Goal: Task Accomplishment & Management: Use online tool/utility

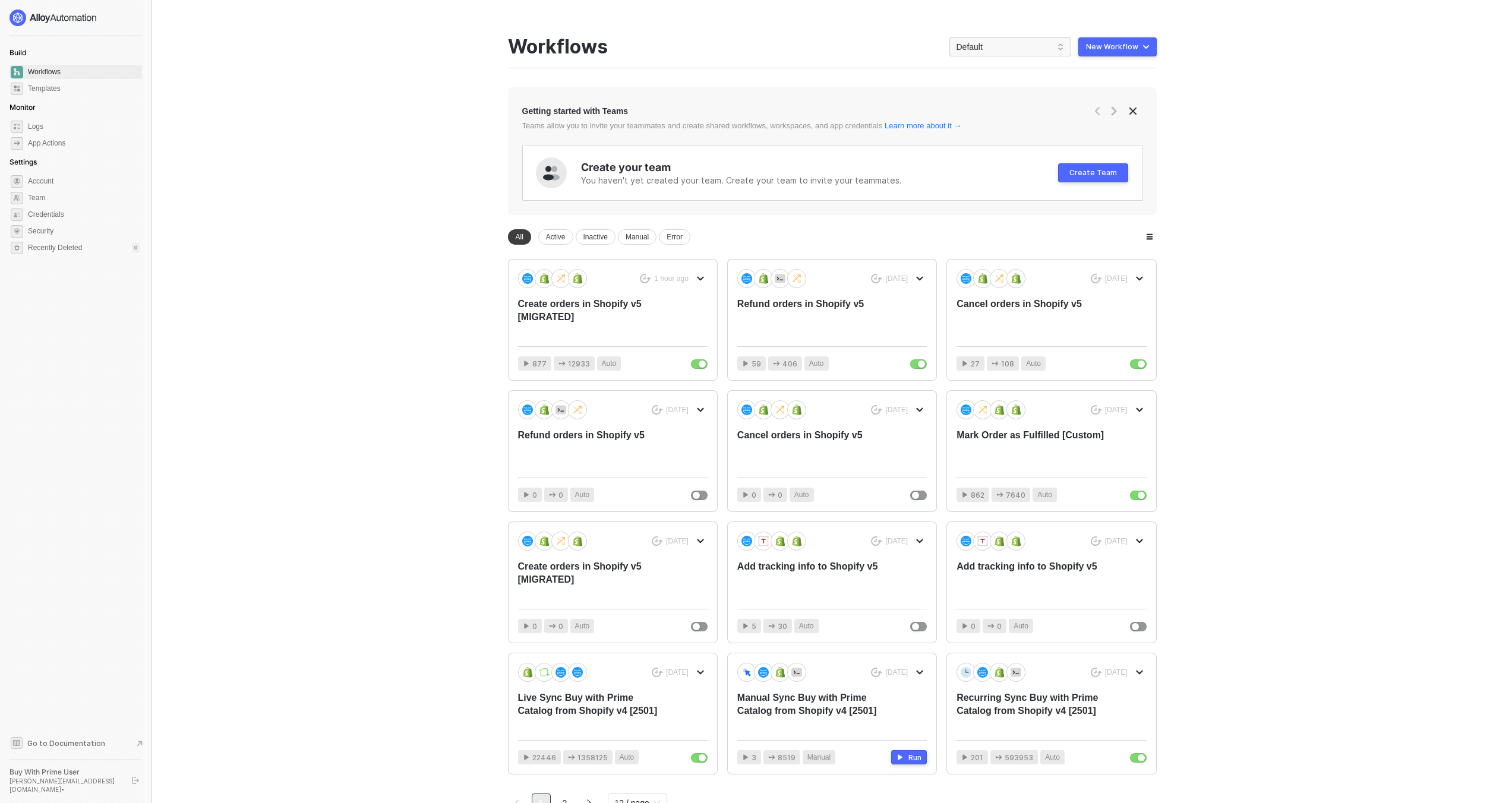
click at [399, 359] on main "You need to expand your browser window or switch to a computer with a bigger sc…" at bounding box center [756, 438] width 1512 height 877
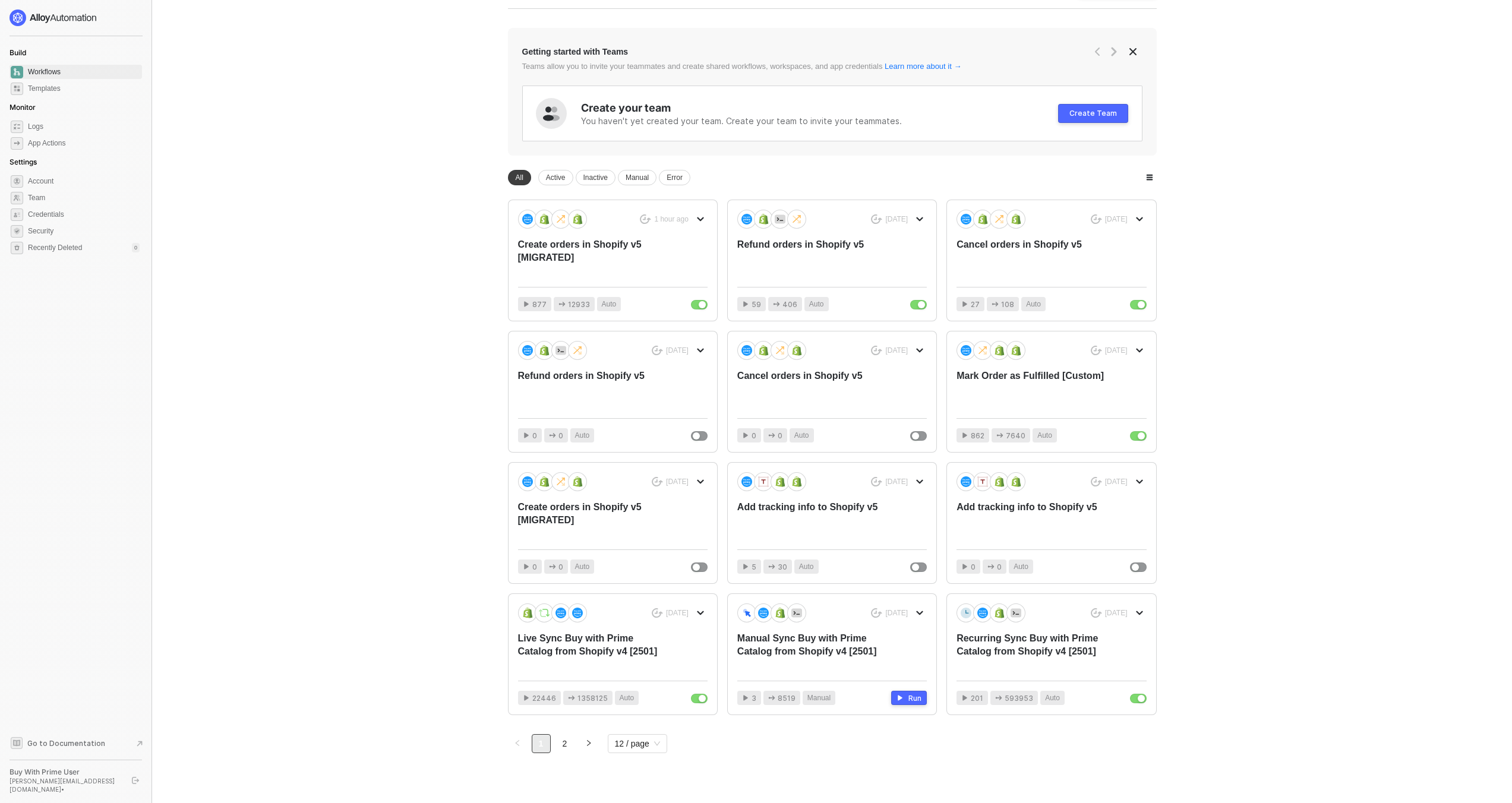
scroll to position [67, 0]
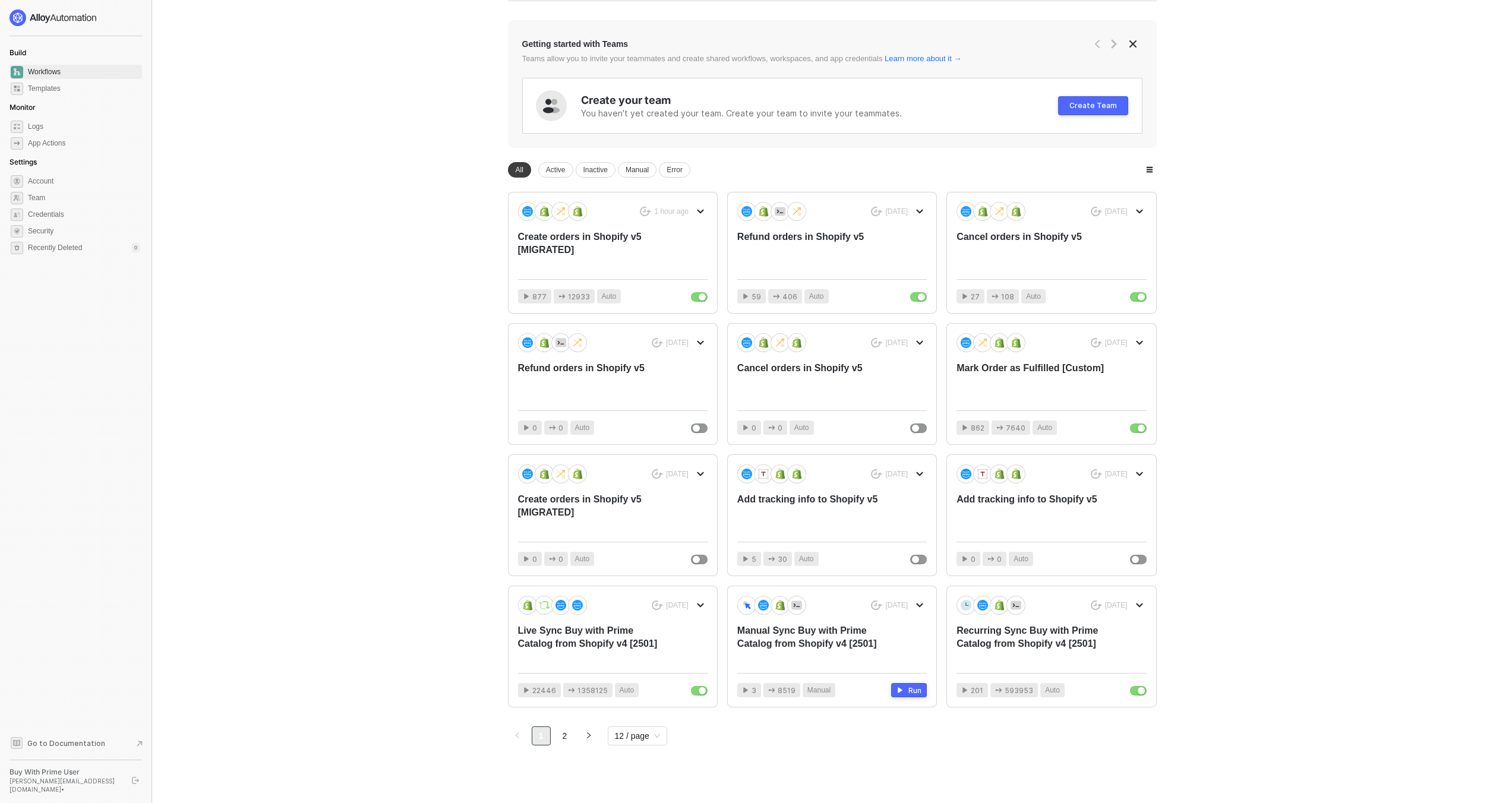
click at [569, 746] on div "You need to expand your browser window or switch to a computer with a bigger sc…" at bounding box center [832, 371] width 677 height 877
click at [567, 741] on link "2" at bounding box center [564, 736] width 18 height 18
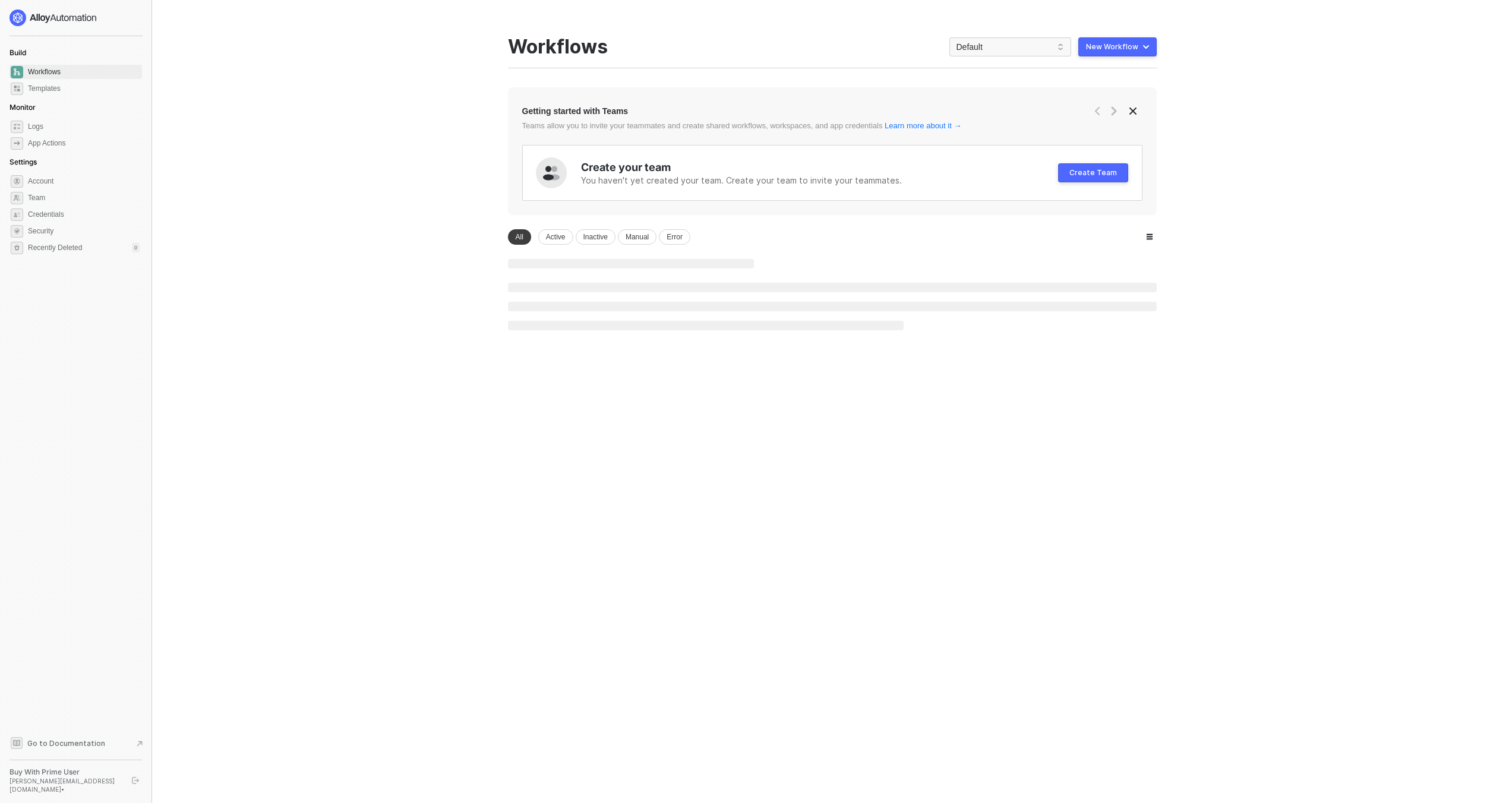
scroll to position [0, 0]
click at [546, 415] on link "1" at bounding box center [545, 409] width 18 height 18
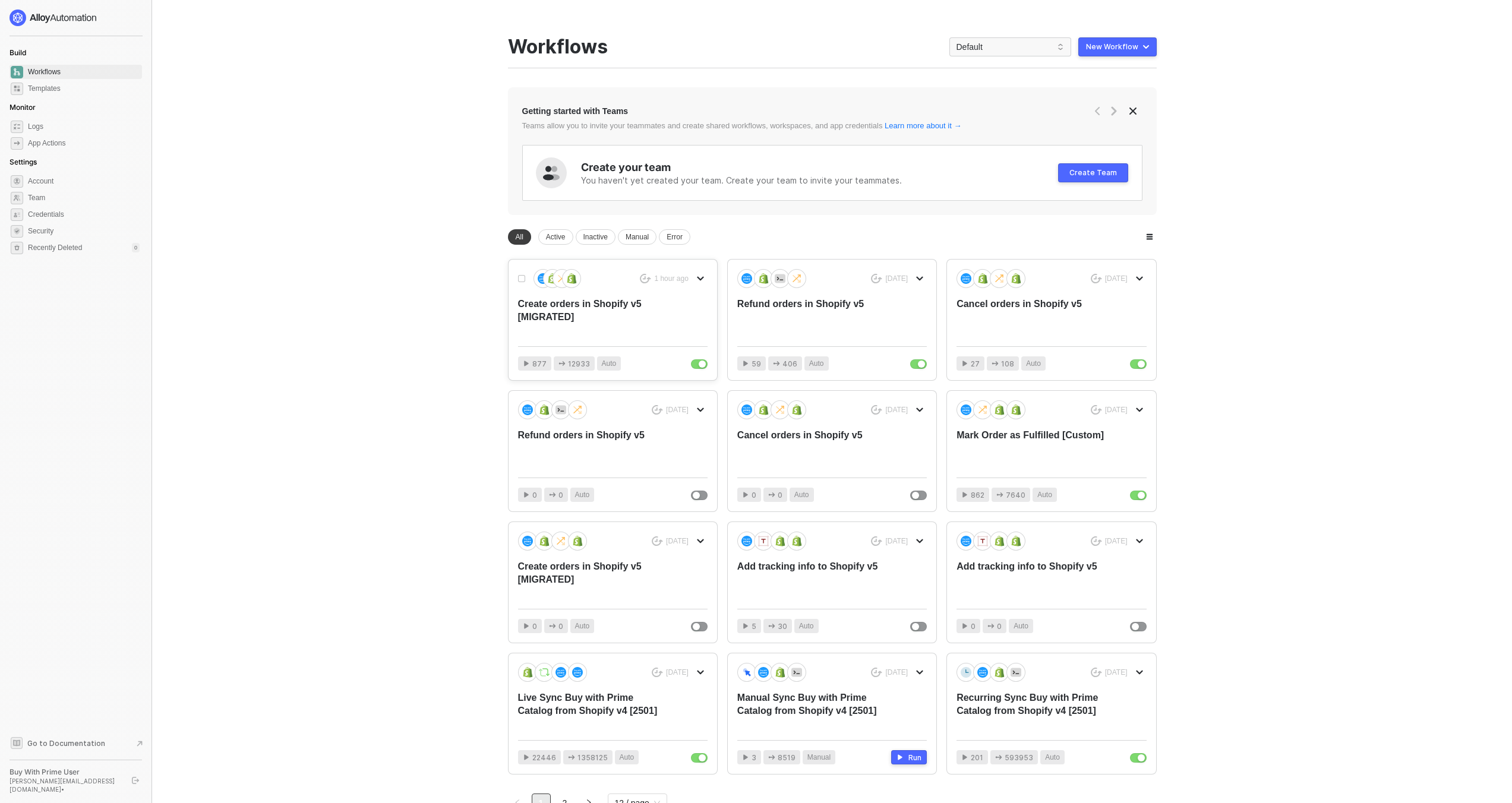
click at [624, 309] on div "Create orders in Shopify v5 [MIGRATED]" at bounding box center [594, 317] width 151 height 39
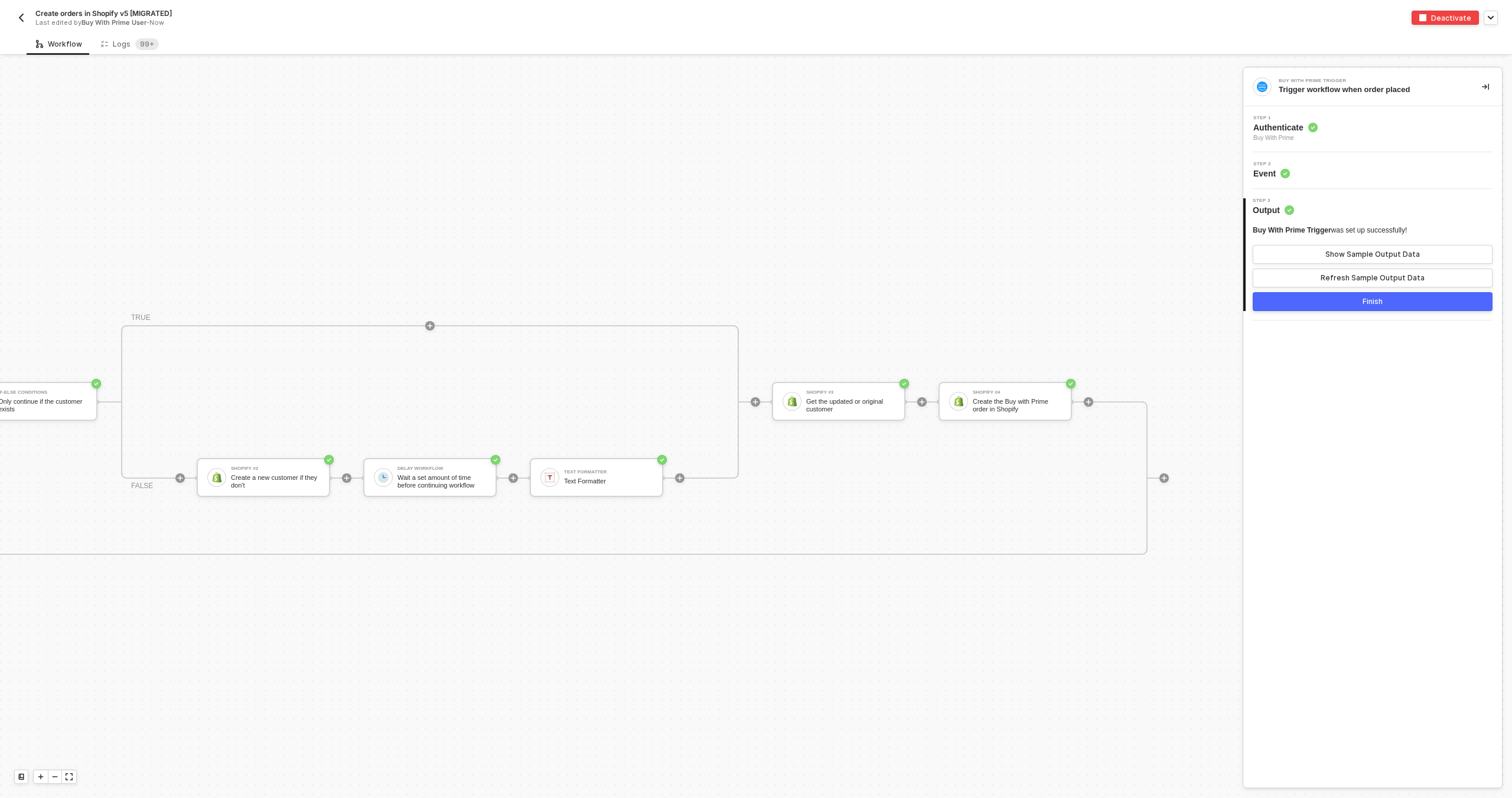
scroll to position [421, 1775]
click at [992, 407] on div "Create the Buy with Prime order in Shopify" at bounding box center [1016, 404] width 89 height 14
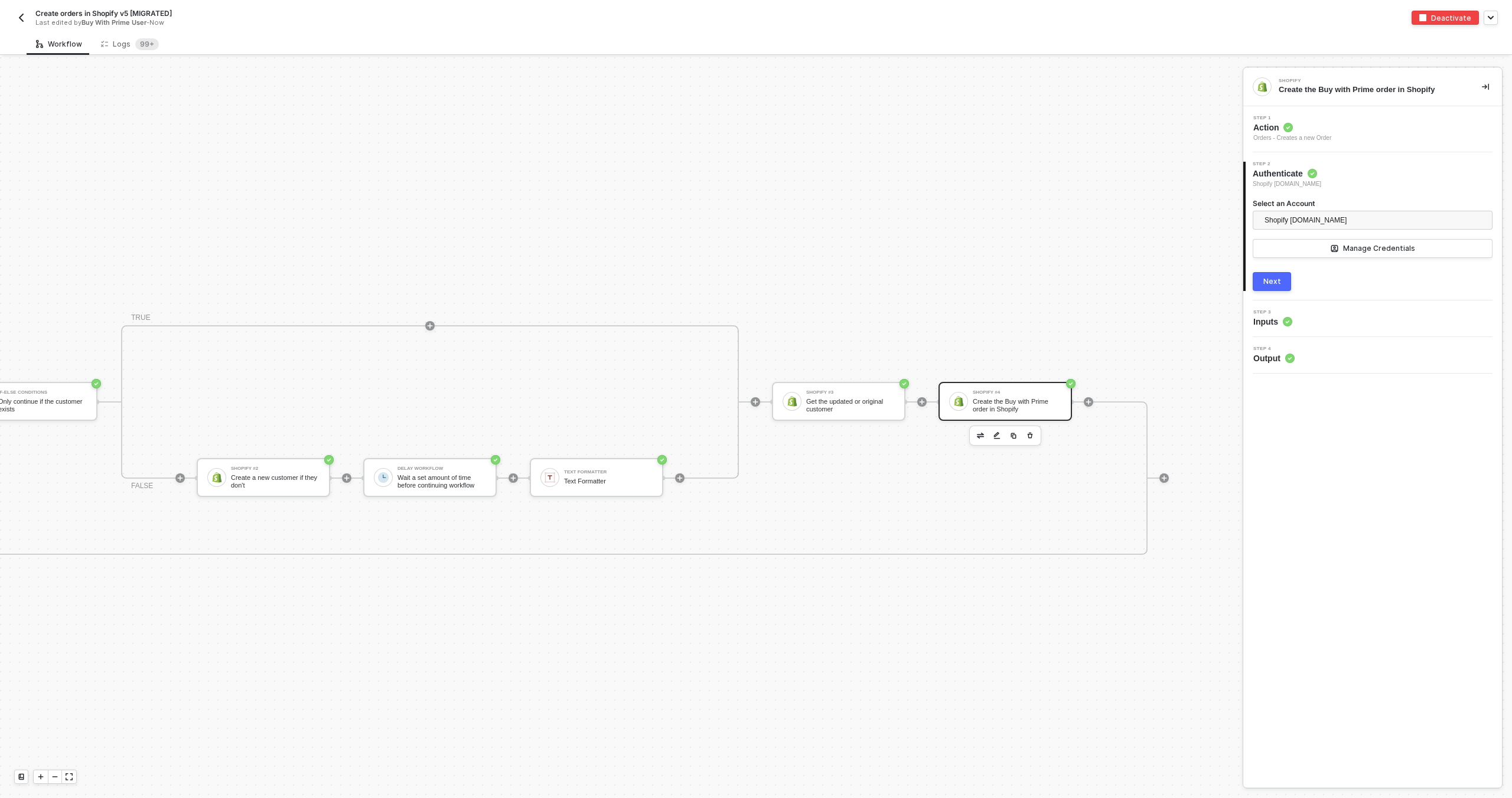
click at [1340, 313] on div "Step 3 Inputs" at bounding box center [1373, 318] width 256 height 18
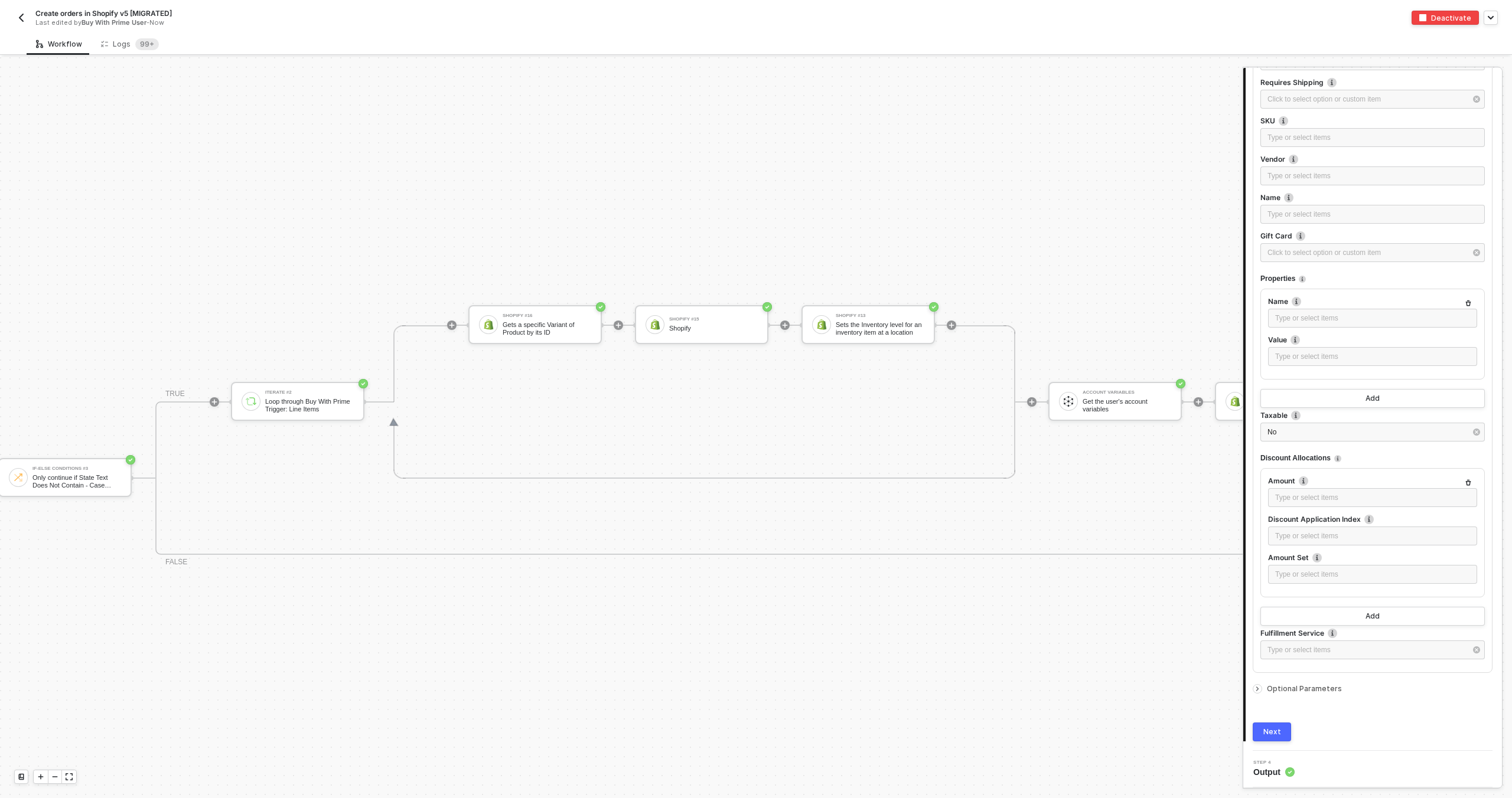
scroll to position [421, 352]
click at [840, 323] on div "Sets the Inventory level for an inventory item at a location" at bounding box center [876, 328] width 89 height 14
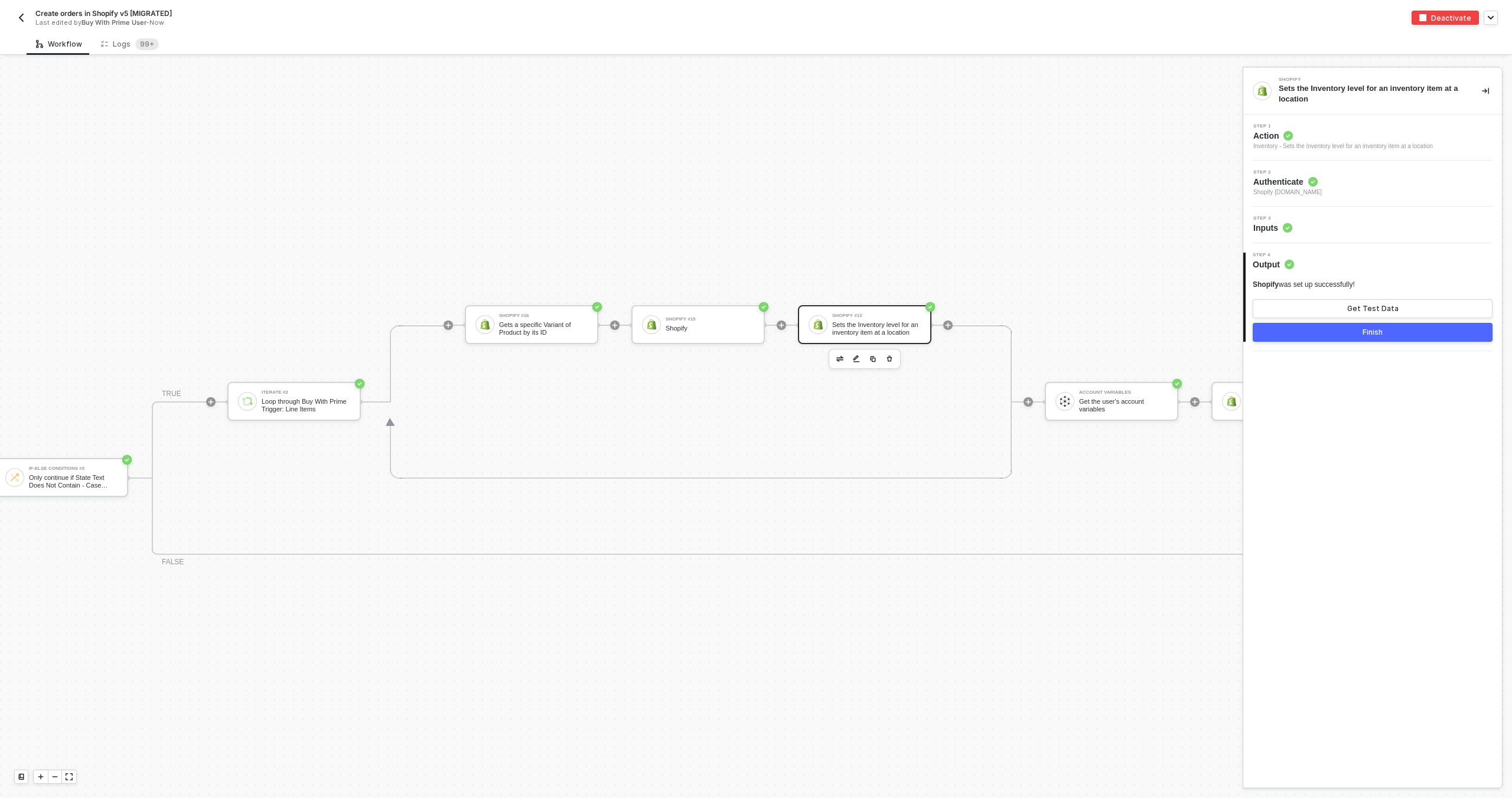
click at [1286, 218] on span "Step 3" at bounding box center [1272, 219] width 39 height 5
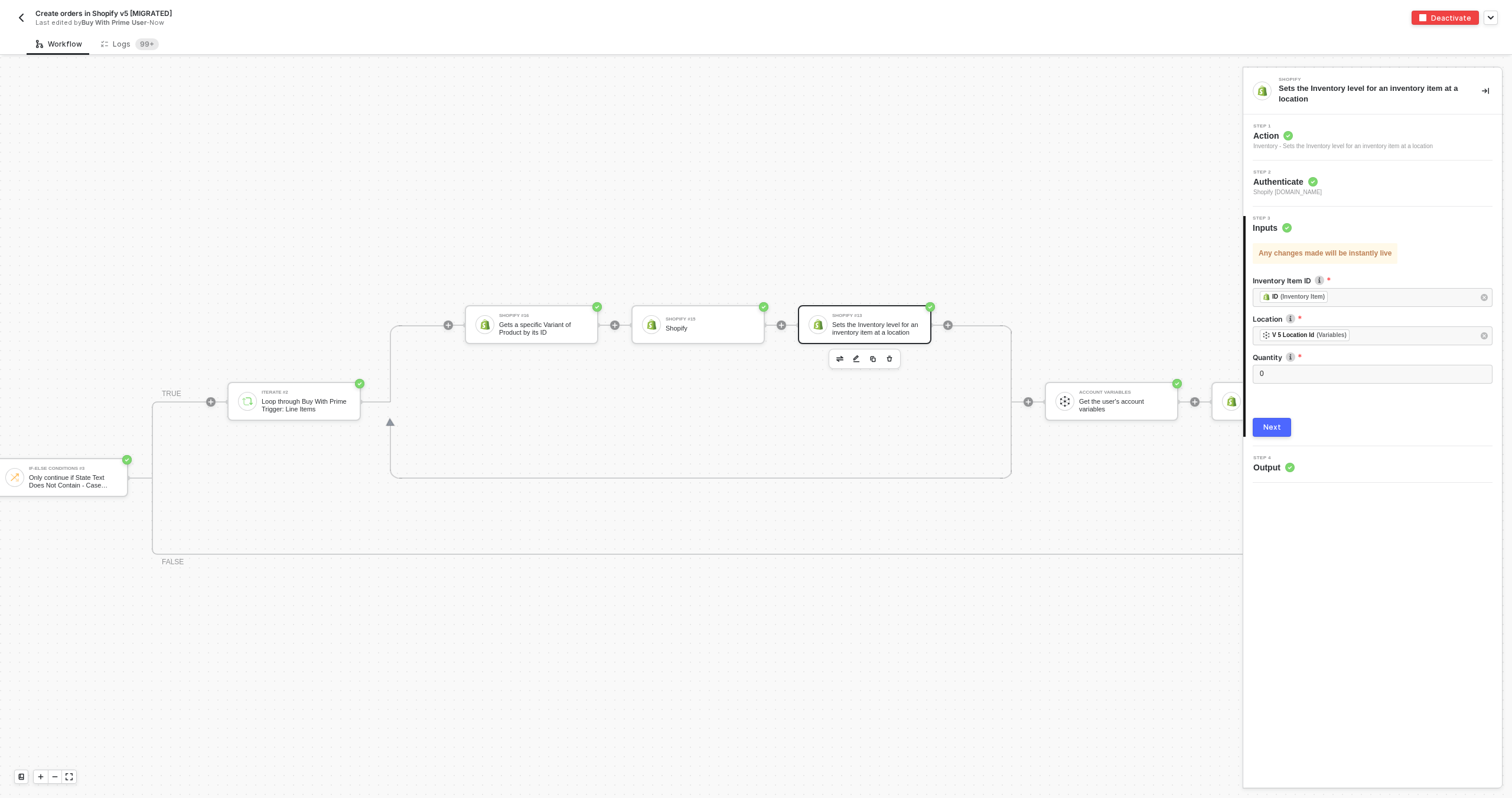
click at [1282, 220] on div "Step 3 Inputs" at bounding box center [1272, 225] width 39 height 18
click at [19, 17] on img "button" at bounding box center [21, 17] width 9 height 9
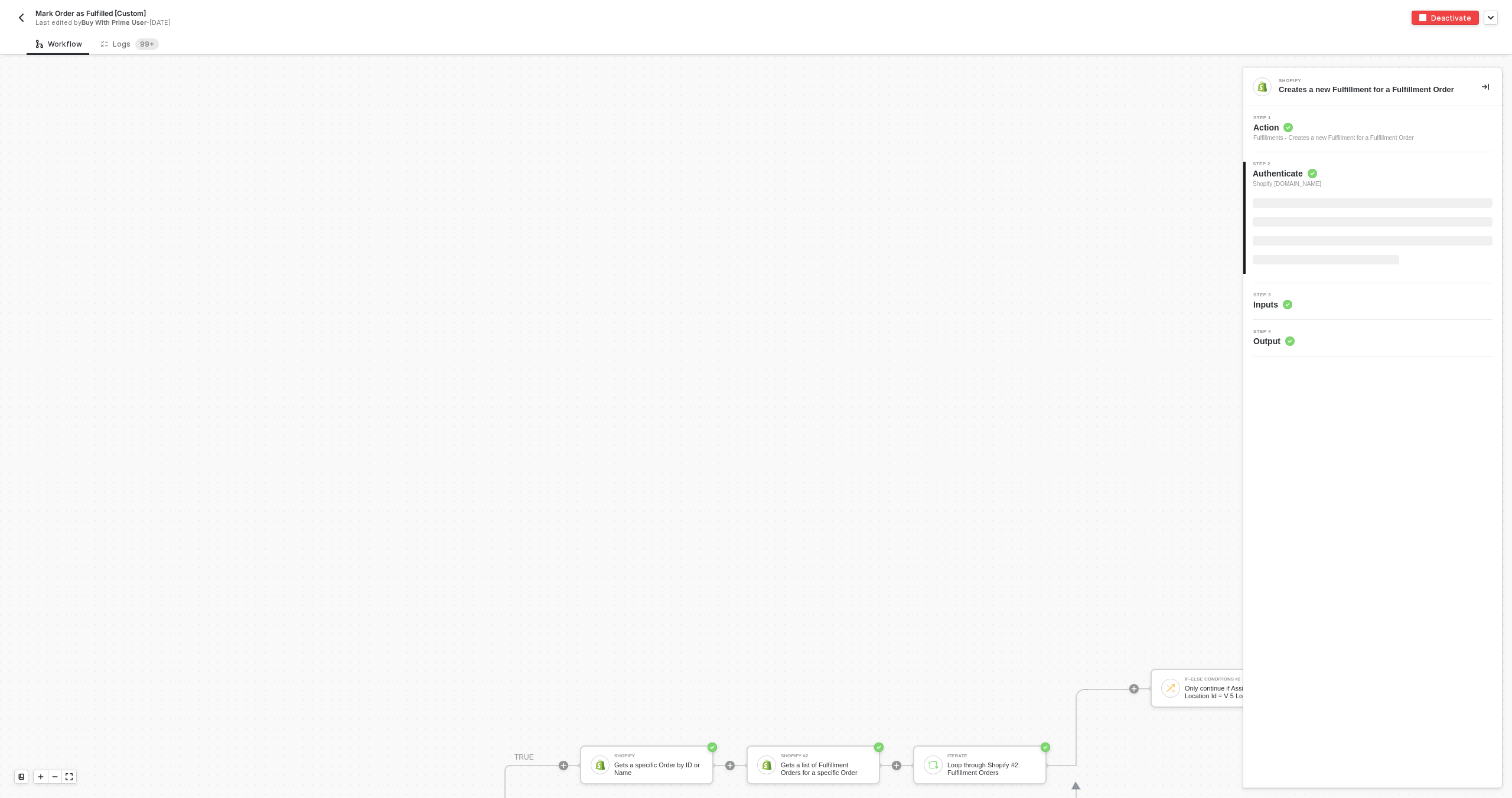
scroll to position [421, 0]
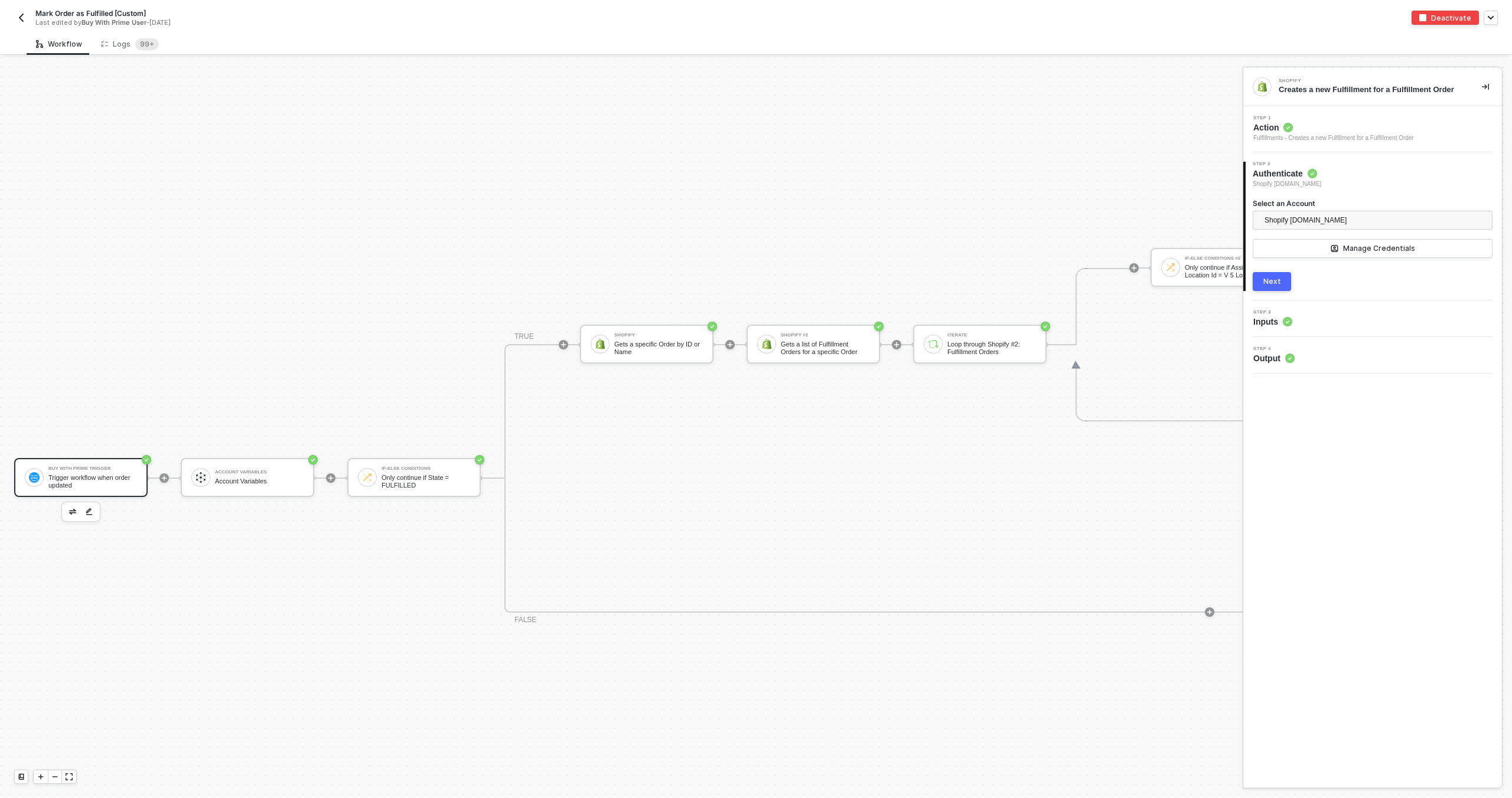
click at [106, 466] on div "Buy With Prime Trigger" at bounding box center [92, 469] width 89 height 5
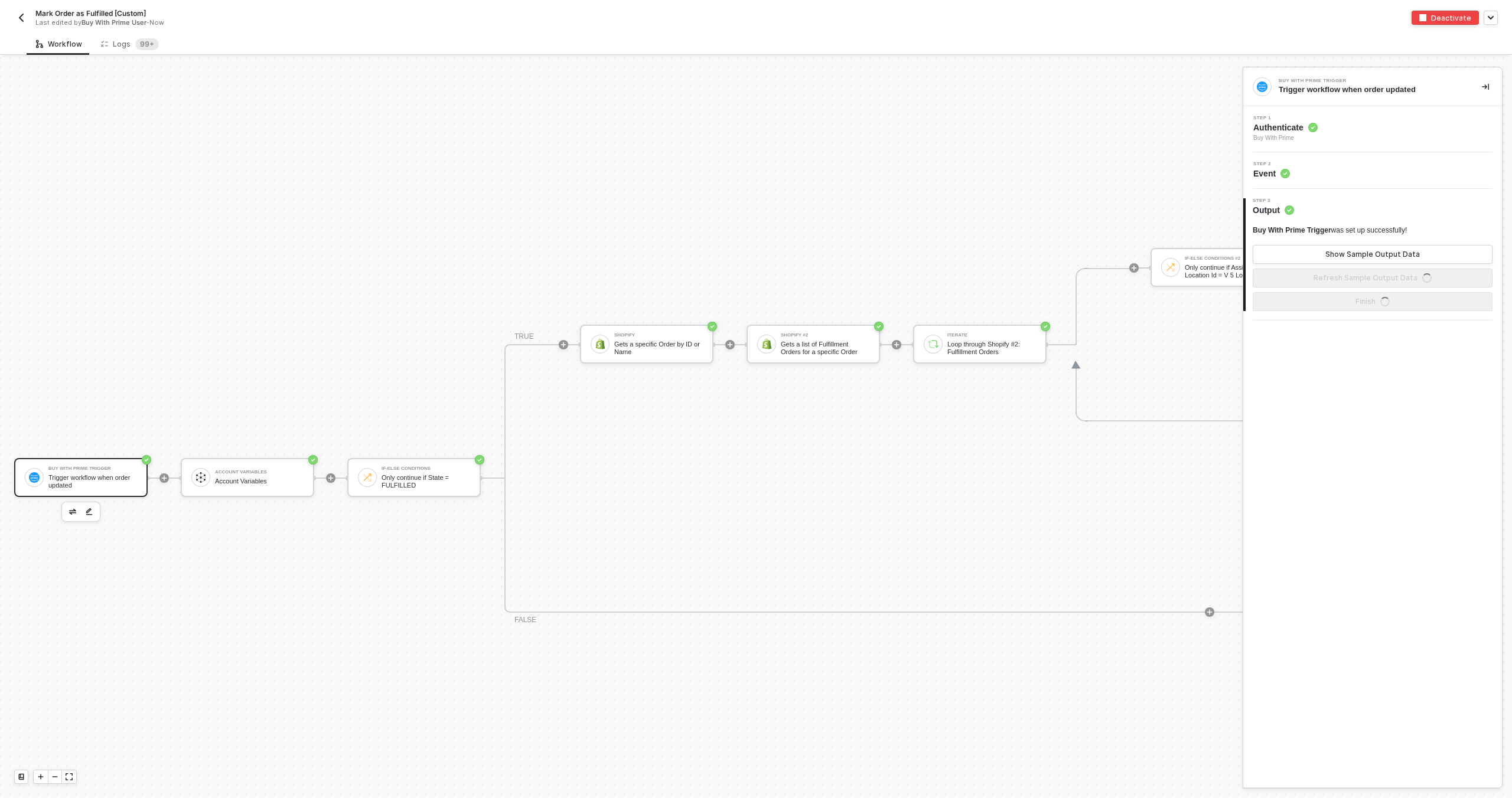
click at [1380, 133] on div "Step 1 Authenticate Buy With Prime" at bounding box center [1373, 129] width 256 height 27
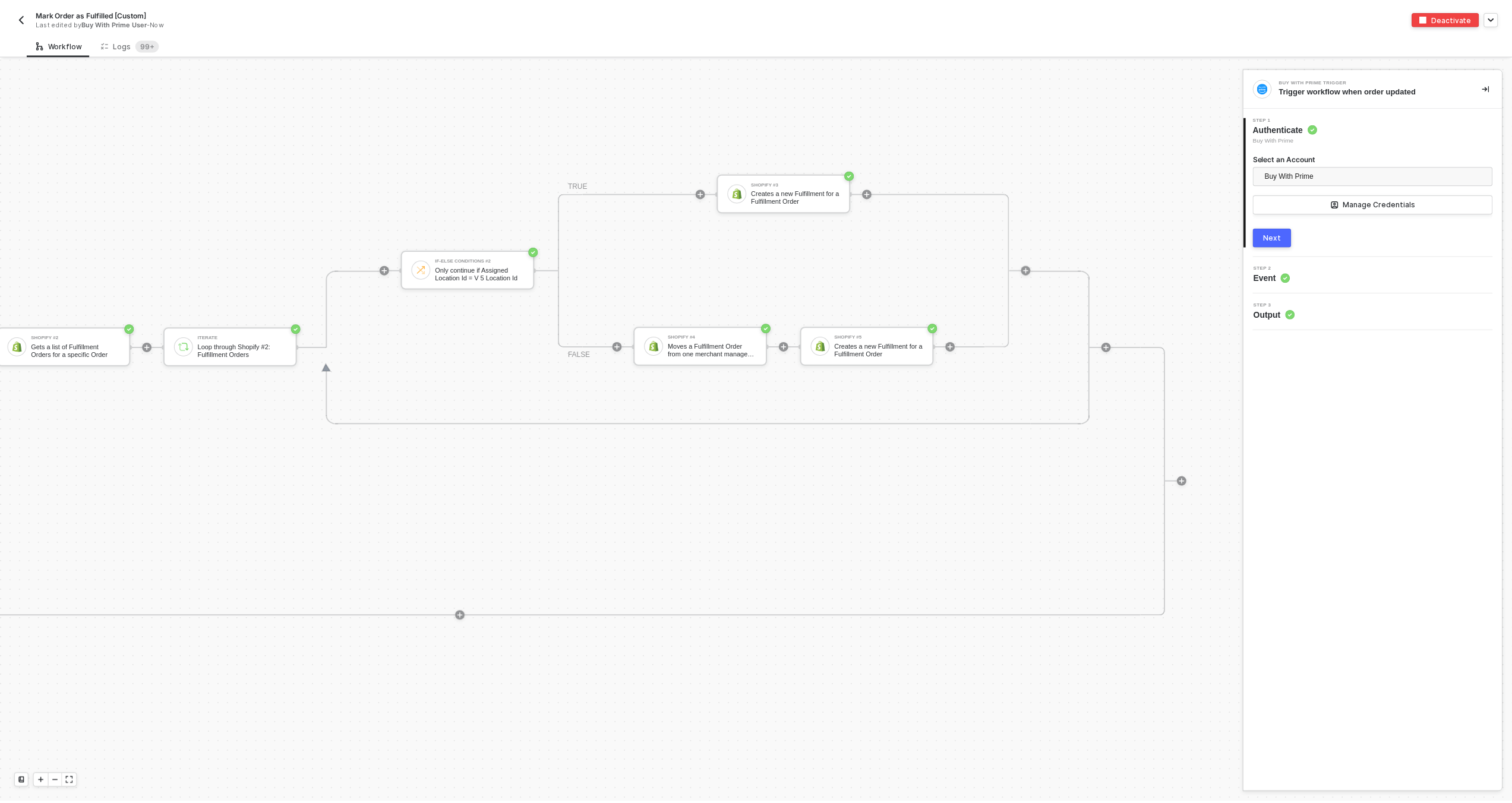
scroll to position [423, 781]
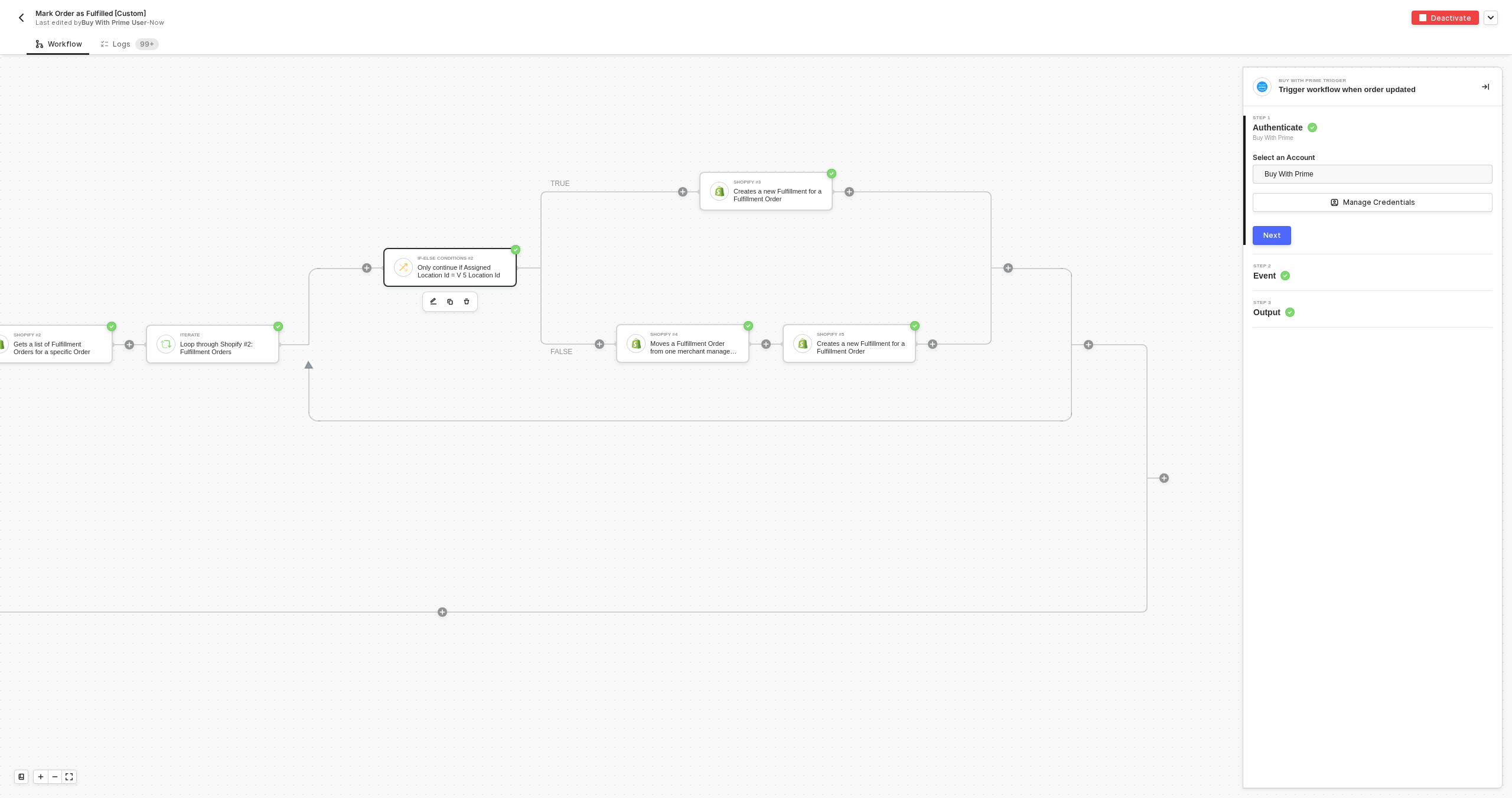
click at [432, 269] on div "Only continue if Assigned Location Id = V 5 Location Id" at bounding box center [461, 270] width 89 height 14
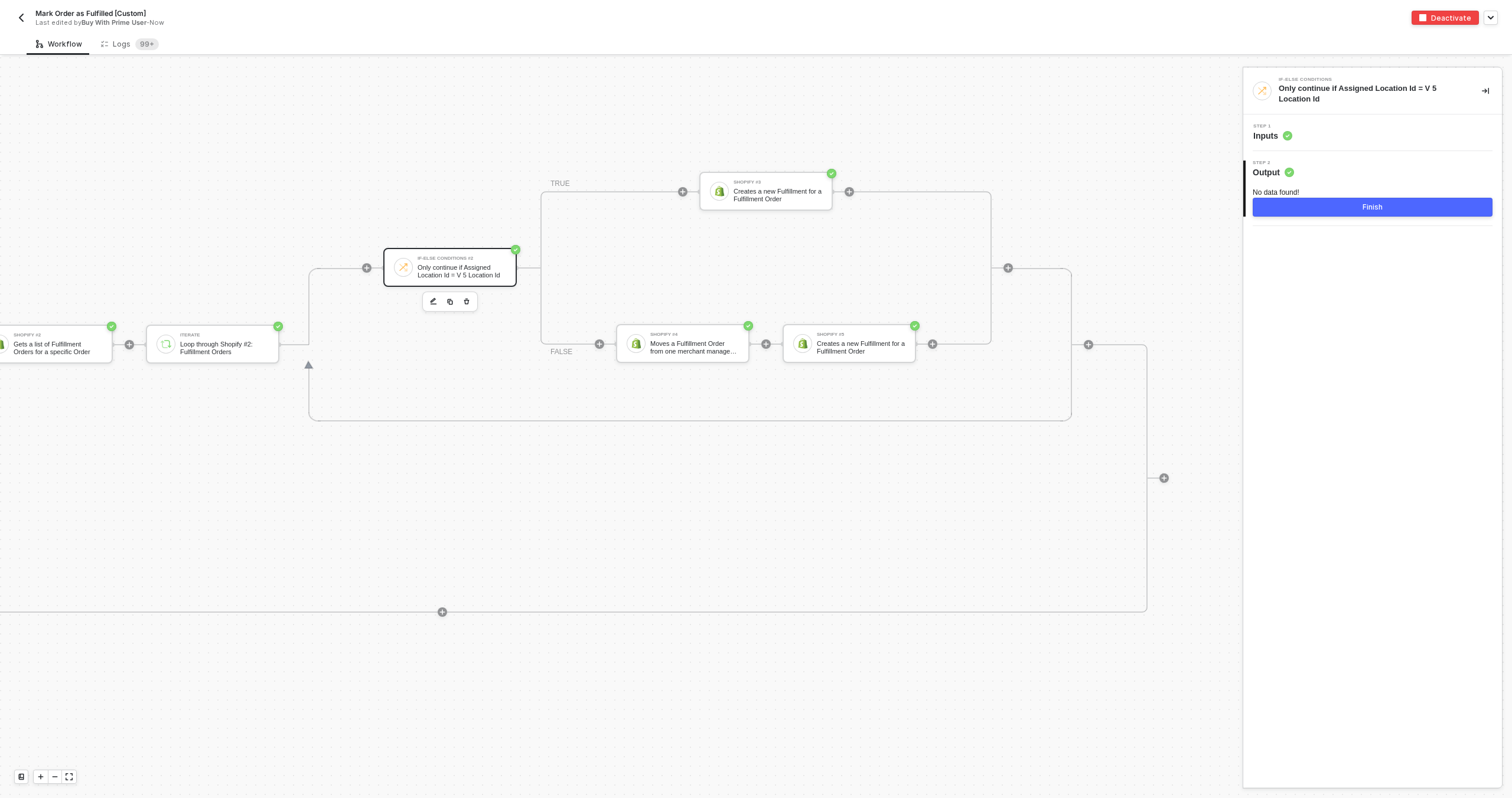
click at [1306, 133] on div "Step 1 Inputs" at bounding box center [1373, 133] width 256 height 18
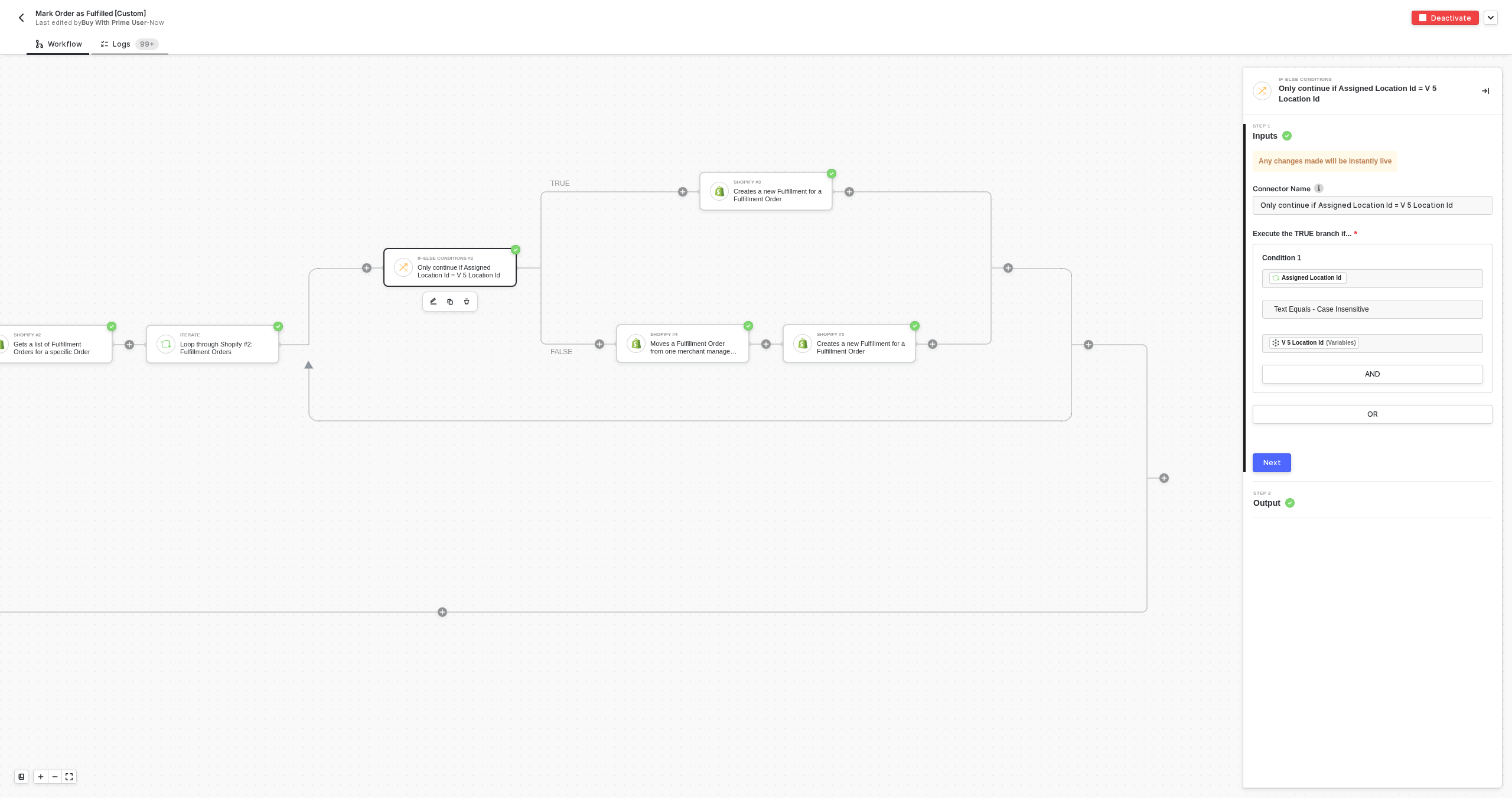
click at [122, 46] on div "Logs 99+" at bounding box center [130, 44] width 58 height 12
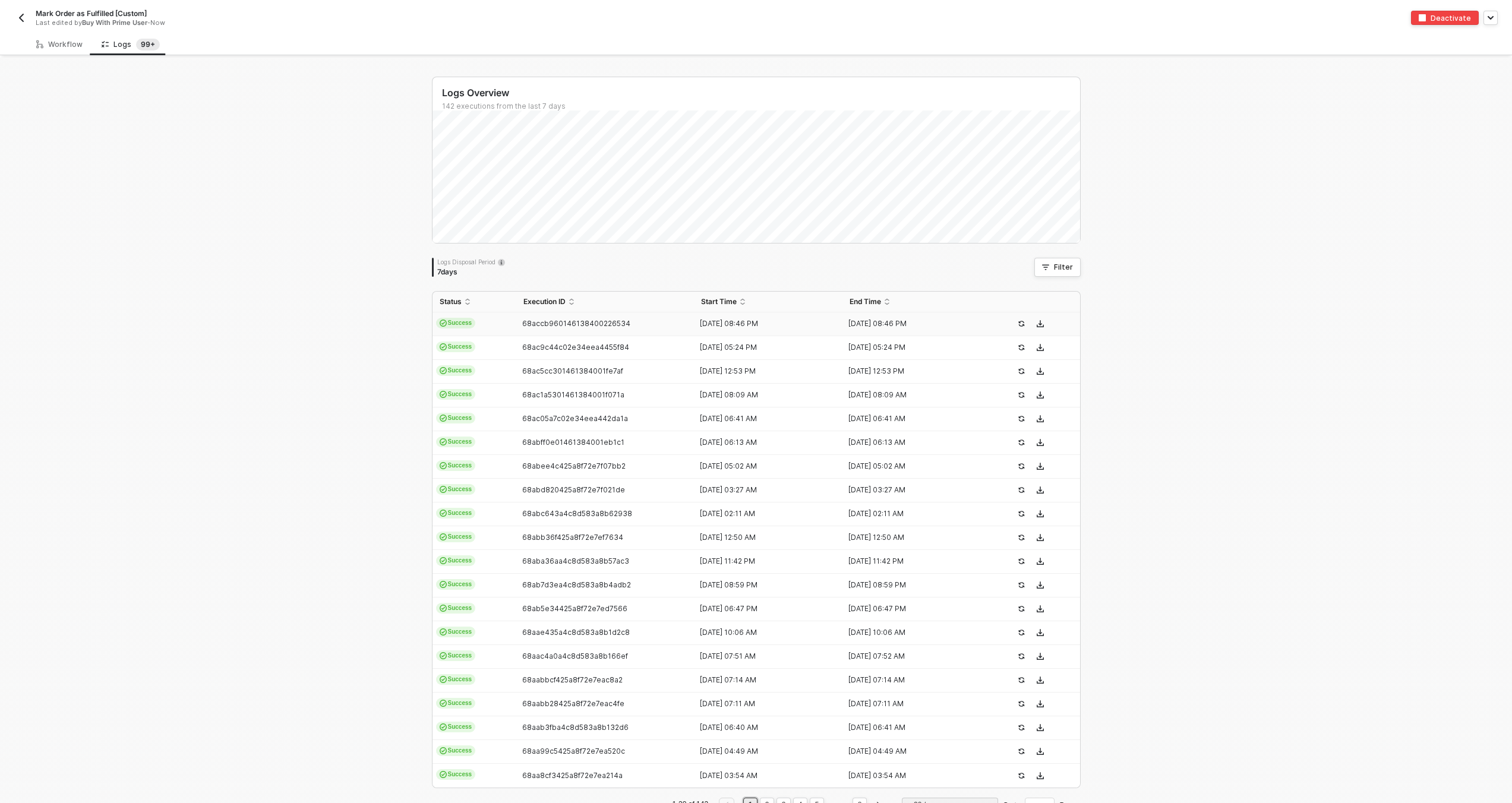
click at [526, 325] on span "68accb960146138400226534" at bounding box center [575, 323] width 108 height 8
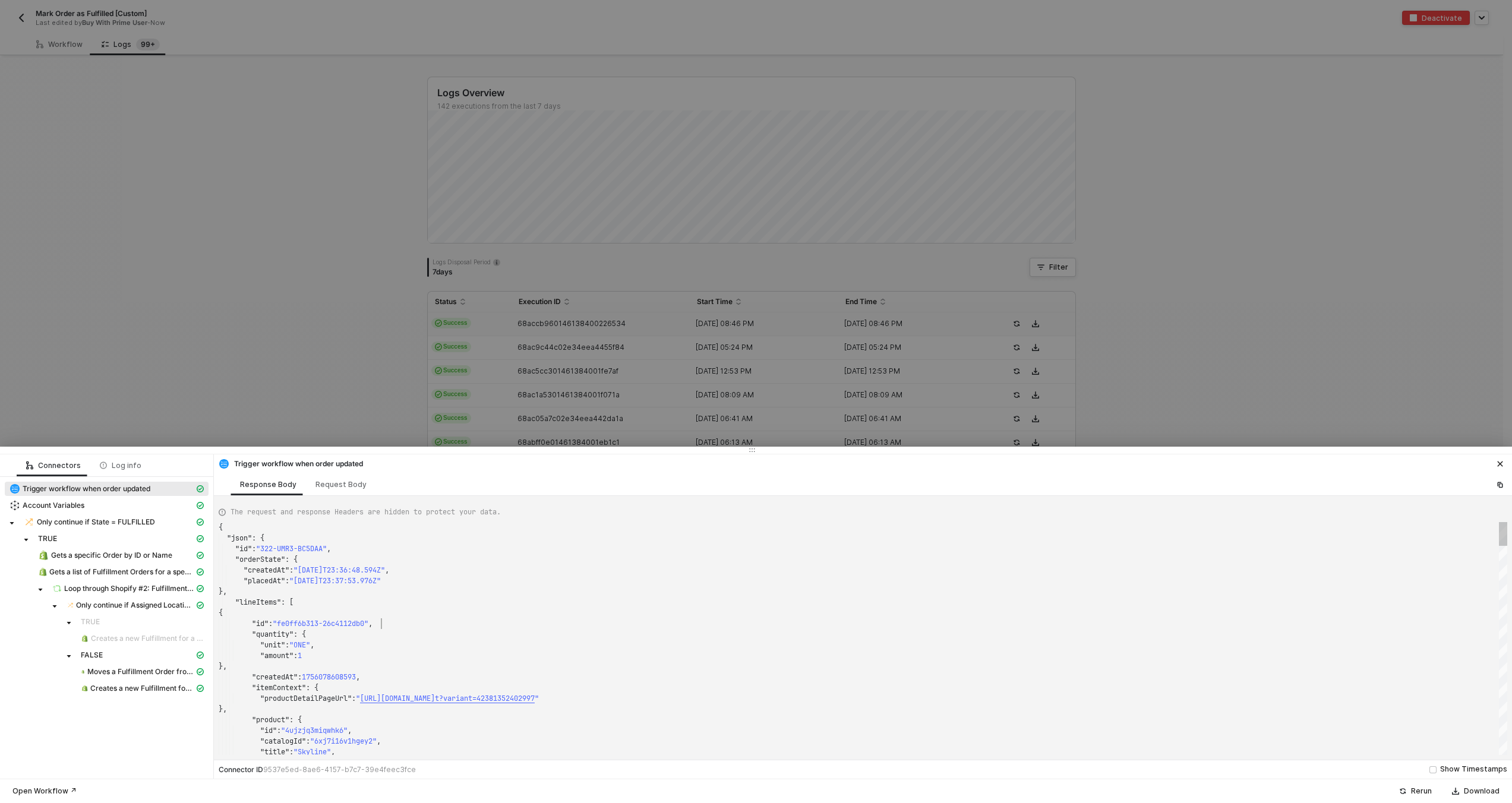
scroll to position [96, 163]
click at [481, 623] on div ""id" : "fe0ff6b313-26c4112db0" ," at bounding box center [863, 624] width 1288 height 11
type textarea ""quantity": { "unit": "ONE", "amount": 1 }, "createdAt": 1756078608593, "itemCo…"
type textarea "1"
type textarea ""state": "FULFILLED", "estimatedDeliveryAt": 1756350000000, "fulfiller": "AMAZO…"
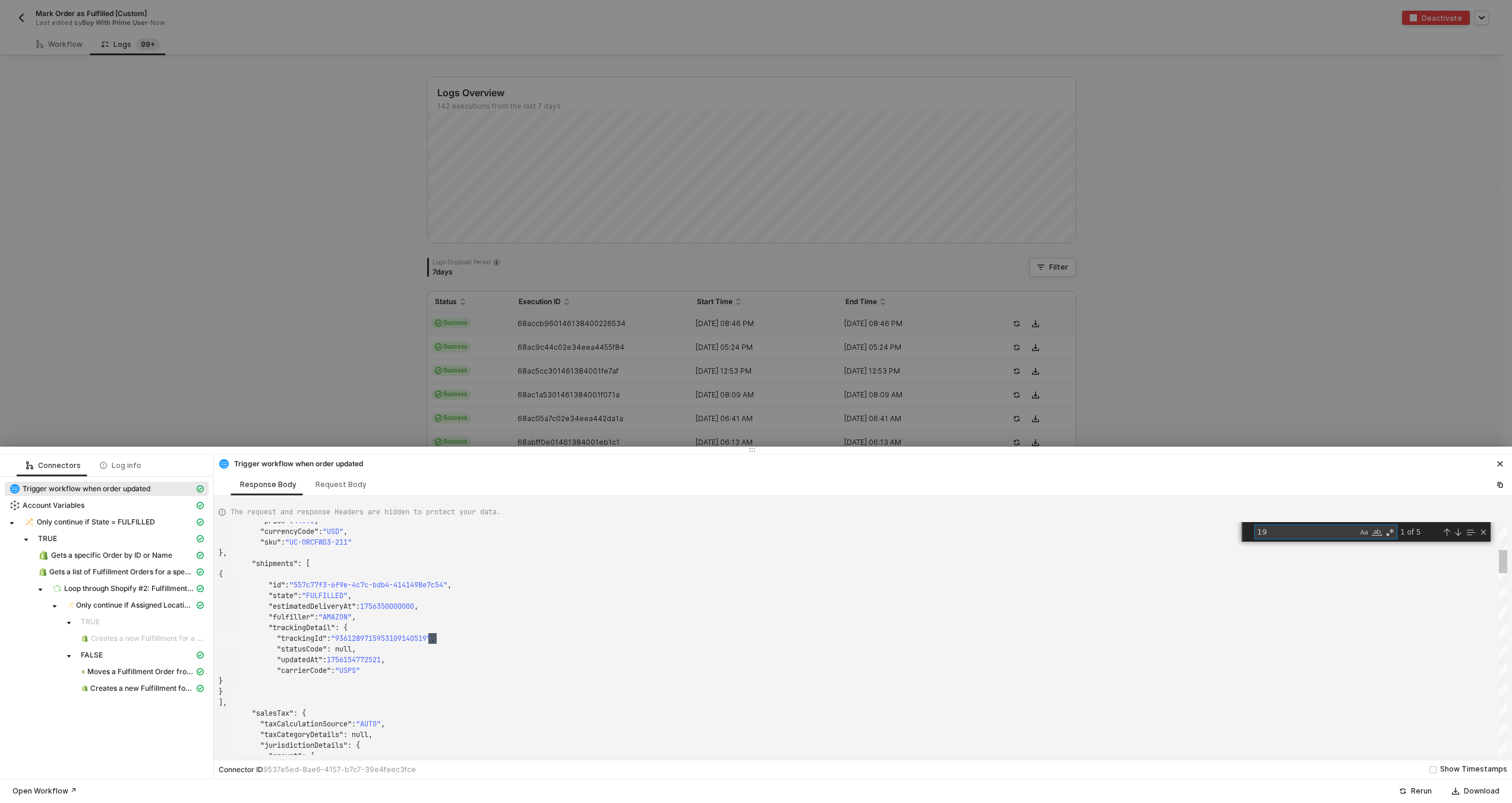
scroll to position [107, 218]
type textarea "19"
type textarea ""quantity": { "unit": "ONE", "amount": 1 }, "createdAt": 1756078608593, "itemCo…"
type textarea "1"
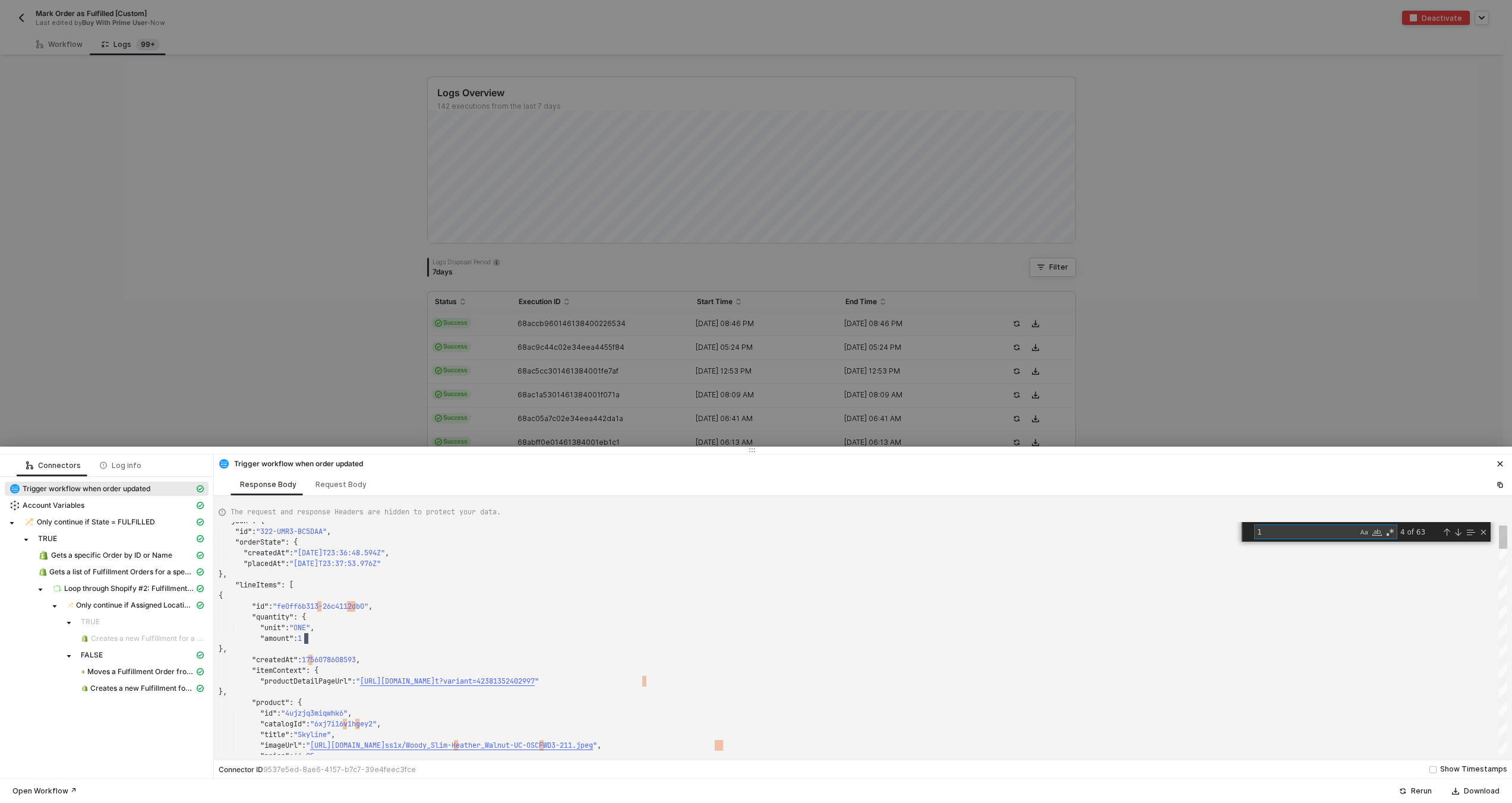
type textarea ""state": "FULFILLED", "estimatedDeliveryAt": 1756350000000, "fulfiller": "AMAZO…"
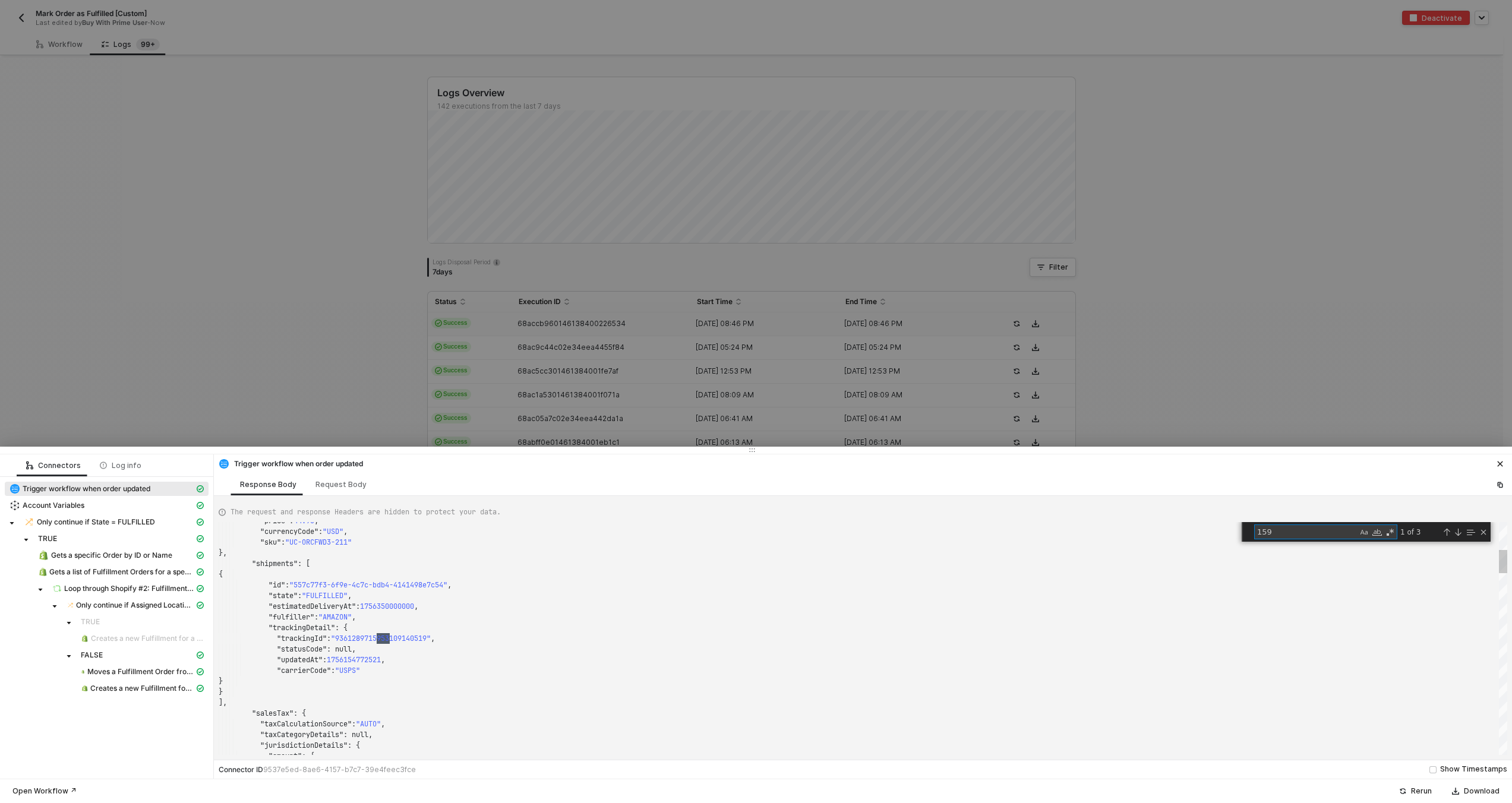
scroll to position [107, 171]
type textarea "159"
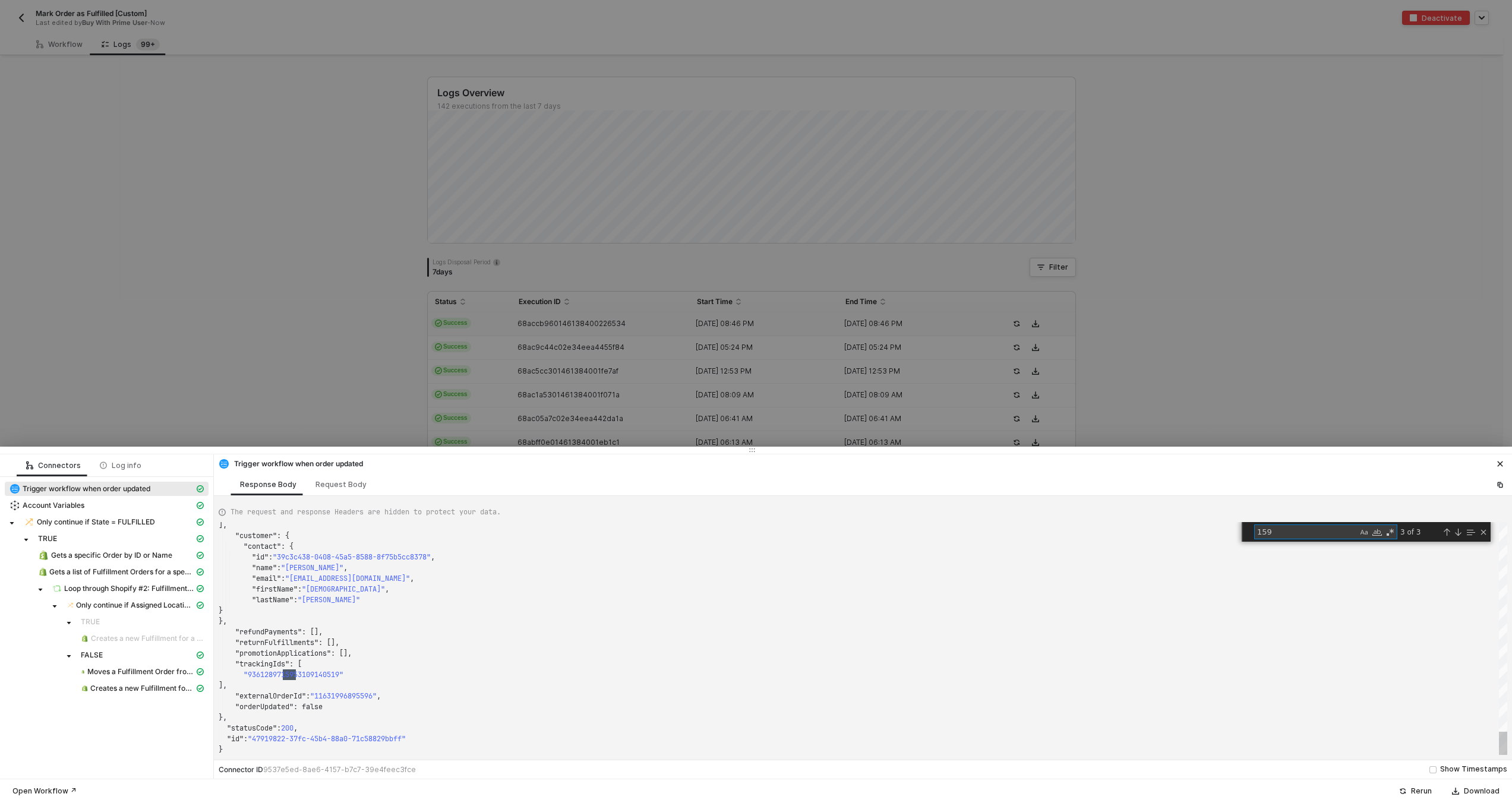
scroll to position [107, 77]
type textarea ""trackingDetail": { "trackingId": "9361289715953109140519", "statusCode": null,…"
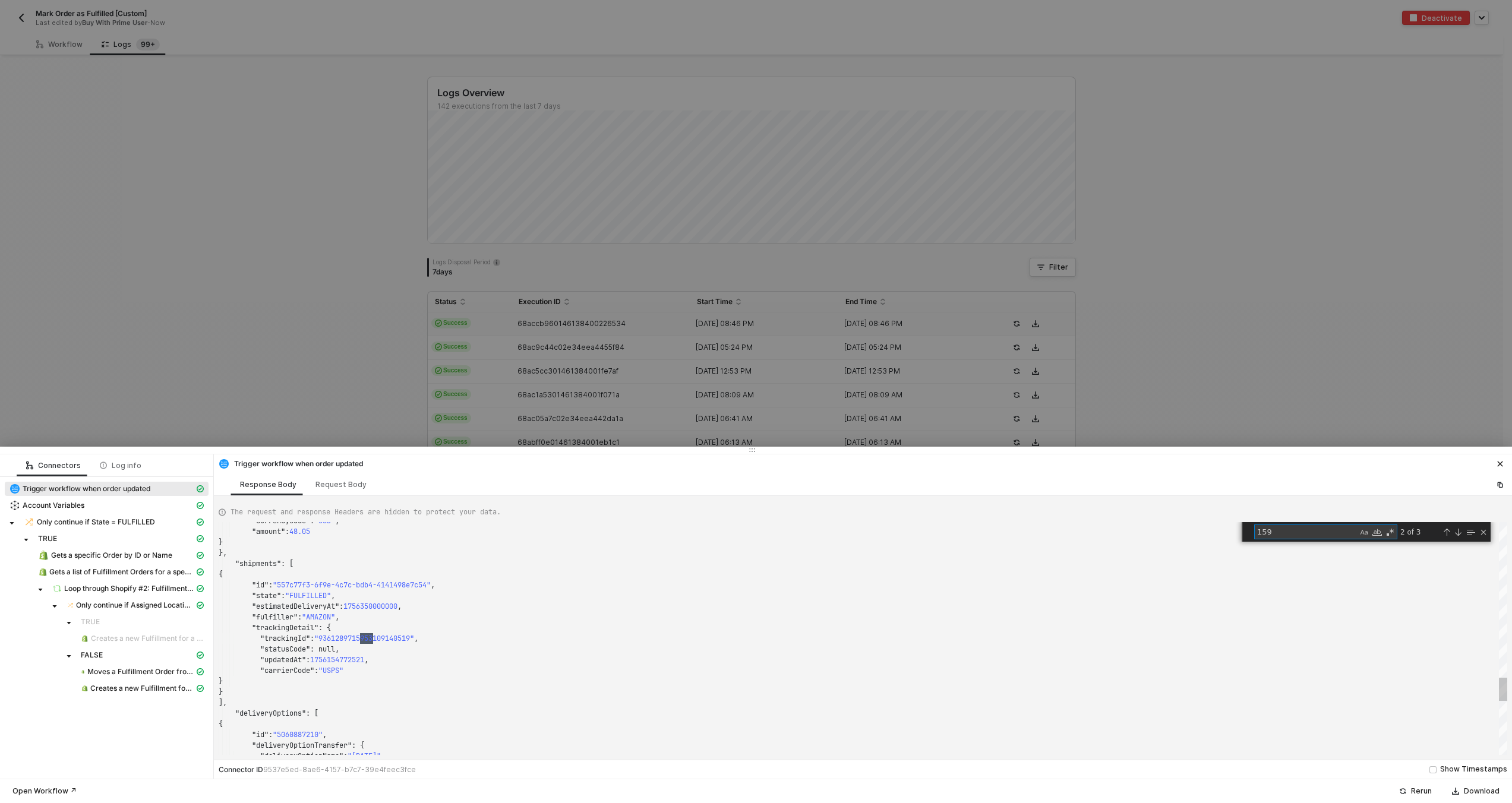
scroll to position [107, 154]
type textarea "159"
click at [104, 556] on span "Gets a specific Order by ID or Name" at bounding box center [111, 555] width 122 height 9
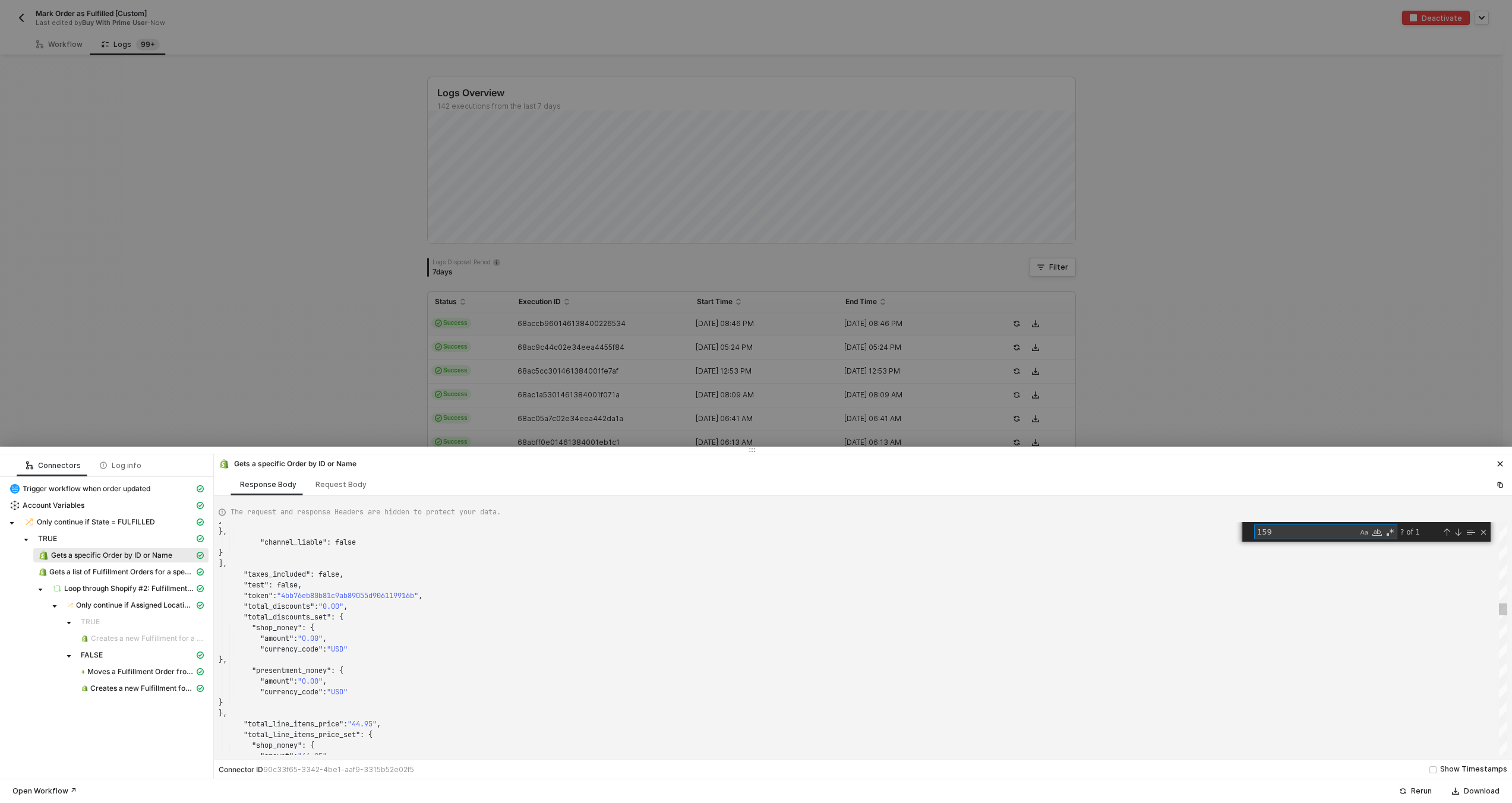
click at [1316, 531] on textarea "159" at bounding box center [1305, 532] width 103 height 14
type textarea ""note_attributes": [], "number": 158288, "order_number": 159288, "order_status_…"
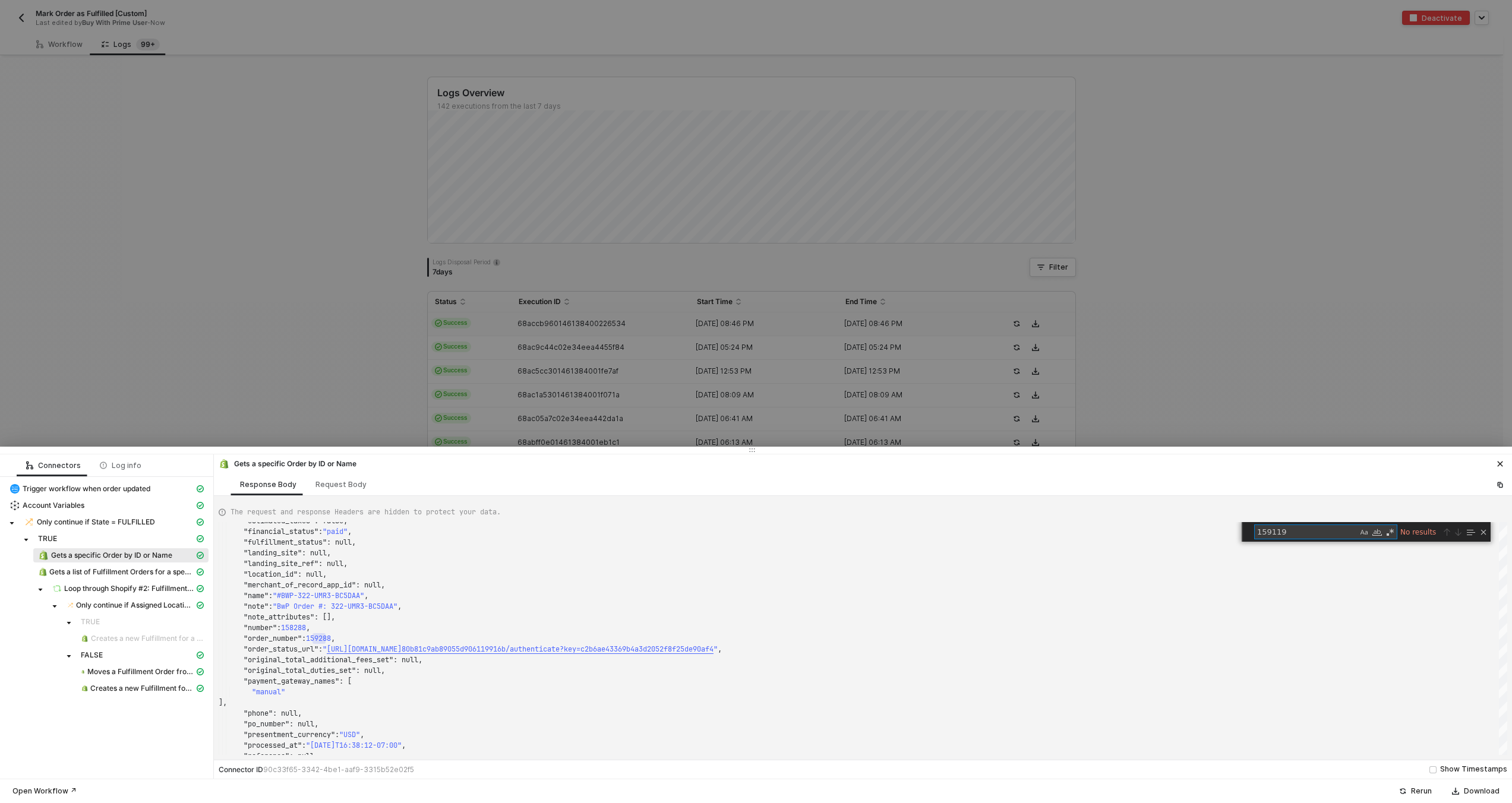
type textarea "159119"
click at [498, 296] on div at bounding box center [756, 401] width 1512 height 803
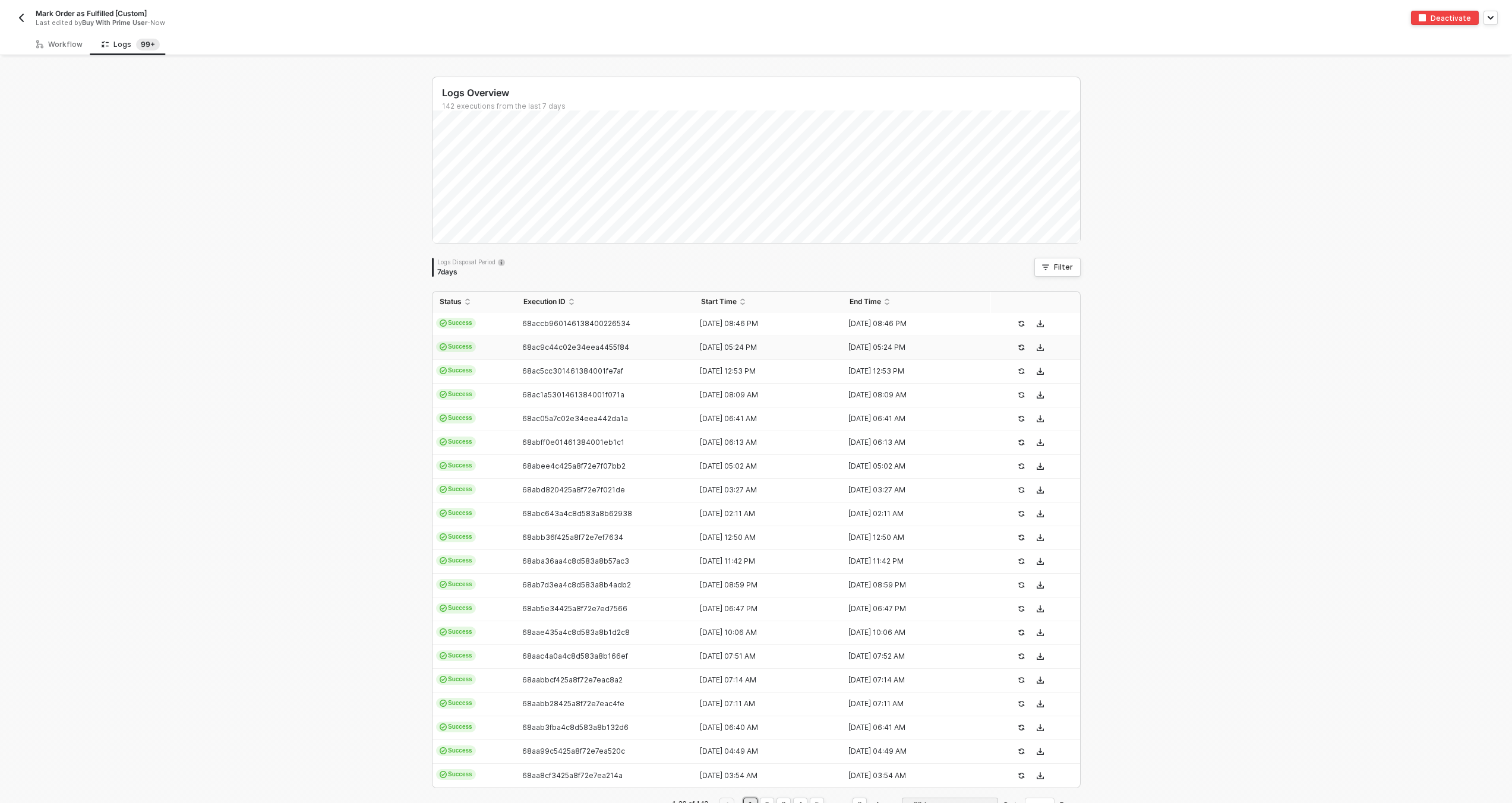
click at [522, 355] on td "68ac9c44c02e34eea4455f84" at bounding box center [606, 348] width 178 height 24
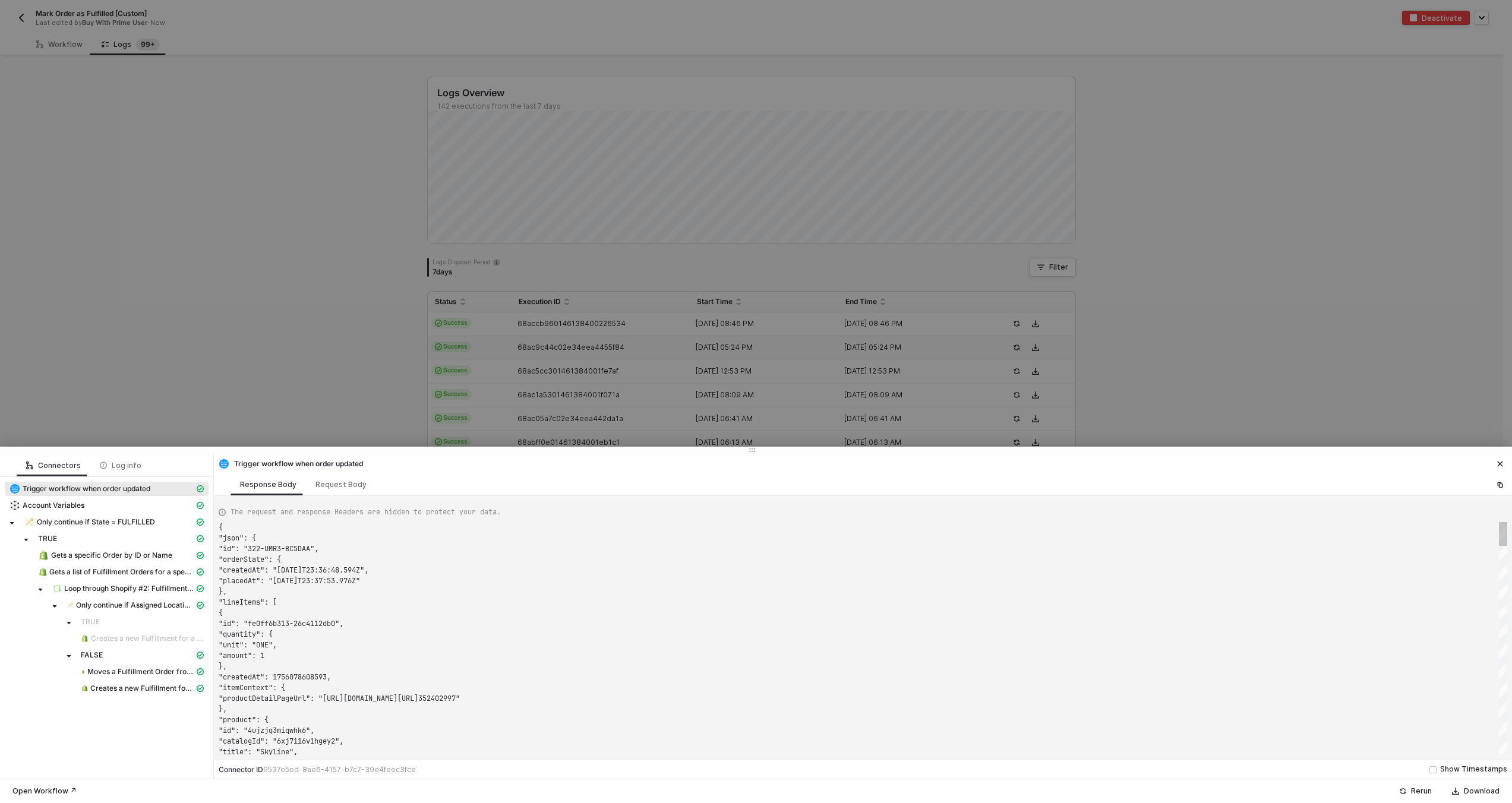
scroll to position [107, 0]
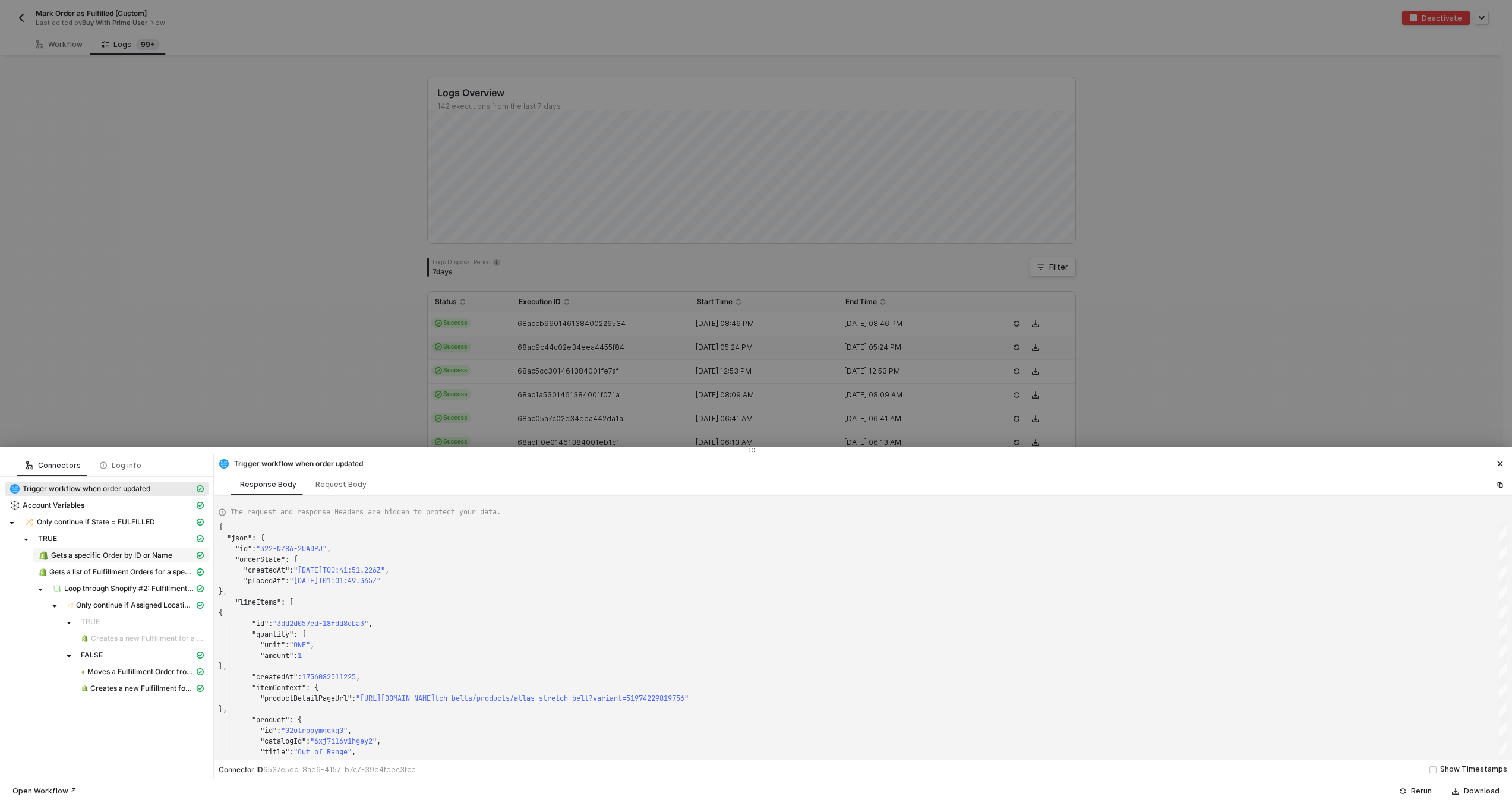
click at [120, 553] on span "Gets a specific Order by ID or Name" at bounding box center [111, 555] width 122 height 9
type textarea "{ "json": { "order": { "id": 11632089629036, "admin_graphql_api_id": "gid://sho…"
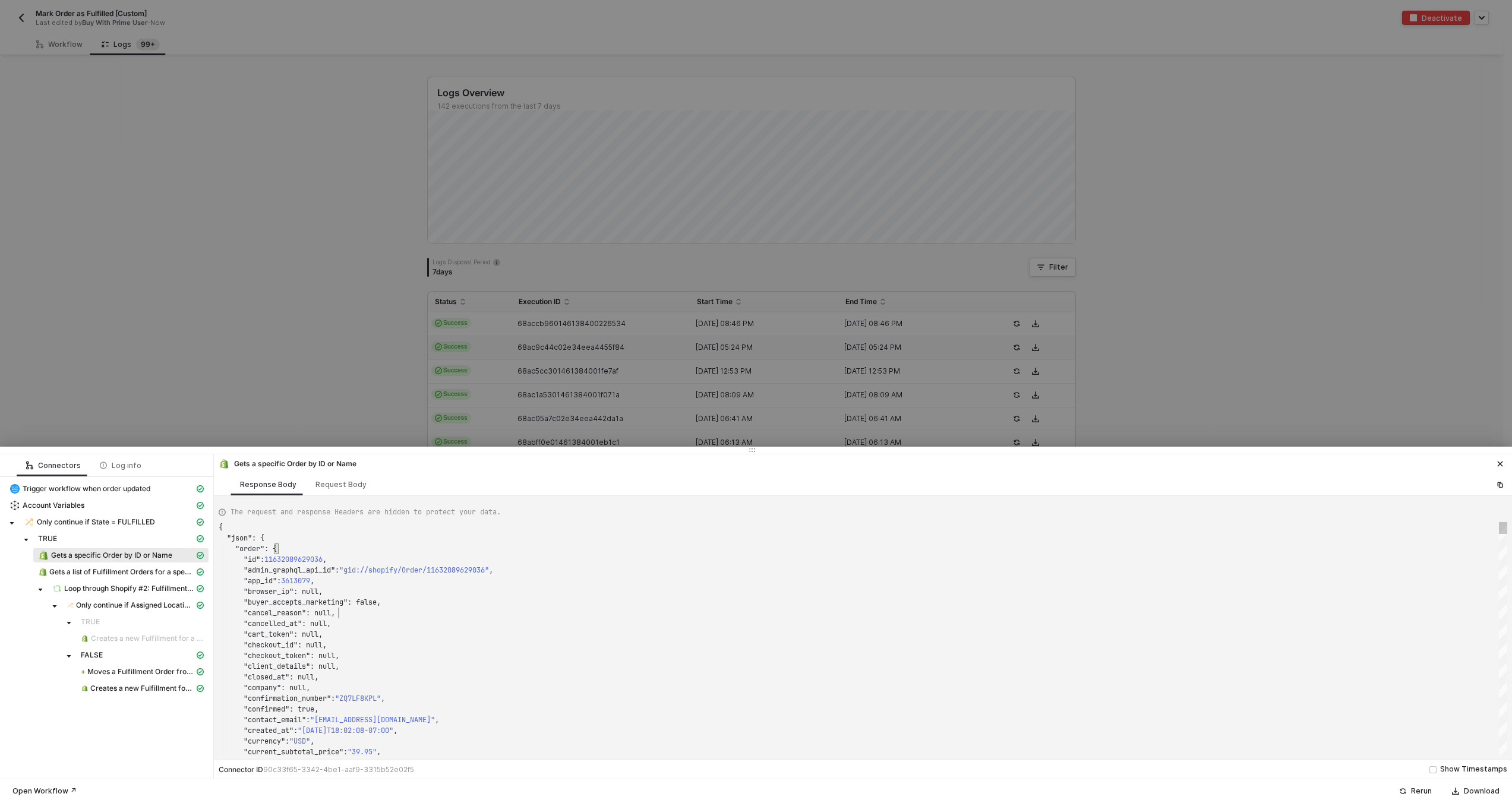
scroll to position [86, 120]
click at [548, 608] on div ""cancel_reason" : null," at bounding box center [863, 613] width 1288 height 11
type textarea "159119"
click at [563, 339] on div at bounding box center [756, 401] width 1512 height 803
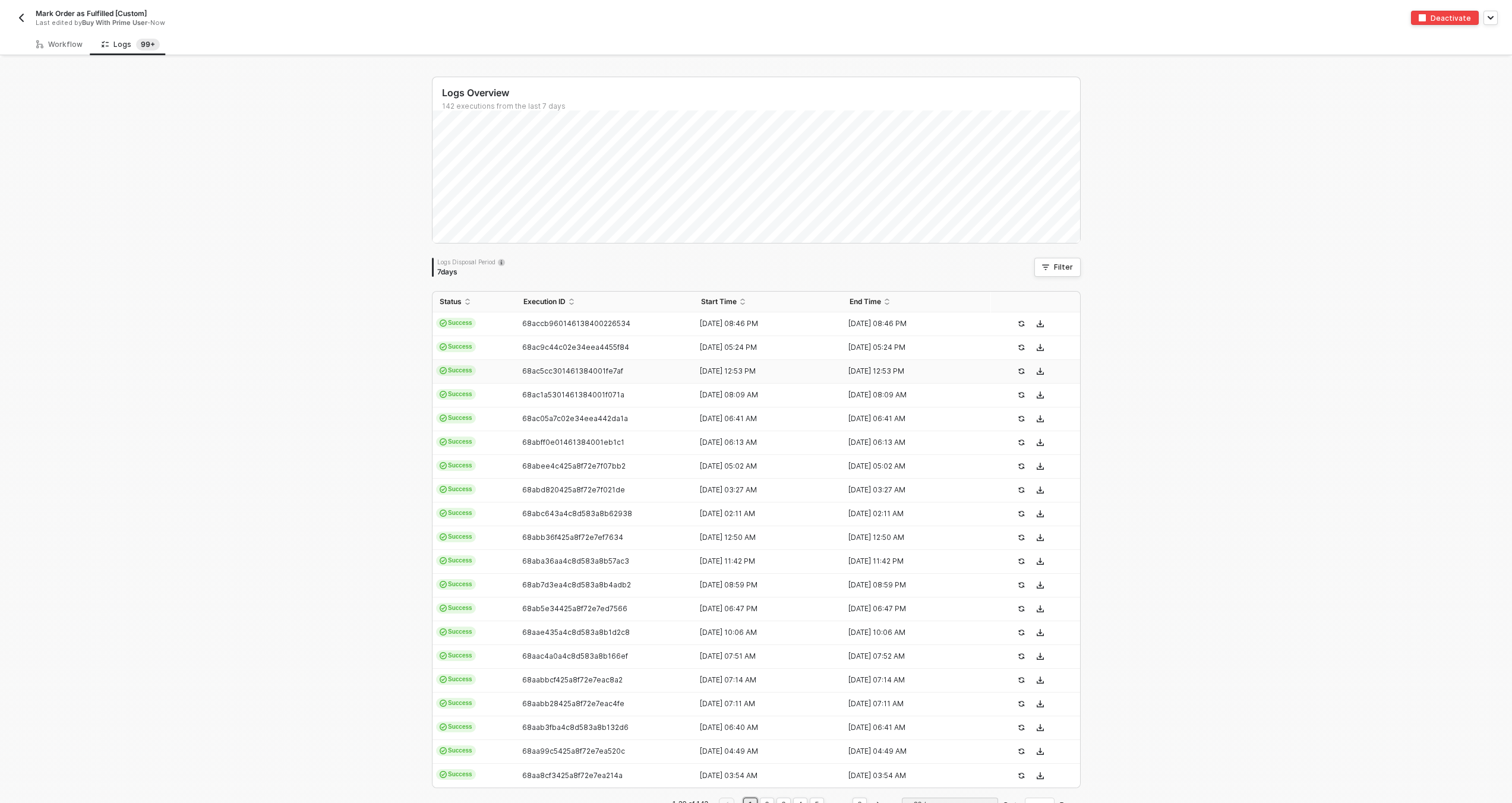
click at [556, 372] on span "68ac5cc301461384001fe7af" at bounding box center [572, 370] width 101 height 8
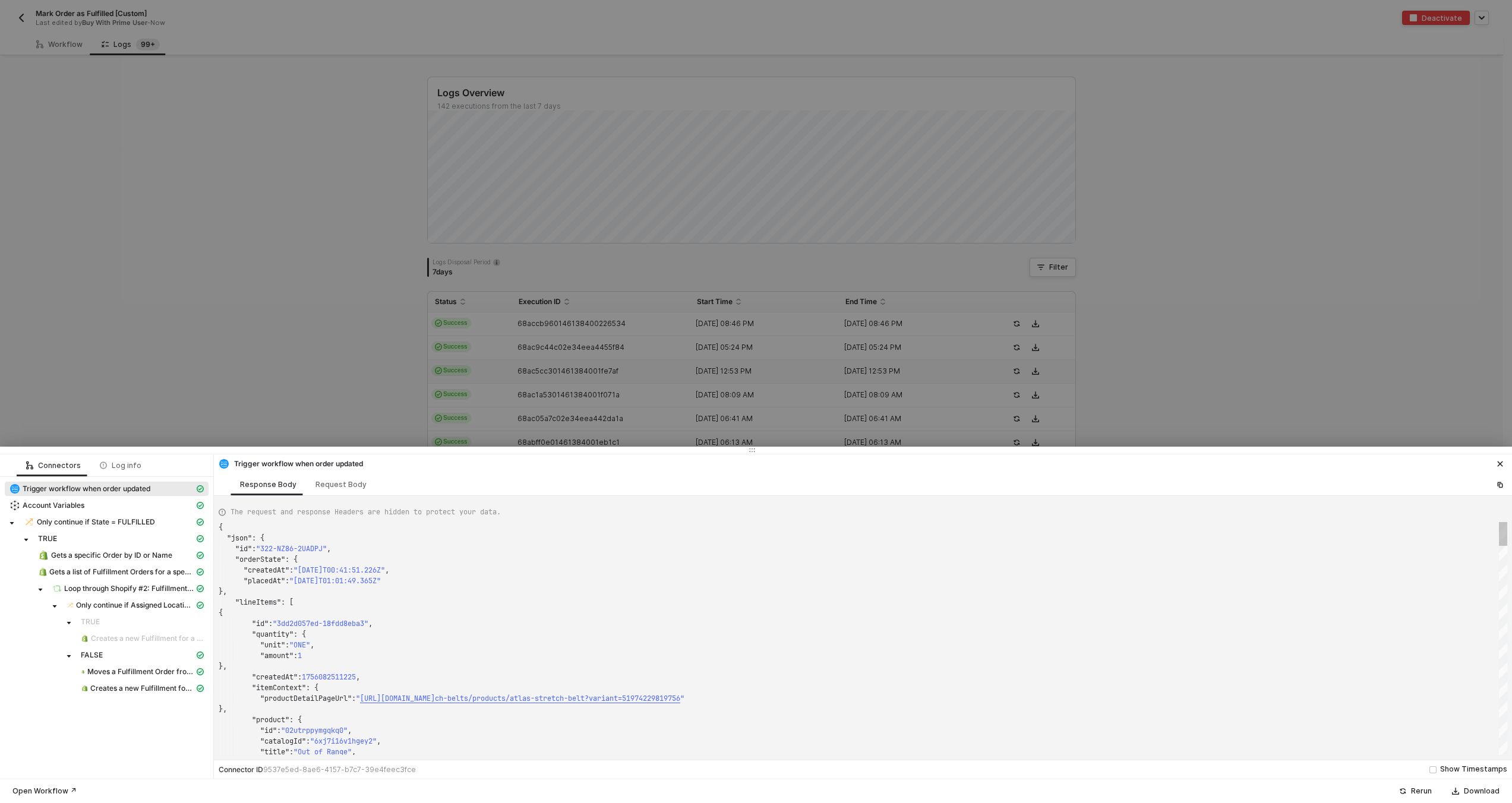
scroll to position [107, 0]
click at [714, 575] on div ""placedAt" : "2025-08-25T01:01:49.365Z"" at bounding box center [863, 580] width 1288 height 11
type textarea "{ "json": { "id": "322-HZE8-5HZYQ6", "orderState": { "createdAt": "2025-08-25T0…"
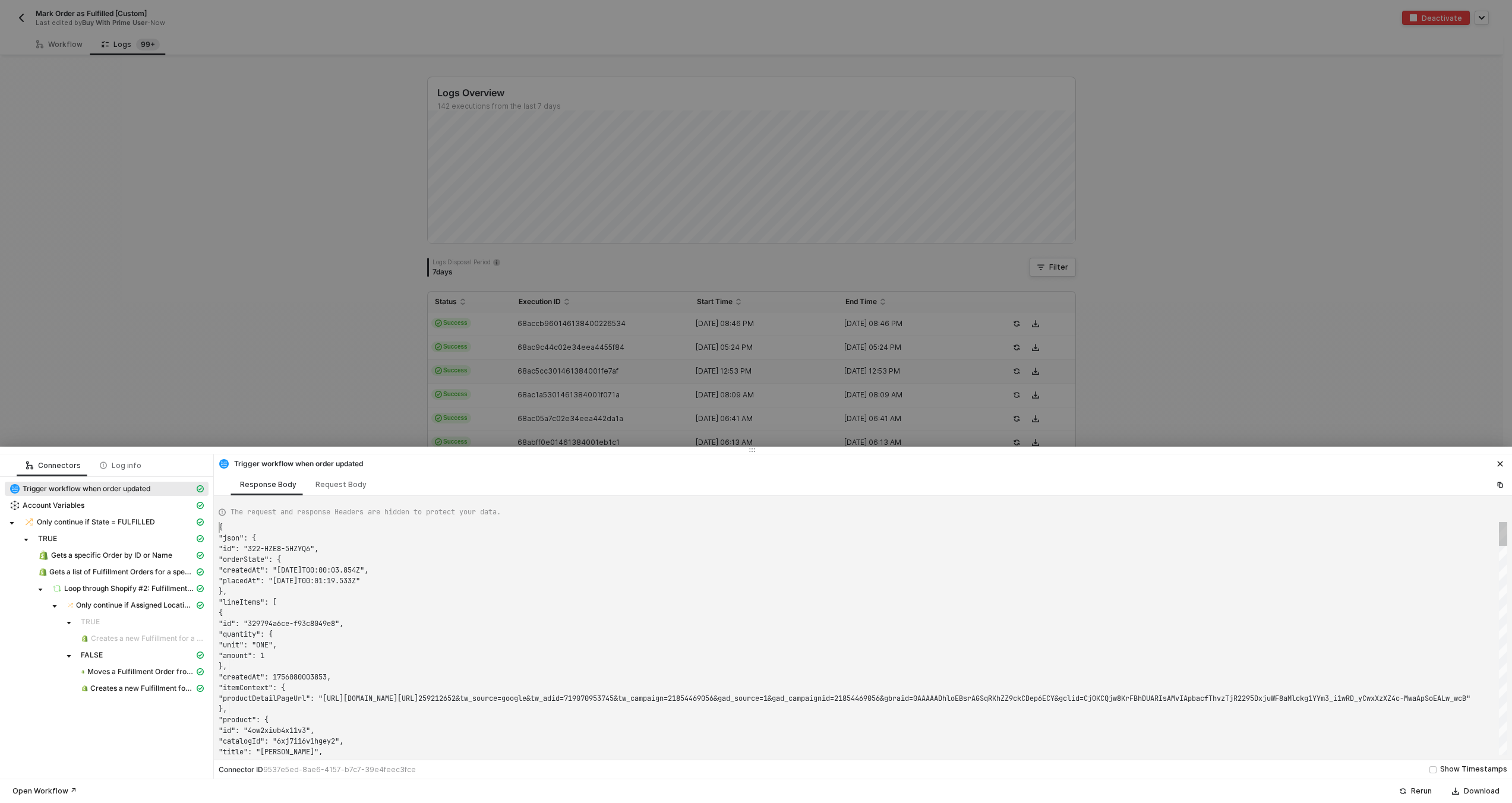
scroll to position [0, 0]
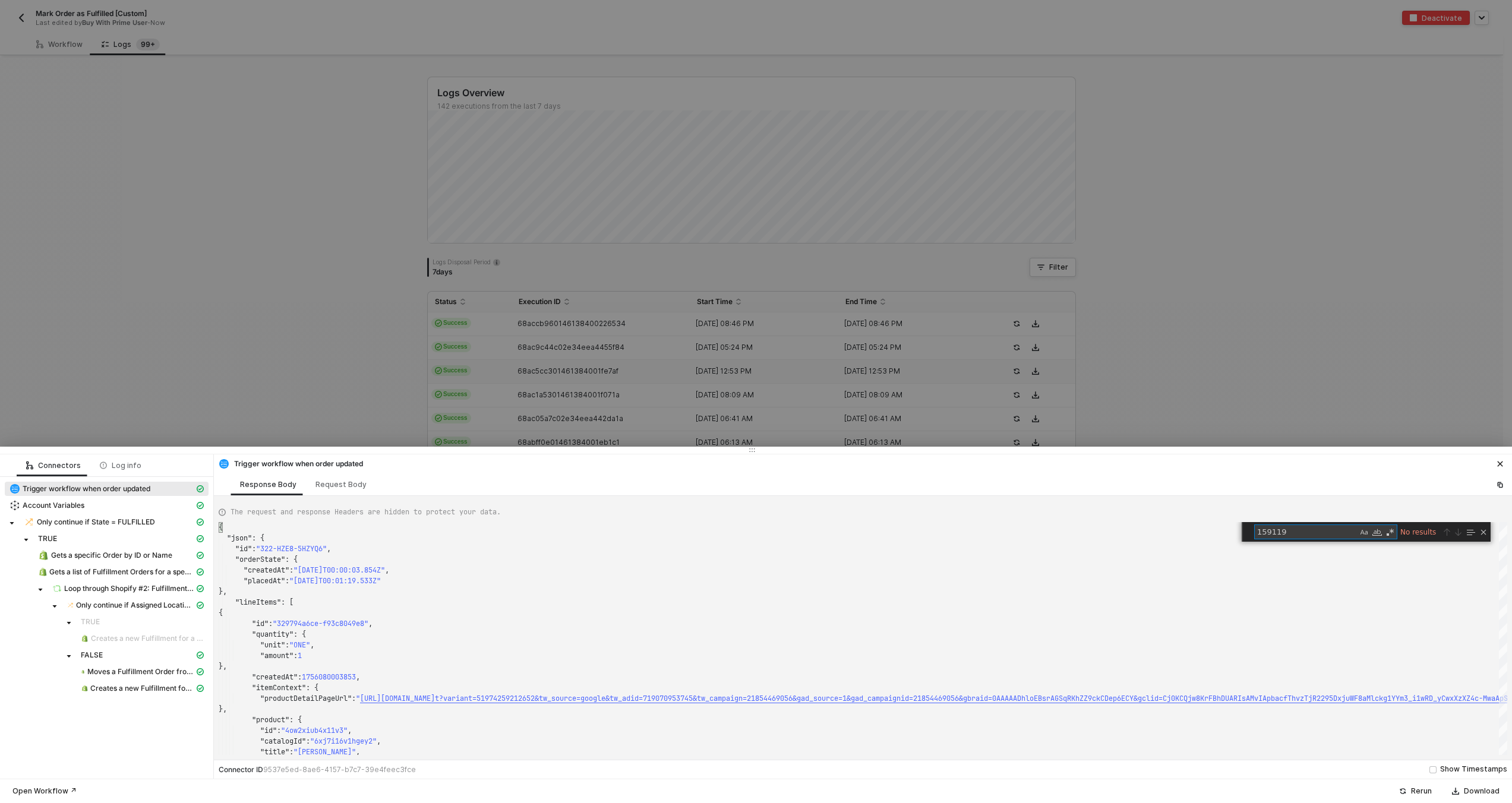
type textarea "159119"
click at [383, 259] on div at bounding box center [756, 401] width 1512 height 803
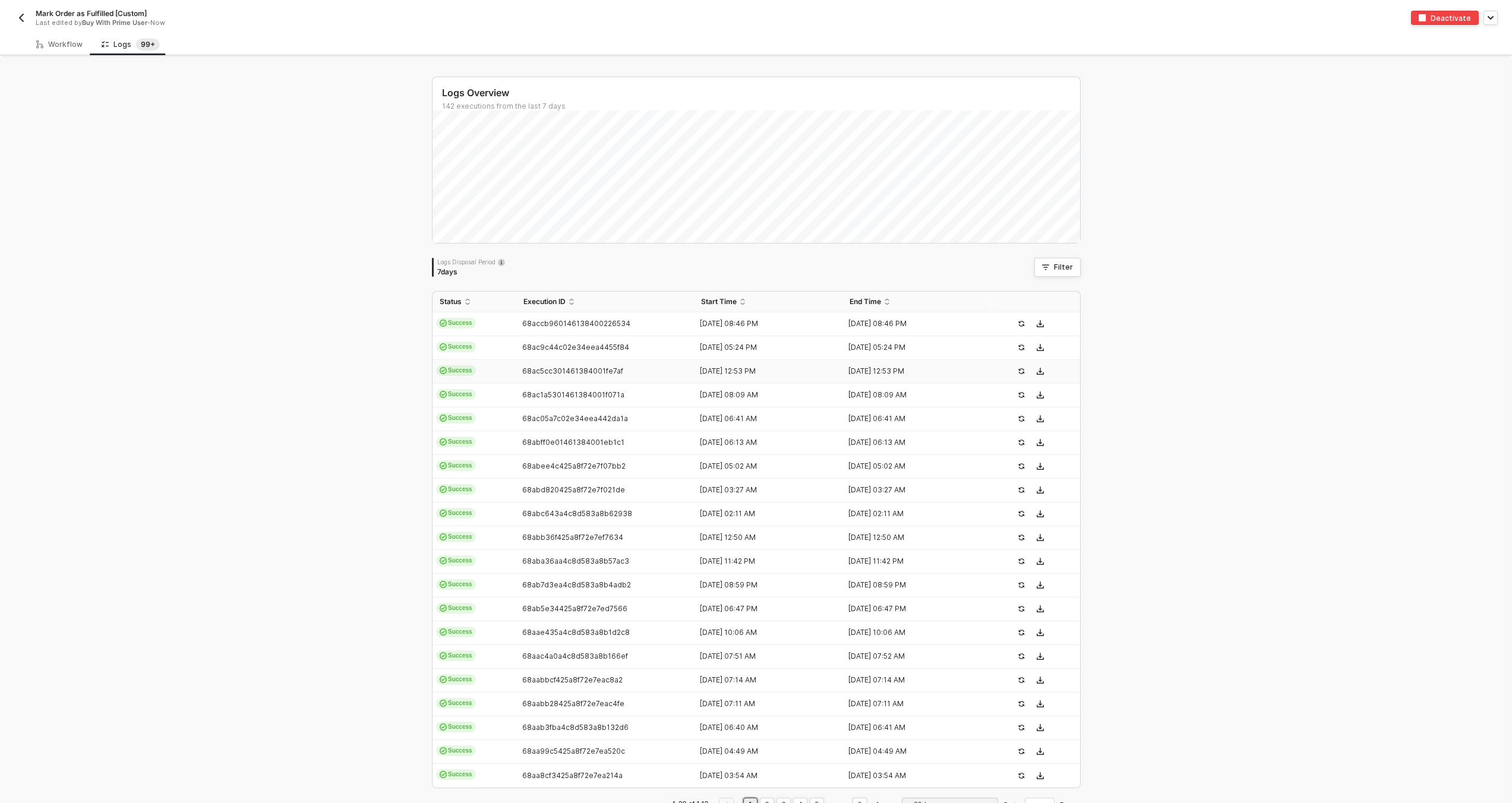
scroll to position [37, 0]
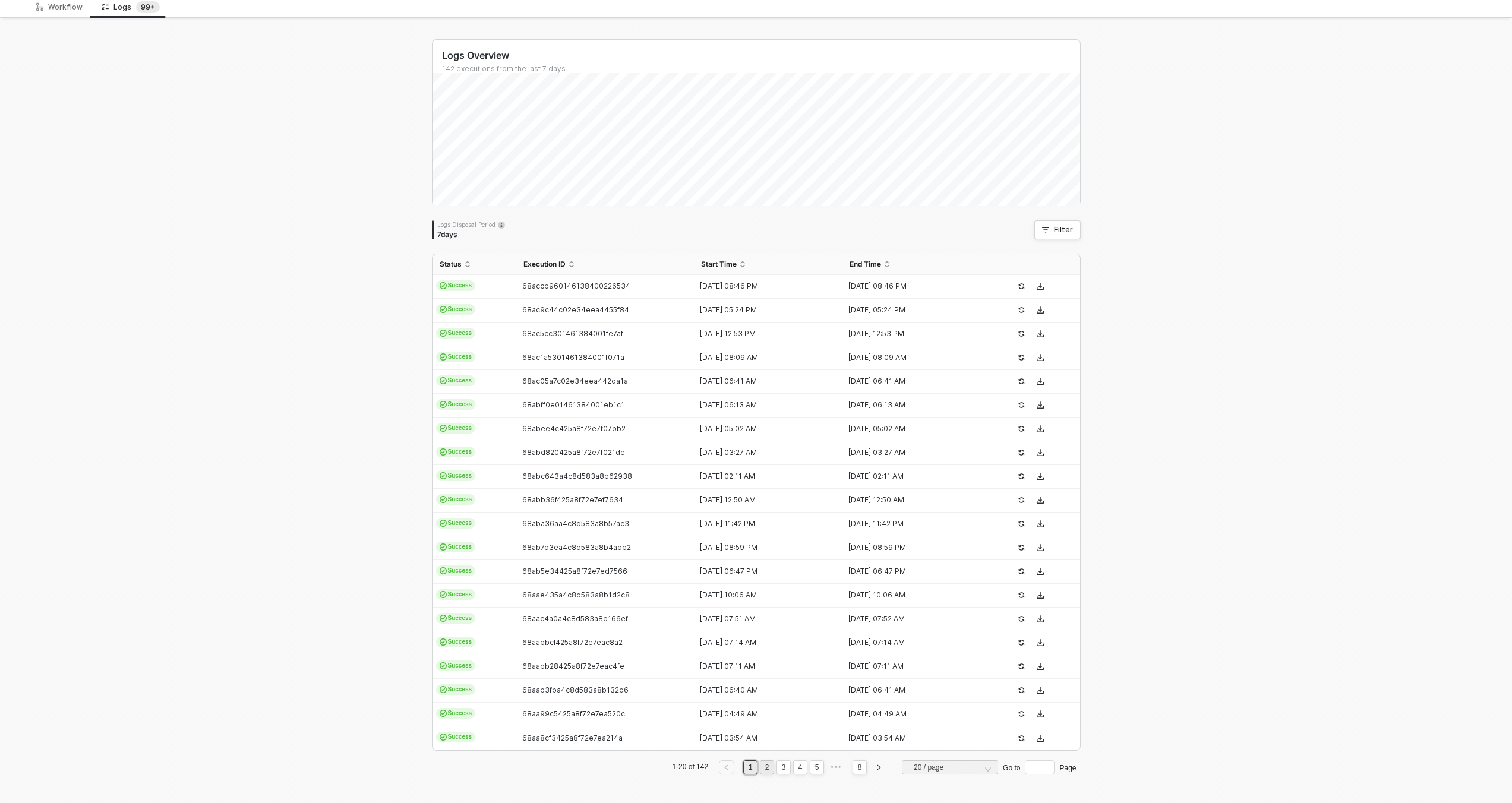
click at [762, 762] on link "2" at bounding box center [767, 767] width 11 height 13
click at [675, 733] on div "68a8fdfb2b1962dafd9e1988" at bounding box center [601, 738] width 169 height 9
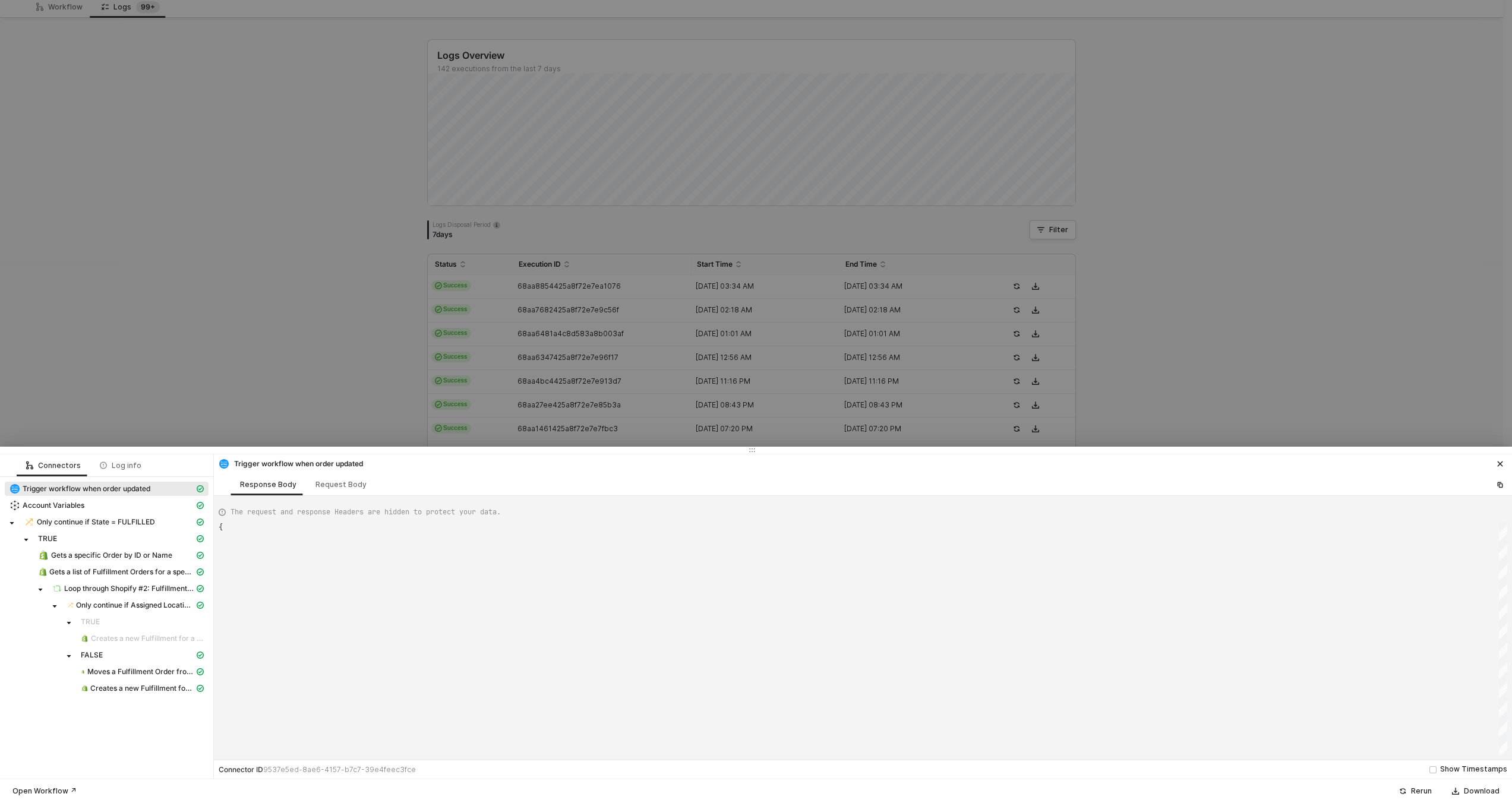
scroll to position [107, 0]
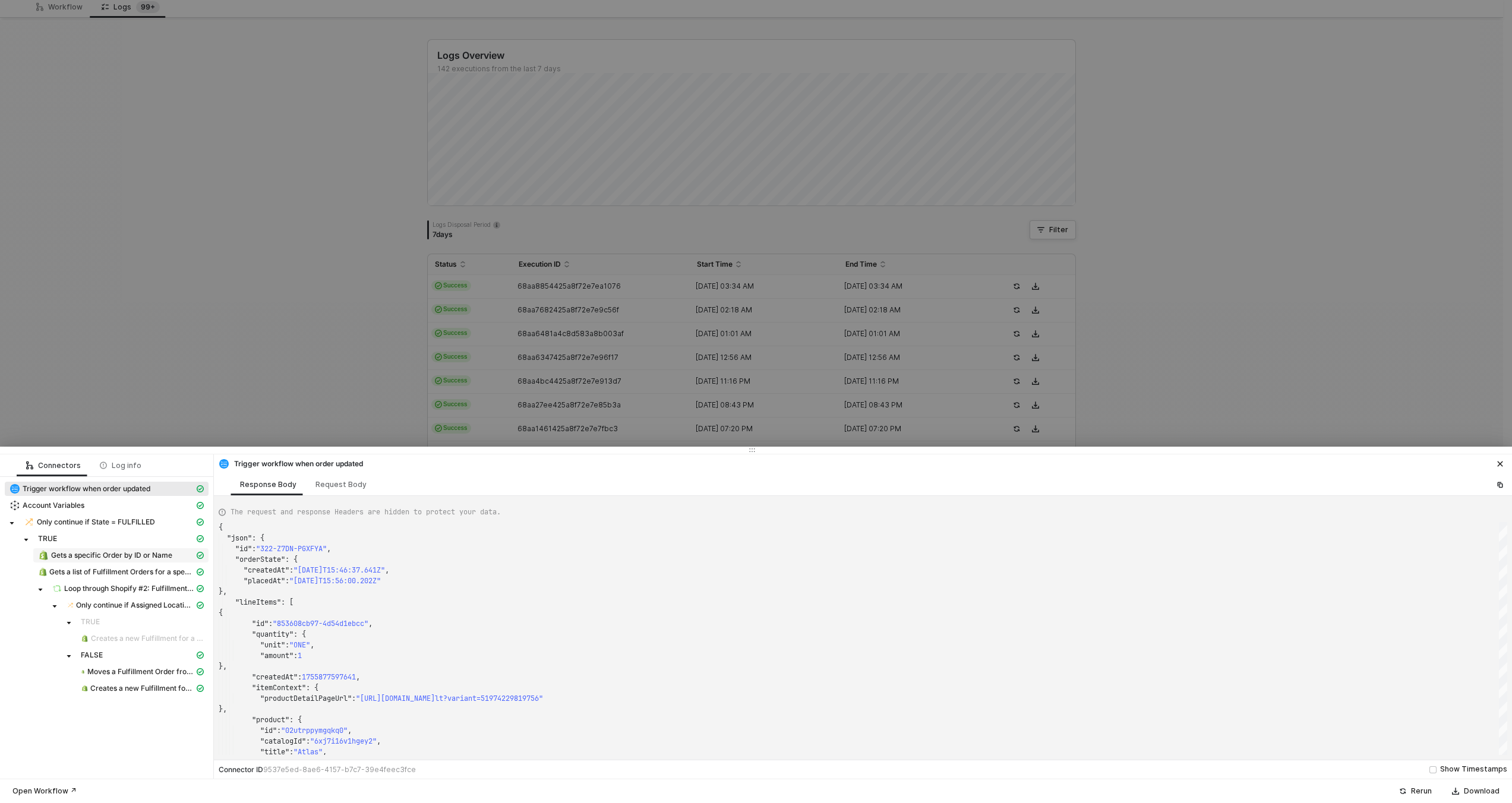
click at [127, 555] on span "Gets a specific Order by ID or Name" at bounding box center [111, 555] width 122 height 9
type textarea "{ "json": { "order": { "id": 11628729467244, "admin_graphql_api_id": "gid://sho…"
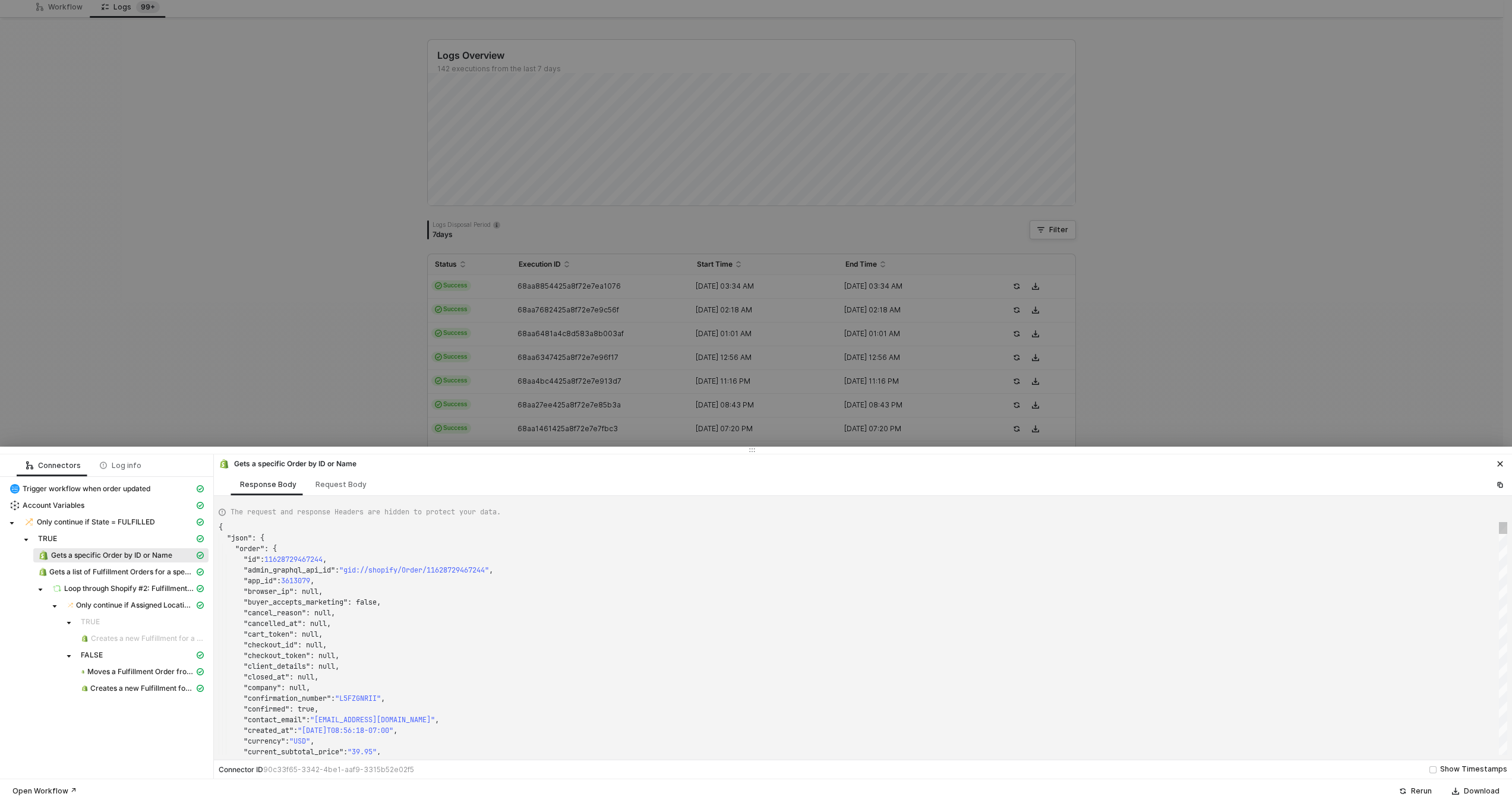
click at [526, 619] on div ""cancelled_at" : null," at bounding box center [863, 624] width 1288 height 11
type textarea "159119"
click at [573, 382] on div at bounding box center [756, 401] width 1512 height 803
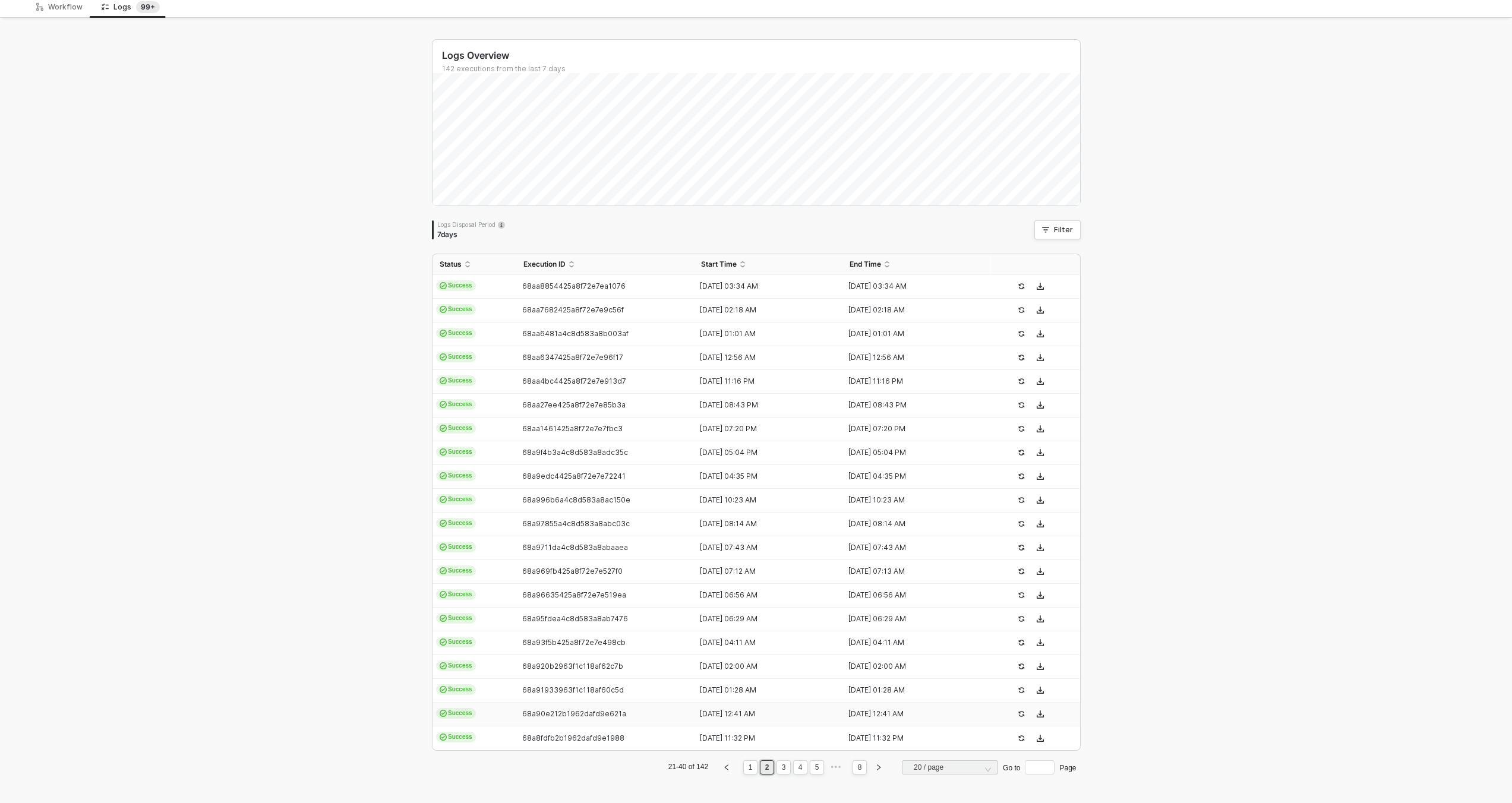
click at [652, 720] on td "68a90e212b1962dafd9e621a" at bounding box center [606, 715] width 178 height 24
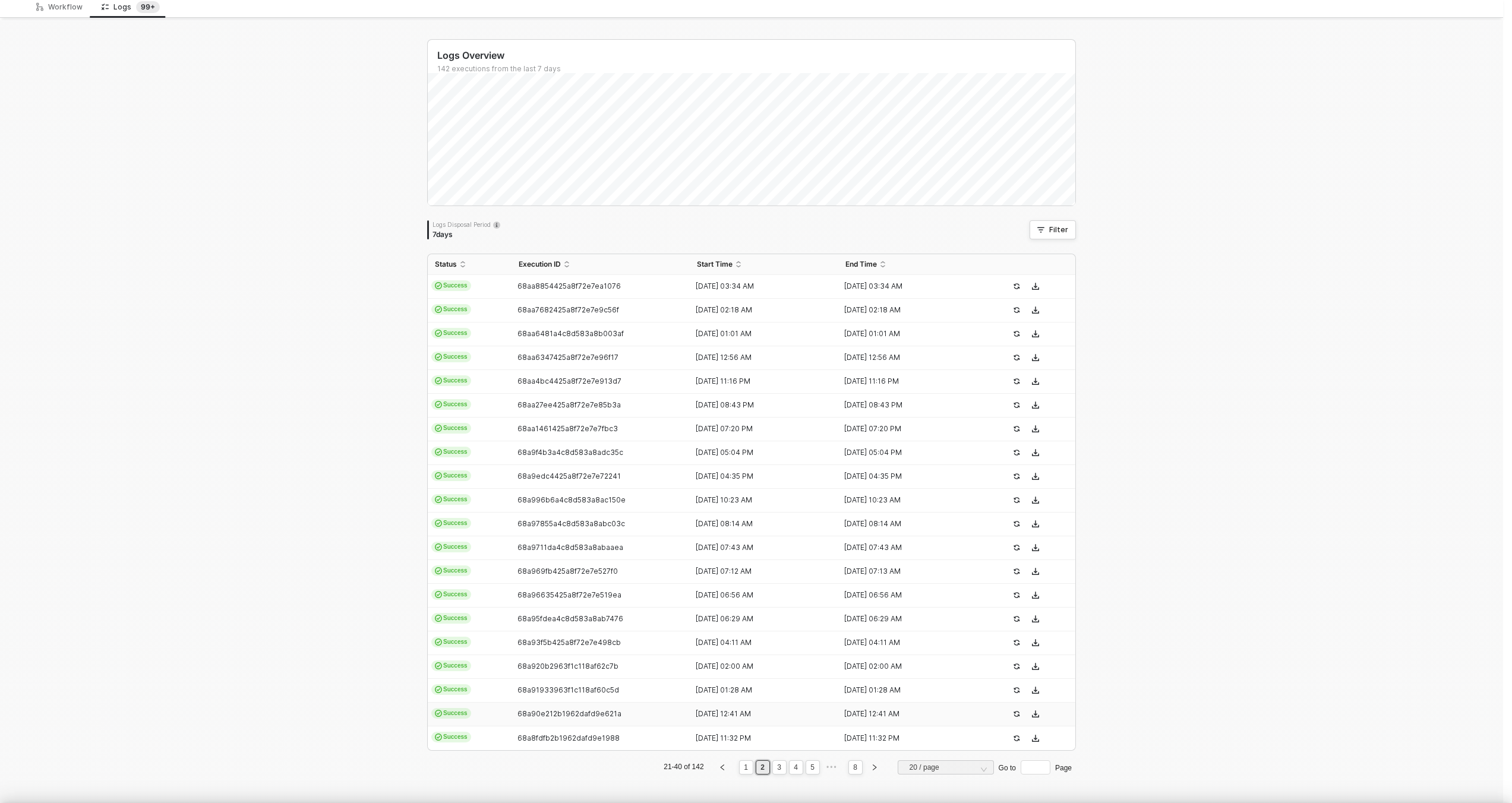
scroll to position [107, 0]
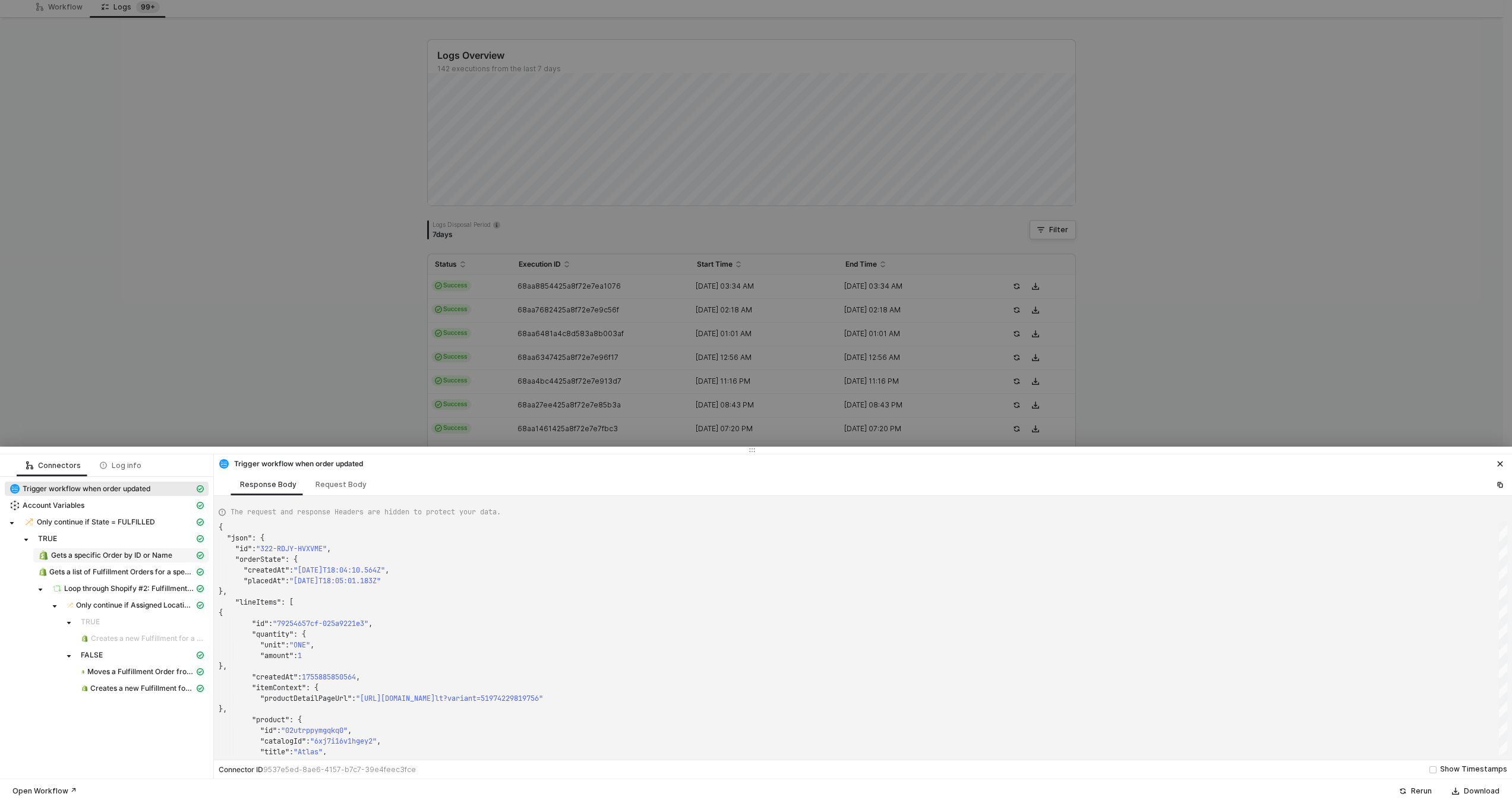
click at [137, 554] on span "Gets a specific Order by ID or Name" at bounding box center [111, 555] width 122 height 9
type textarea "{ "json": { "order": { "id": 11628888818028, "admin_graphql_api_id": "gid://sho…"
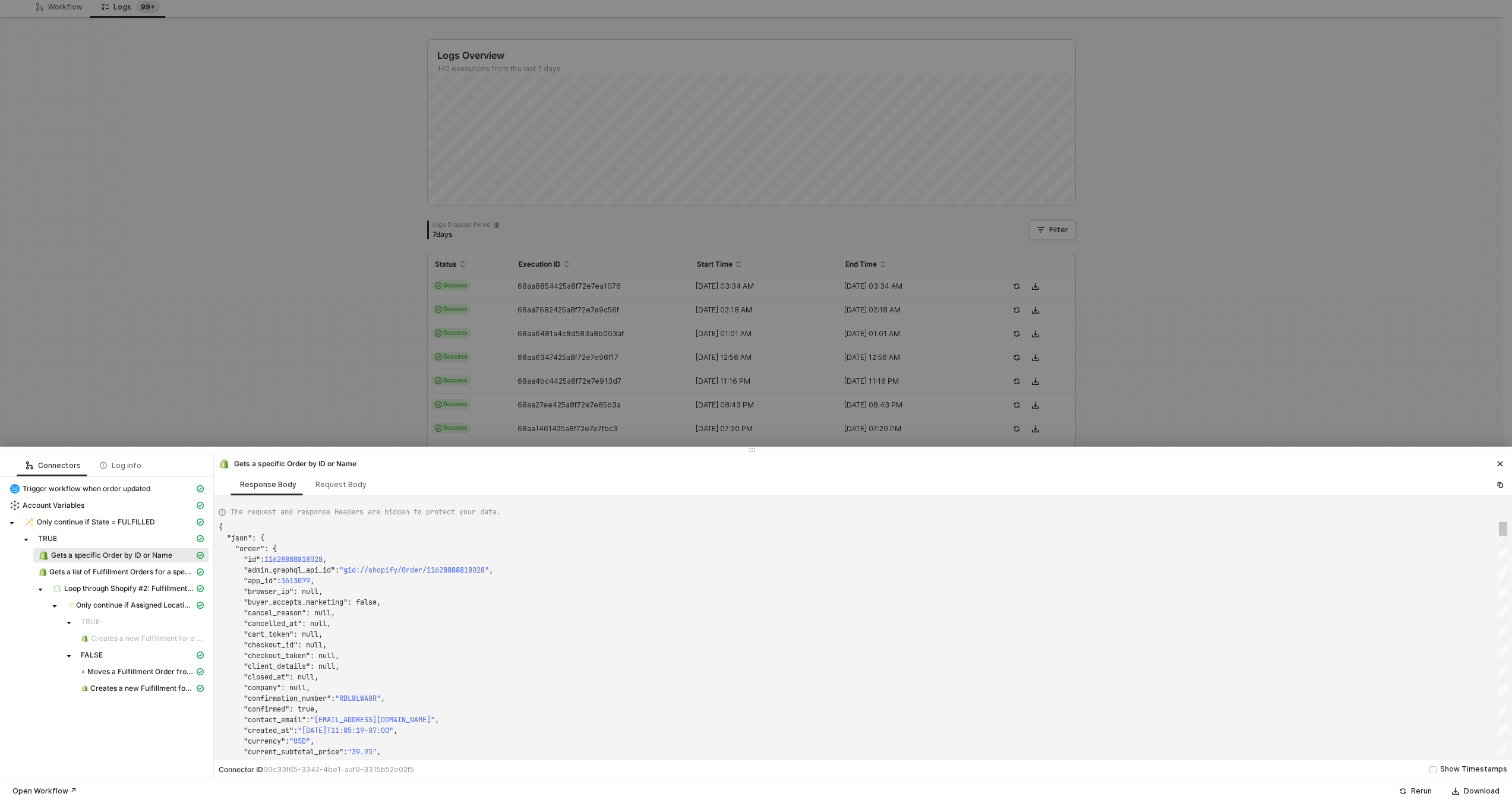
scroll to position [96, 116]
click at [557, 621] on div ""cancelled_at" : null," at bounding box center [863, 624] width 1288 height 11
type textarea "15911"
type textarea ""note_attributes": [], "number": 158157, "order_number": 159157, "order_status_…"
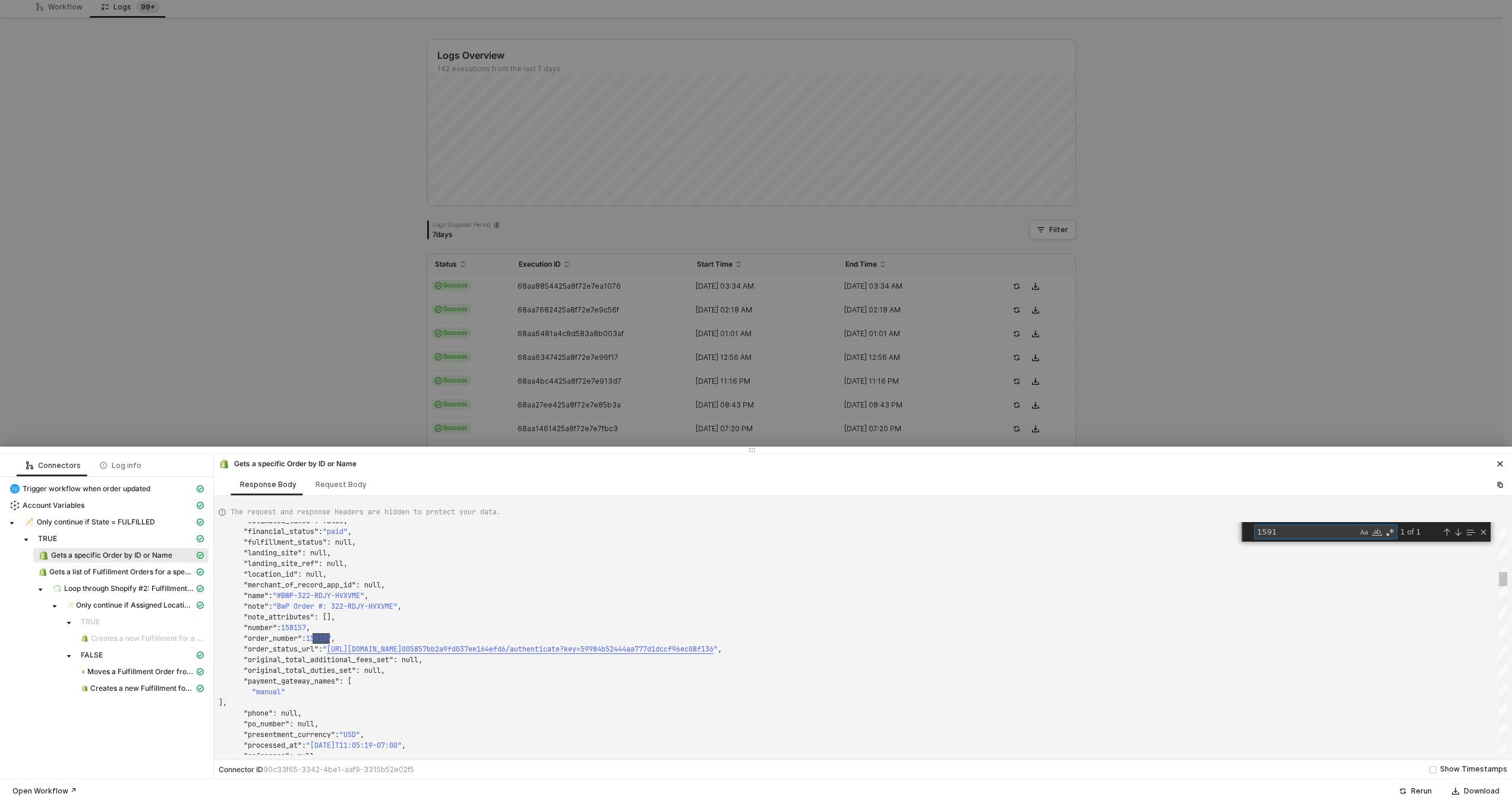
scroll to position [107, 111]
type textarea "1591"
click at [526, 325] on div at bounding box center [756, 401] width 1512 height 803
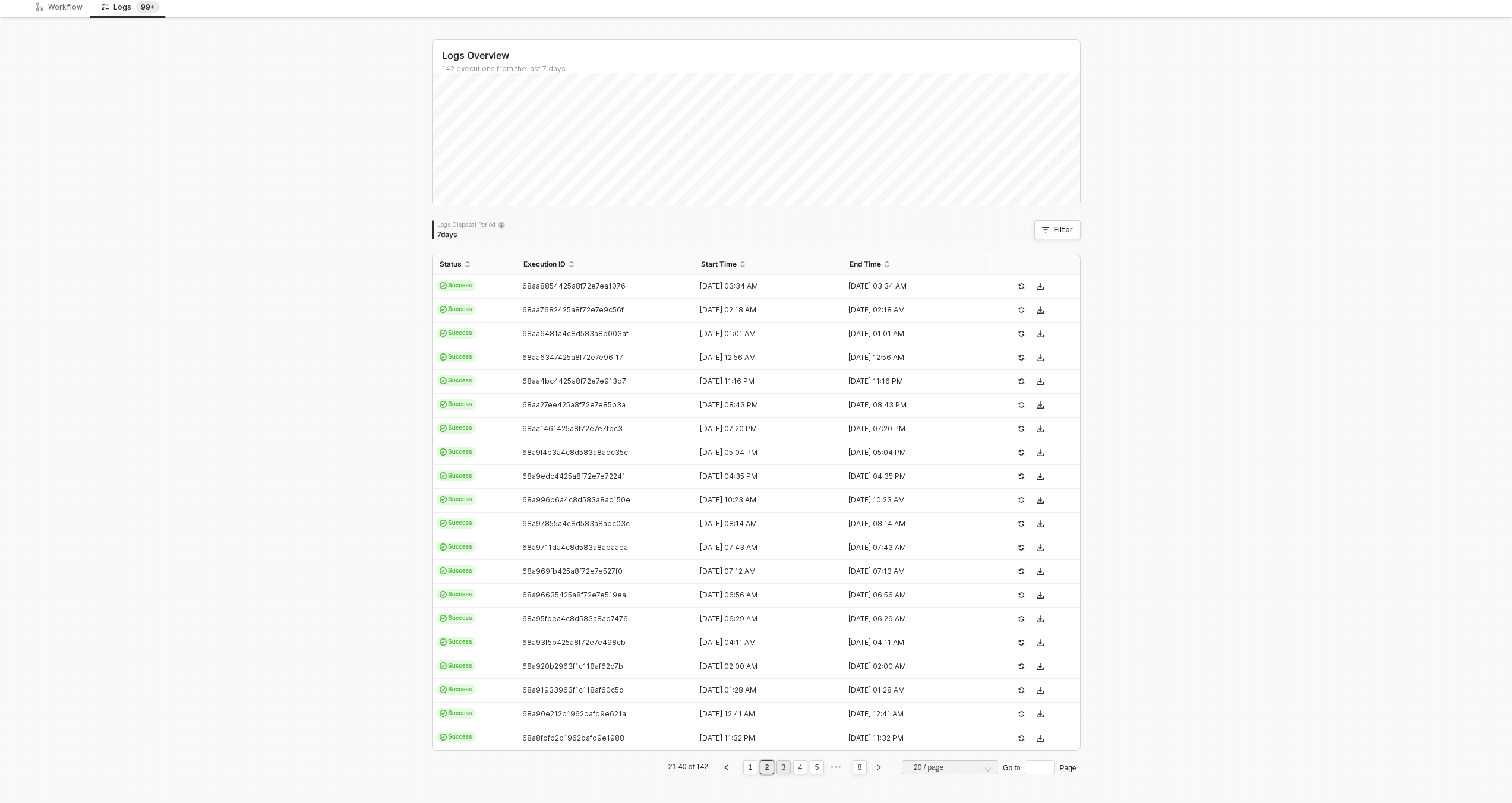
click at [783, 769] on link "3" at bounding box center [784, 767] width 11 height 13
click at [666, 665] on div "68a7912a7a9dc43e3eb030ef" at bounding box center [601, 666] width 169 height 9
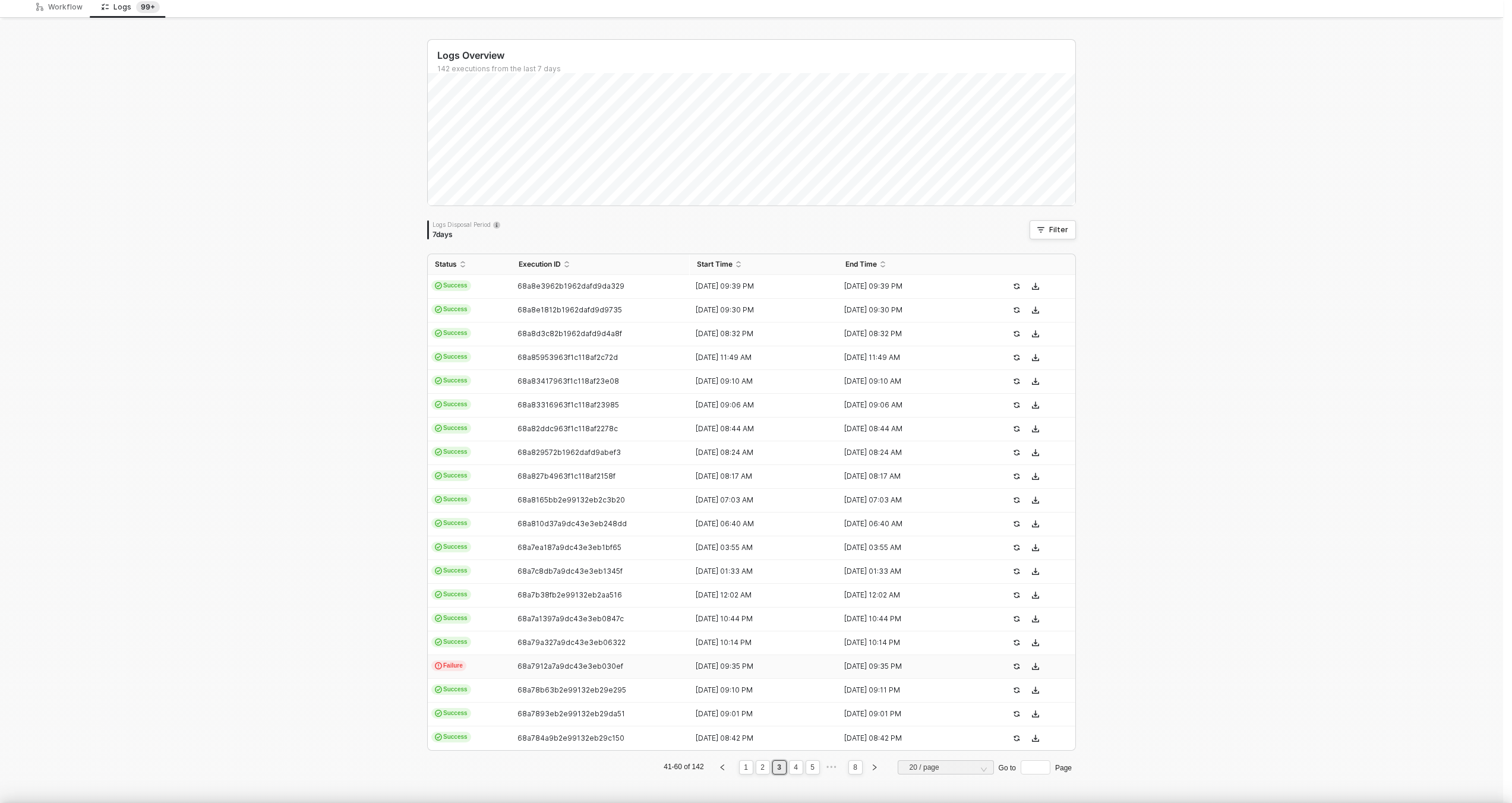
scroll to position [107, 0]
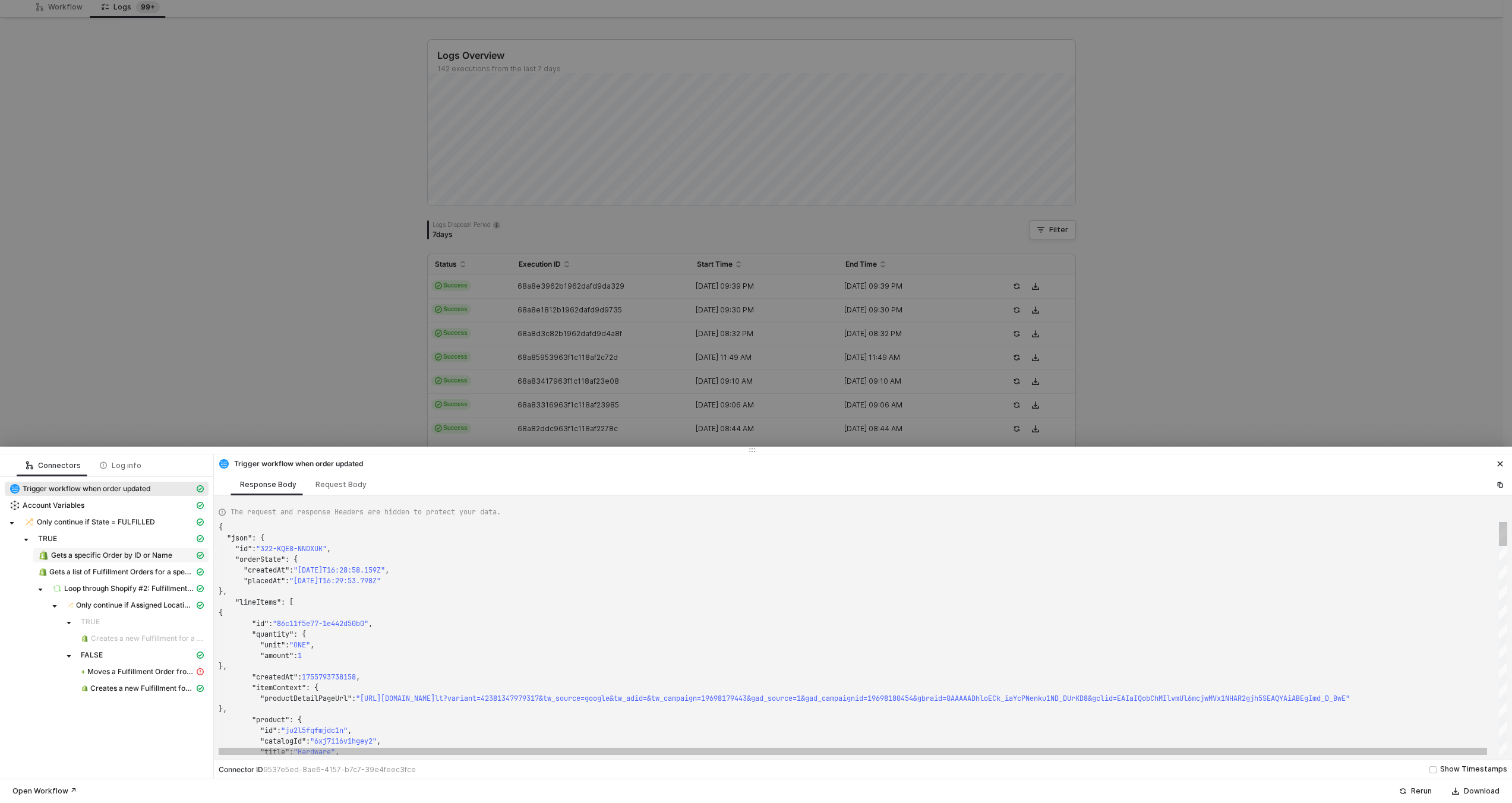
click at [60, 561] on span "Gets a specific Order by ID or Name" at bounding box center [121, 555] width 175 height 14
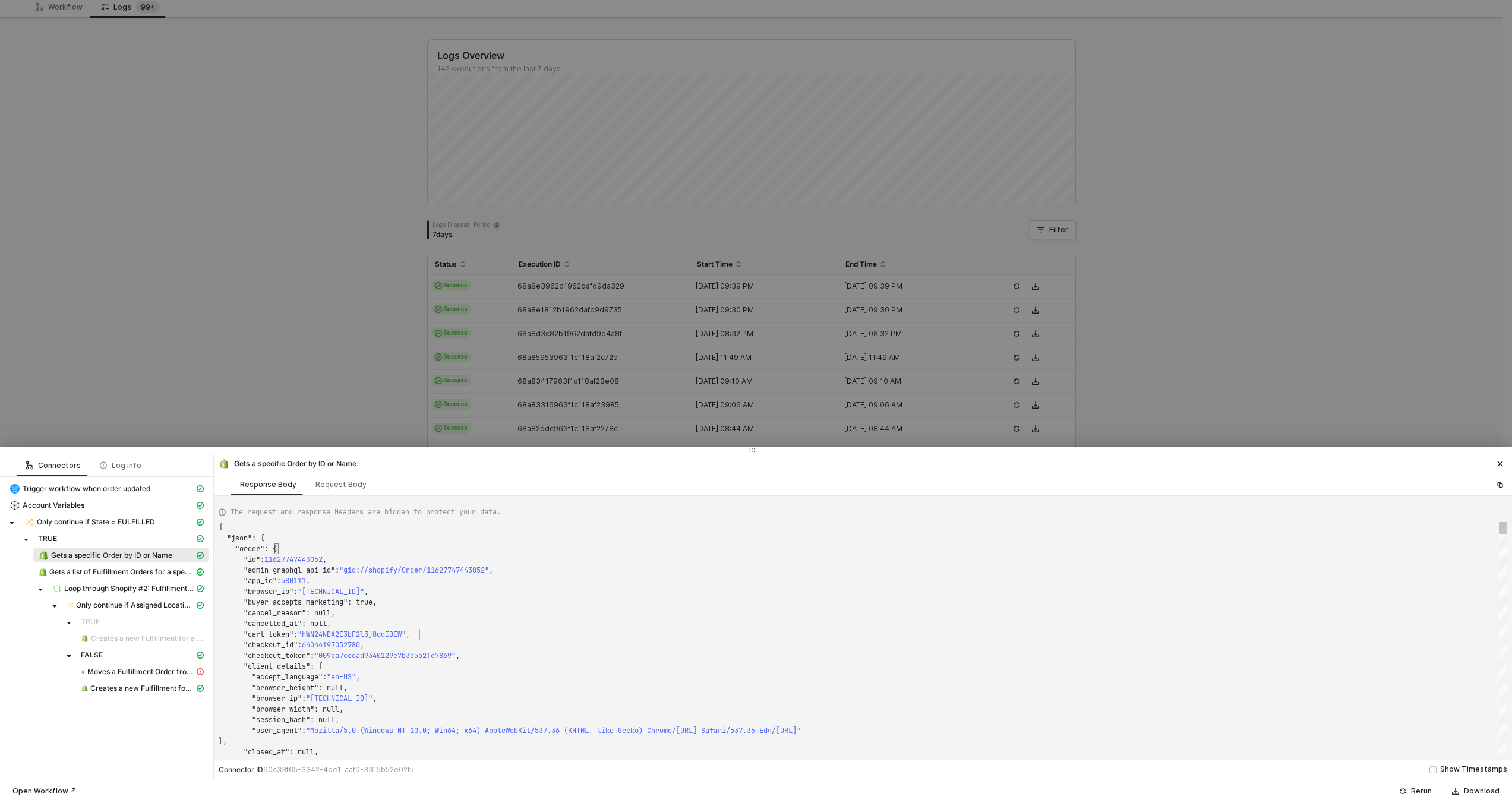
scroll to position [0, 201]
click at [451, 636] on div ""cart_token" : "hWN24NDA2E3bF2l3j8dqIDEW" ," at bounding box center [863, 634] width 1288 height 11
type textarea "BR0ZrYVdRQUFBWW5mNVRxQVFFZUhkbVNKSFNJUVZManFwS0JoUzRVcWM5cVFmWG9XRUxyYUMwSTZxMm…"
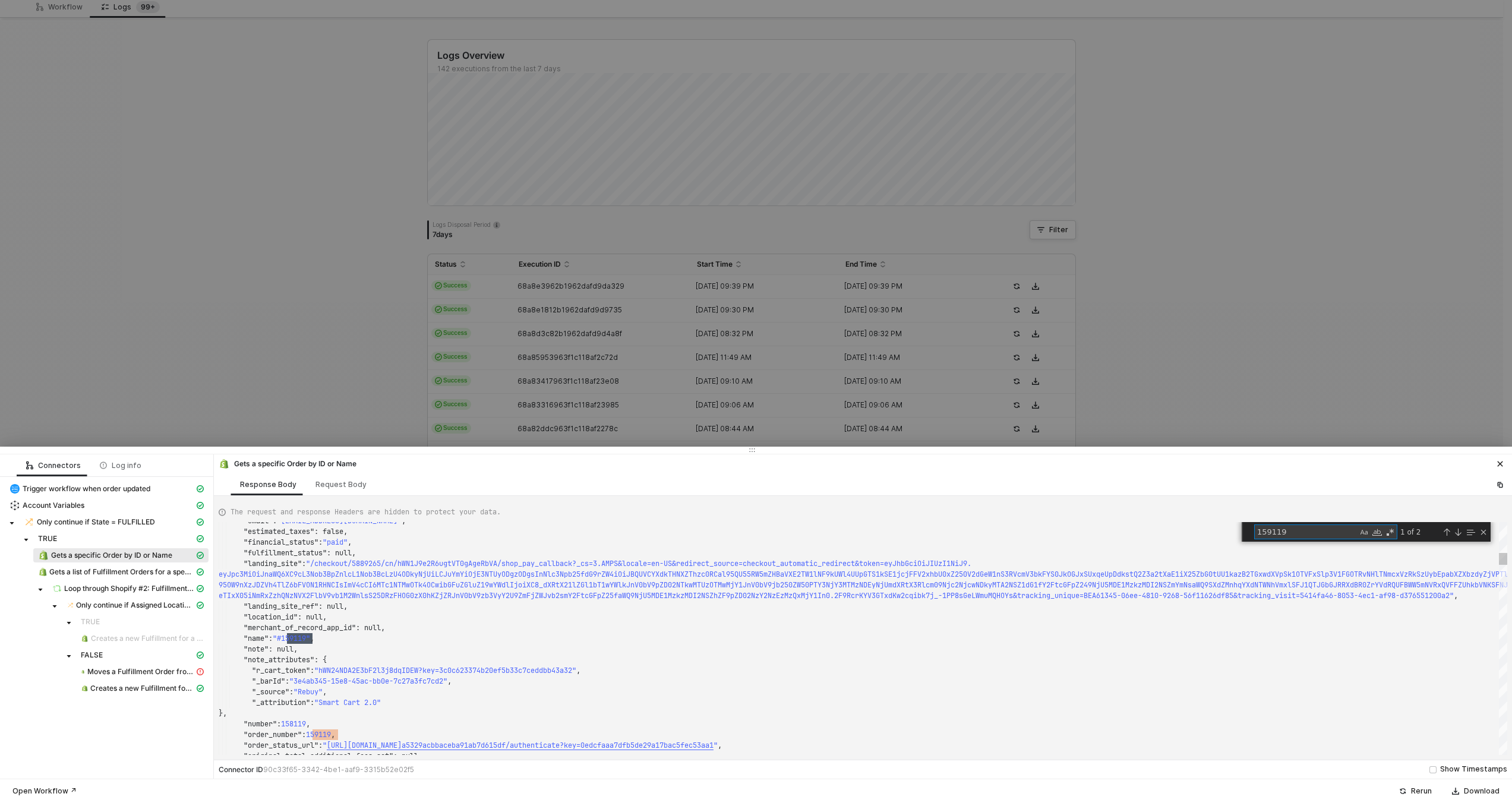
scroll to position [65, 93]
type textarea "159119"
click at [99, 670] on span "Moves a Fulfillment Order from one merchant managed location to another merchan…" at bounding box center [141, 671] width 107 height 9
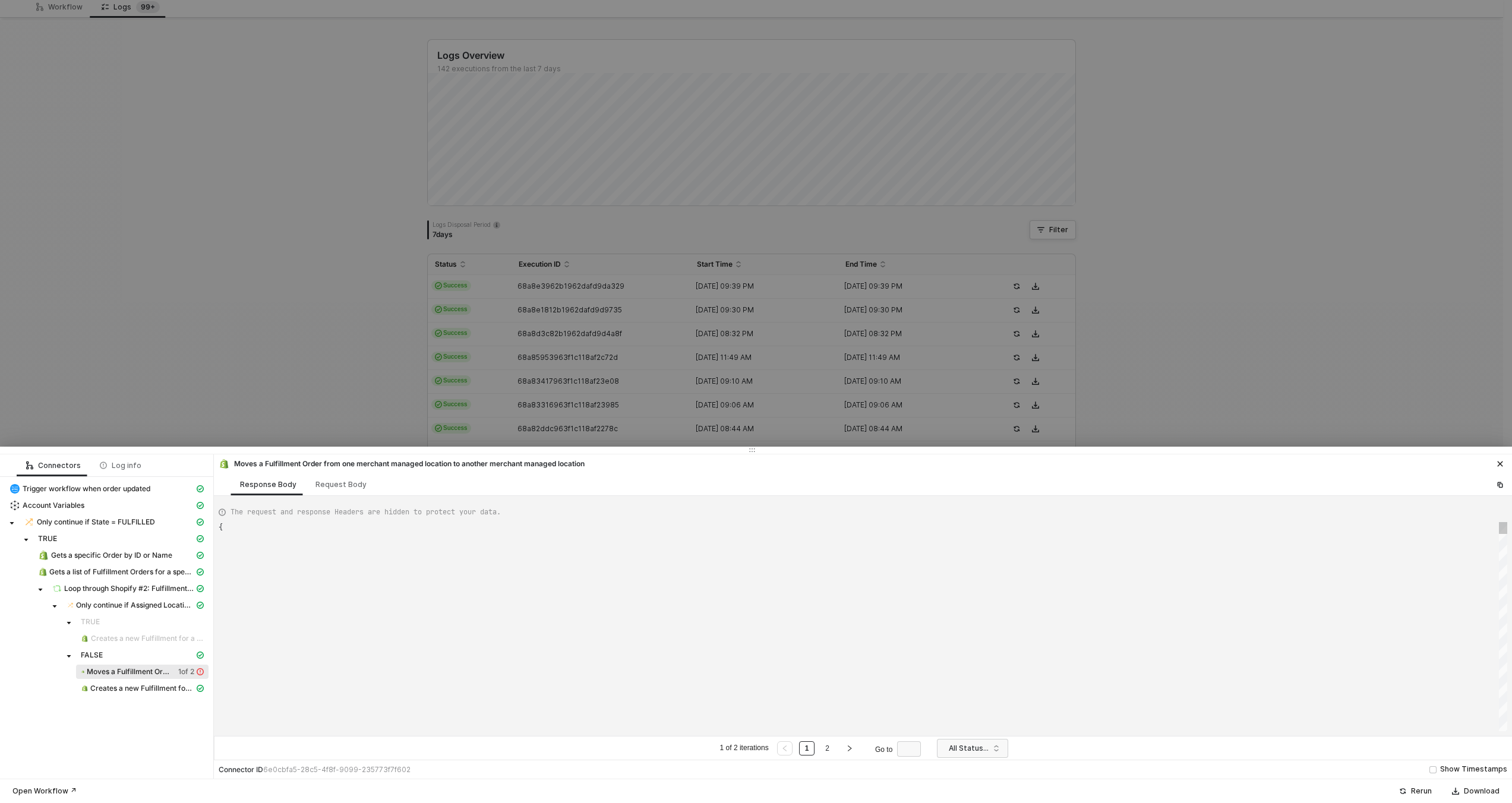
scroll to position [107, 0]
click at [344, 476] on div "Request Body" at bounding box center [341, 484] width 70 height 22
type textarea "[ { "keyValuePairs": [], "apiVersion": "shopifyV1", "resource": "fulfillmentOrd…"
click at [433, 313] on div at bounding box center [756, 401] width 1512 height 803
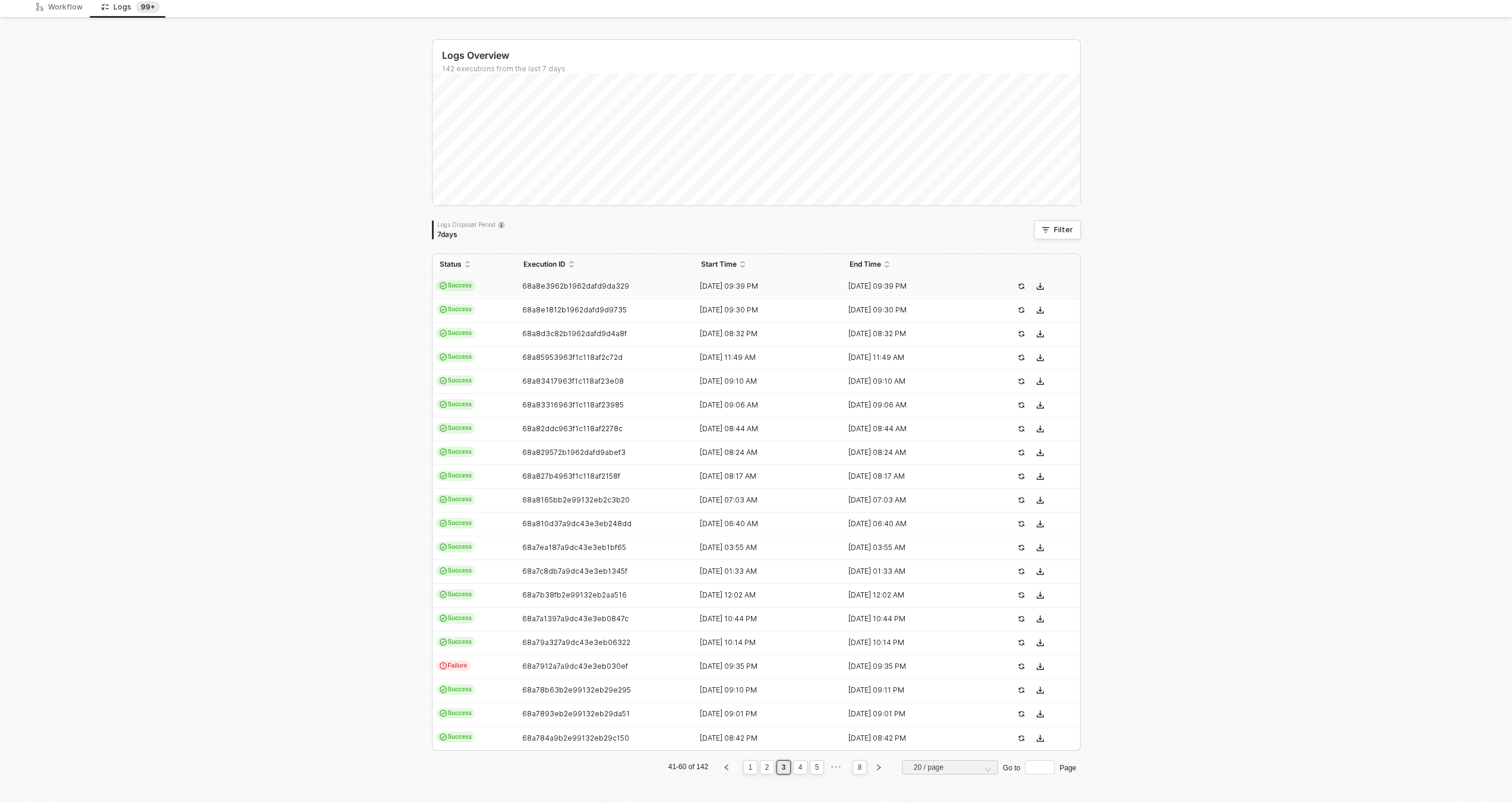
click at [501, 283] on td "Success" at bounding box center [474, 287] width 84 height 24
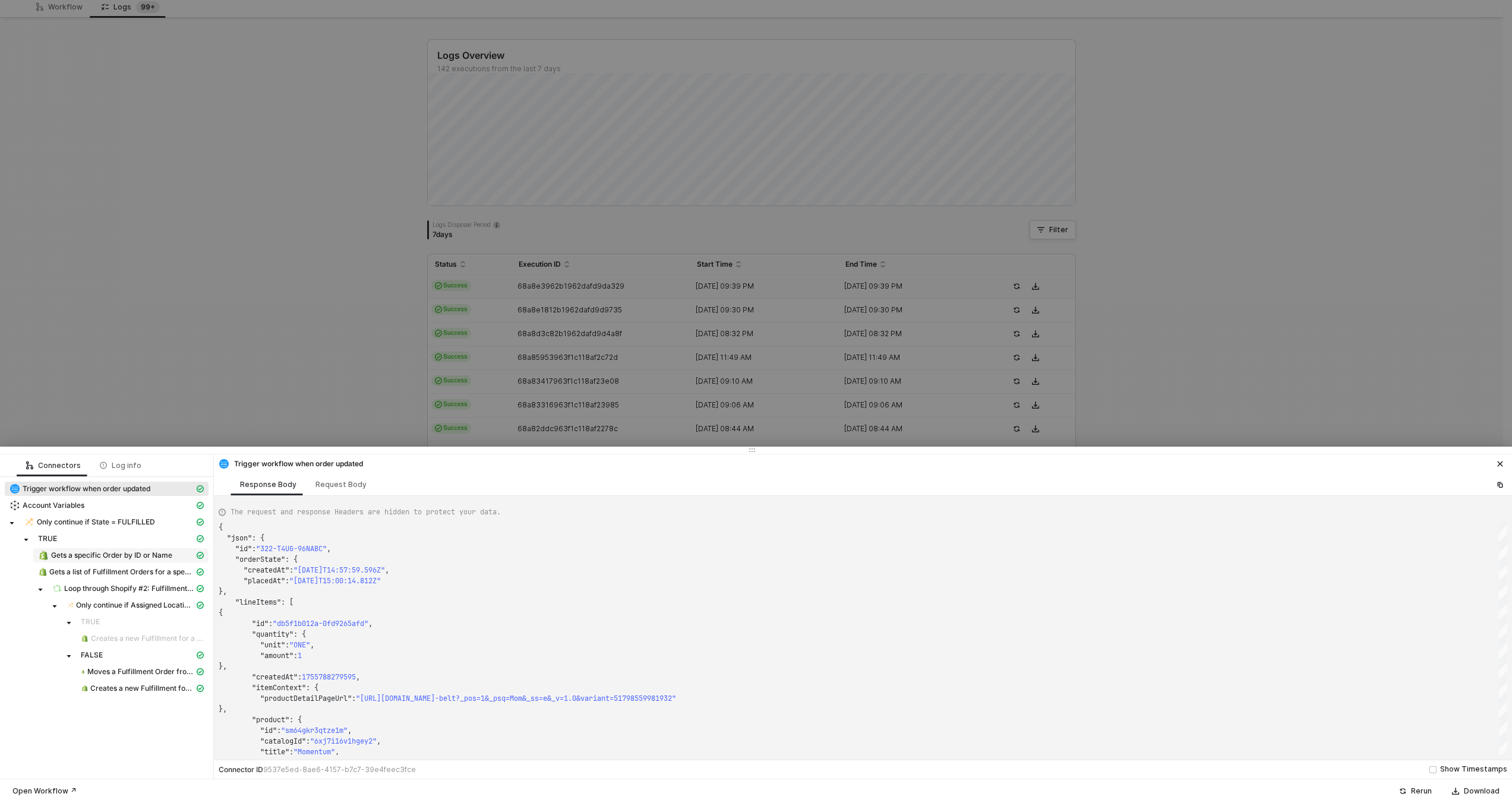
click at [116, 551] on span "Gets a specific Order by ID or Name" at bounding box center [111, 555] width 122 height 9
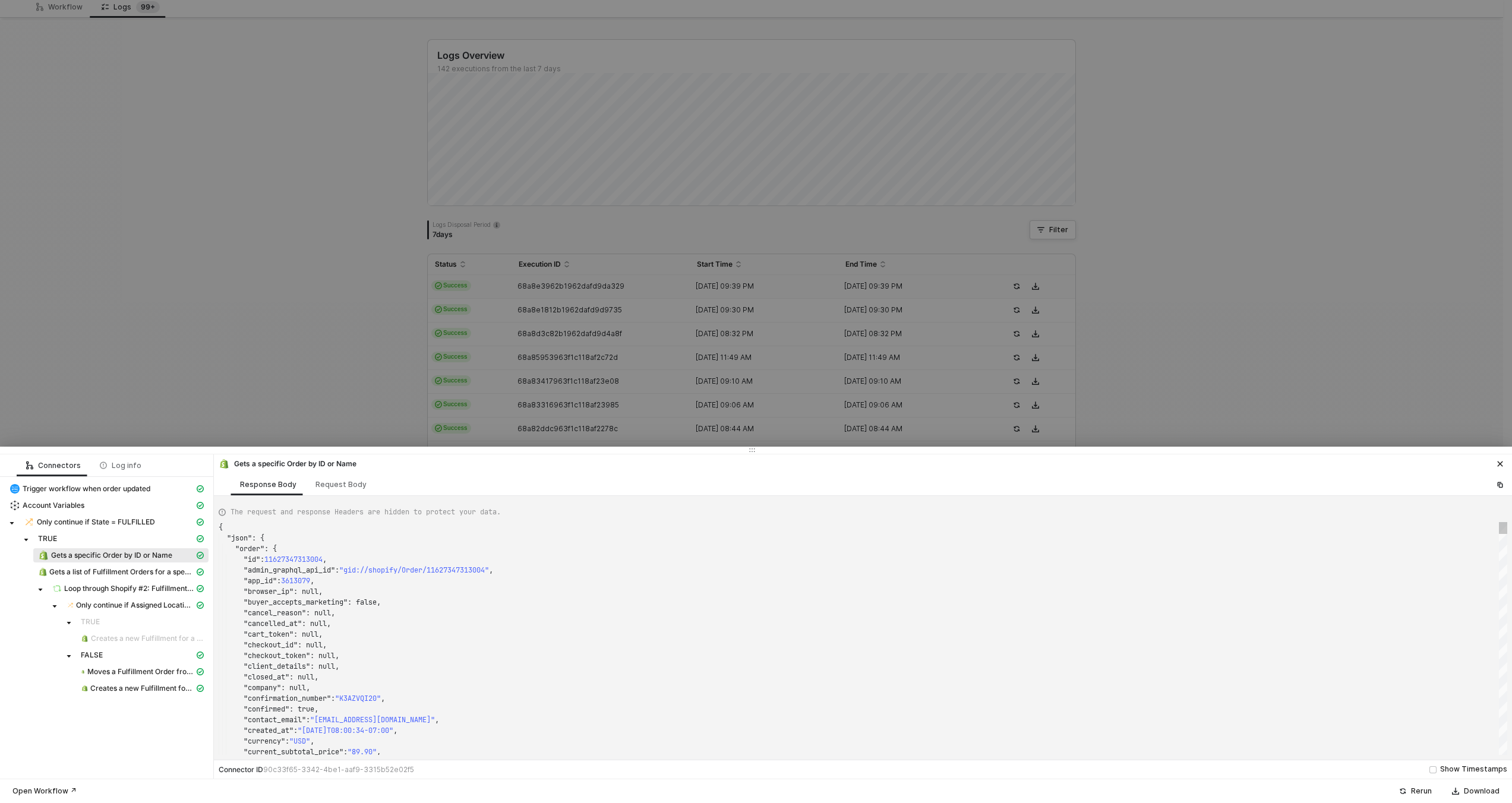
type textarea ""cart_token": null, "checkout_id": null, "checkout_token": null, "client_detail…"
click at [650, 644] on div ""checkout_id" : null," at bounding box center [863, 645] width 1288 height 11
type textarea "1"
type textarea ""note_attributes": [], "number": 158098, "order_number": 159098, "order_status_…"
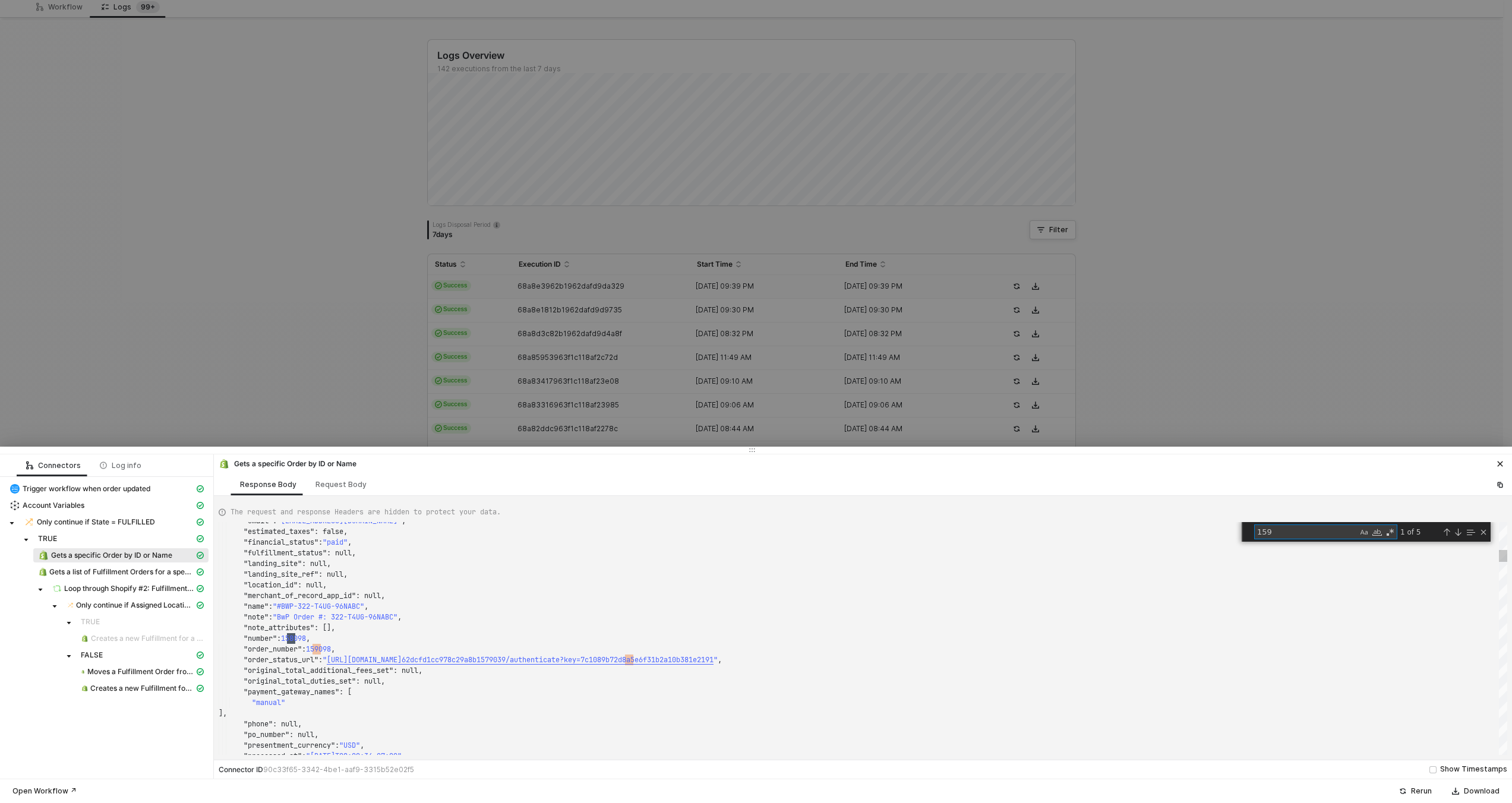
scroll to position [107, 107]
type textarea "1591"
click at [455, 277] on div at bounding box center [756, 401] width 1512 height 803
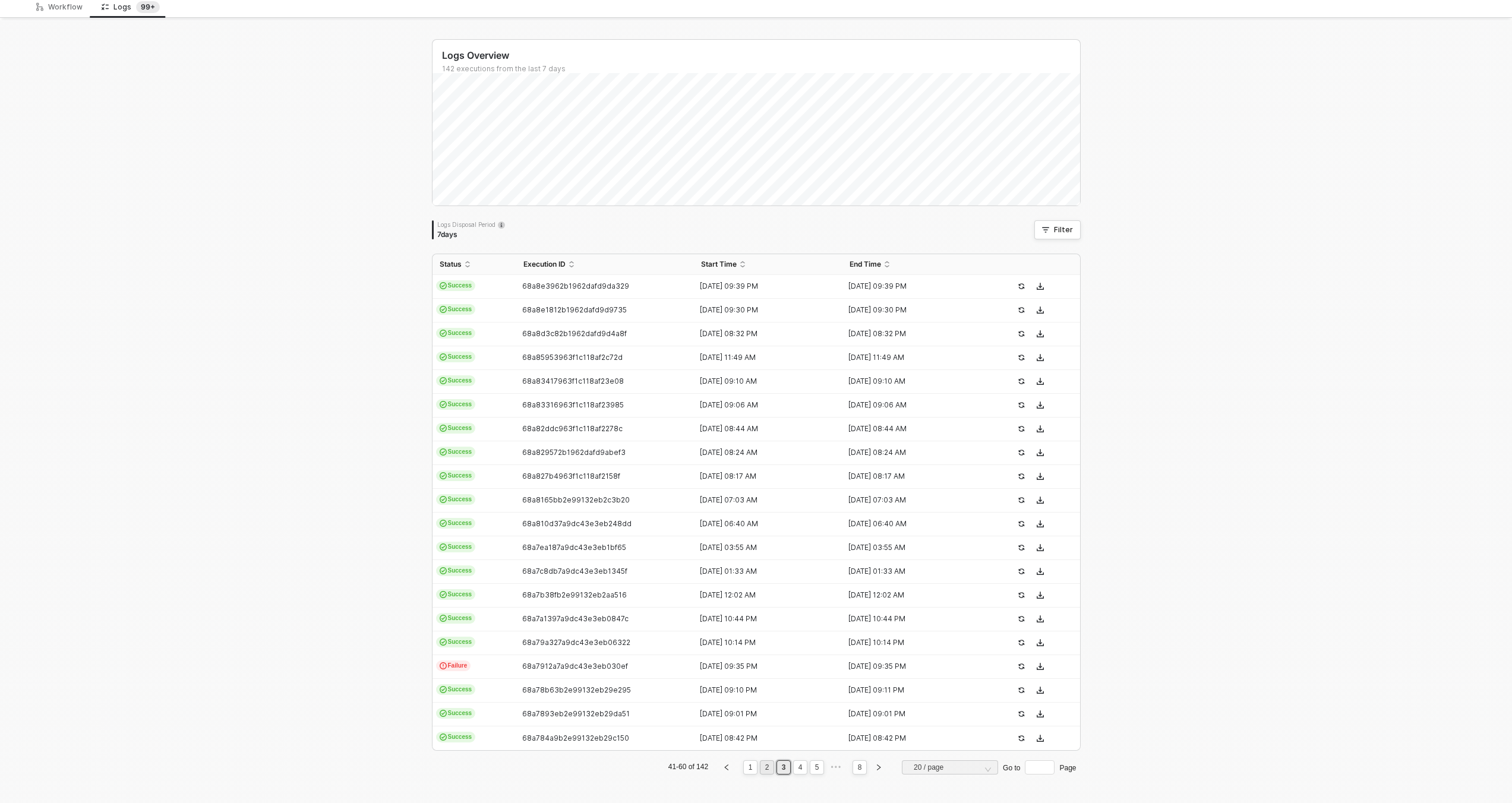
click at [763, 761] on link "2" at bounding box center [767, 767] width 11 height 13
click at [546, 512] on td "68a97855a4c8d583a8abc03c" at bounding box center [606, 524] width 178 height 24
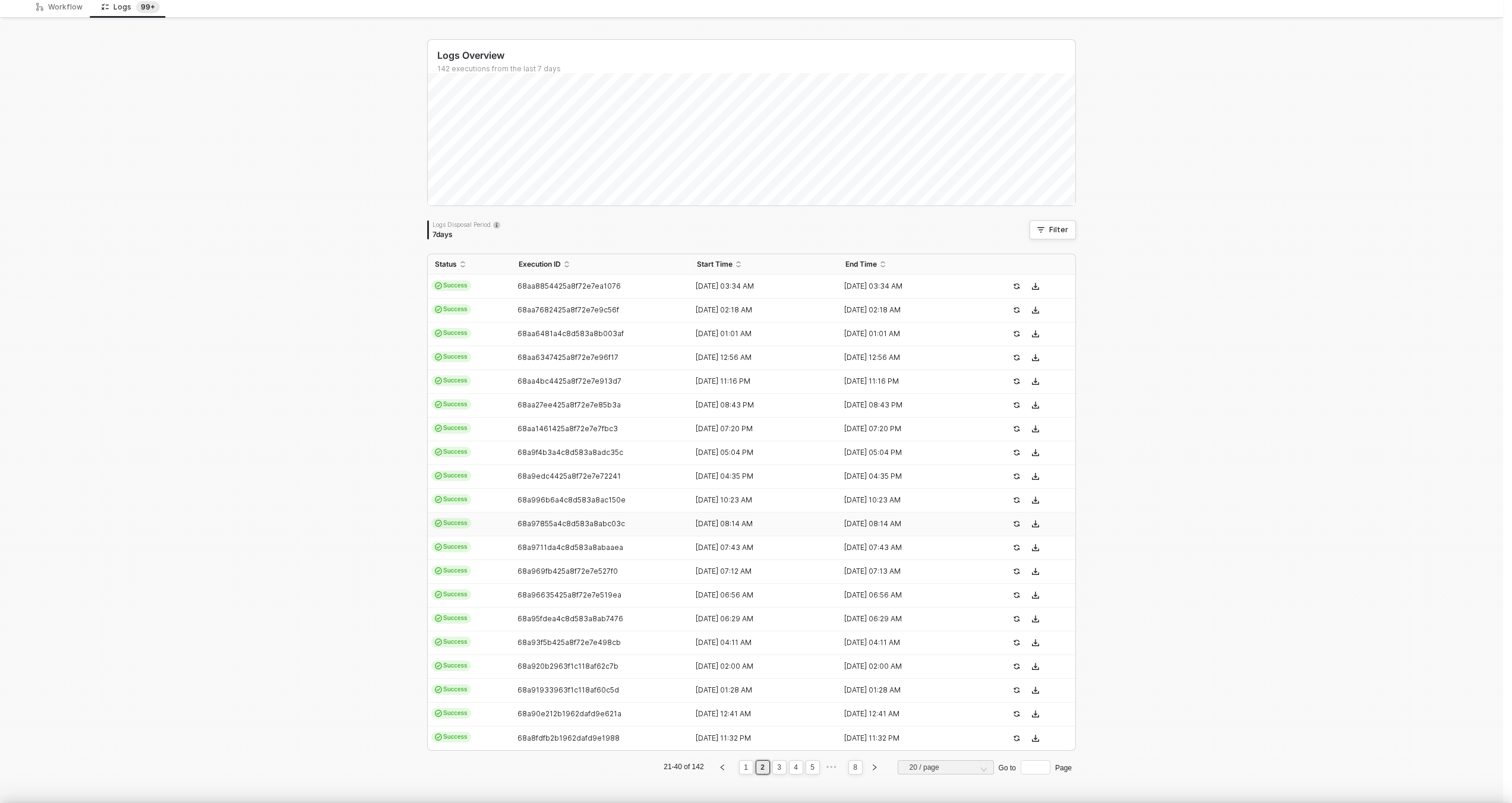
scroll to position [107, 0]
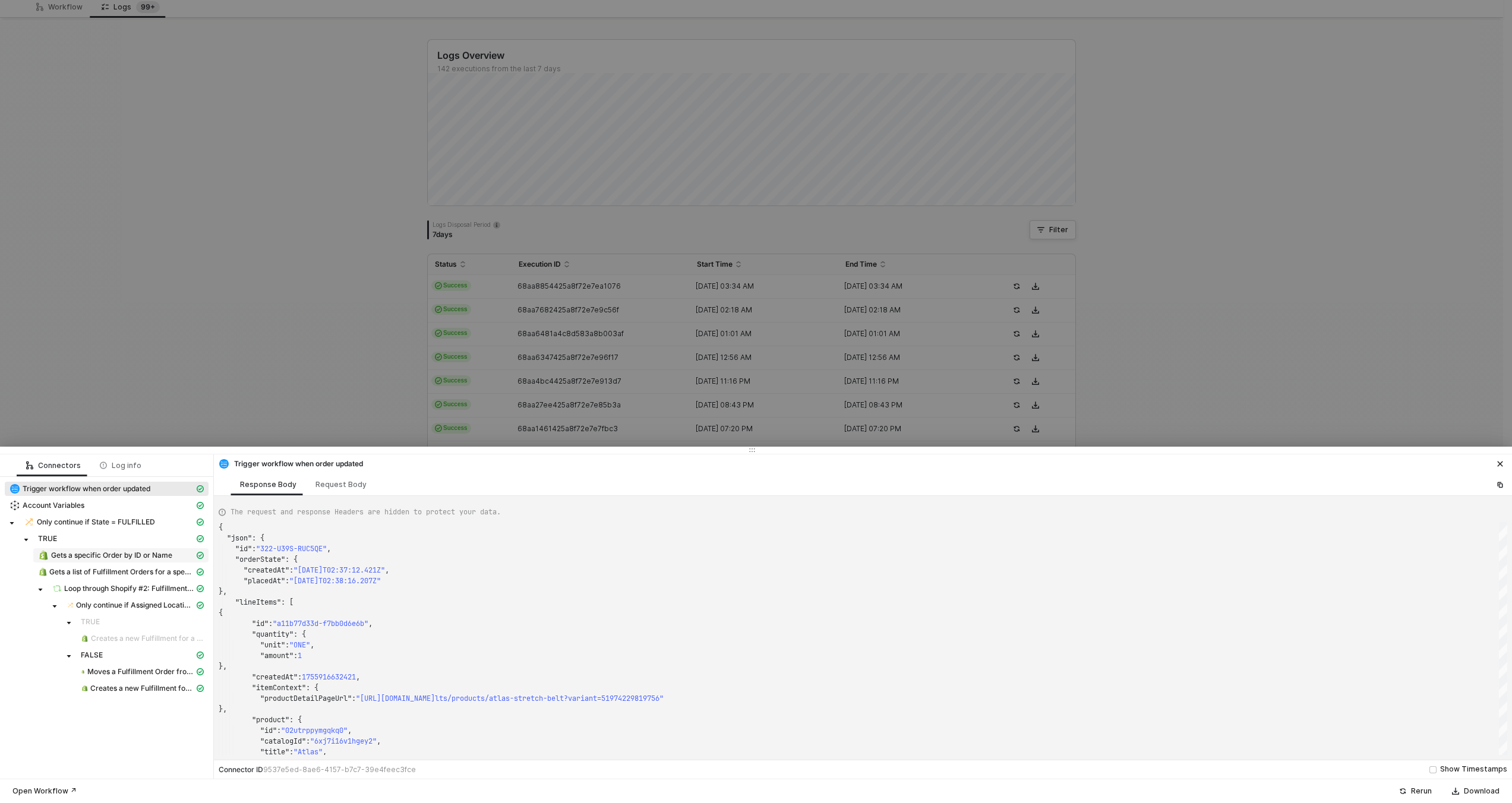
click at [138, 560] on div "Gets a specific Order by ID or Name" at bounding box center [116, 555] width 156 height 11
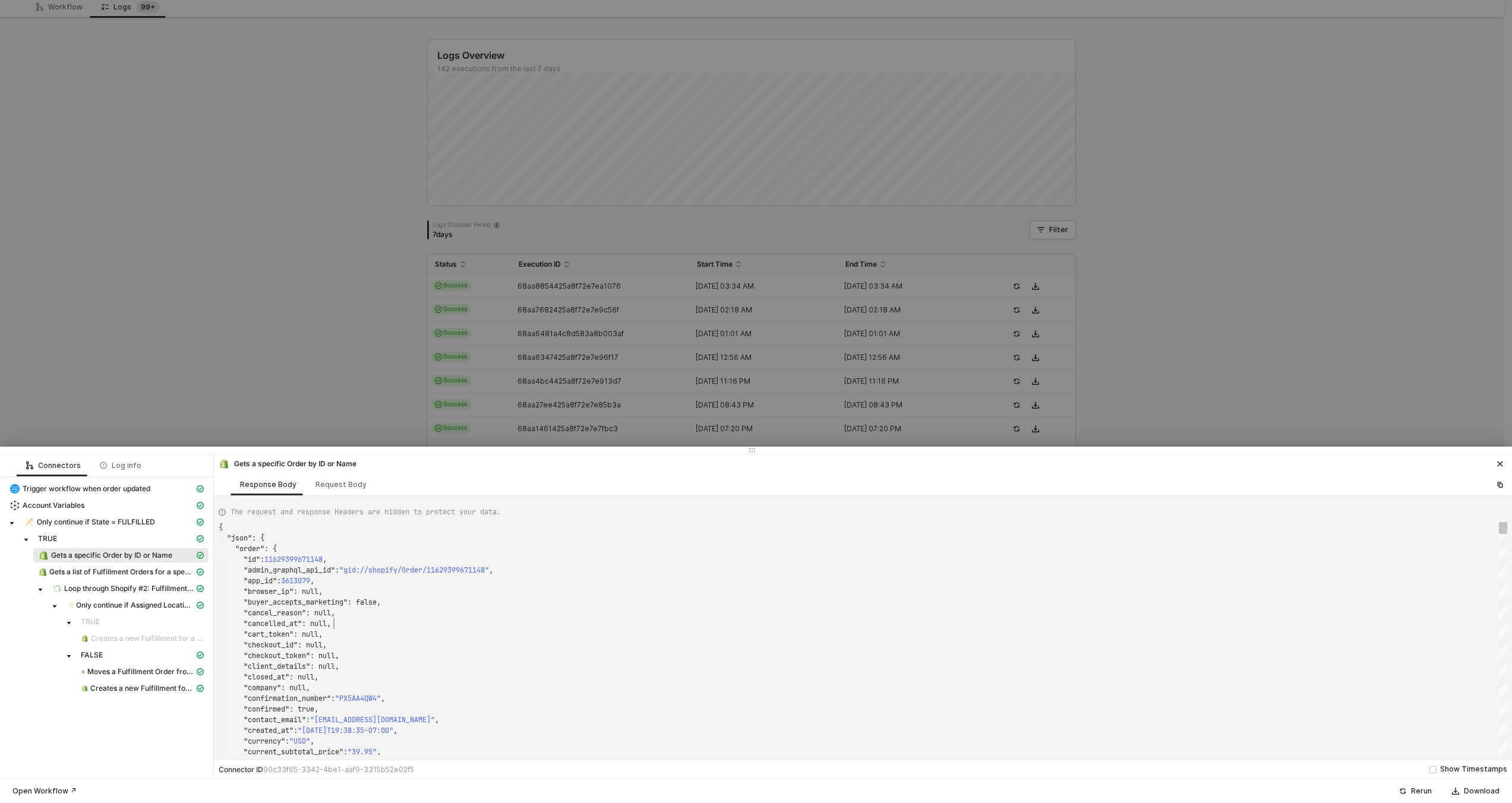
scroll to position [96, 116]
click at [615, 626] on div ""cancelled_at" : null," at bounding box center [863, 624] width 1288 height 11
type textarea ""cart_token": null, "checkout_id": null, "checkout_token": null, "client_detail…"
type textarea "1"
type textarea ""note_attributes": [], "number": 158187, "order_number": 159187, "order_status_…"
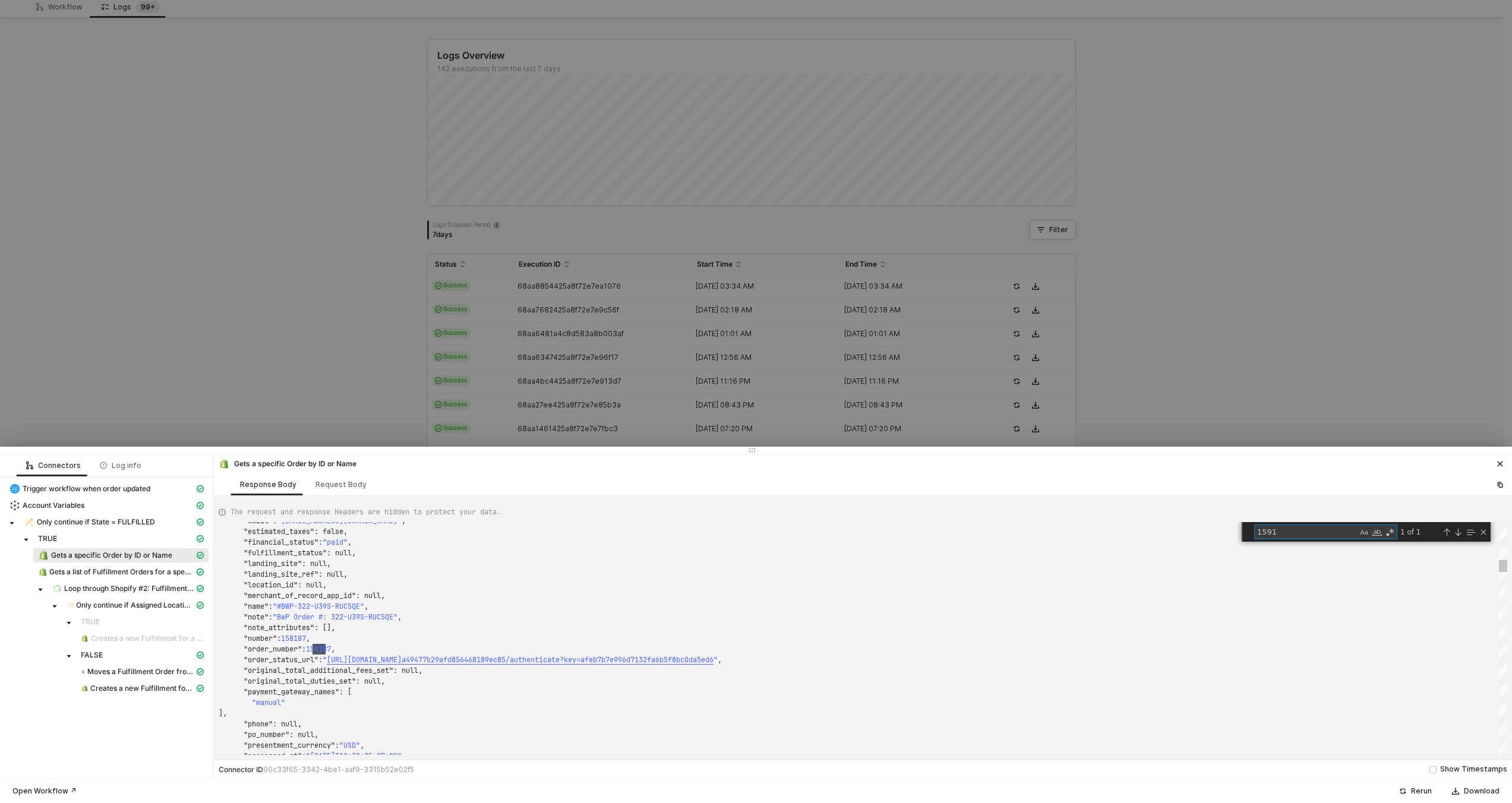
scroll to position [107, 111]
type textarea "159143"
click at [649, 396] on div at bounding box center [756, 401] width 1512 height 803
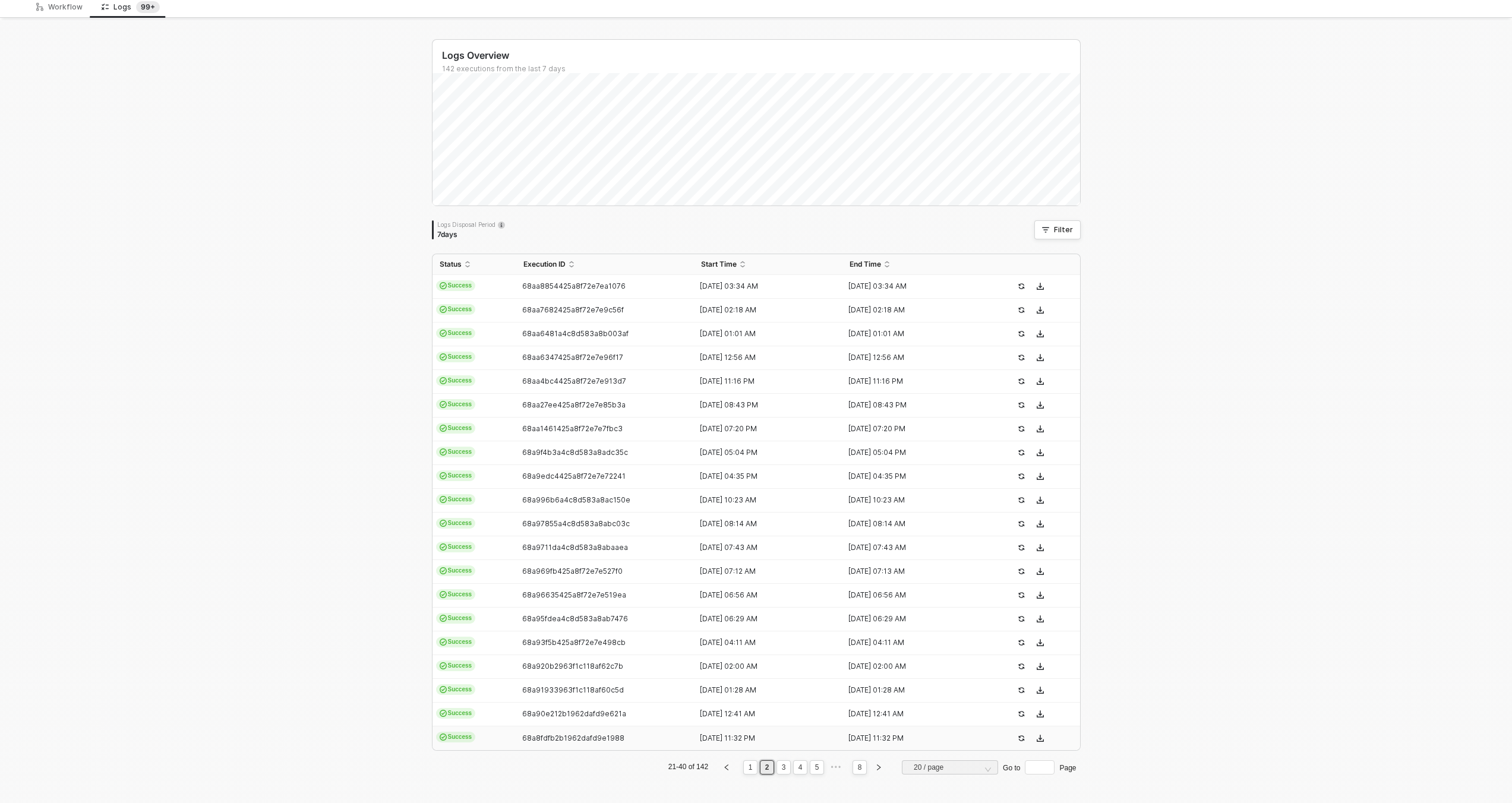
click at [631, 732] on td "68a8fdfb2b1962dafd9e1988" at bounding box center [606, 738] width 178 height 24
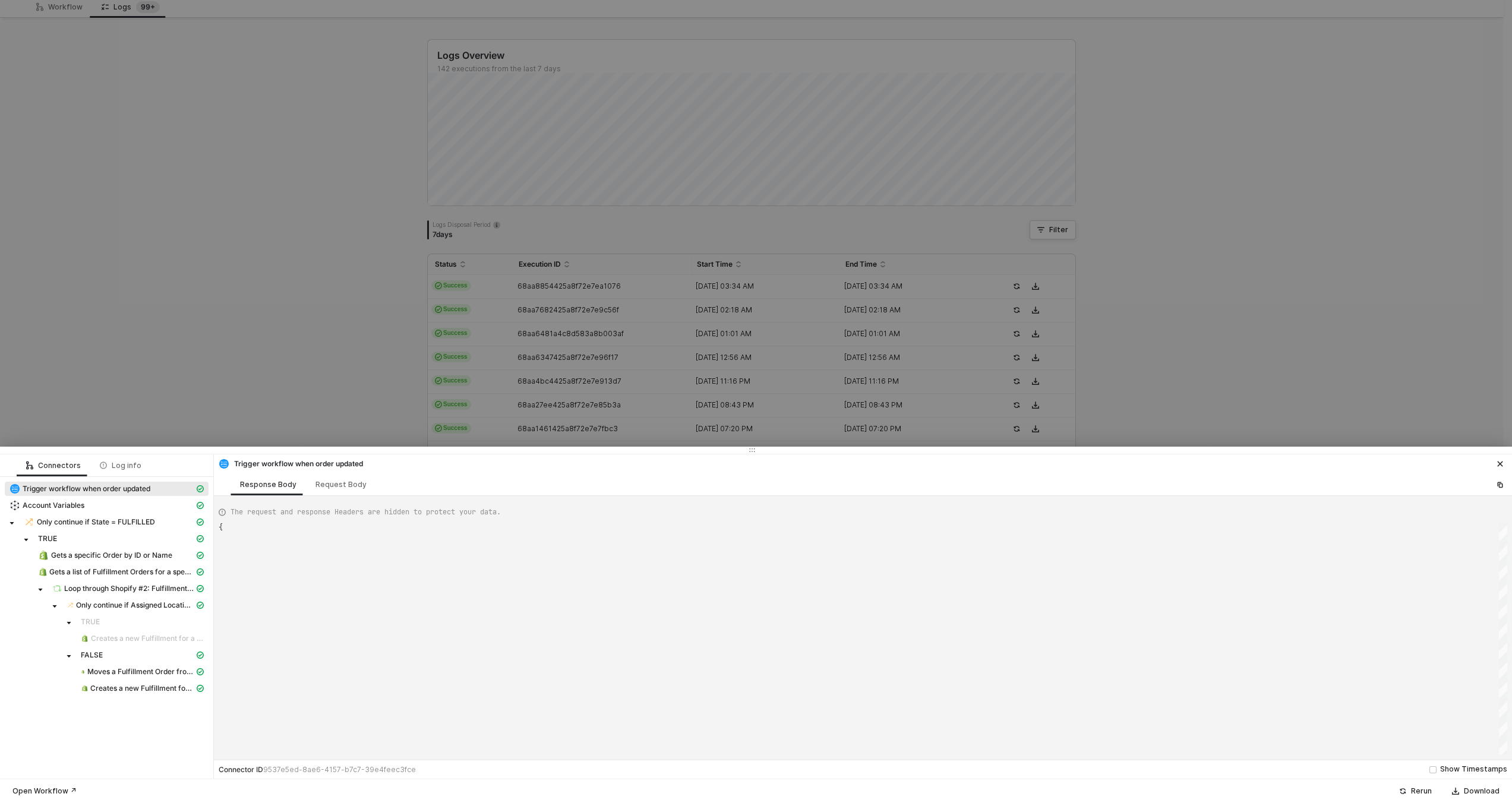
scroll to position [107, 0]
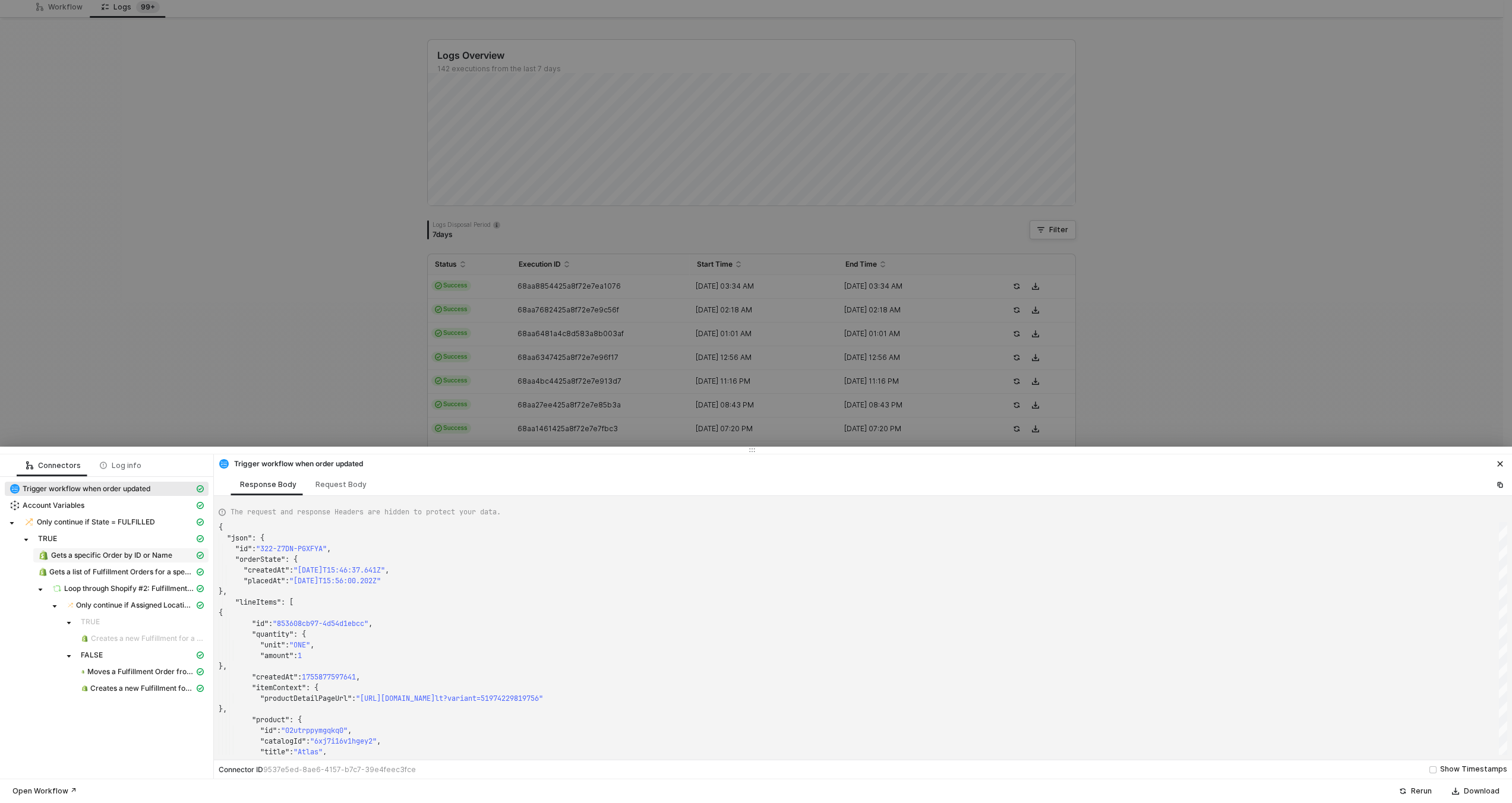
click at [77, 556] on span "Gets a specific Order by ID or Name" at bounding box center [111, 555] width 122 height 9
type textarea "{ "json": { "order": { "id": 11628729467244, "admin_graphql_api_id": "gid://sho…"
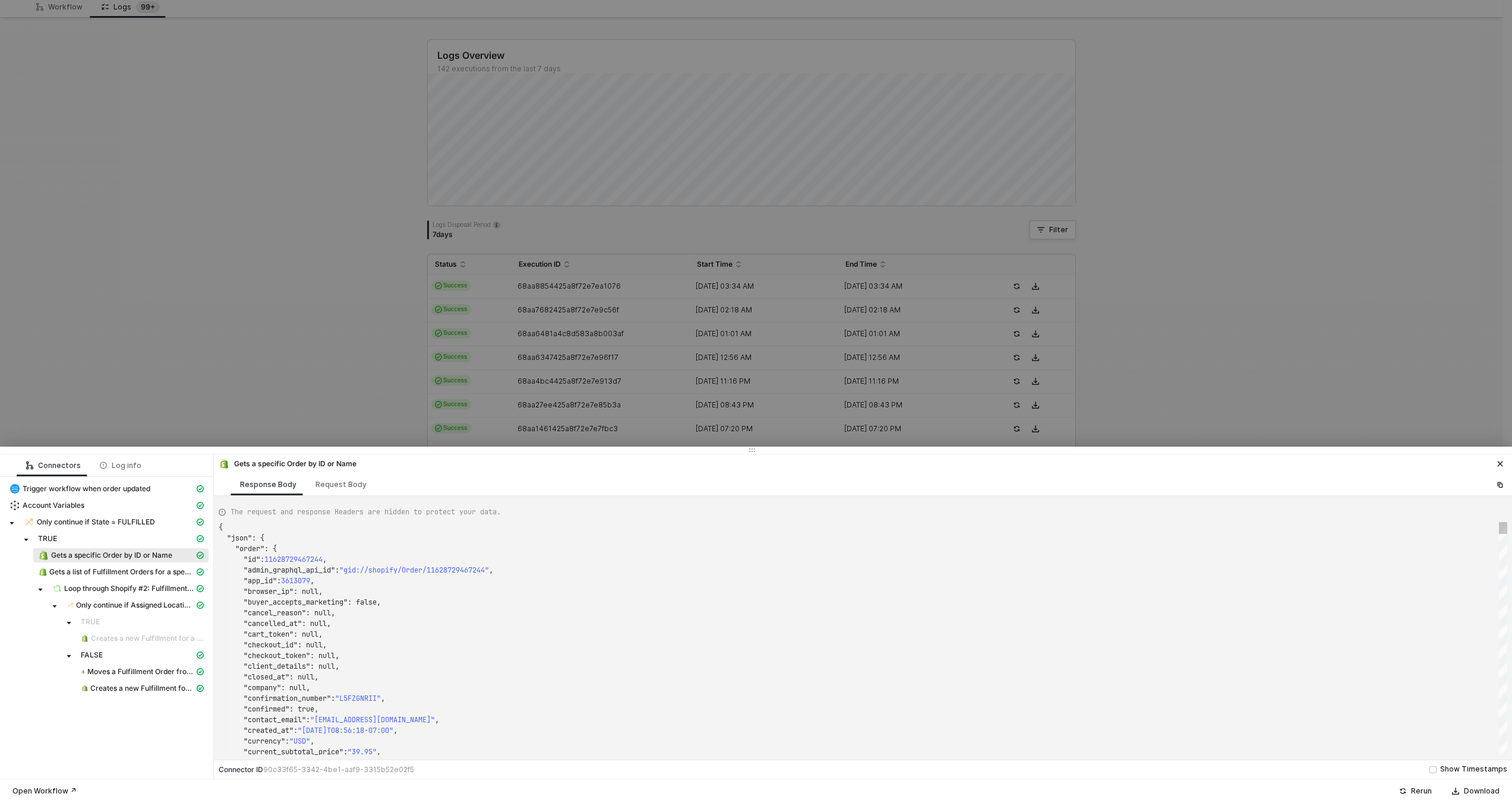
scroll to position [86, 120]
click at [486, 617] on div ""cancel_reason" : null," at bounding box center [863, 613] width 1288 height 11
type textarea "159143"
click at [582, 363] on div at bounding box center [756, 401] width 1512 height 803
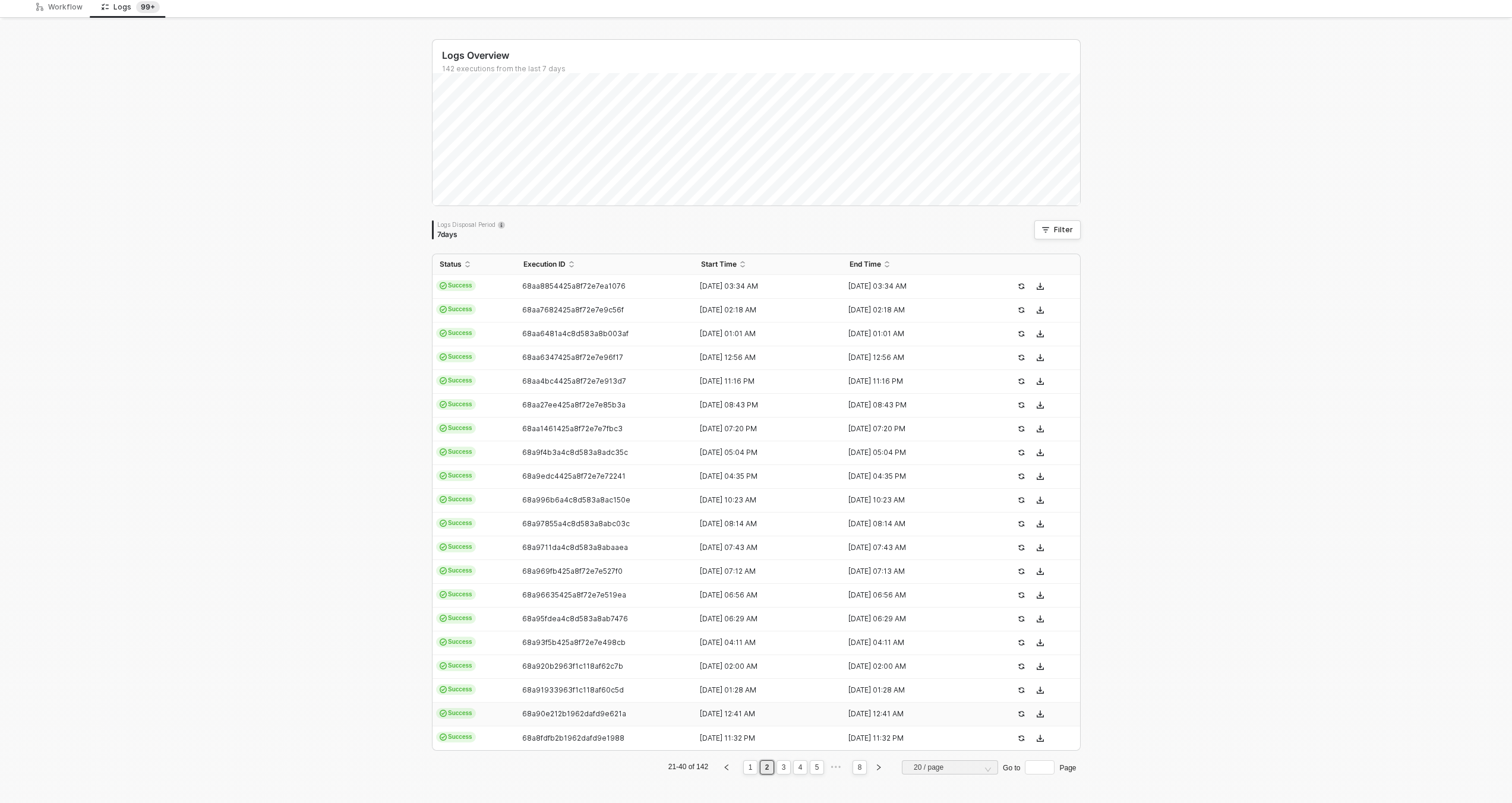
click at [609, 708] on td "68a90e212b1962dafd9e621a" at bounding box center [606, 715] width 178 height 24
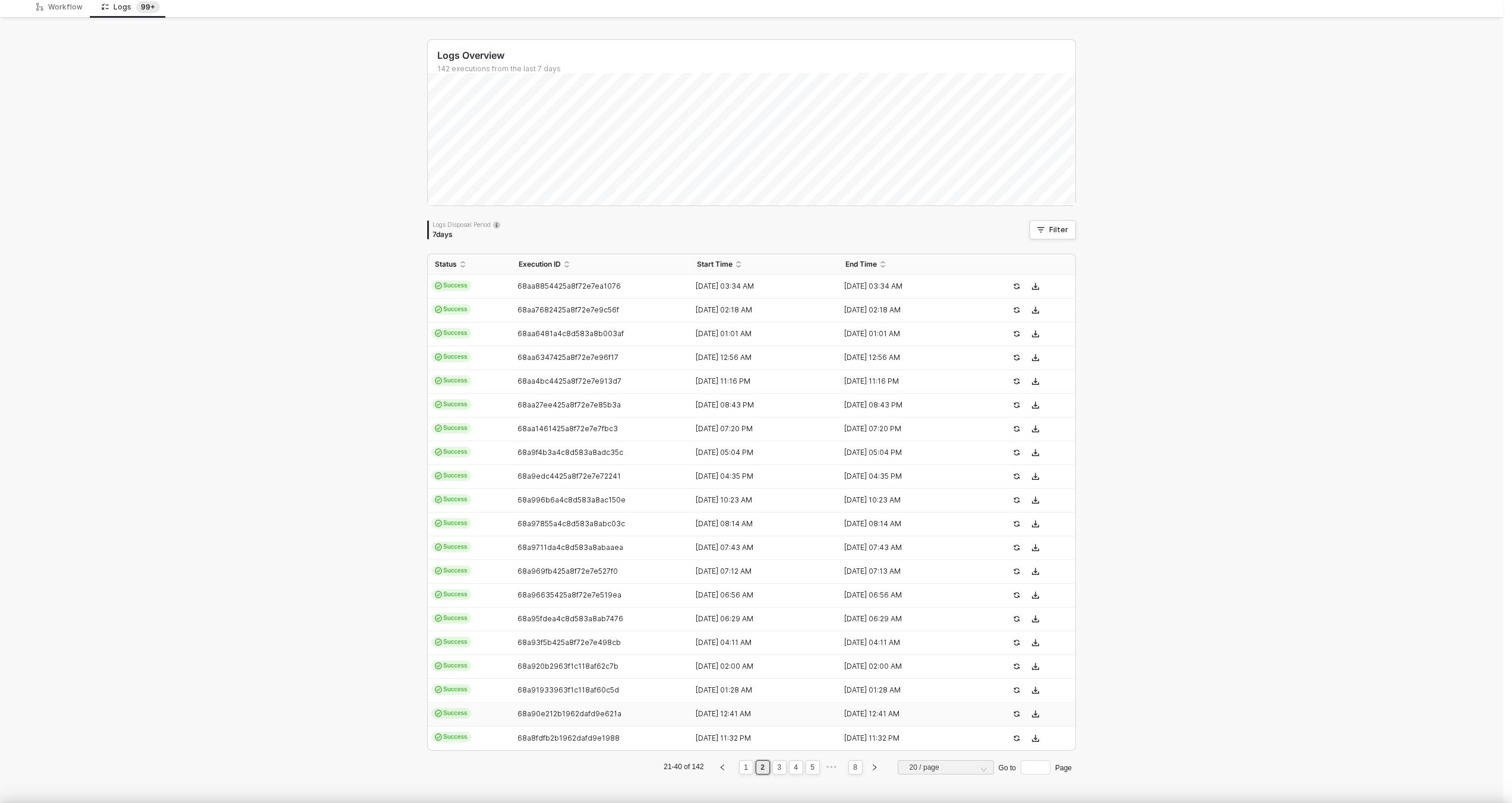
scroll to position [107, 0]
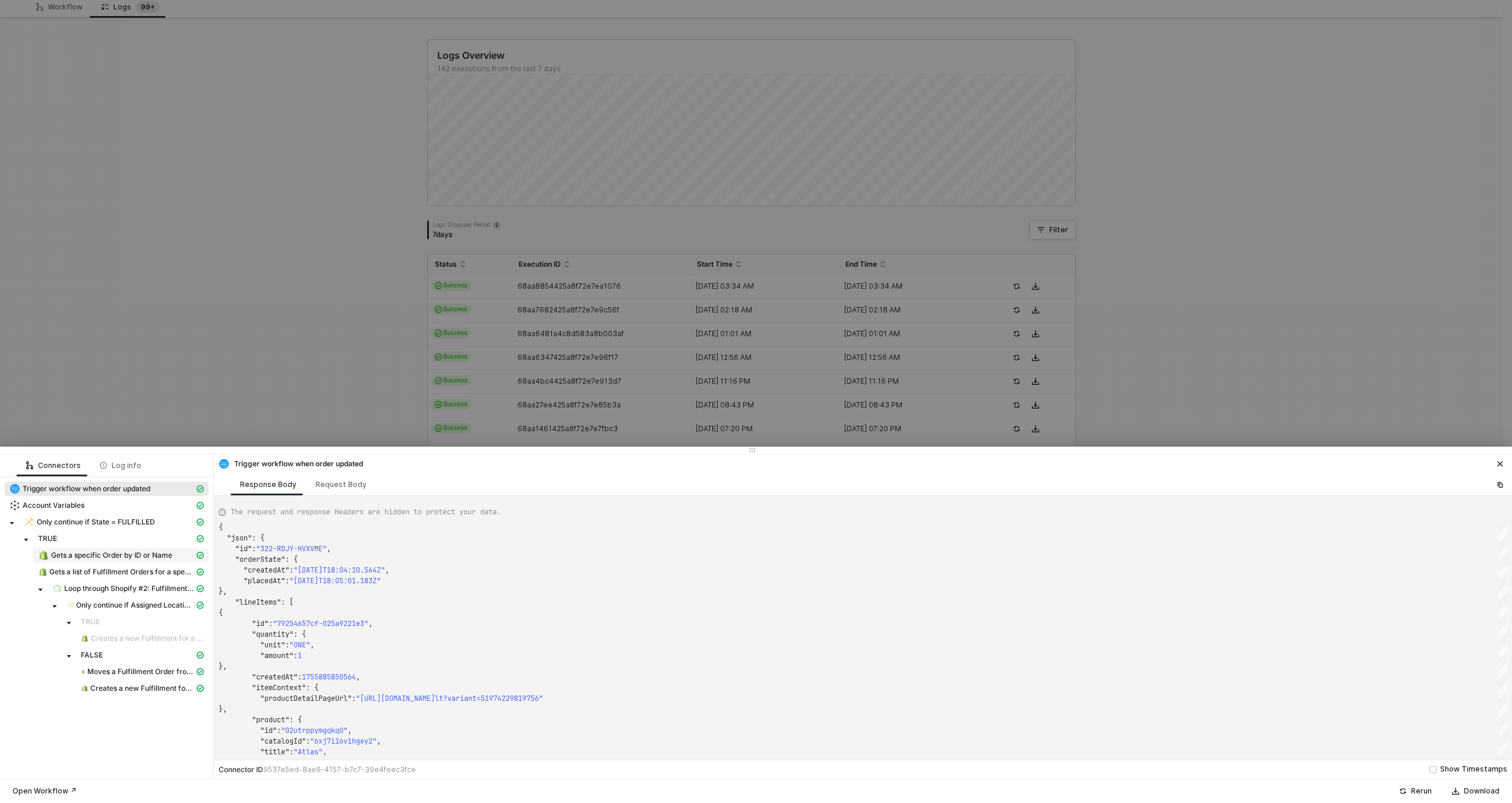
click at [114, 557] on span "Gets a specific Order by ID or Name" at bounding box center [111, 555] width 122 height 9
type textarea "{ "json": { "order": { "id": 11628888818028, "admin_graphql_api_id": "gid://sho…"
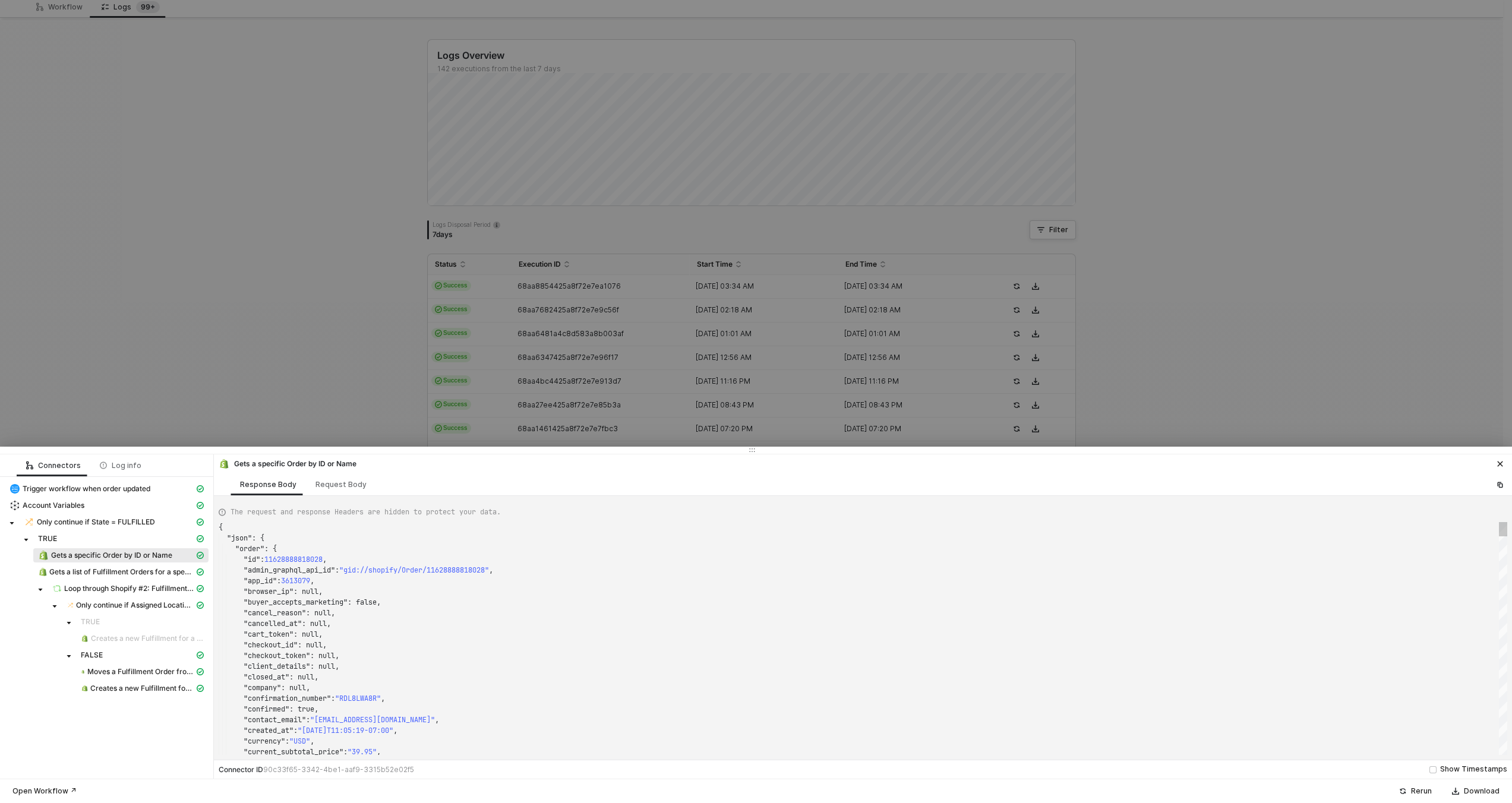
click at [554, 621] on div ""cancelled_at" : null," at bounding box center [863, 624] width 1288 height 11
type textarea "159143"
click at [435, 377] on div at bounding box center [756, 401] width 1512 height 803
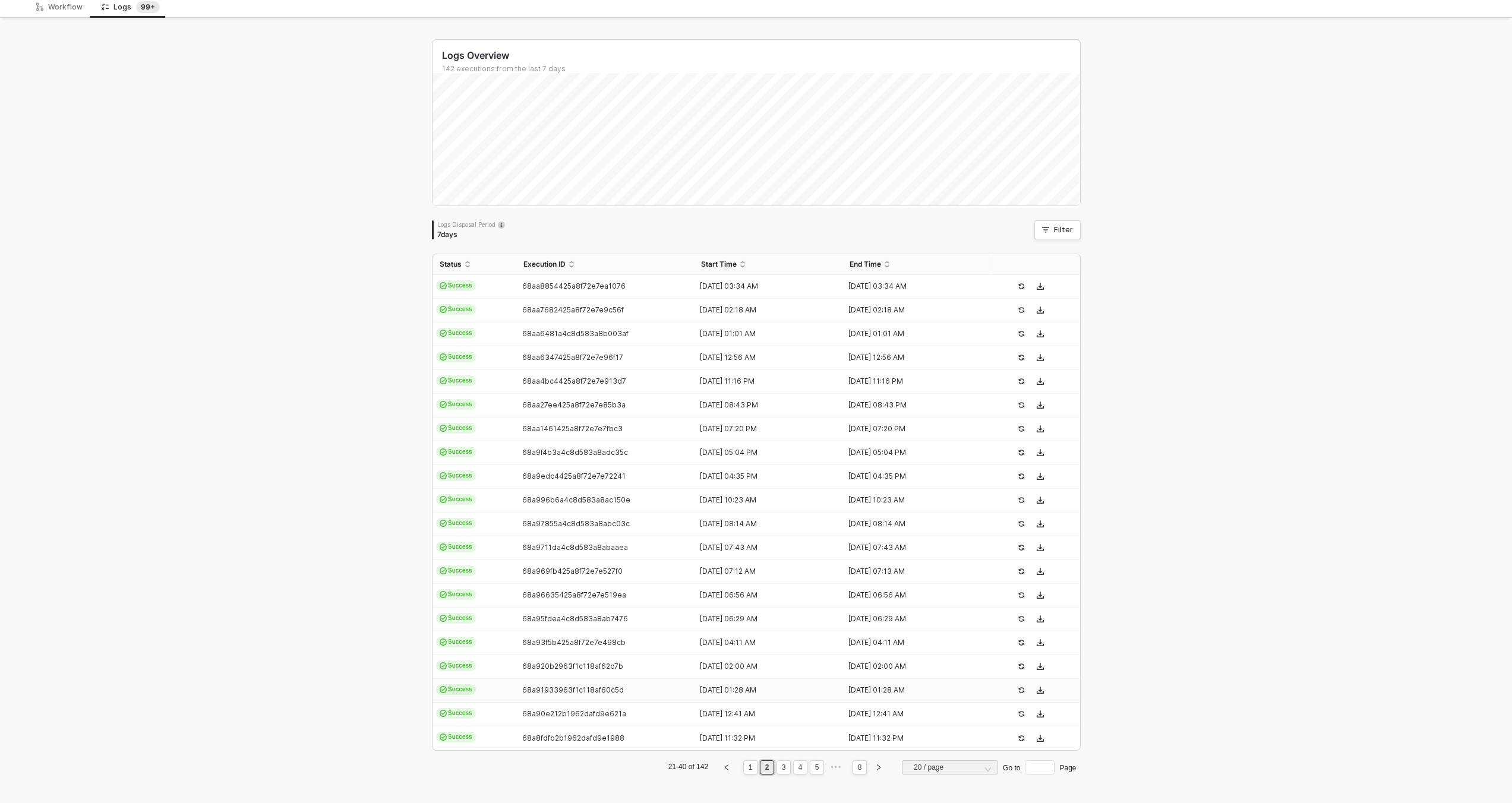
click at [597, 688] on span "68a91933963f1c118af60c5d" at bounding box center [573, 690] width 102 height 8
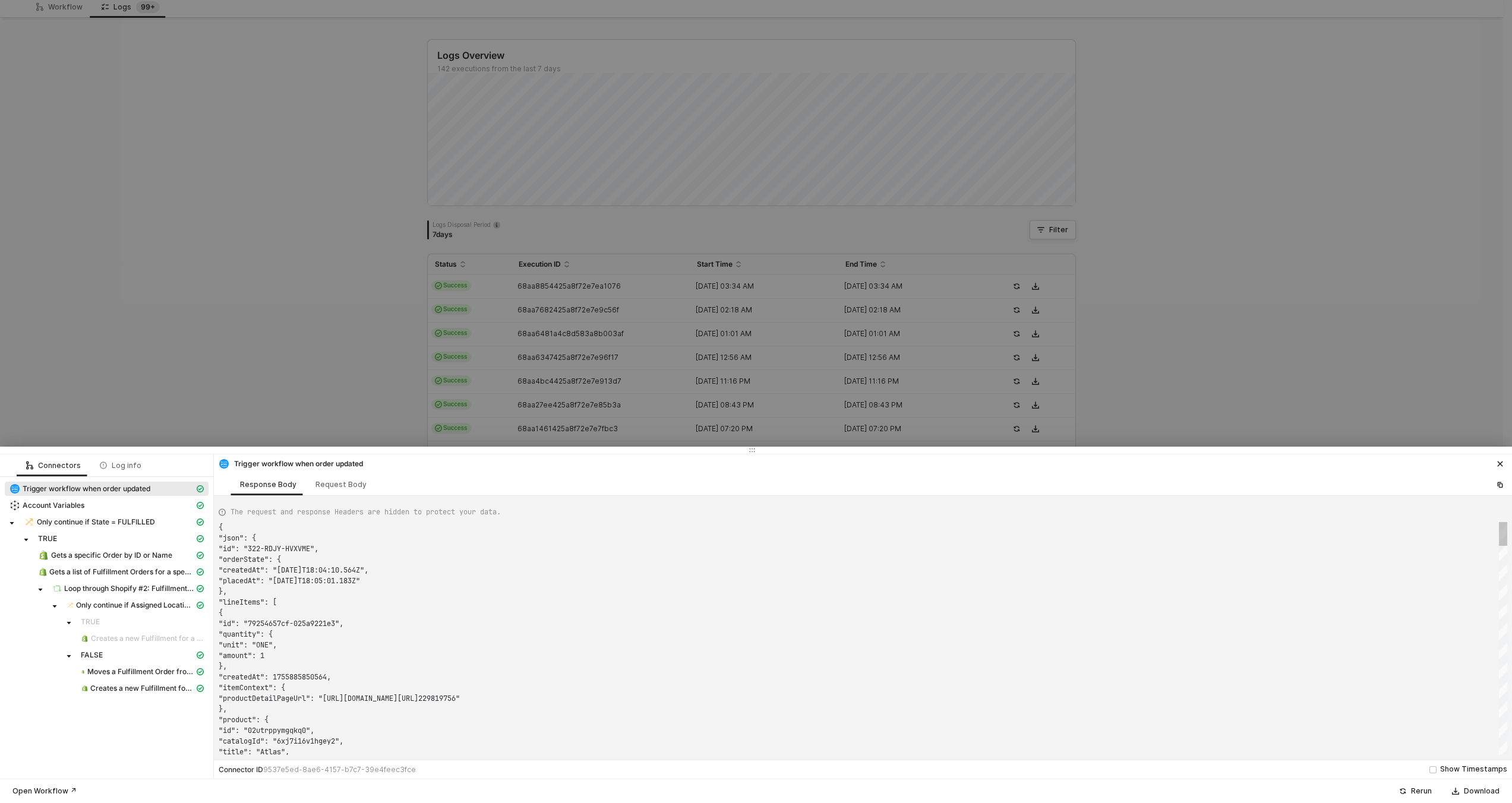
scroll to position [107, 0]
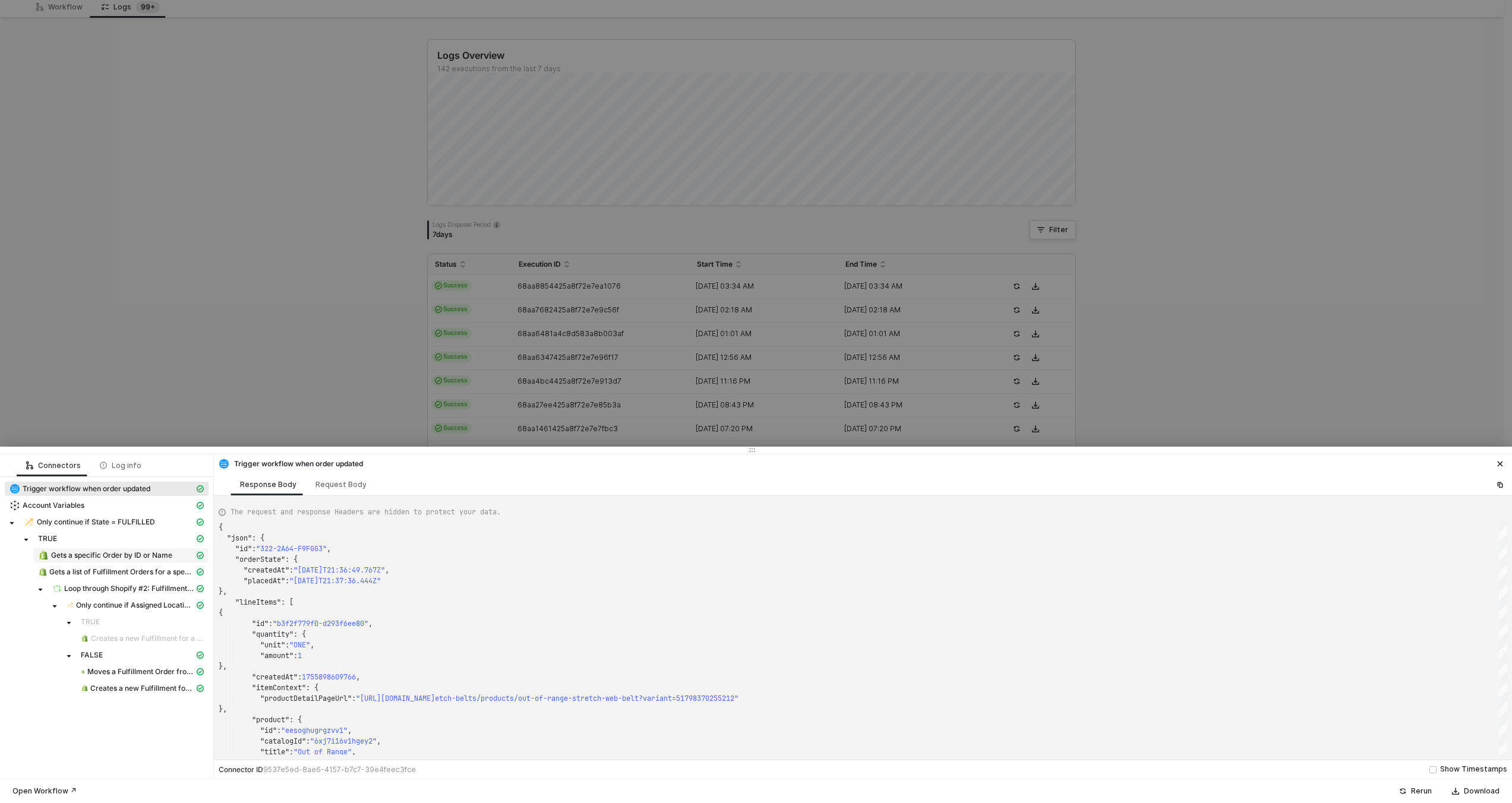
click at [151, 551] on span "Gets a specific Order by ID or Name" at bounding box center [111, 555] width 122 height 9
type textarea "{ "json": { "order": { "id": 11629120389484, "admin_graphql_api_id": "gid://sho…"
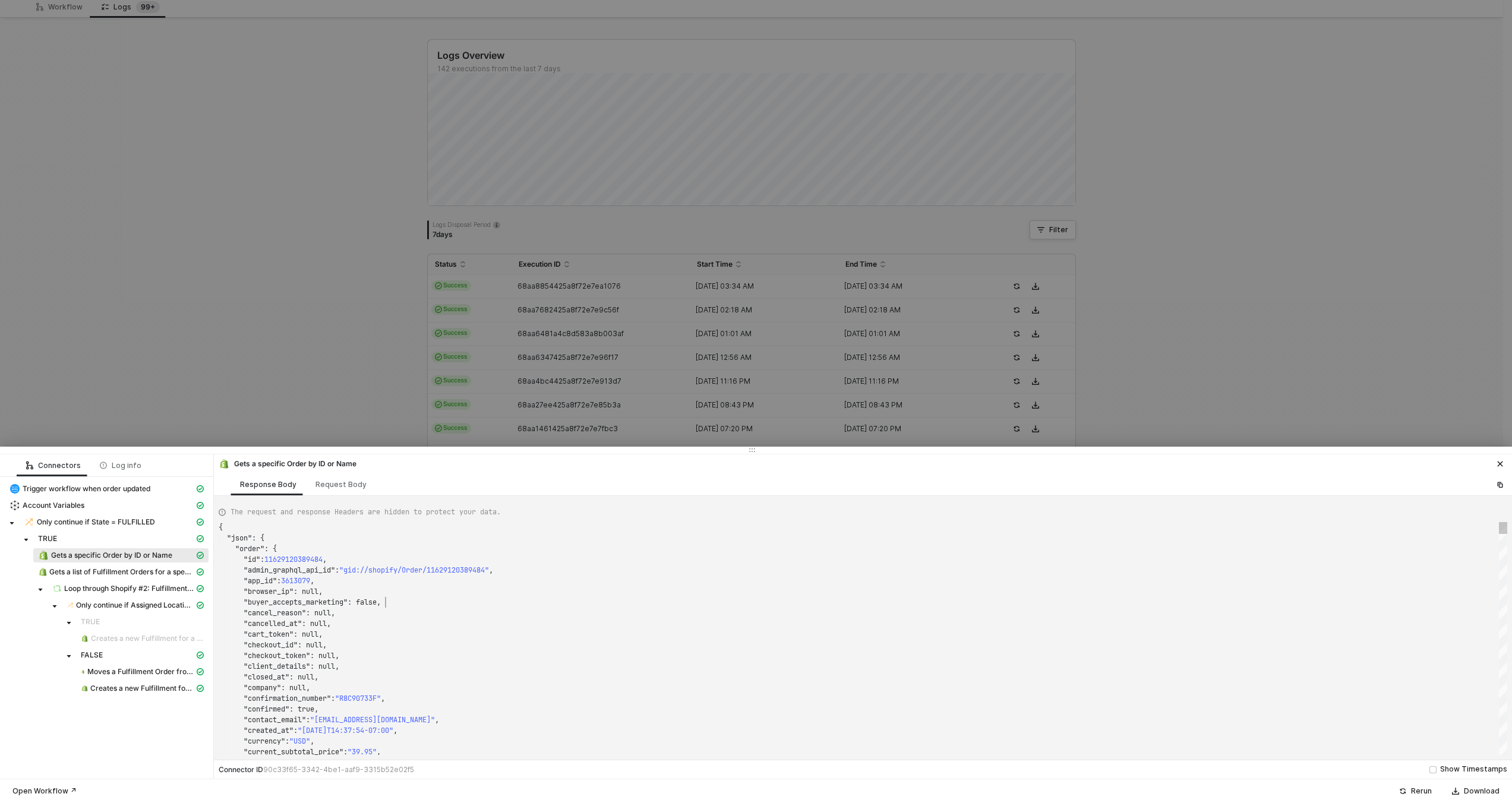
scroll to position [75, 167]
click at [501, 603] on div ""buyer_accepts_marketing" : false," at bounding box center [863, 602] width 1288 height 11
type textarea "15914"
type textarea ""note_attributes": [], "number": 158173, "order_number": 159173, "order_status_…"
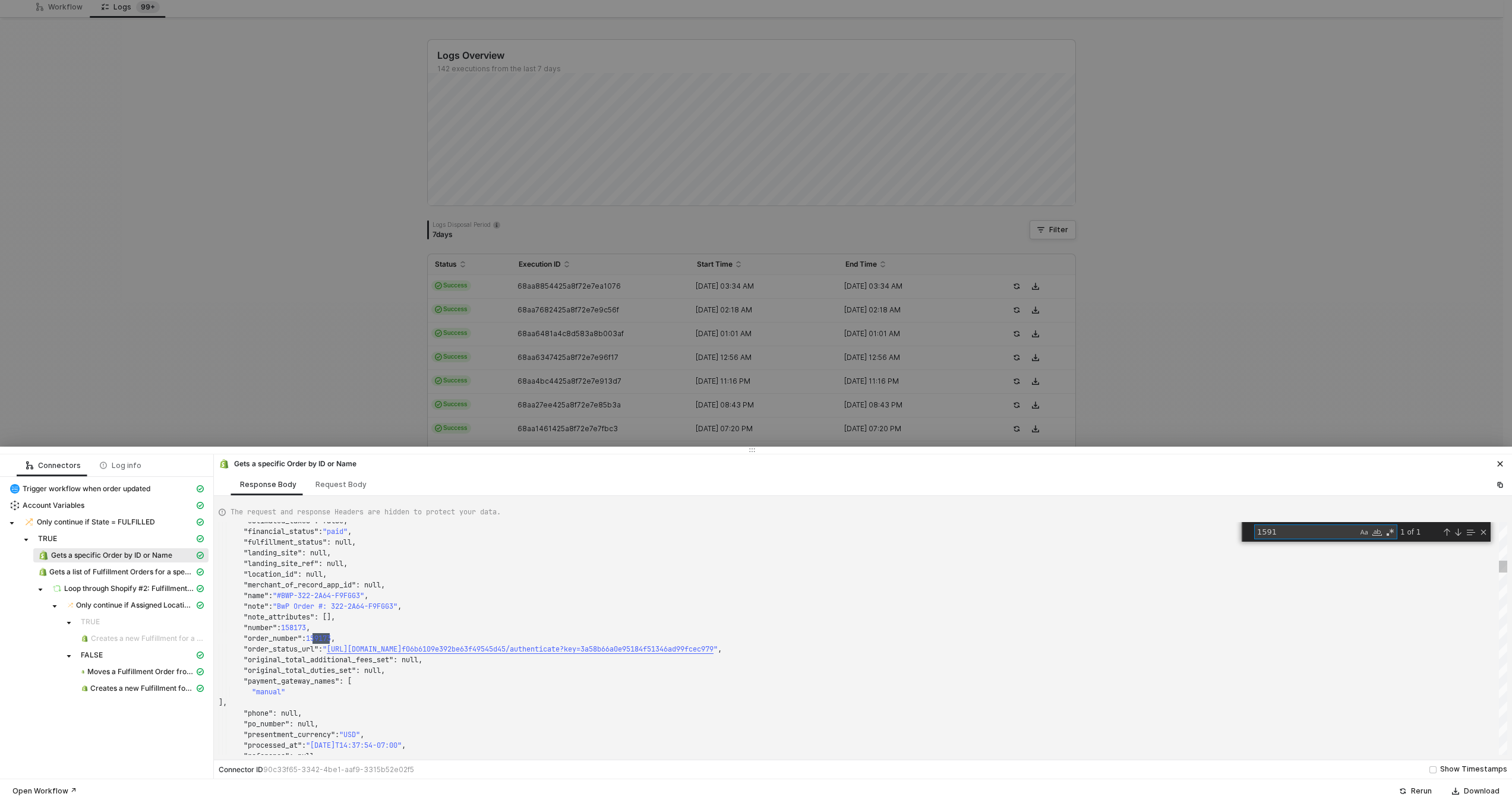
scroll to position [107, 111]
type textarea "1591"
click at [528, 344] on div at bounding box center [756, 401] width 1512 height 803
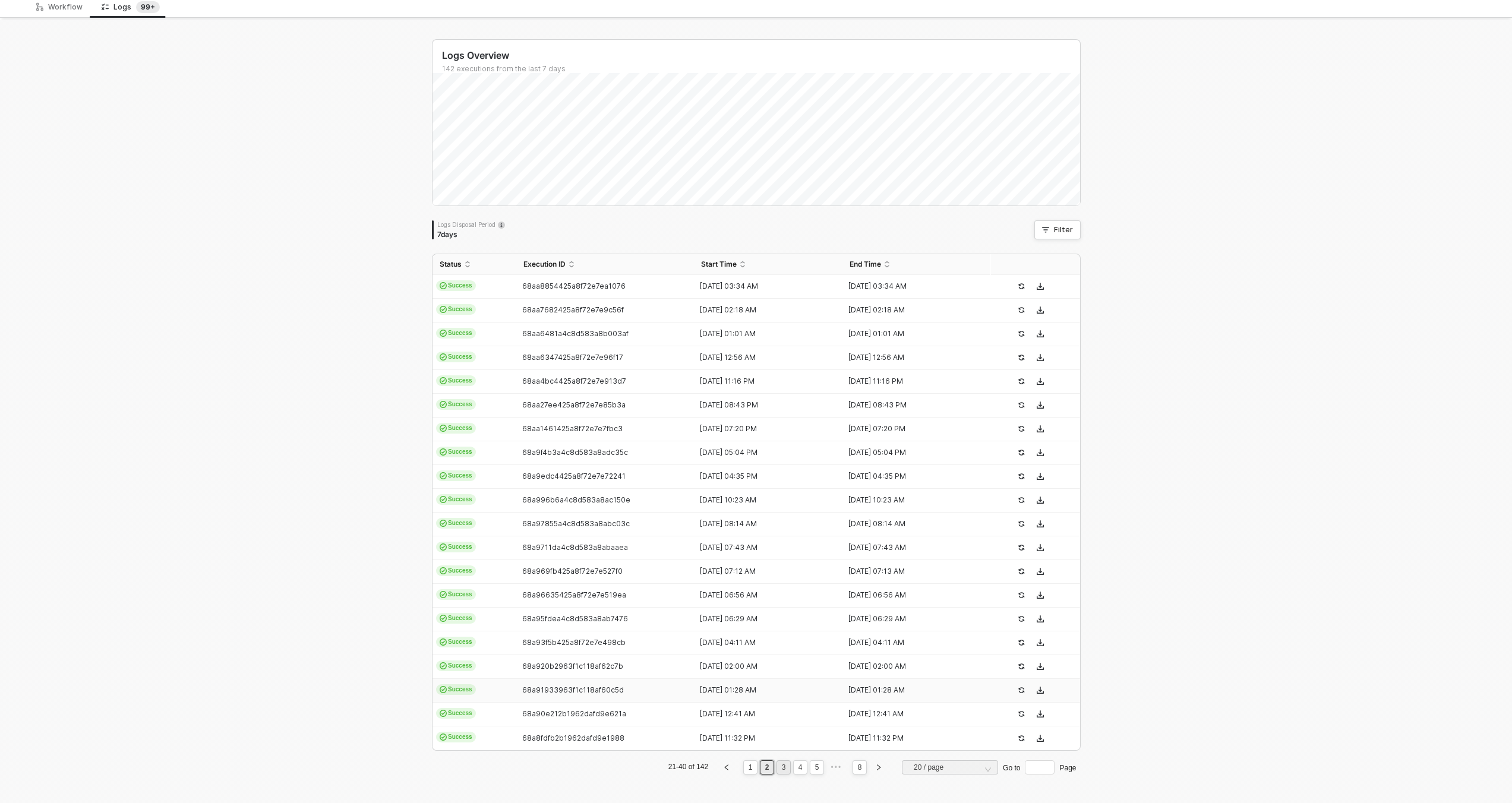
click at [779, 766] on link "3" at bounding box center [784, 767] width 11 height 13
click at [646, 288] on div "68a8e3962b1962dafd9da329" at bounding box center [601, 286] width 169 height 9
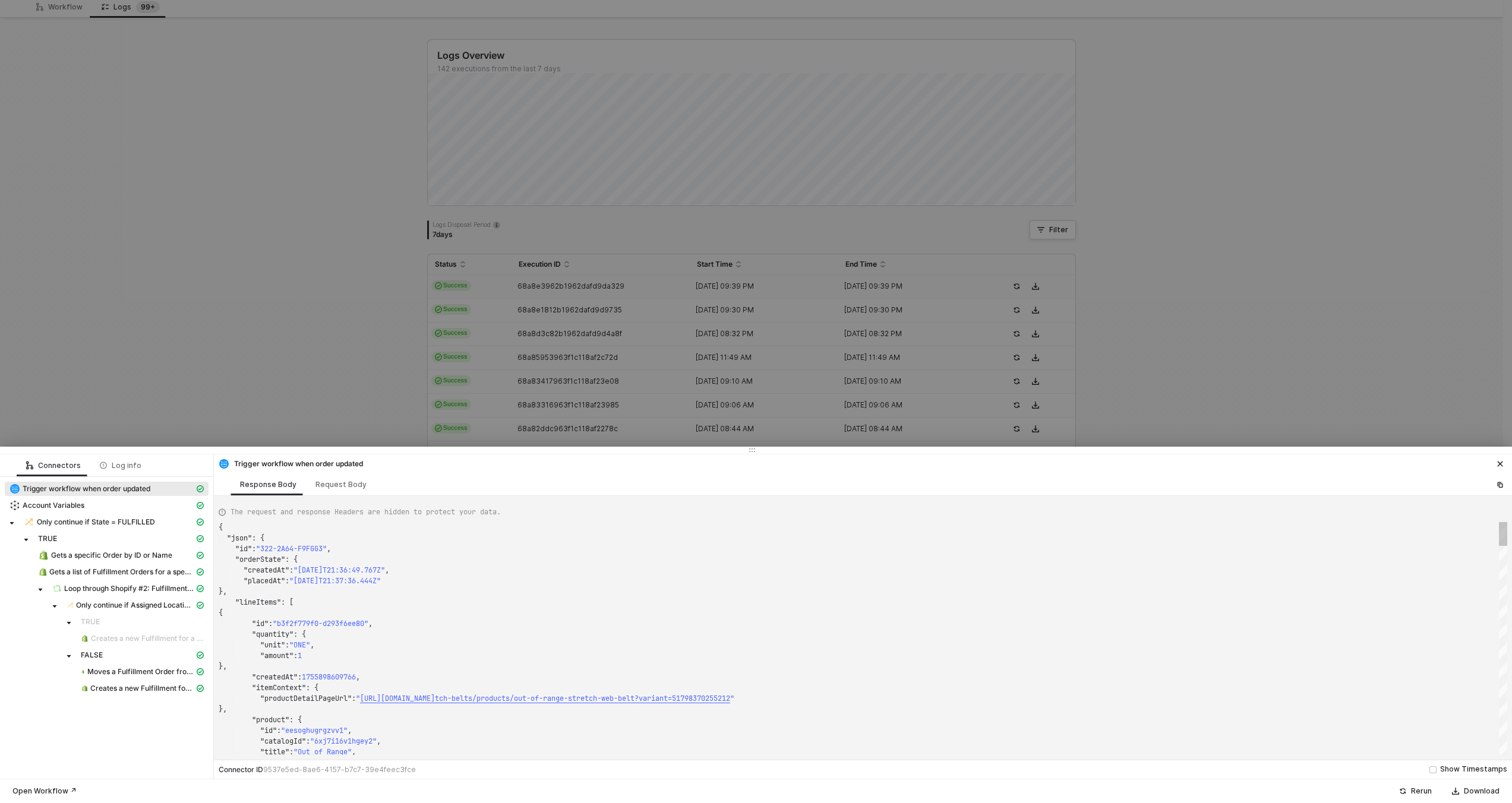
scroll to position [107, 0]
click at [59, 557] on span "Gets a specific Order by ID or Name" at bounding box center [111, 555] width 122 height 9
type textarea "{ "json": { "order": { "id": 11627347313004, "admin_graphql_api_id": "gid://sho…"
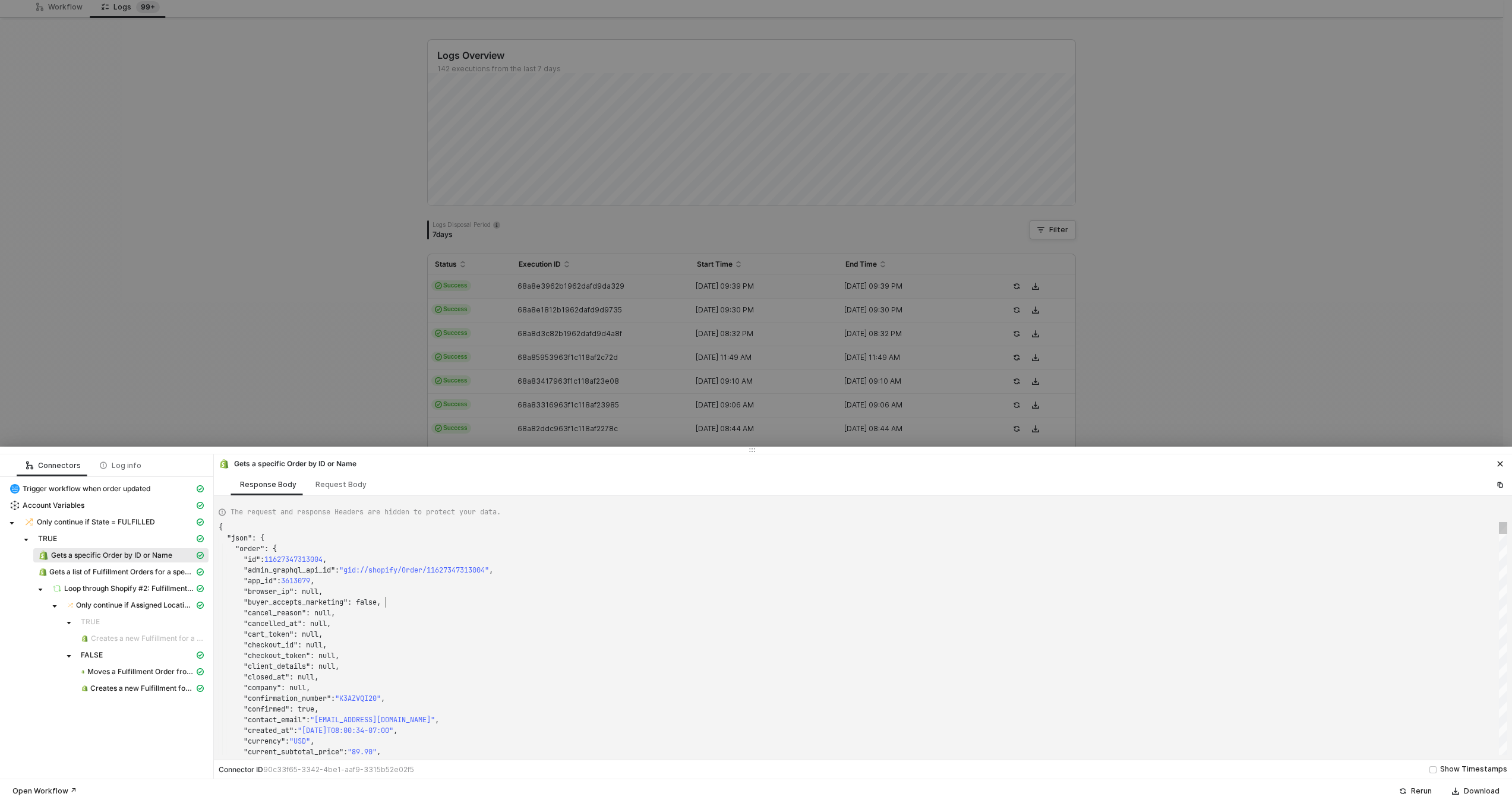
scroll to position [75, 167]
click at [568, 607] on div ""buyer_accepts_marketing" : false," at bounding box center [863, 602] width 1288 height 11
type textarea "1591"
type textarea ""note_attributes": [], "number": 158098, "order_number": 159098, "order_status_…"
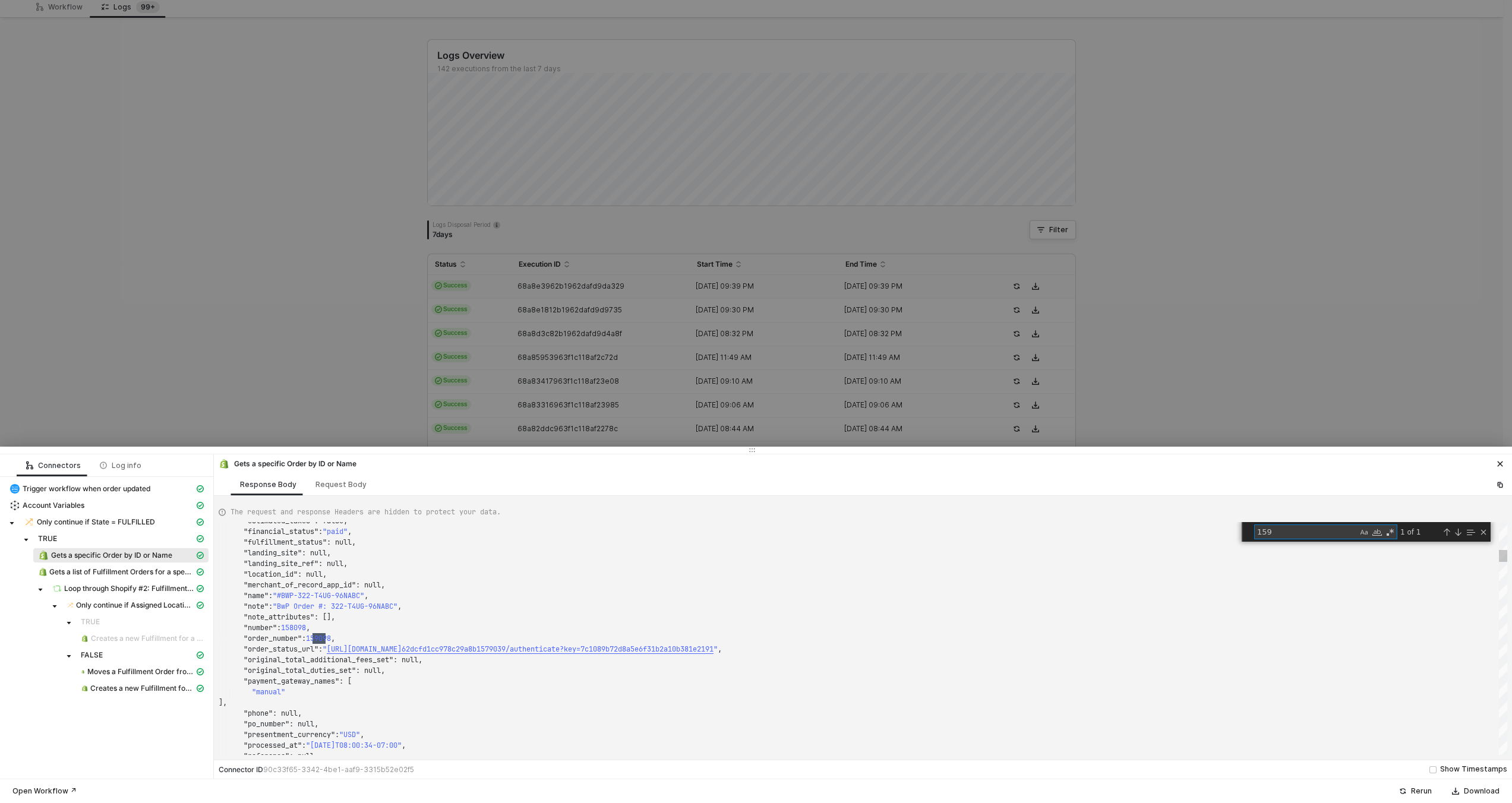
scroll to position [107, 107]
type textarea "159"
click at [475, 362] on div at bounding box center [756, 401] width 1512 height 803
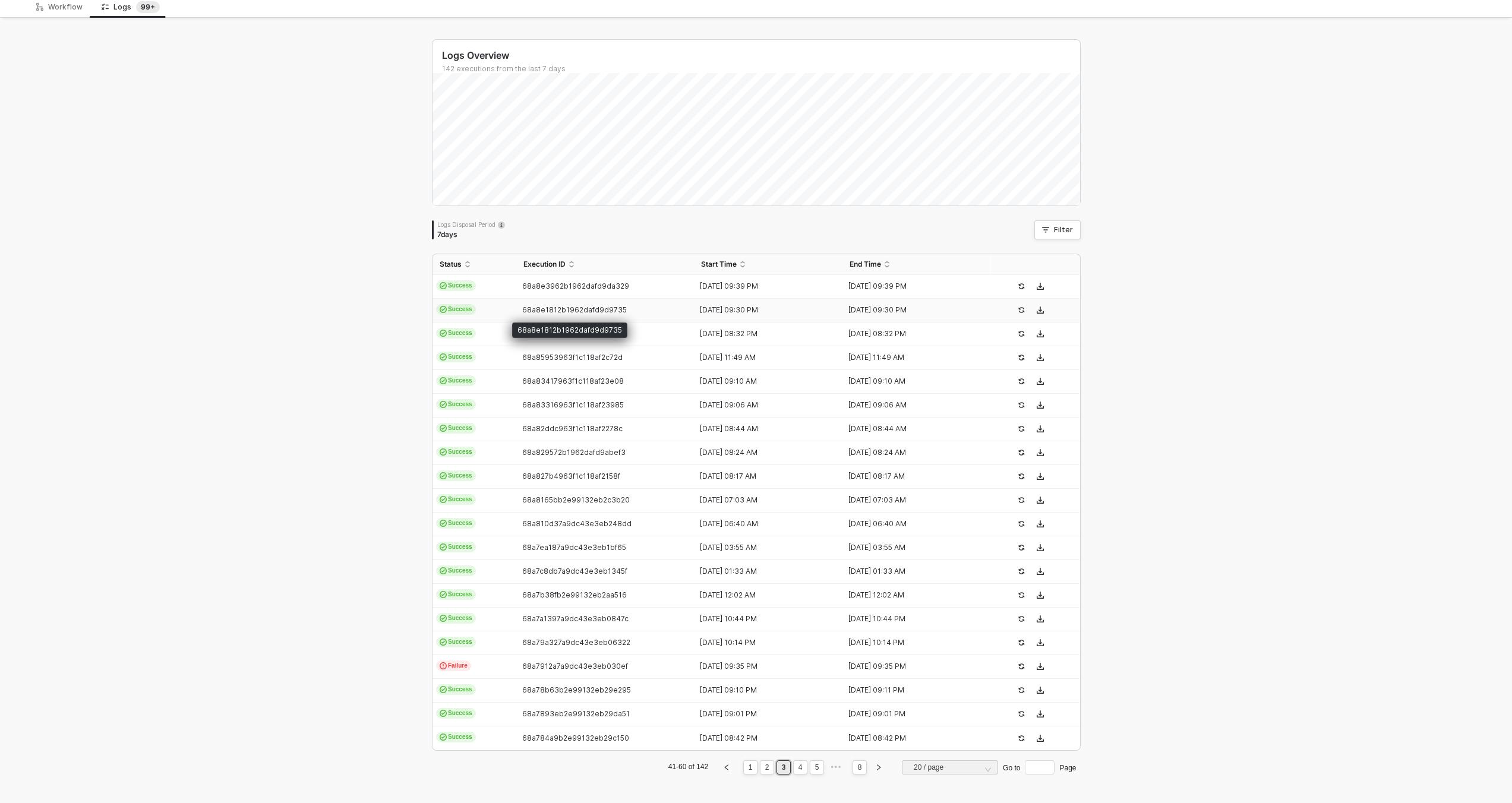
click at [598, 311] on span "68a8e1812b1962dafd9d9735" at bounding box center [574, 309] width 105 height 8
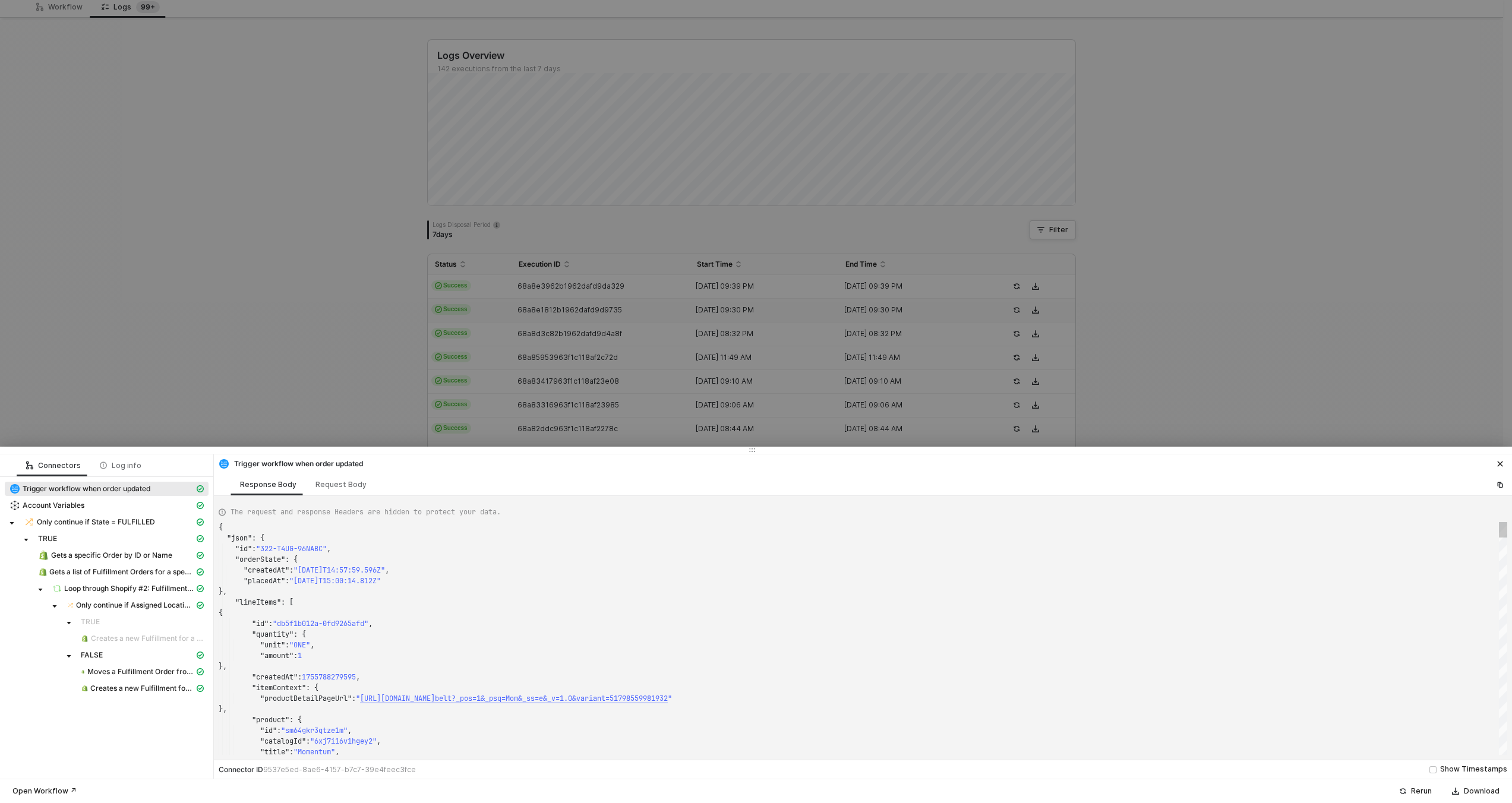
scroll to position [107, 0]
click at [142, 551] on span "Gets a specific Order by ID or Name" at bounding box center [111, 555] width 122 height 9
type textarea "{ "json": { "order": { "id": 11627924095340, "admin_graphql_api_id": "gid://sho…"
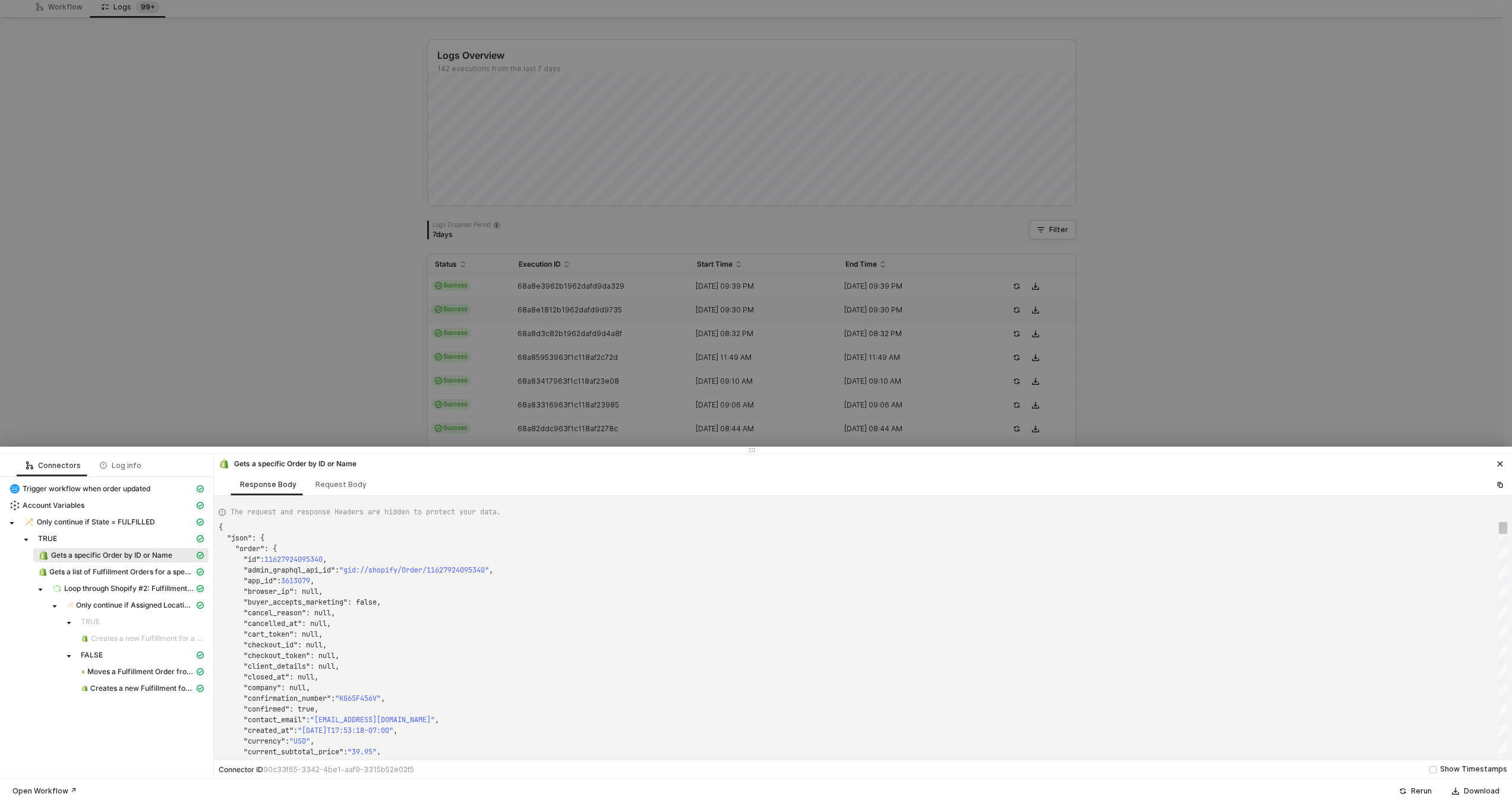
scroll to position [65, 107]
click at [572, 595] on div ""browser_ip" : null," at bounding box center [863, 591] width 1288 height 11
type textarea "15914"
type textarea ""note_attributes": [], "number": 158130, "order_number": 159130, "order_status_…"
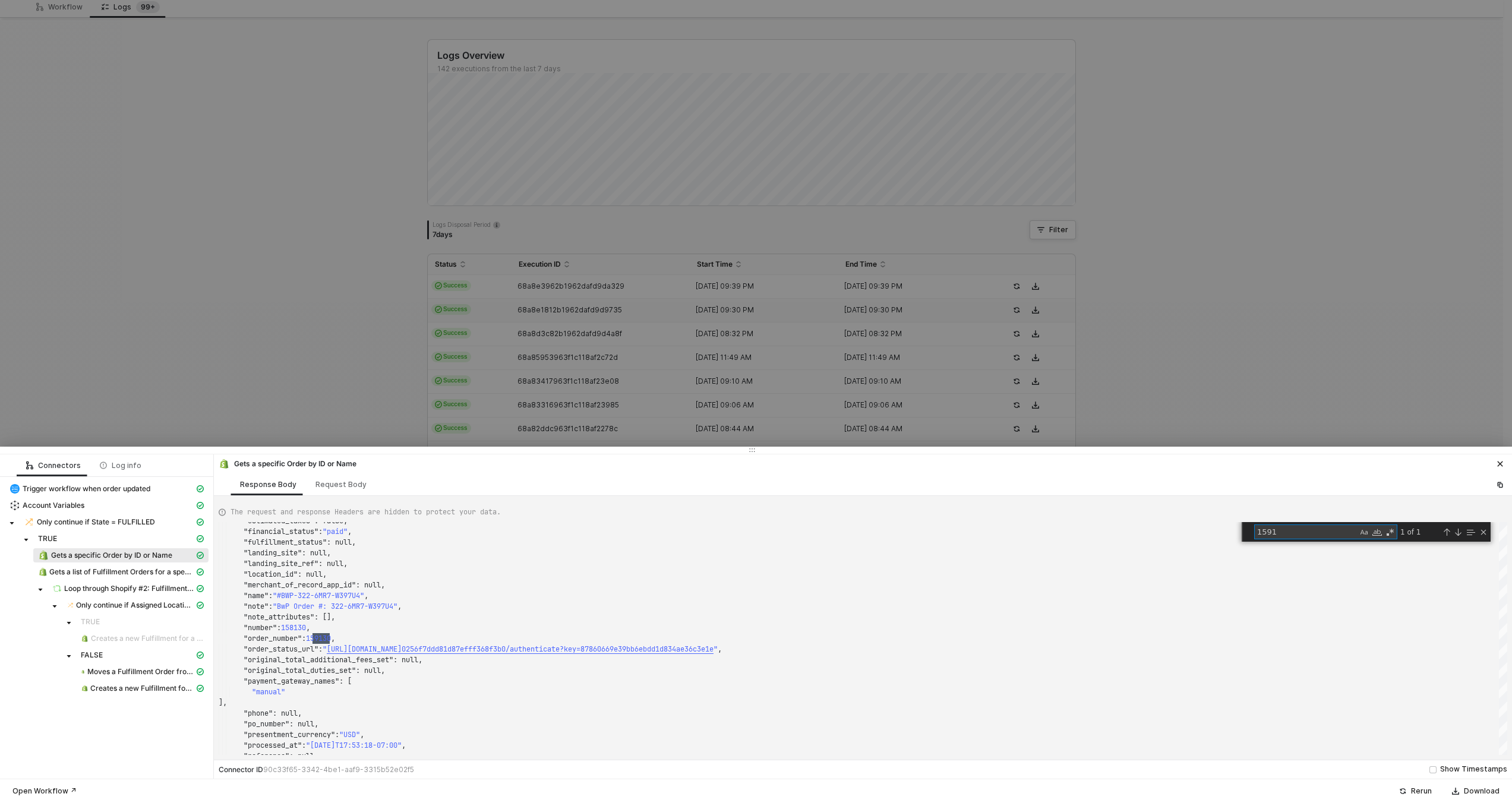
type textarea "1591"
click at [565, 322] on div at bounding box center [756, 401] width 1512 height 803
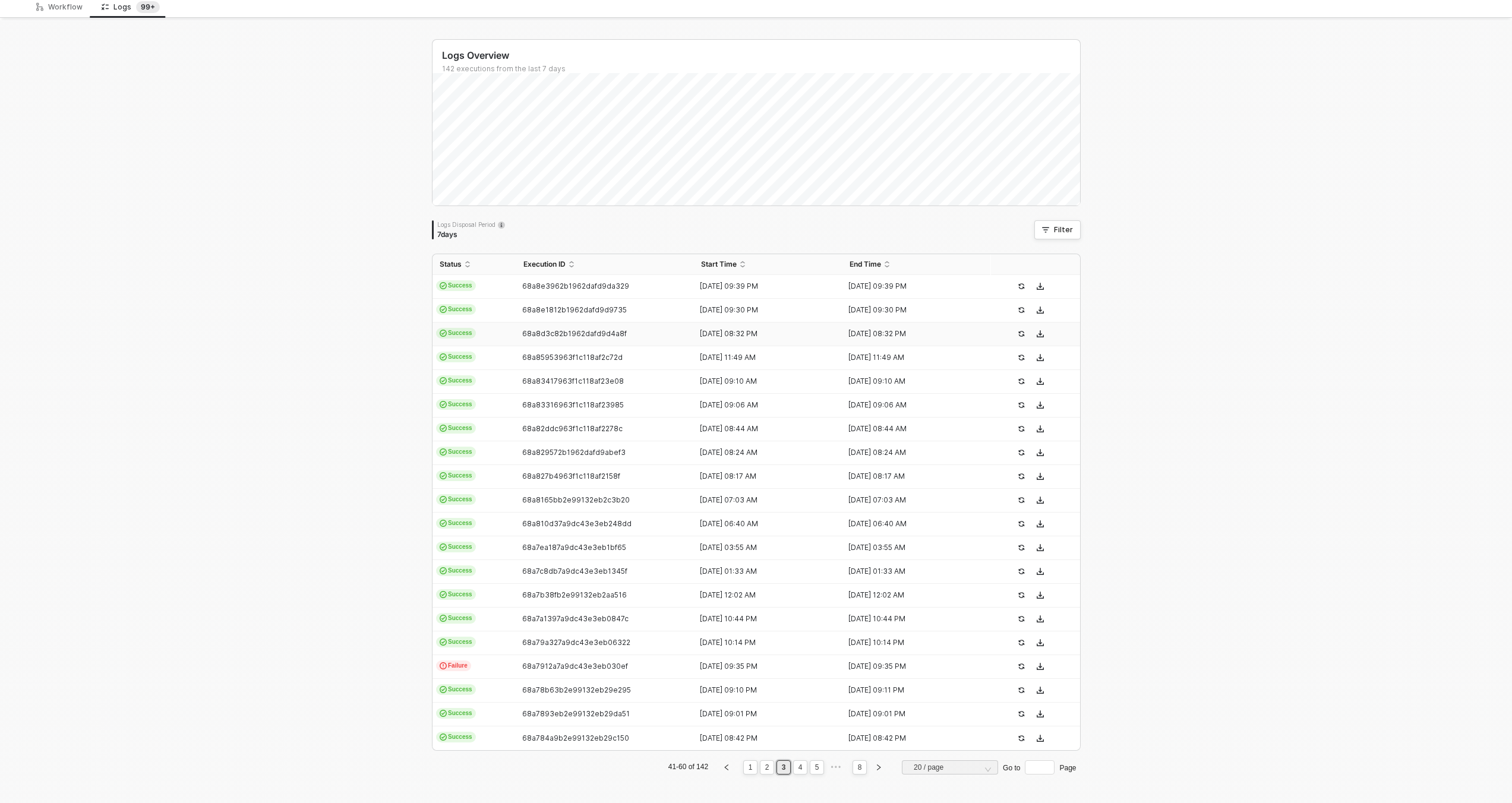
click at [563, 336] on span "68a8d3c82b1962dafd9d4a8f" at bounding box center [574, 333] width 105 height 8
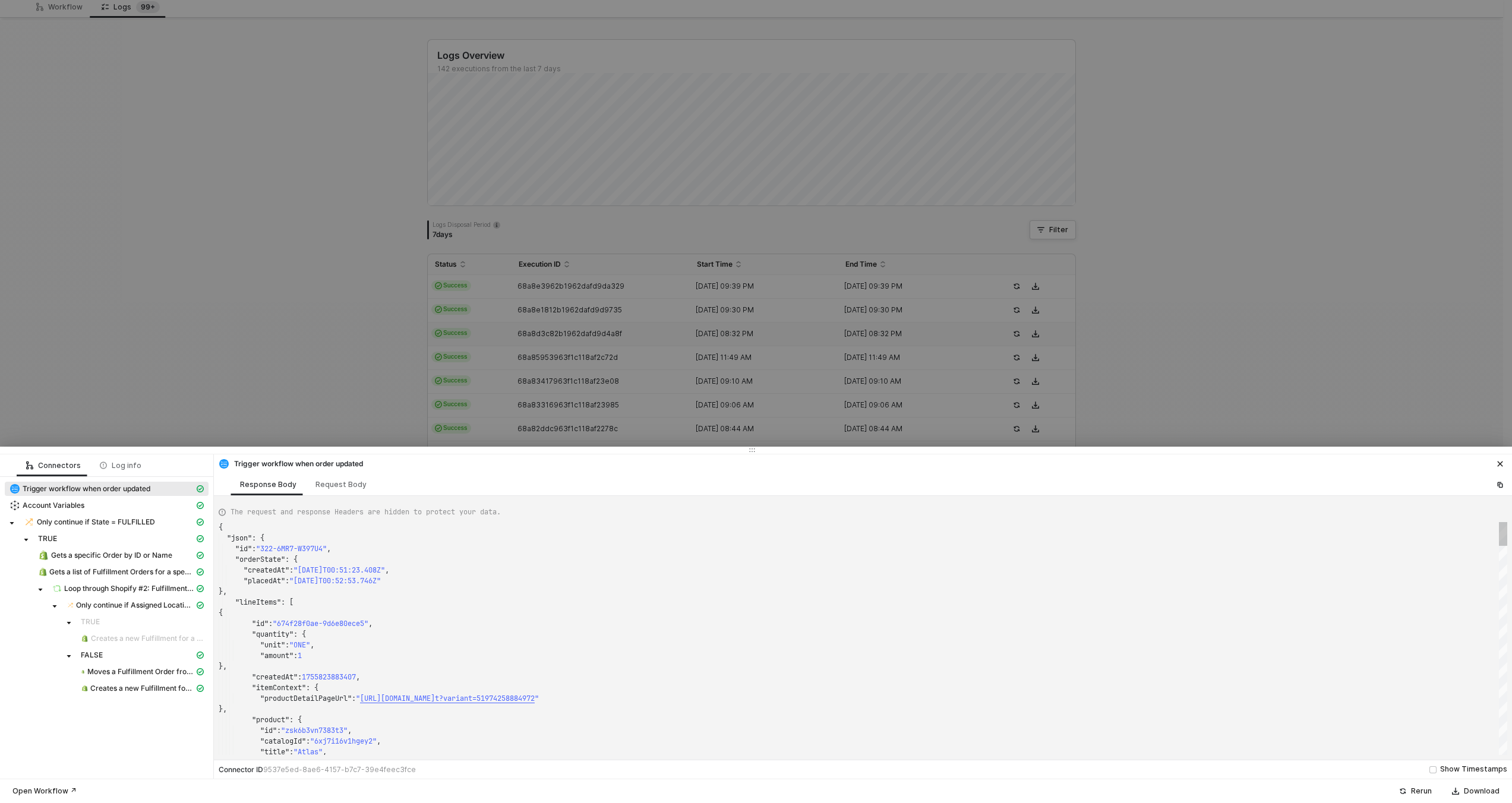
scroll to position [107, 0]
click at [76, 556] on span "Gets a specific Order by ID or Name" at bounding box center [111, 555] width 122 height 9
type textarea "{ "json": { "order": { "id": 11628810961260, "admin_graphql_api_id": "gid://sho…"
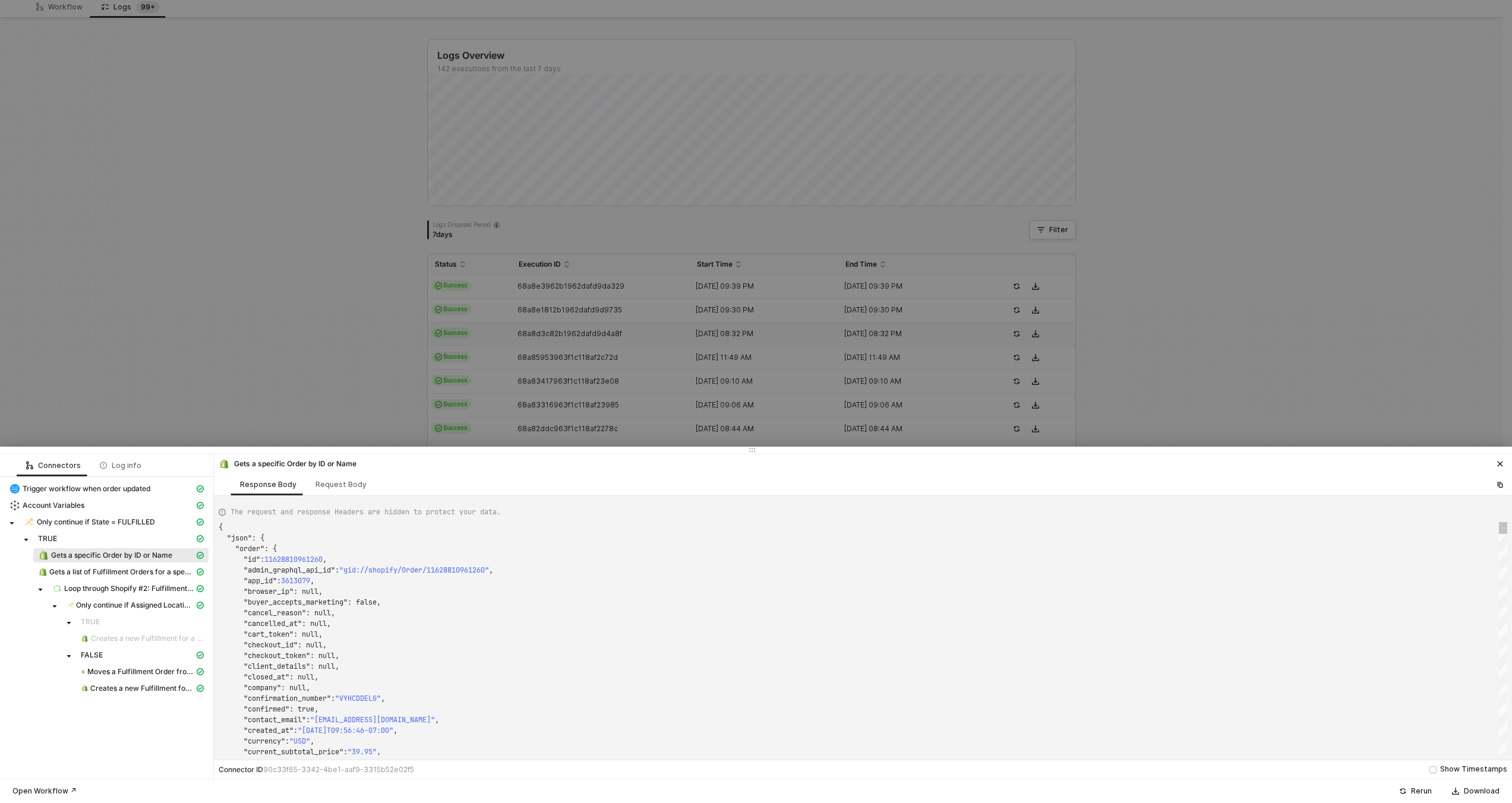
scroll to position [86, 120]
click at [580, 612] on div ""cancel_reason" : null," at bounding box center [863, 613] width 1288 height 11
type textarea "15914"
type textarea ""note_attributes": [], "number": 158155, "order_number": 159155, "order_status_…"
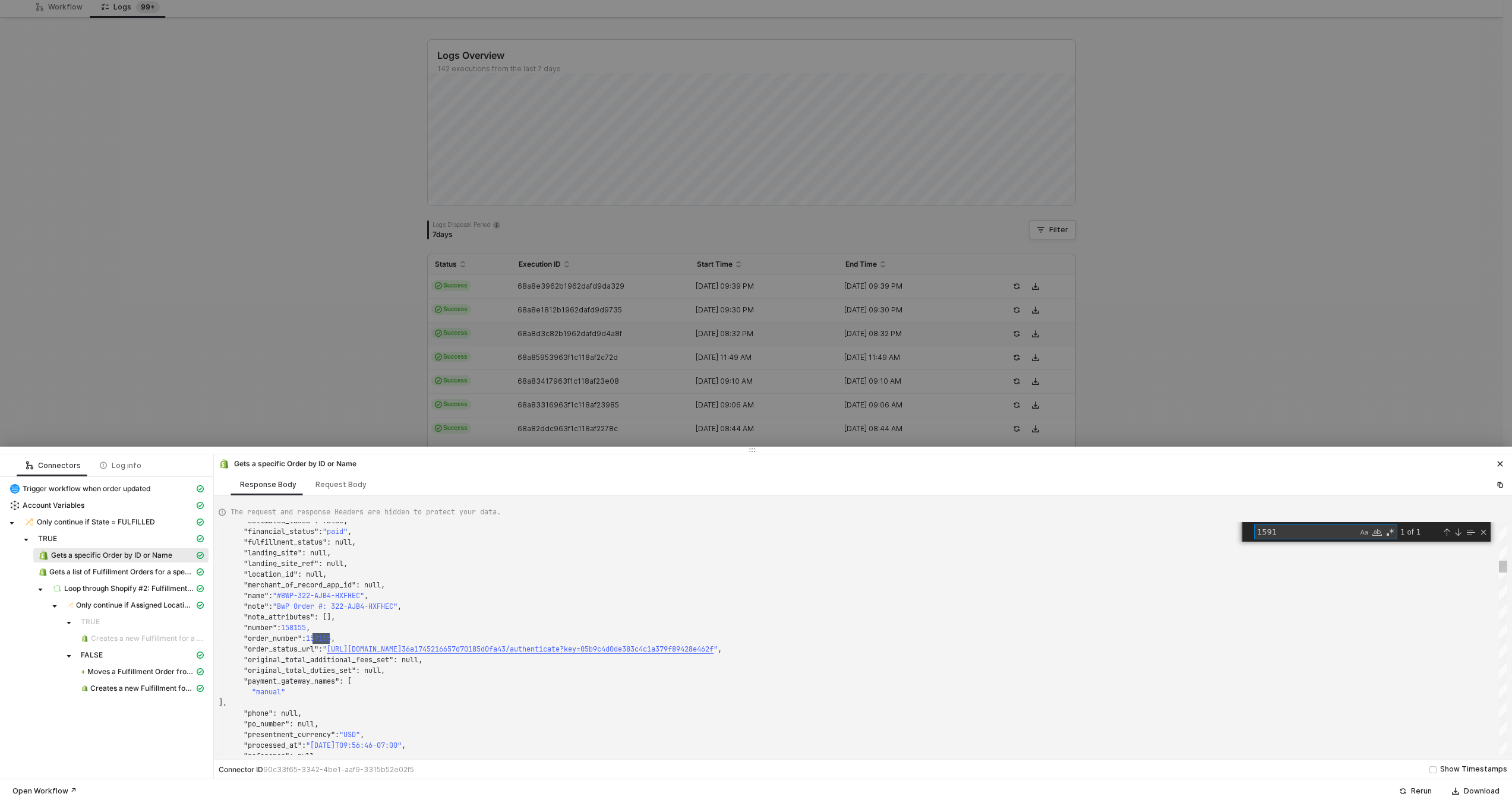
scroll to position [107, 111]
type textarea "1591"
click at [587, 363] on div at bounding box center [756, 401] width 1512 height 803
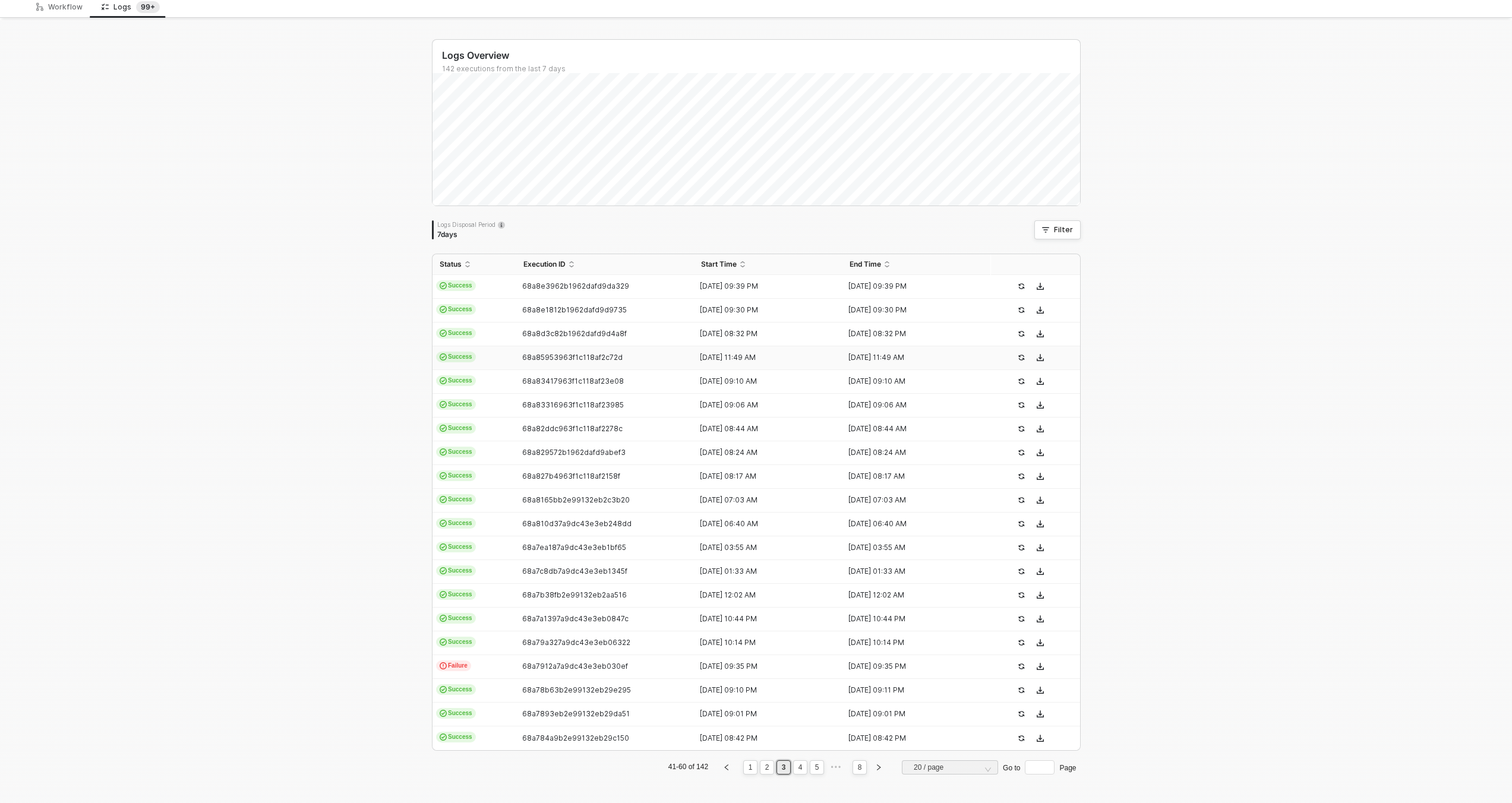
click at [580, 362] on div "68a85953963f1c118af2c72d" at bounding box center [601, 357] width 169 height 9
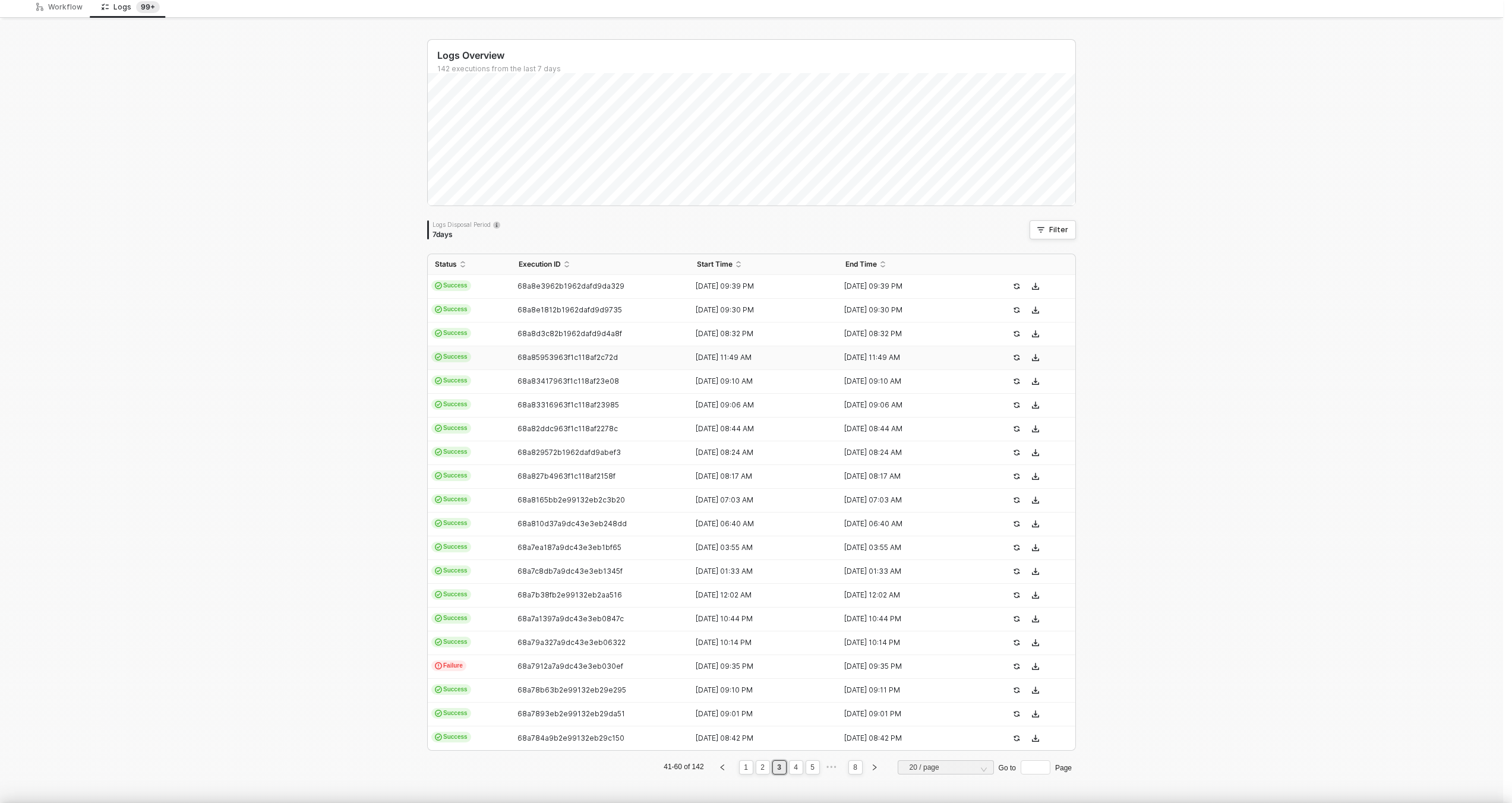
scroll to position [107, 0]
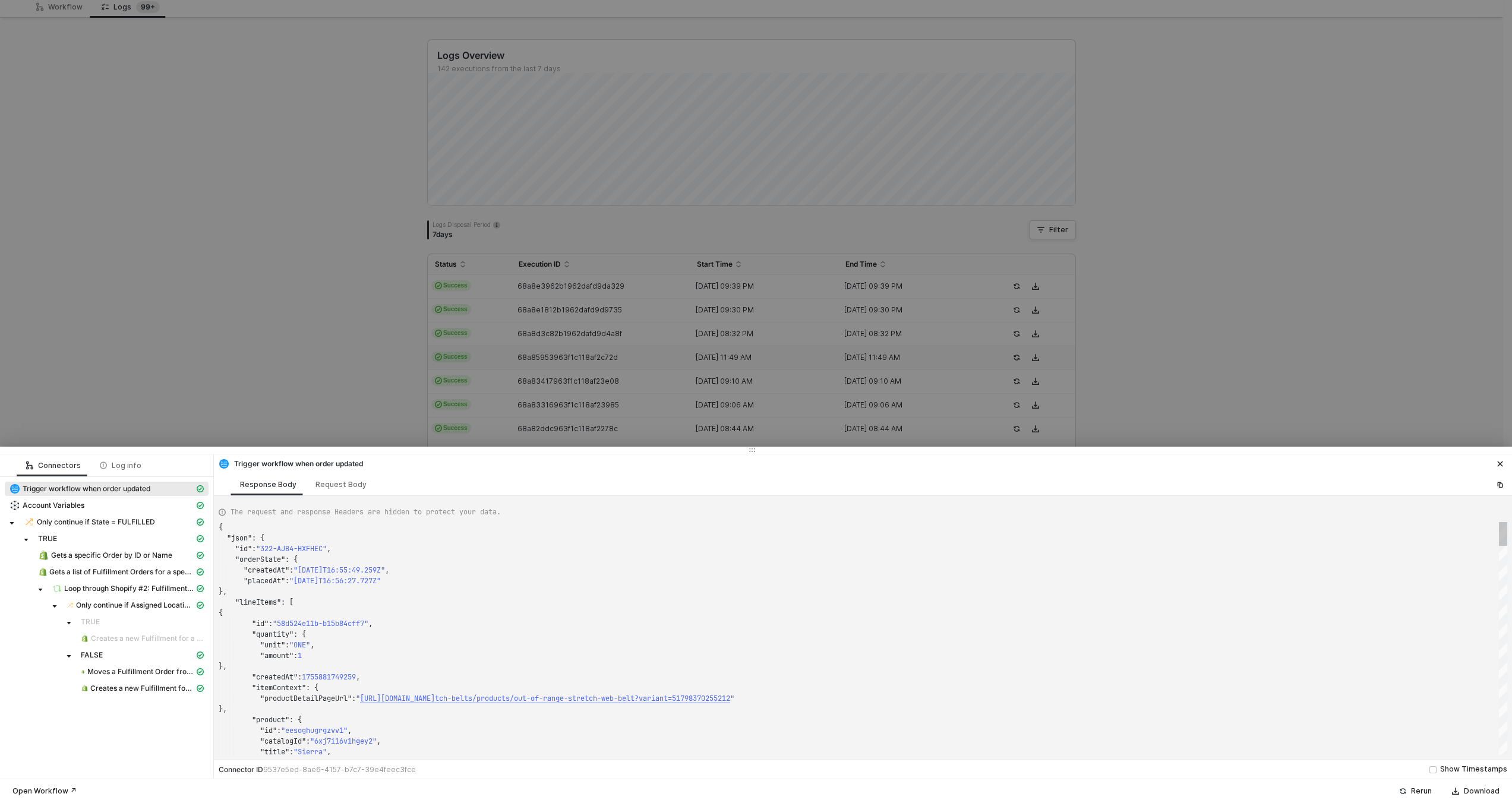
type textarea "{ "json": { "id": "322-KQE8-NNDXUK", "orderState": { "createdAt": "2025-08-21T1…"
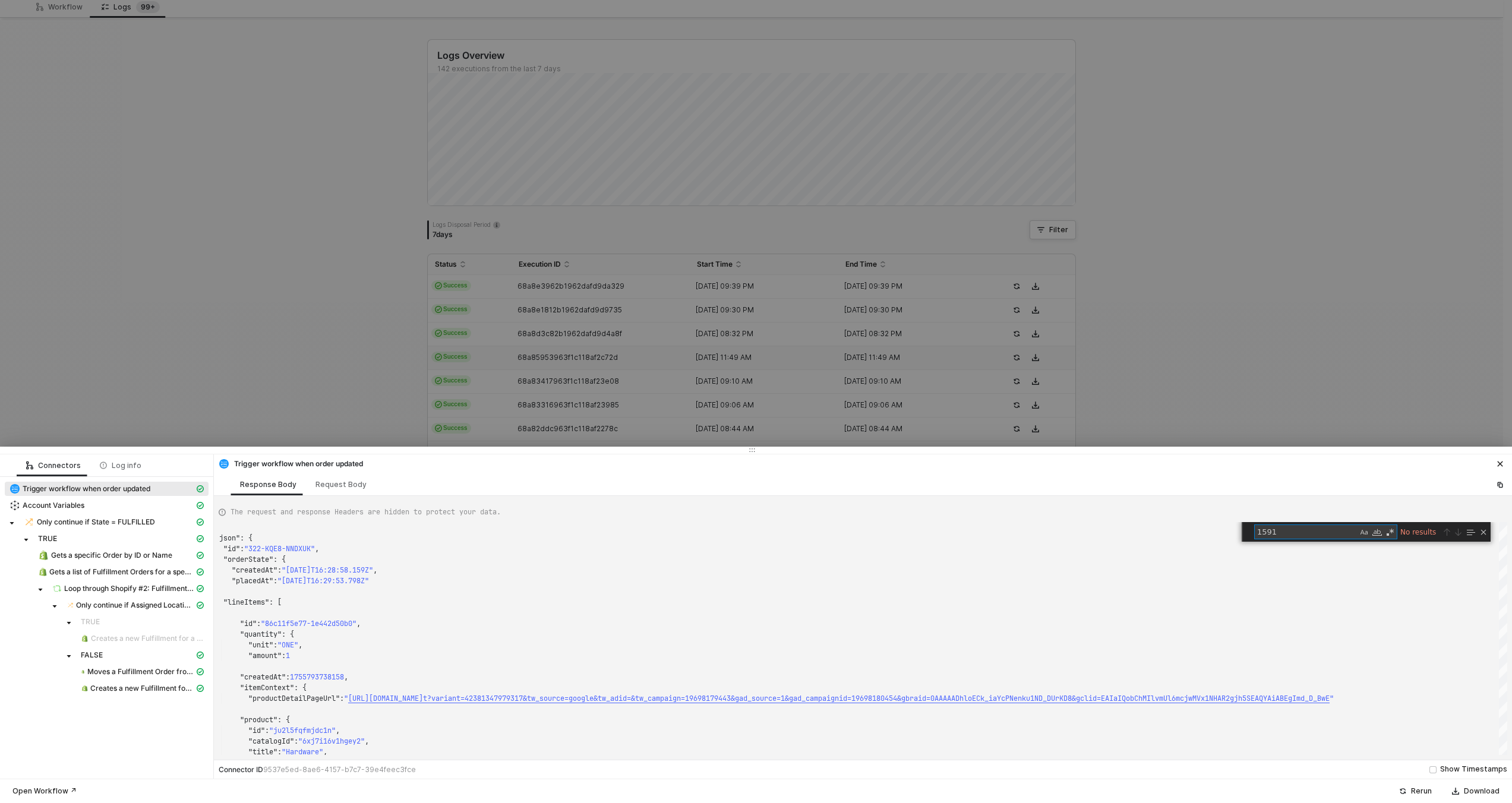
type textarea "1591"
click at [580, 400] on div at bounding box center [756, 401] width 1512 height 803
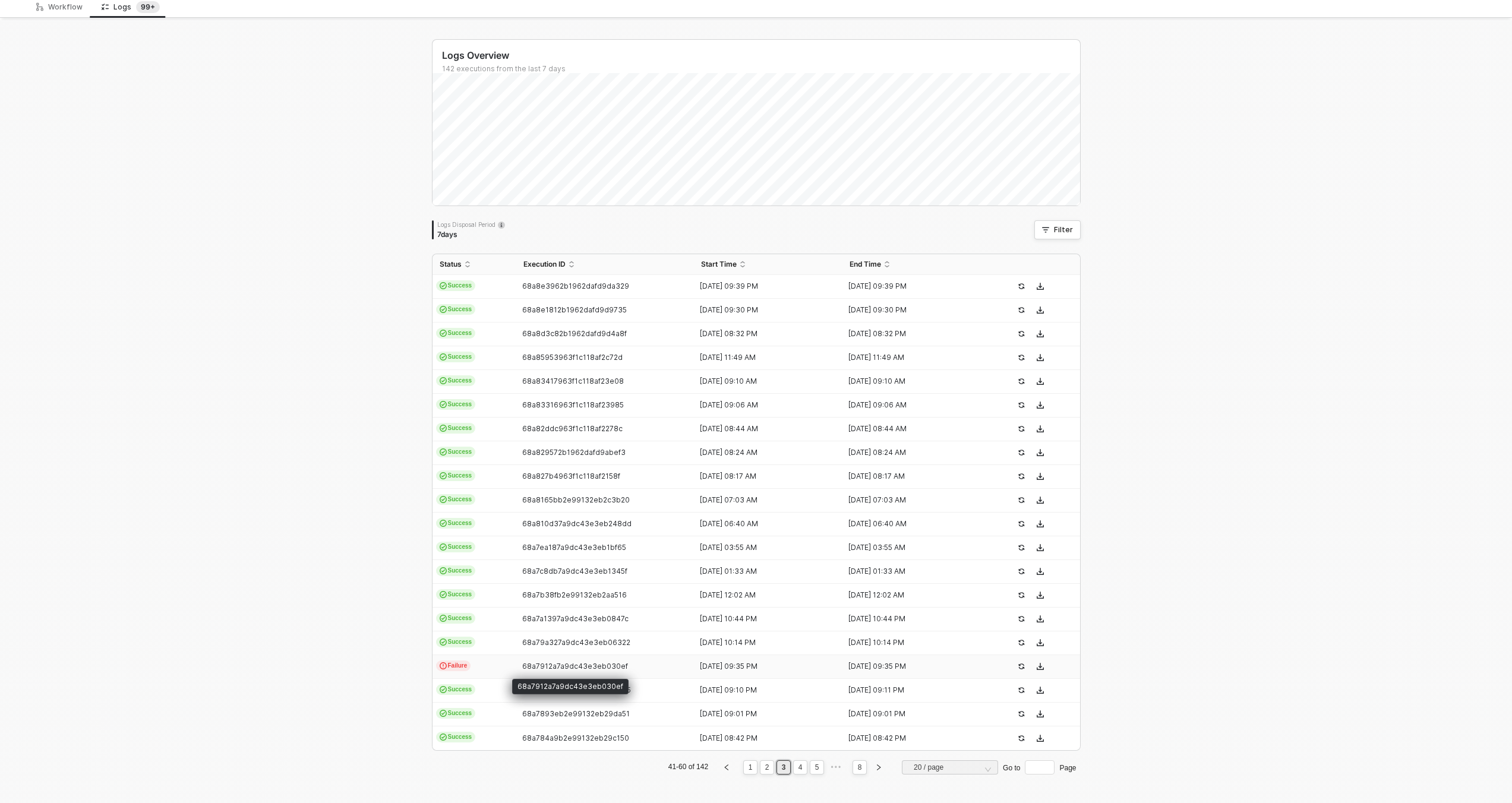
click at [532, 668] on span "68a7912a7a9dc43e3eb030ef" at bounding box center [575, 666] width 105 height 8
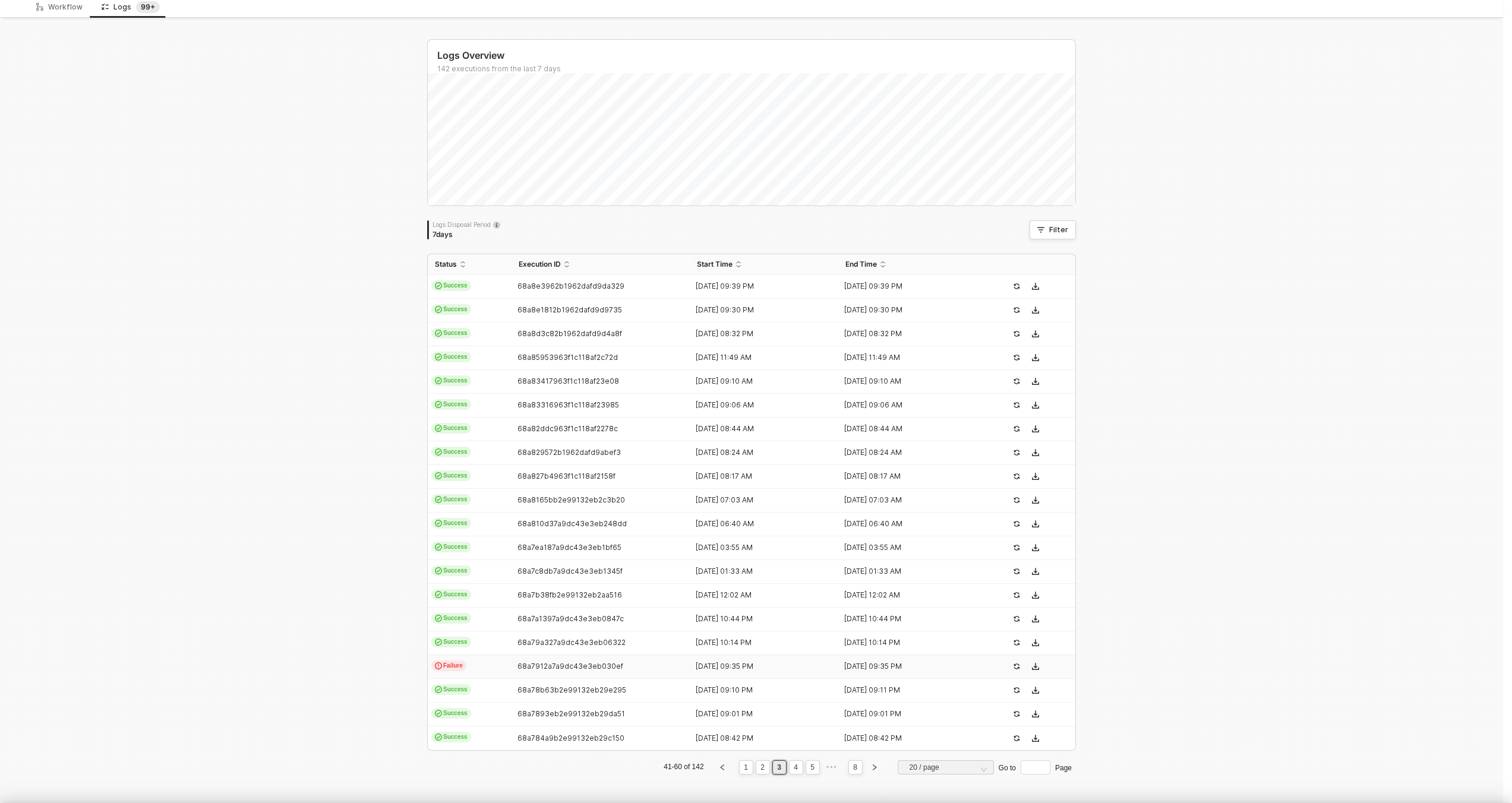
scroll to position [107, 0]
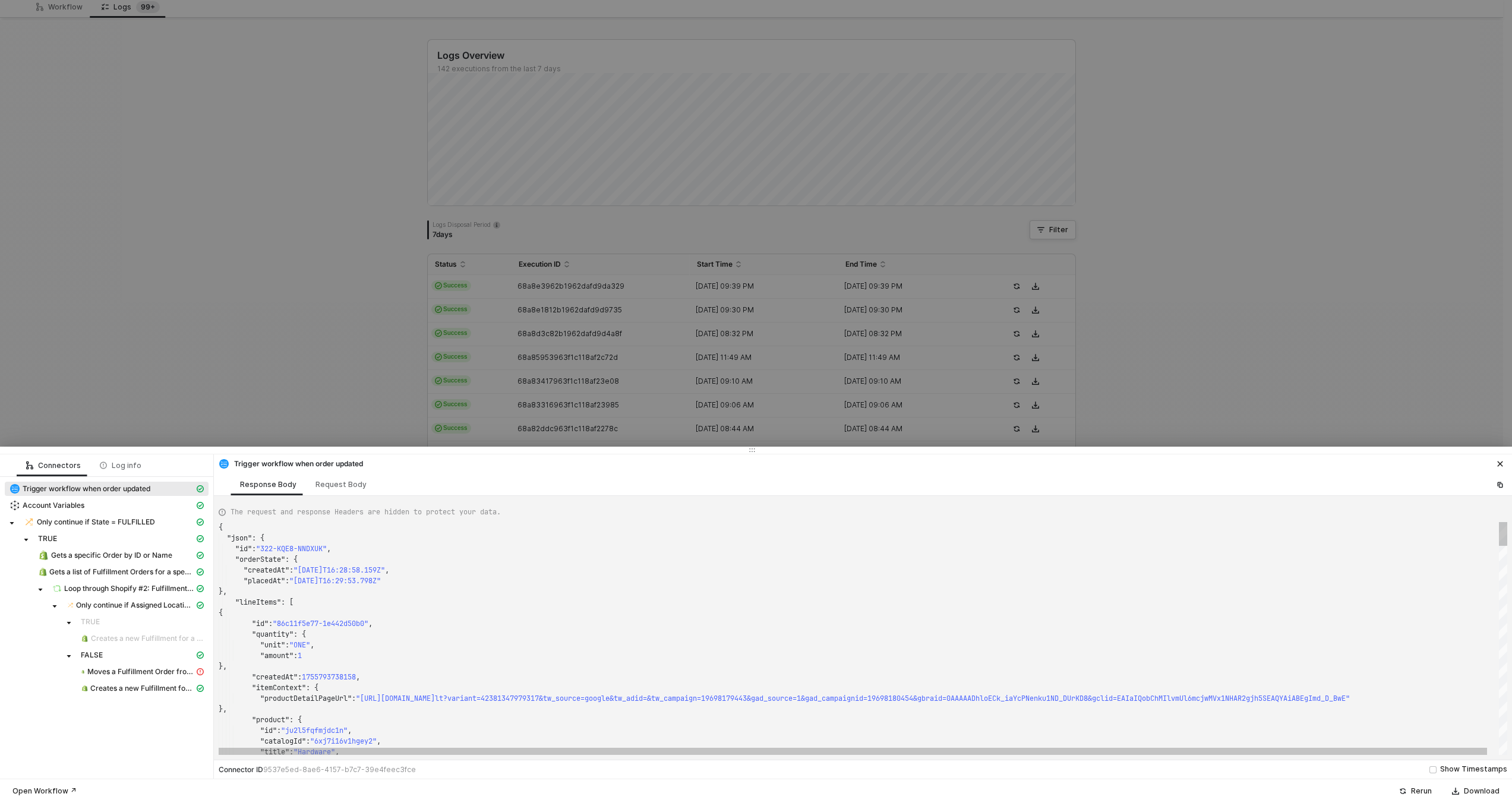
click at [122, 563] on div "Gets a specific Order by ID or Name" at bounding box center [107, 557] width 204 height 17
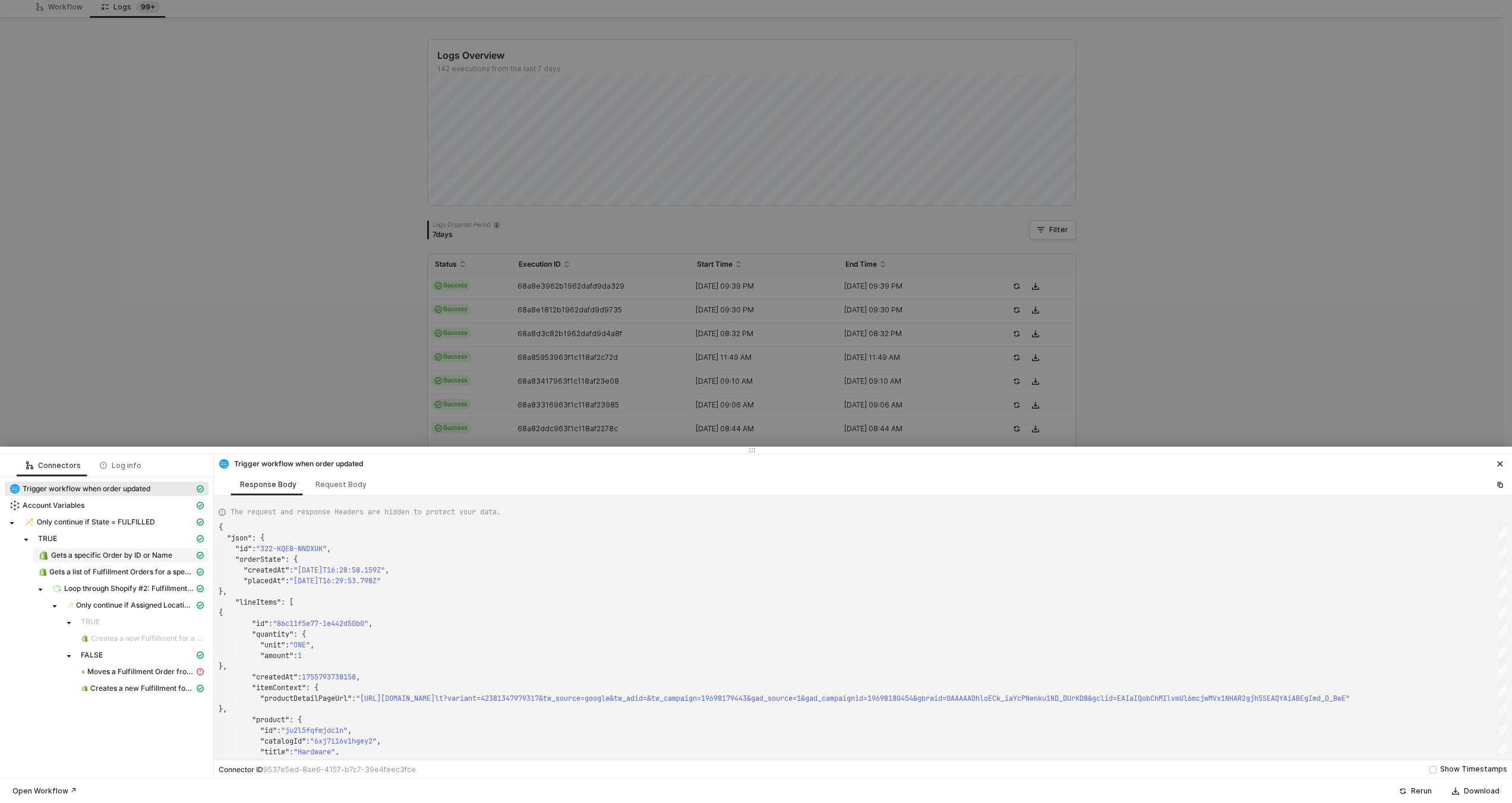
click at [126, 556] on span "Gets a specific Order by ID or Name" at bounding box center [111, 555] width 122 height 9
type textarea "{ "json": { "order": { "id": 11627747443052, "admin_graphql_api_id": "gid://sho…"
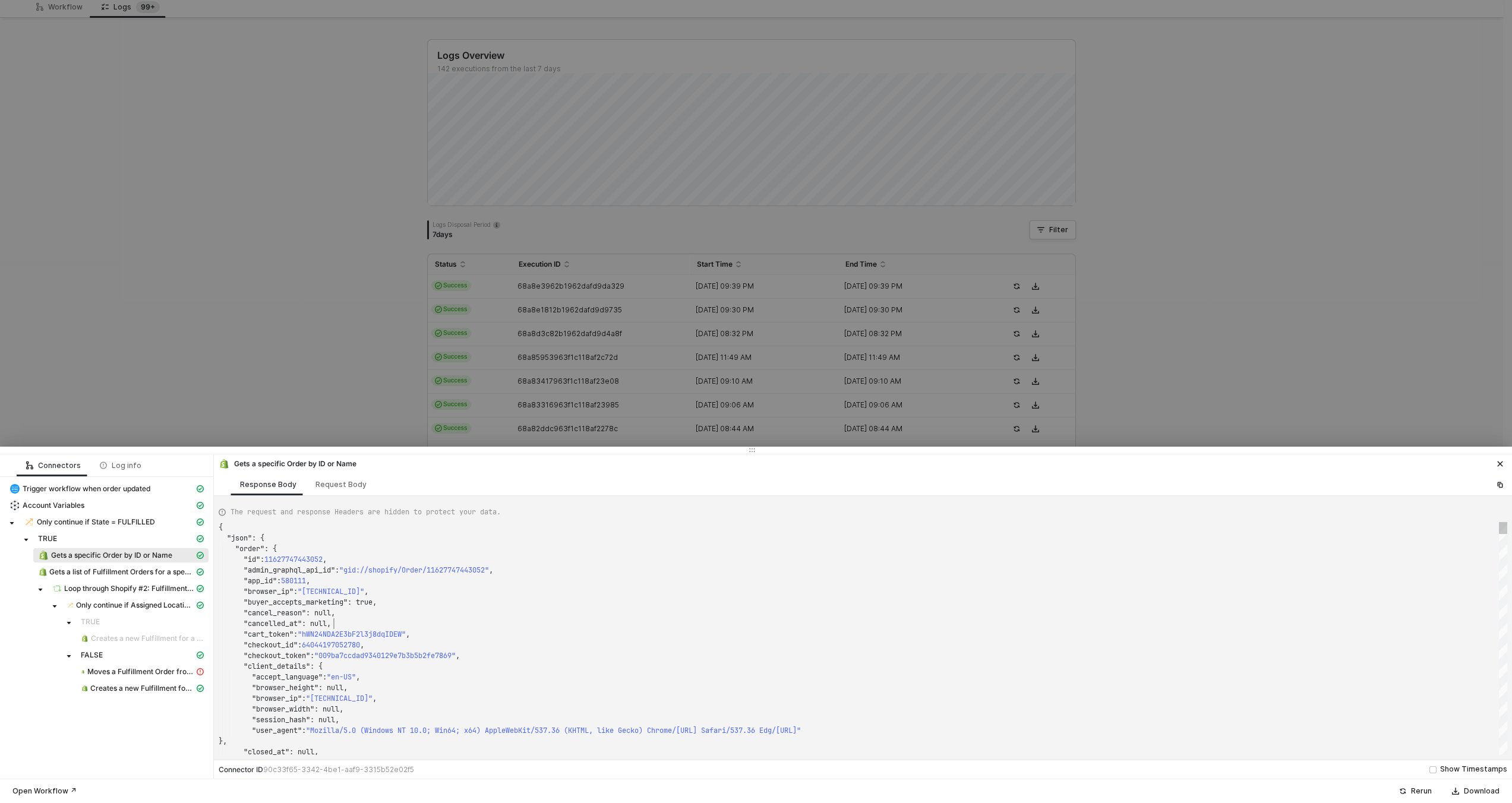
scroll to position [96, 116]
click at [484, 621] on div ""cancelled_at" : null," at bounding box center [863, 624] width 1288 height 11
type textarea "15914"
type textarea "BR0ZrYVdRQUFBWW5mNVRxQVFFZUhkbVNKSFNJUVZManFwS0JoUzRVcWM5cVFmWG9XRUxyYUMwSTZxMm…"
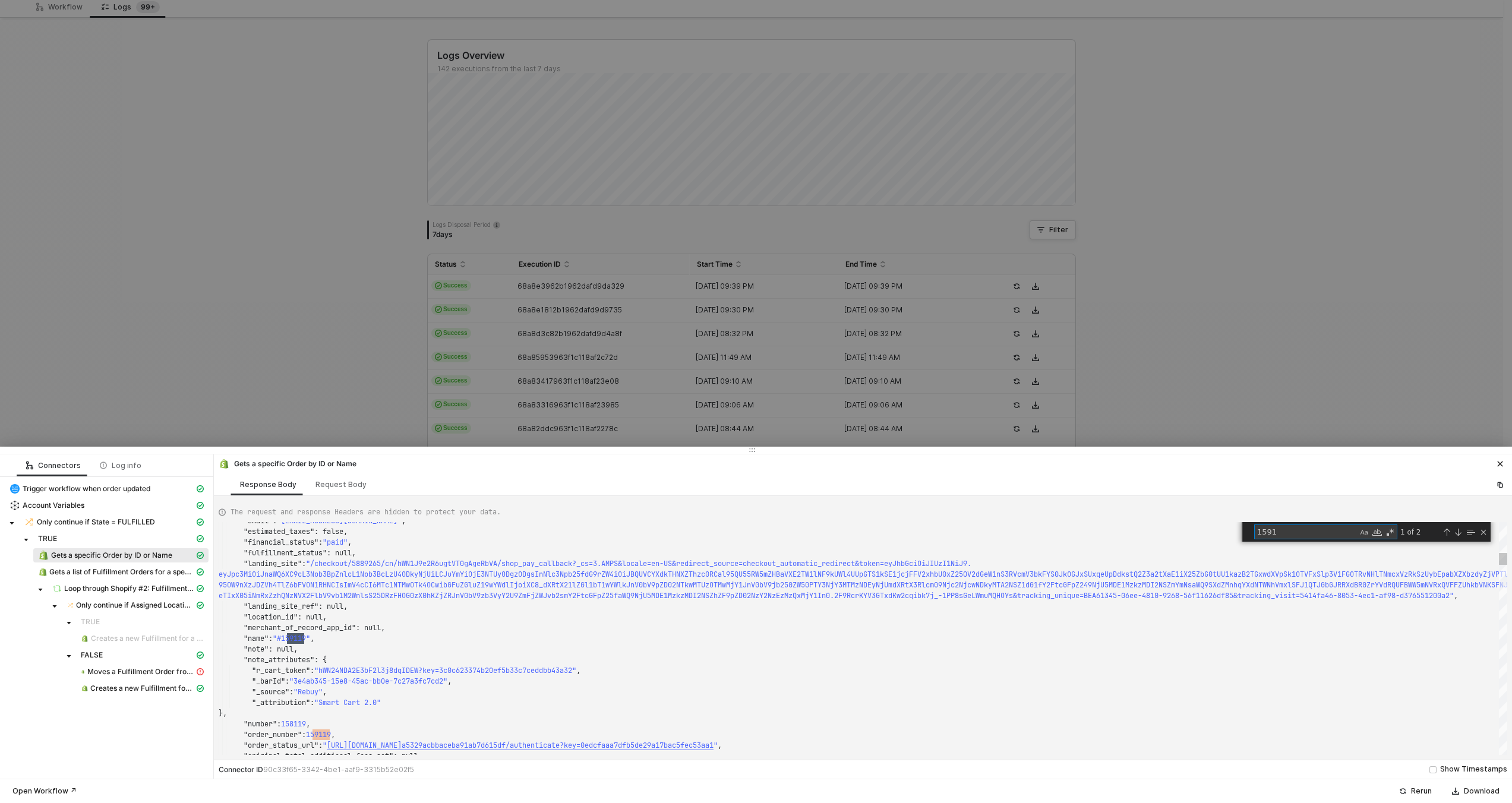
scroll to position [65, 86]
type textarea "1591"
click at [489, 294] on div at bounding box center [756, 401] width 1512 height 803
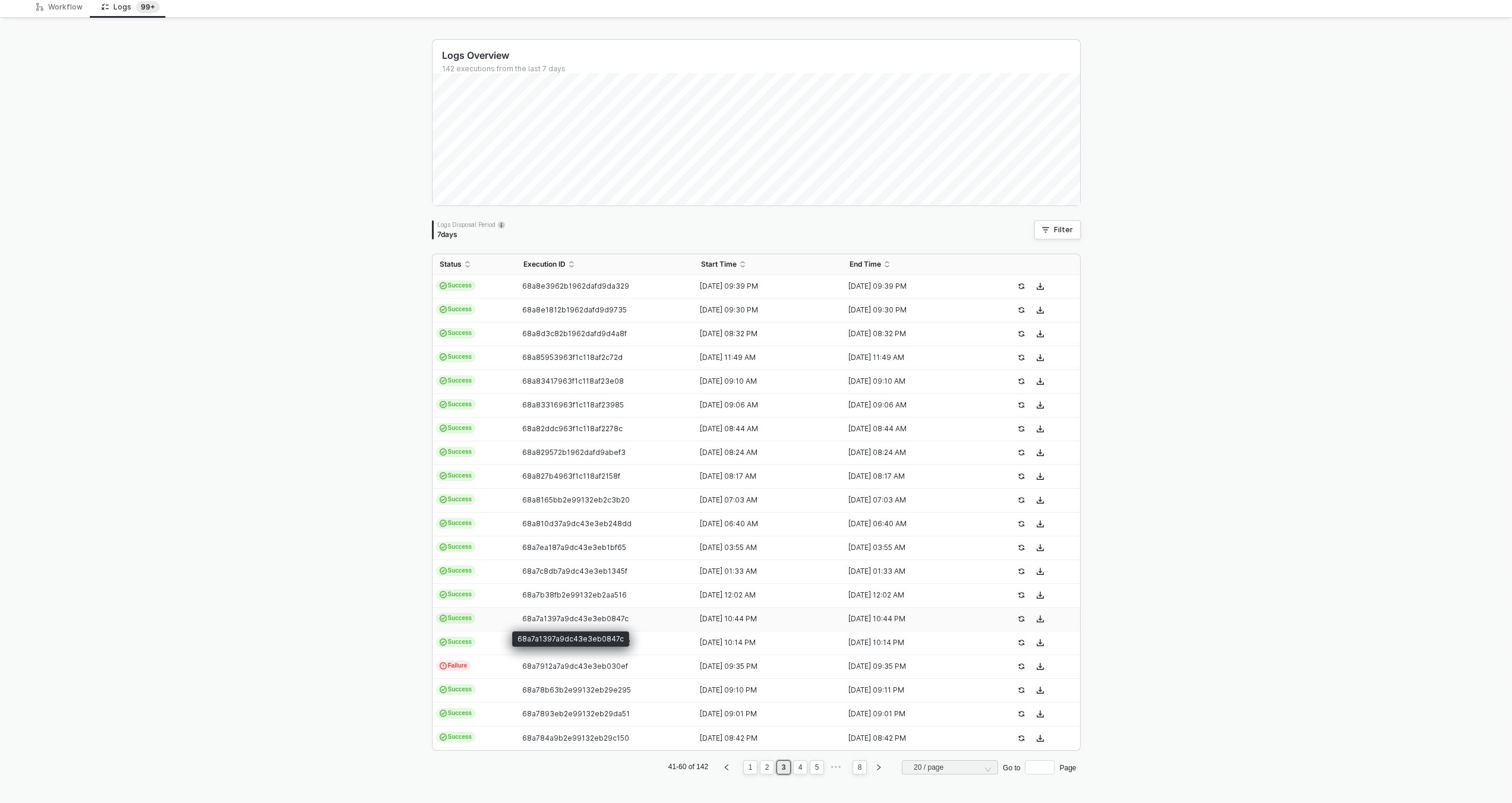
click at [531, 619] on span "68a7a1397a9dc43e3eb0847c" at bounding box center [575, 619] width 106 height 8
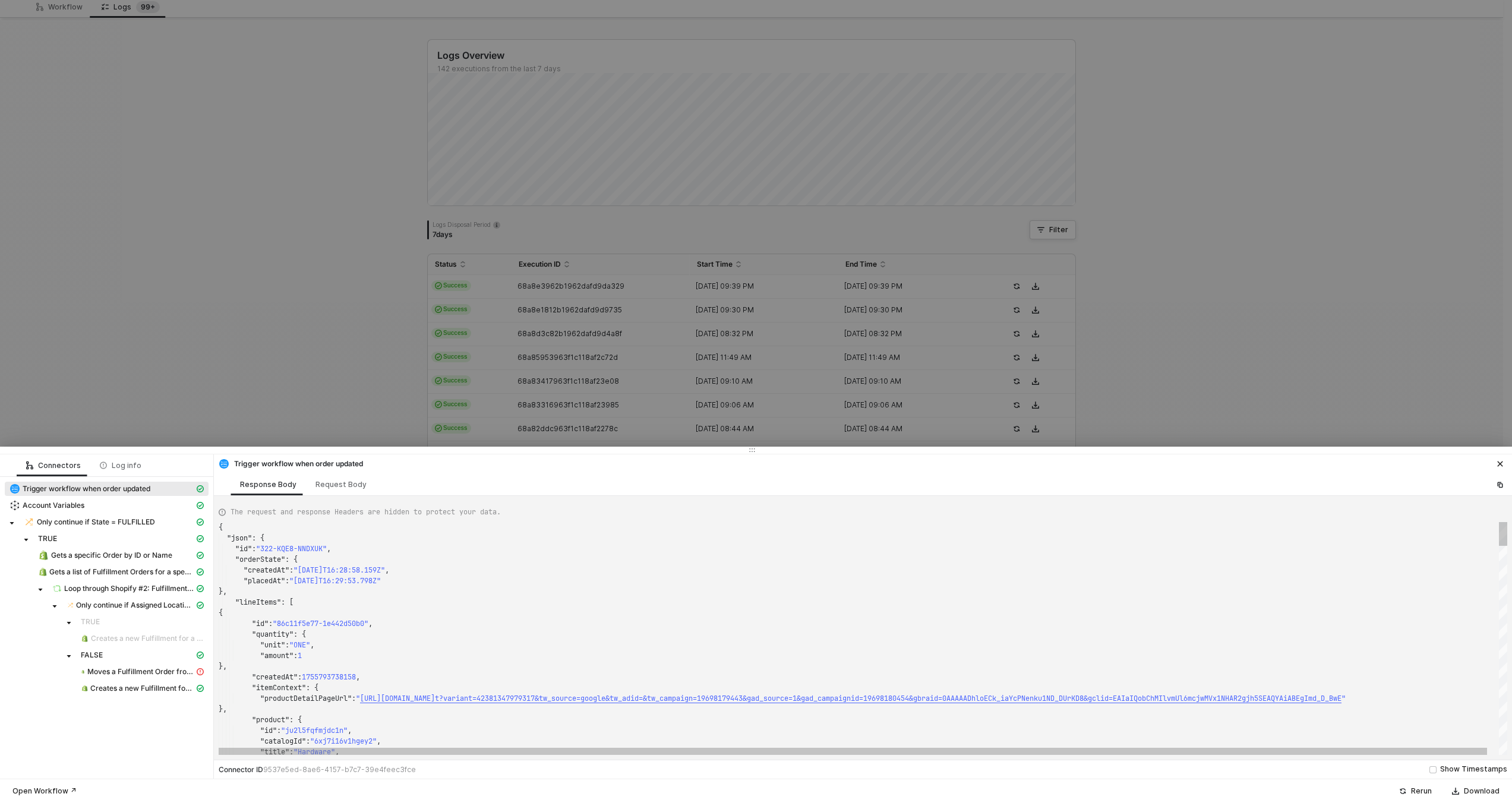
scroll to position [0, 65]
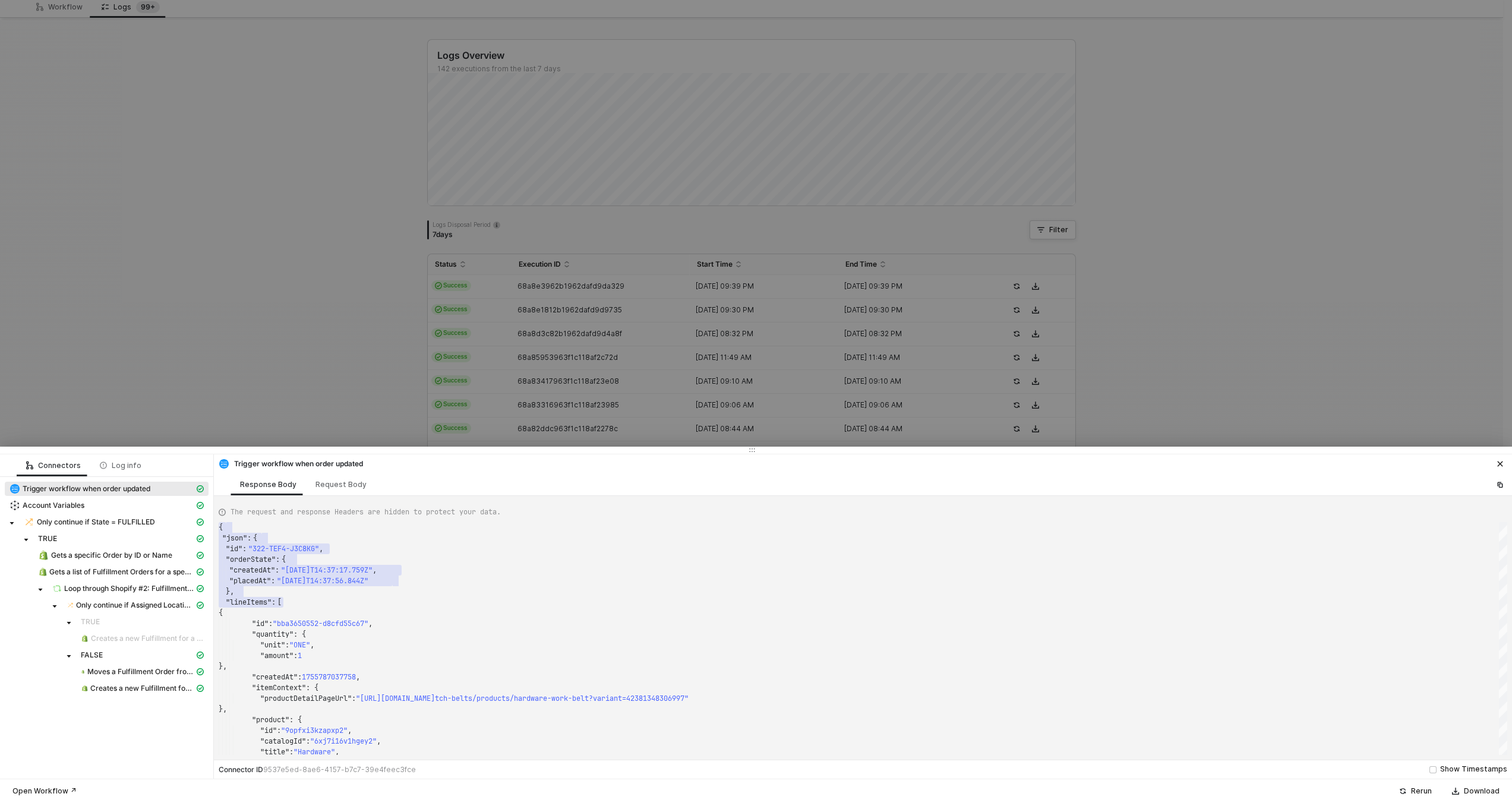
click at [153, 563] on div "Gets a specific Order by ID or Name" at bounding box center [107, 557] width 204 height 17
click at [156, 559] on span "Gets a specific Order by ID or Name" at bounding box center [111, 555] width 122 height 9
type textarea "{ "json": { "order": { "id": 11627324801388, "admin_graphql_api_id": "gid://sho…"
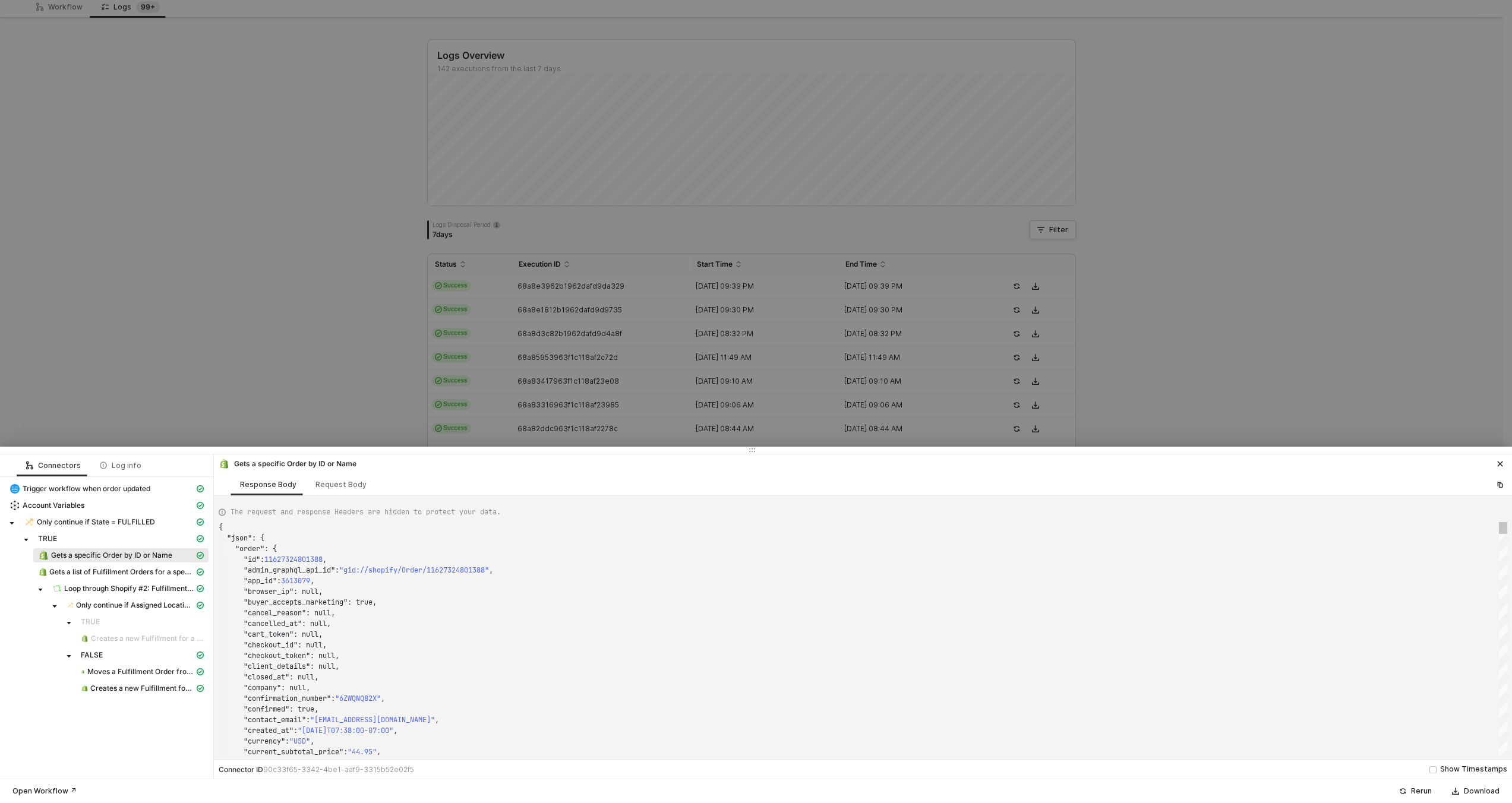
scroll to position [107, 0]
click at [429, 604] on div ""buyer_accepts_marketing" : true," at bounding box center [863, 602] width 1288 height 11
type textarea "1591"
type textarea ""note_attributes": [], "number": 158097, "order_number": 159097, "order_status_…"
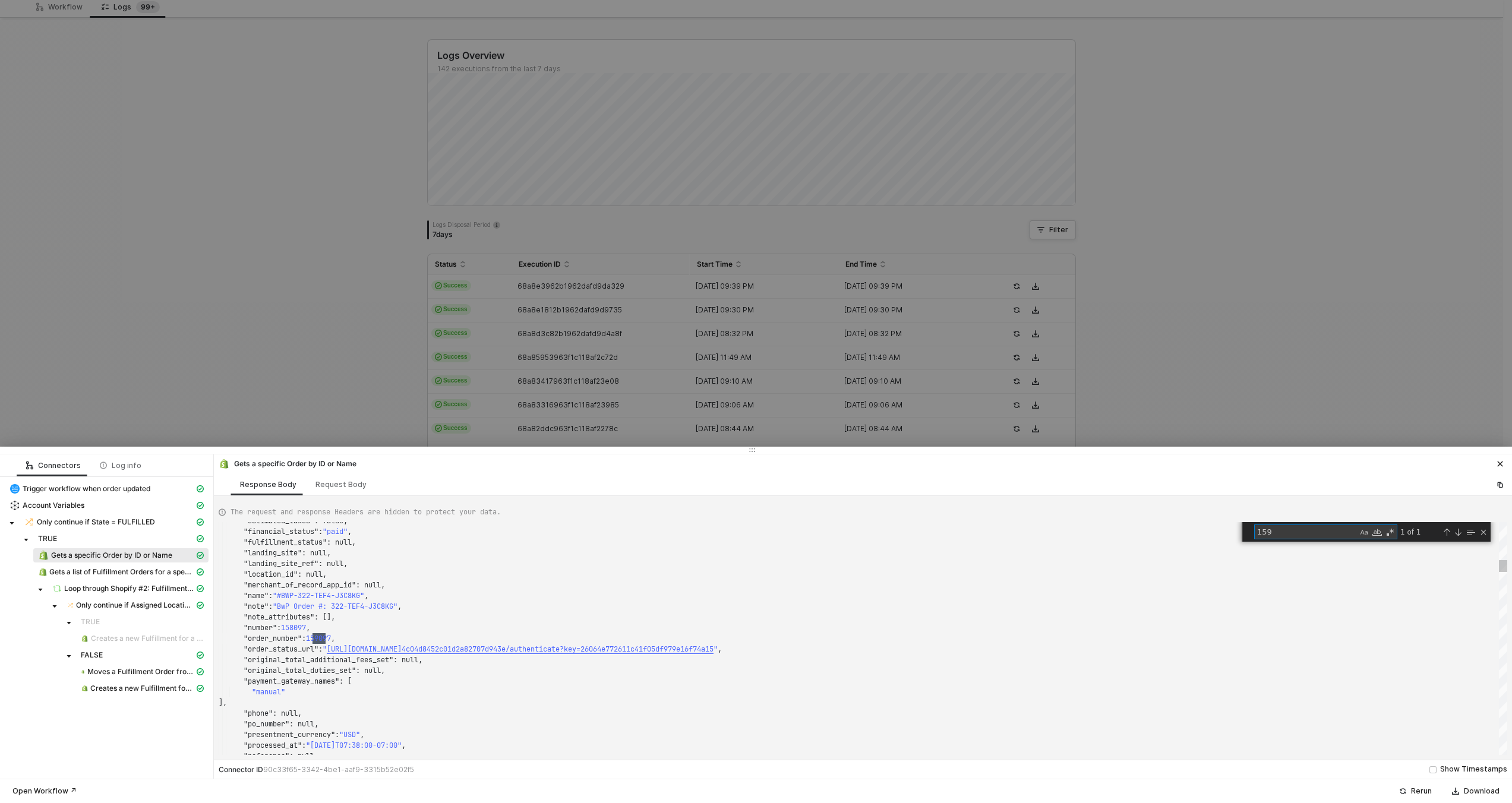
scroll to position [107, 107]
type textarea "159"
drag, startPoint x: 399, startPoint y: 335, endPoint x: 427, endPoint y: 358, distance: 36.2
click at [399, 336] on div at bounding box center [756, 401] width 1512 height 803
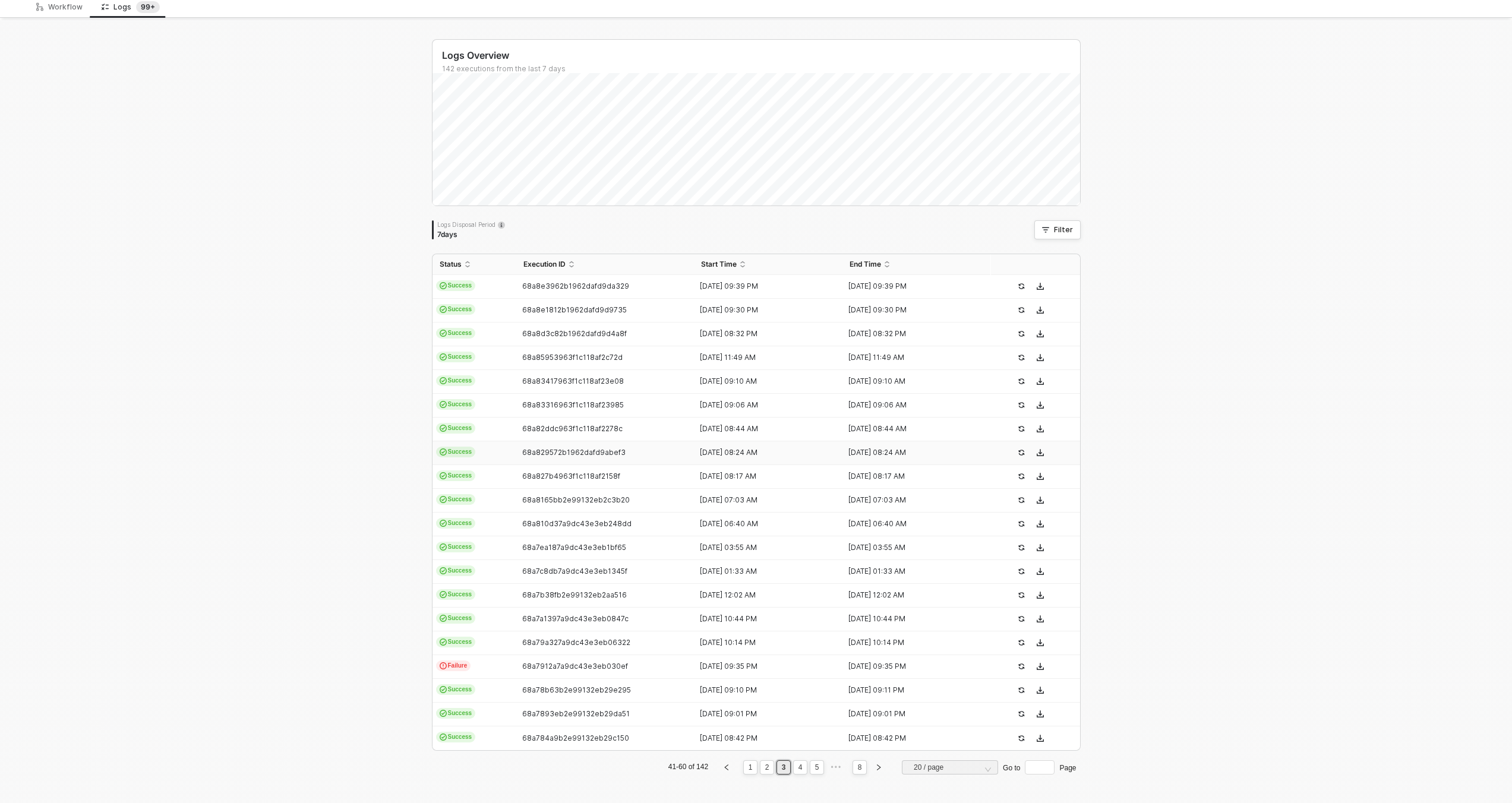
click at [585, 455] on span "68a829572b1962dafd9abef3" at bounding box center [574, 452] width 104 height 8
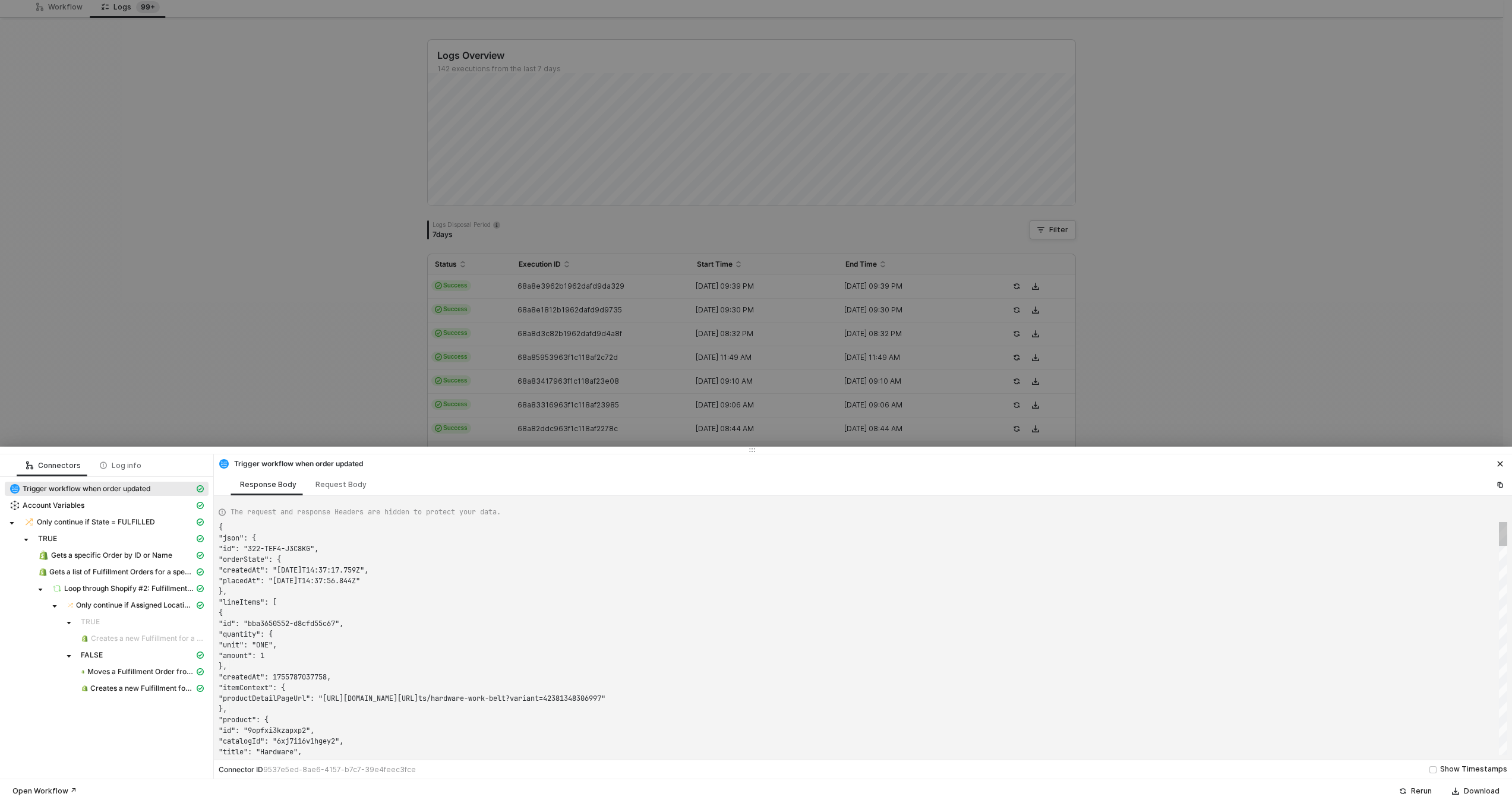
scroll to position [107, 0]
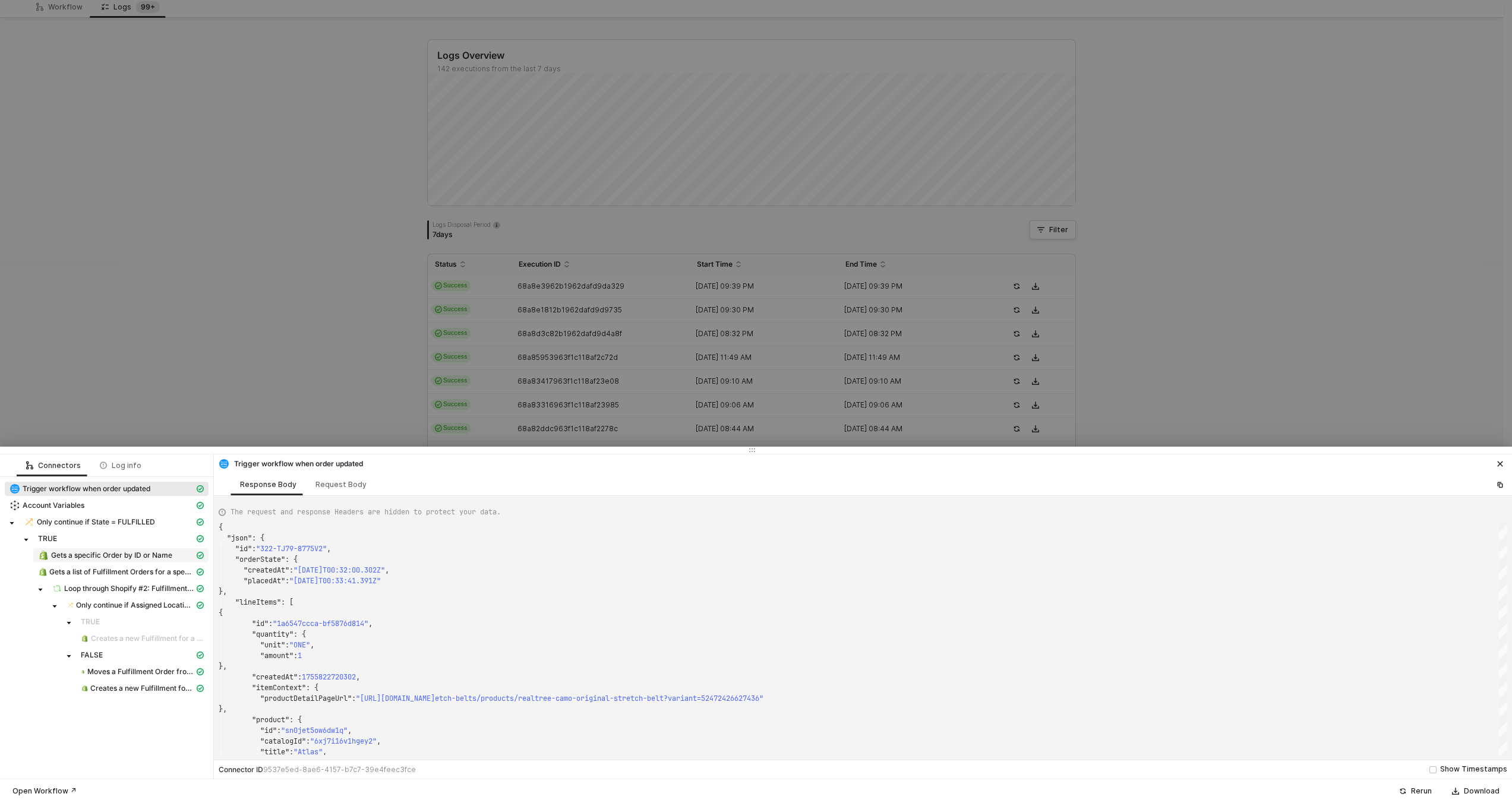
click at [168, 552] on span "Gets a specific Order by ID or Name" at bounding box center [111, 555] width 122 height 9
type textarea "{ "json": { "order": { "id": 11627907023212, "admin_graphql_api_id": "gid://sho…"
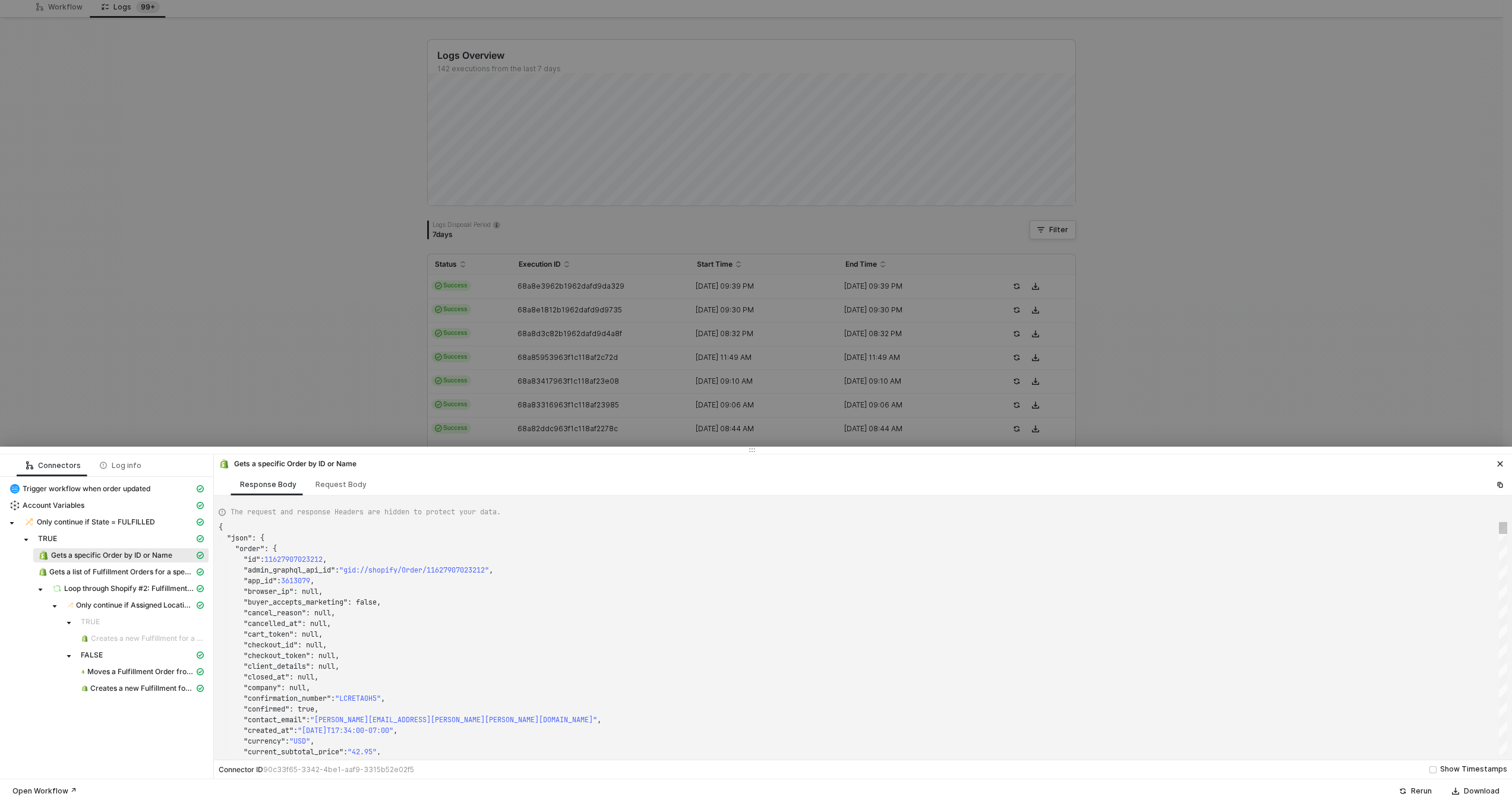
click at [516, 613] on div ""cancel_reason" : null," at bounding box center [863, 613] width 1288 height 11
type textarea "15914"
type textarea ""note_attributes": [], "number": 158127, "order_number": 159127, "order_status_…"
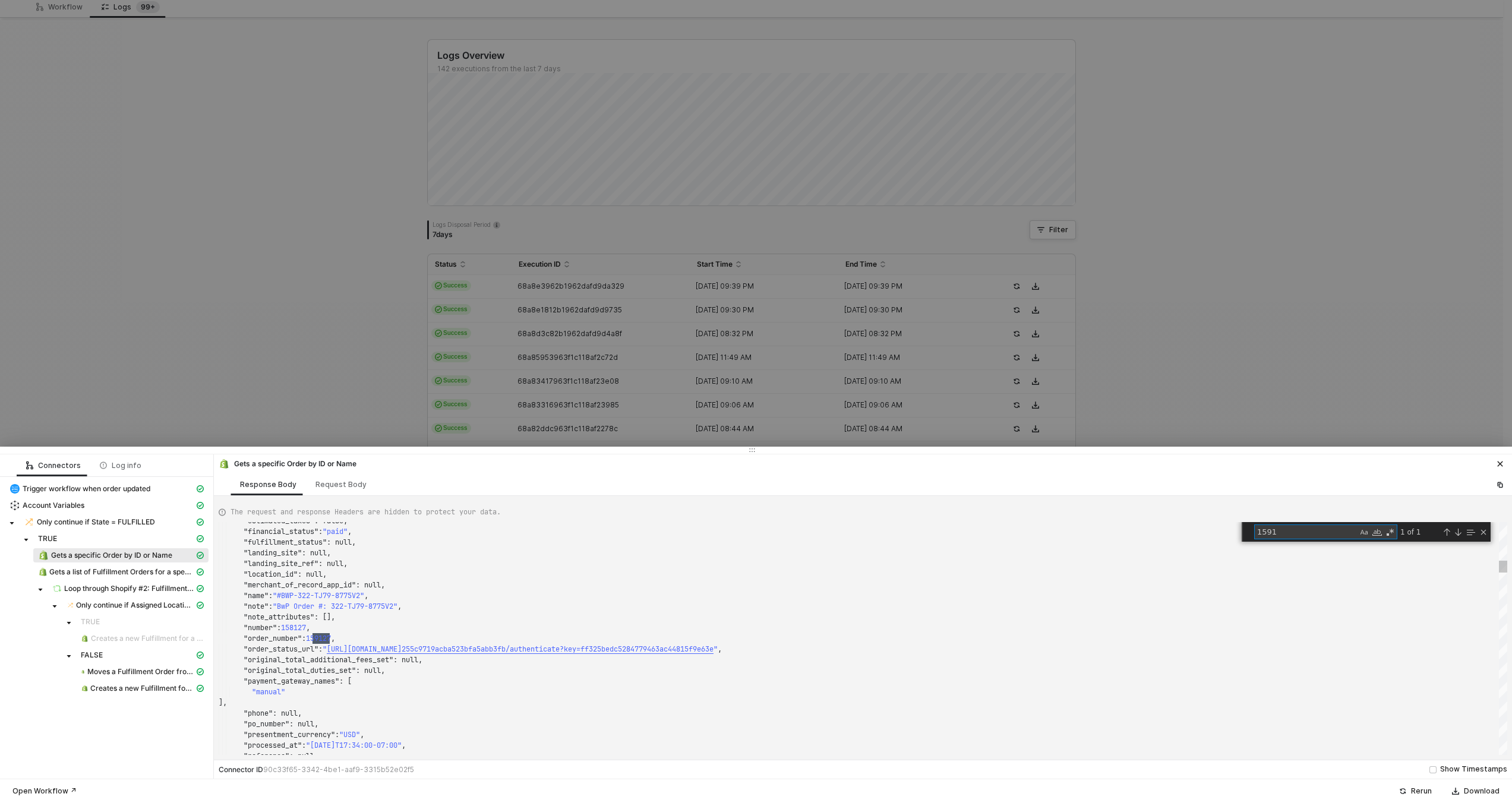
scroll to position [107, 111]
type textarea "1591"
click at [483, 387] on div at bounding box center [756, 401] width 1512 height 803
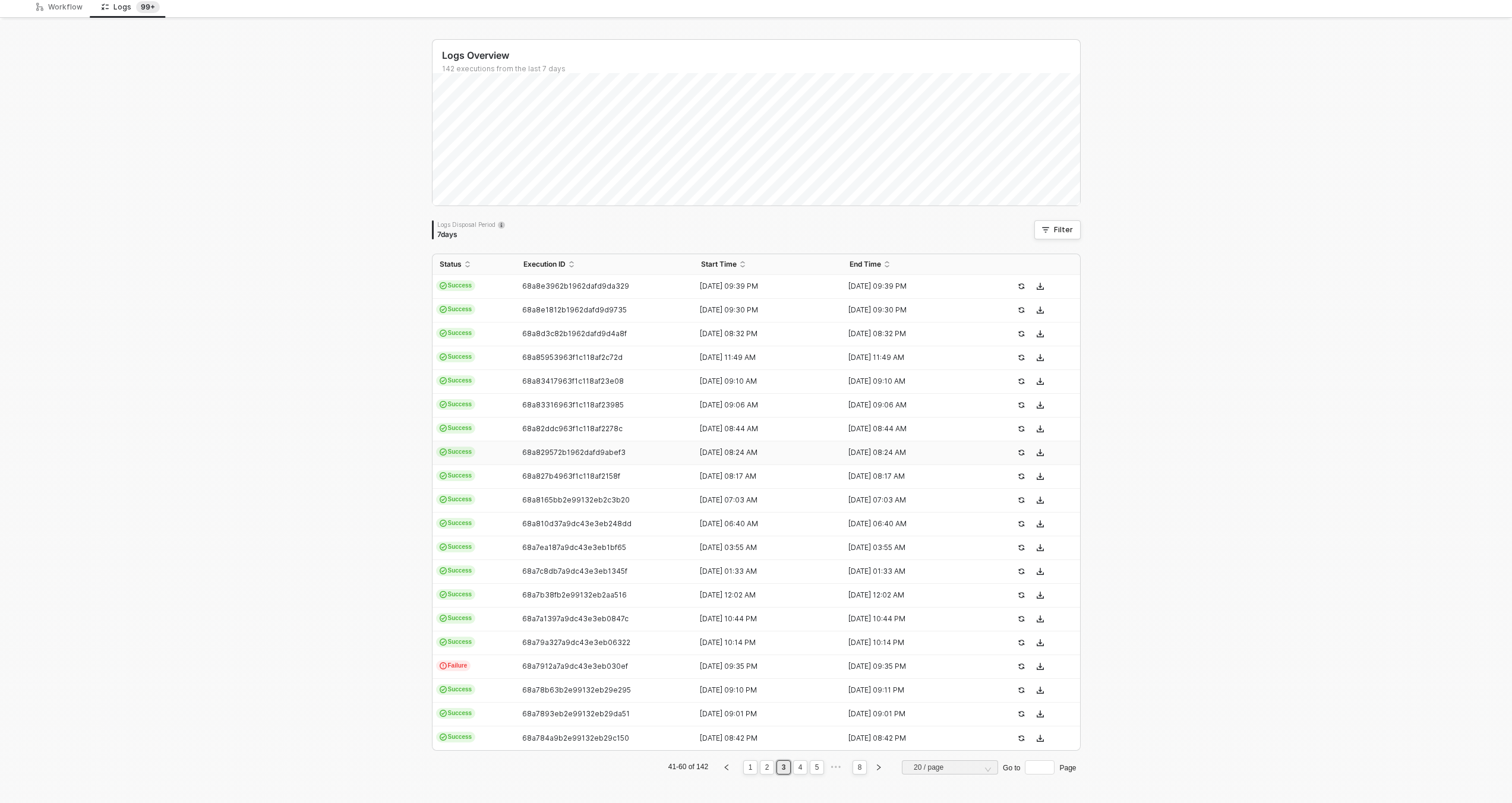
click at [533, 447] on td "68a829572b1962dafd9abef3" at bounding box center [606, 453] width 178 height 24
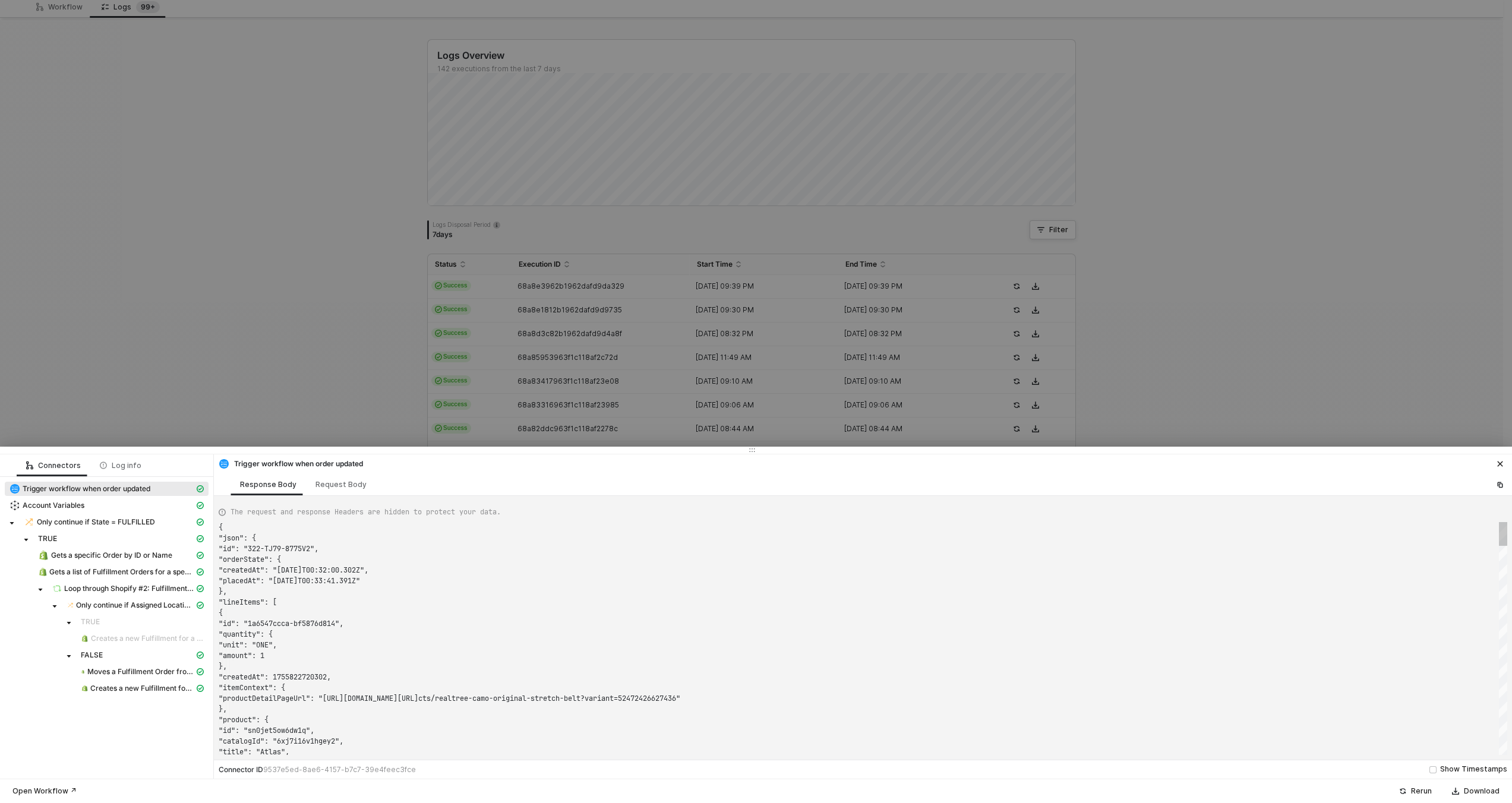
scroll to position [107, 0]
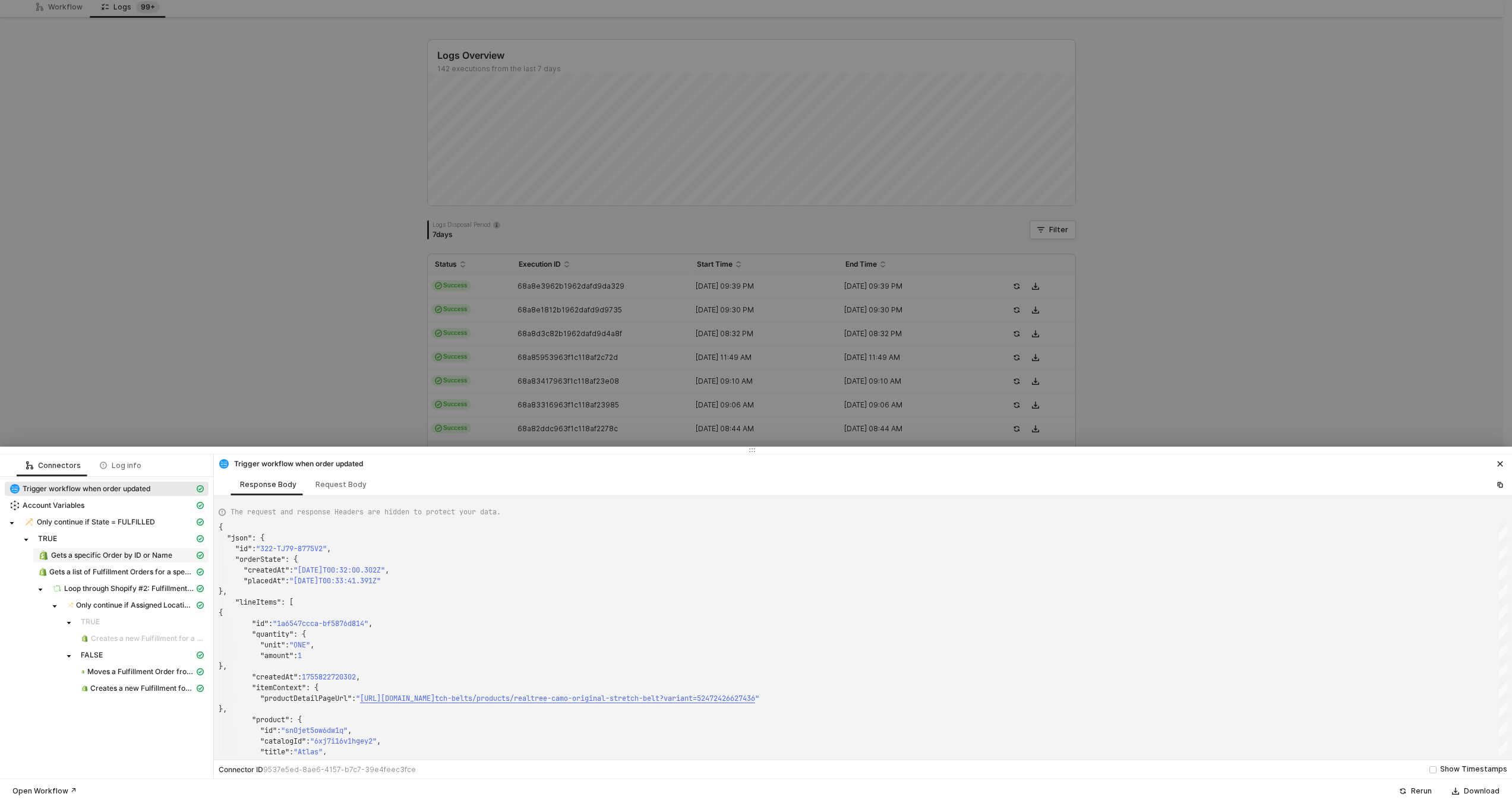
click at [161, 552] on span "Gets a specific Order by ID or Name" at bounding box center [111, 555] width 122 height 9
type textarea "{ "json": { "order": { "id": 11627907023212, "admin_graphql_api_id": "gid://sho…"
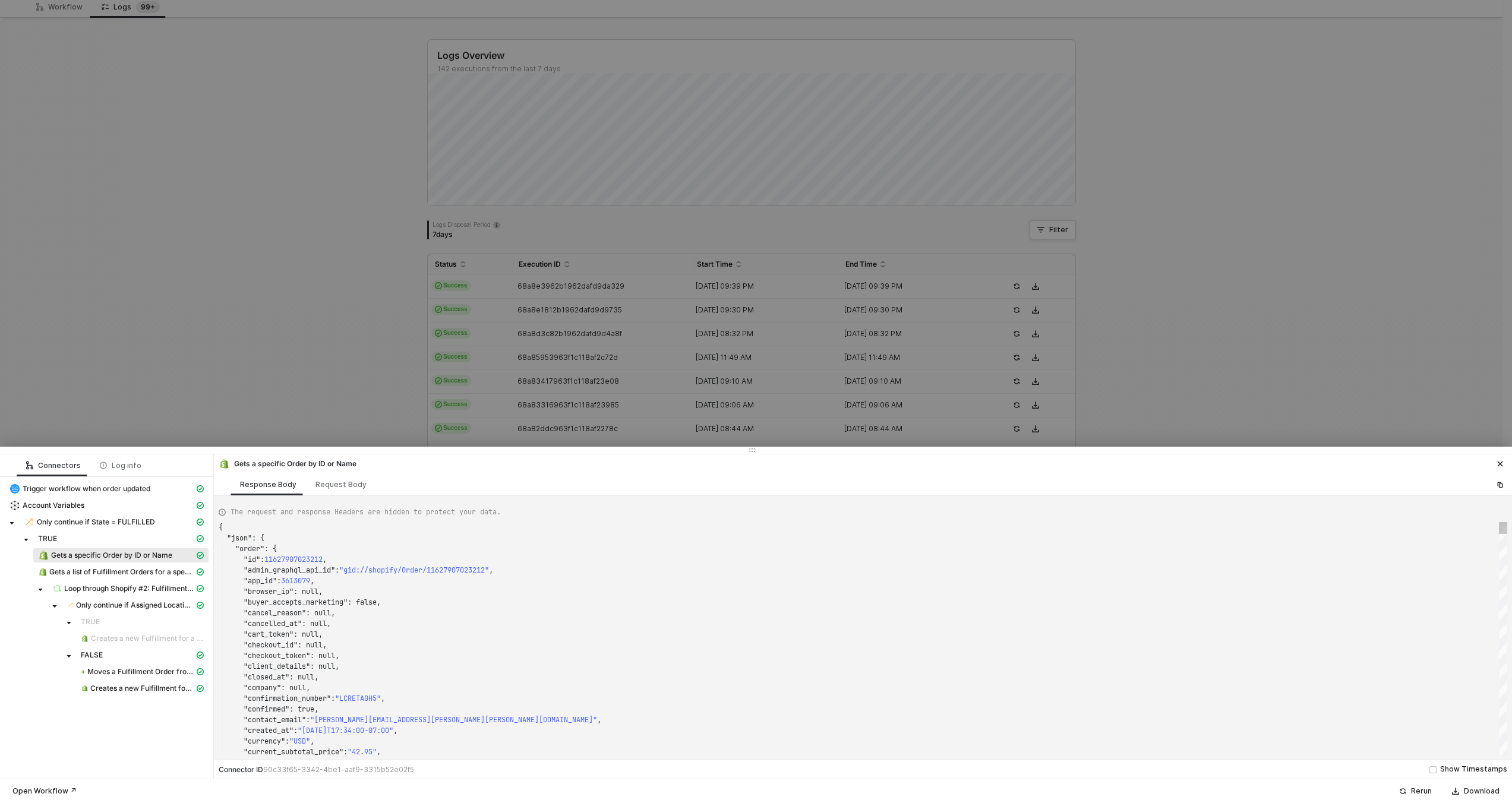
click at [473, 557] on div ""id" : 11627907023212 ," at bounding box center [863, 559] width 1288 height 11
type textarea "15914"
type textarea ""note_attributes": [], "number": 158127, "order_number": 159127, "order_status_…"
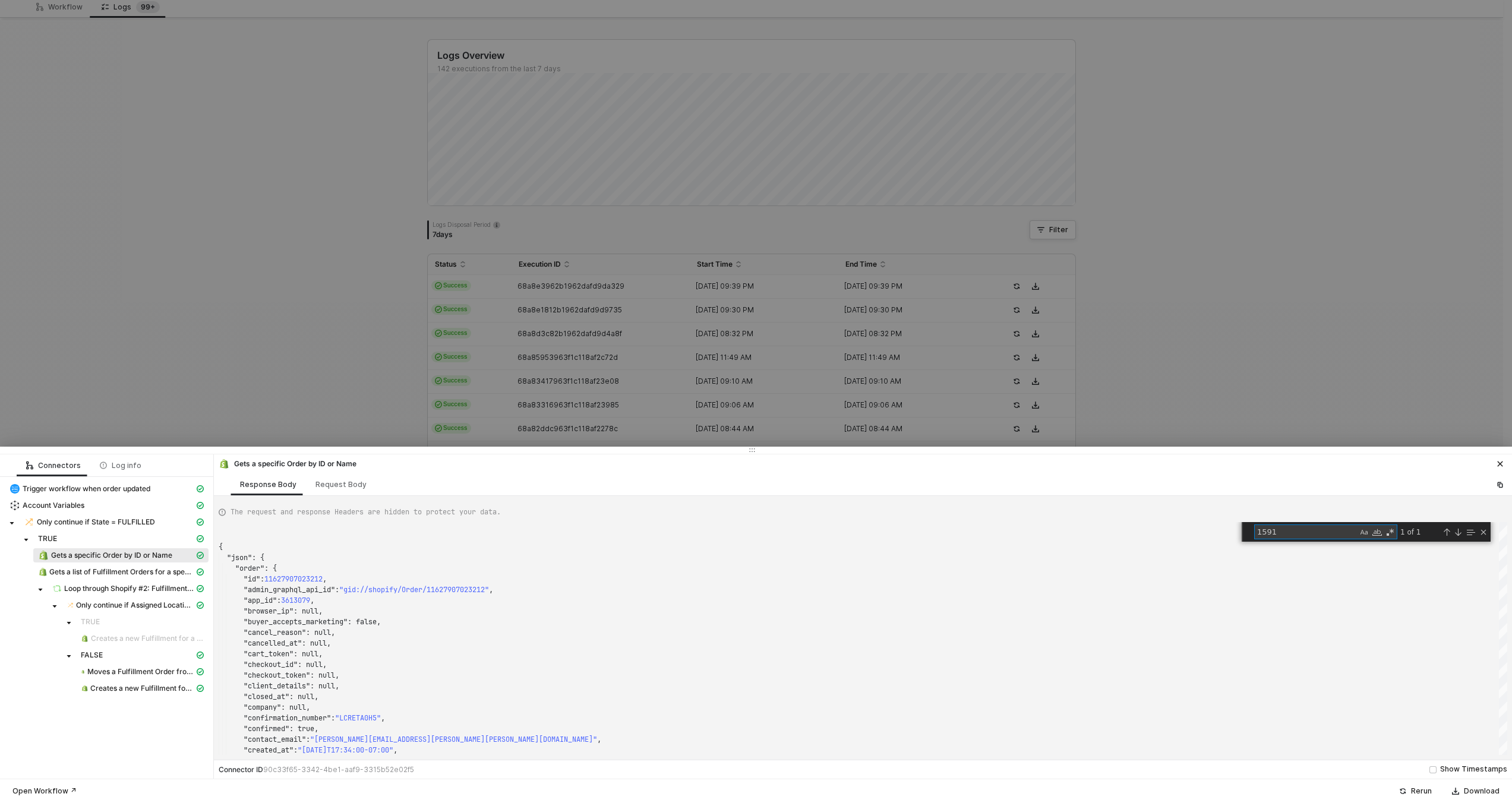
type textarea "1591"
click at [535, 389] on div at bounding box center [756, 401] width 1512 height 803
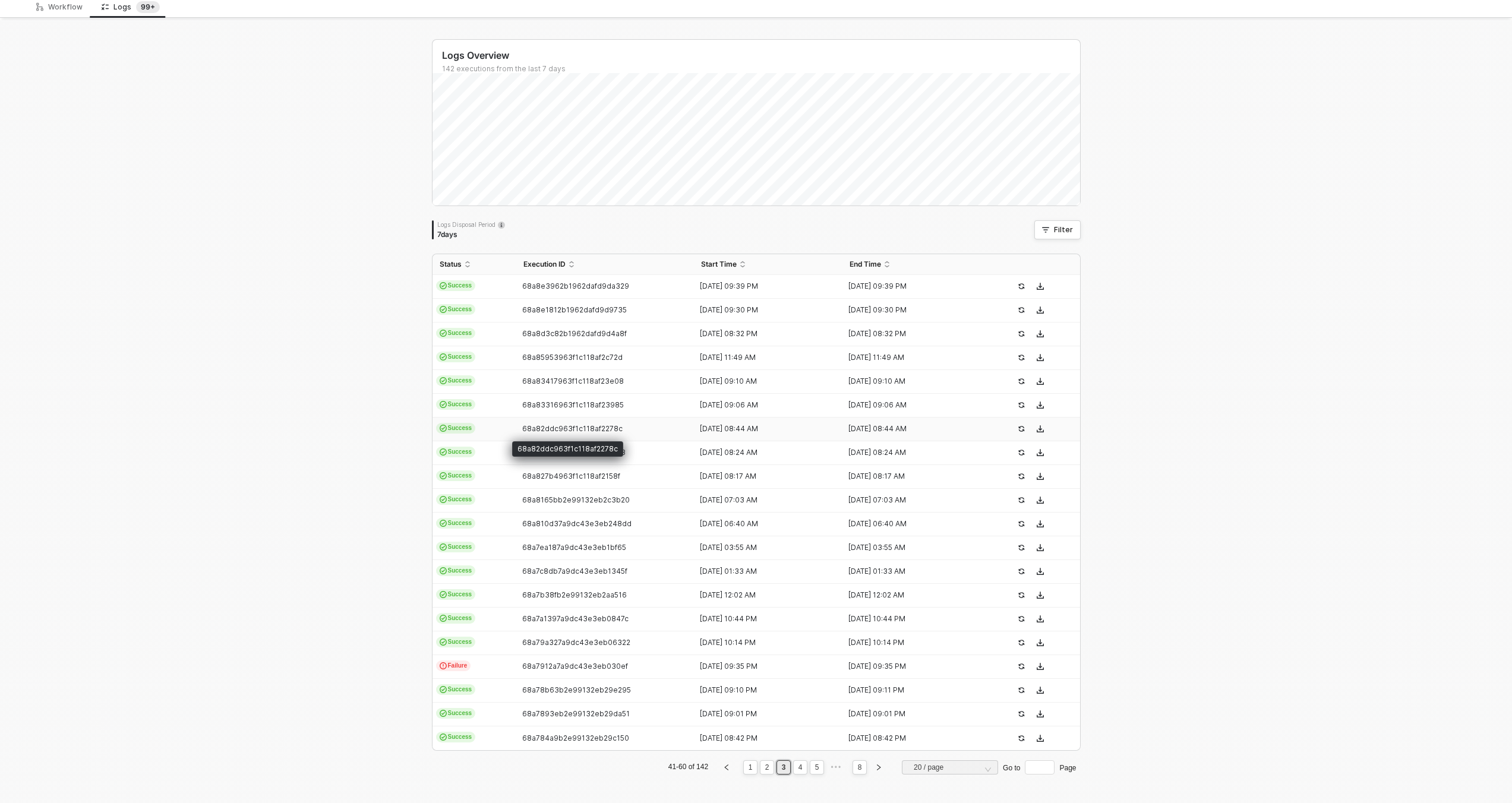
click at [550, 427] on span "68a82ddc963f1c118af2278c" at bounding box center [572, 428] width 100 height 8
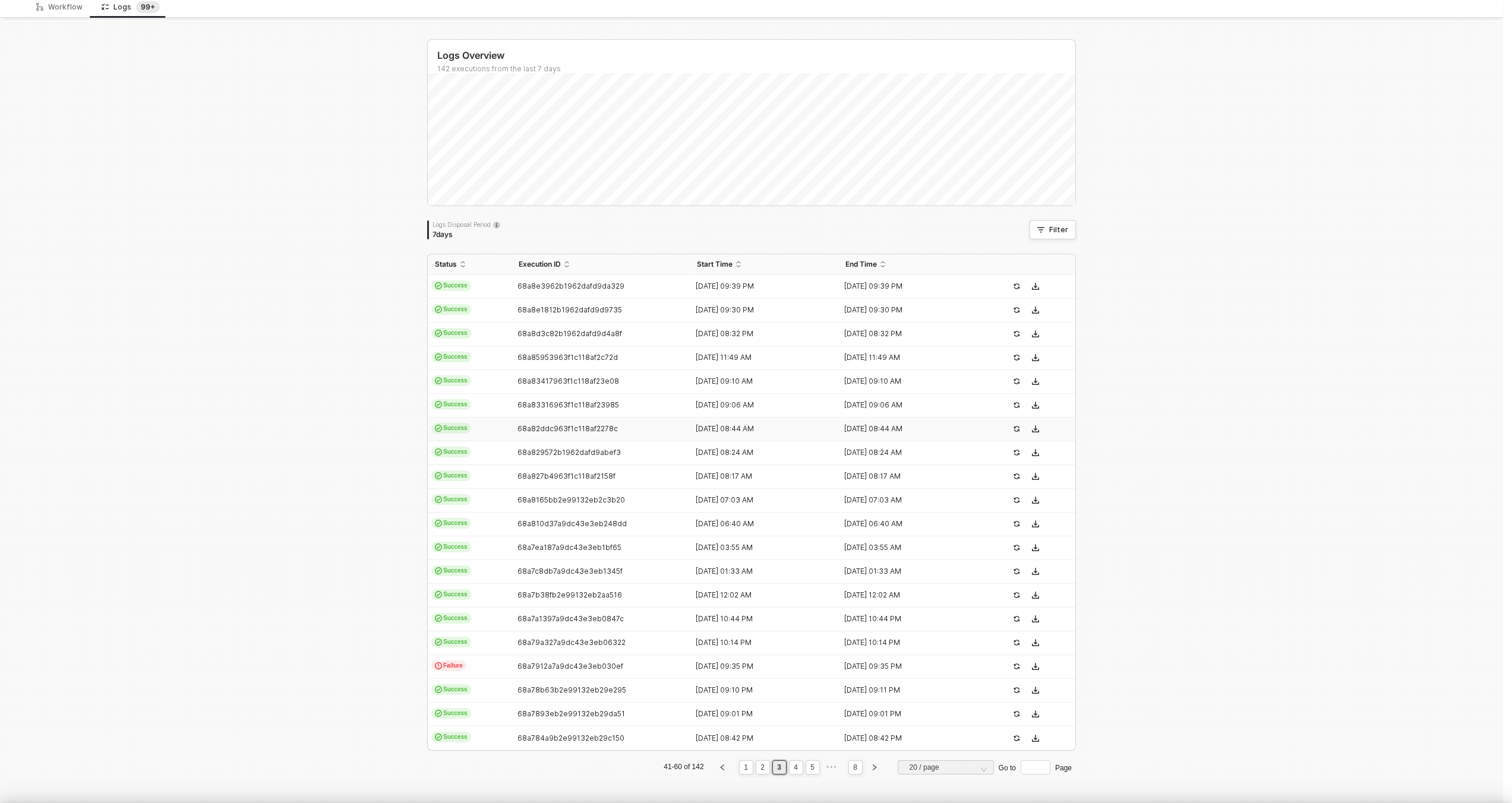
scroll to position [107, 0]
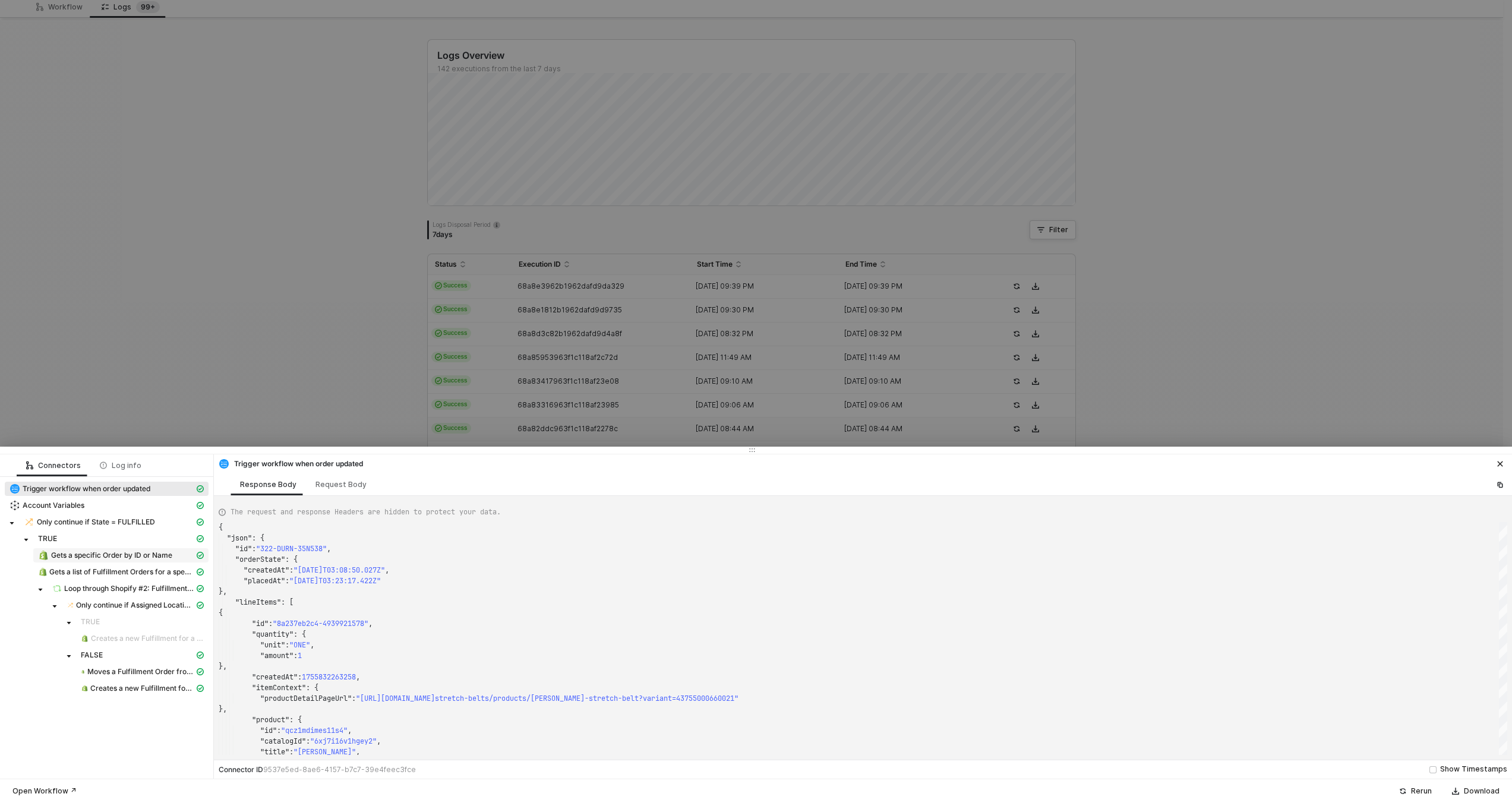
click at [124, 551] on span "Gets a specific Order by ID or Name" at bounding box center [111, 555] width 122 height 9
type textarea "{ "json": { "order": { "id": 11628049203564, "admin_graphql_api_id": "gid://sho…"
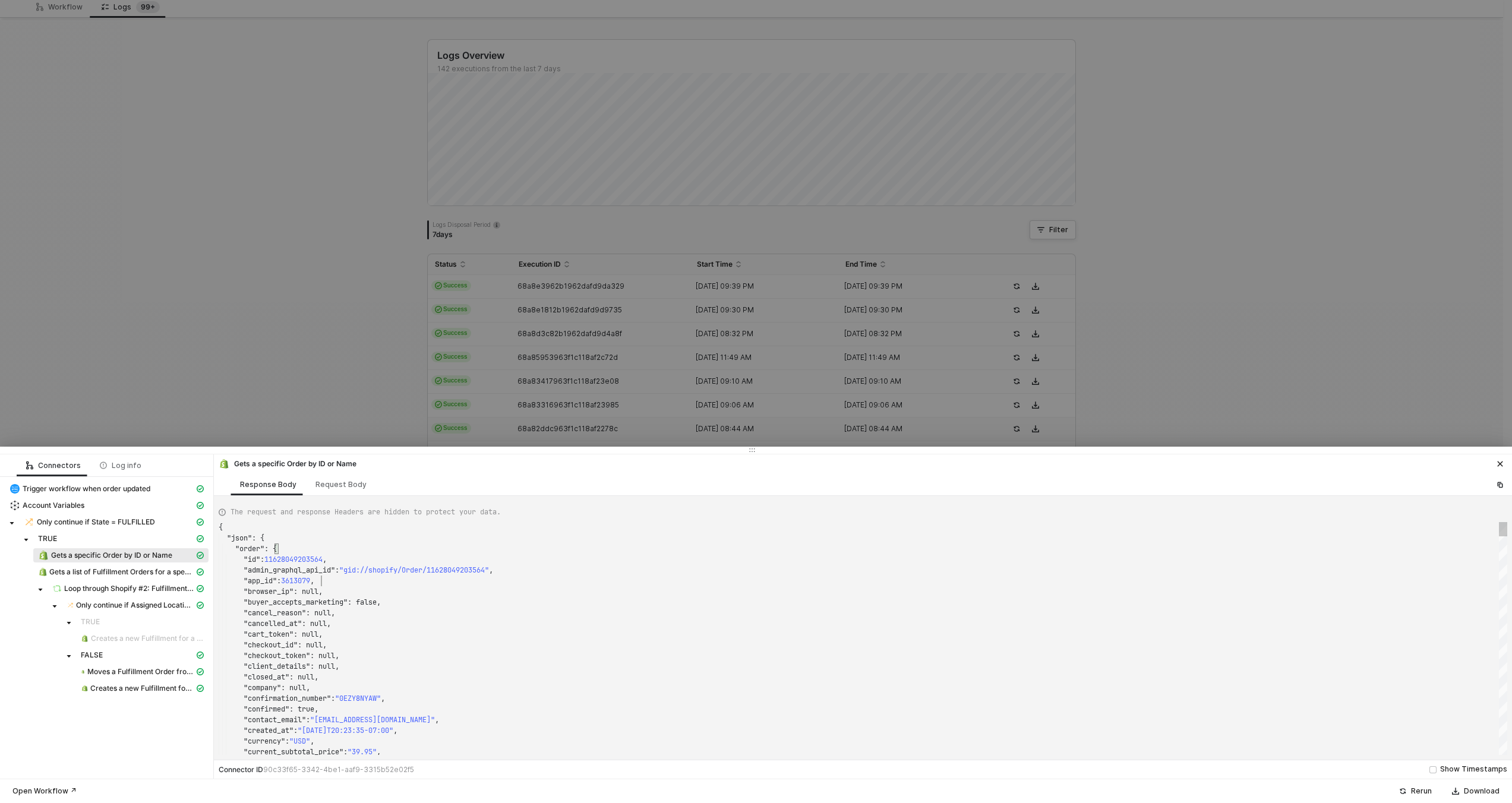
scroll to position [54, 103]
click at [558, 585] on div ""app_id" : 3613079 ," at bounding box center [863, 580] width 1288 height 11
type textarea "15914"
type textarea ""note_attributes": [], "number": 158136, "order_number": 159136, "order_status_…"
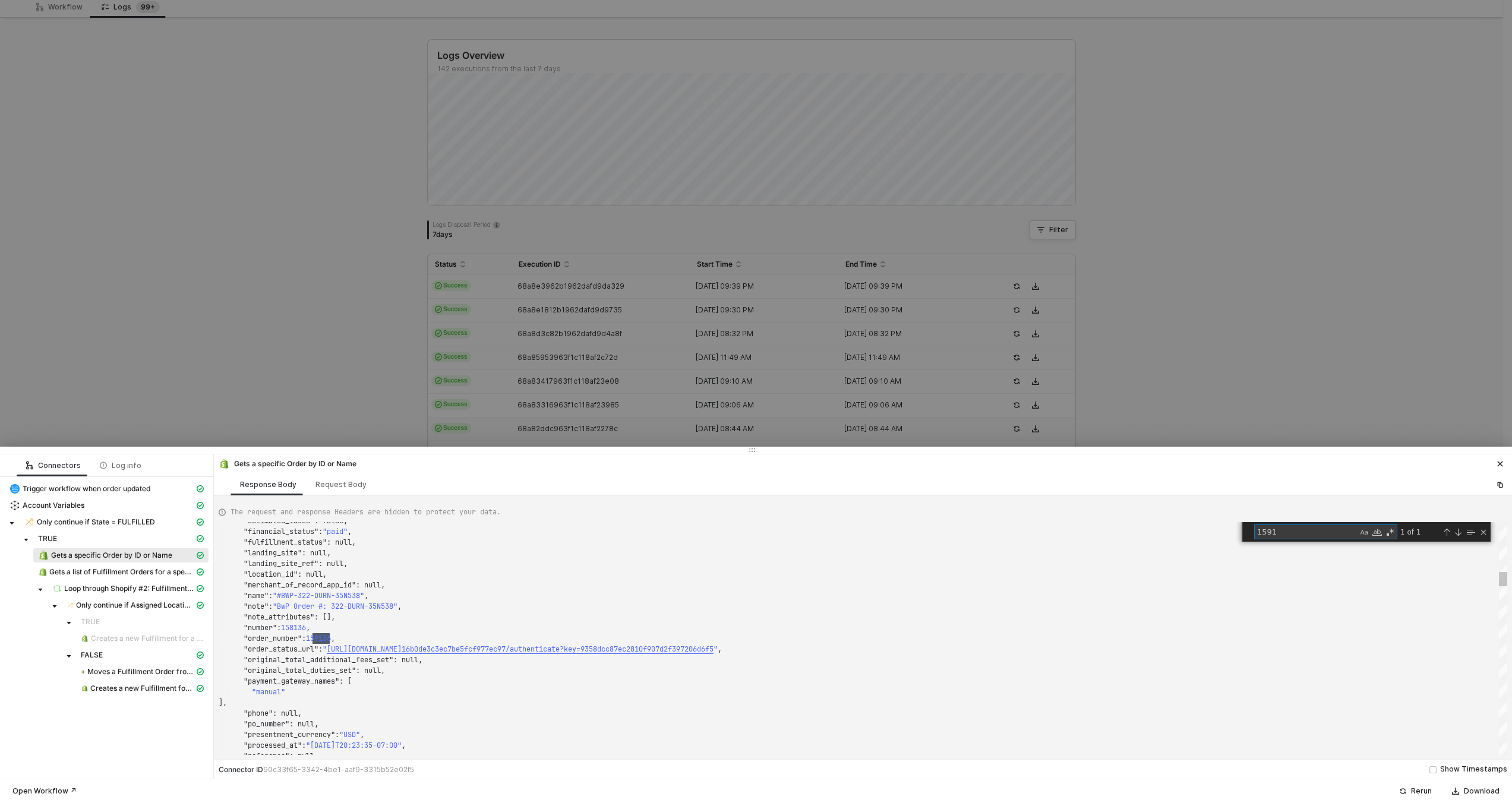
scroll to position [107, 111]
type textarea "1591"
click at [548, 313] on div at bounding box center [756, 401] width 1512 height 803
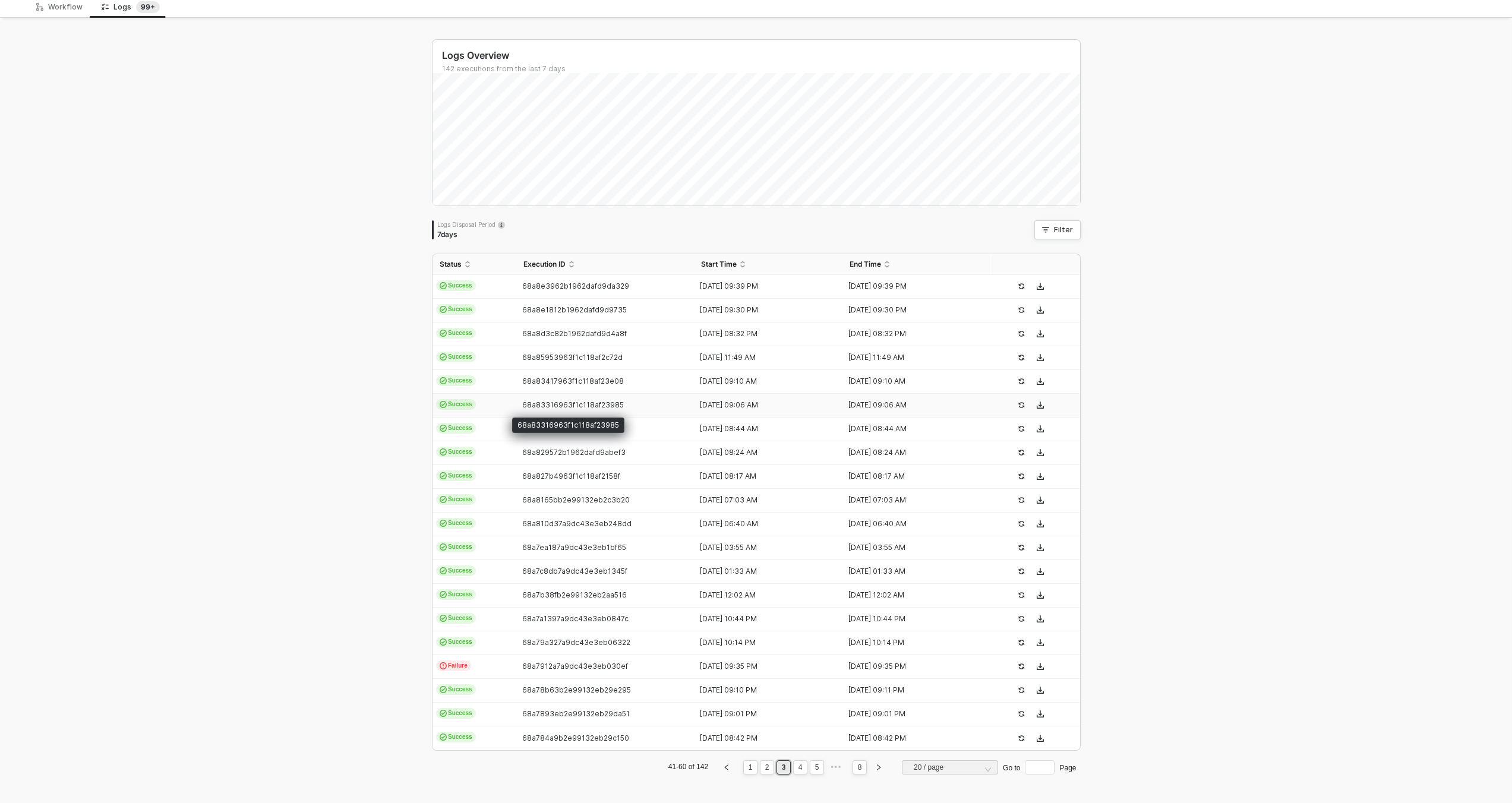
click at [559, 404] on span "68a83316963f1c118af23985" at bounding box center [573, 404] width 102 height 8
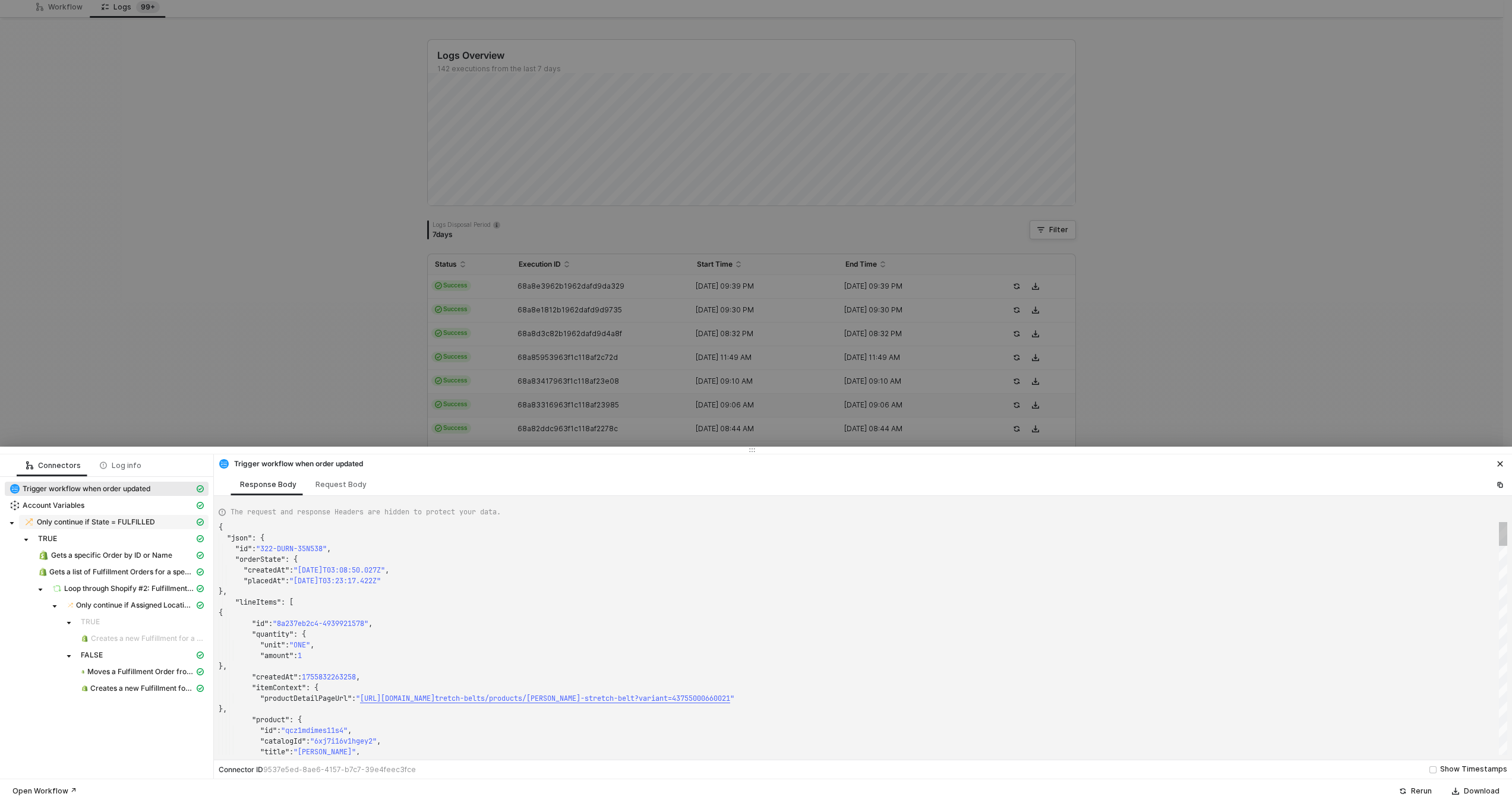
scroll to position [107, 0]
click at [166, 555] on span "Gets a specific Order by ID or Name" at bounding box center [111, 555] width 122 height 9
type textarea "{ "json": { "order": { "id": 11627402887532, "admin_graphql_api_id": "gid://sho…"
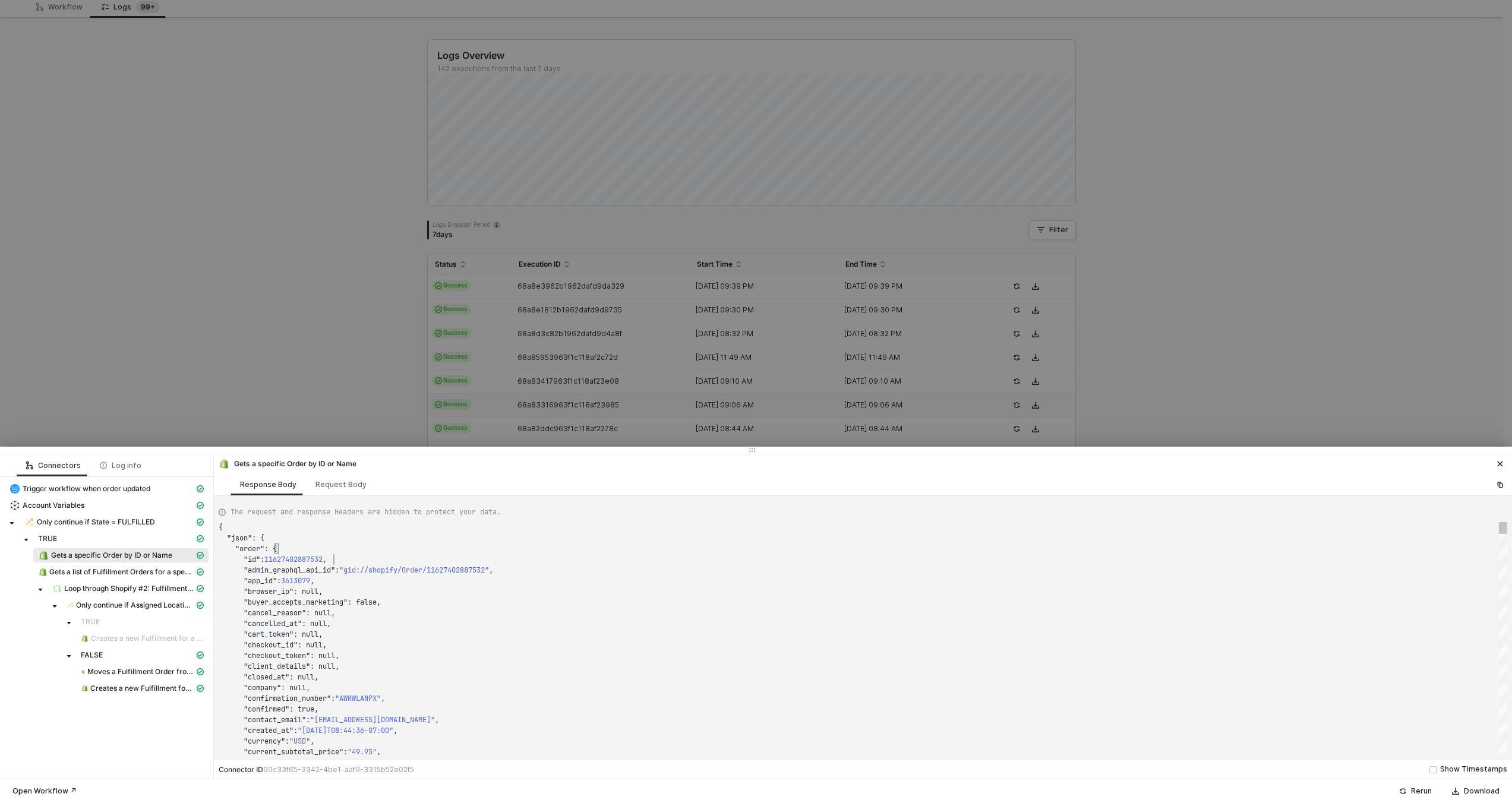
scroll to position [32, 116]
click at [511, 563] on div ""id" : 11627402887532 ," at bounding box center [863, 559] width 1288 height 11
type textarea "15914"
type textarea ""note_attributes": [], "number": 158101, "order_number": 159101, "order_status_…"
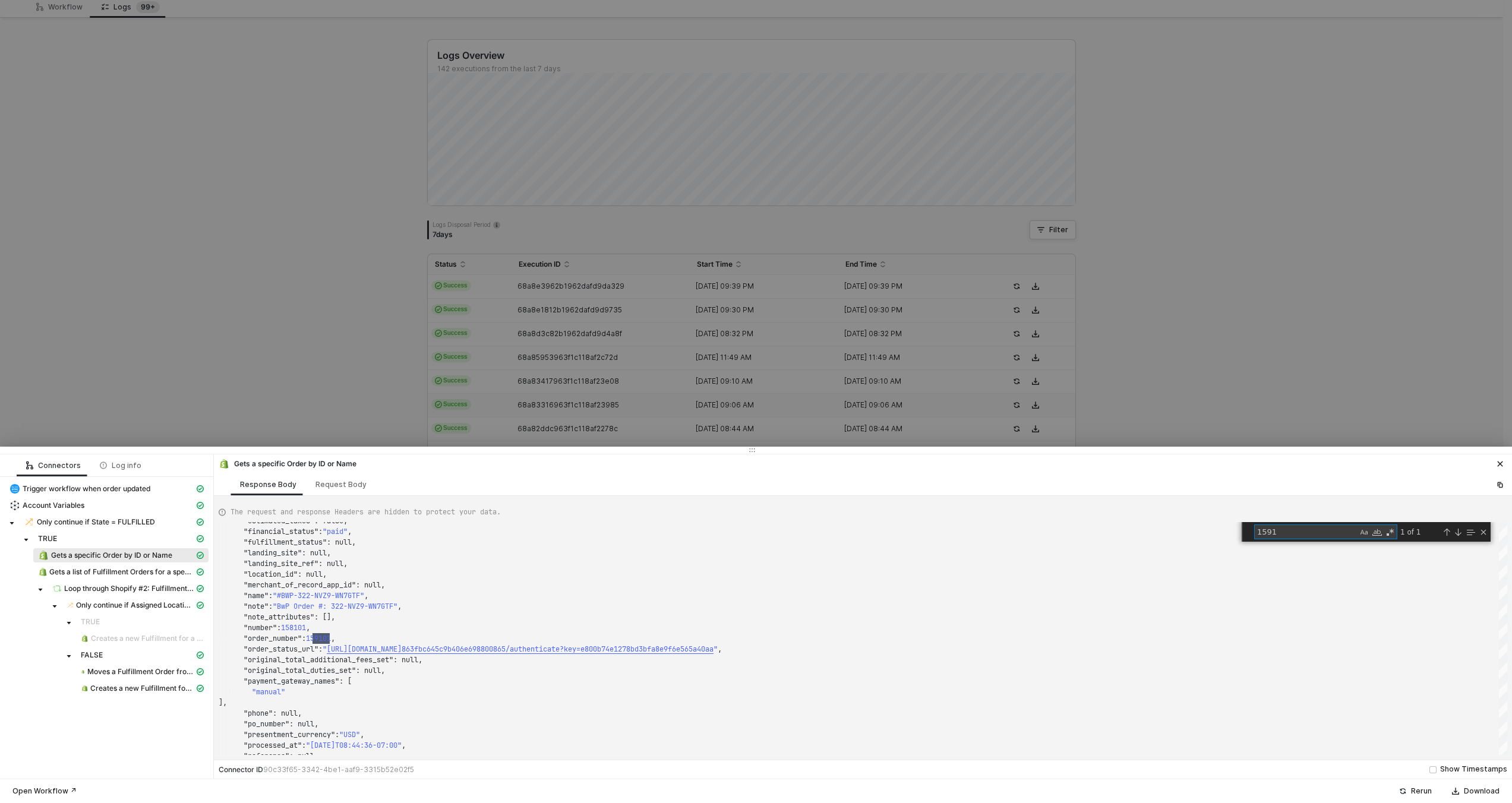
type textarea "1591"
click at [602, 341] on div at bounding box center [756, 401] width 1512 height 803
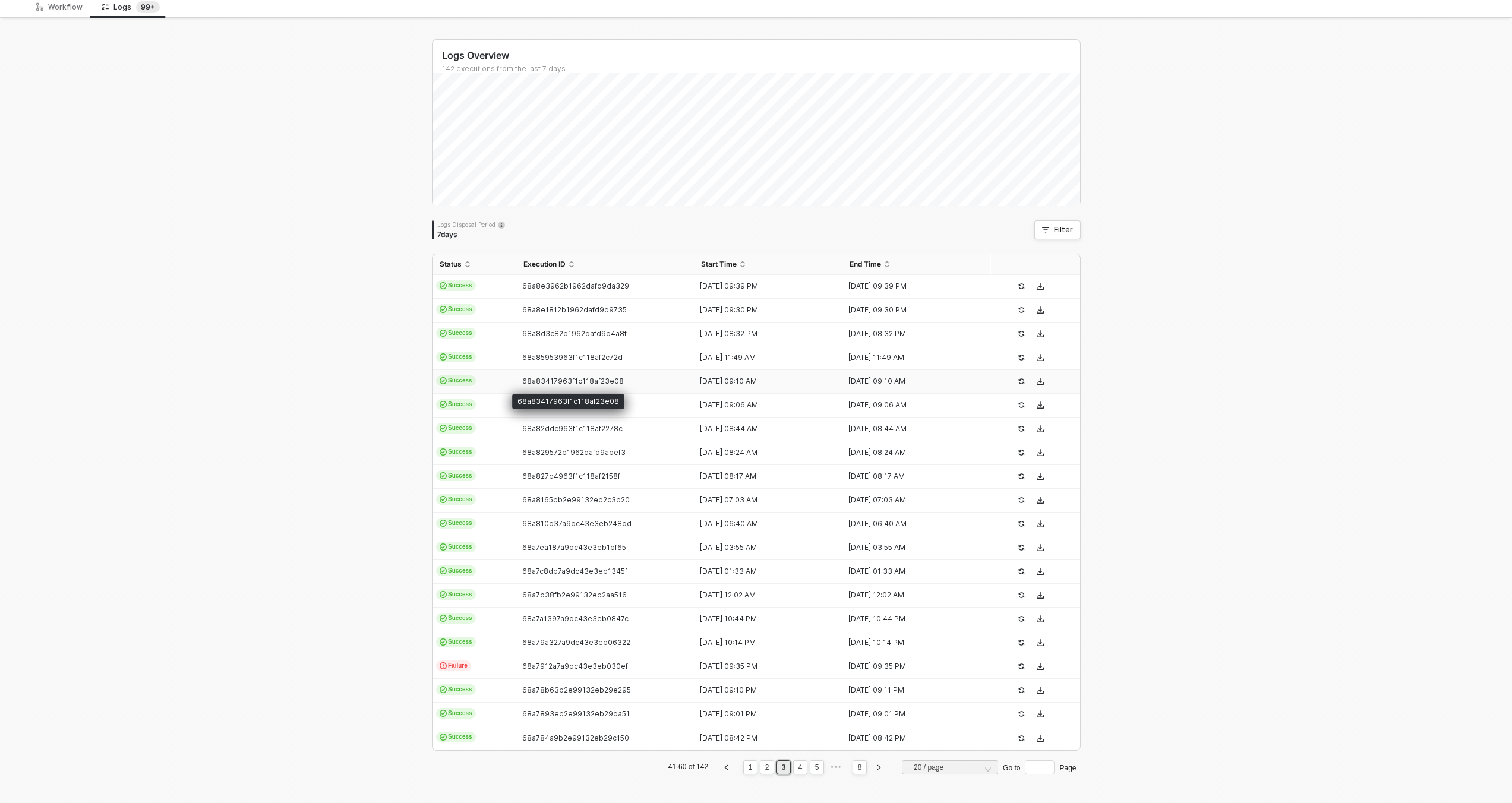
click at [579, 383] on span "68a83417963f1c118af23e08" at bounding box center [573, 381] width 102 height 8
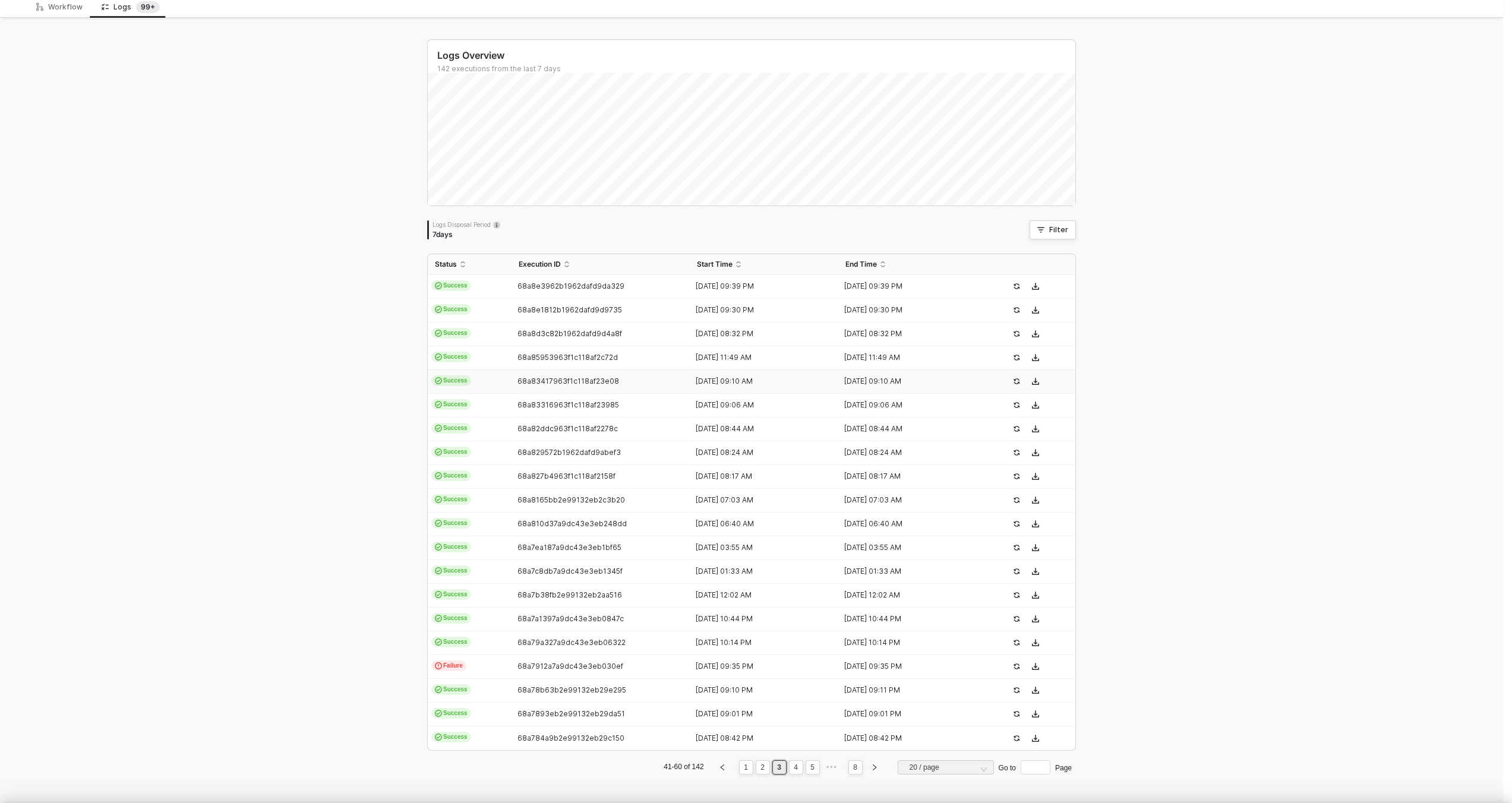
scroll to position [107, 0]
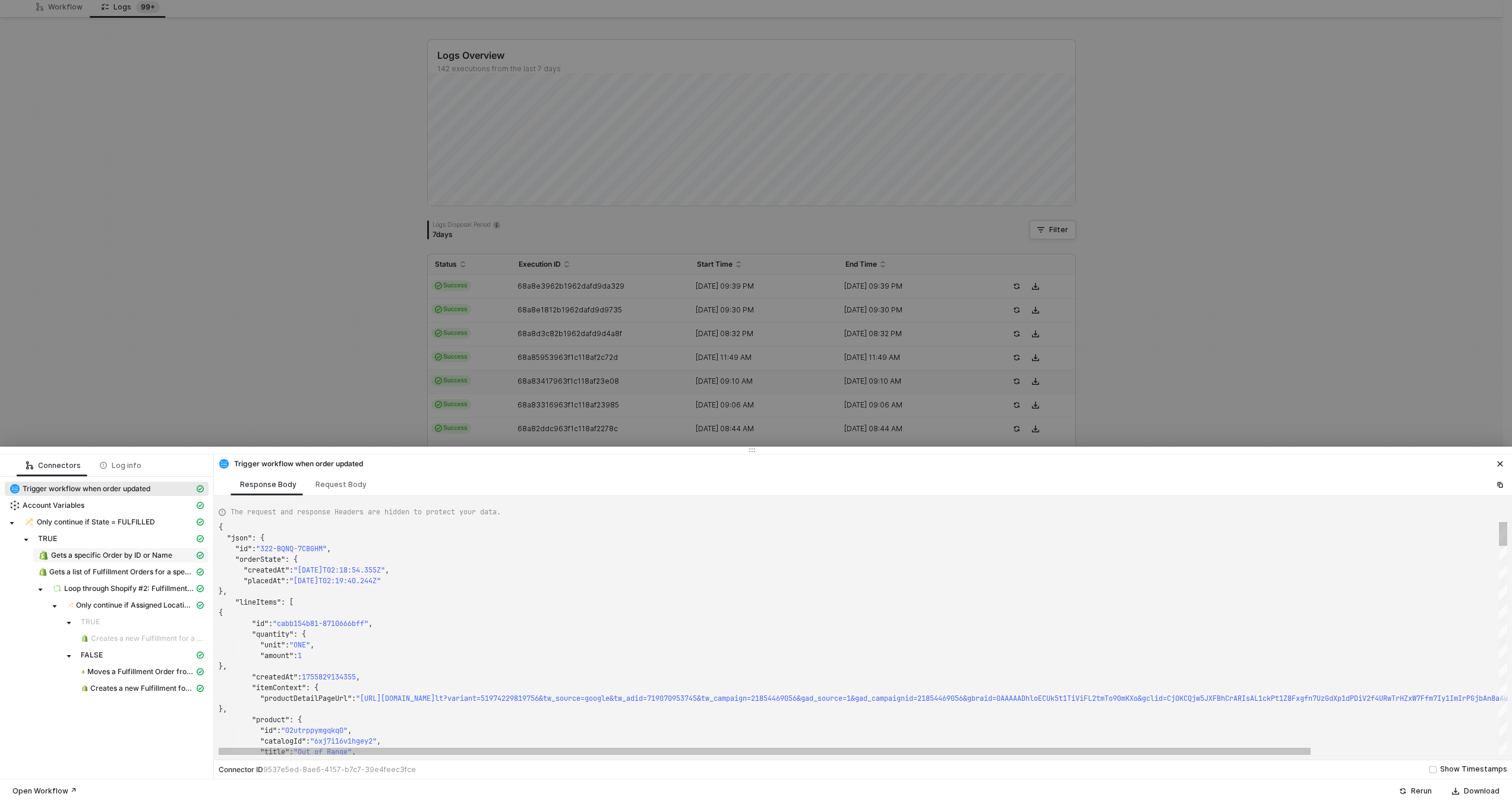
click at [159, 560] on span "Gets a specific Order by ID or Name" at bounding box center [111, 555] width 122 height 9
type textarea "{ "json": { "order": { "id": 11628001329516, "admin_graphql_api_id": "gid://sho…"
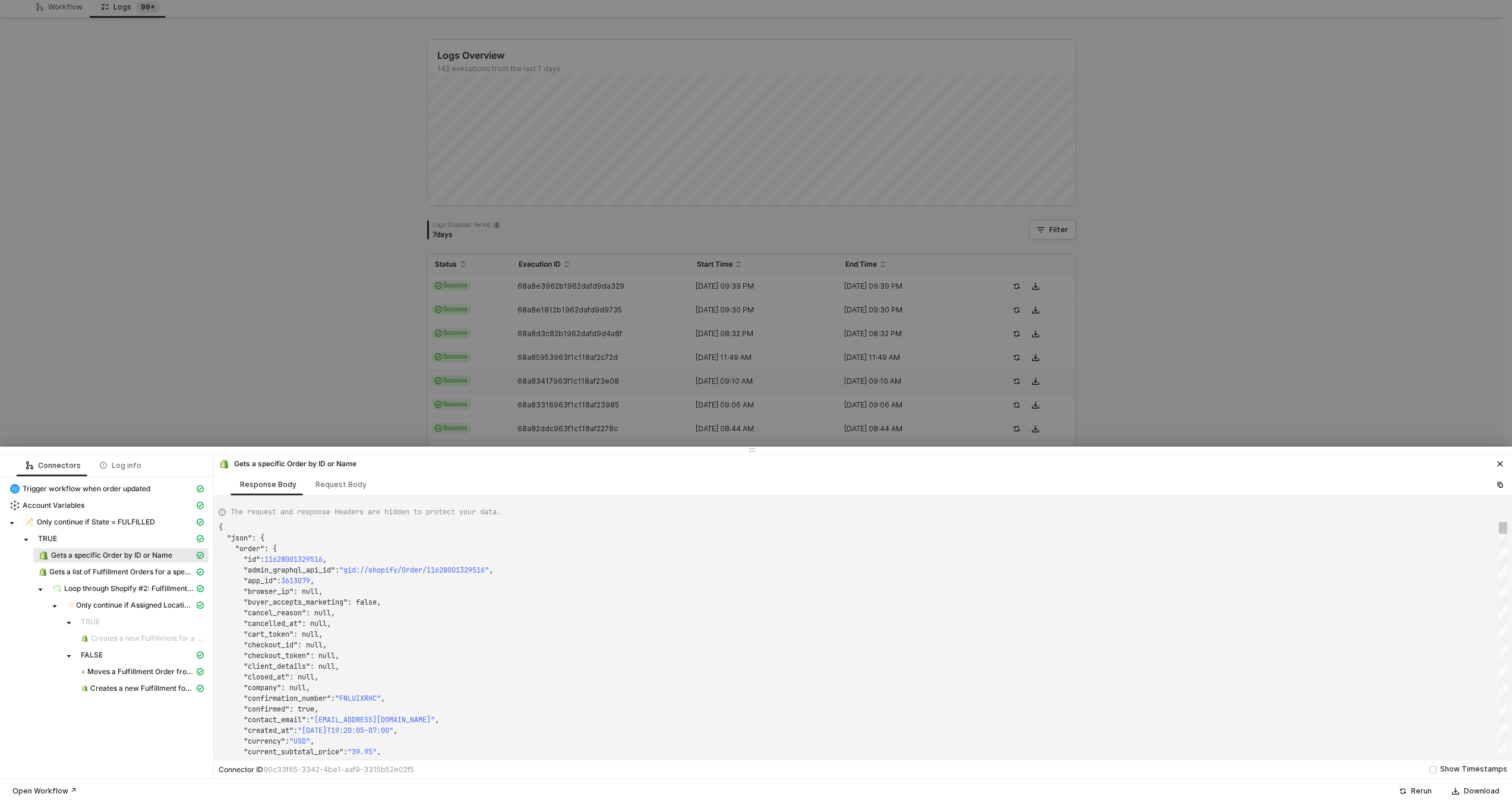
click at [497, 563] on div ""id" : 11628001329516 ," at bounding box center [863, 559] width 1288 height 11
type textarea "15914"
type textarea ""note_attributes": [], "number": 158134, "order_number": 159134, "order_status_…"
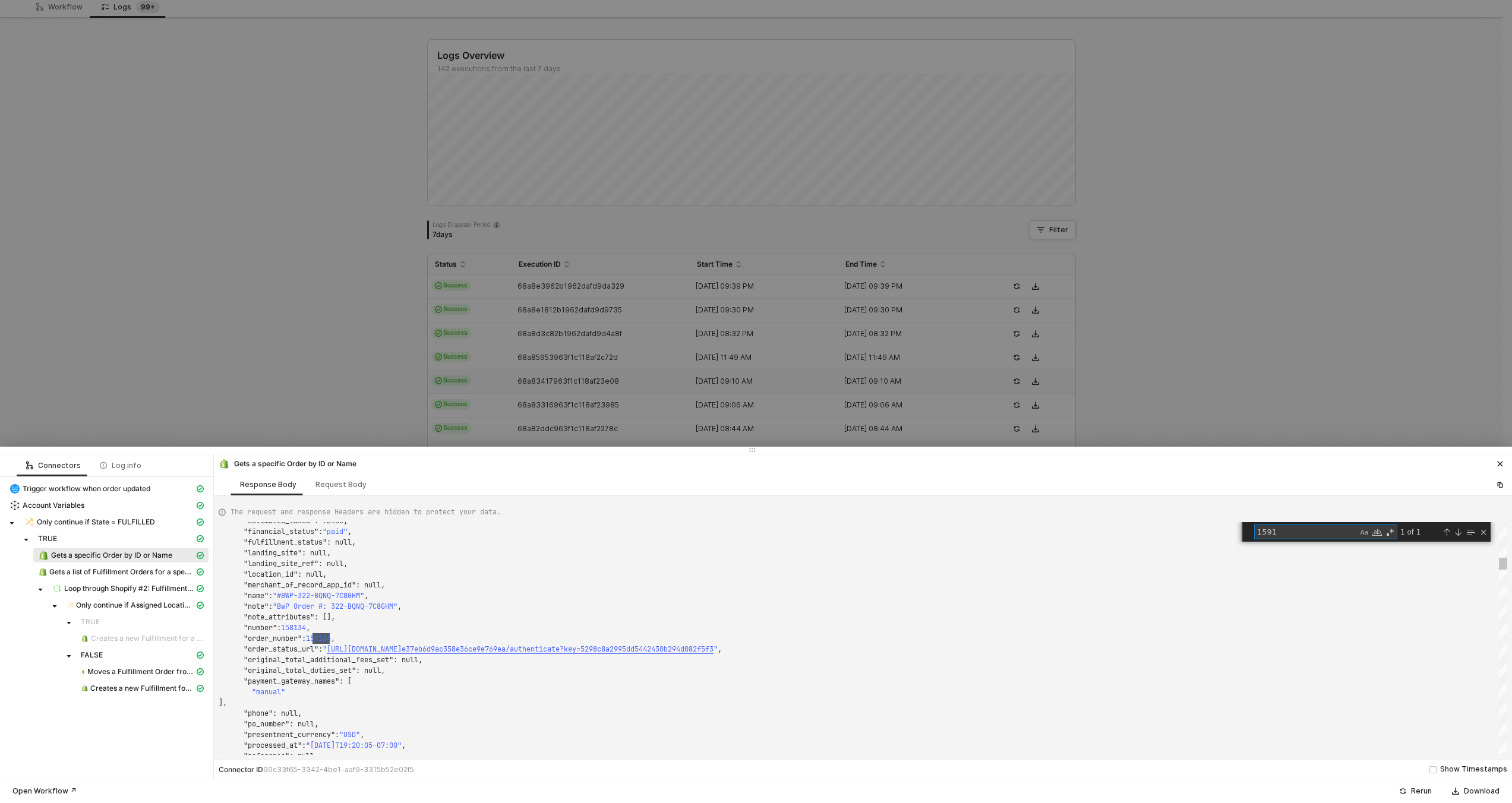
scroll to position [107, 111]
type textarea "1591"
click at [524, 309] on div at bounding box center [756, 401] width 1512 height 803
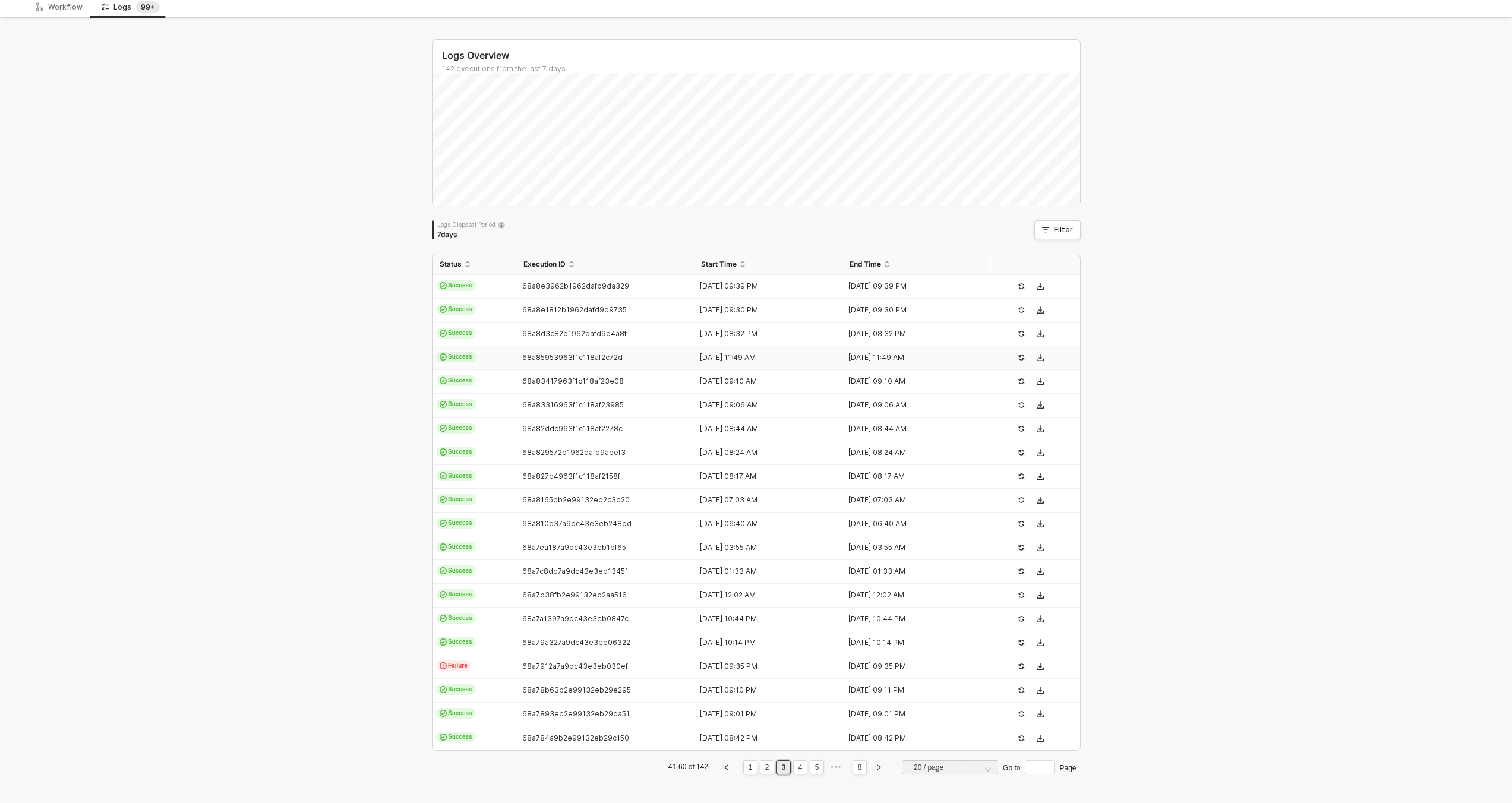
click at [551, 353] on span "68a85953963f1c118af2c72d" at bounding box center [572, 357] width 100 height 8
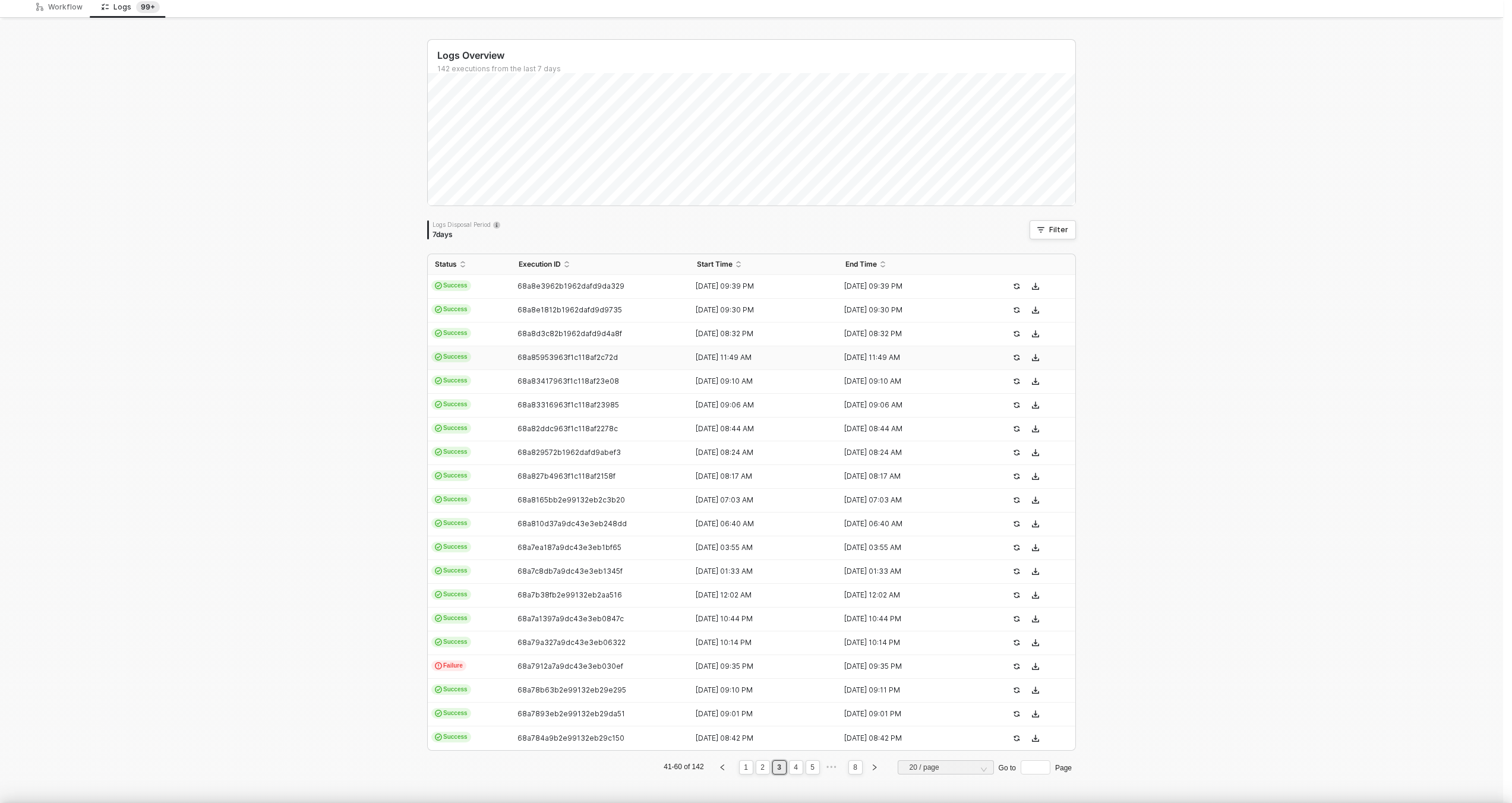
scroll to position [107, 0]
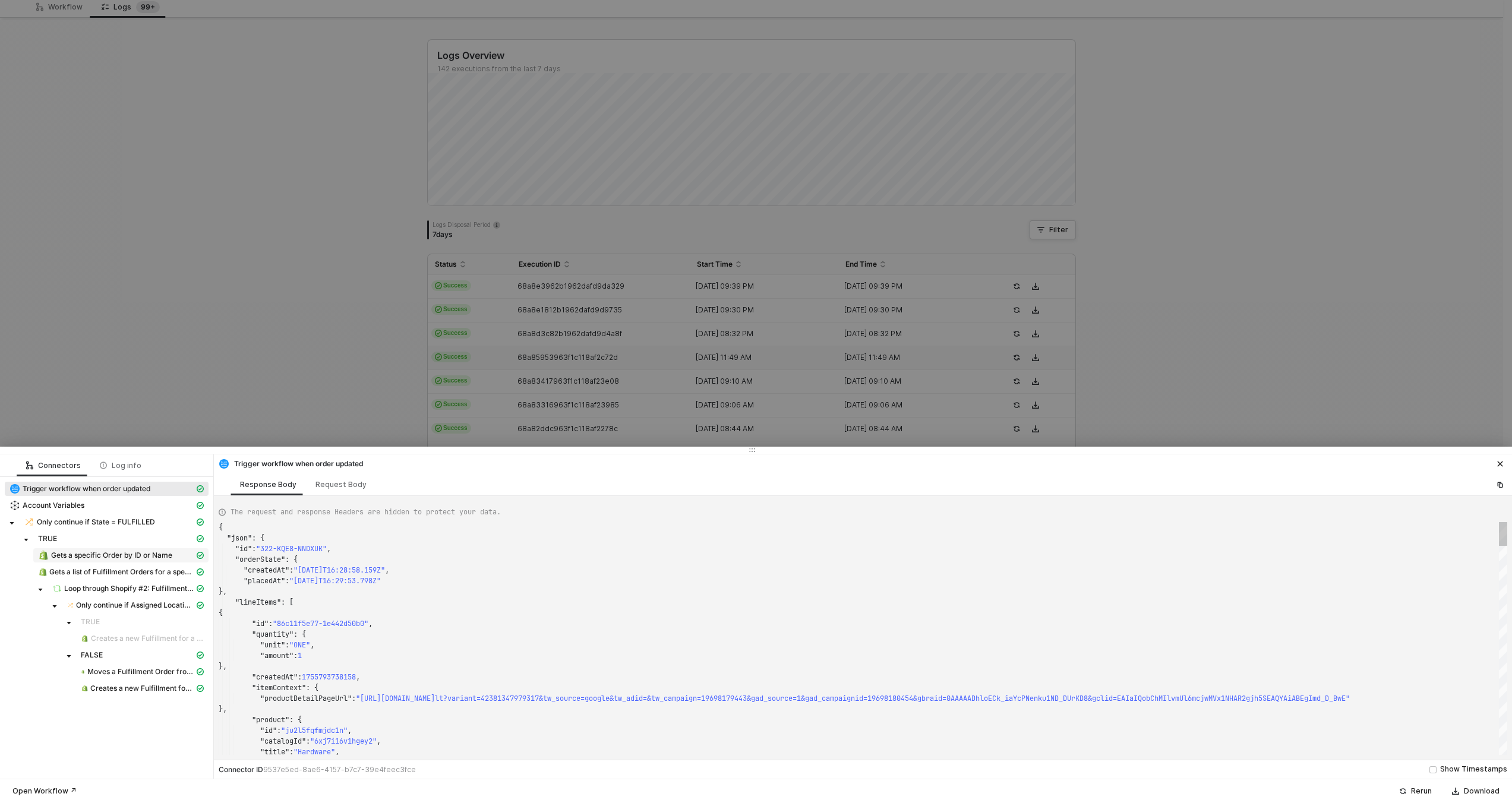
click at [116, 551] on span "Gets a specific Order by ID or Name" at bounding box center [111, 555] width 122 height 9
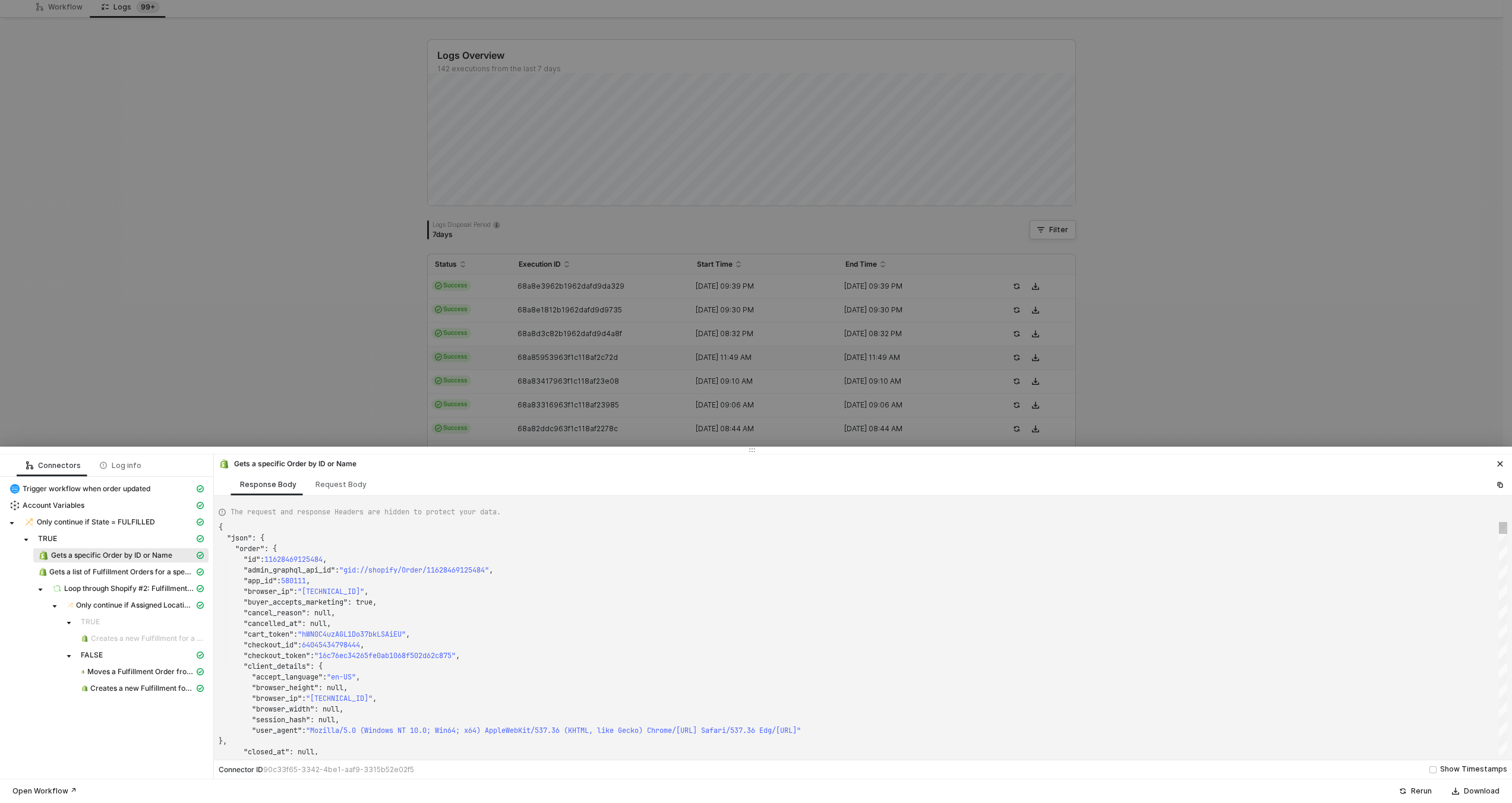
click at [554, 595] on div ""browser_ip" : "24.154.66.63" ," at bounding box center [863, 591] width 1288 height 11
type textarea ""fulfillment_status": null, "landing_site": "/pages/adventure-webbing-belts?utm…"
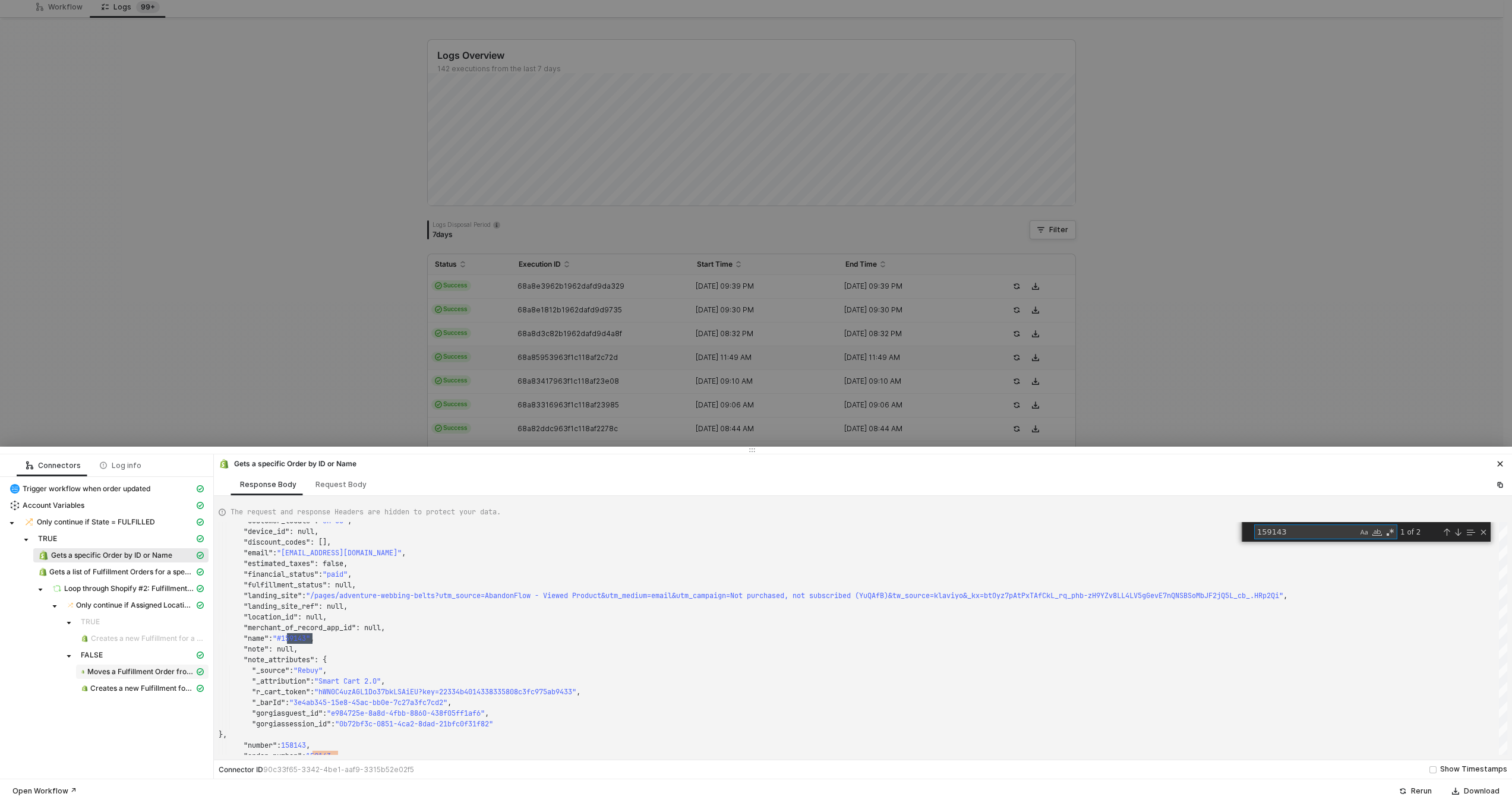
type textarea "159143"
click at [181, 675] on span "Moves a Fulfillment Order from one merchant managed location to another merchan…" at bounding box center [141, 671] width 107 height 9
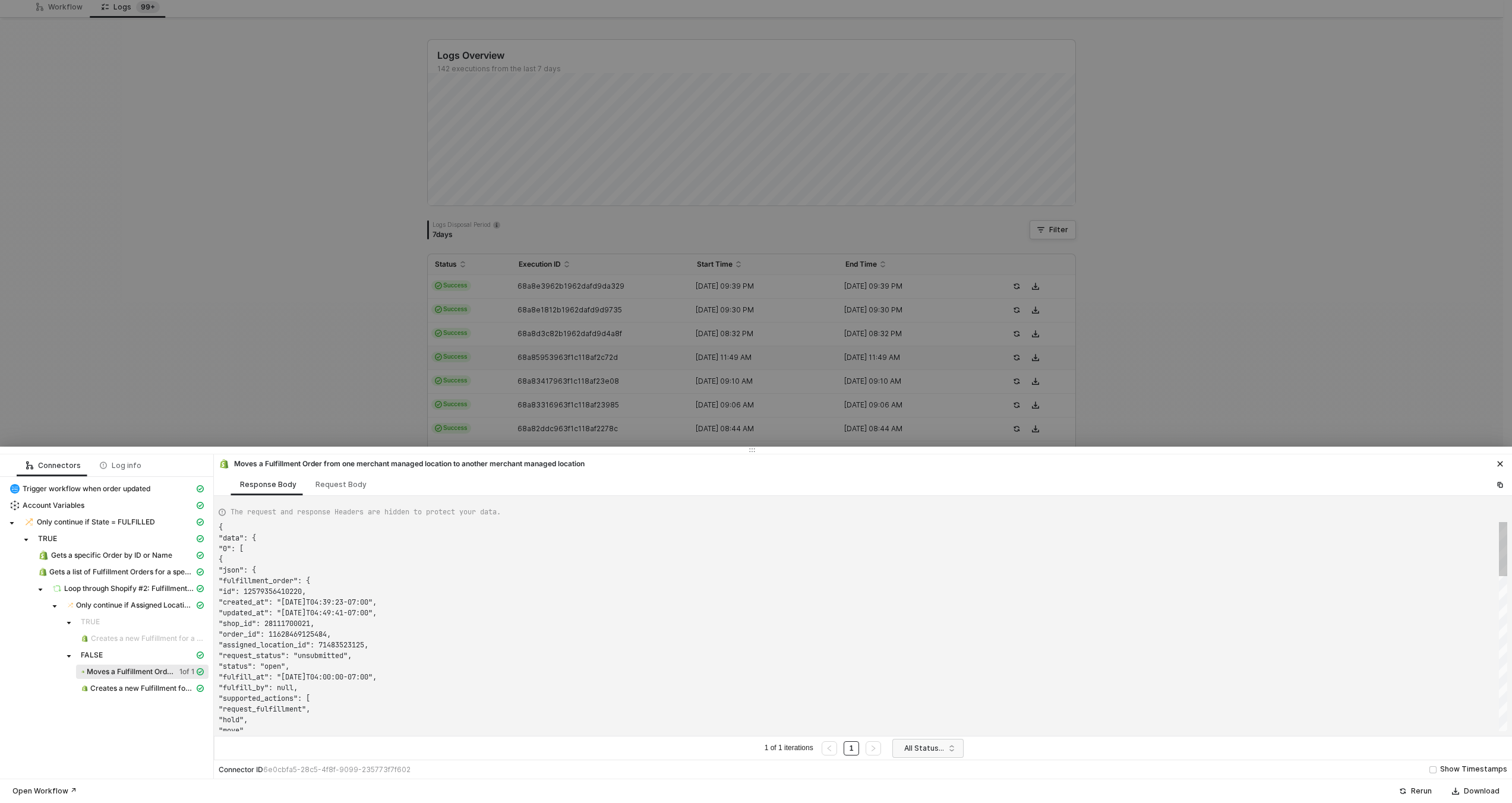
scroll to position [107, 0]
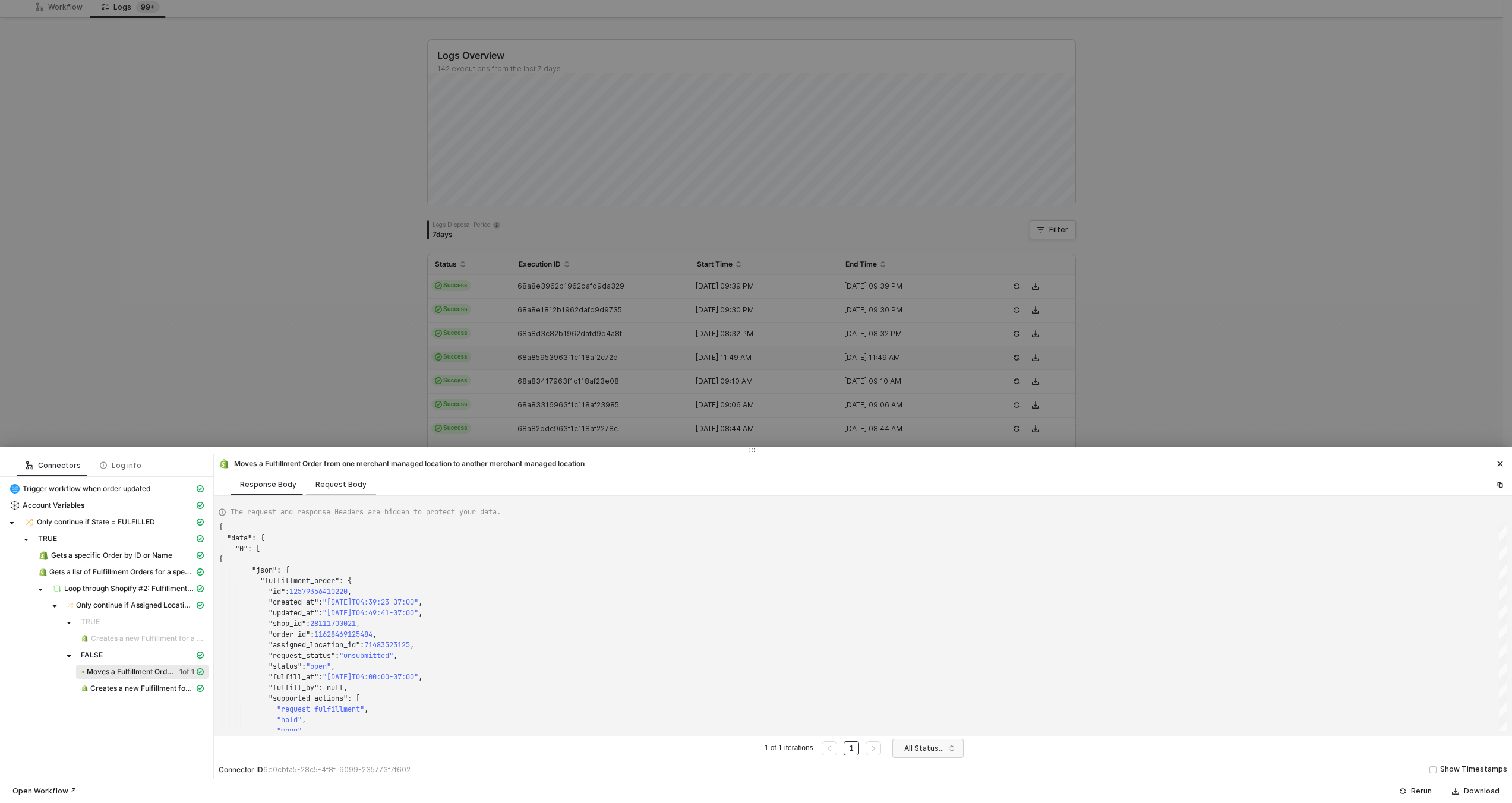
click at [315, 484] on div "Request Body" at bounding box center [341, 484] width 51 height 9
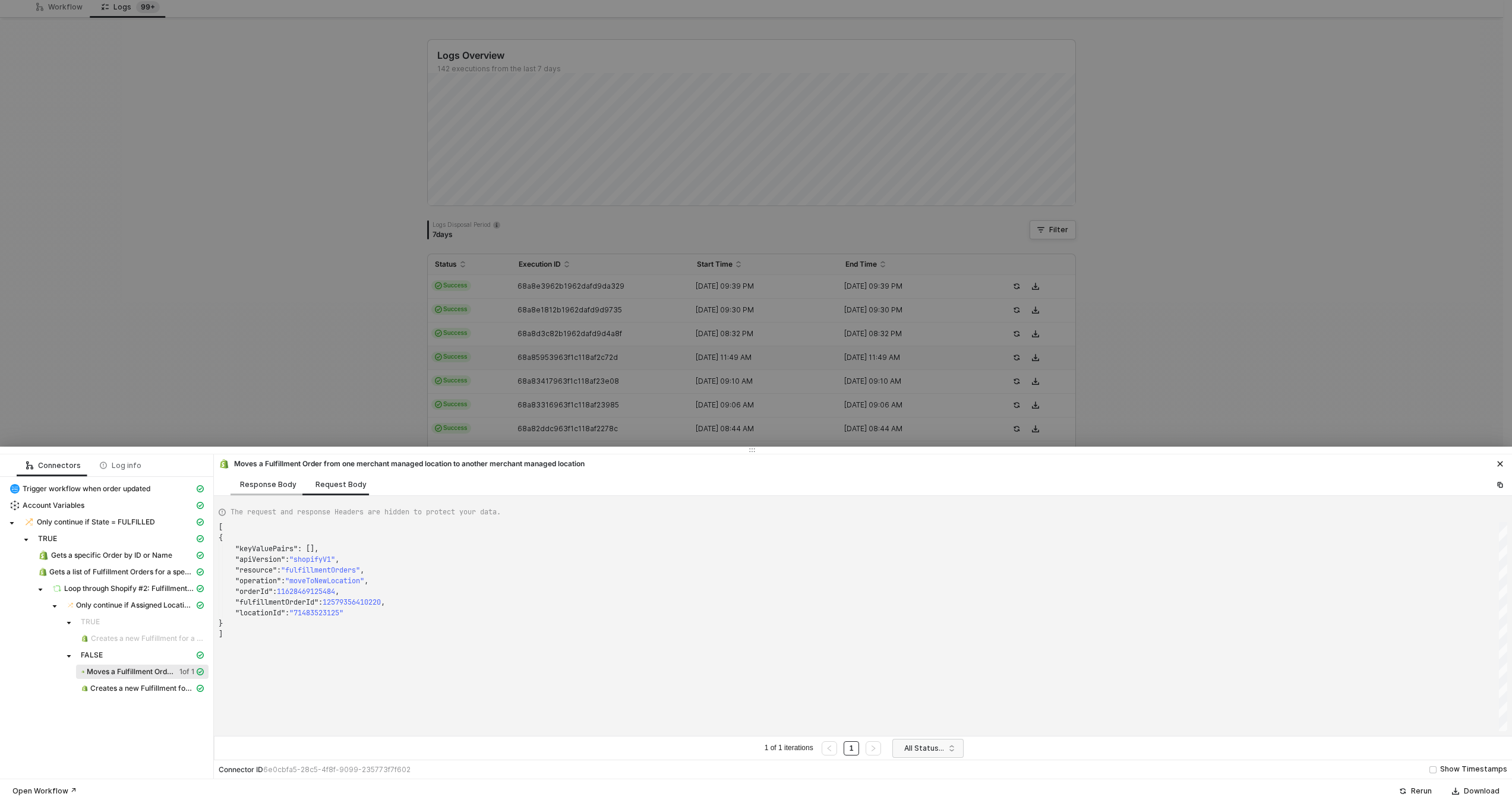
click at [254, 485] on div "Response Body" at bounding box center [268, 484] width 56 height 9
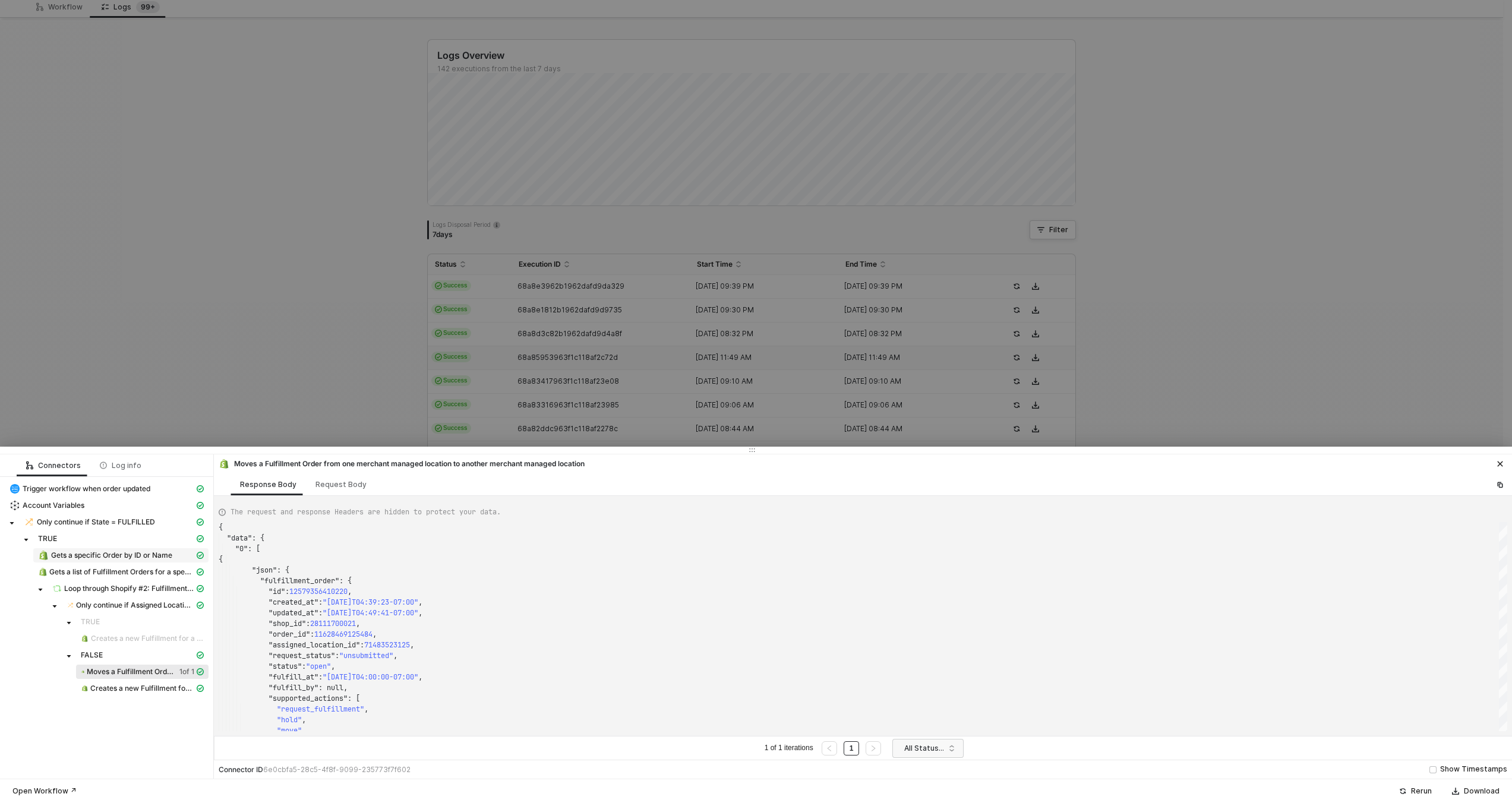
click at [85, 557] on span "Gets a specific Order by ID or Name" at bounding box center [111, 555] width 122 height 9
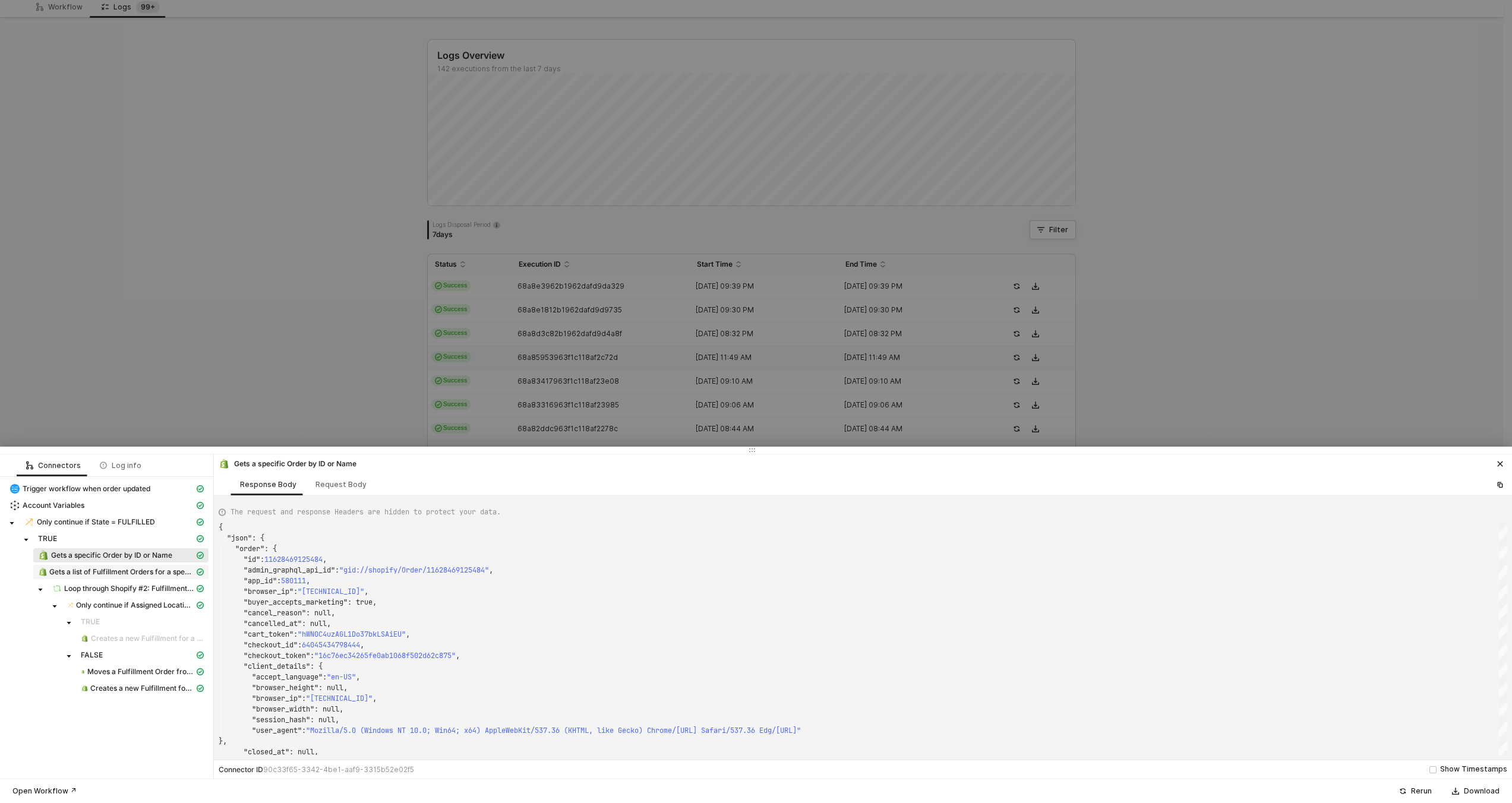
click at [90, 574] on span "Gets a list of Fulfillment Orders for a specific Order" at bounding box center [122, 572] width 145 height 9
type textarea "{ "json": { "fulfillment_orders": [ { "id": 12579356410220, "created_at": "2025…"
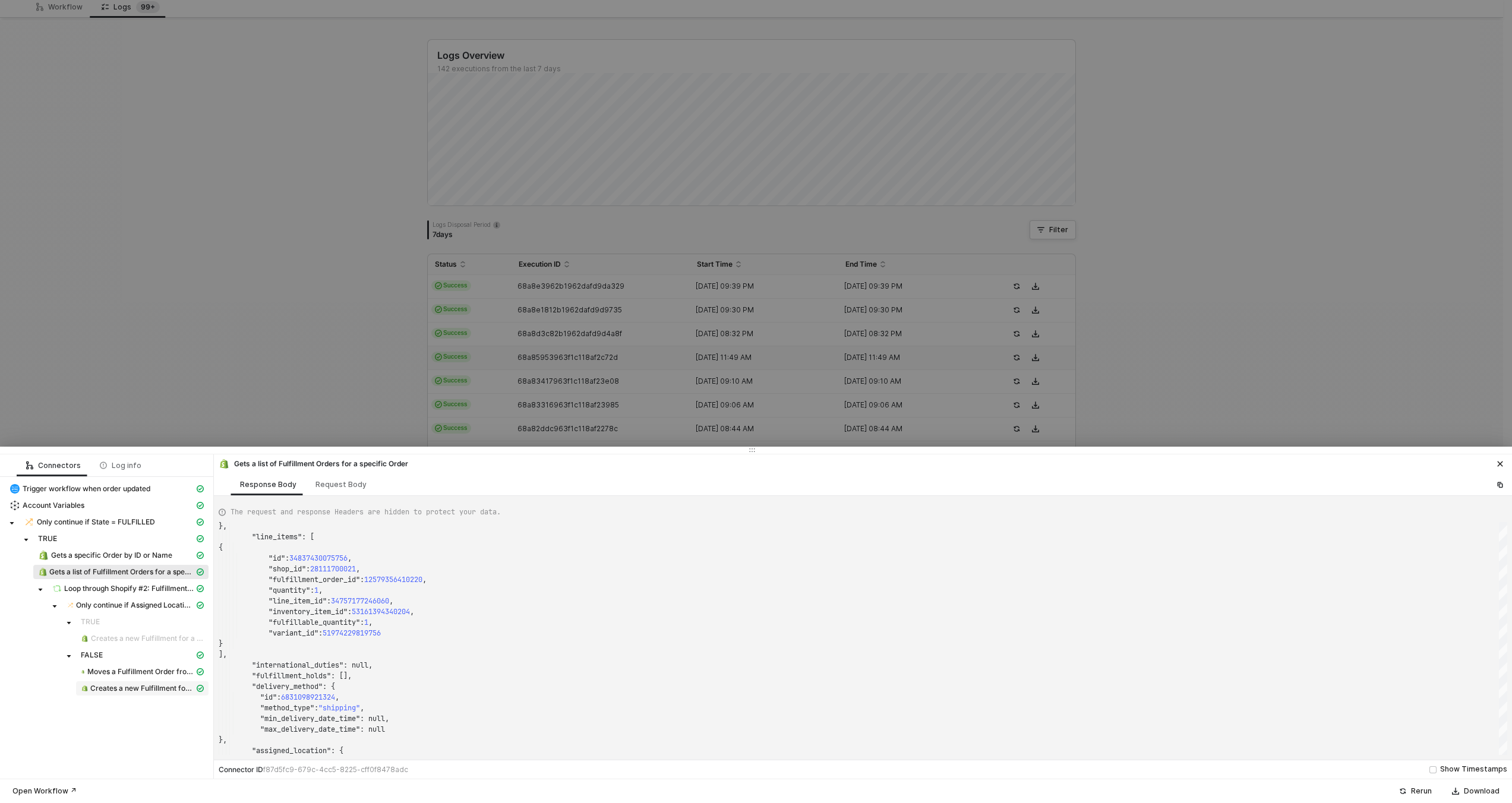
click at [123, 691] on span "Creates a new Fulfillment for a Fulfillment Order" at bounding box center [142, 688] width 104 height 9
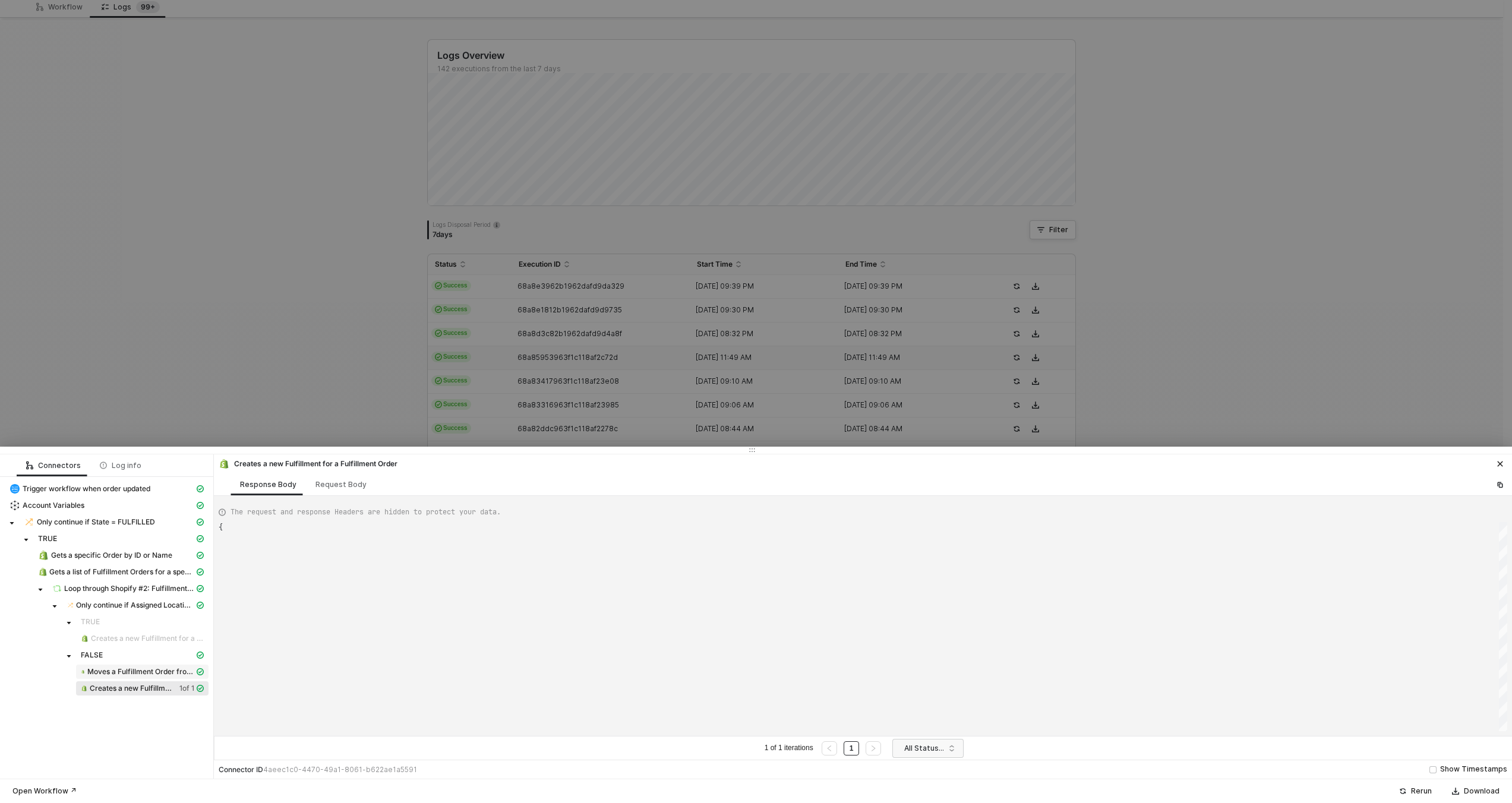
type textarea "{ "data": { "0": [ { "json": { "fulfillment": "gid://shopify/Fulfillment/638364…"
click at [83, 602] on span "Only continue if Assigned Location Id = V 5 Location Id" at bounding box center [134, 605] width 118 height 9
click at [329, 489] on div "Request Body" at bounding box center [341, 484] width 51 height 9
type textarea "[ { "conditionSets": [ { "uuid": "d215f52e-3fa4-40bb-d3e0-d8e33ebe884d", "condi…"
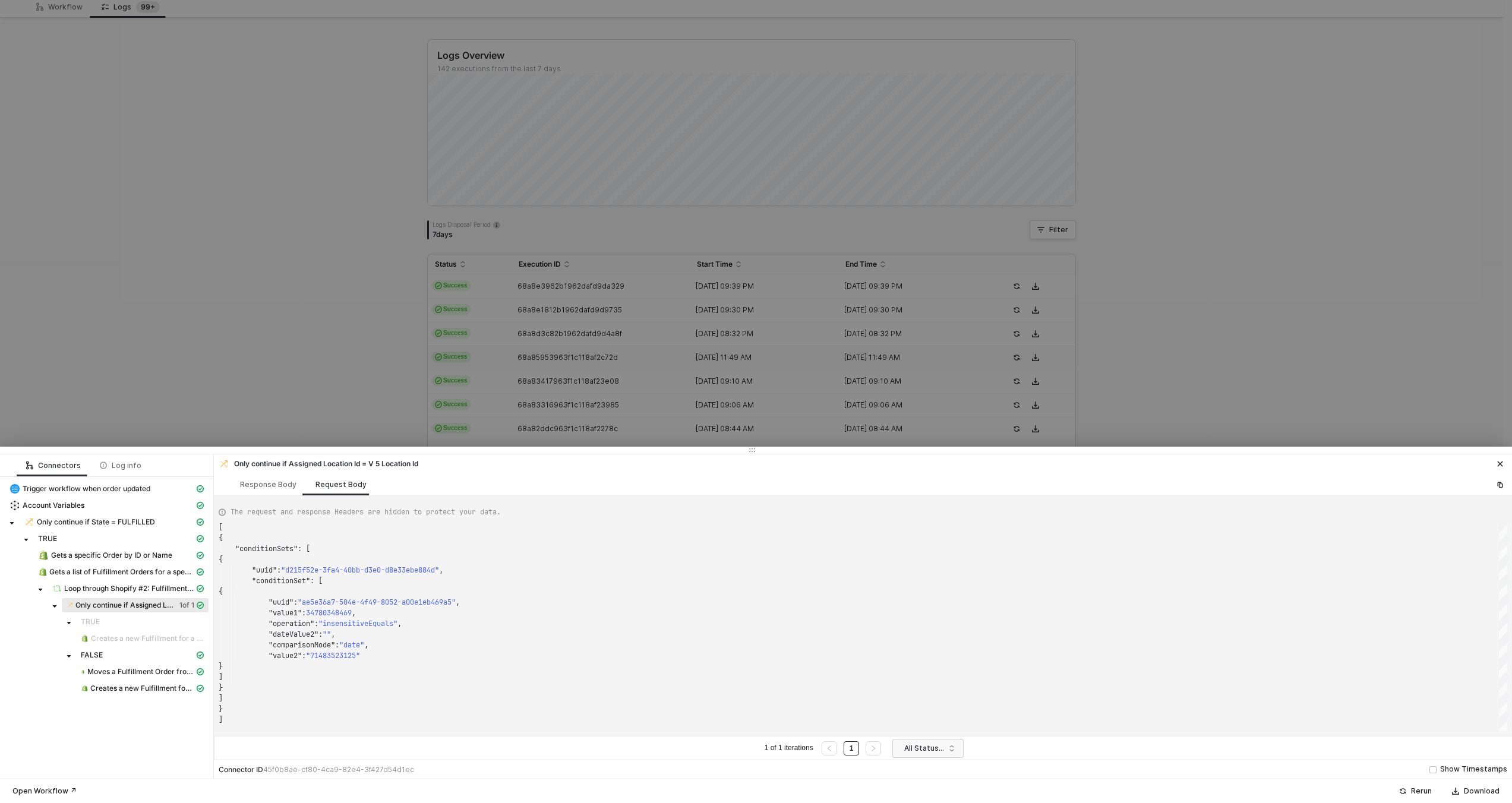
click at [506, 368] on div at bounding box center [756, 401] width 1512 height 803
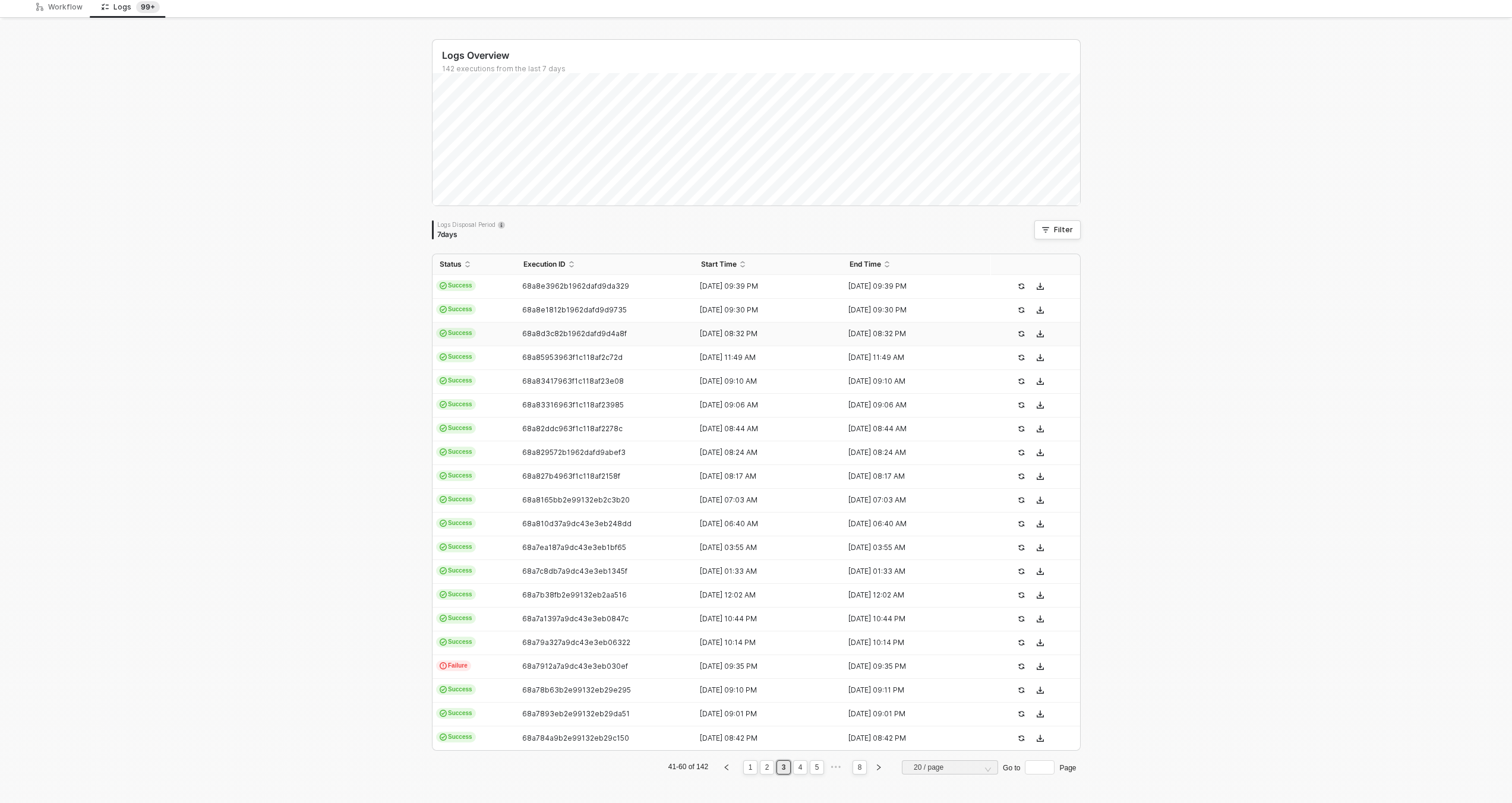
click at [546, 328] on td "68a8d3c82b1962dafd9d4a8f" at bounding box center [606, 335] width 178 height 24
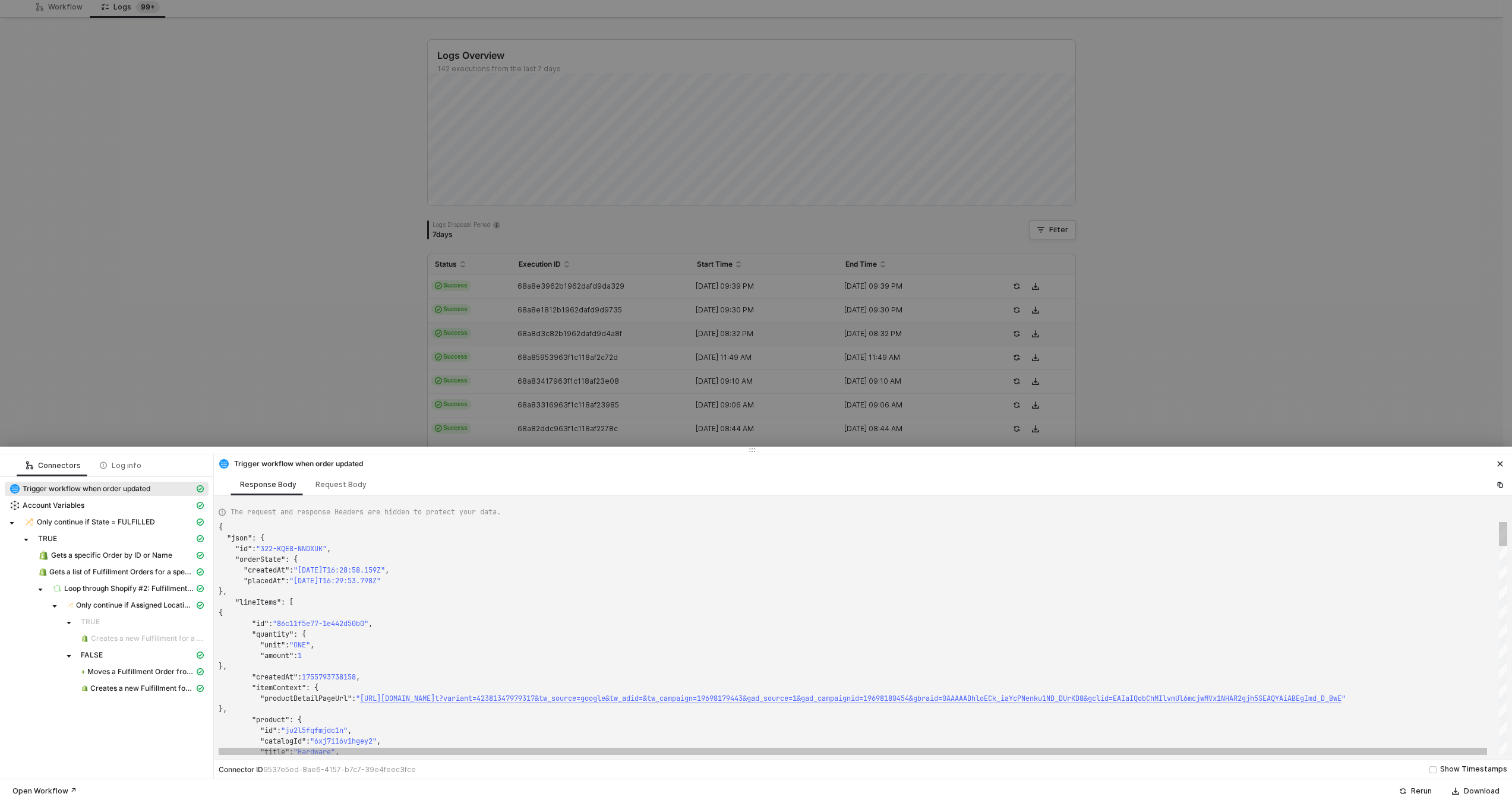
type textarea "{ "json": { "id": "322-AJB4-HXFHEC", "orderState": { "createdAt": "2025-08-22T1…"
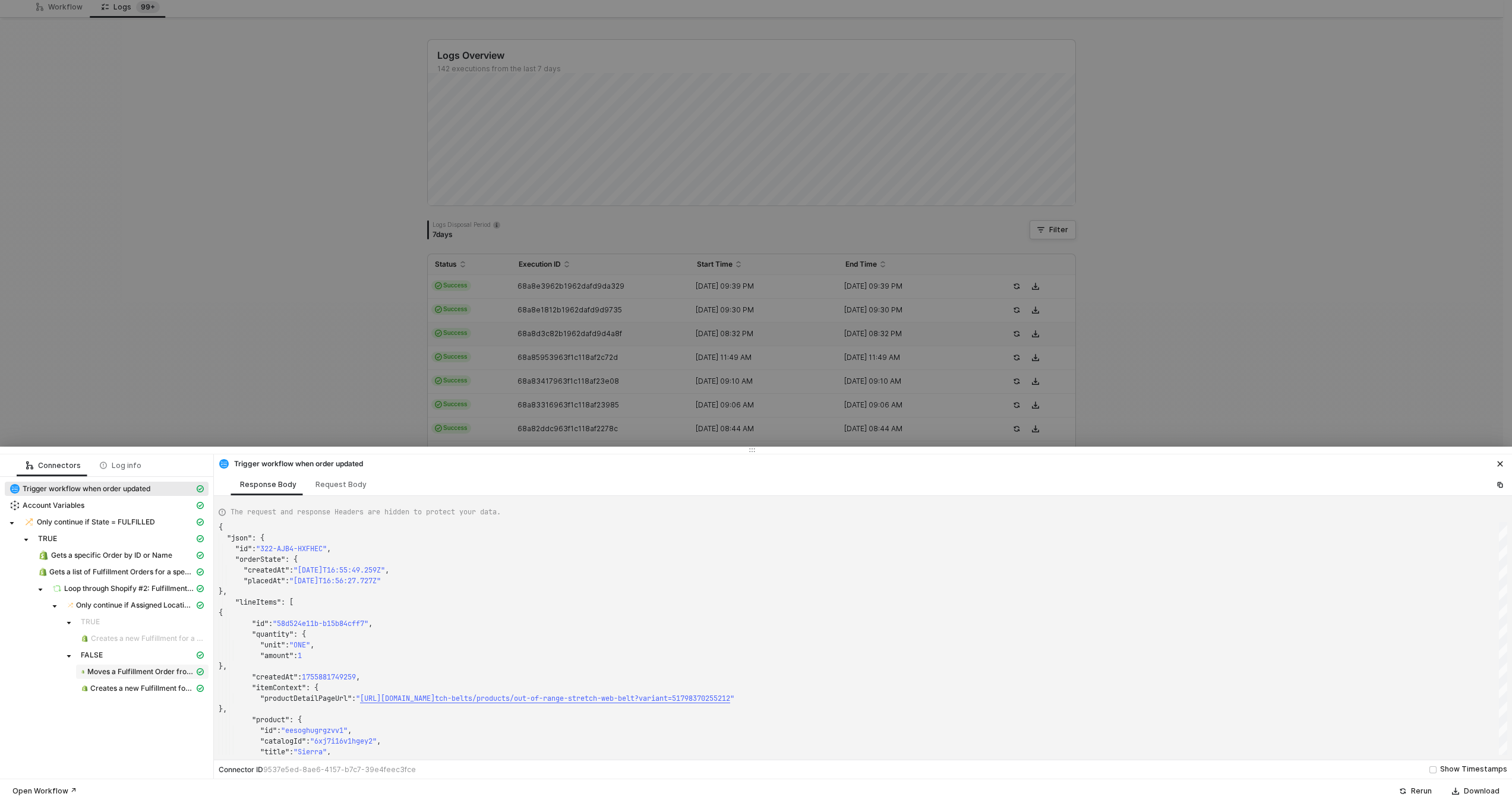
click at [157, 672] on span "Moves a Fulfillment Order from one merchant managed location to another merchan…" at bounding box center [141, 671] width 107 height 9
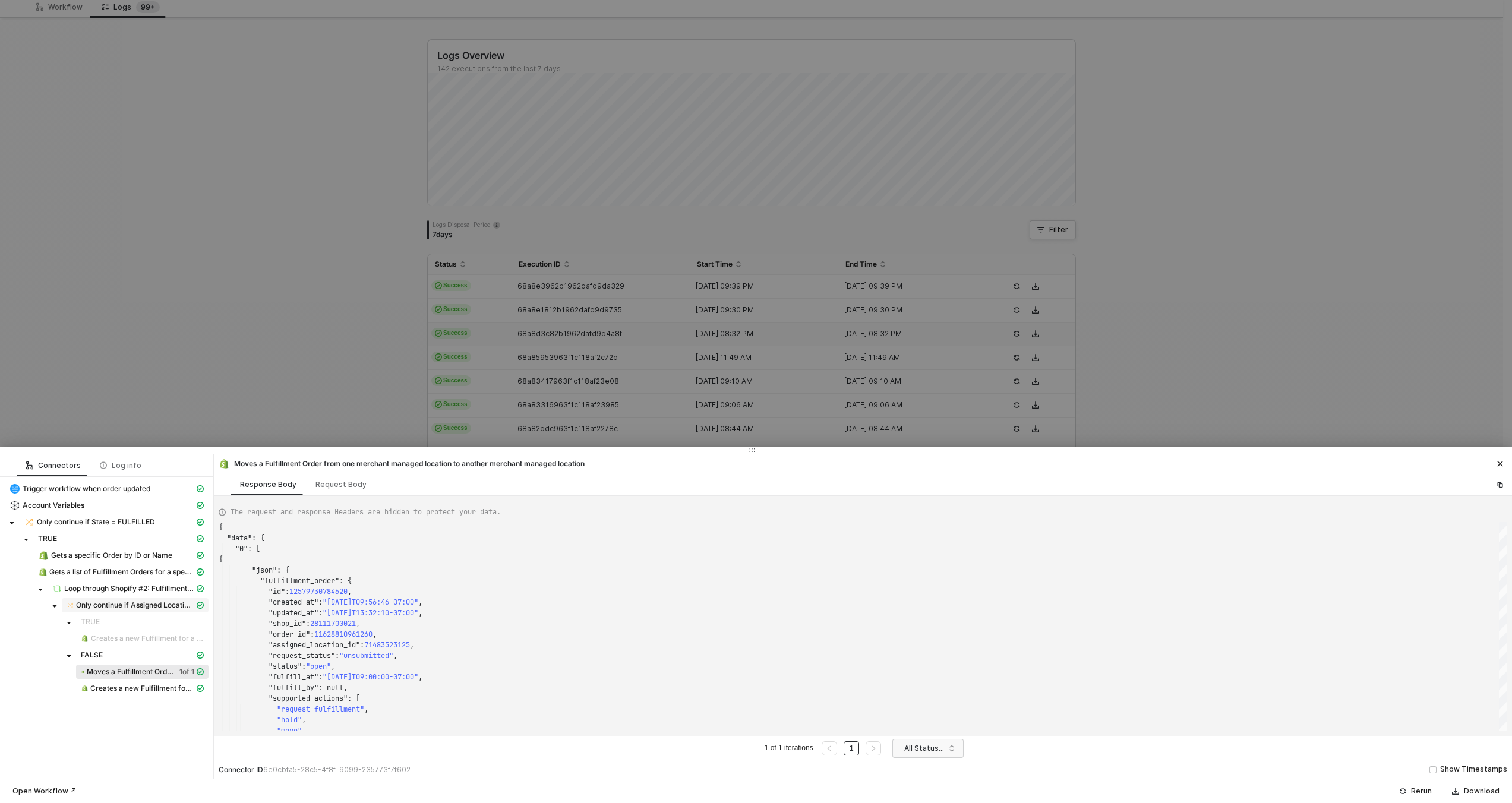
click at [92, 602] on span "Only continue if Assigned Location Id = V 5 Location Id" at bounding box center [134, 605] width 118 height 9
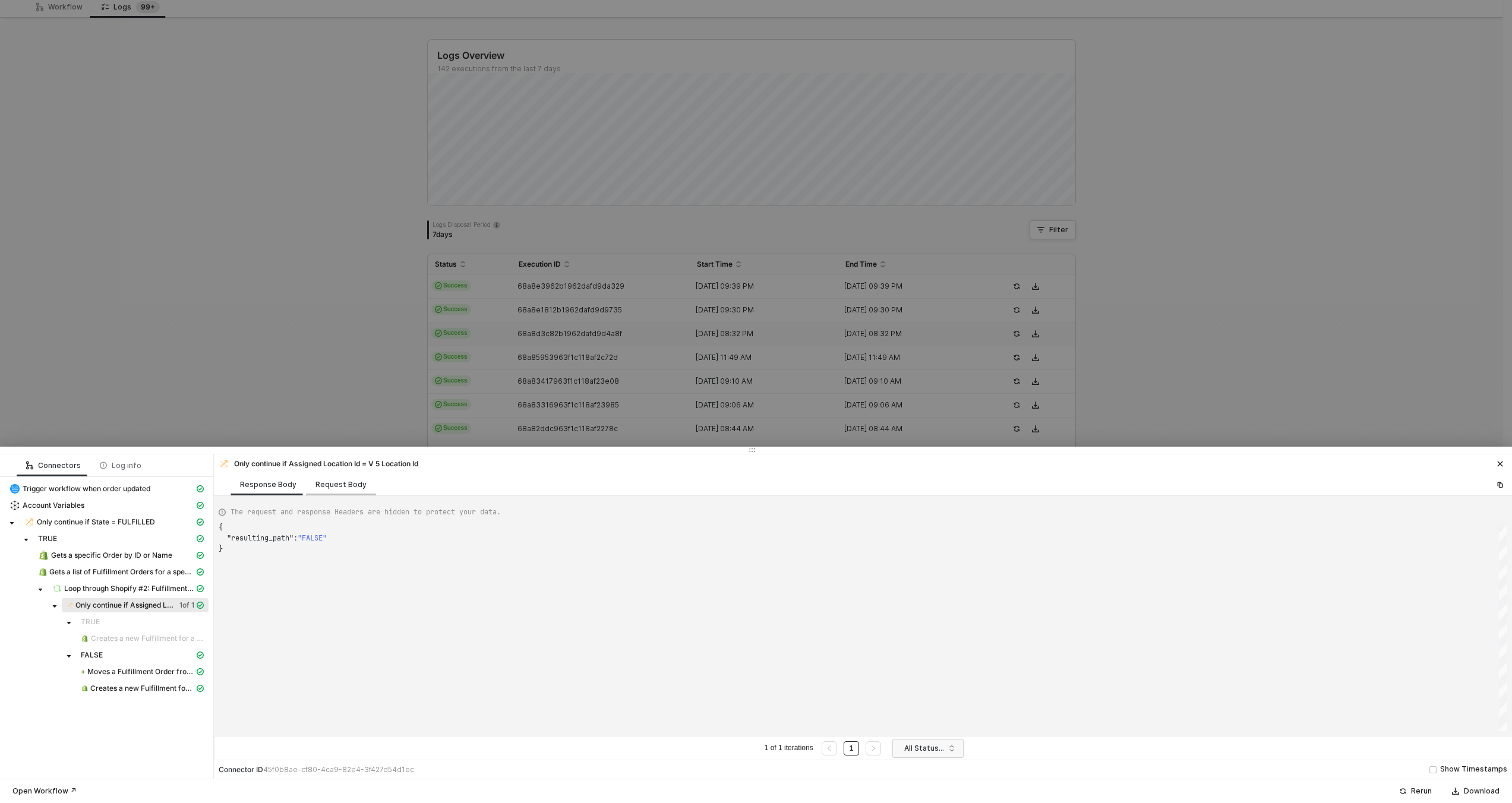
click at [360, 483] on div "Request Body" at bounding box center [341, 484] width 70 height 22
type textarea "[ { "conditionSets": [ { "uuid": "d215f52e-3fa4-40bb-d3e0-d8e33ebe884d", "condi…"
click at [445, 353] on div at bounding box center [756, 401] width 1512 height 803
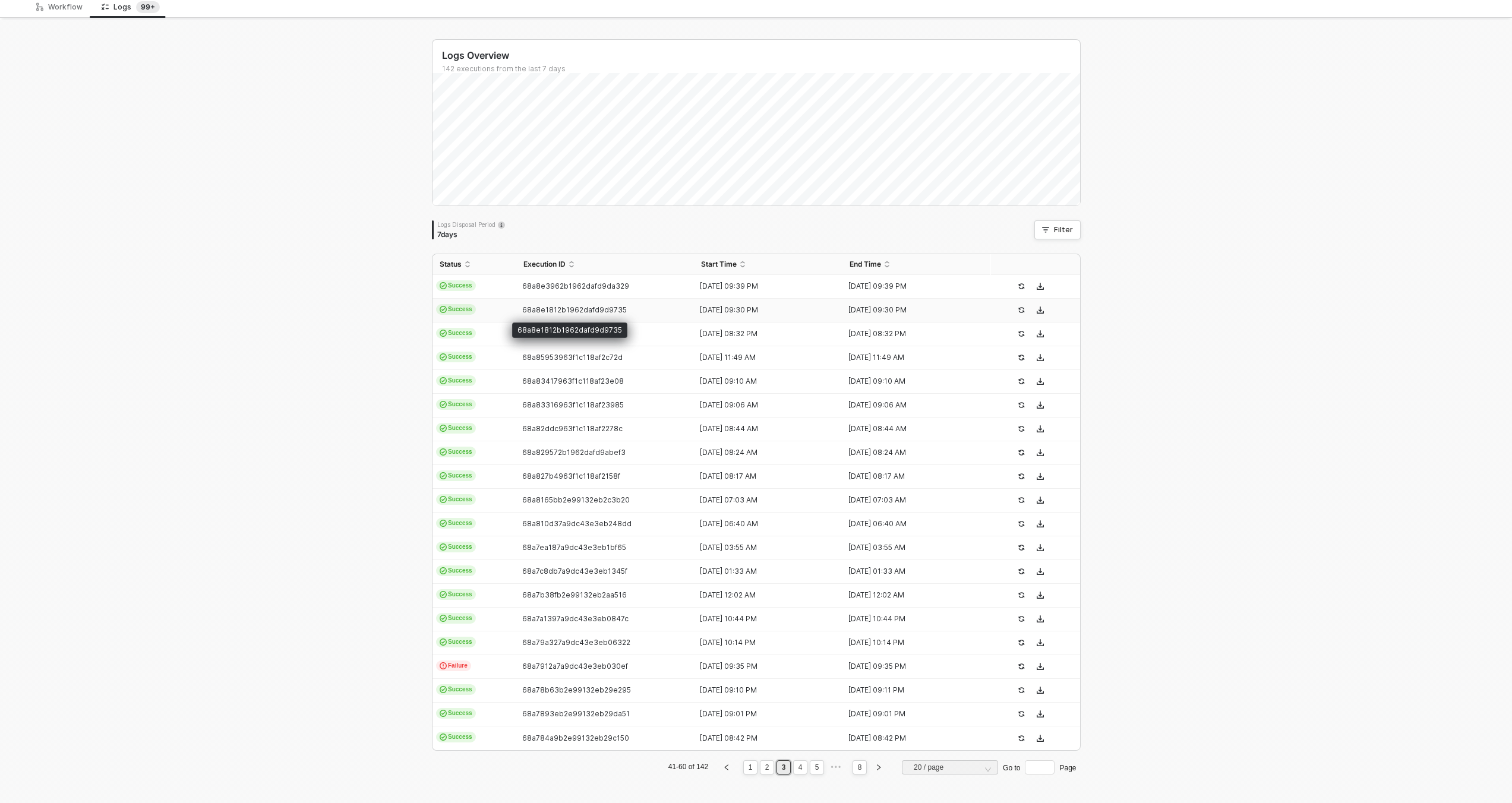
click at [522, 311] on span "68a8e1812b1962dafd9d9735" at bounding box center [574, 309] width 105 height 8
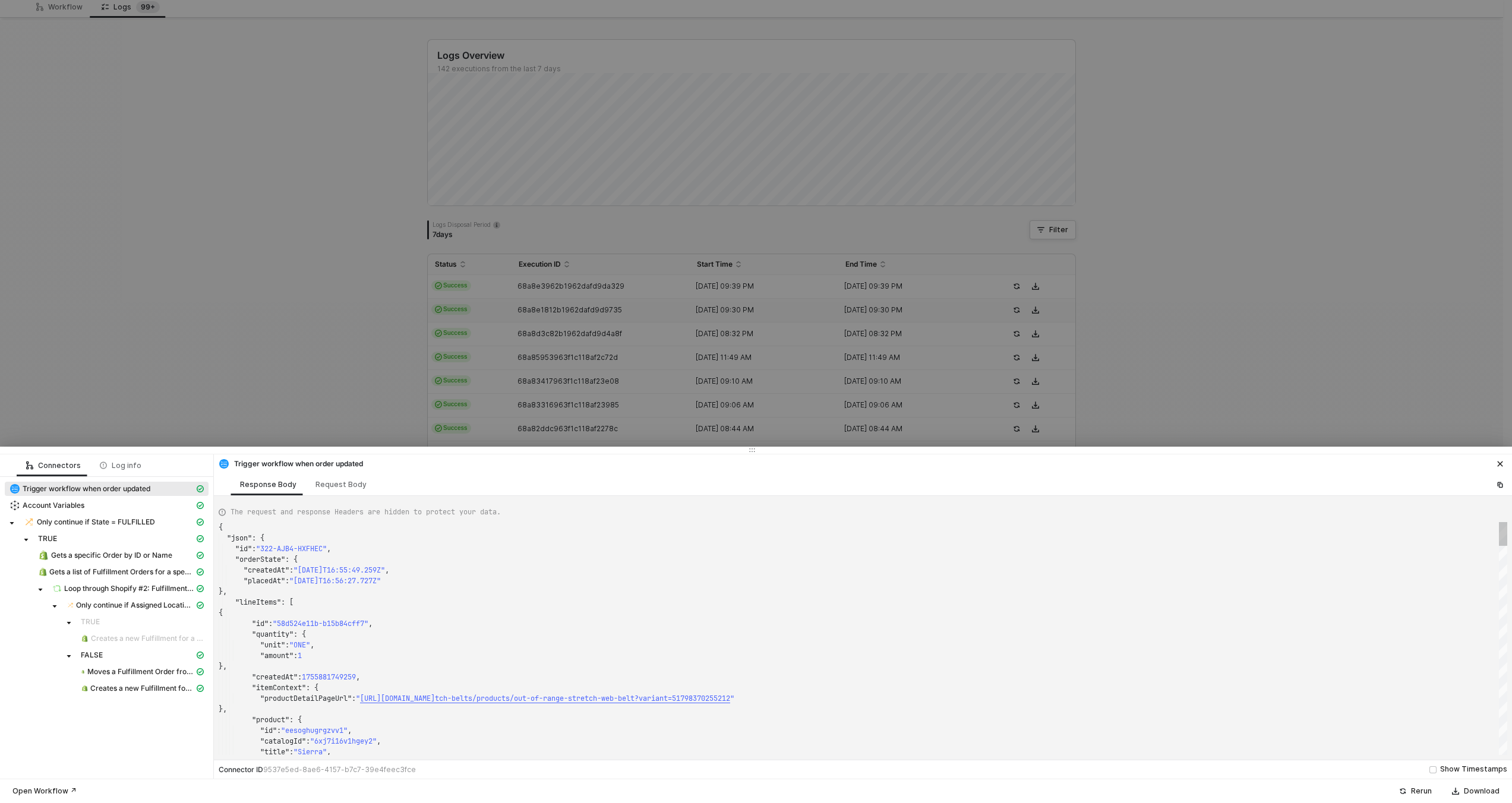
type textarea "{ "json": { "id": "322-6MR7-W397U4", "orderState": { "createdAt": "2025-08-22T0…"
click at [161, 693] on div "Creates a new Fulfillment for a Fulfillment Order" at bounding box center [138, 688] width 114 height 11
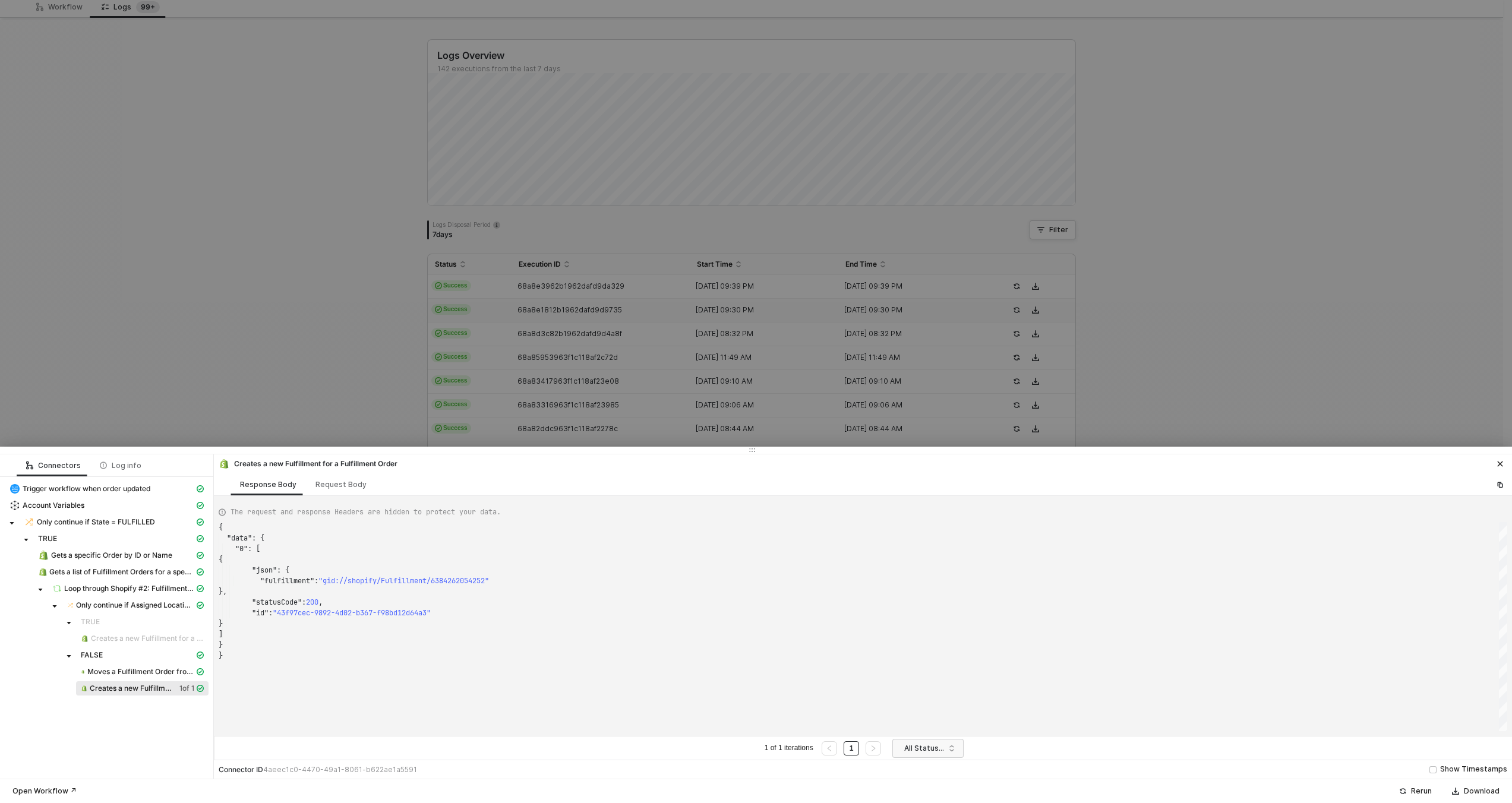
click at [172, 79] on div at bounding box center [756, 401] width 1512 height 803
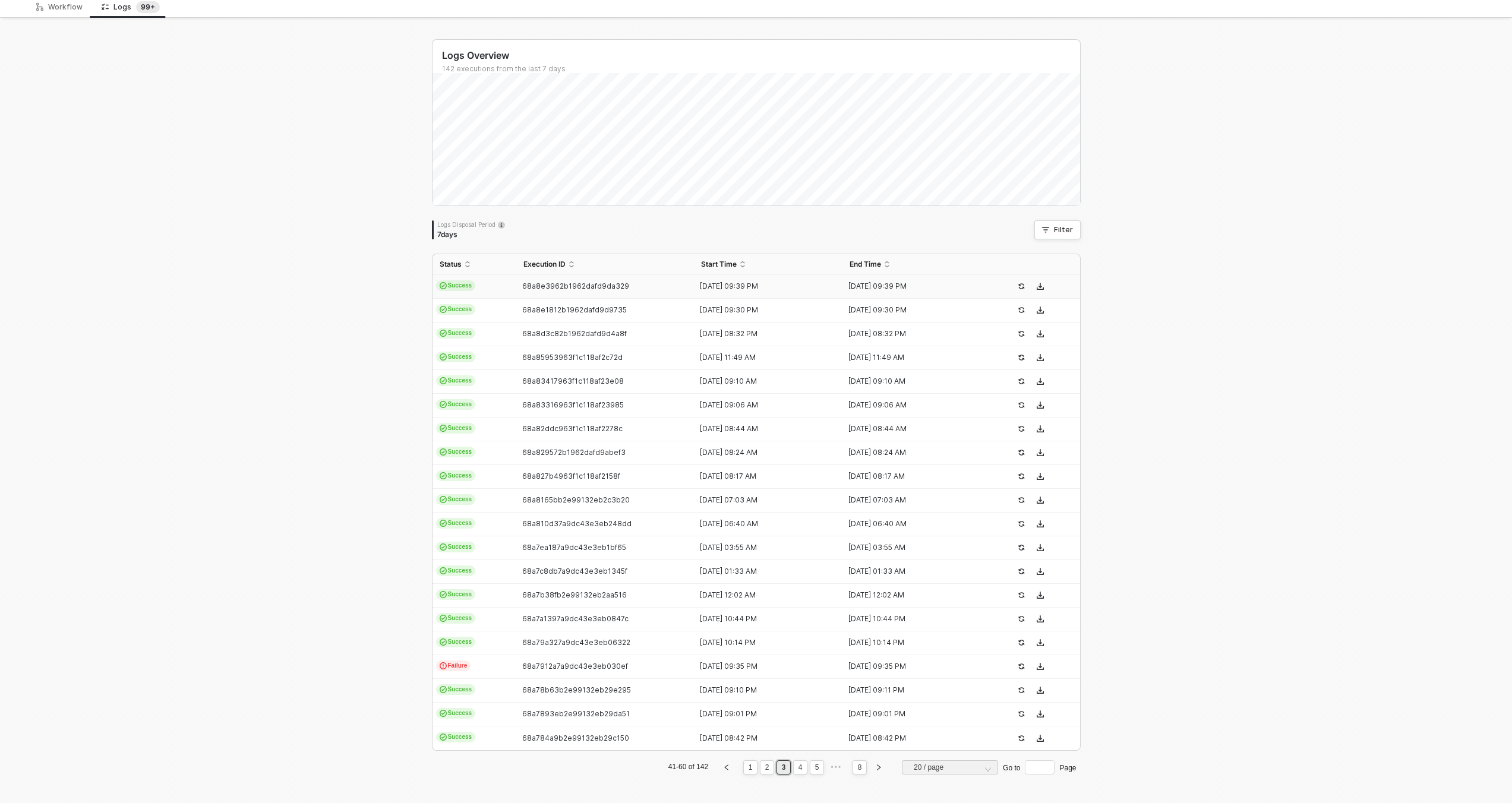
click at [561, 286] on span "68a8e3962b1962dafd9da329" at bounding box center [575, 286] width 107 height 8
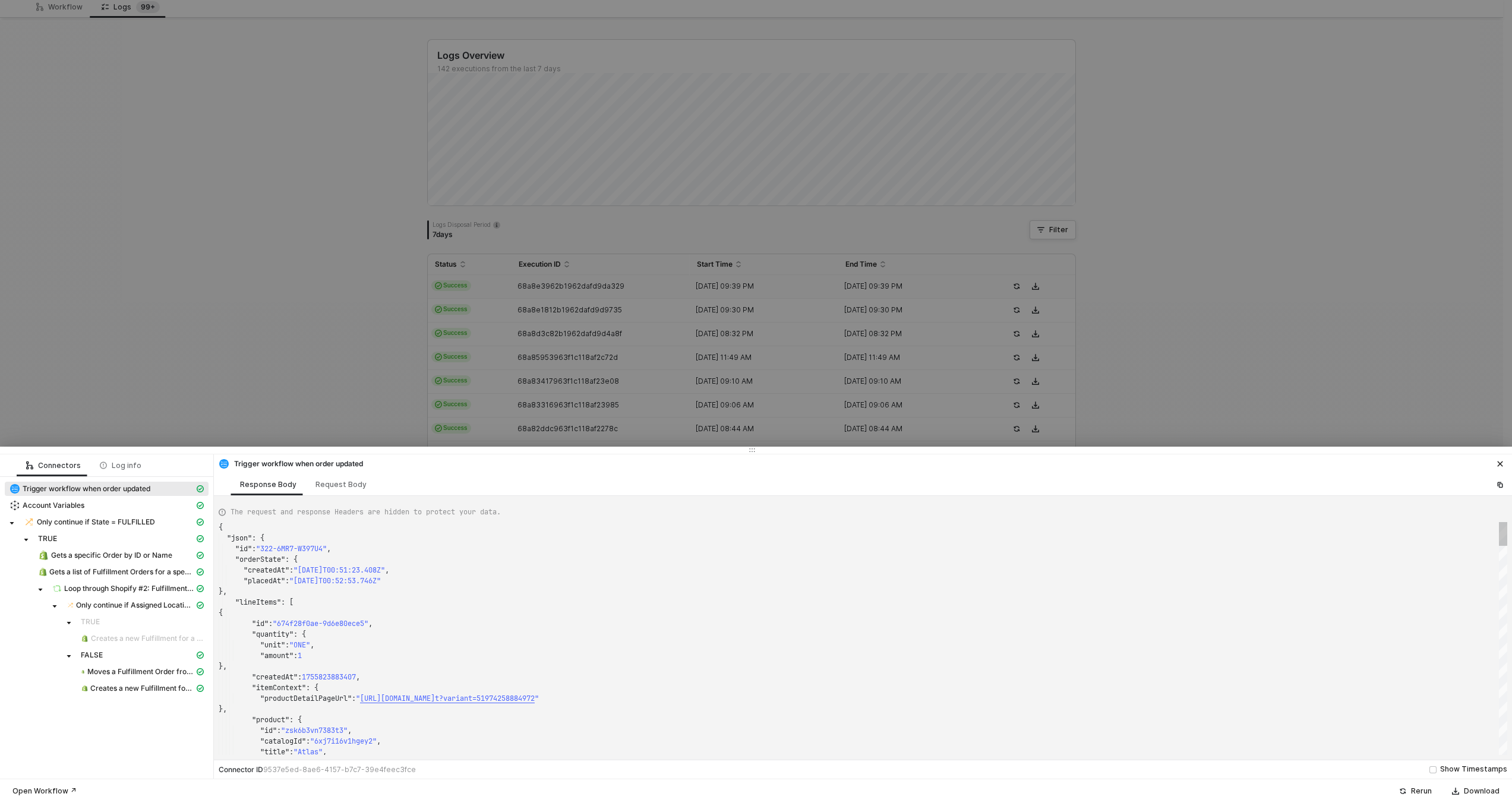
type textarea "{ "json": { "id": "322-T4UG-96NABC", "orderState": { "createdAt": "2025-08-21T1…"
click at [544, 321] on div at bounding box center [756, 401] width 1512 height 803
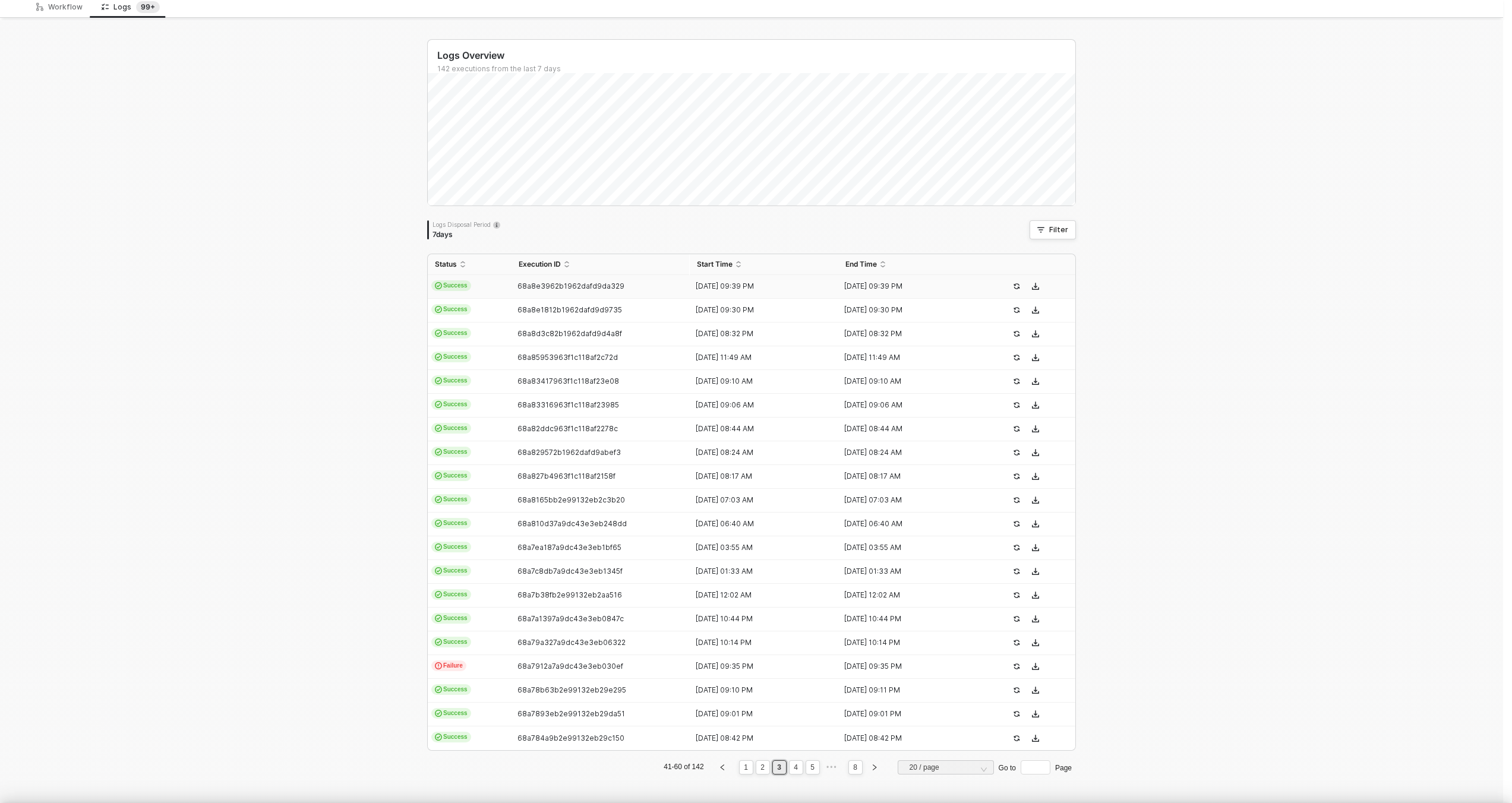
click at [545, 310] on span "68a8e1812b1962dafd9d9735" at bounding box center [569, 309] width 105 height 8
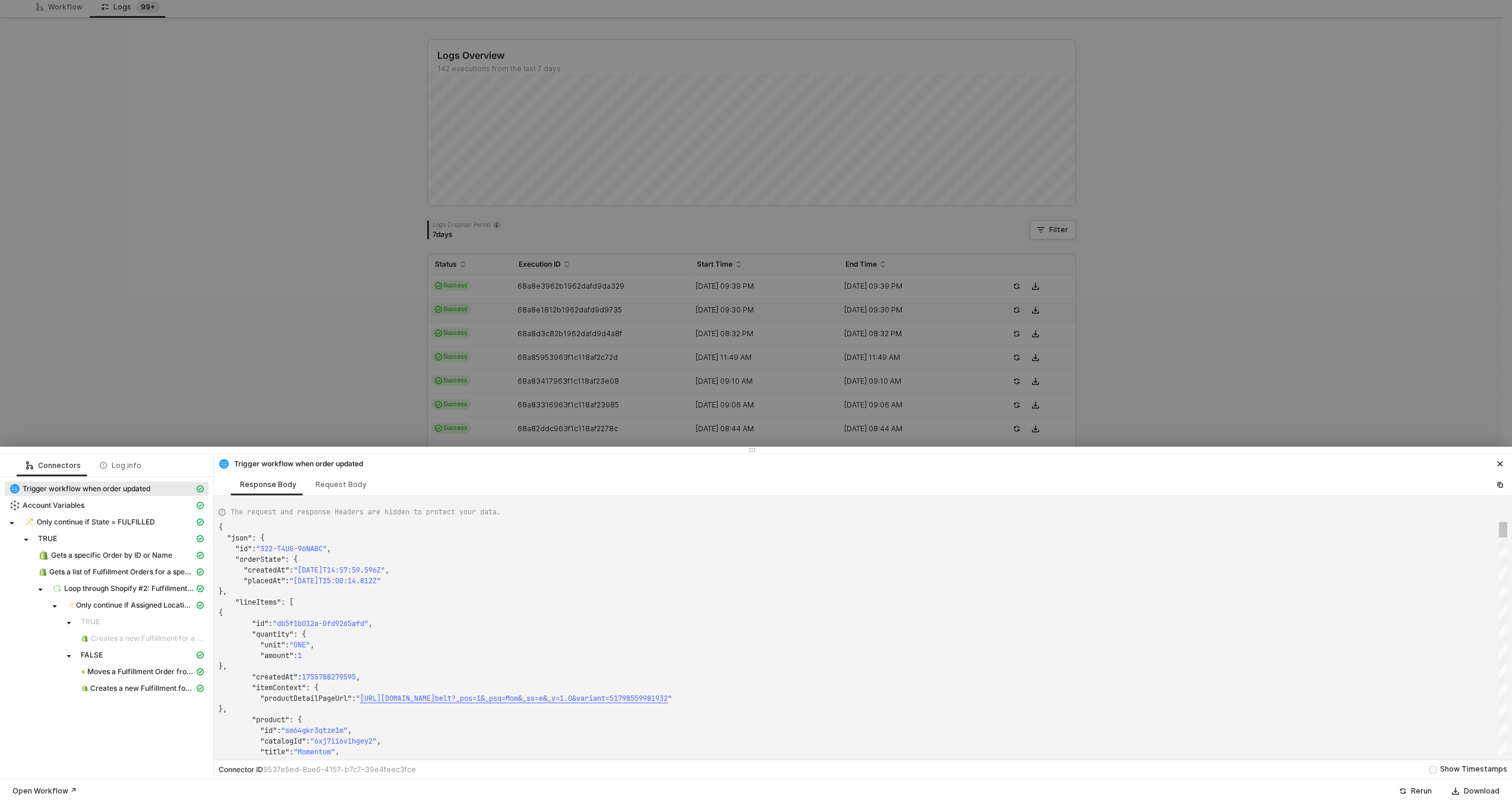
type textarea "{ "json": { "id": "322-6MR7-W397U4", "orderState": { "createdAt": "2025-08-22T0…"
click at [541, 329] on div at bounding box center [756, 401] width 1512 height 803
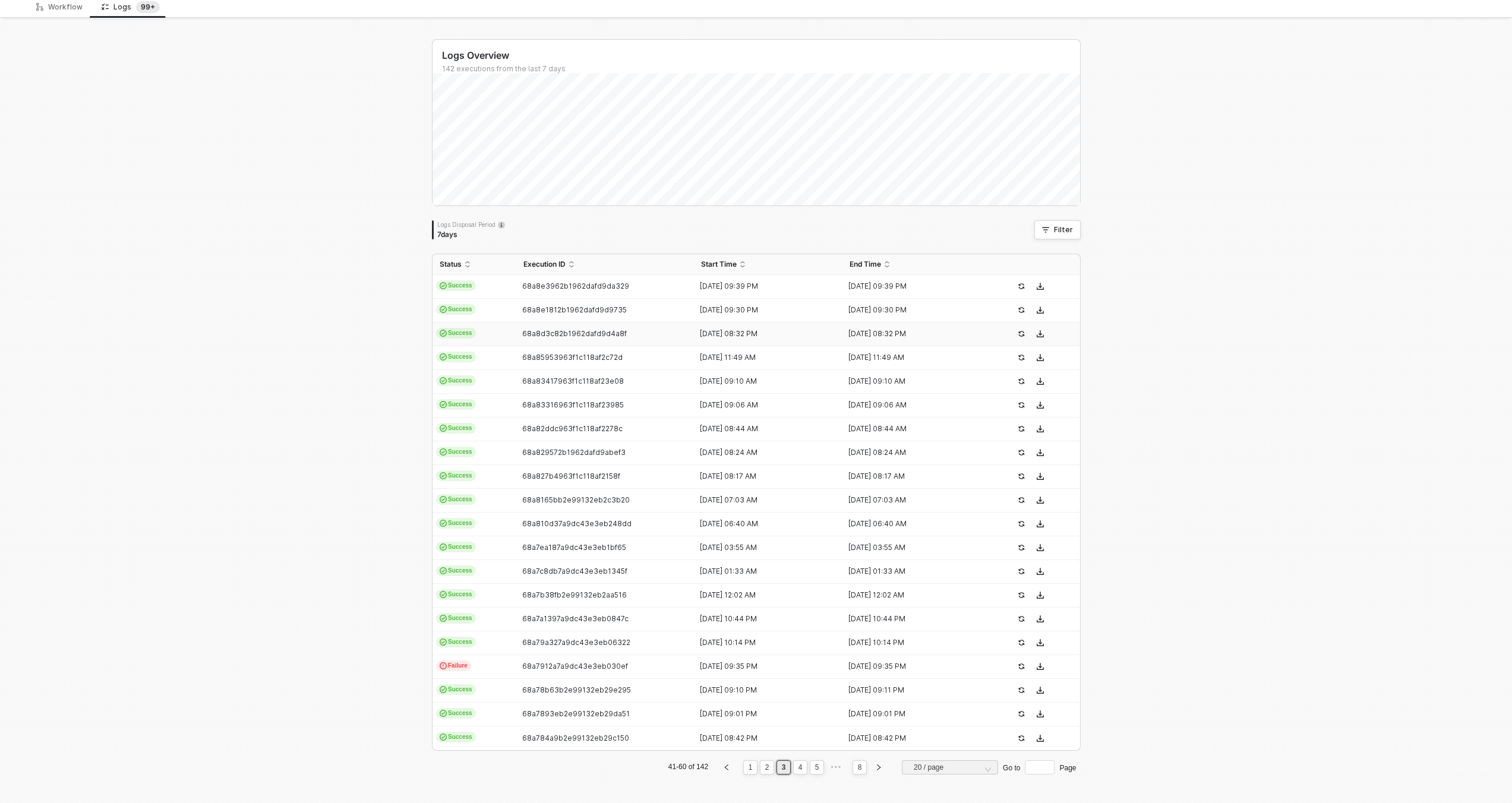
click at [539, 332] on span "68a8d3c82b1962dafd9d4a8f" at bounding box center [574, 333] width 105 height 8
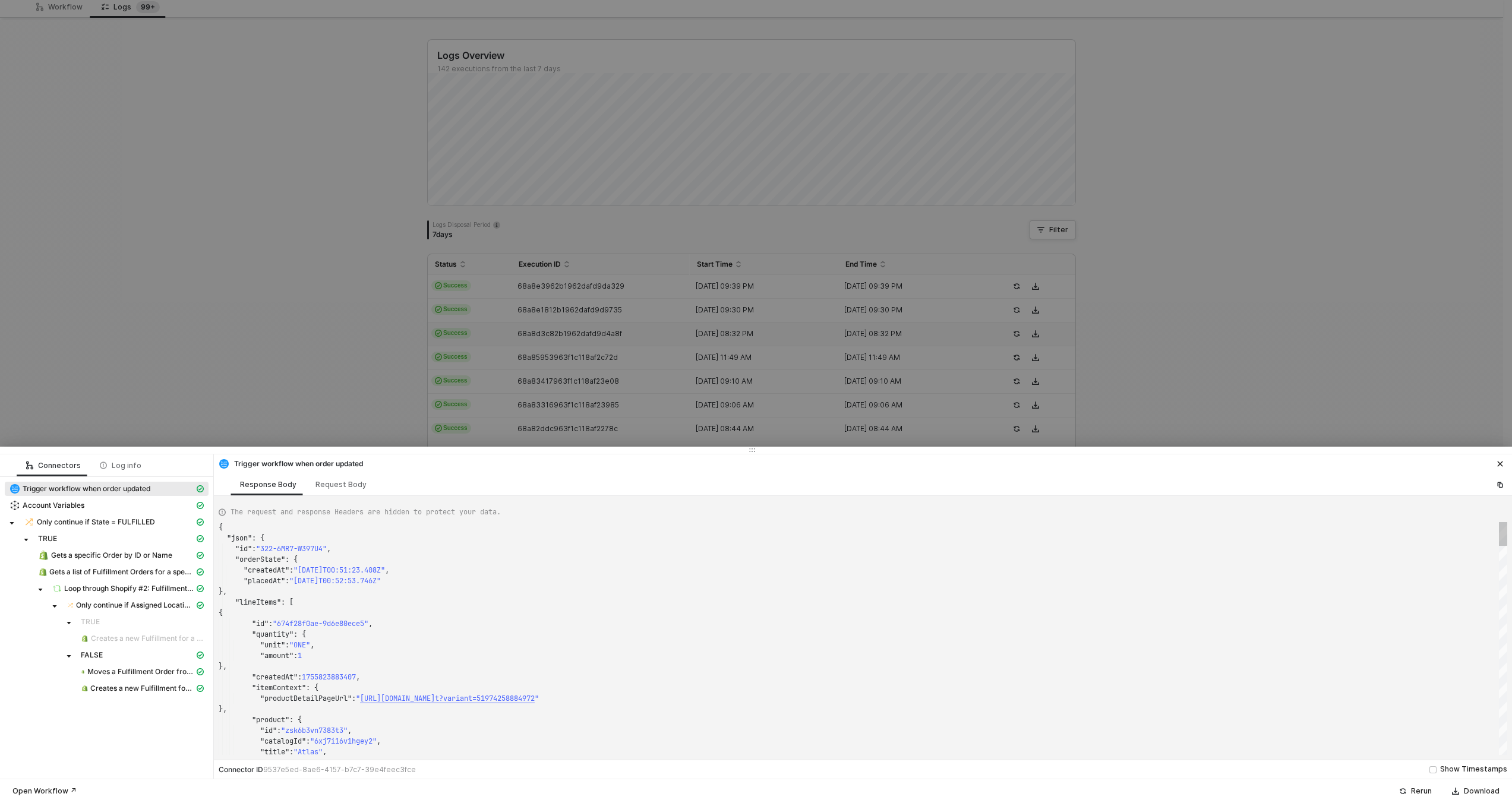
type textarea "{ "json": { "id": "322-AJB4-HXFHEC", "orderState": { "createdAt": "2025-08-22T1…"
click at [515, 380] on div at bounding box center [756, 401] width 1512 height 803
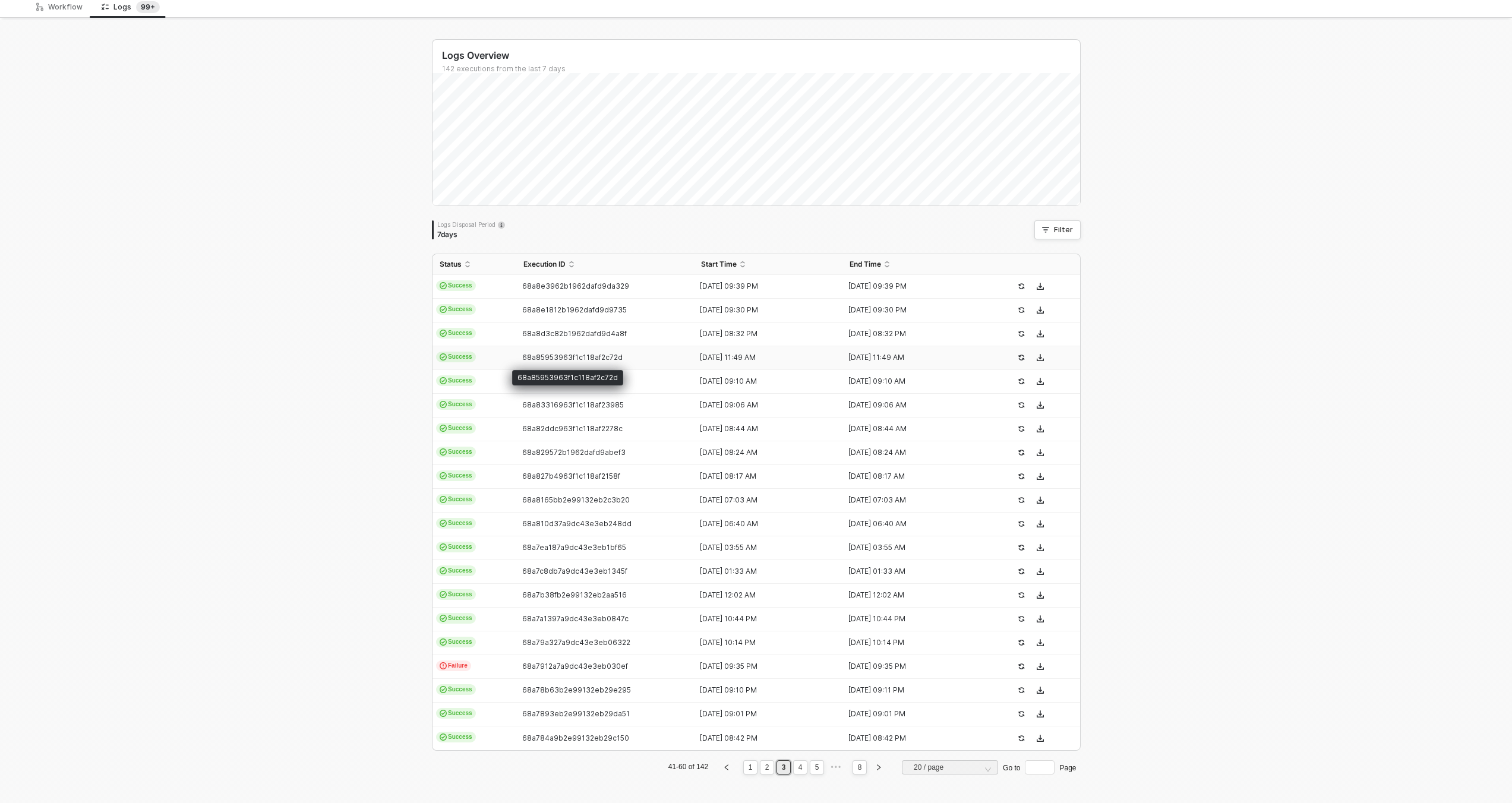
click at [525, 356] on span "68a85953963f1c118af2c72d" at bounding box center [572, 357] width 100 height 8
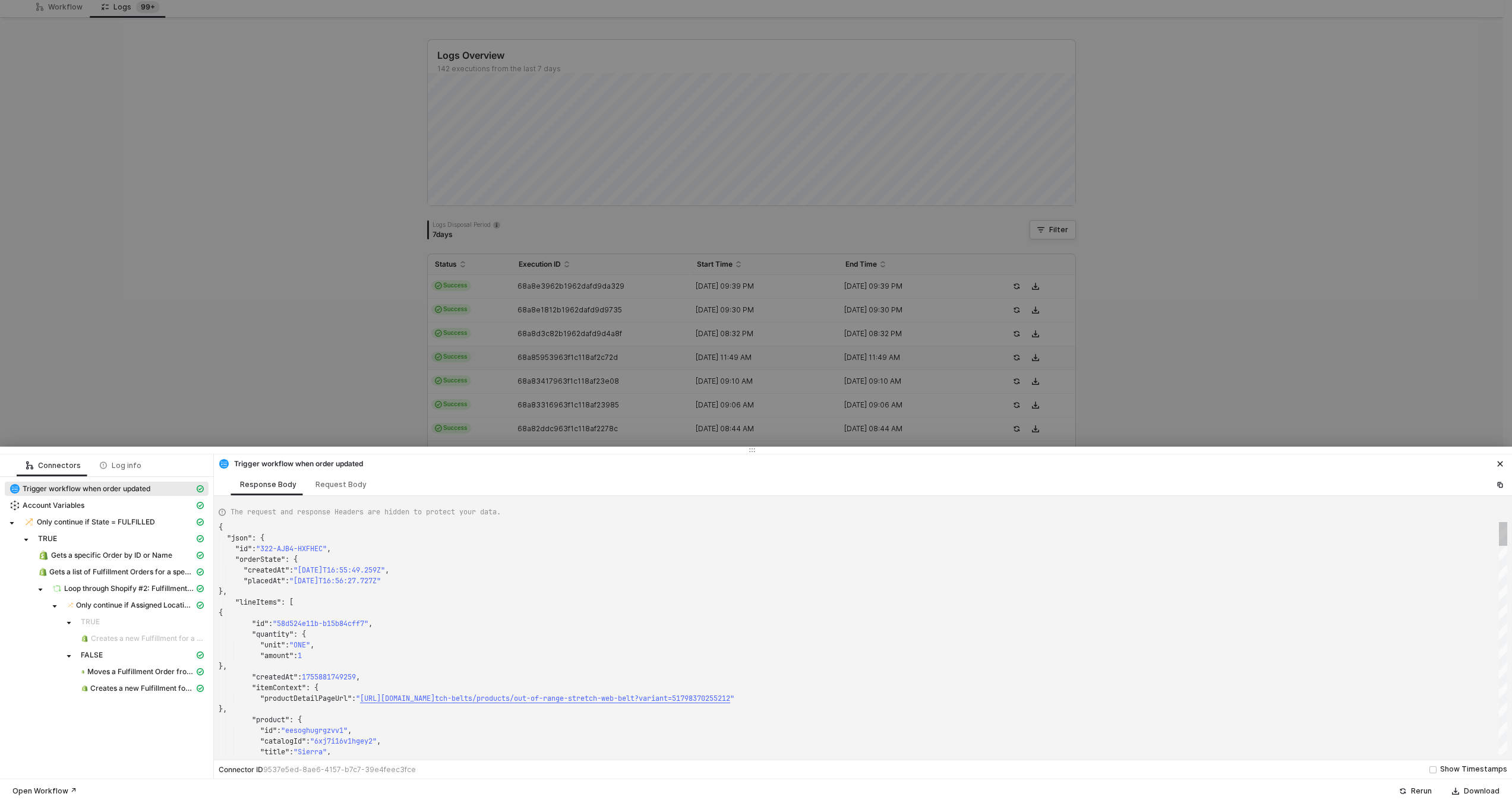
type textarea "{ "json": { "id": "322-KQE8-NNDXUK", "orderState": { "createdAt": "2025-08-21T1…"
click at [516, 372] on div at bounding box center [756, 401] width 1512 height 803
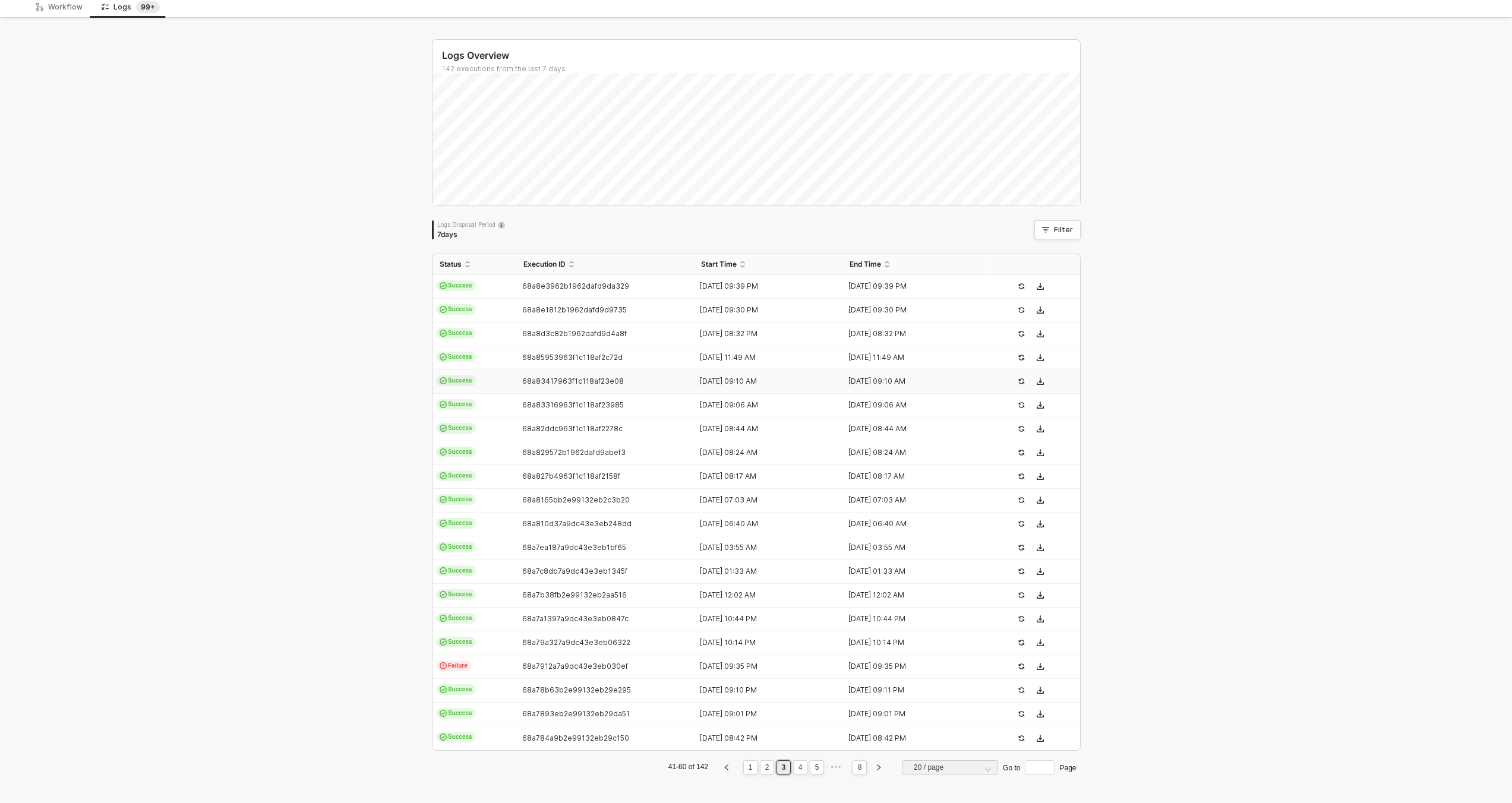
click at [517, 387] on td "68a83417963f1c118af23e08" at bounding box center [606, 382] width 178 height 24
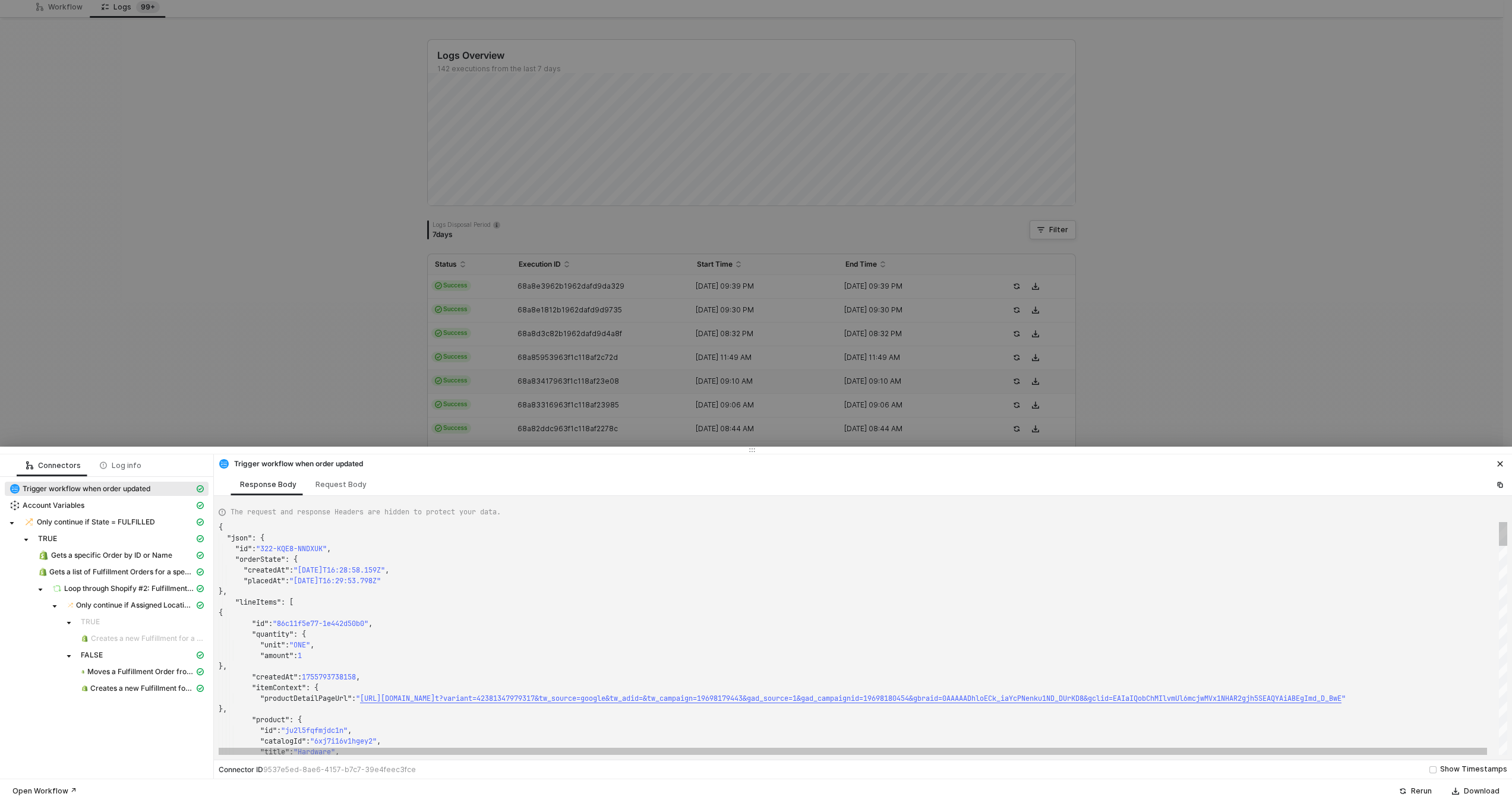
type textarea "{ "json": { "id": "322-BQNQ-7C8GHM", "orderState": { "createdAt": "2025-08-22T0…"
click at [511, 401] on div at bounding box center [756, 401] width 1512 height 803
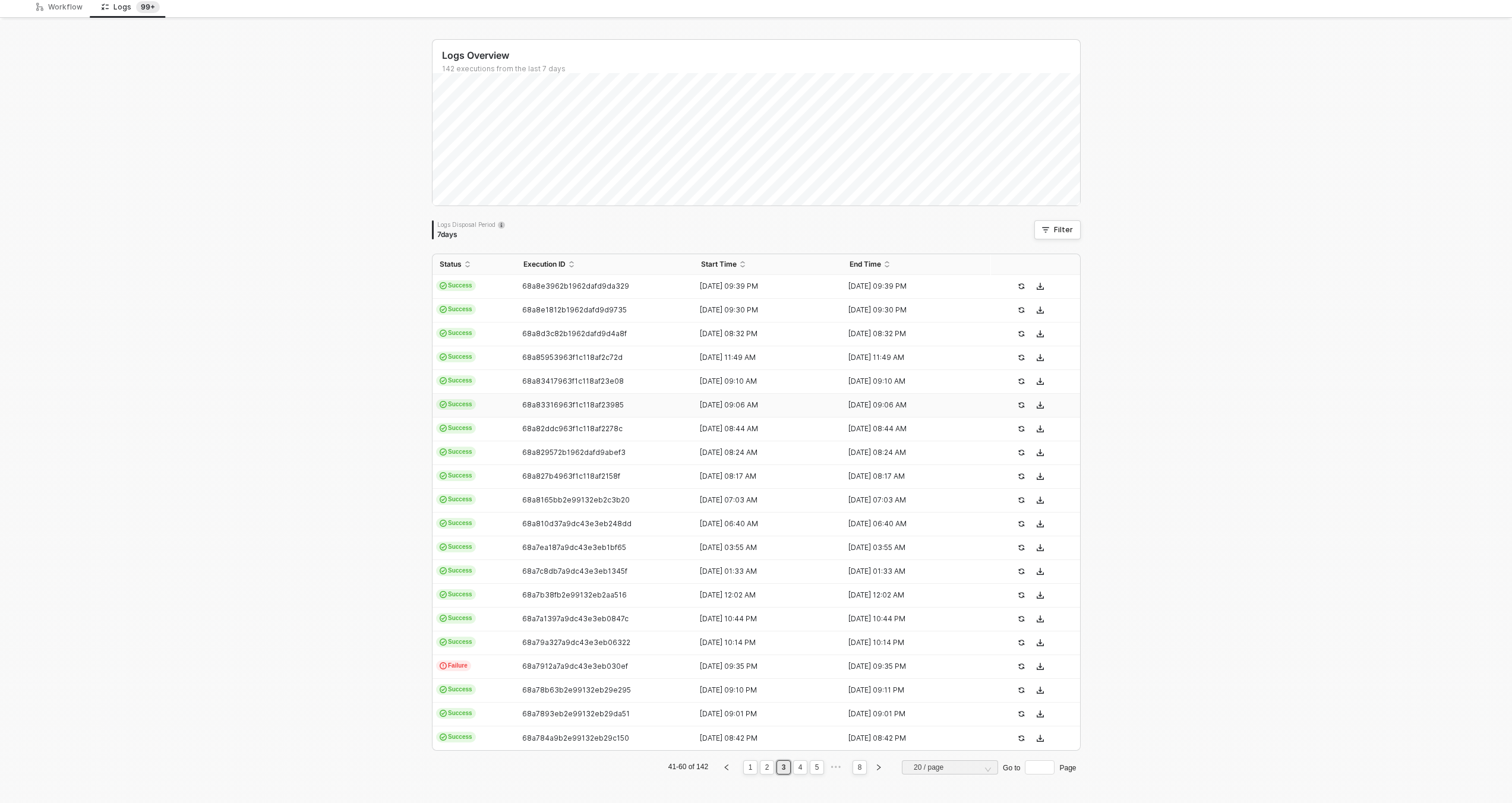
click at [508, 410] on td "Success" at bounding box center [474, 405] width 84 height 24
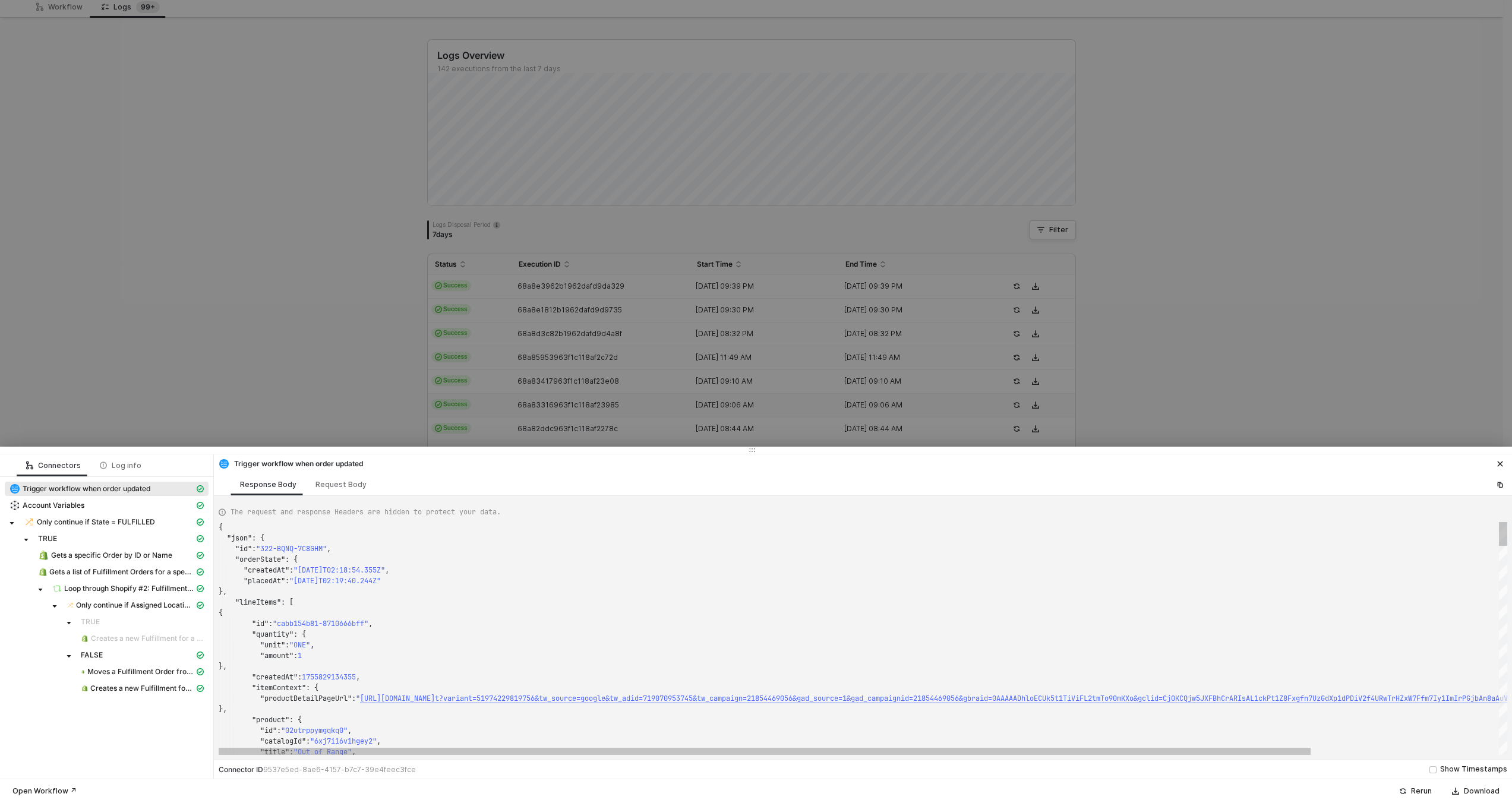
type textarea "{ "json": { "id": "322-NVZ9-WN7GTF", "orderState": { "createdAt": "[DATE]T15:43…"
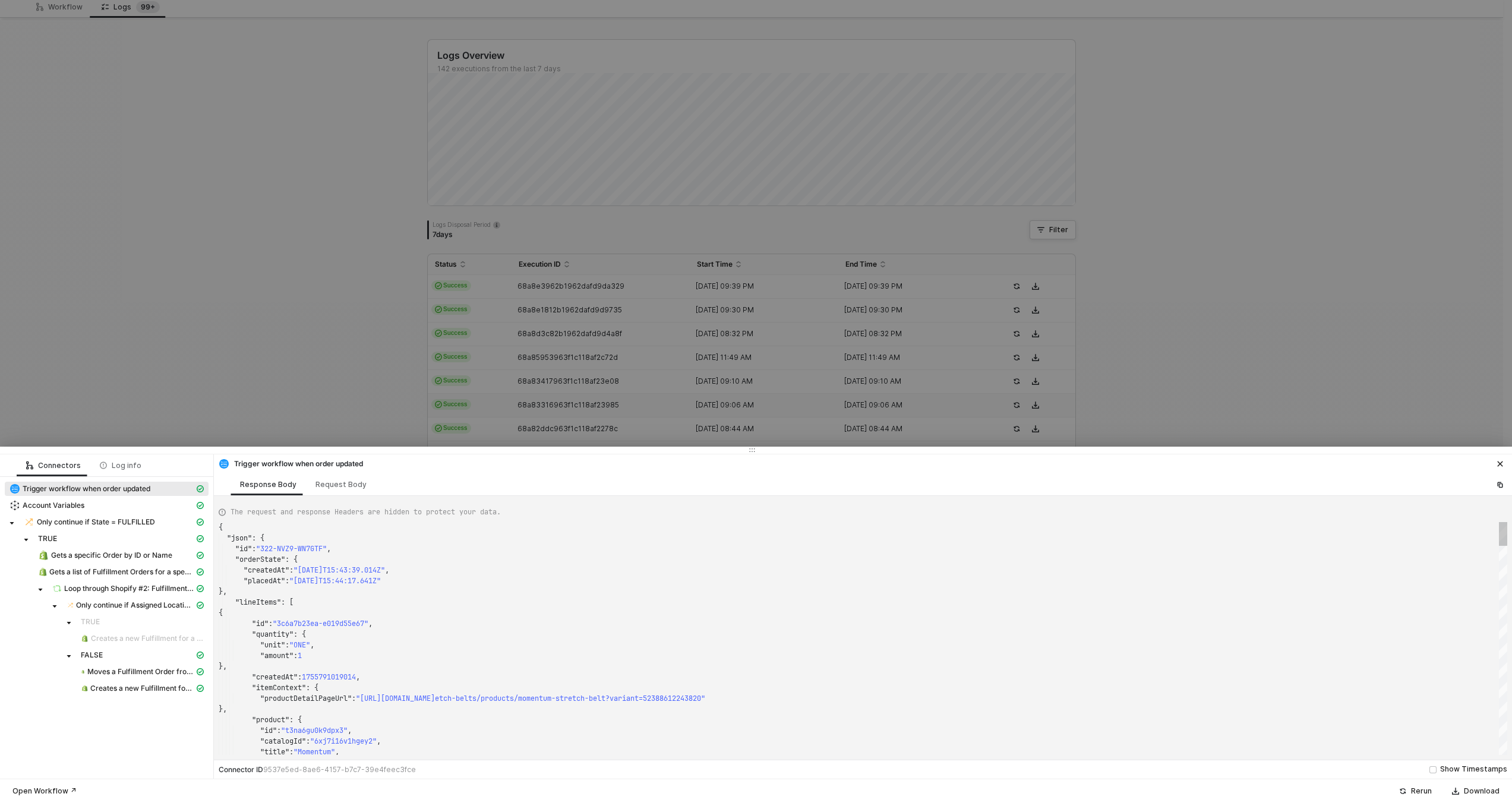
click at [497, 434] on div at bounding box center [756, 401] width 1512 height 803
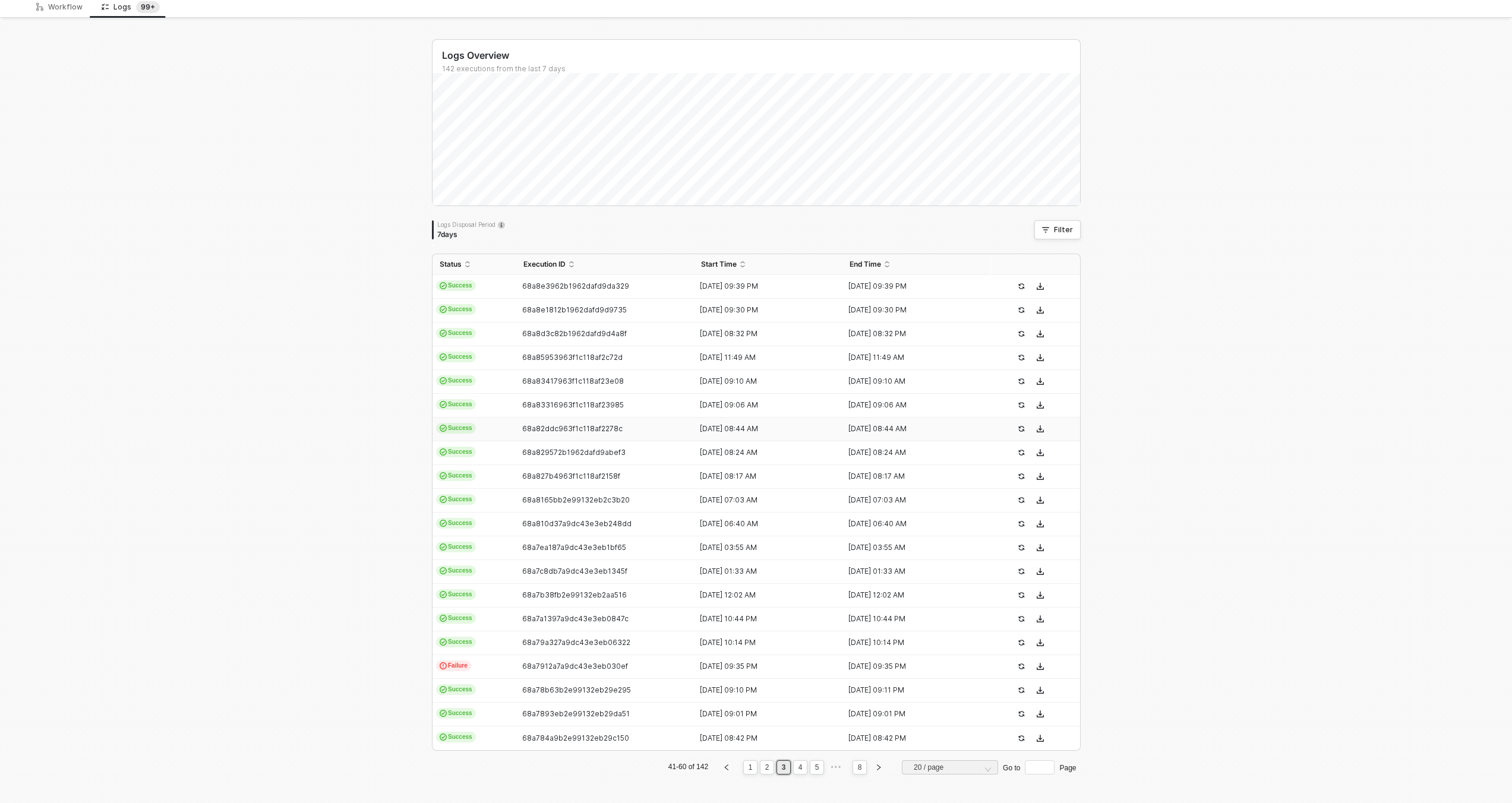
click at [501, 431] on td "Success" at bounding box center [474, 429] width 84 height 24
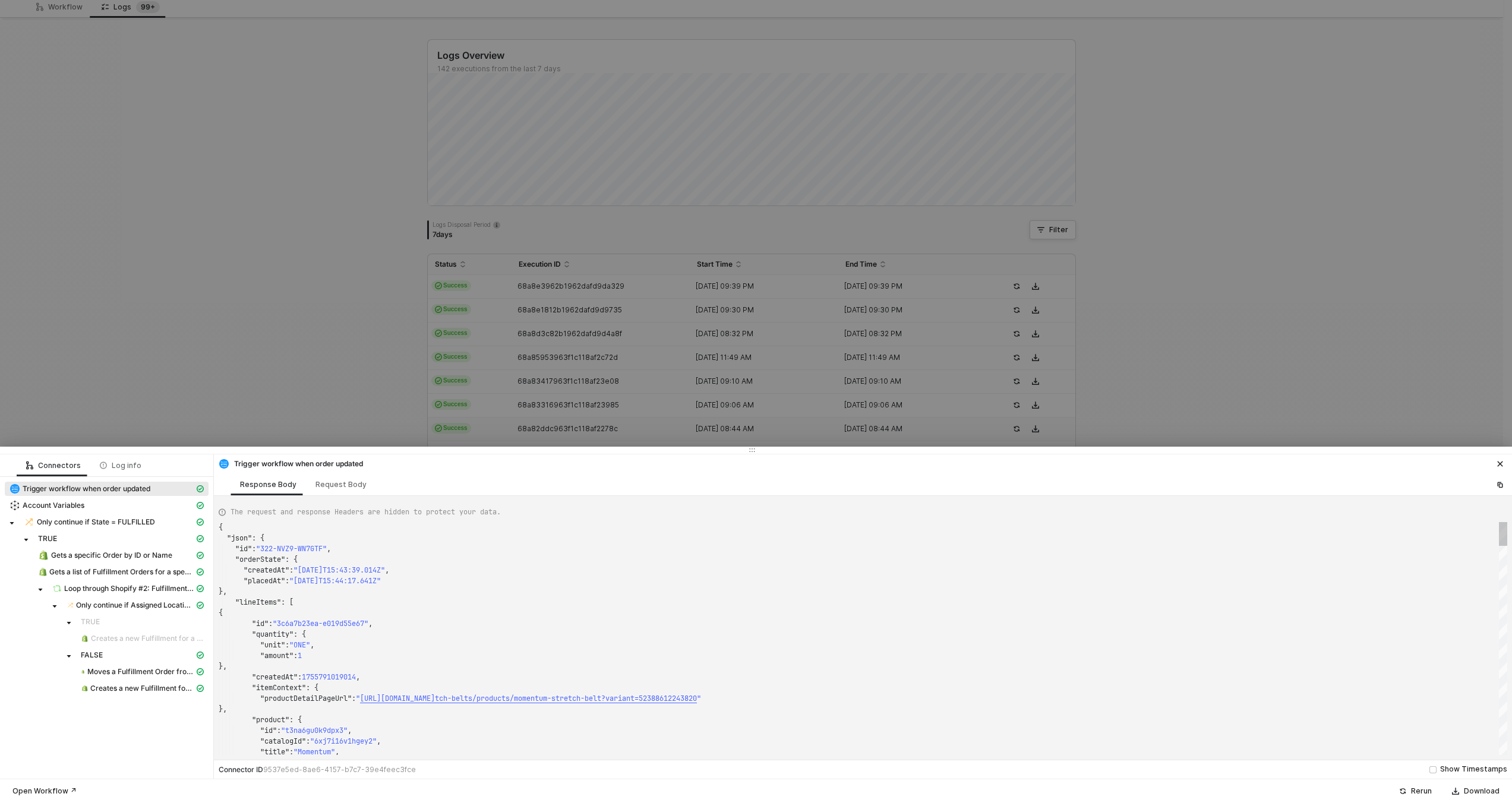
type textarea "{ "json": { "id": "322-DURN-35N538", "orderState": { "createdAt": "2025-08-22T0…"
click at [501, 424] on div at bounding box center [756, 401] width 1512 height 803
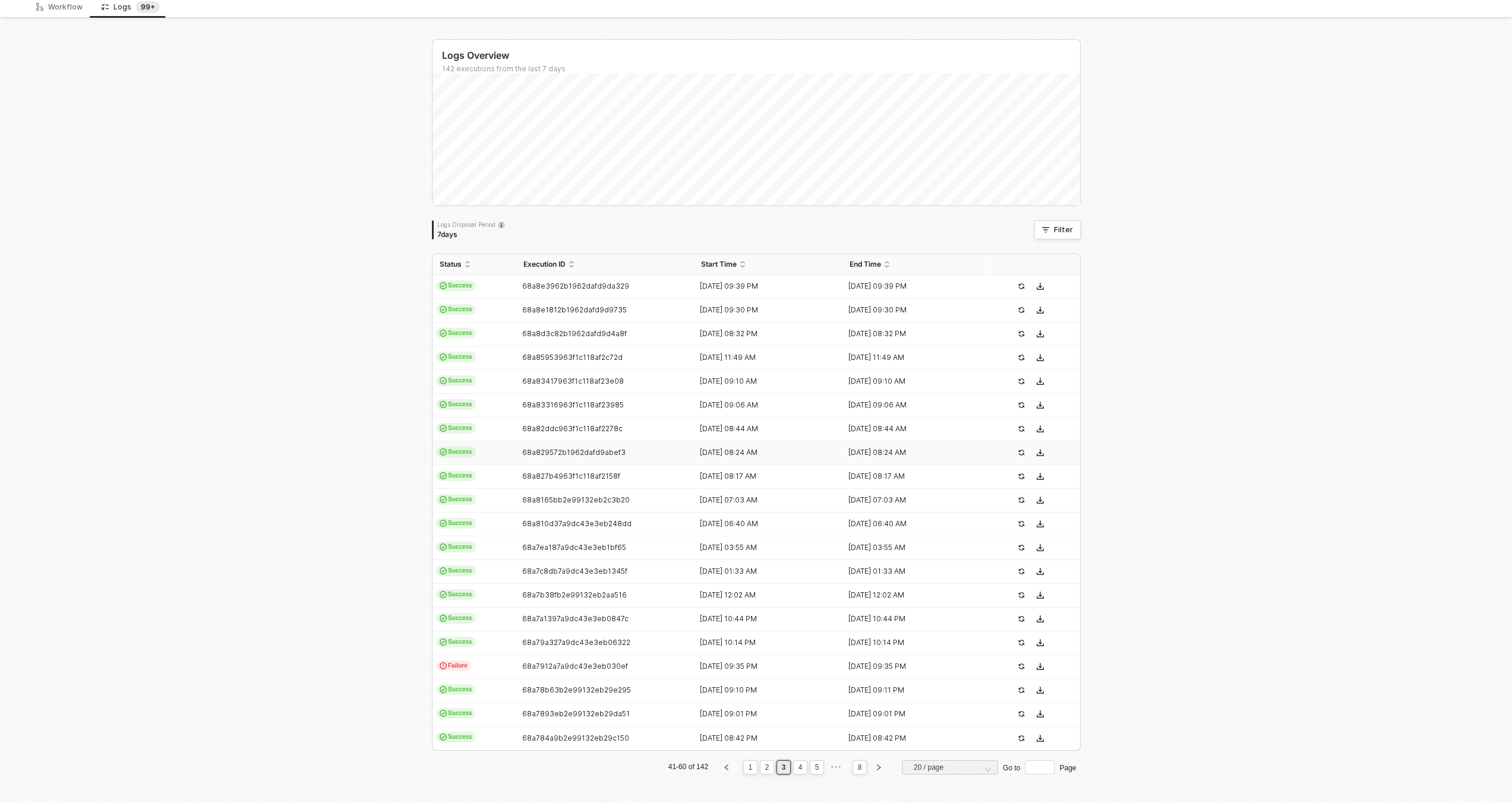
click at [502, 451] on td "Success" at bounding box center [474, 453] width 84 height 24
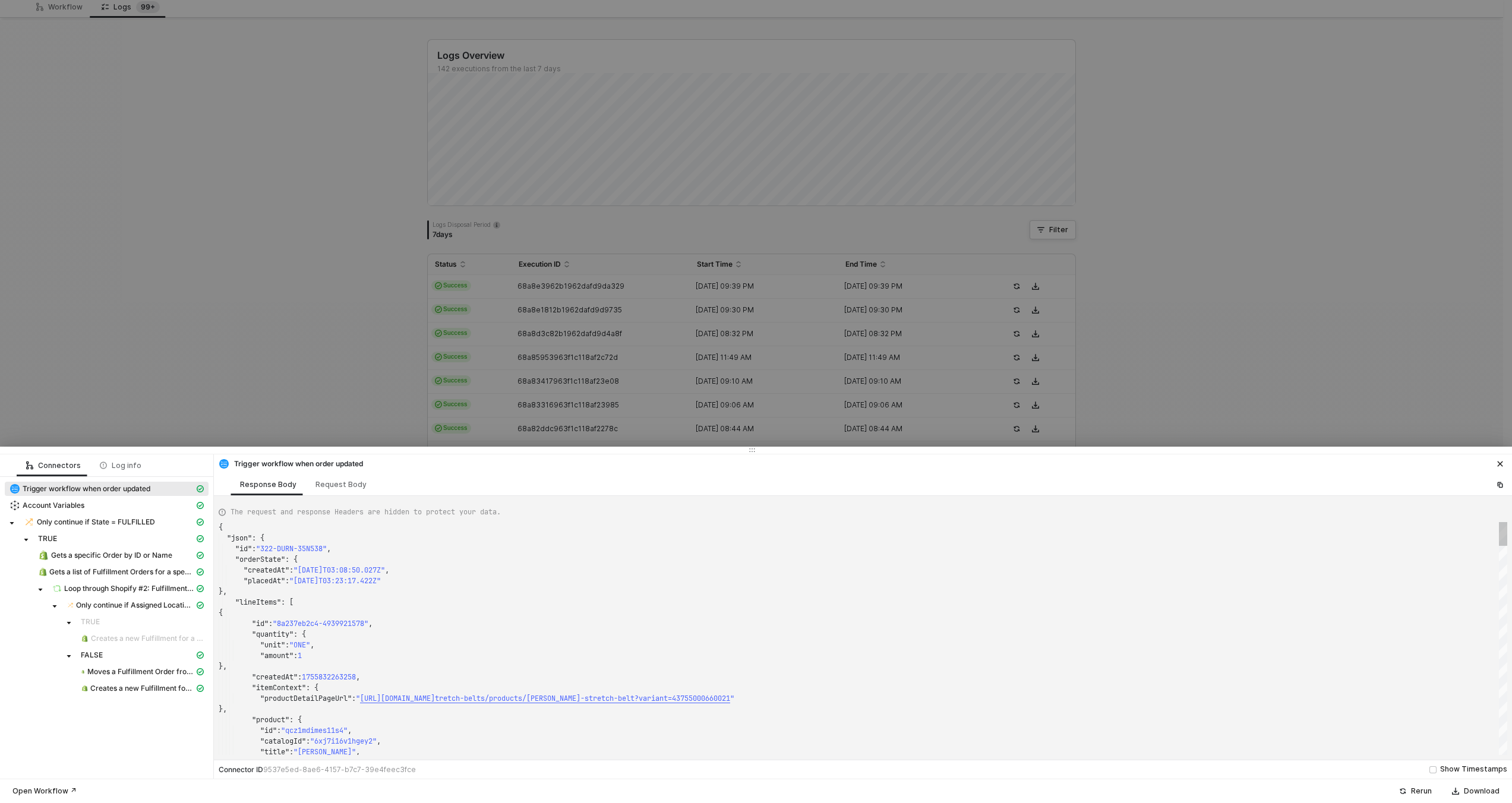
type textarea "{ "json": { "id": "322-TJ79-8775V2", "orderState": { "createdAt": "2025-08-22T0…"
click at [488, 416] on div at bounding box center [756, 401] width 1512 height 803
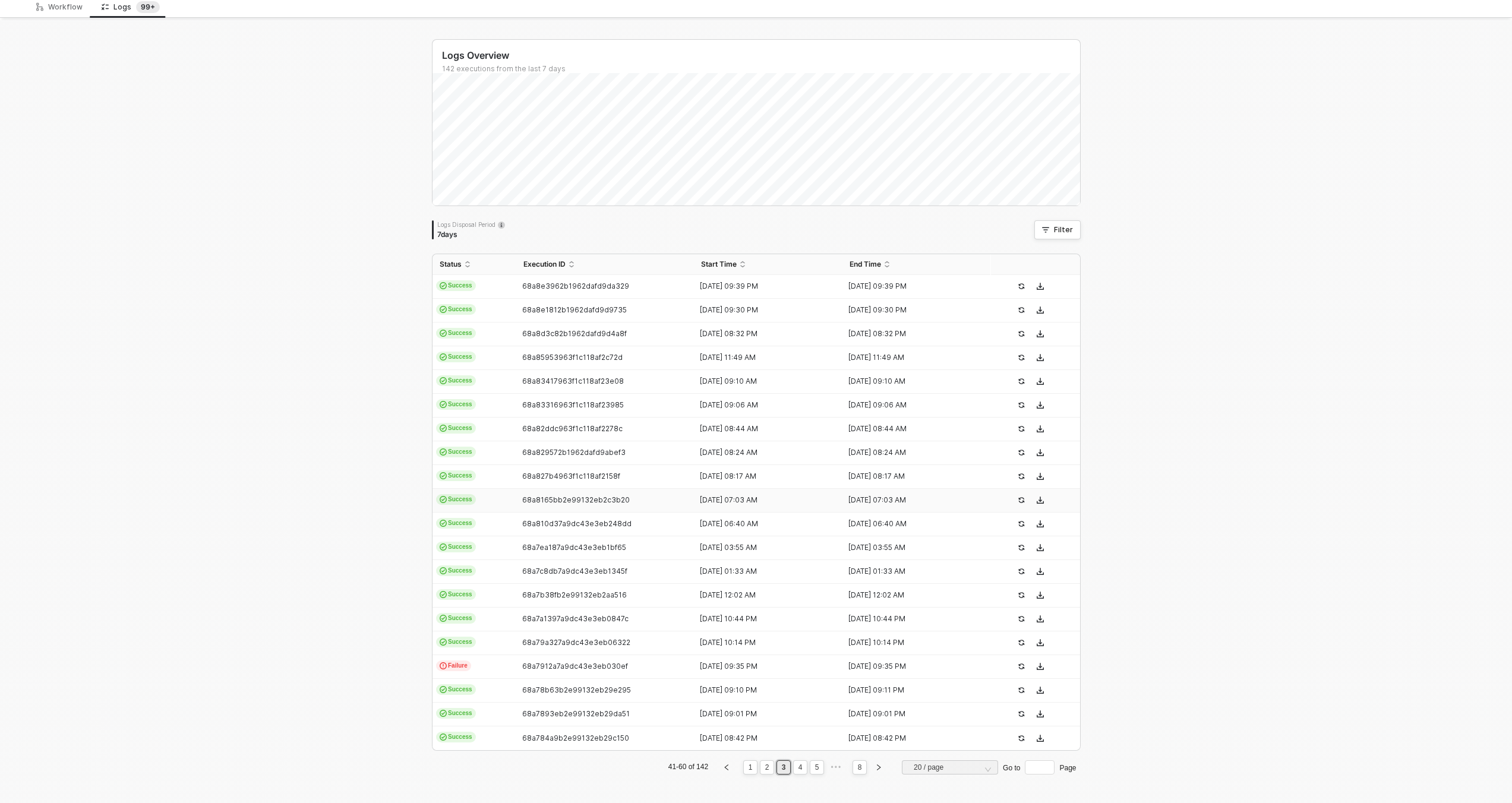
click at [495, 512] on td "Success" at bounding box center [474, 500] width 84 height 24
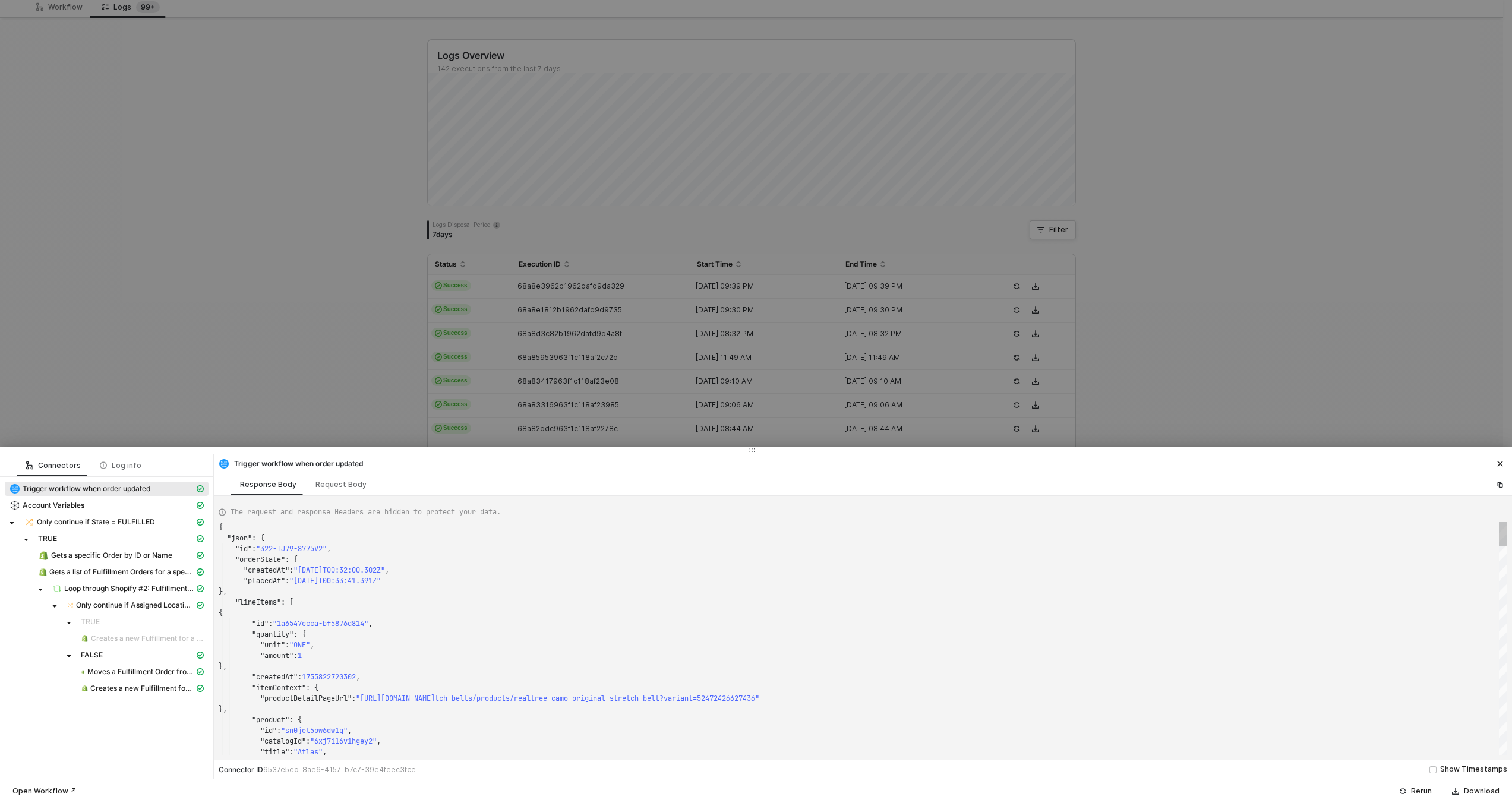
type textarea "{ "json": { "id": "322-PPYW-79P4P8", "orderState": { "createdAt": "[DATE]T20:40…"
click at [522, 382] on div at bounding box center [756, 401] width 1512 height 803
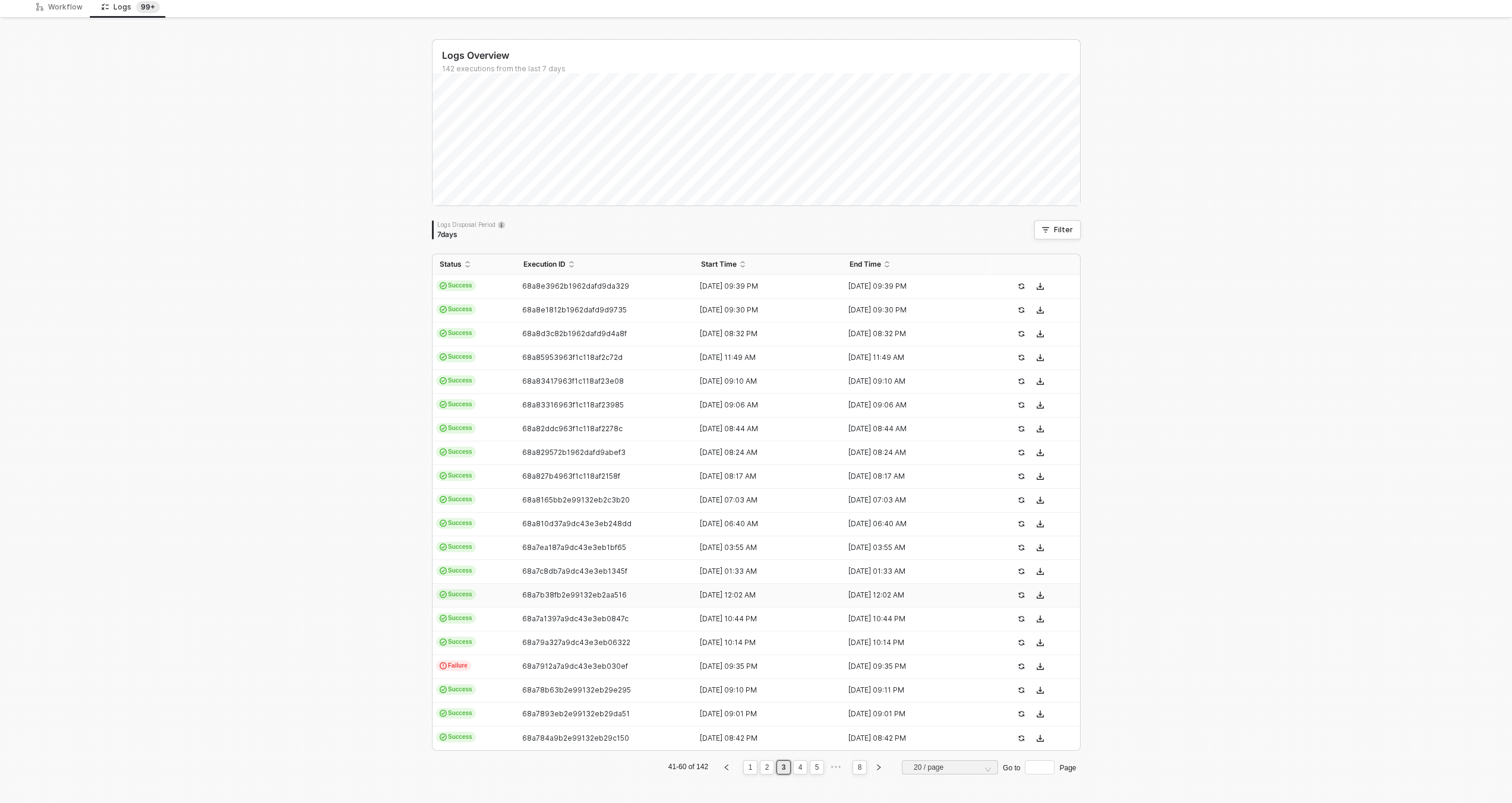
click at [496, 585] on td "Success" at bounding box center [474, 596] width 84 height 24
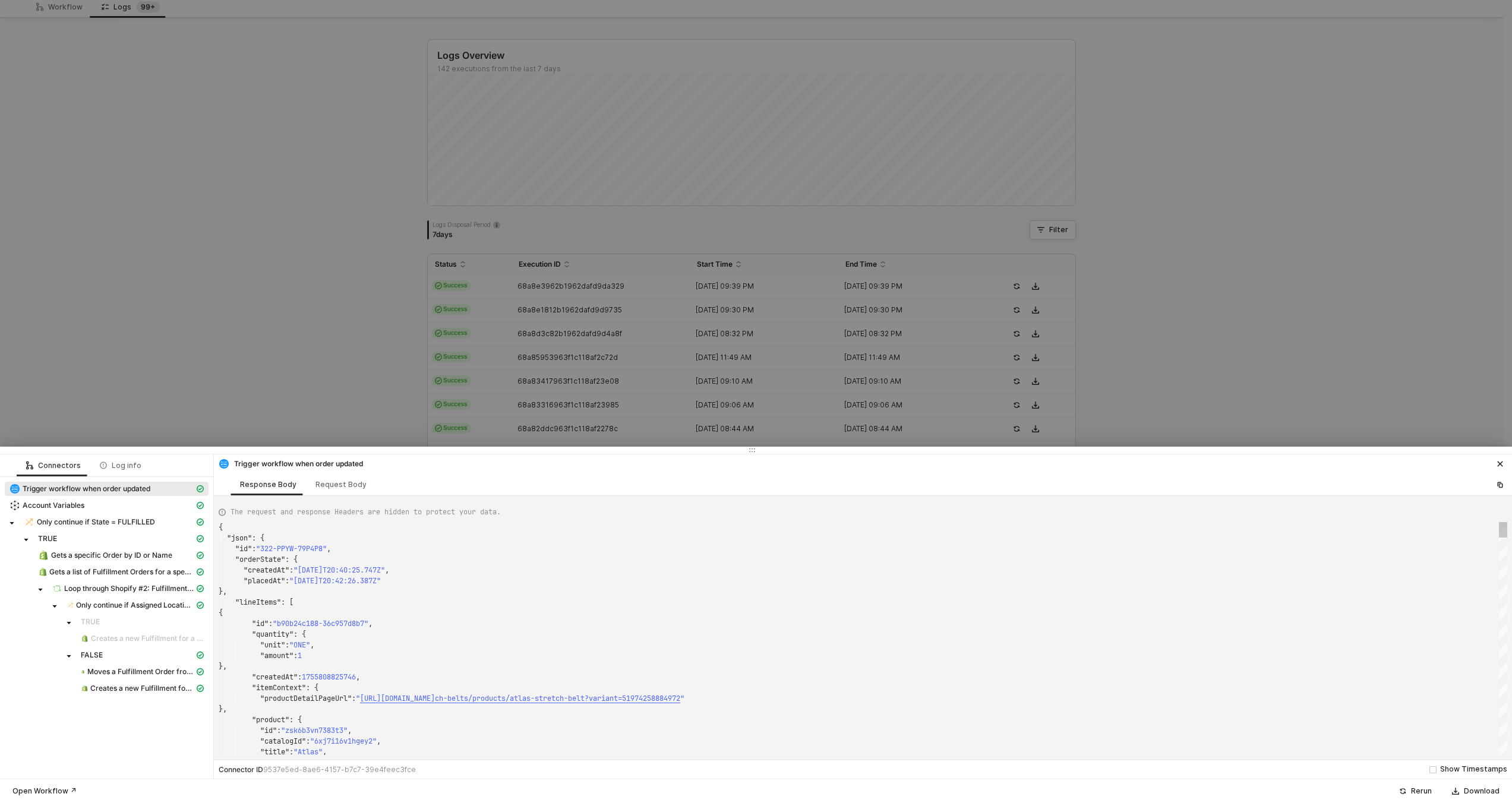
type textarea "{ "json": { "id": "322-8DM6-NBQHT5", "orderState": { "createdAt": "2025-08-21T0…"
click at [498, 422] on div at bounding box center [756, 401] width 1512 height 803
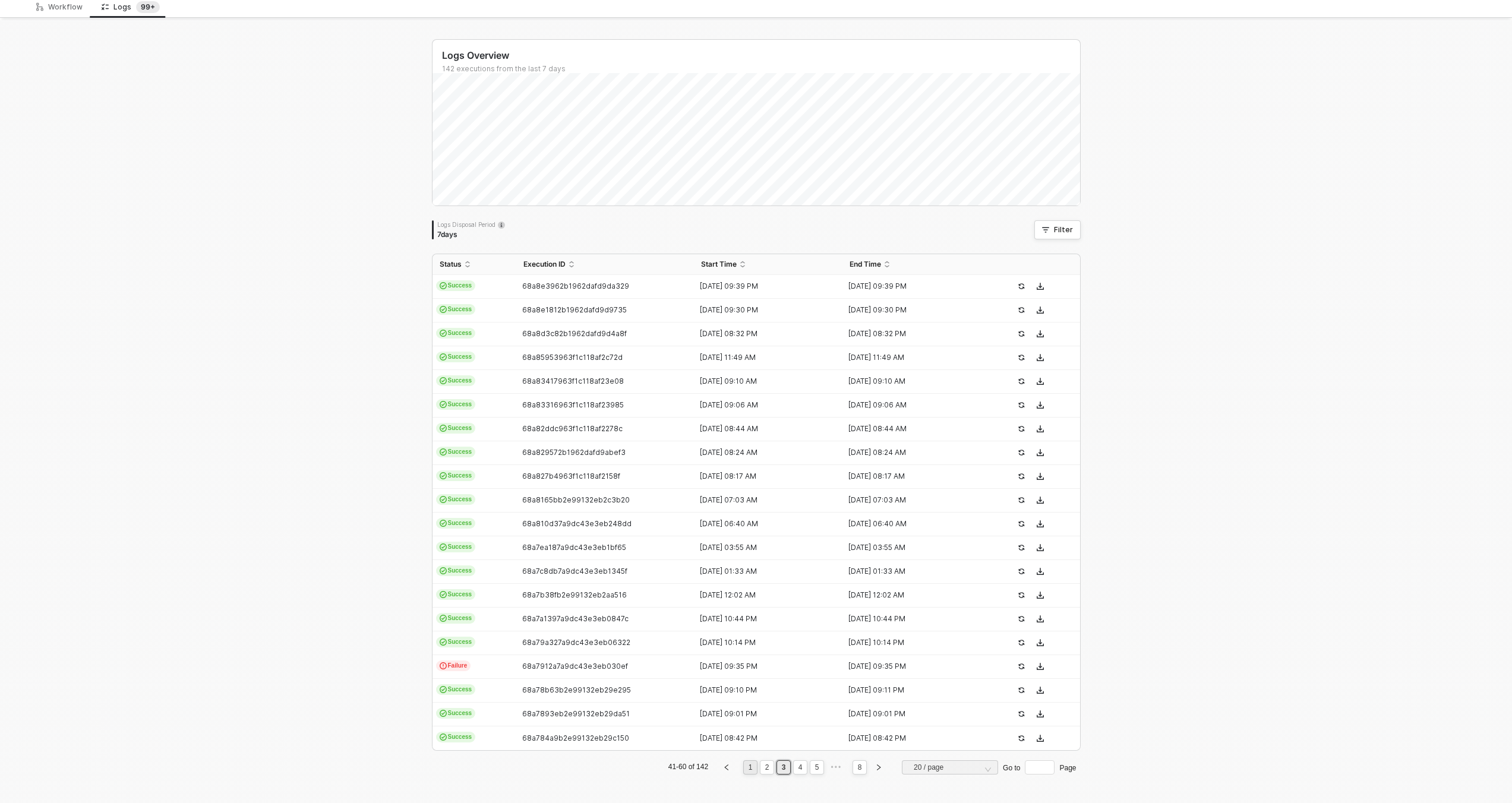
click at [751, 766] on li "1" at bounding box center [750, 767] width 14 height 14
click at [559, 283] on span "68accb960146138400226534" at bounding box center [575, 286] width 108 height 8
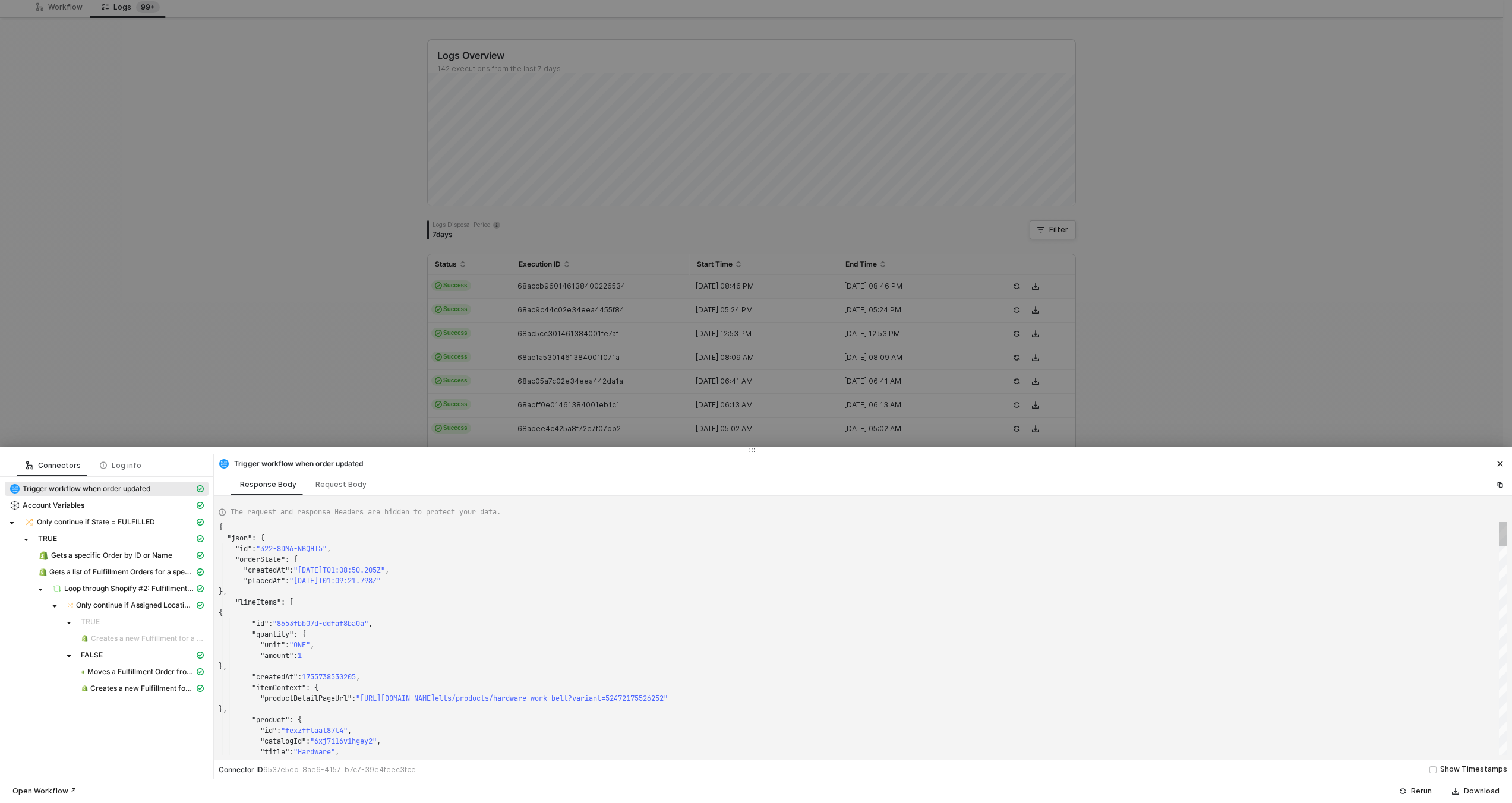
type textarea "{ "json": { "id": "322-UMR3-BC5DAA", "orderState": { "createdAt": "2025-08-24T2…"
click at [556, 256] on div at bounding box center [756, 401] width 1512 height 803
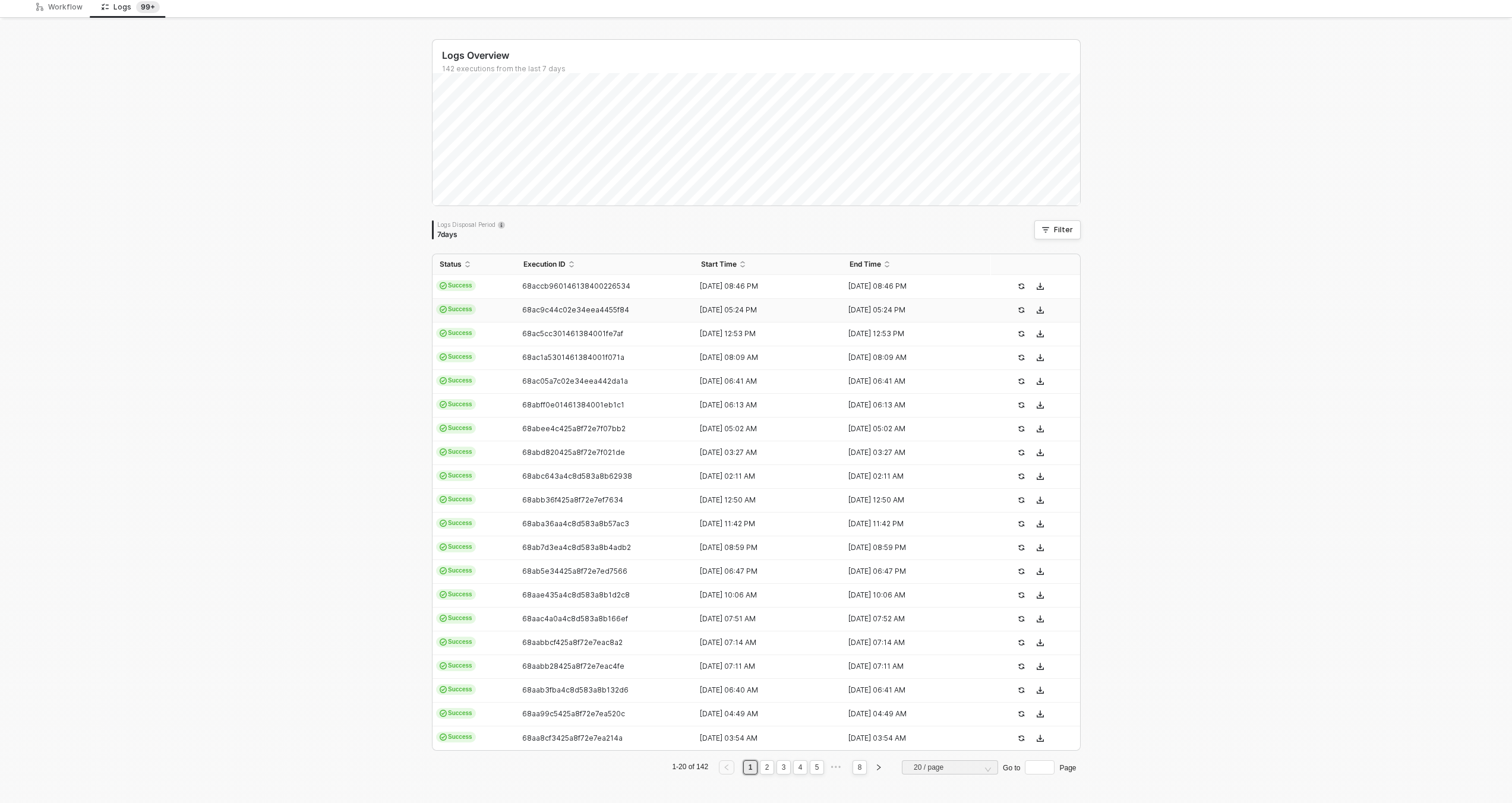
click at [542, 320] on td "68ac9c44c02e34eea4455f84" at bounding box center [606, 311] width 178 height 24
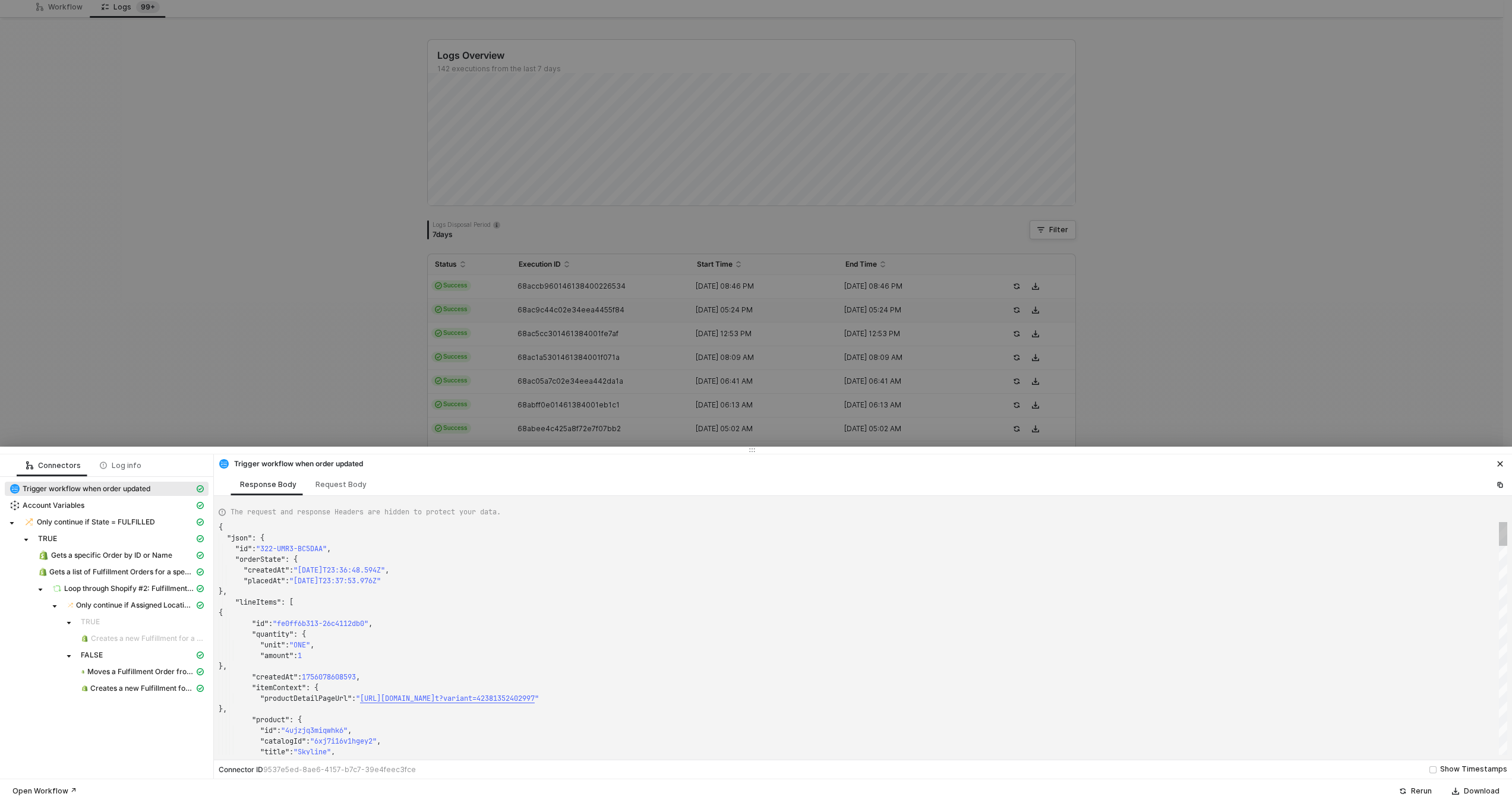
type textarea "{ "json": { "id": "322-NZ86-2UADPJ", "orderState": { "createdAt": "2025-08-25T0…"
click at [535, 344] on div at bounding box center [756, 401] width 1512 height 803
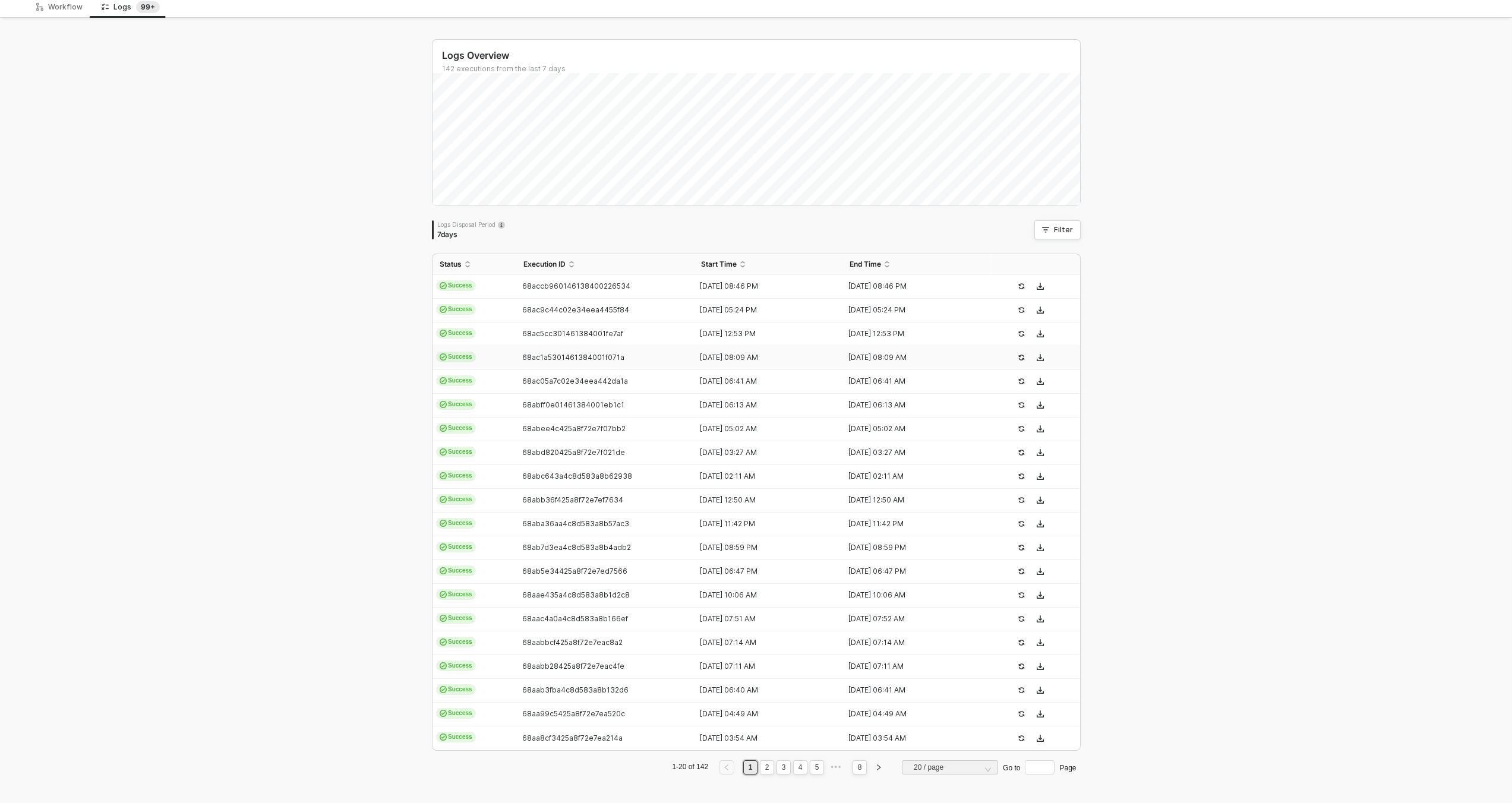
click at [534, 350] on td "68ac1a5301461384001f071a" at bounding box center [606, 359] width 178 height 24
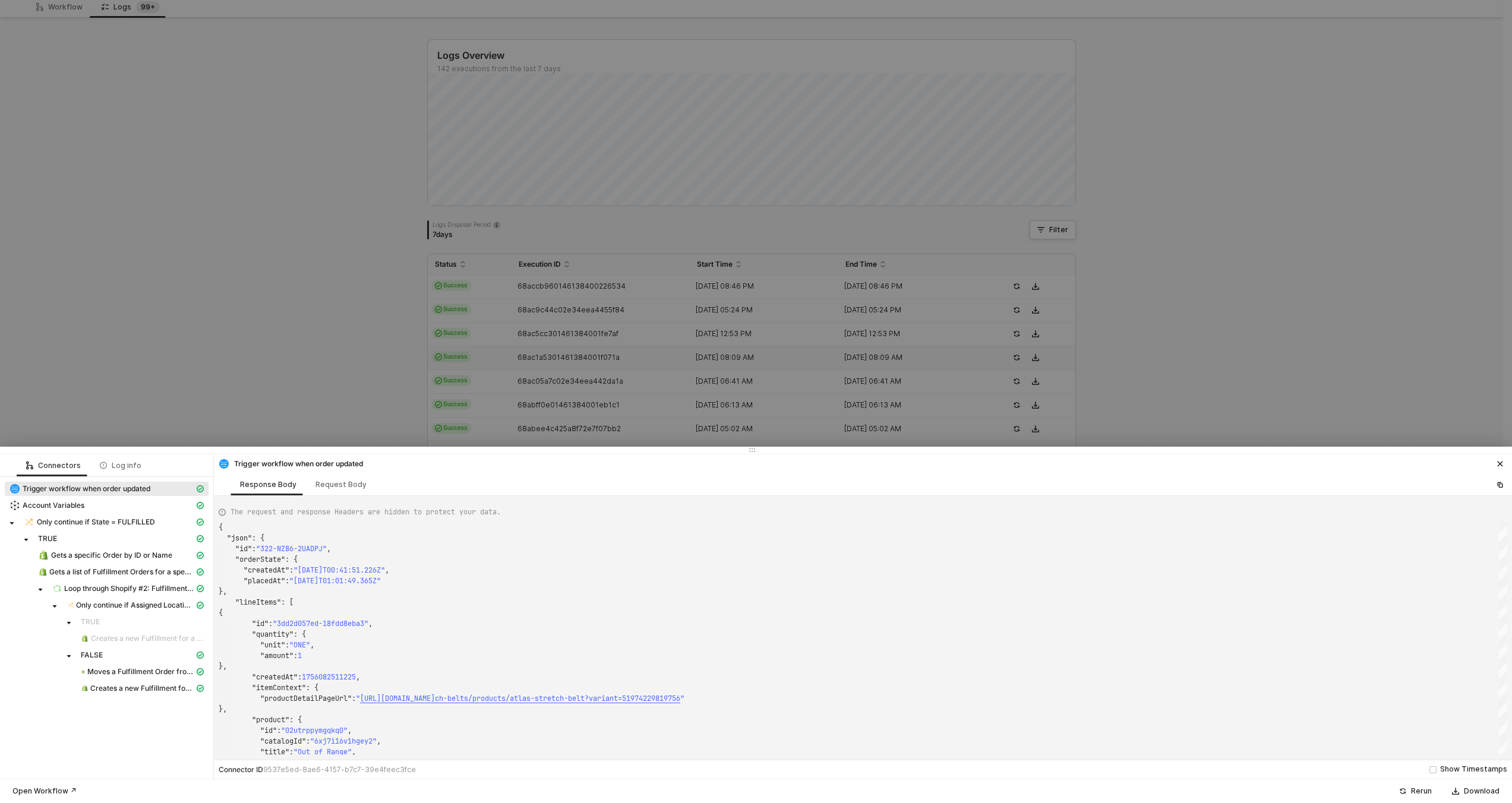
type textarea "{ "json": { "id": "322-JM9R-RMMGQG", "orderState": { "createdAt": "2025-08-24T2…"
click at [534, 351] on div at bounding box center [756, 401] width 1512 height 803
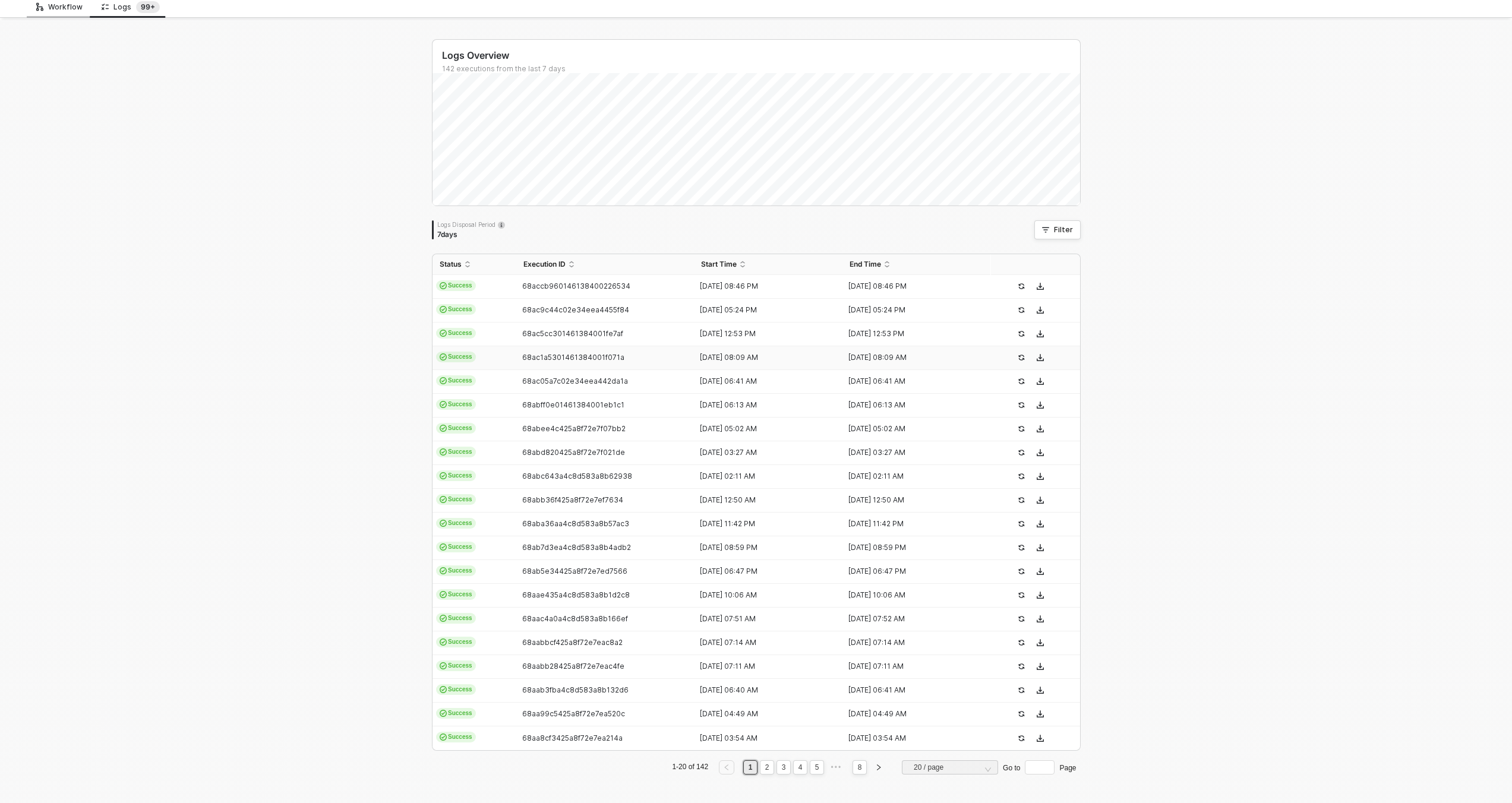
click at [65, 13] on div "Workflow" at bounding box center [59, 7] width 65 height 22
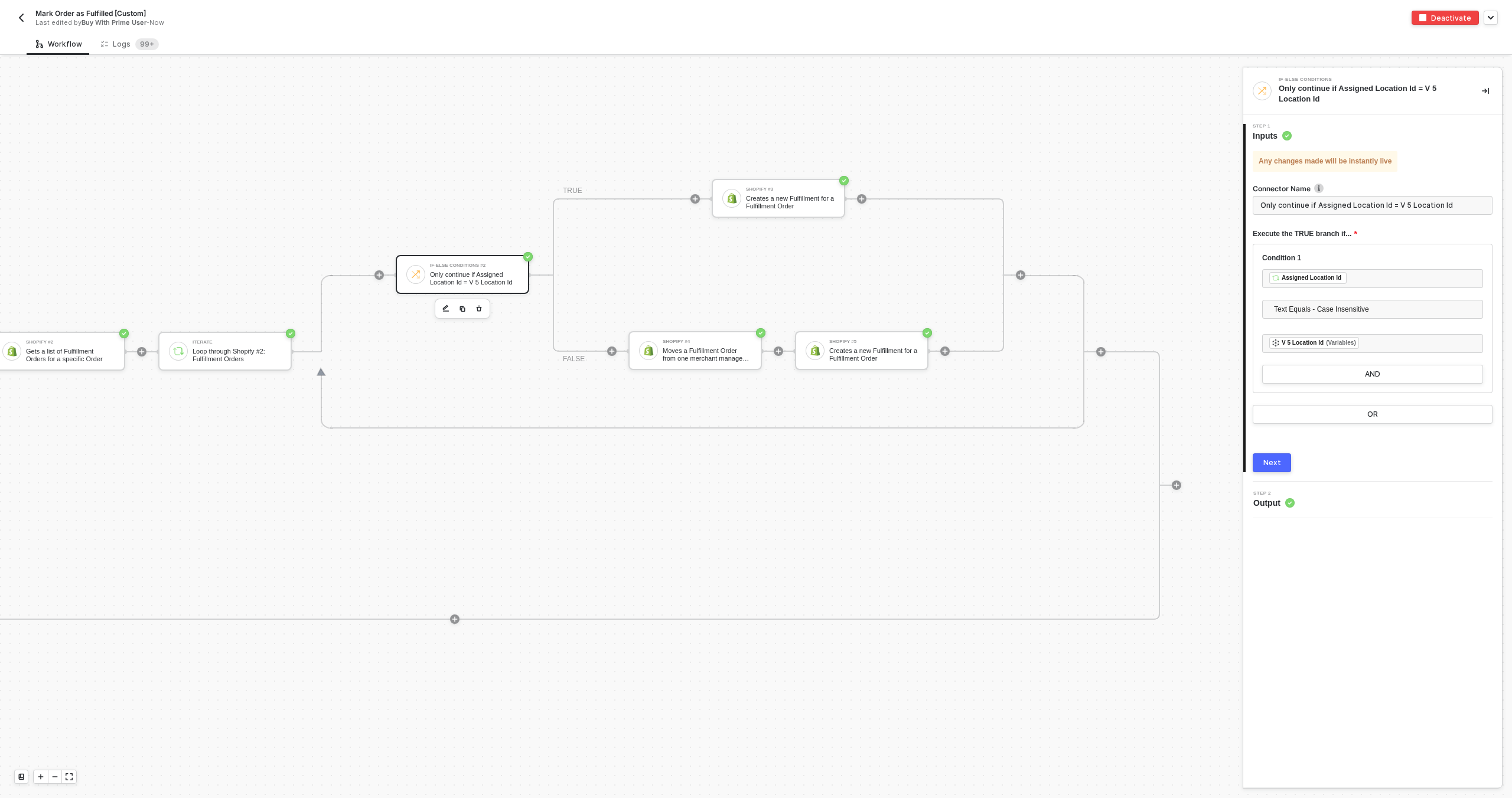
scroll to position [414, 765]
click at [50, 776] on div at bounding box center [55, 776] width 14 height 13
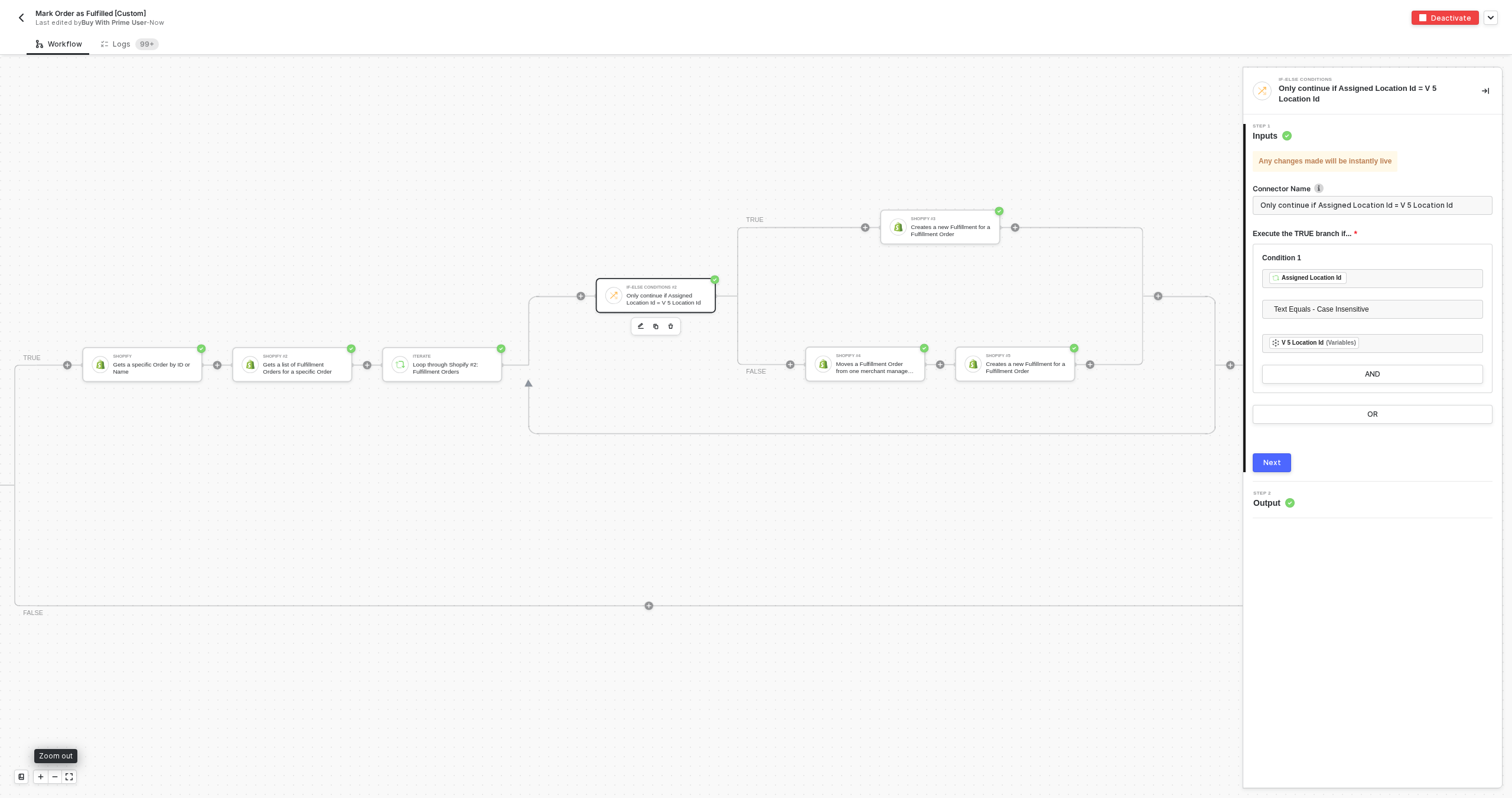
click at [50, 776] on div at bounding box center [55, 776] width 14 height 13
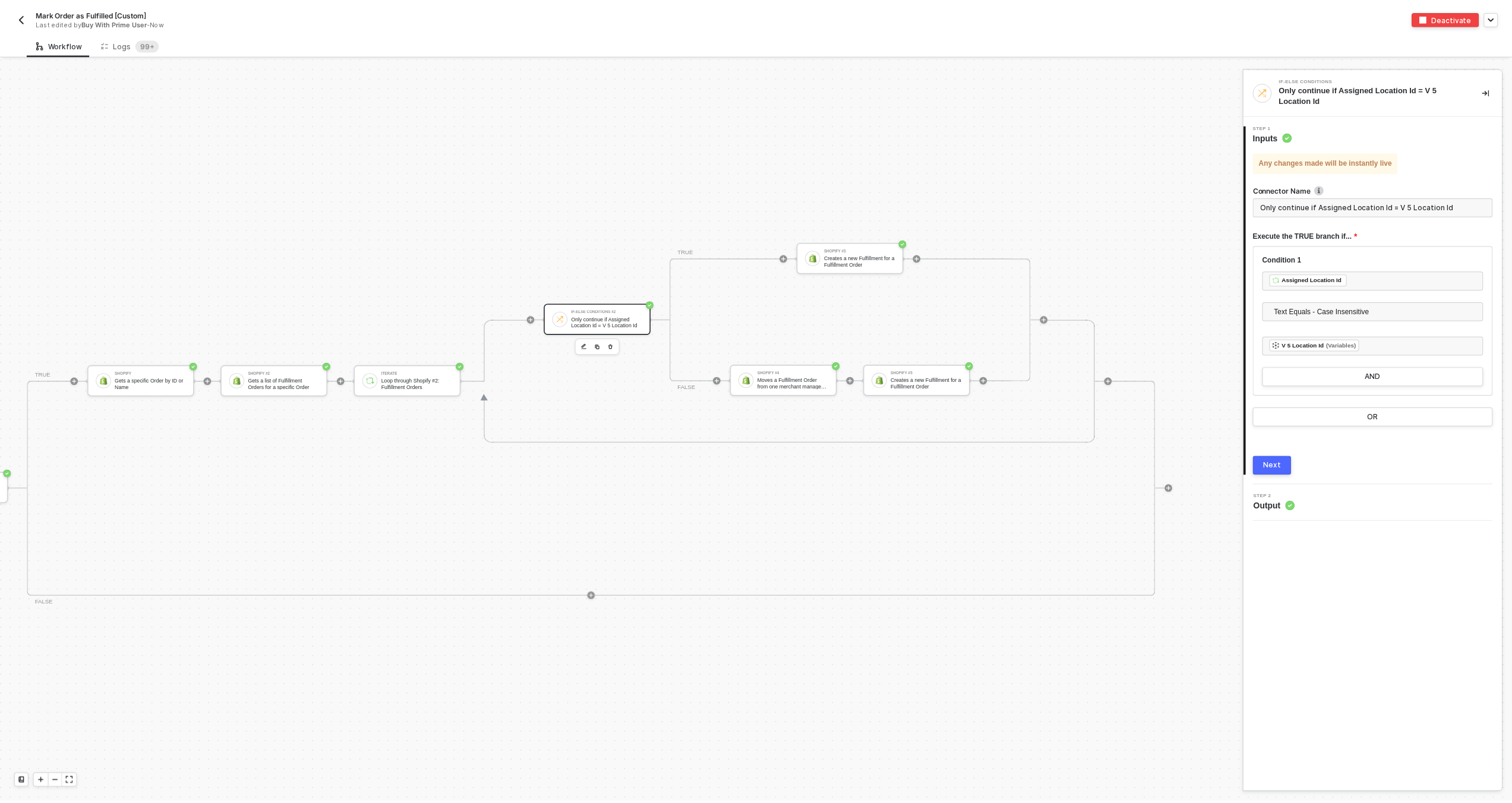
scroll to position [416, 712]
click at [150, 48] on sup "99+" at bounding box center [148, 44] width 24 height 12
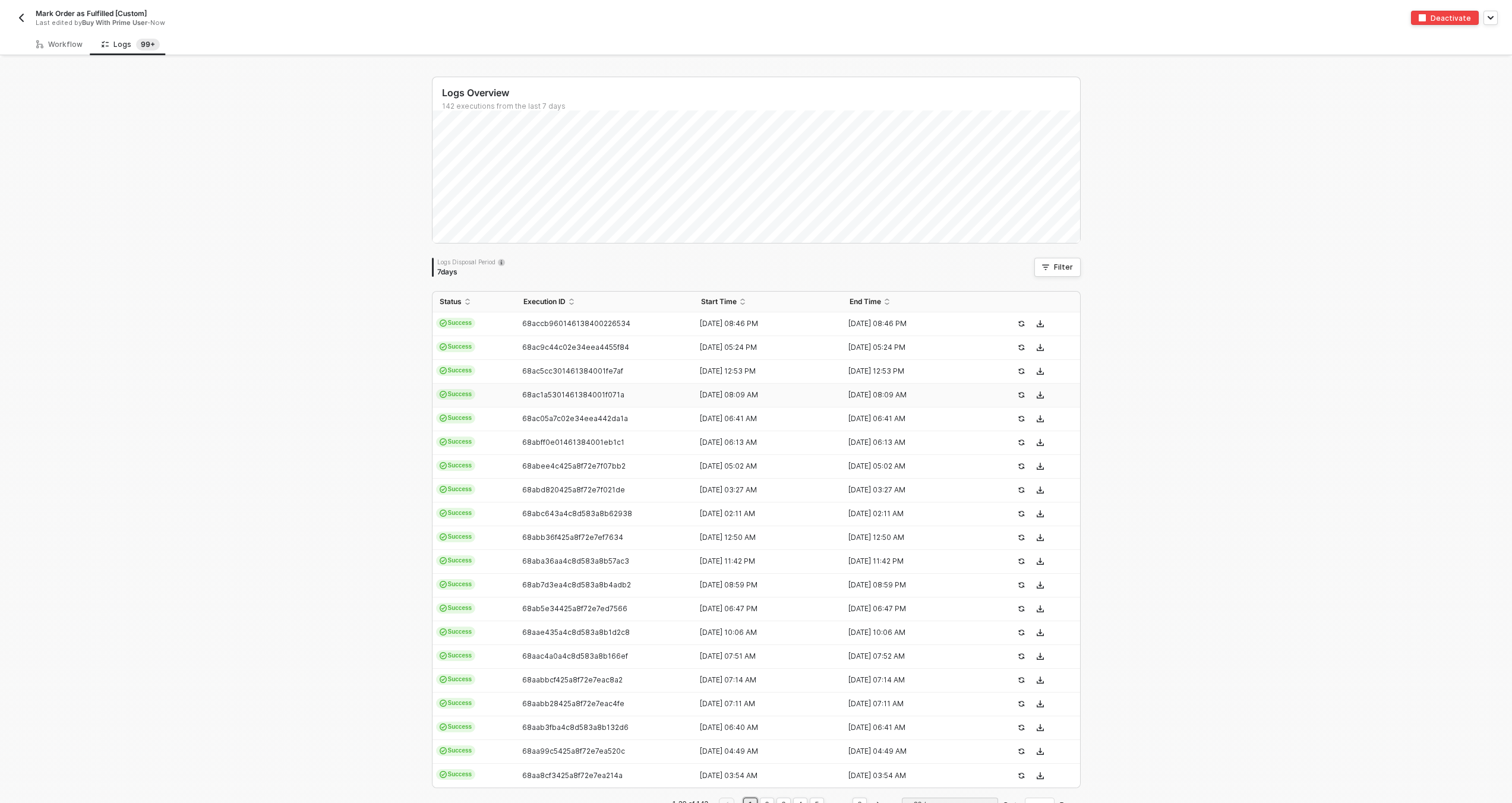
scroll to position [37, 0]
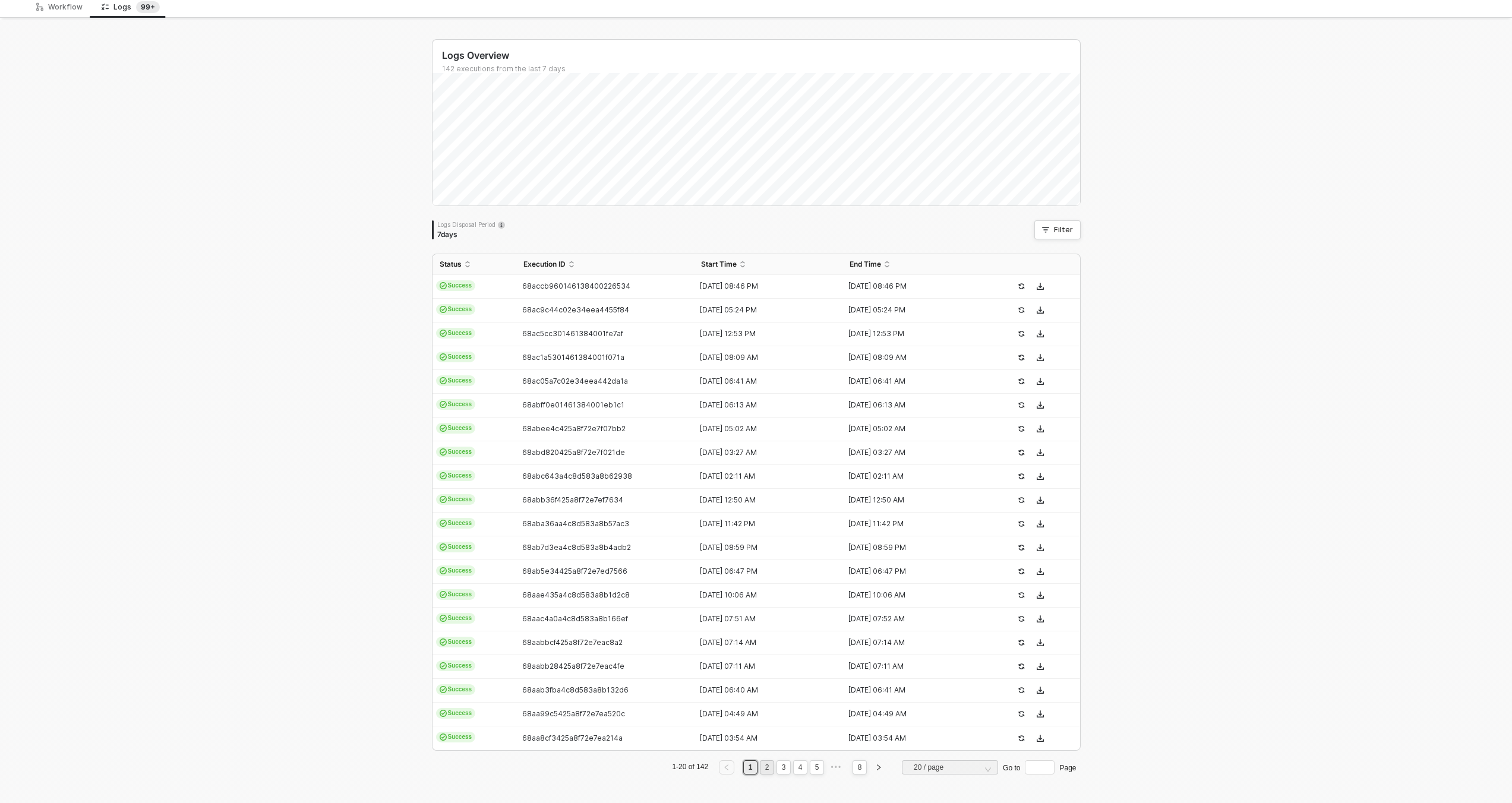
click at [764, 769] on link "2" at bounding box center [767, 767] width 11 height 13
click at [779, 775] on div "Status Execution ID Start Time End Time Success 68aa8854425a8f72e7ea1076 24 Aug…" at bounding box center [756, 519] width 648 height 530
click at [779, 771] on link "3" at bounding box center [784, 767] width 11 height 13
click at [605, 326] on td "68a8d3c82b1962dafd9d4a8f" at bounding box center [606, 335] width 178 height 24
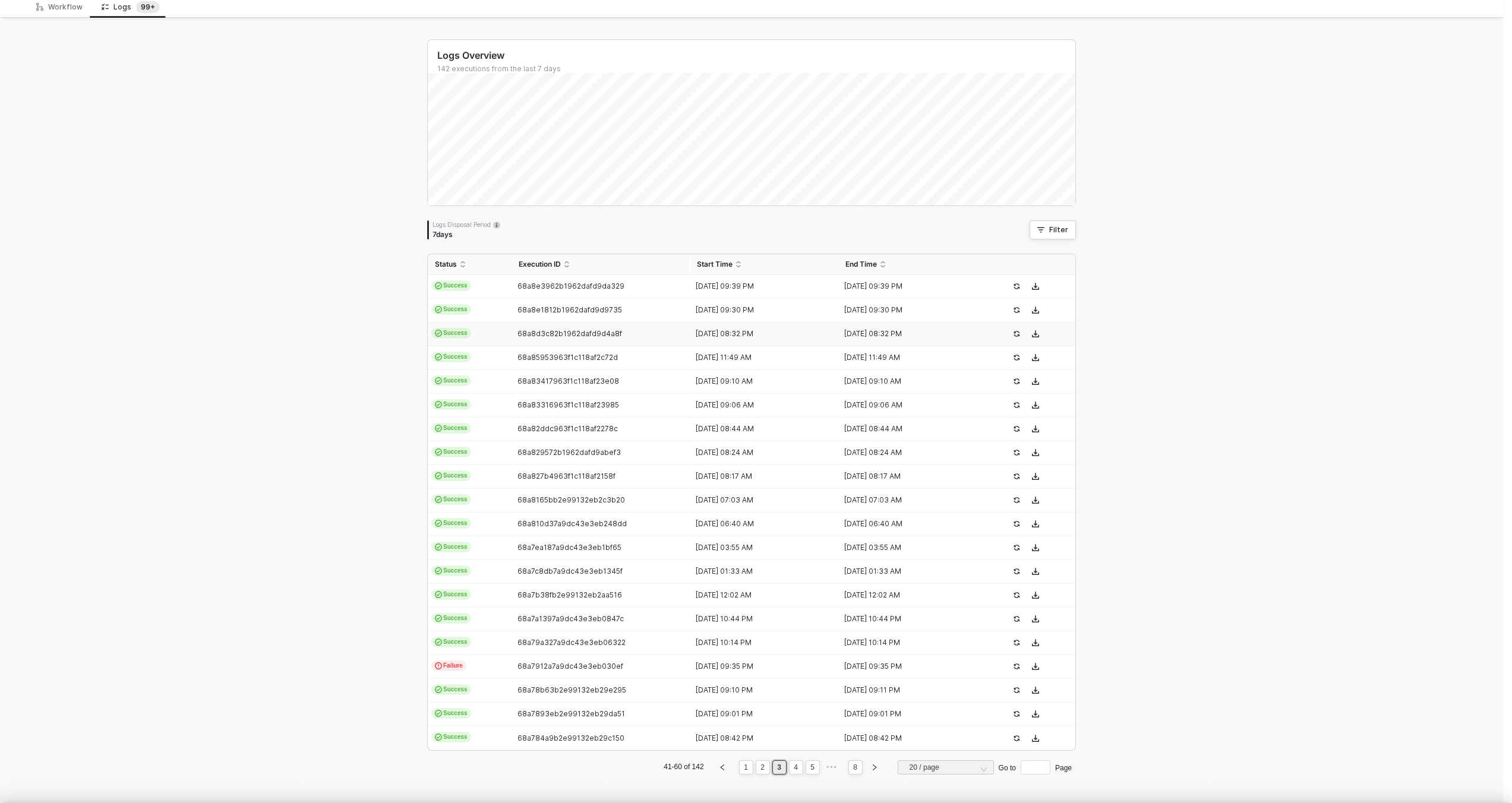
scroll to position [107, 0]
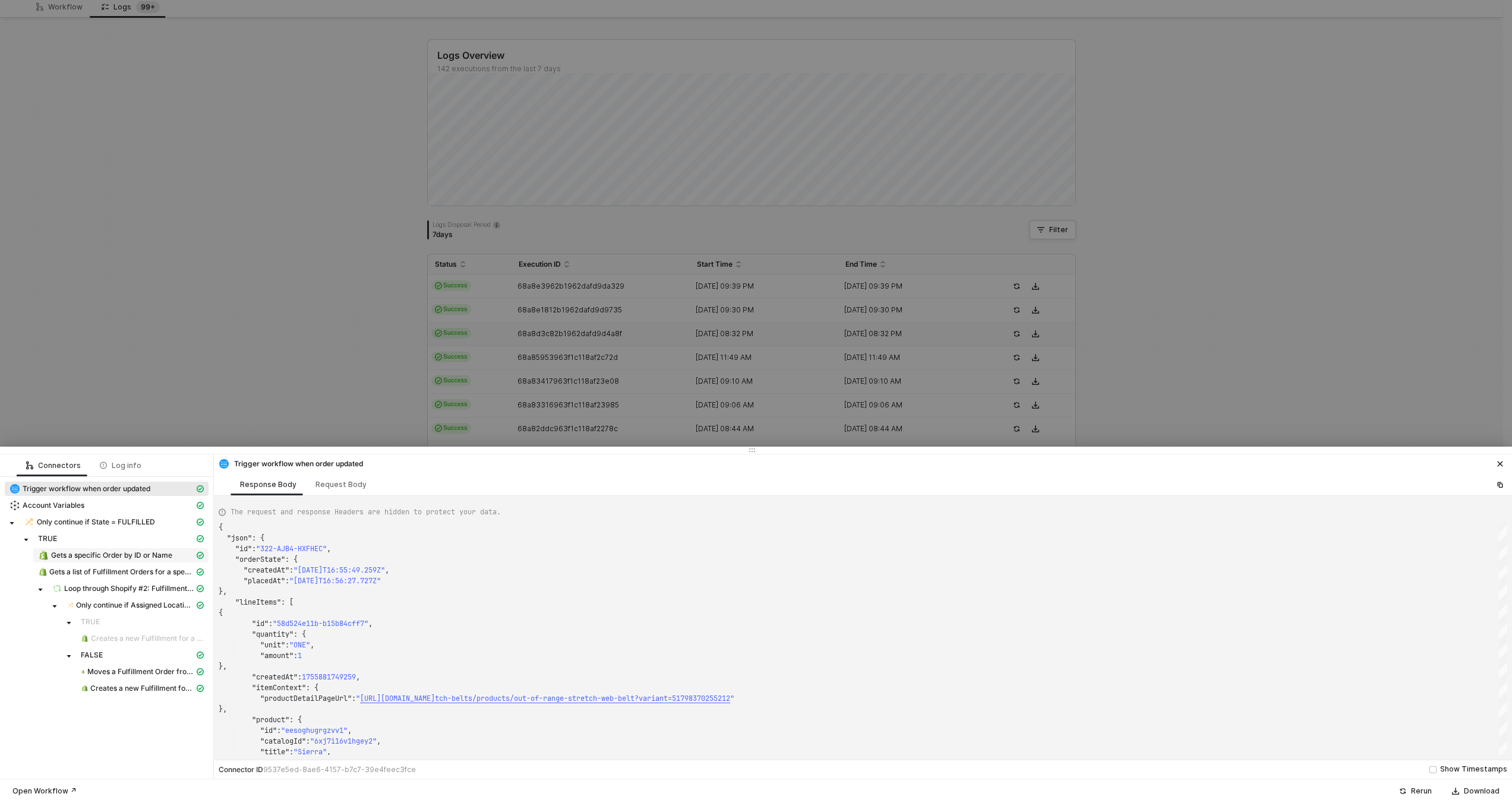
click at [143, 553] on span "Gets a specific Order by ID or Name" at bounding box center [111, 555] width 122 height 9
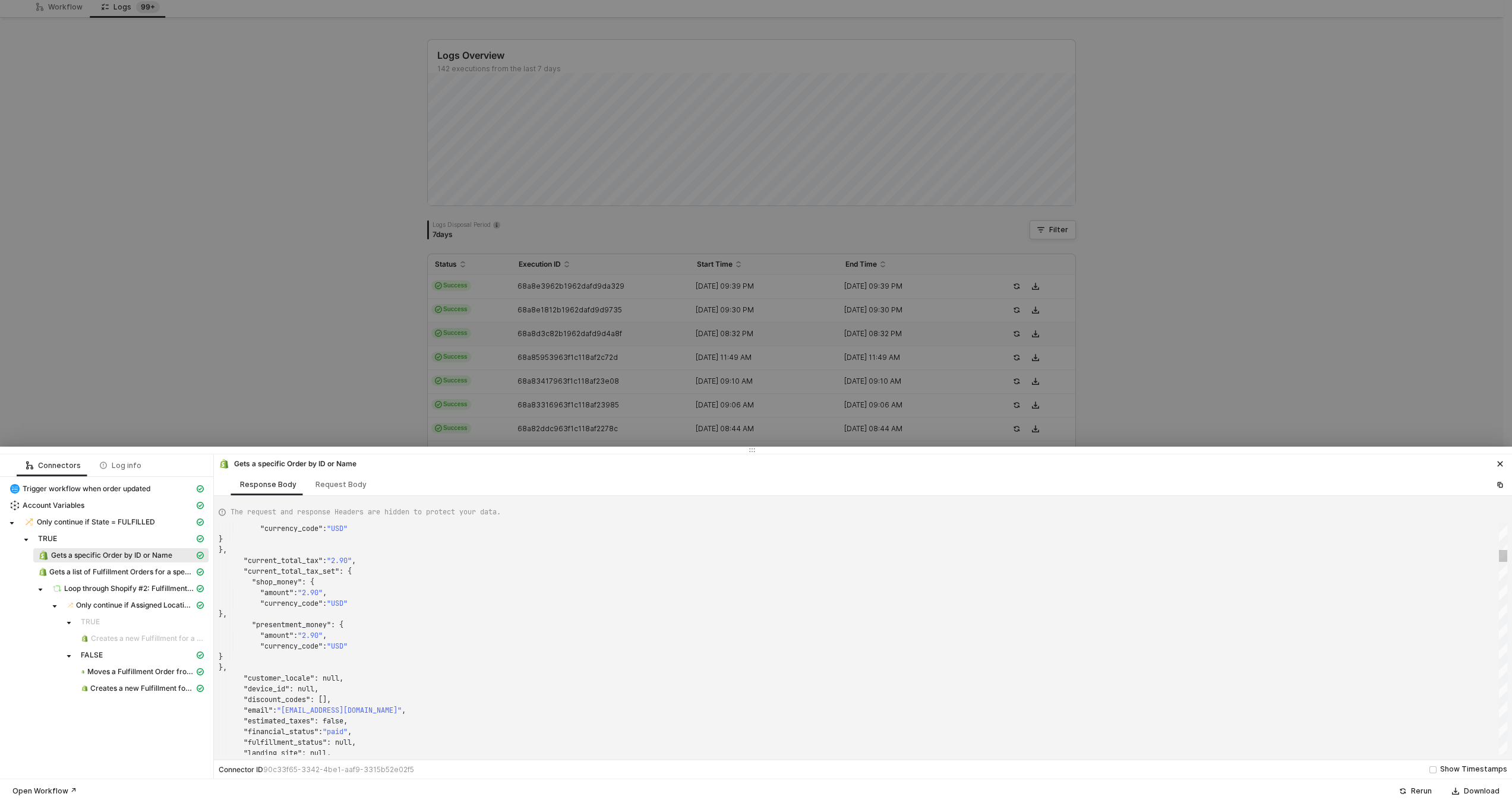
scroll to position [42, 136]
click at [447, 642] on div ""currency_code" : "USD"" at bounding box center [863, 646] width 1288 height 11
type textarea ""email": "aalmquist213@gmail.com", "estimated_taxes": false, "financial_status"…"
type textarea "1"
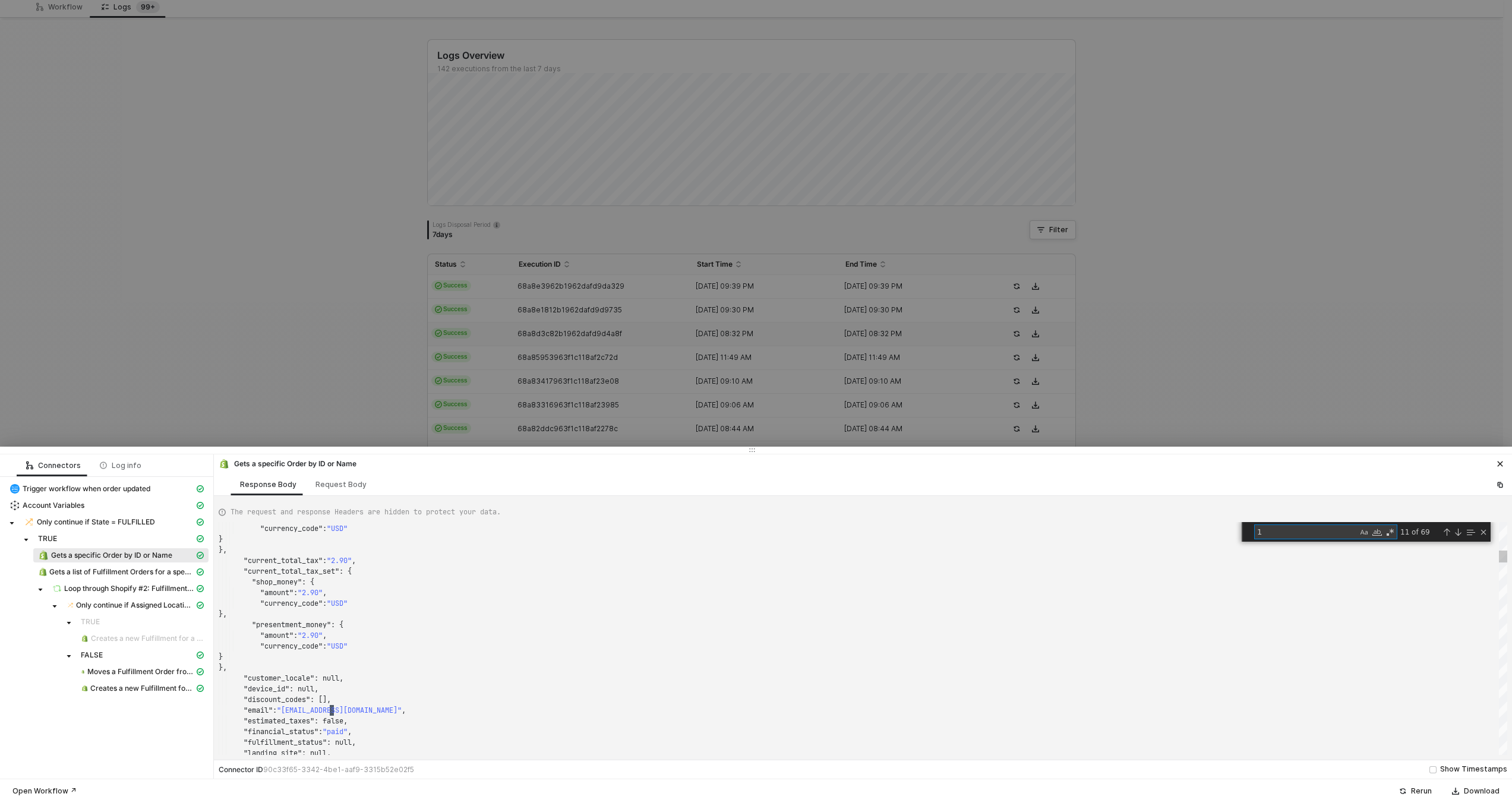
type textarea ""note_attributes": [], "number": 158155, "order_number": 159155, "order_status_…"
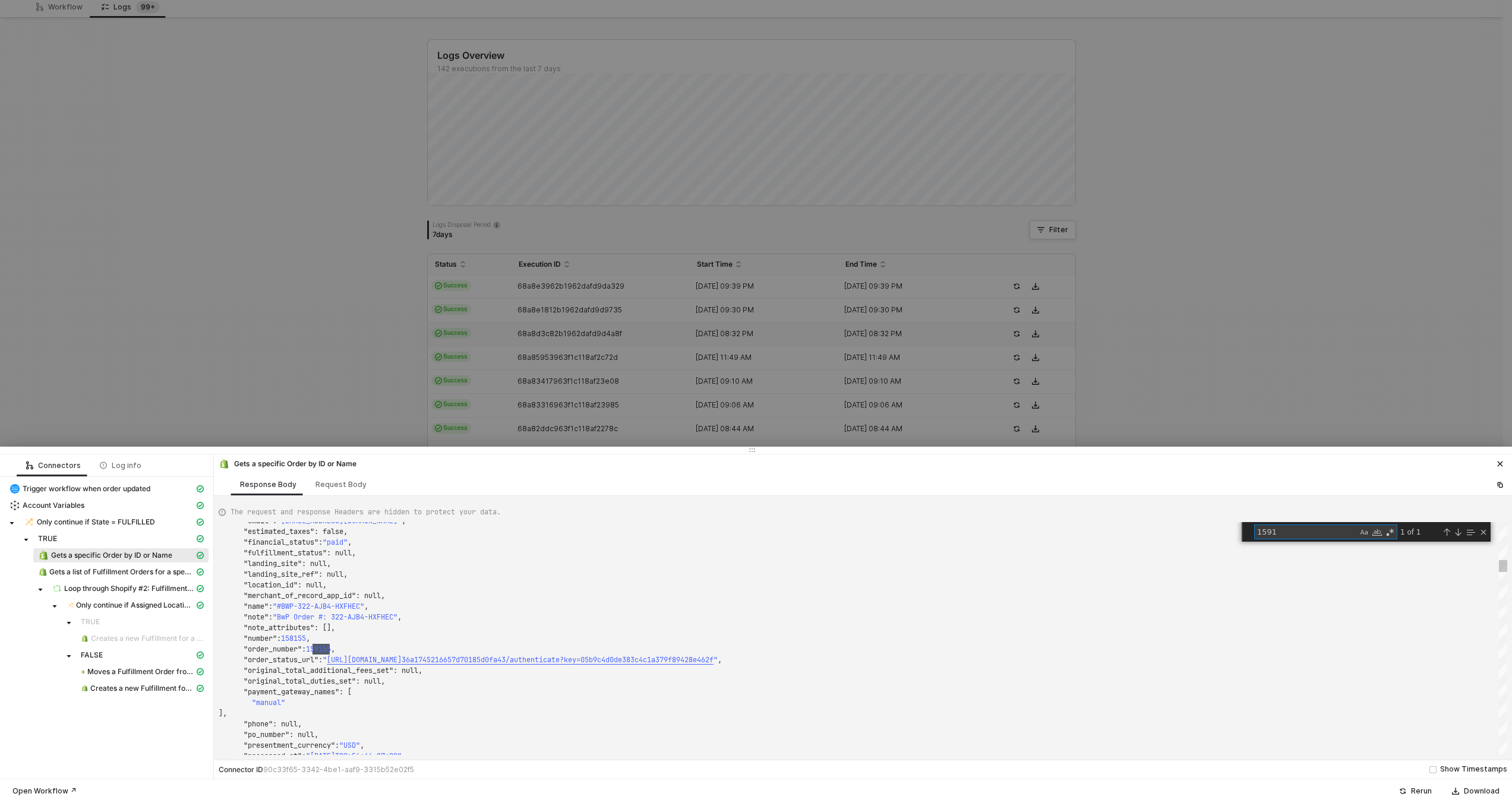
scroll to position [107, 111]
type textarea "159143"
click at [458, 305] on div at bounding box center [756, 401] width 1512 height 803
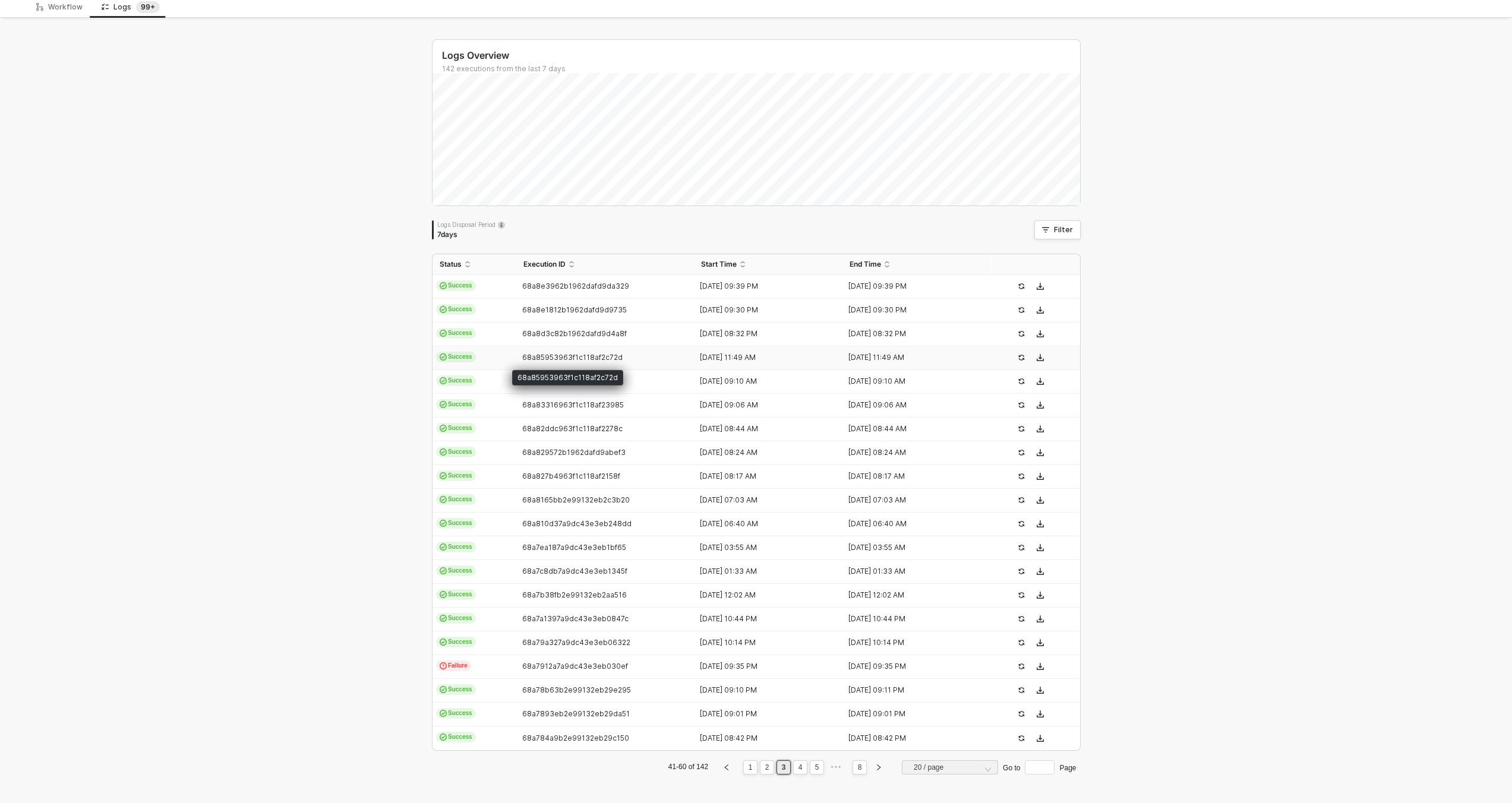
click at [522, 360] on span "68a85953963f1c118af2c72d" at bounding box center [572, 357] width 100 height 8
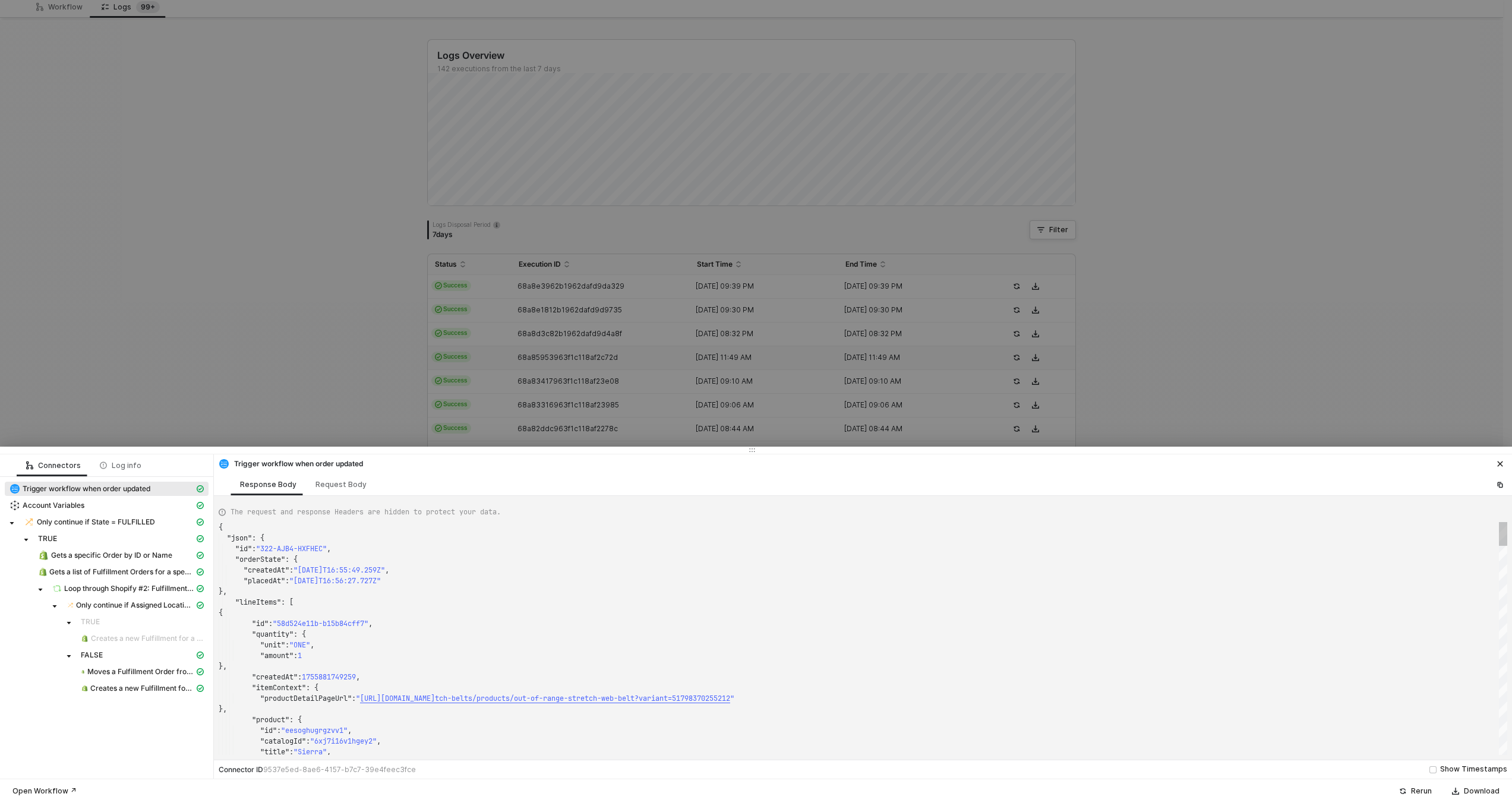
scroll to position [107, 0]
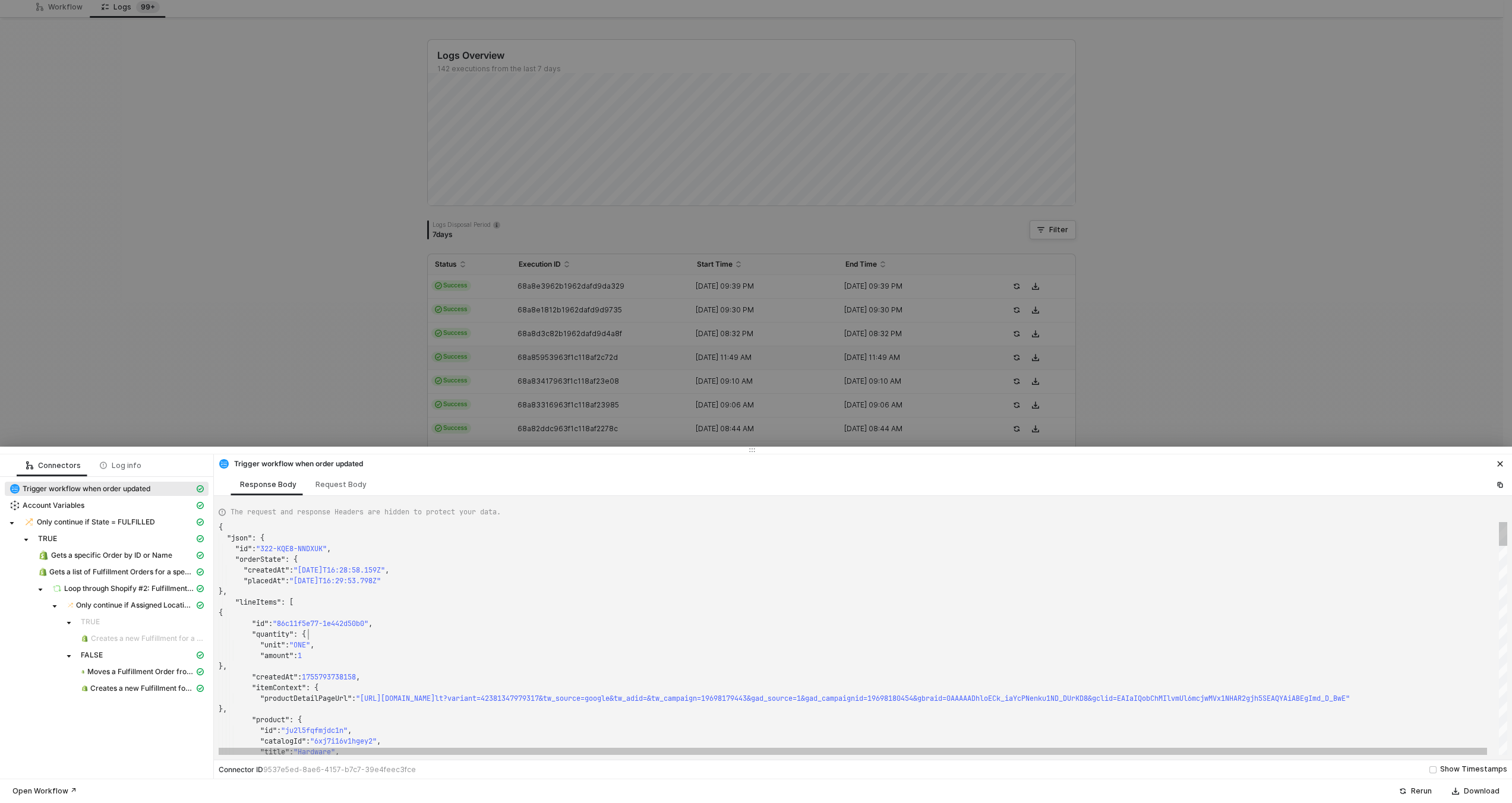
click at [306, 637] on span ": {" at bounding box center [299, 634] width 13 height 9
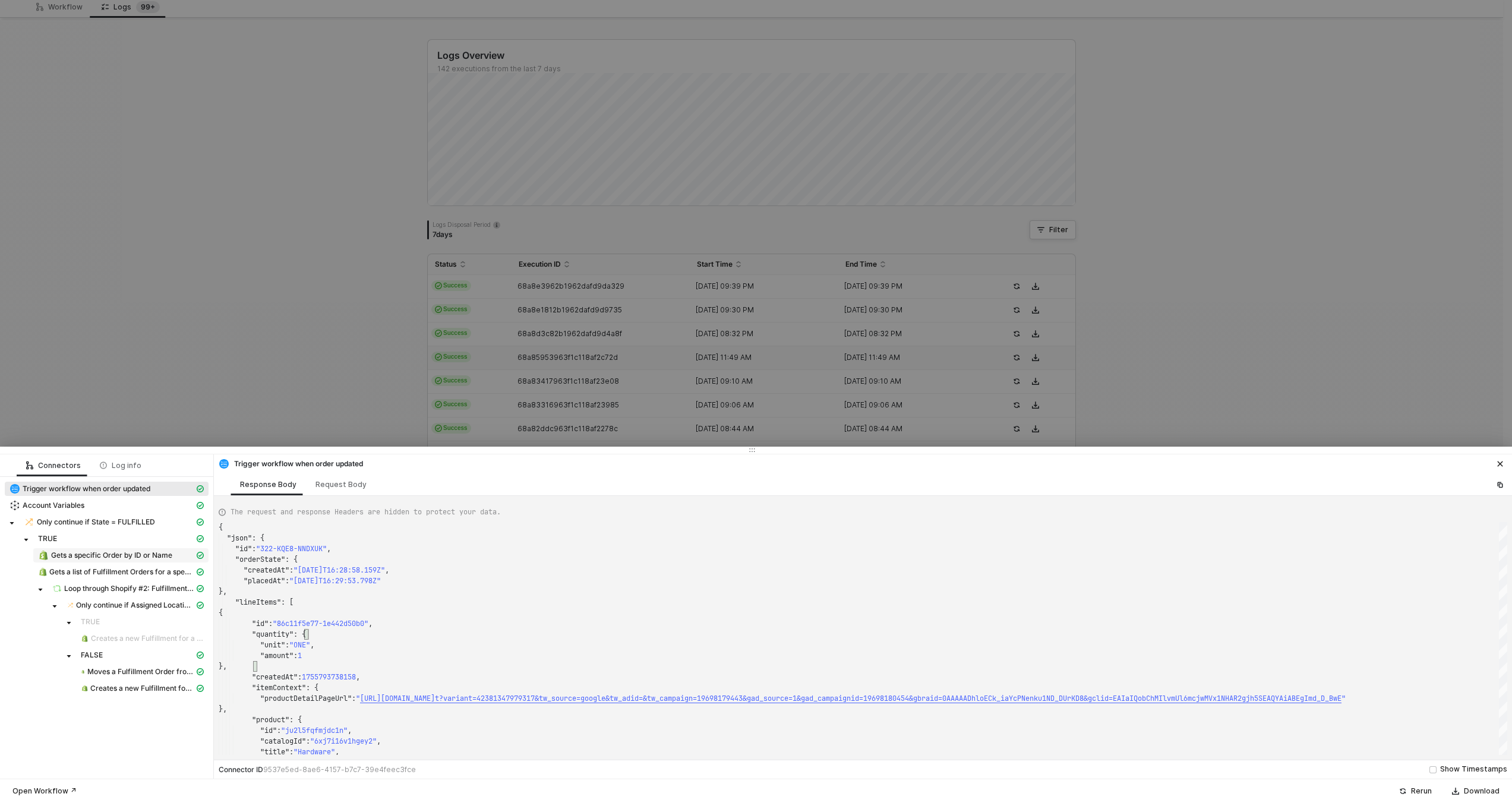
click at [153, 554] on span "Gets a specific Order by ID or Name" at bounding box center [111, 555] width 122 height 9
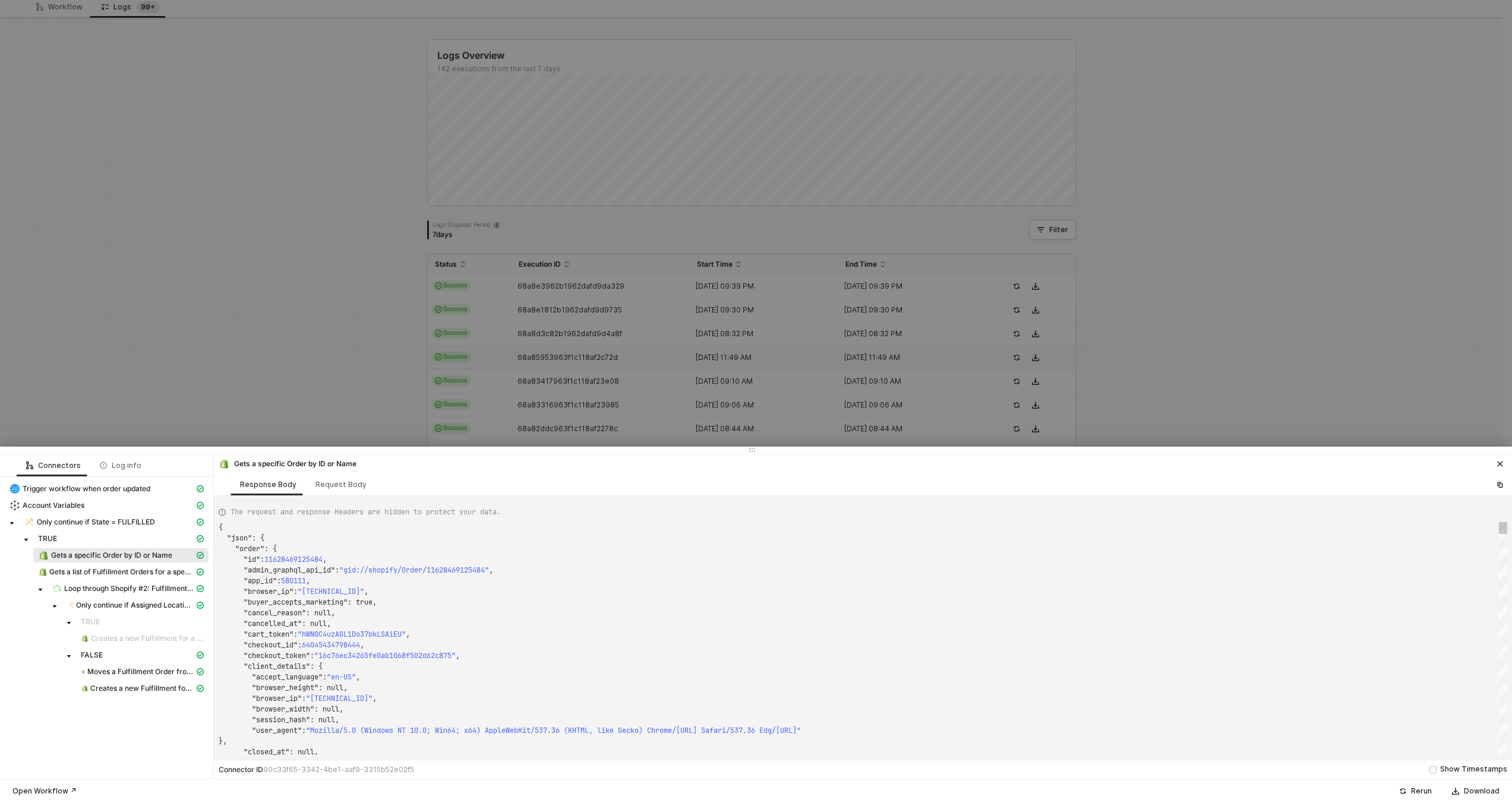
click at [515, 591] on div ""browser_ip" : "24.154.66.63" ," at bounding box center [863, 591] width 1288 height 11
type textarea ""fulfillment_status": null, "landing_site": "/pages/adventure-webbing-belts?utm…"
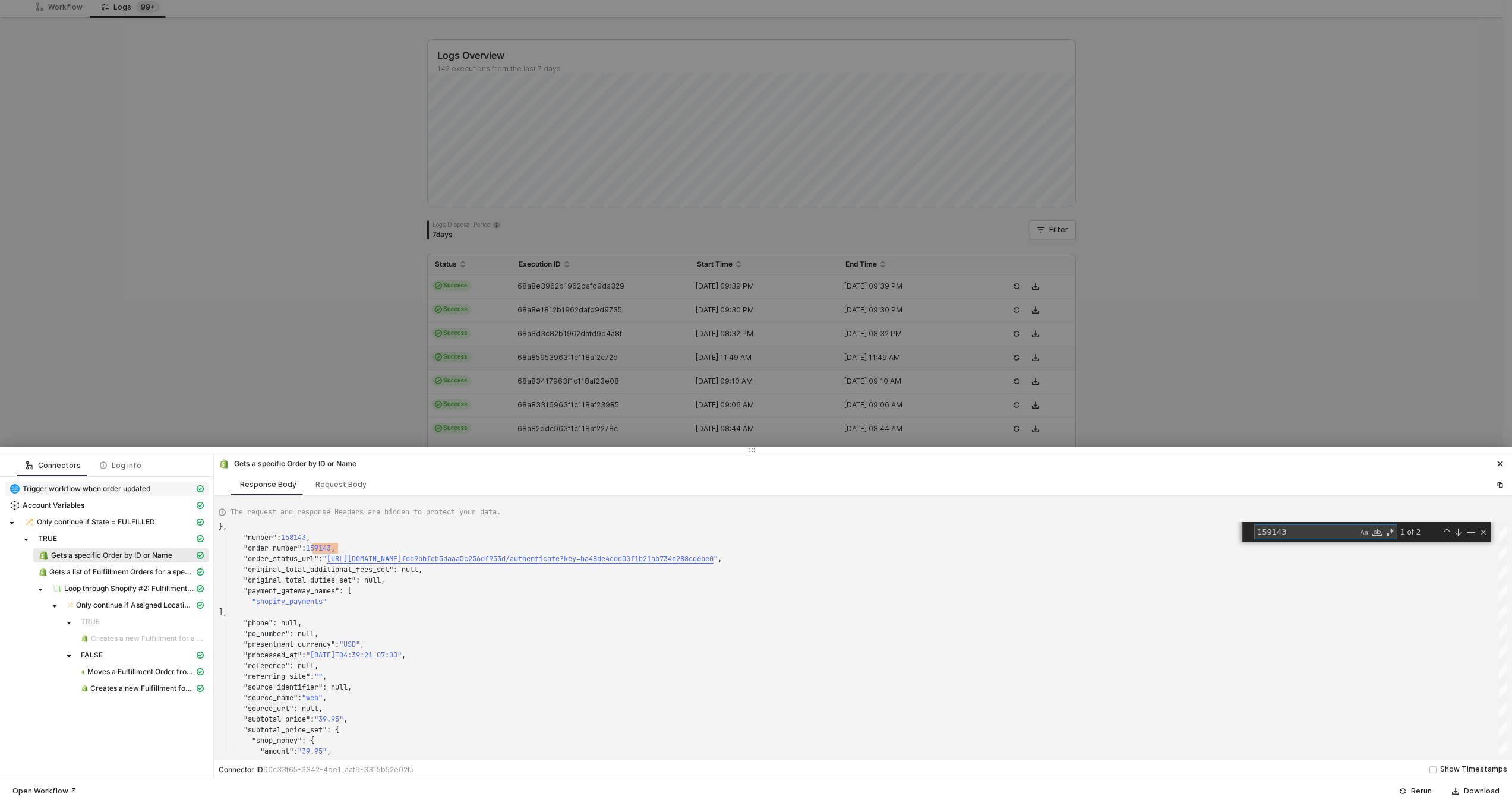
type textarea "159143"
click at [87, 484] on span "Trigger workflow when order updated" at bounding box center [87, 489] width 127 height 9
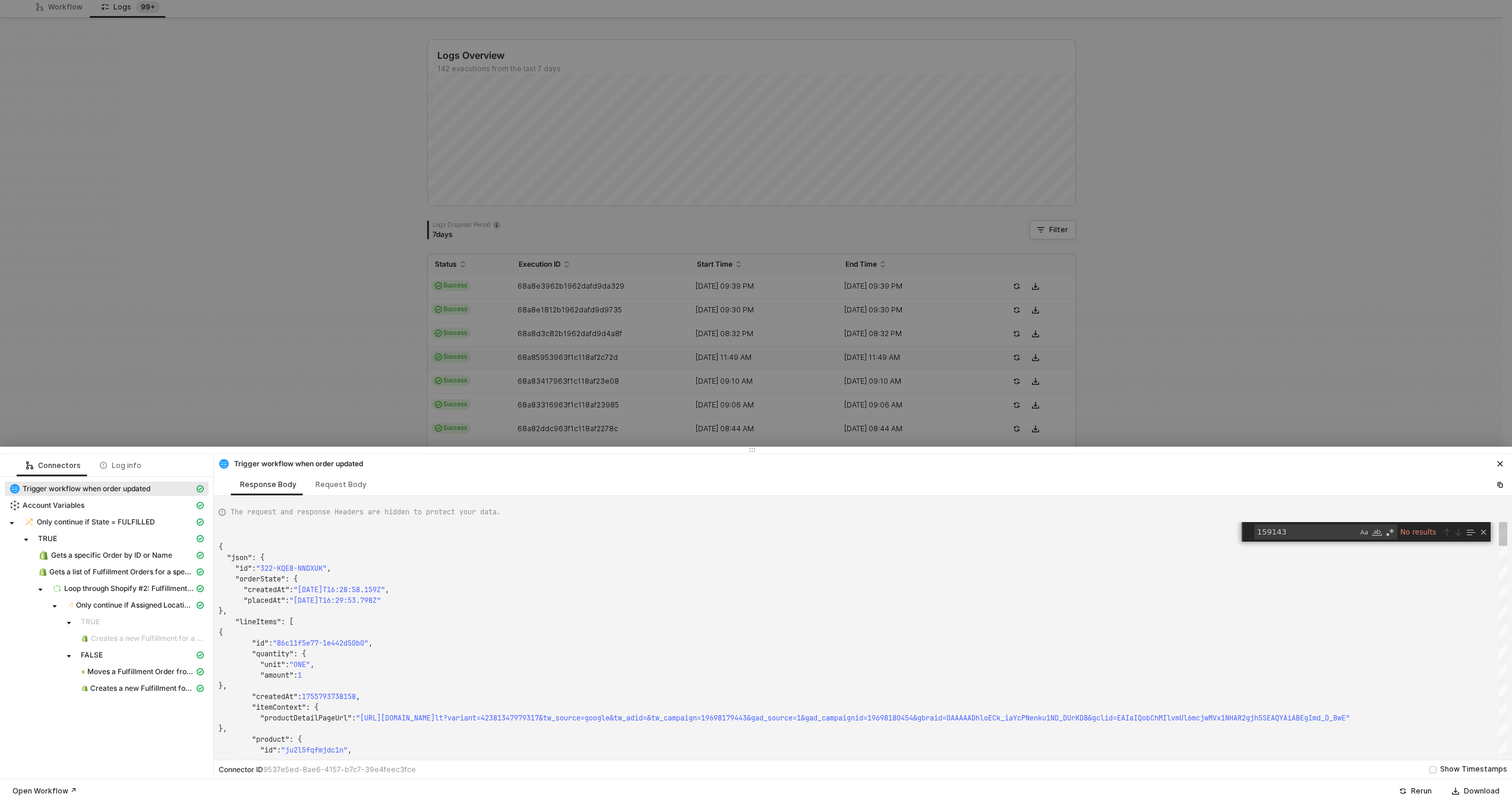
scroll to position [107, 0]
click at [96, 559] on span "Gets a specific Order by ID or Name" at bounding box center [111, 555] width 122 height 9
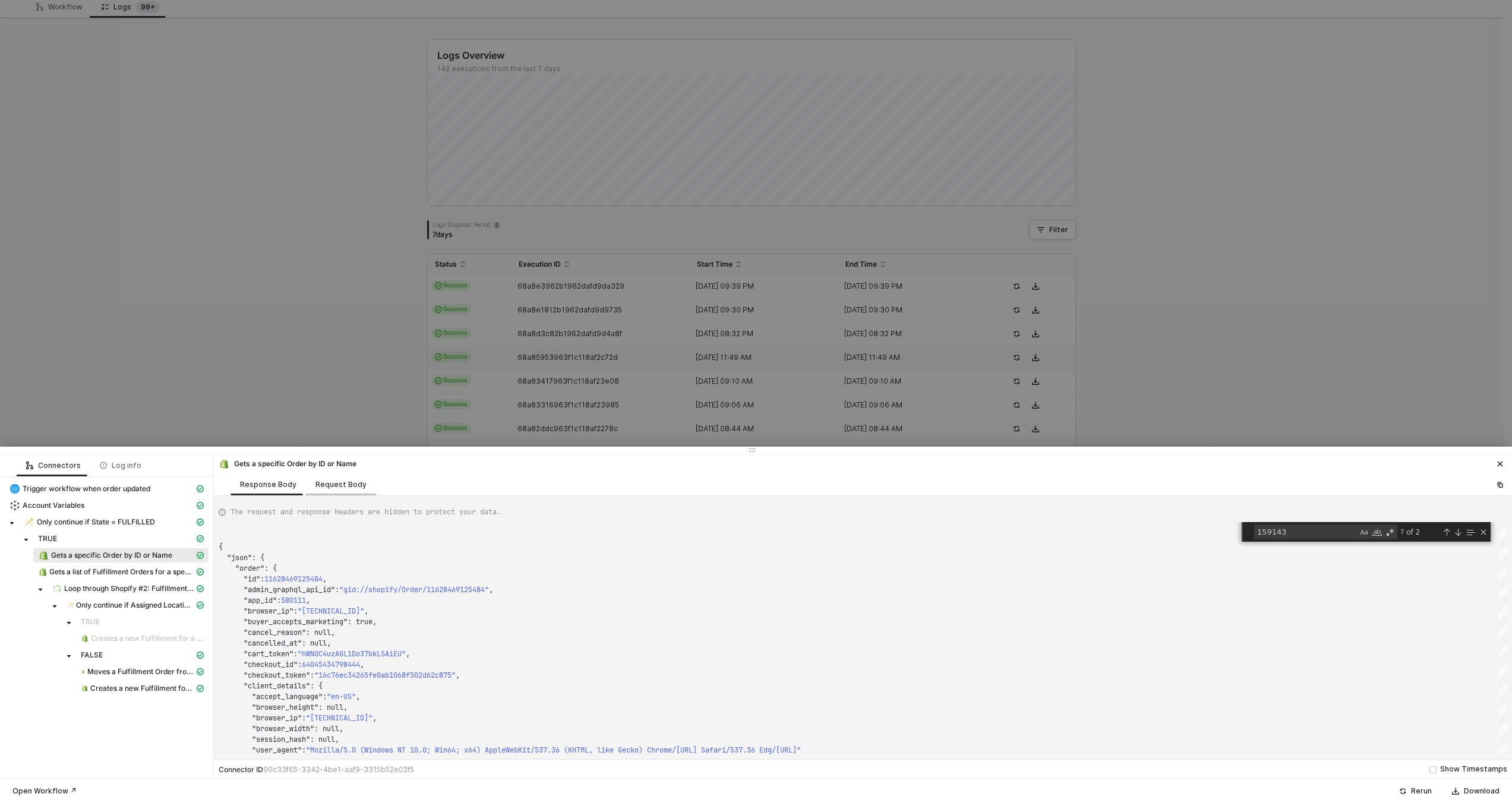
click at [352, 489] on div "Request Body" at bounding box center [341, 484] width 51 height 9
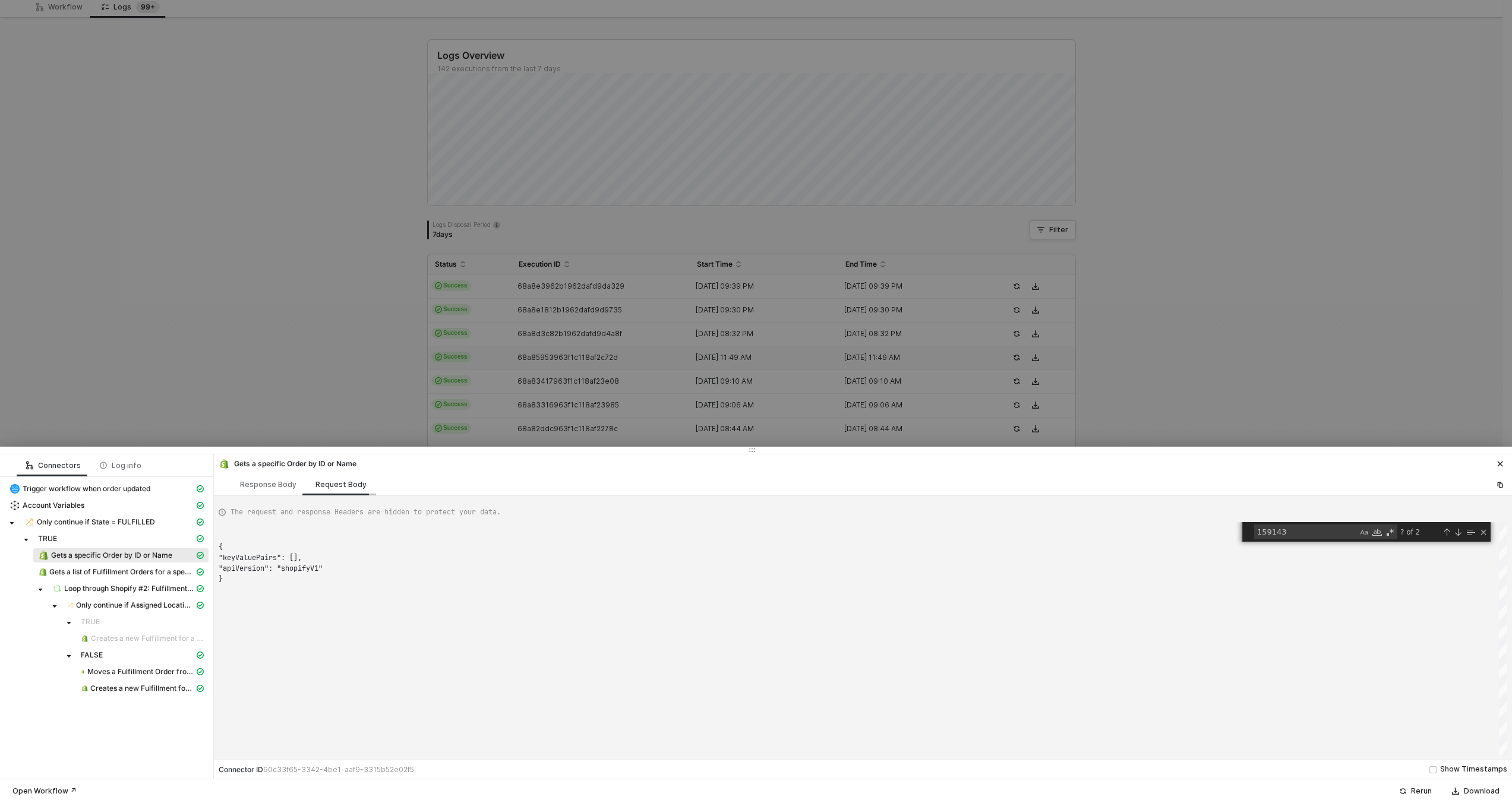
scroll to position [32, 0]
click at [251, 483] on div "Response Body" at bounding box center [268, 484] width 56 height 9
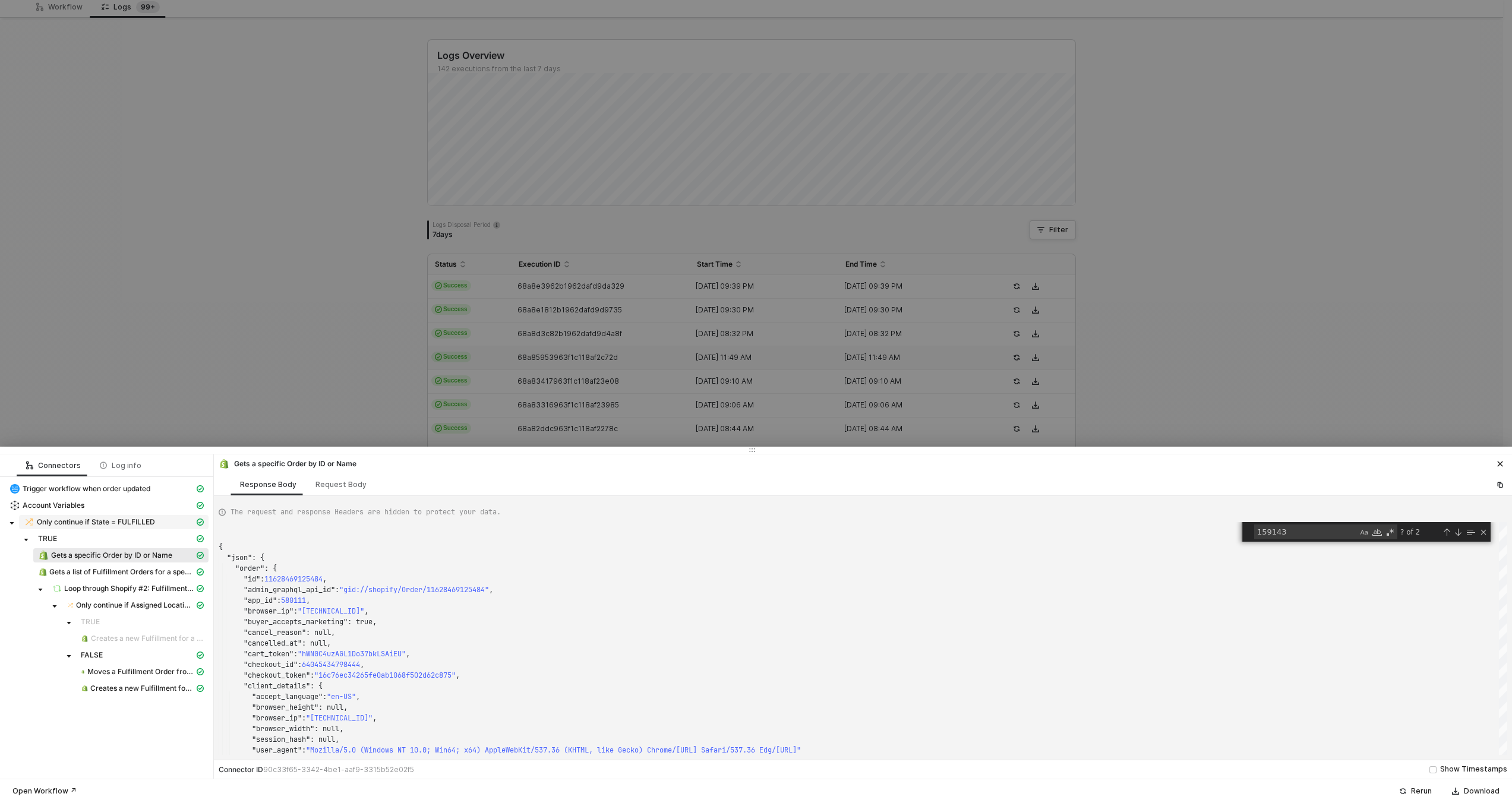
click at [144, 517] on span "Only continue if State = FULFILLED" at bounding box center [95, 522] width 118 height 9
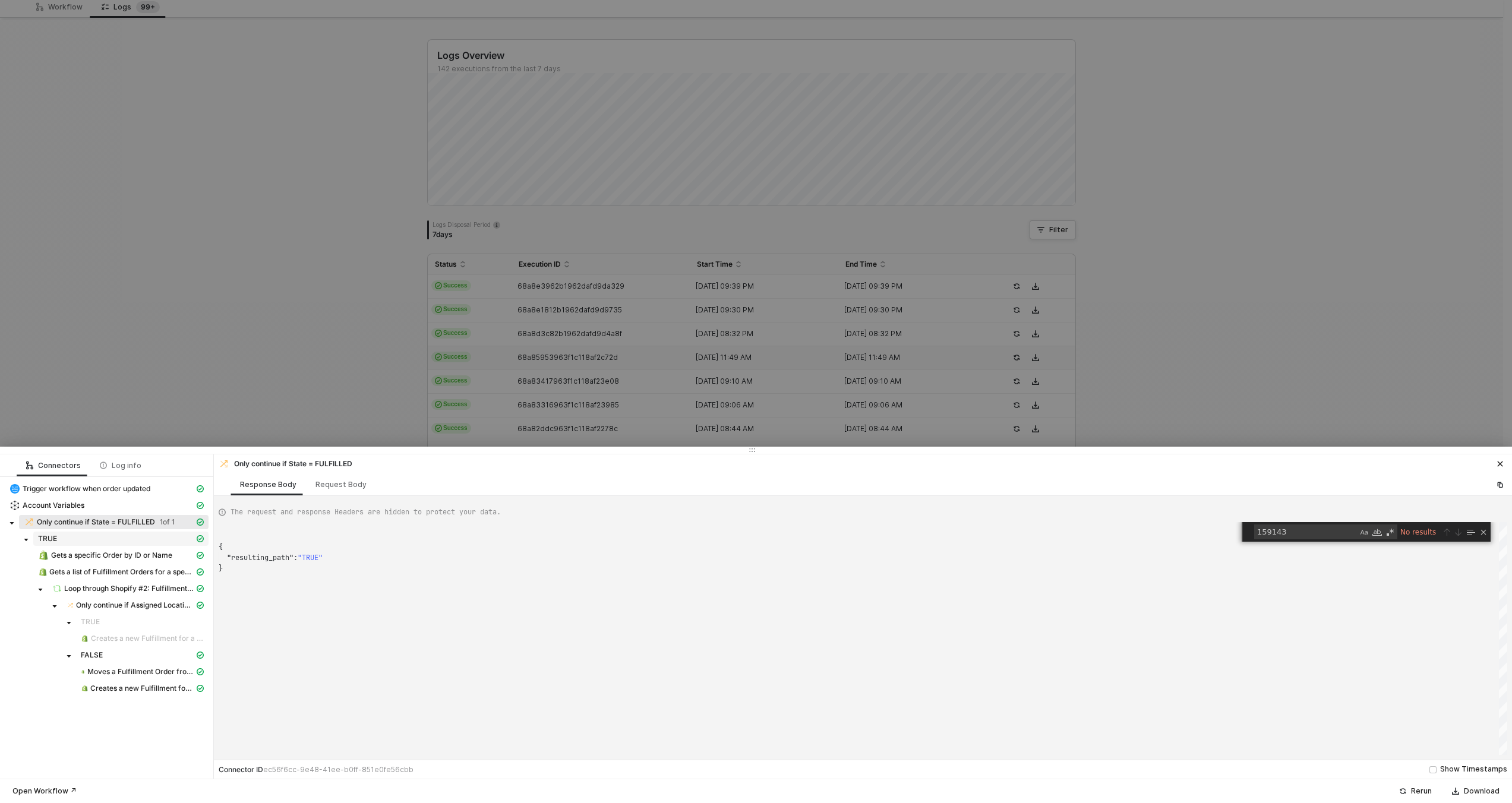
click at [127, 532] on span "TRUE" at bounding box center [121, 539] width 175 height 14
click at [120, 490] on span "Trigger workflow when order updated" at bounding box center [87, 489] width 127 height 9
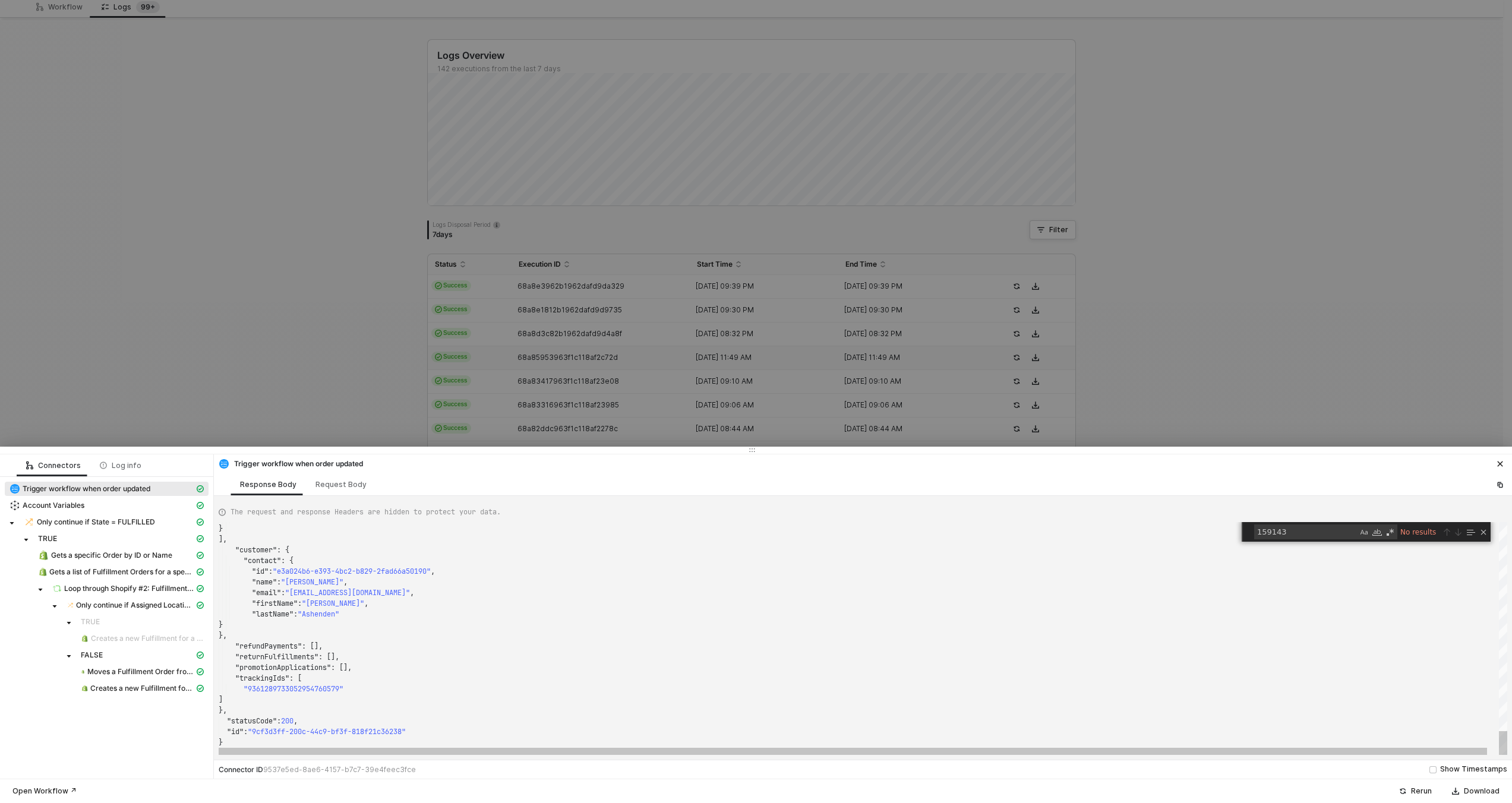
type textarea ""refundPayments": [], "returnFulfillments": [], "promotionApplications": [], "t…"
click at [534, 672] on div ""promotionApplications" : []," at bounding box center [869, 667] width 1300 height 11
type textarea "f"
type textarea ""state": "FULFILLED", "estimatedDeliveryAt": 1755918000000, "fulfiller": "AMAZO…"
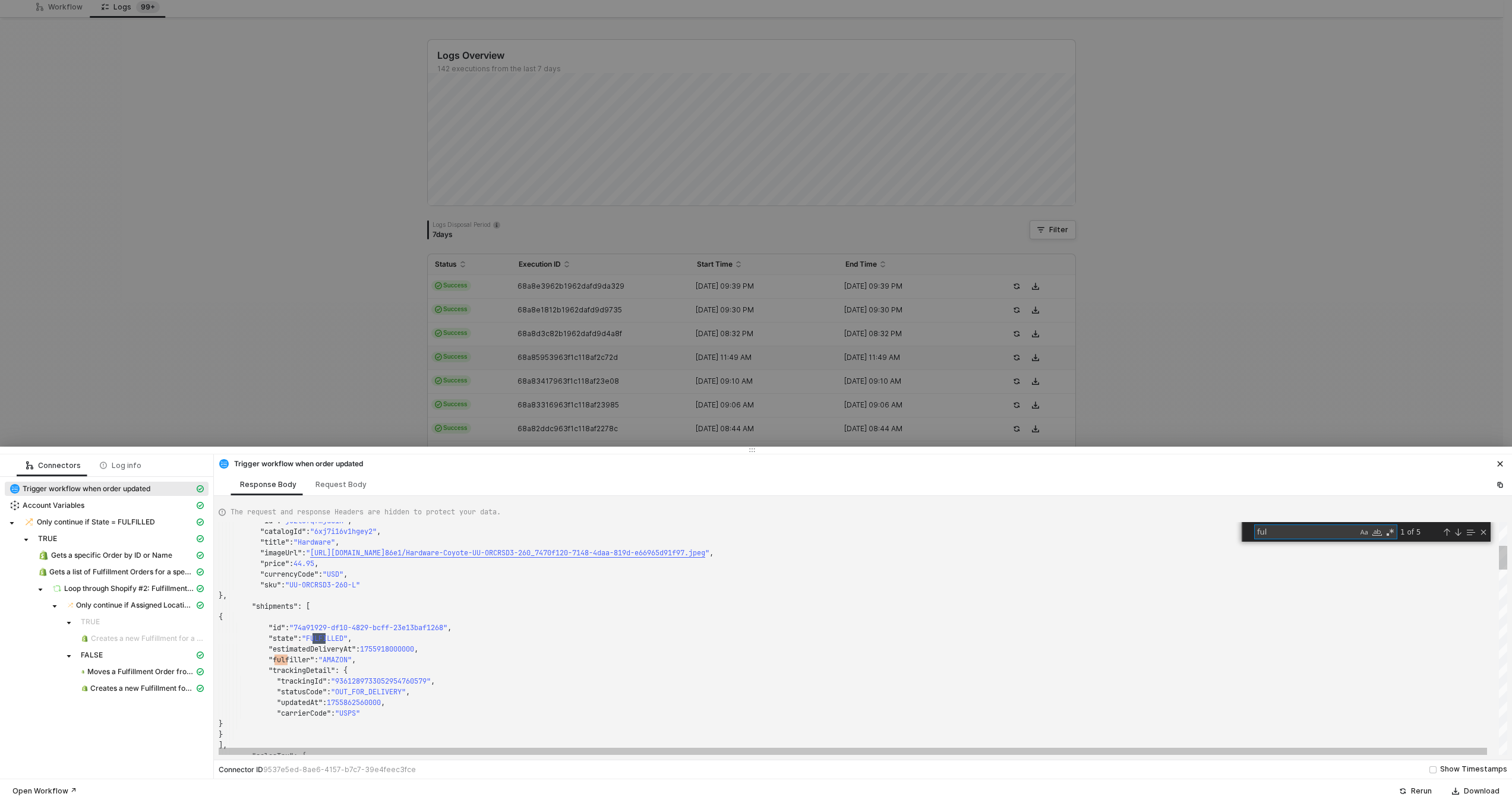
scroll to position [107, 107]
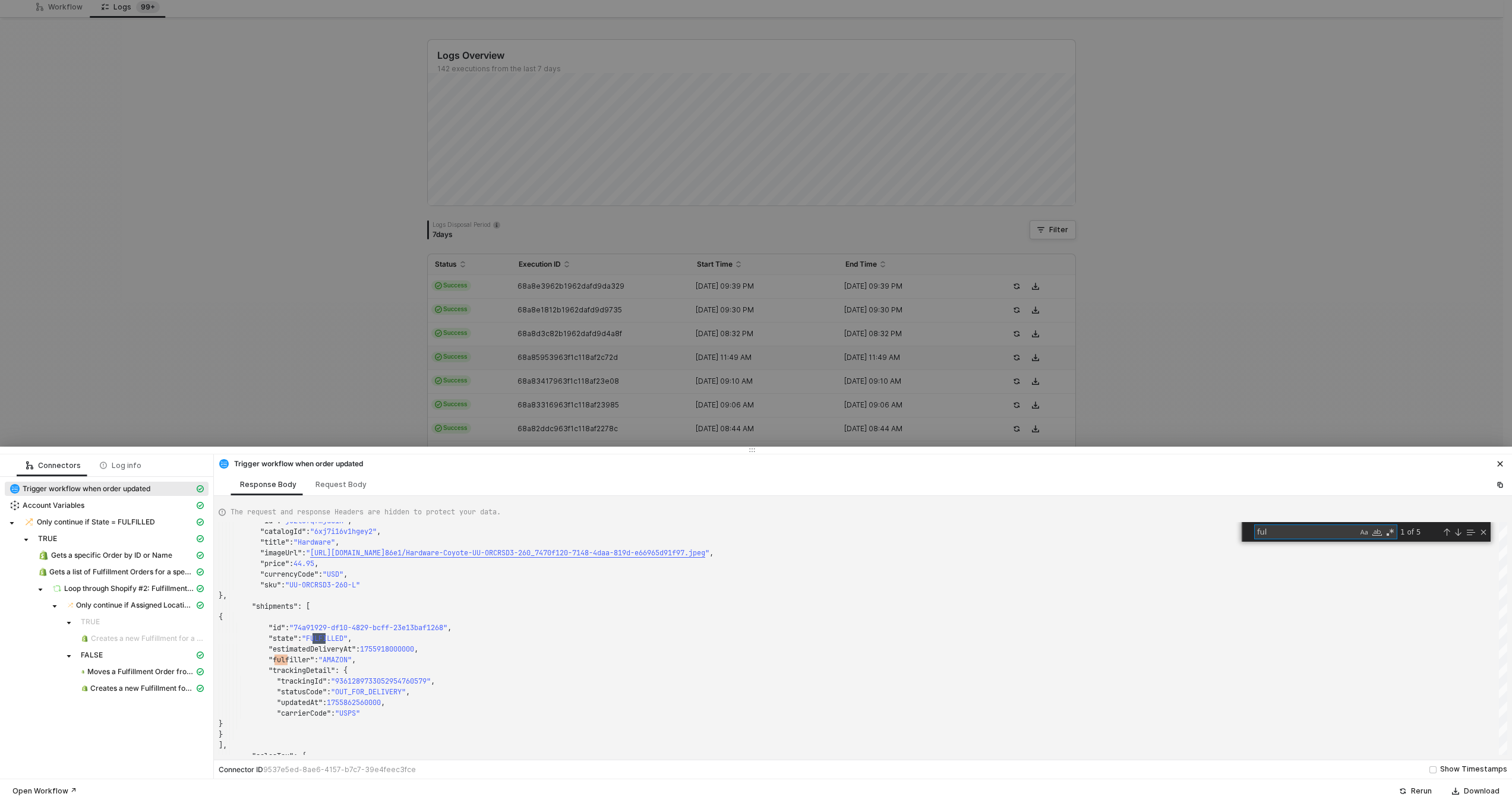
type textarea "ful"
click at [423, 218] on div at bounding box center [756, 401] width 1512 height 803
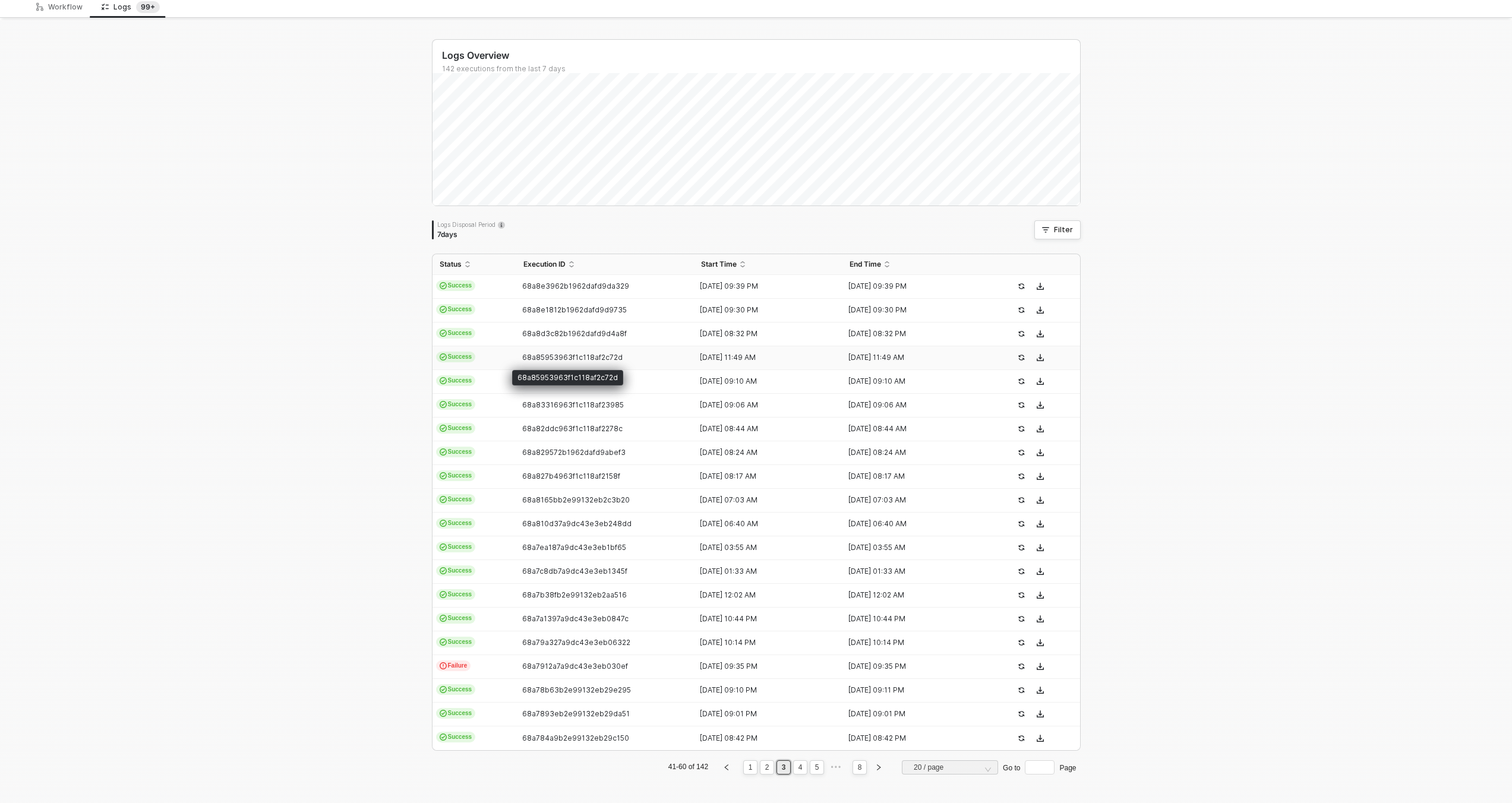
click at [586, 355] on span "68a85953963f1c118af2c72d" at bounding box center [572, 357] width 100 height 8
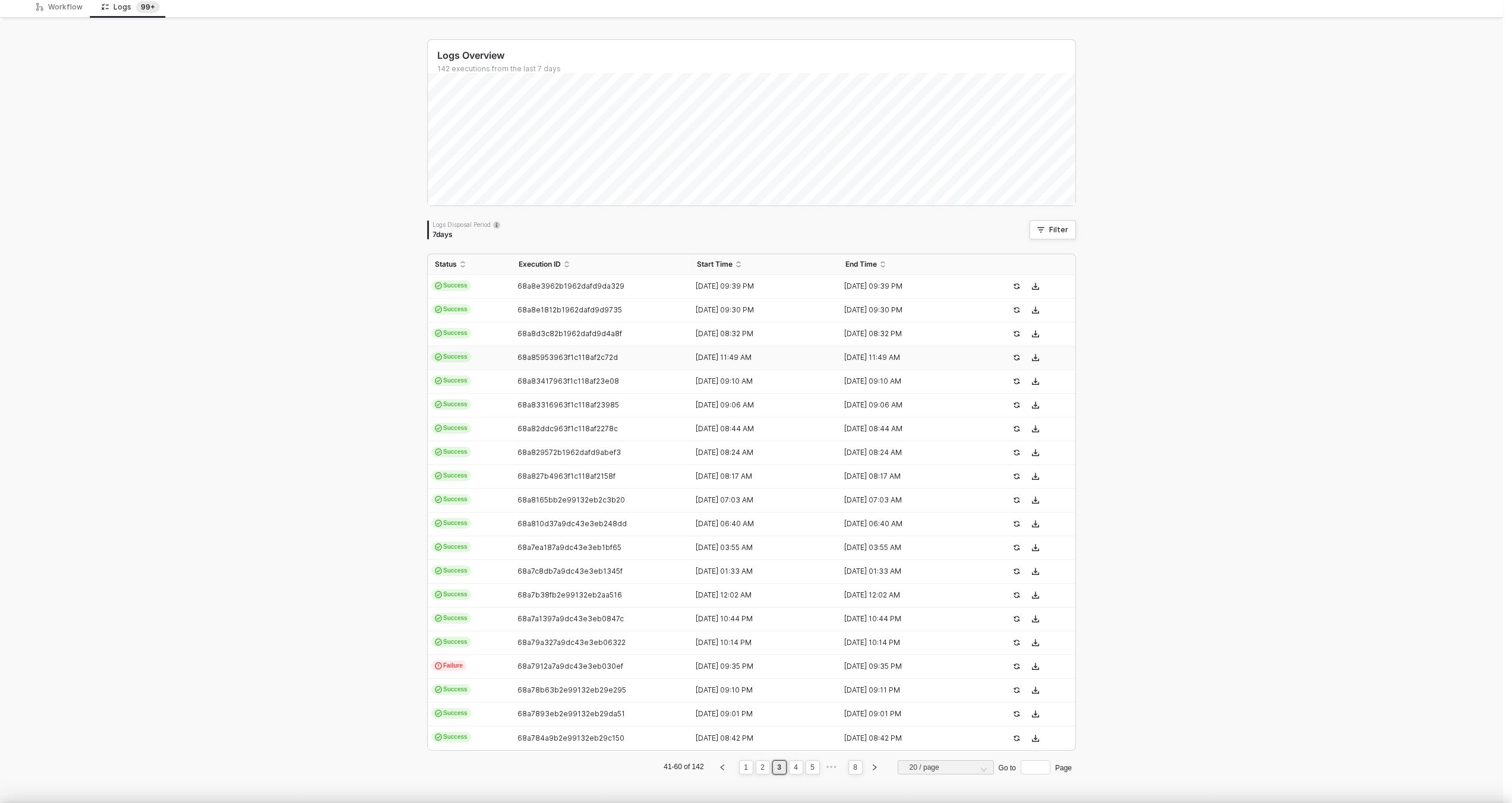
scroll to position [107, 0]
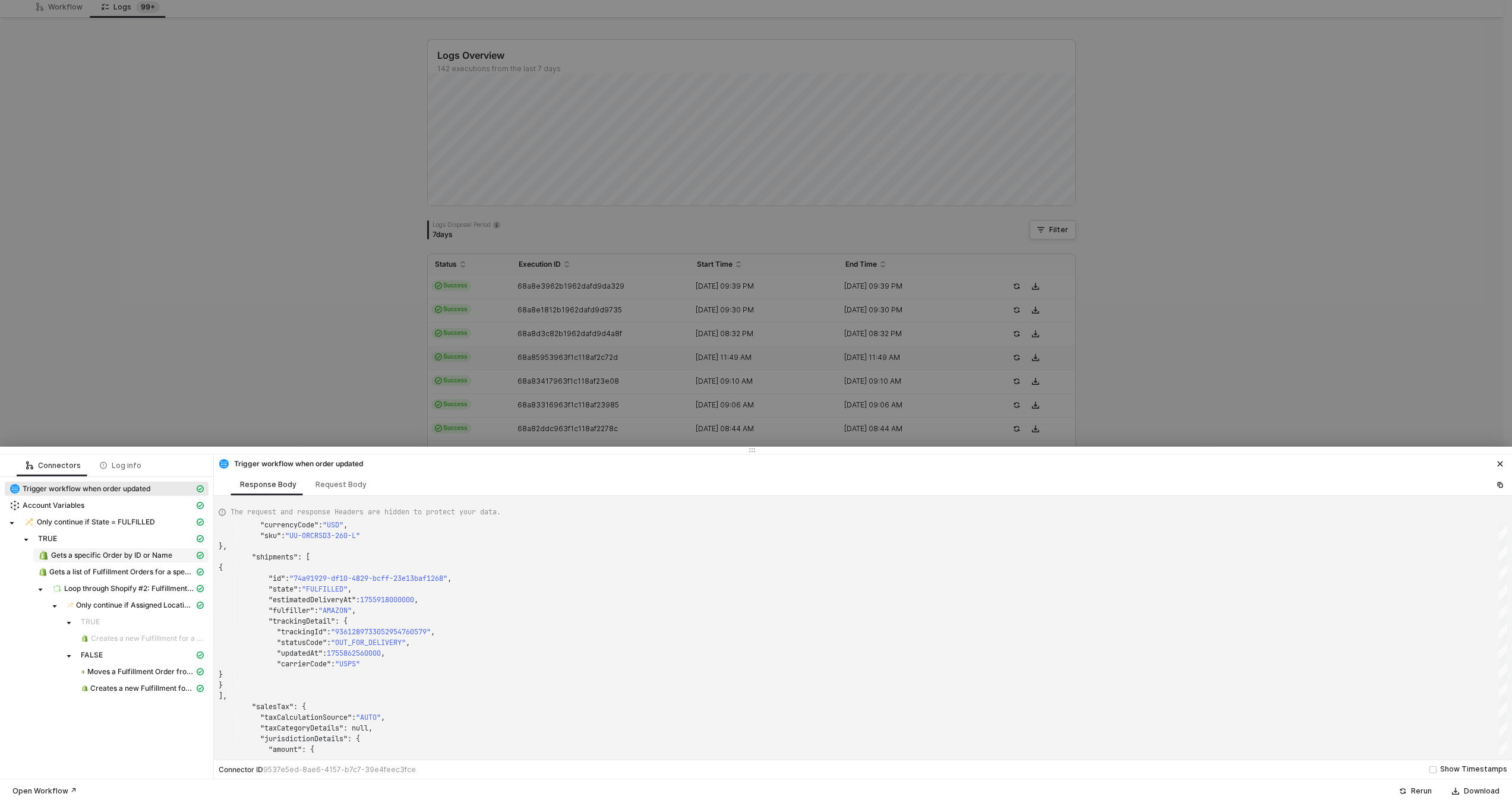
click at [96, 552] on span "Gets a specific Order by ID or Name" at bounding box center [111, 555] width 122 height 9
type textarea "{ "json": { "order": { "id": 11628469125484, "admin_graphql_api_id": "gid://sho…"
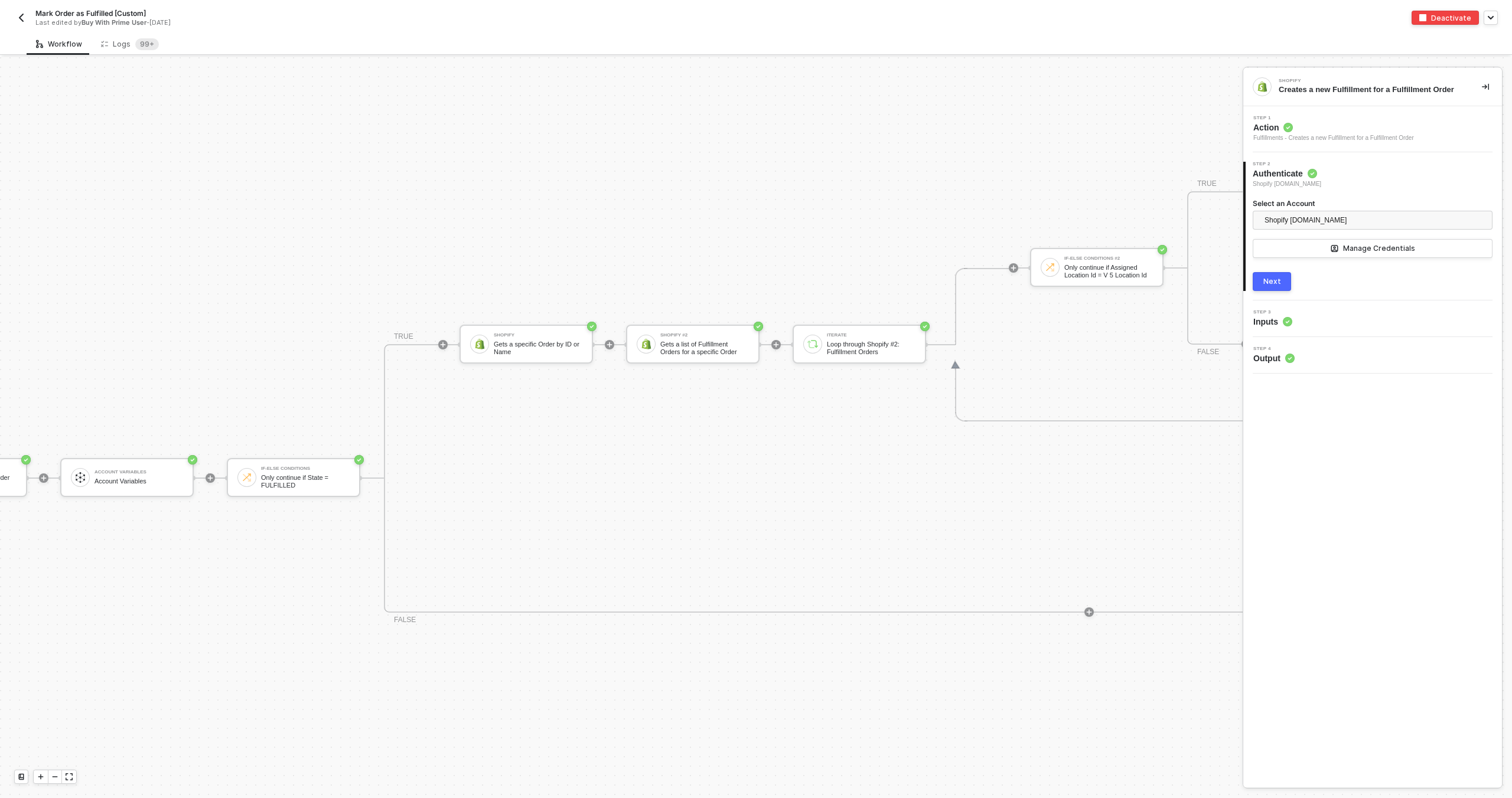
scroll to position [421, 302]
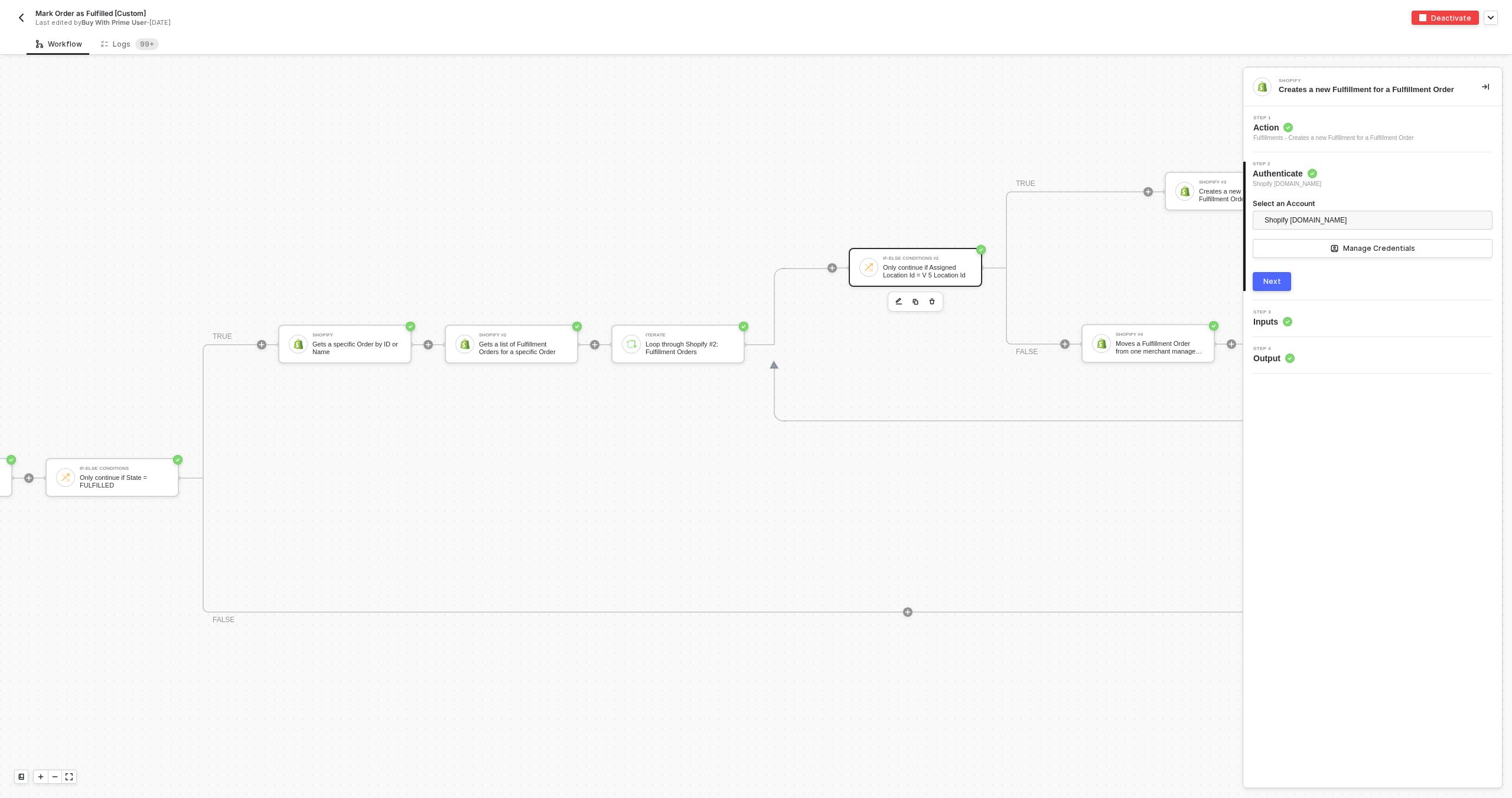
click at [927, 274] on div "Only continue if Assigned Location Id = V 5 Location Id" at bounding box center [927, 270] width 89 height 14
click at [1349, 131] on div "Step 1 Inputs" at bounding box center [1373, 133] width 256 height 18
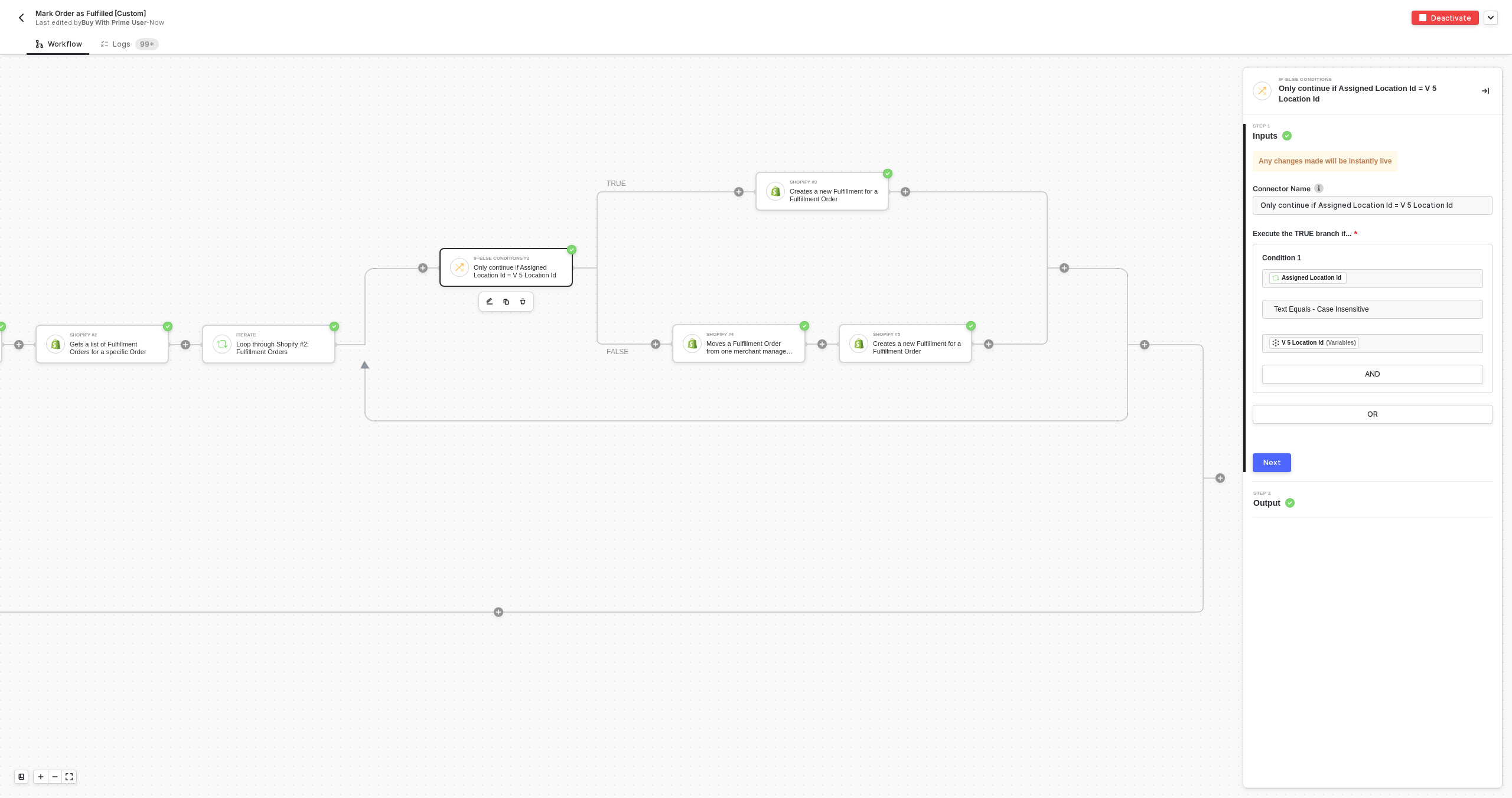
scroll to position [421, 716]
click at [920, 358] on div "Shopify #5 Creates a new Fulfillment for a Fulfillment Order" at bounding box center [900, 344] width 133 height 39
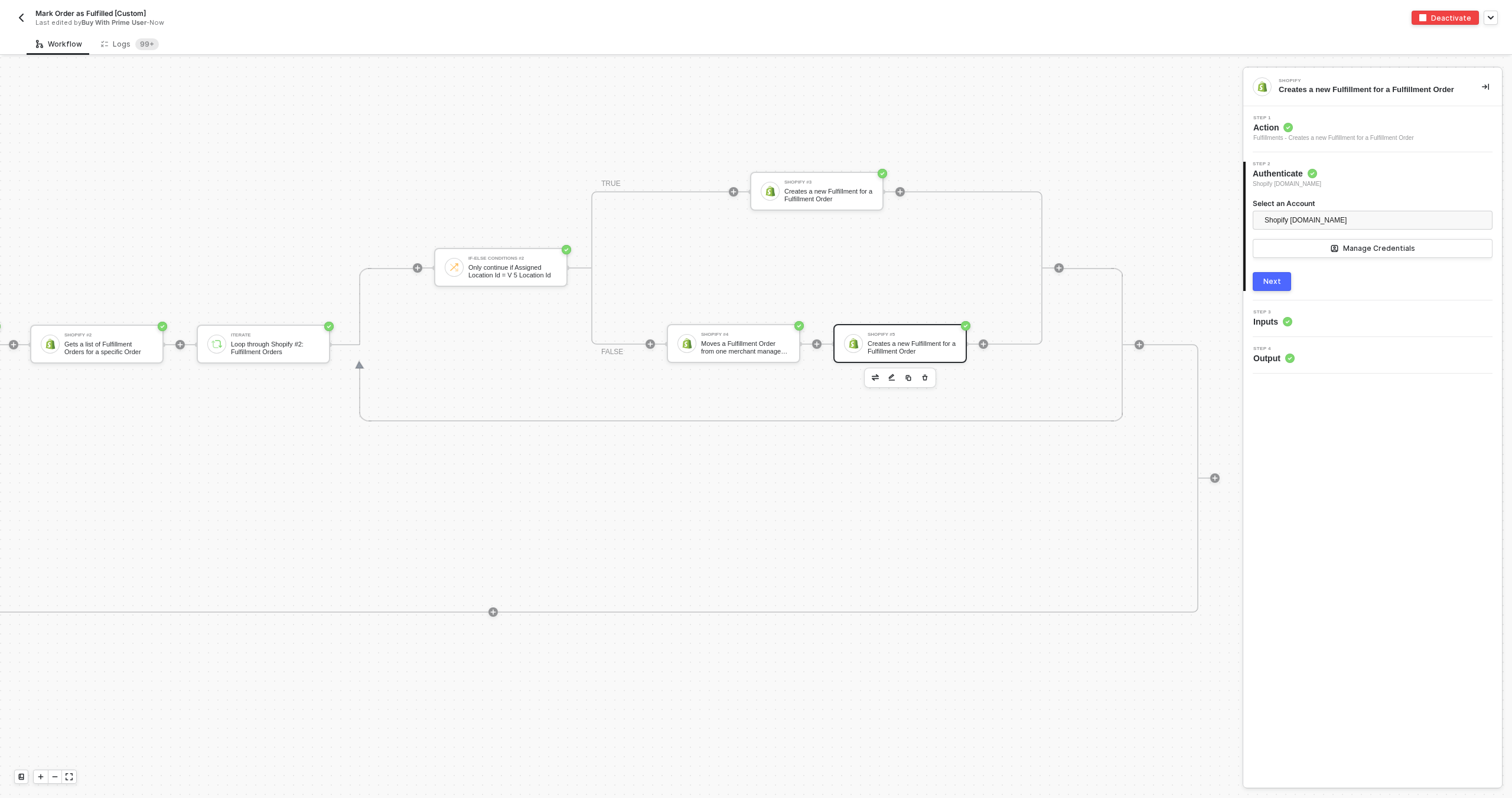
click at [1339, 327] on div "Step 3 Inputs" at bounding box center [1373, 318] width 256 height 18
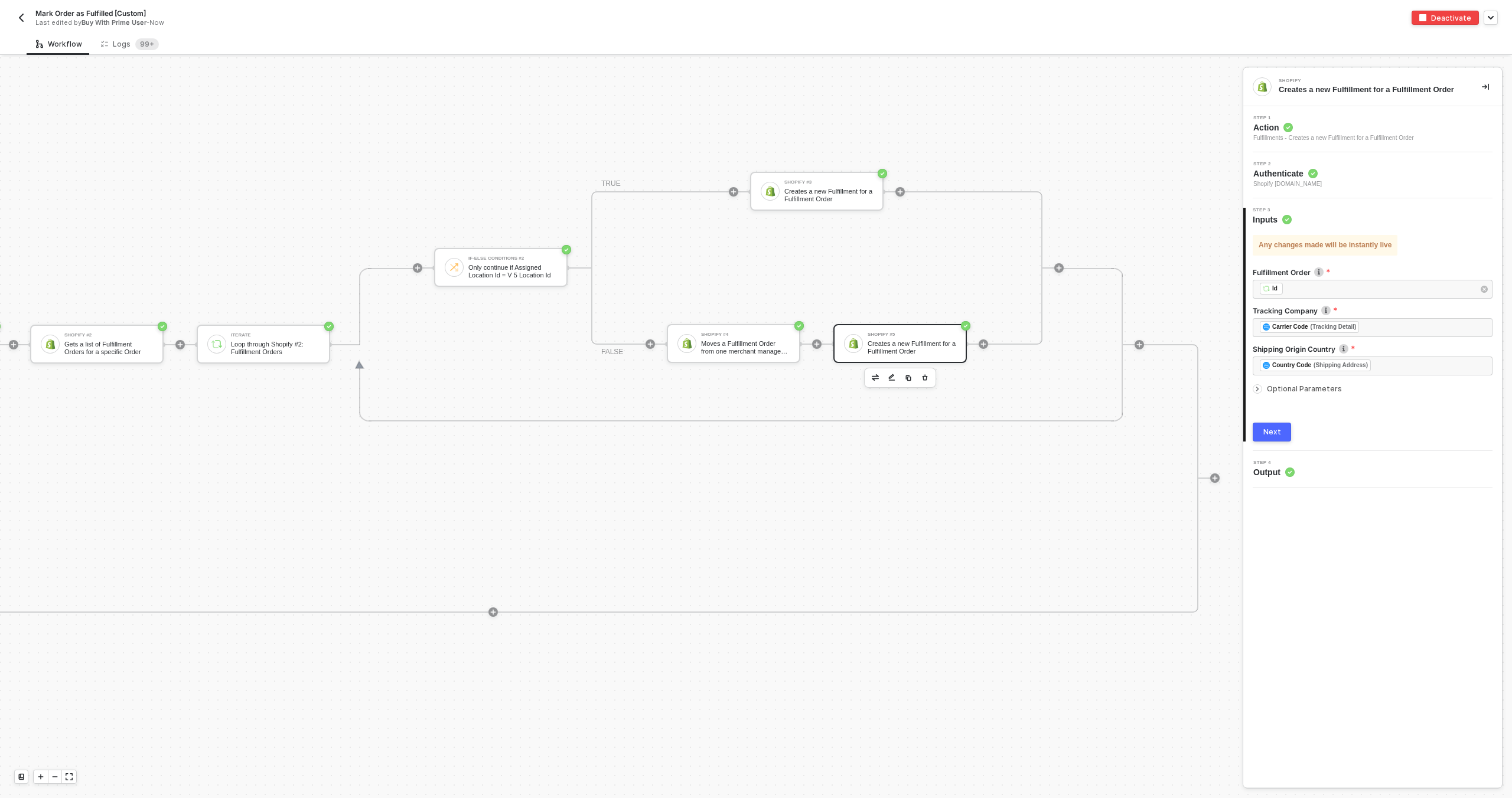
click at [1296, 388] on span "Optional Parameters" at bounding box center [1304, 388] width 75 height 8
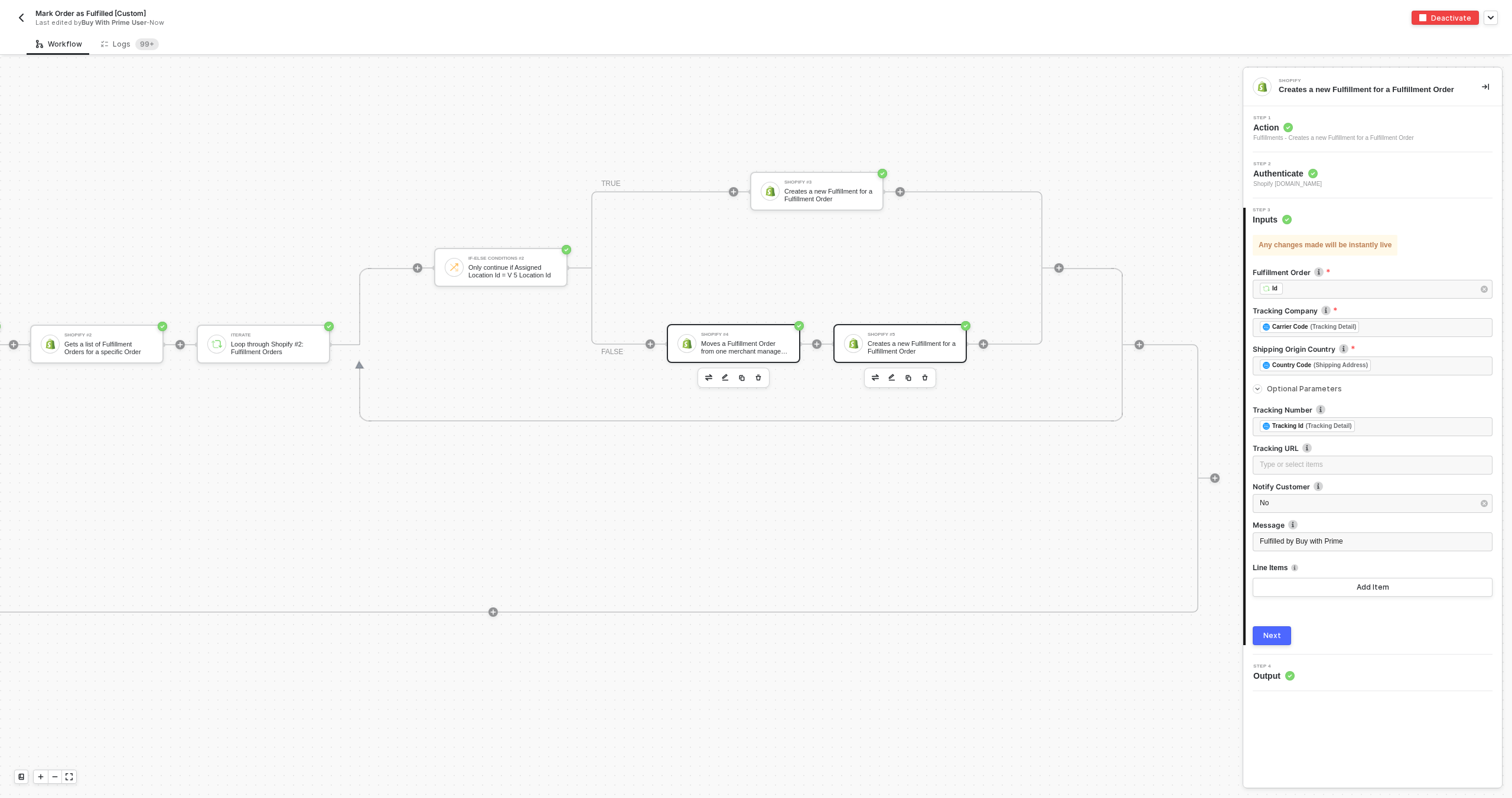
click at [757, 356] on div "Shopify #4 Moves a Fulfillment Order from one merchant managed location to anot…" at bounding box center [733, 344] width 133 height 39
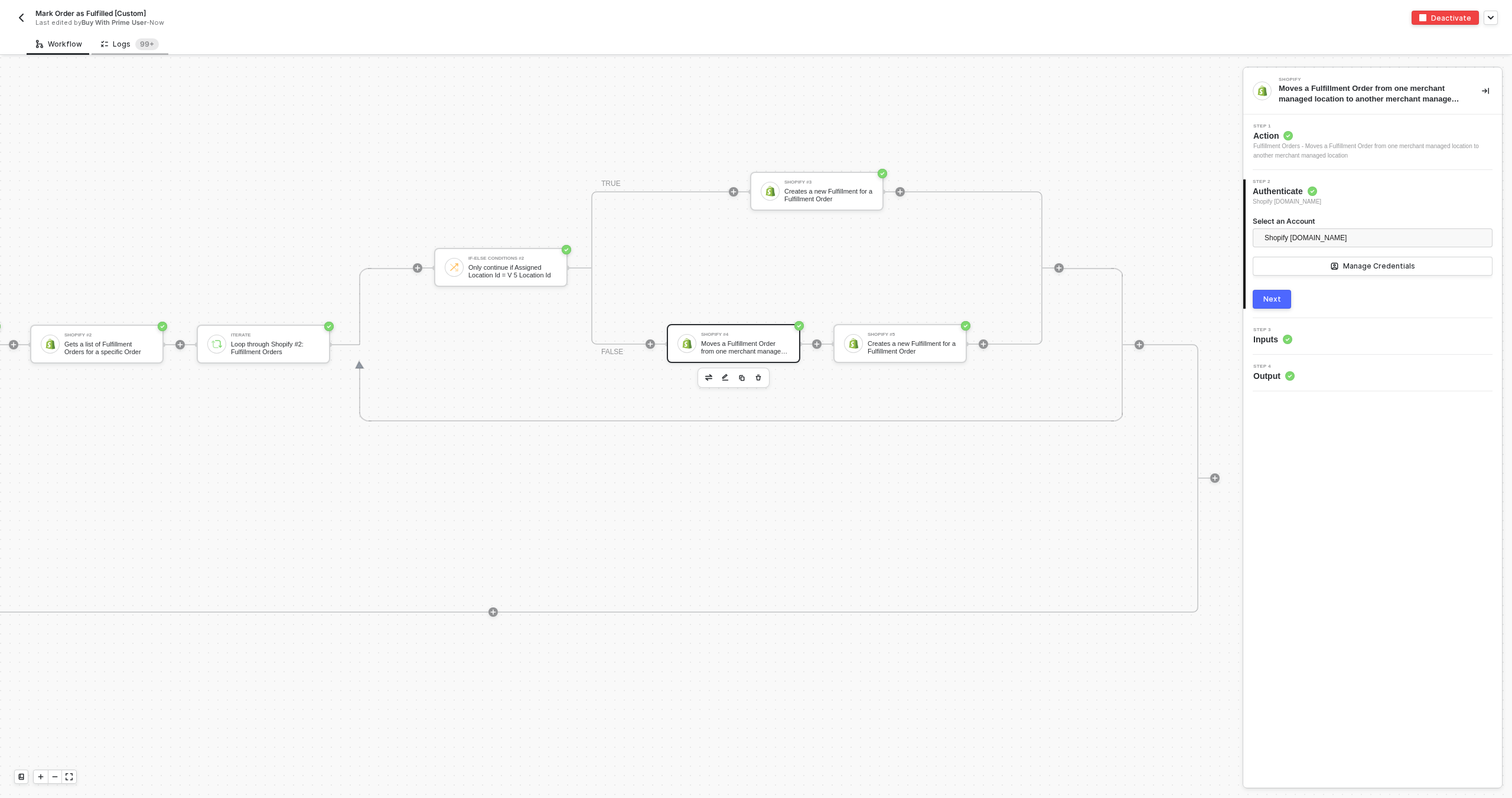
click at [117, 39] on div "Logs 99+" at bounding box center [130, 44] width 58 height 12
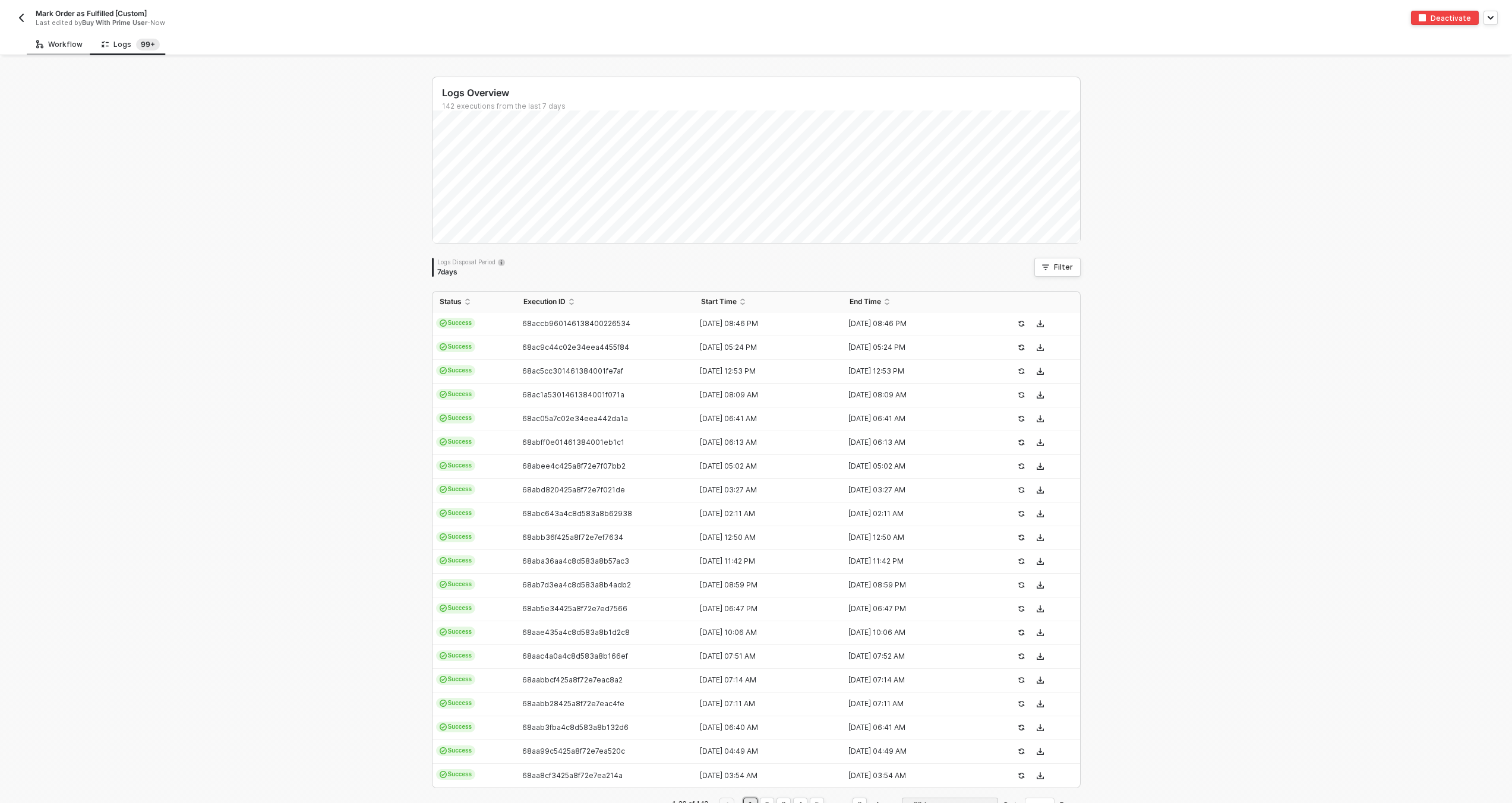
click at [81, 41] on div "Workflow" at bounding box center [59, 44] width 65 height 22
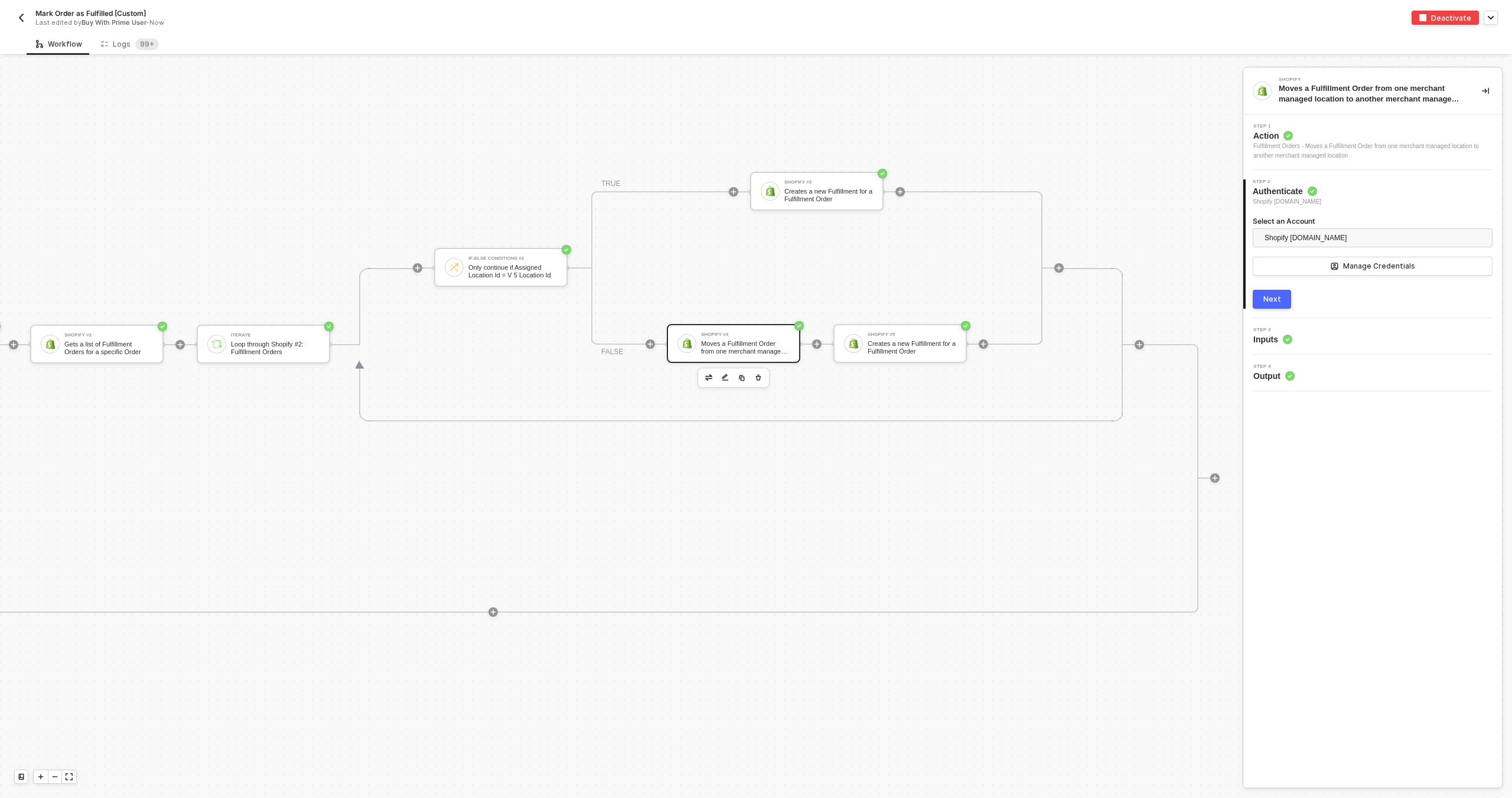
scroll to position [421, 776]
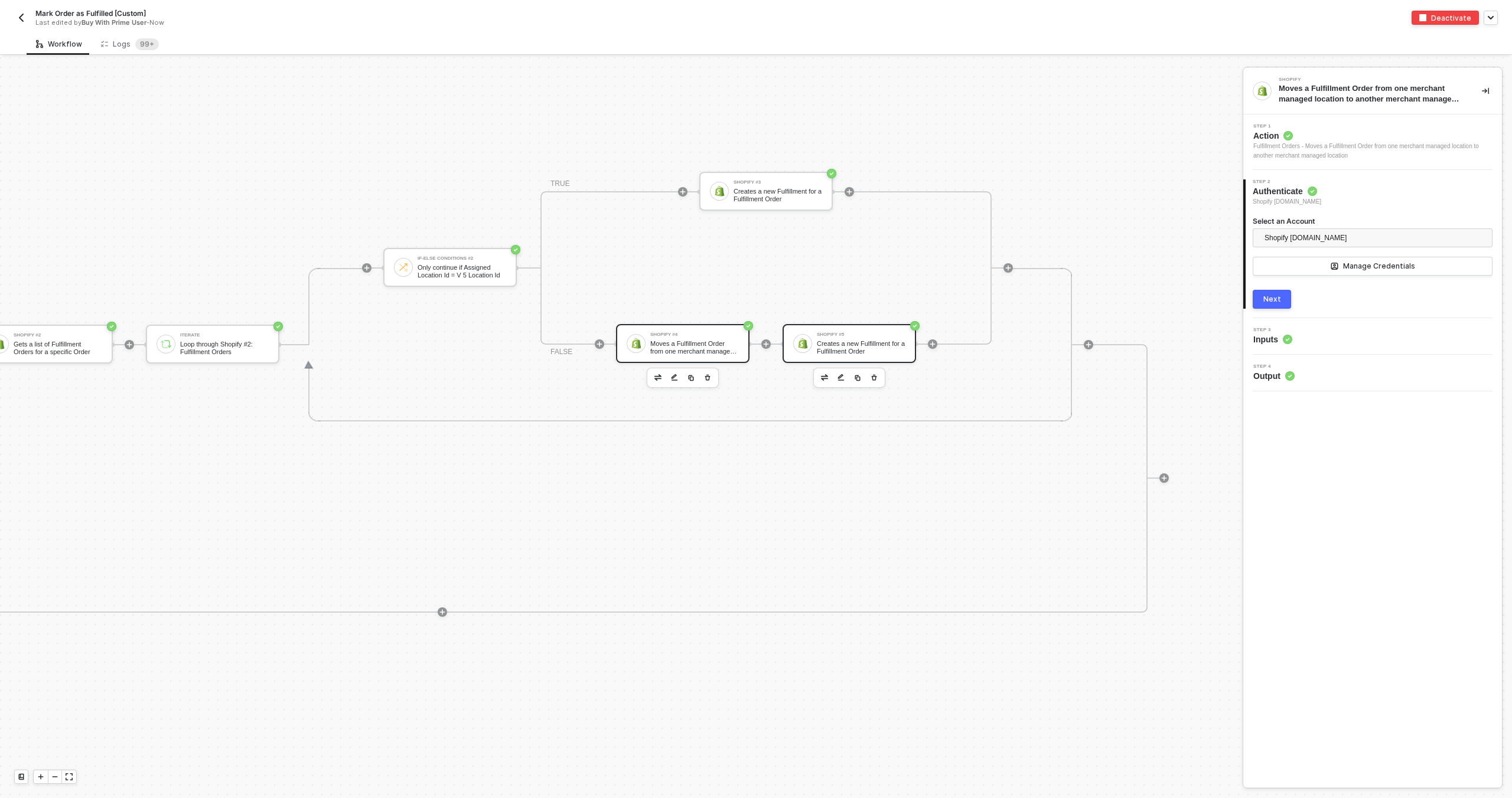
click at [839, 345] on div "Creates a new Fulfillment for a Fulfillment Order" at bounding box center [861, 347] width 89 height 14
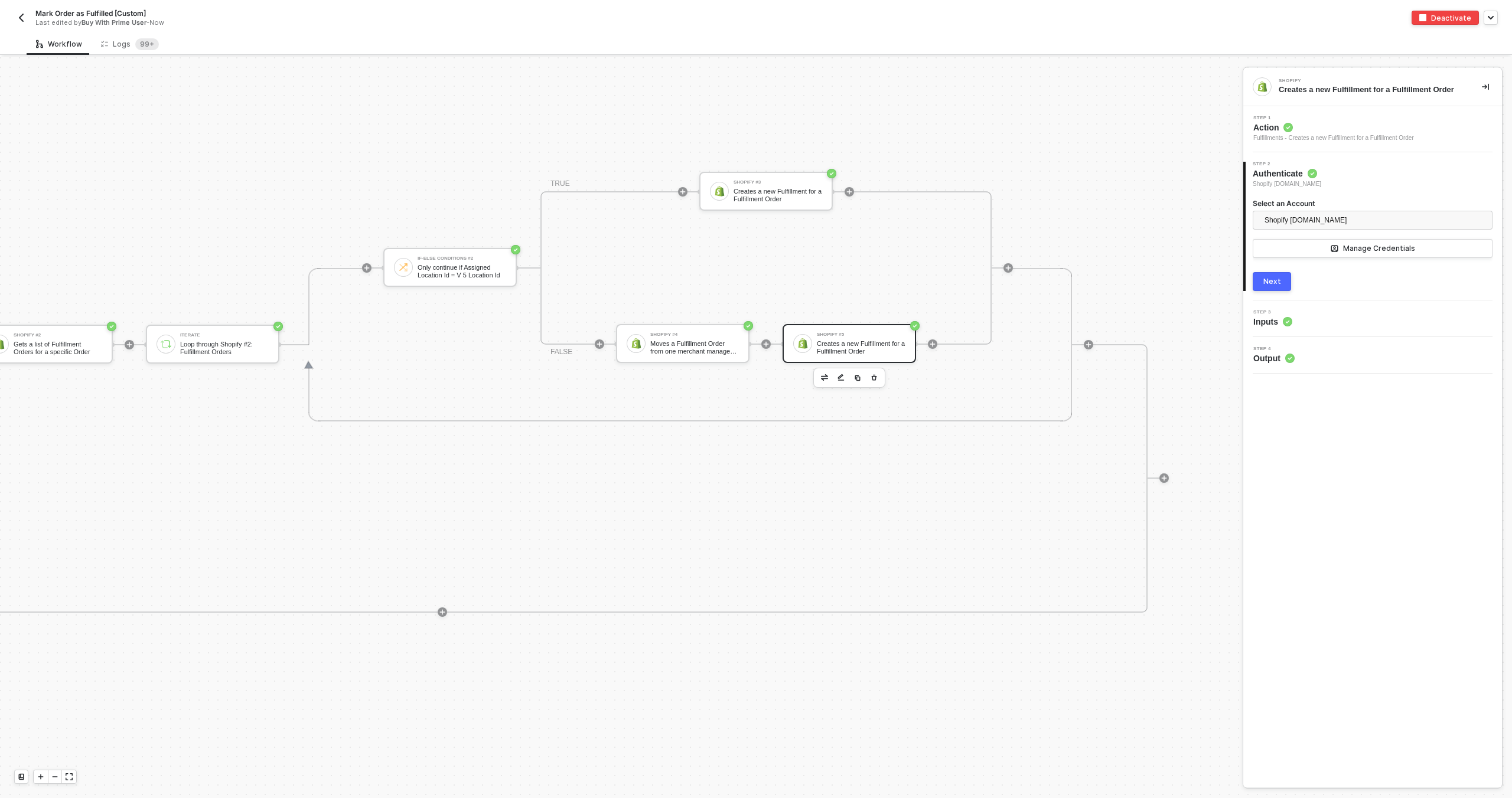
drag, startPoint x: 1341, startPoint y: 300, endPoint x: 1341, endPoint y: 308, distance: 8.0
click at [1341, 301] on div "3 Step 3 Inputs" at bounding box center [1373, 318] width 258 height 36
click at [1341, 315] on div "Step 3 Inputs" at bounding box center [1373, 318] width 256 height 18
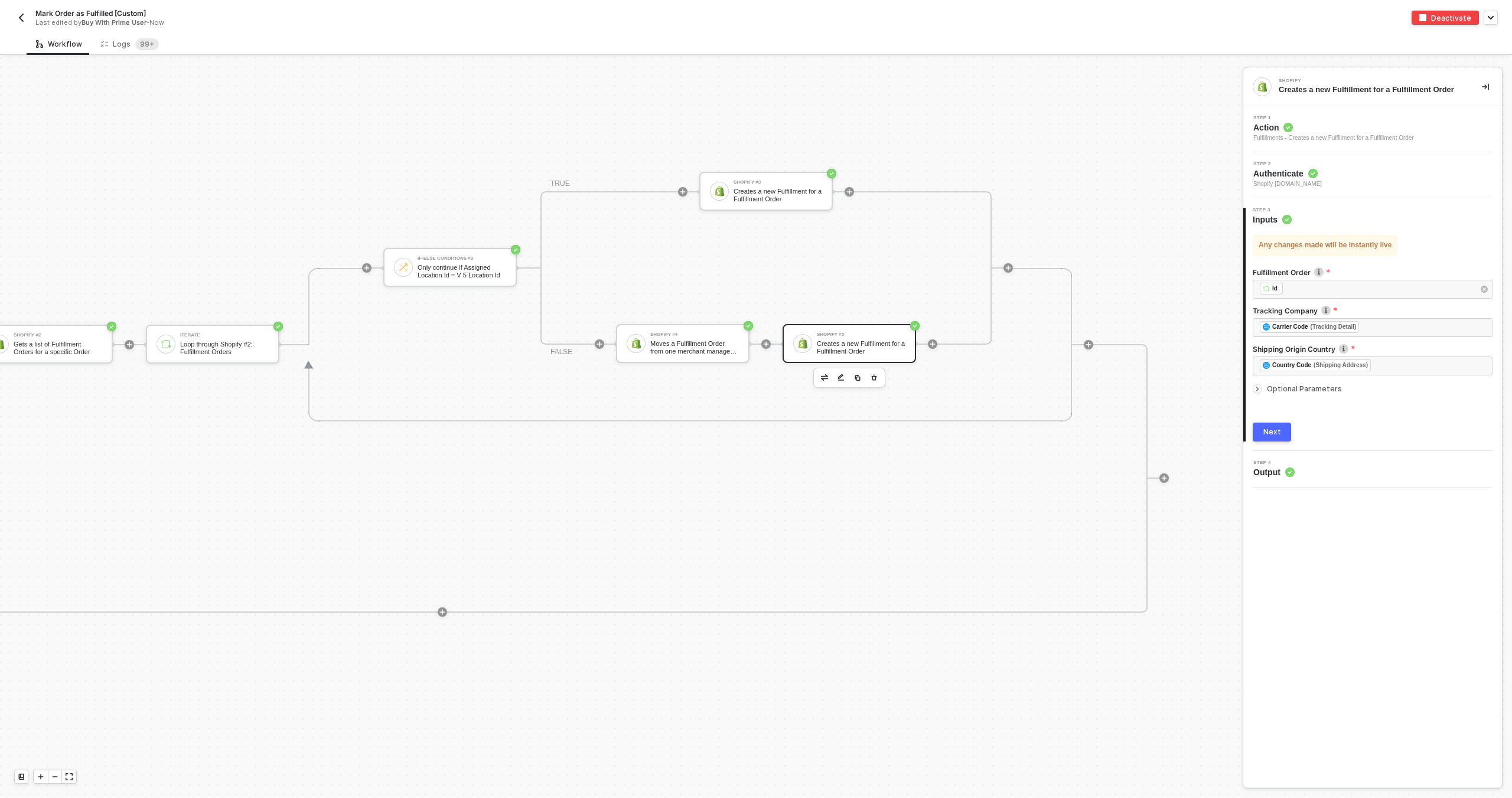
click at [1311, 385] on span "Optional Parameters" at bounding box center [1304, 388] width 75 height 8
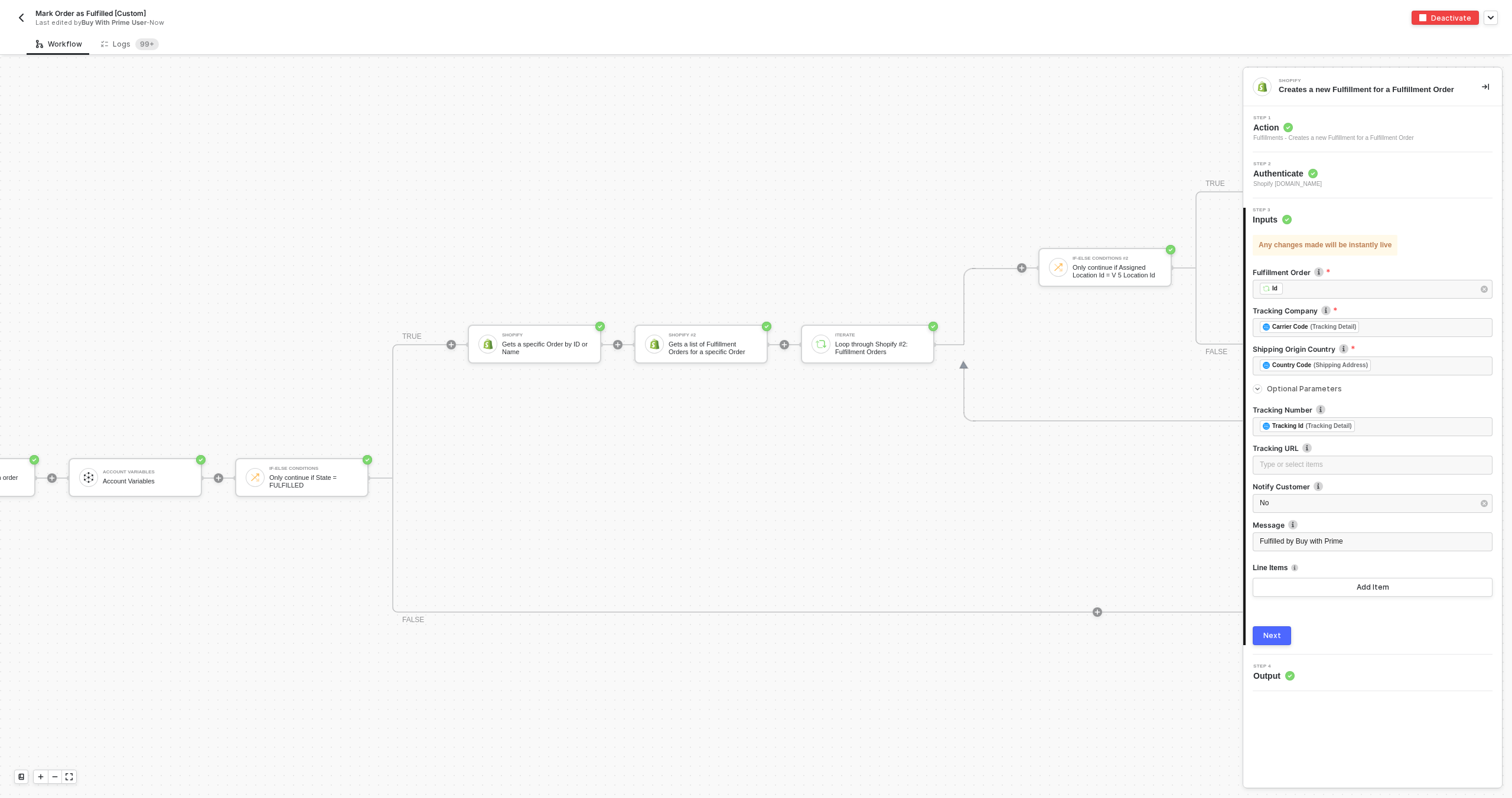
scroll to position [421, 0]
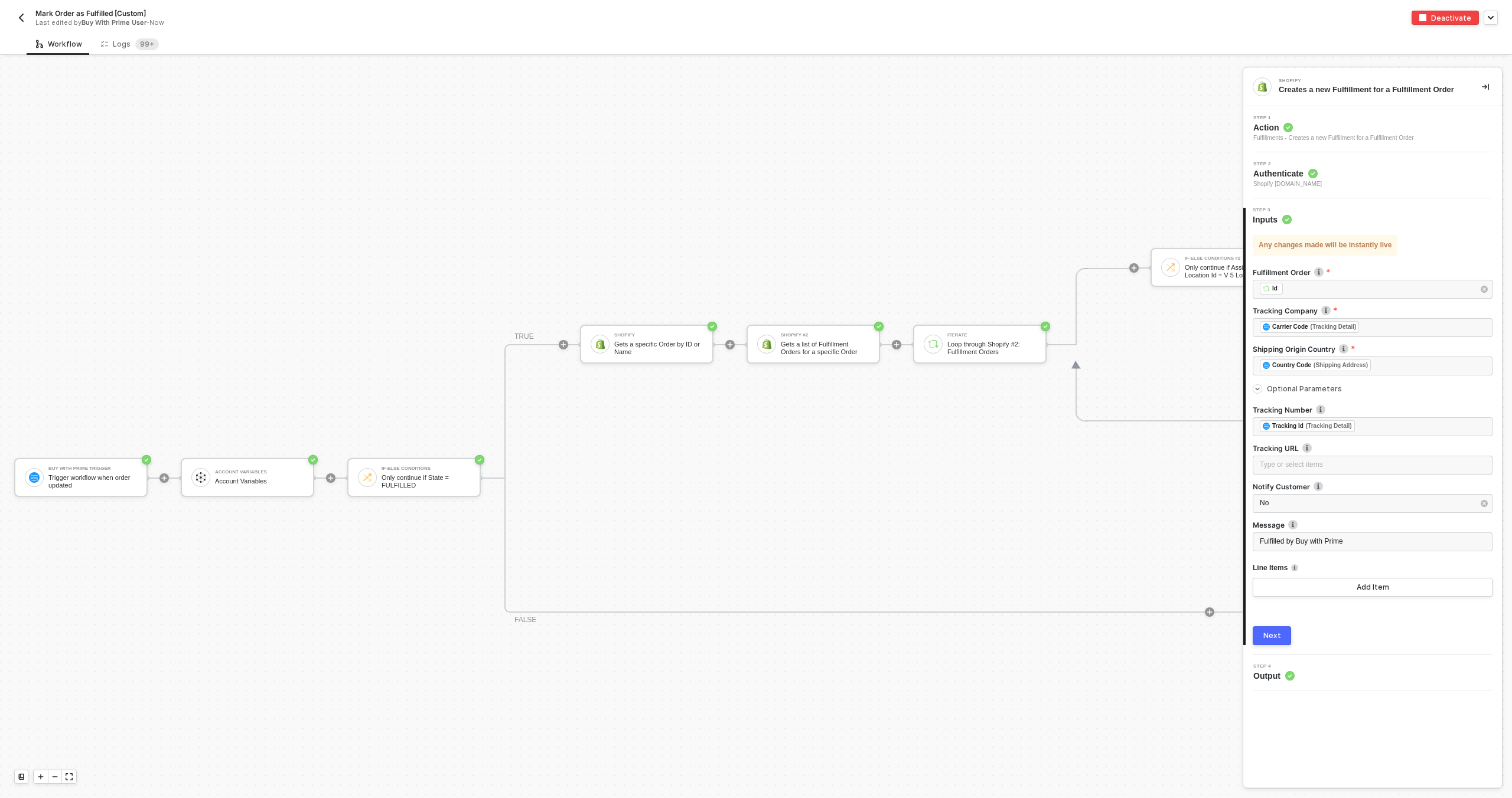
click at [21, 18] on img "button" at bounding box center [21, 17] width 9 height 9
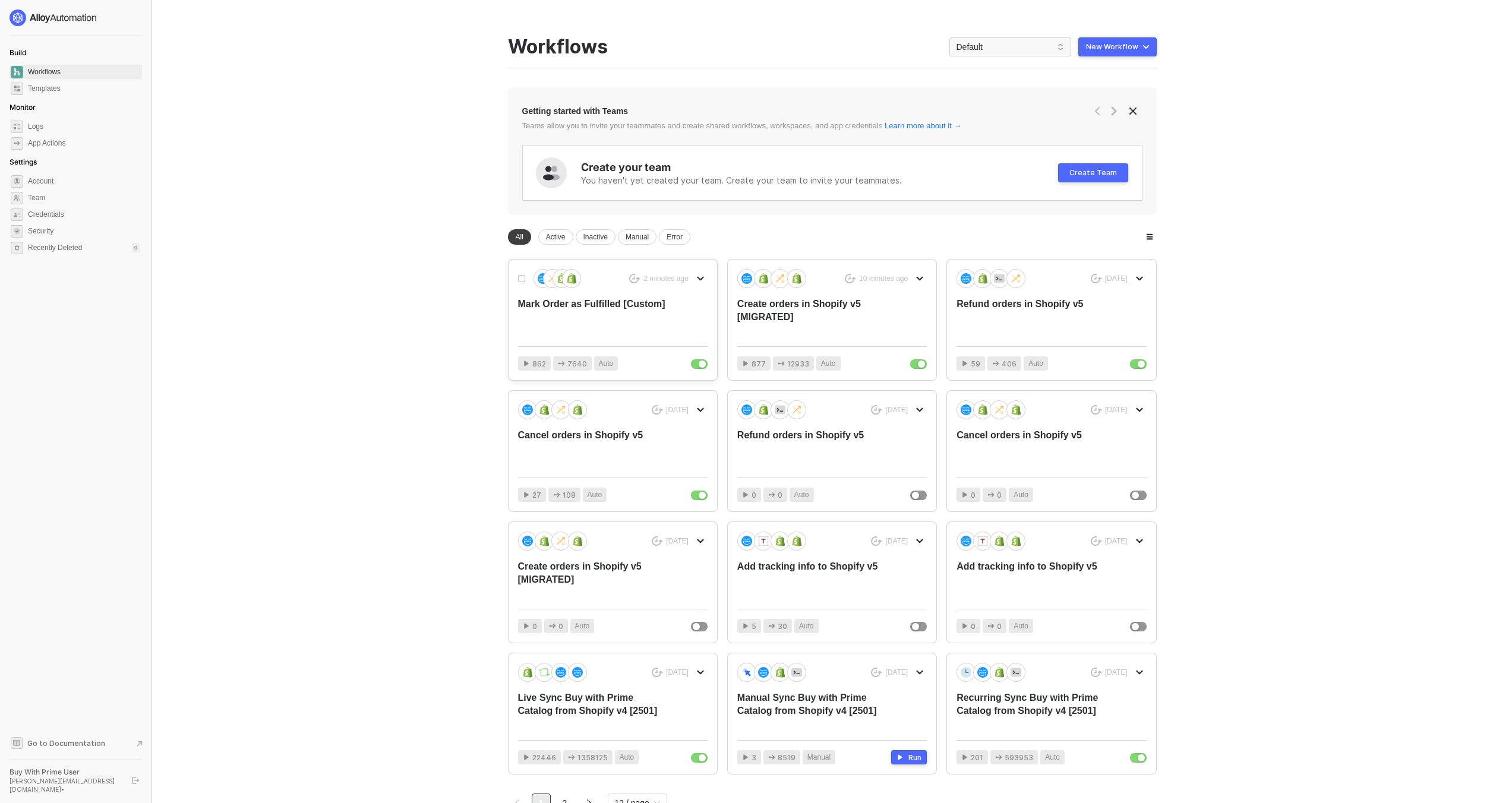
click at [609, 311] on div "Mark Order as Fulfilled [Custom]" at bounding box center [594, 317] width 151 height 39
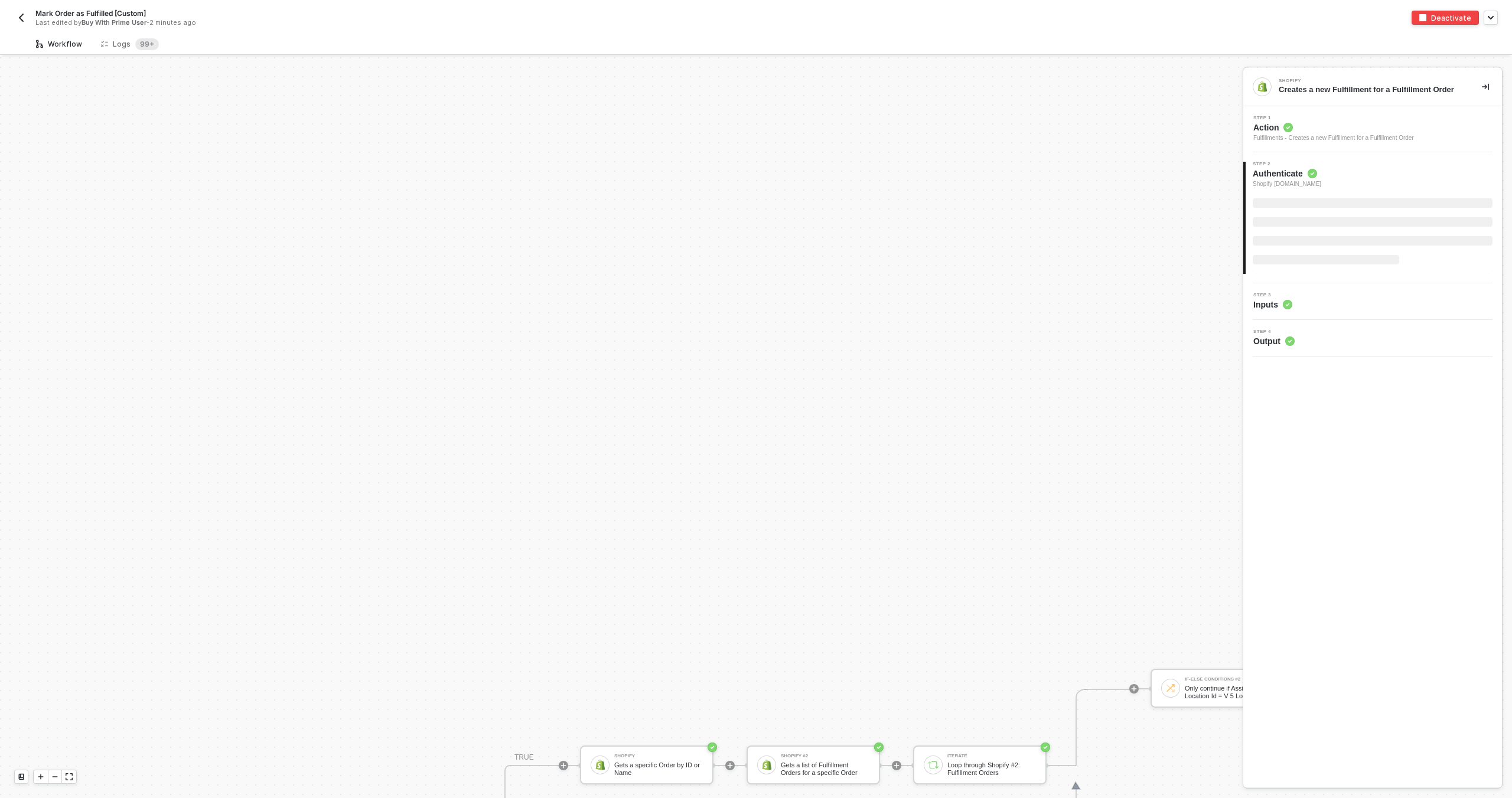
scroll to position [421, 0]
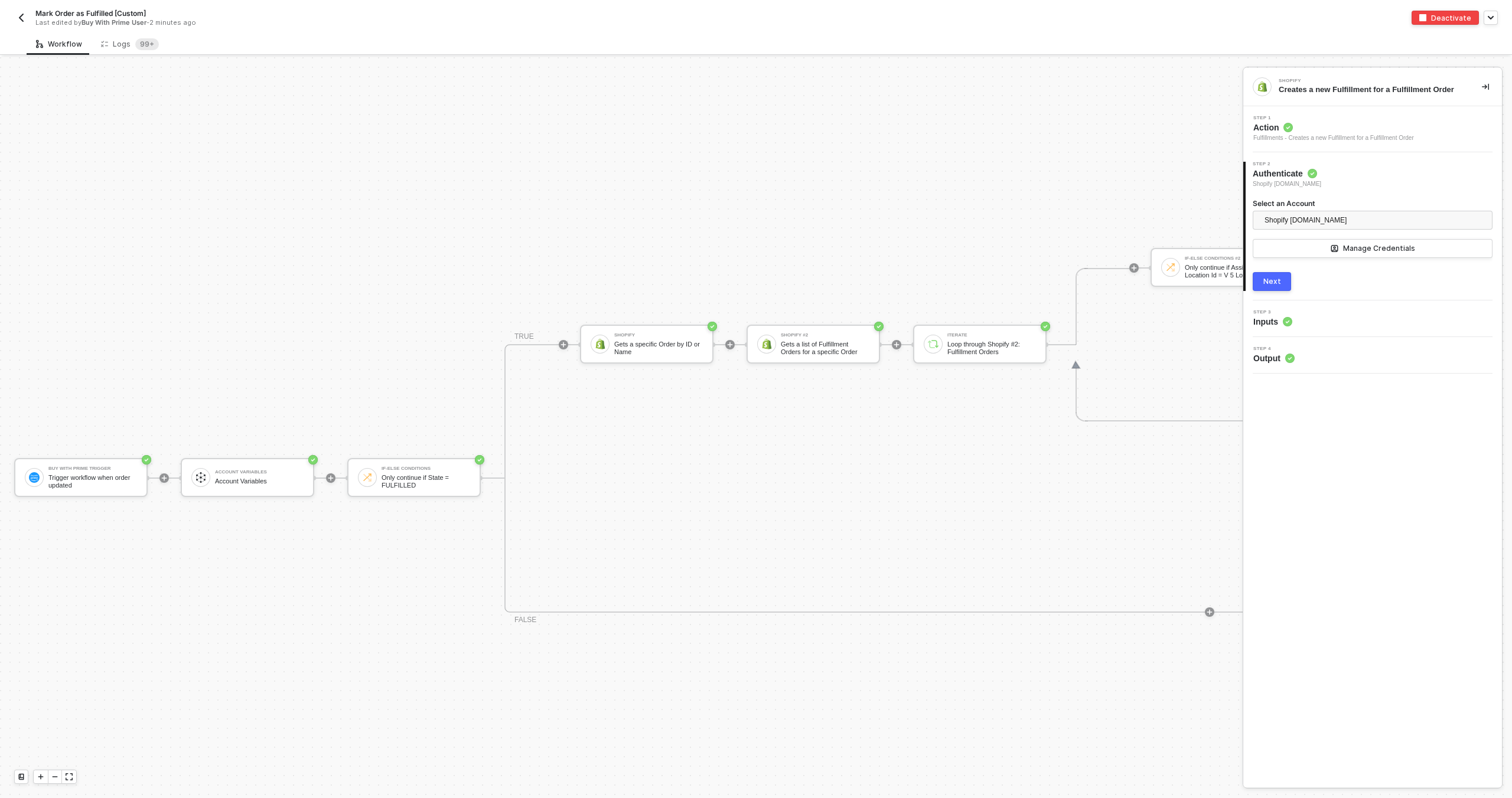
click at [26, 19] on button "button" at bounding box center [21, 18] width 14 height 14
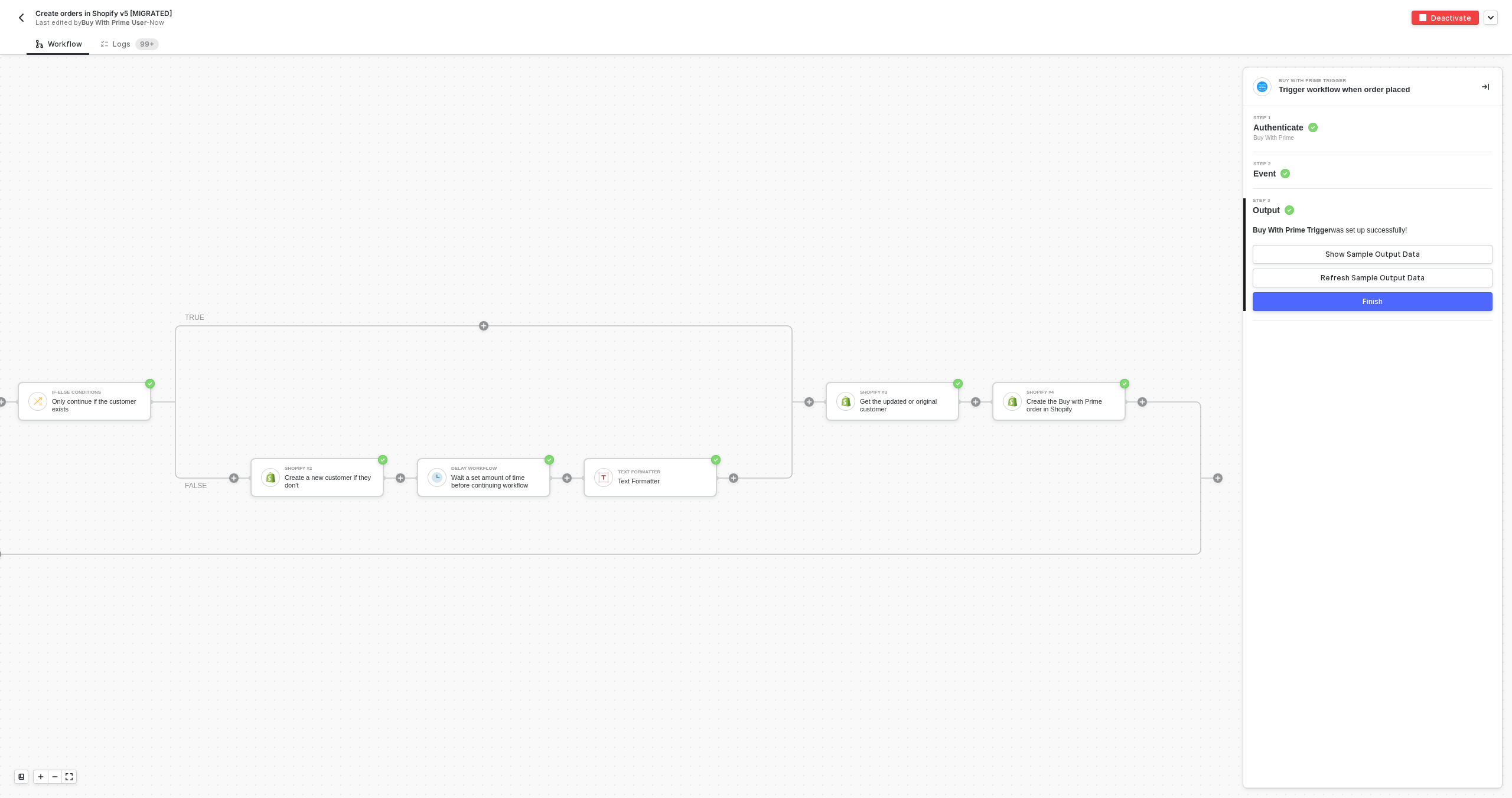
scroll to position [421, 1775]
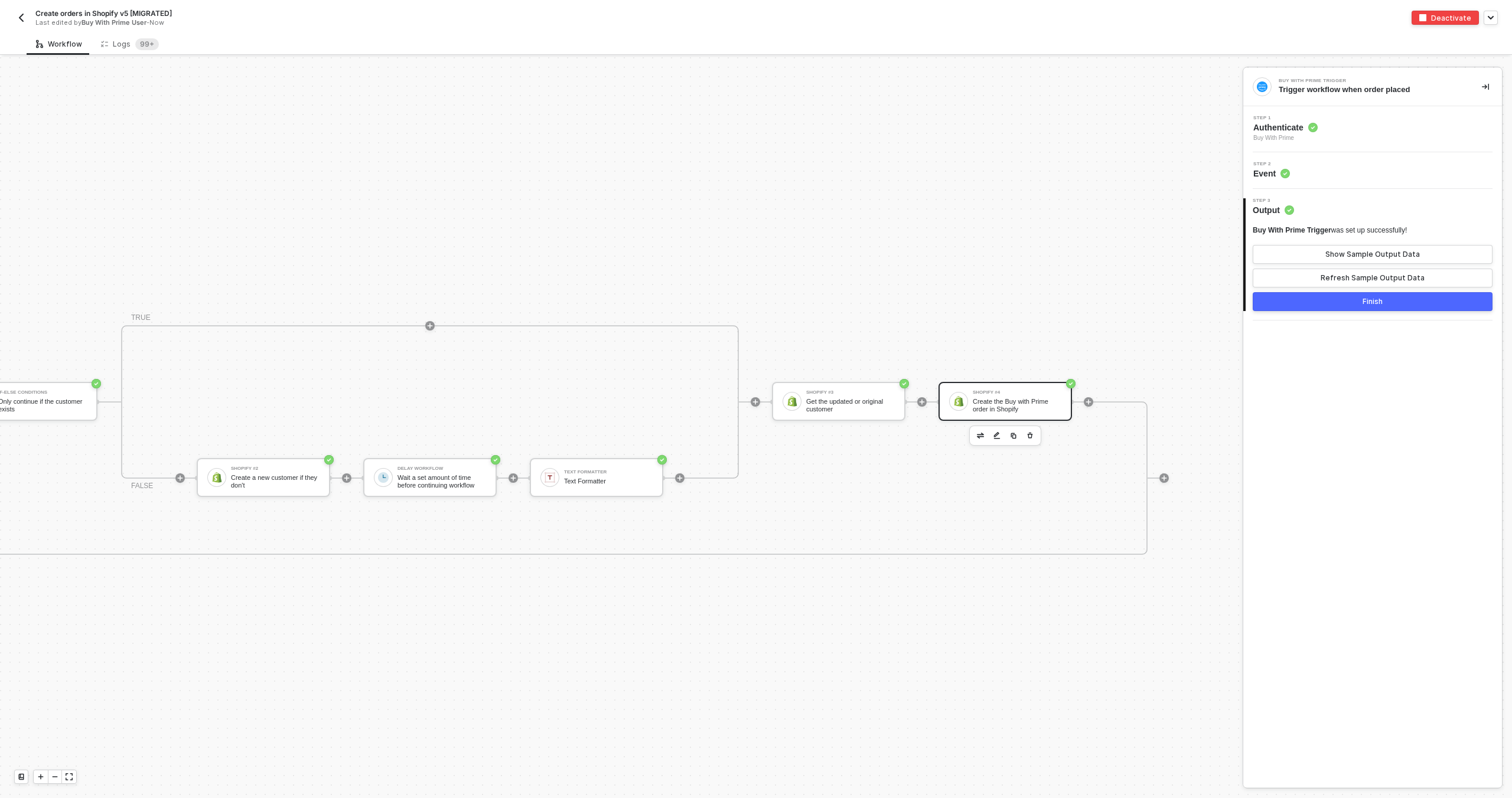
click at [1012, 407] on div "Create the Buy with Prime order in Shopify" at bounding box center [1016, 404] width 89 height 14
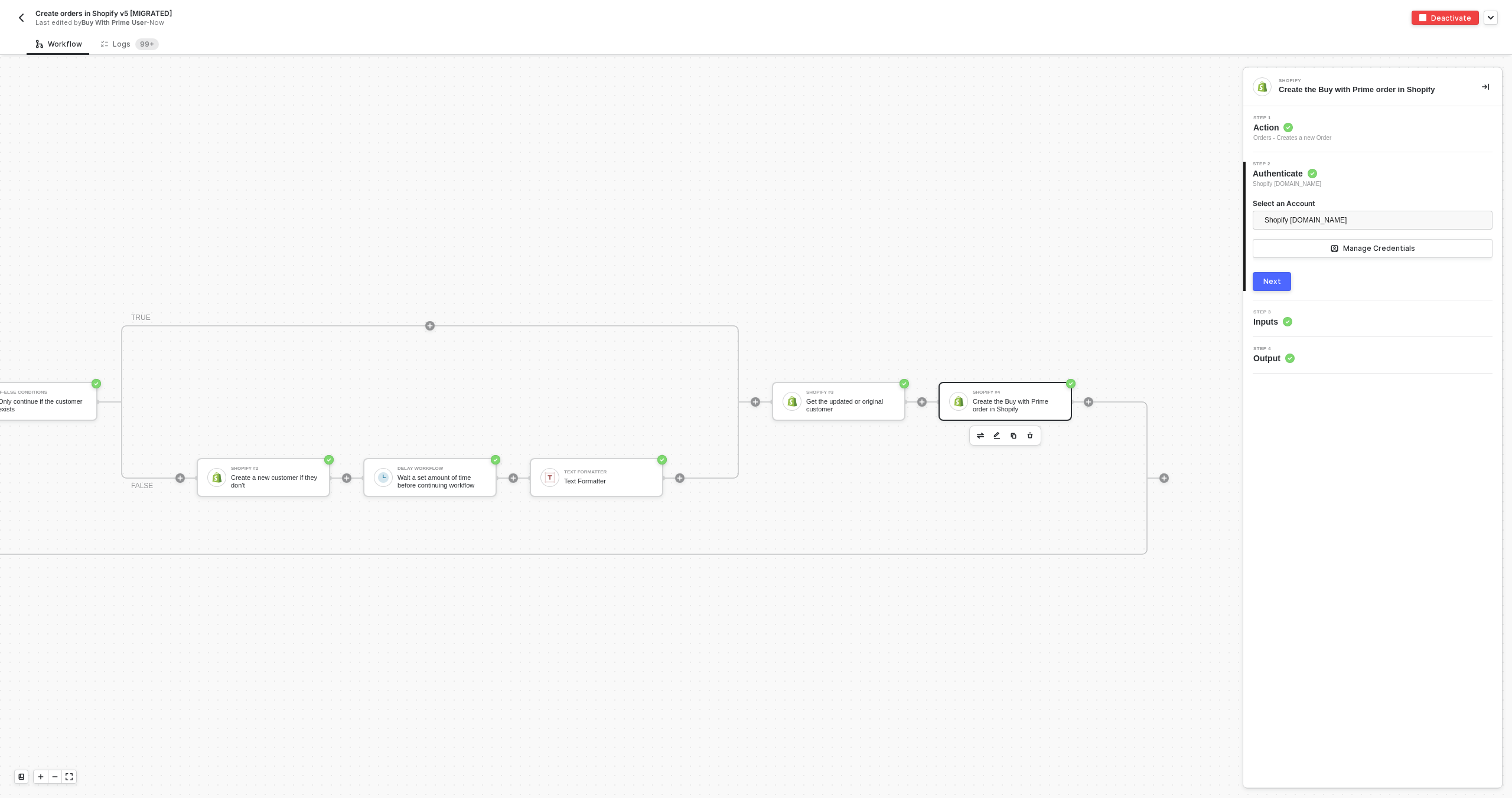
click at [1286, 328] on div "3 Step 3 Inputs" at bounding box center [1373, 318] width 258 height 36
click at [1287, 324] on circle at bounding box center [1286, 321] width 9 height 9
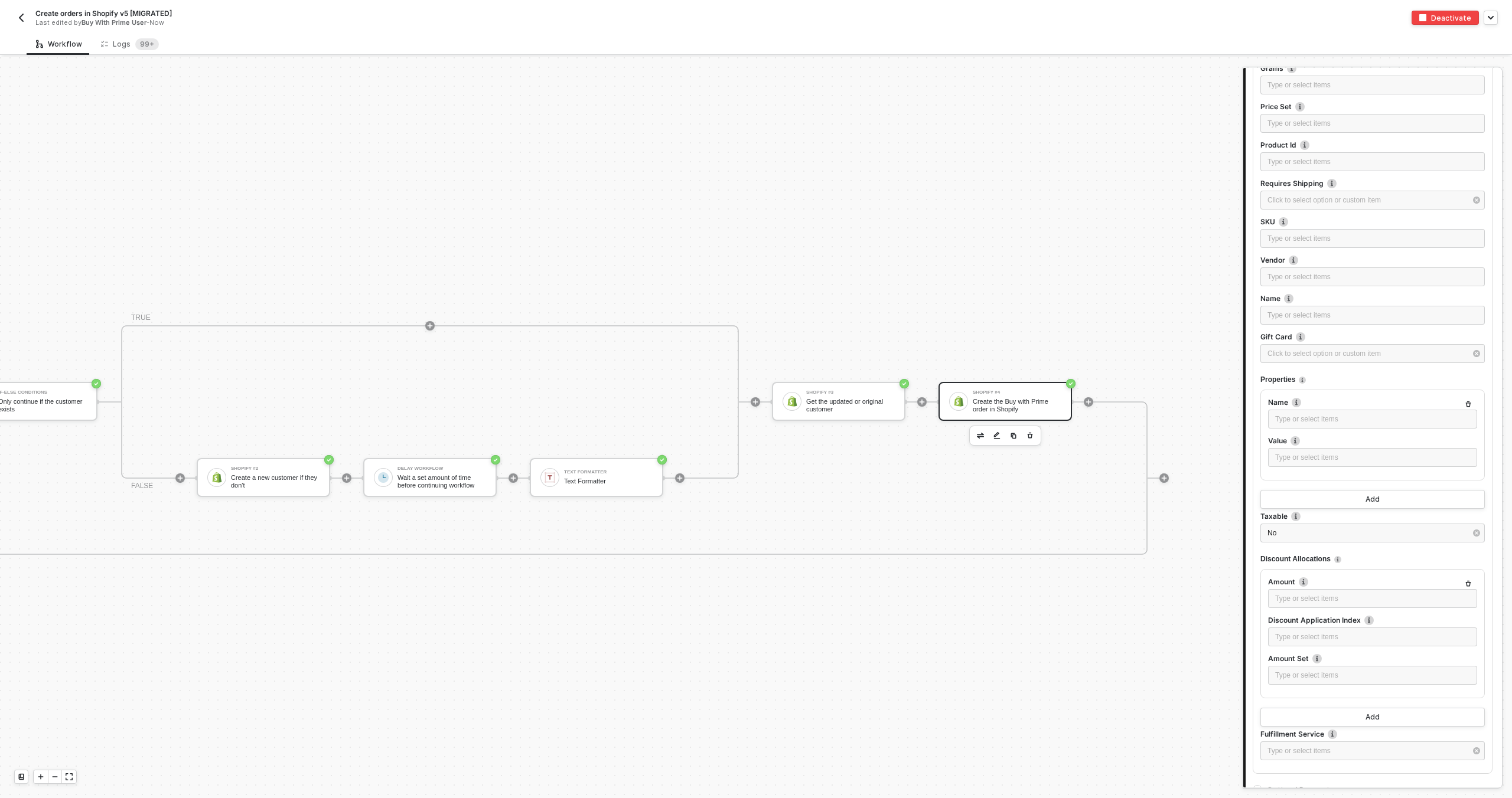
scroll to position [1231, 0]
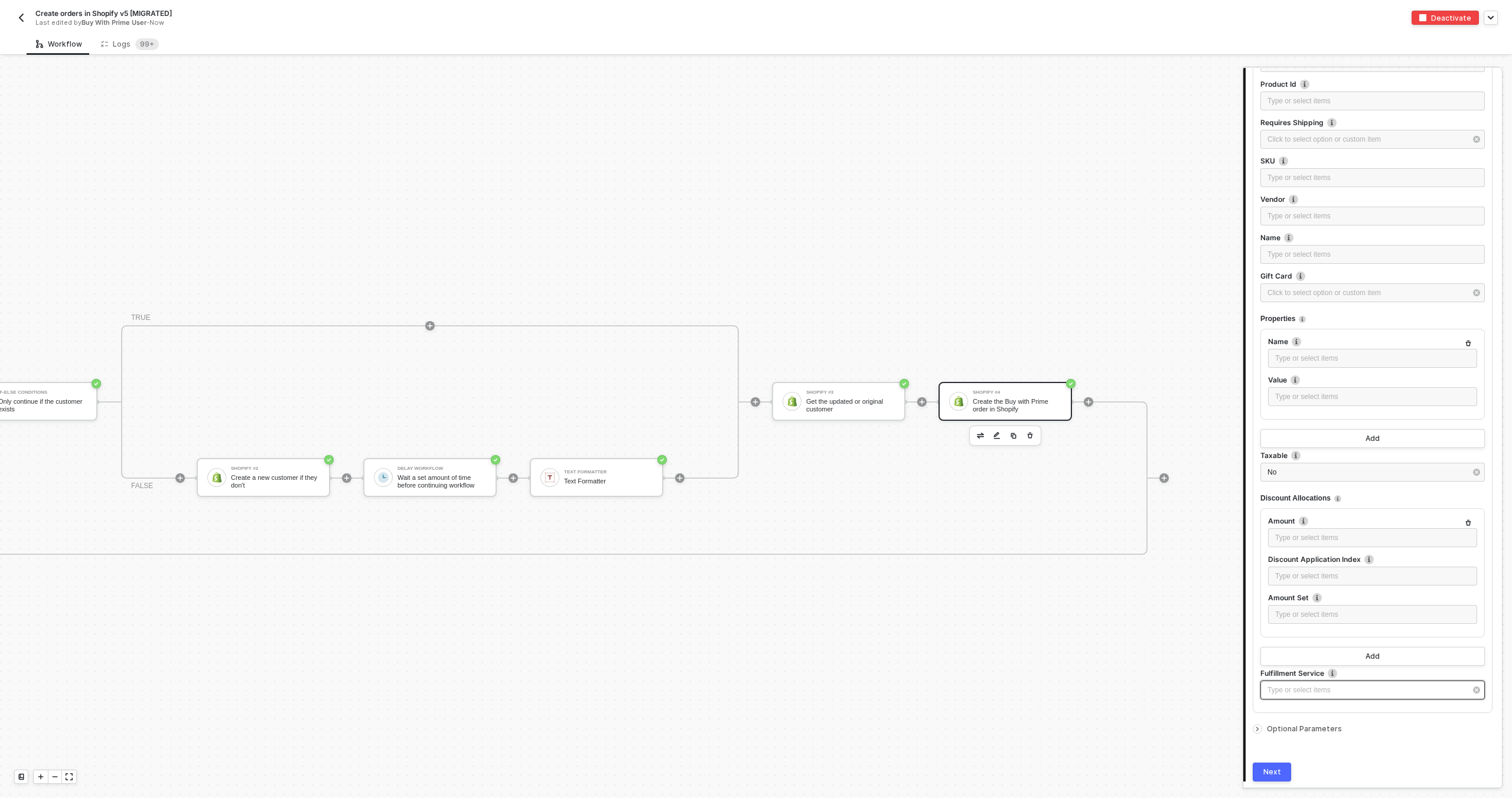
click at [1323, 691] on div "Type or select items ﻿" at bounding box center [1366, 690] width 199 height 11
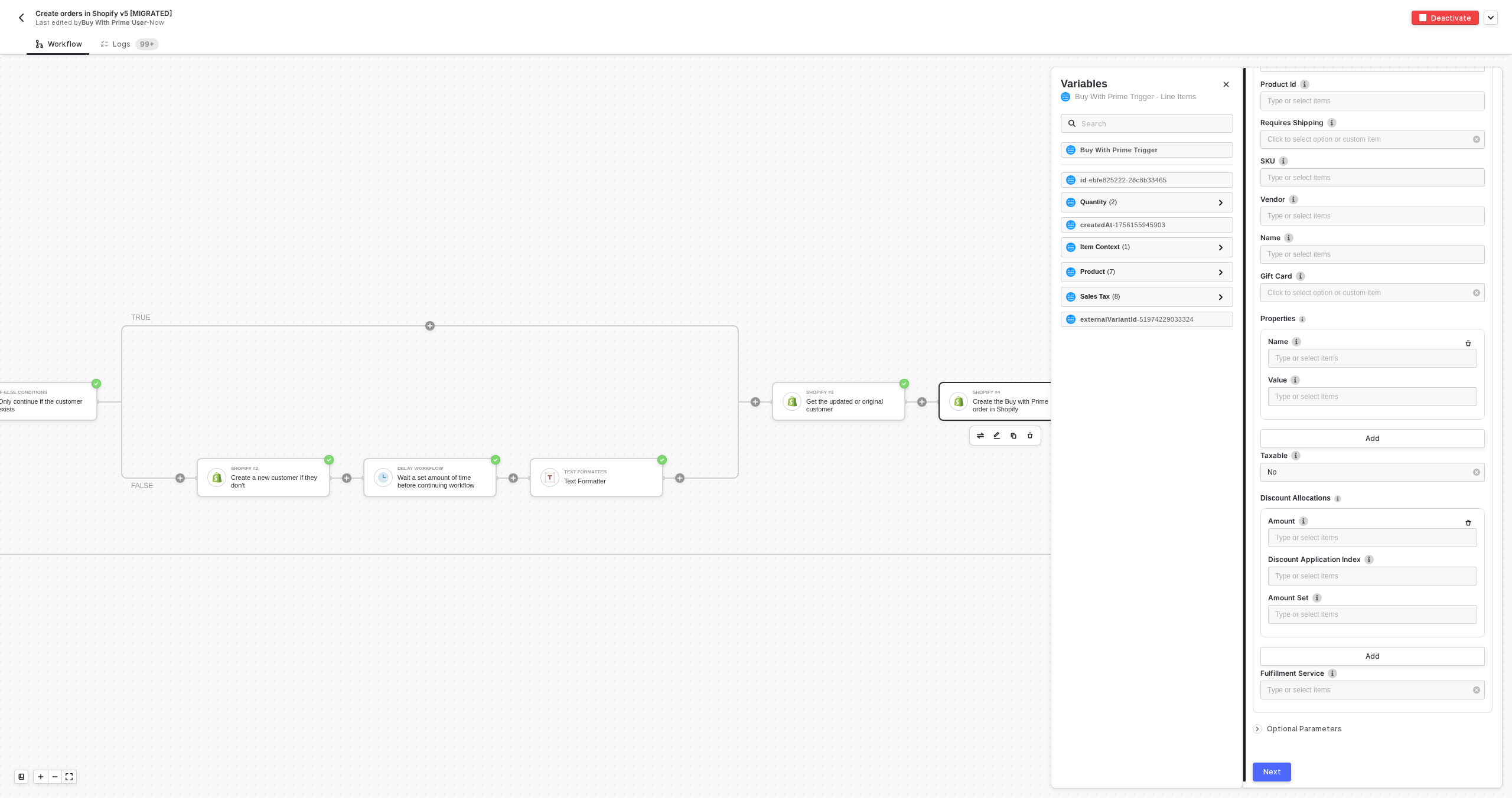
click at [1325, 730] on span "Optional Parameters" at bounding box center [1304, 729] width 75 height 8
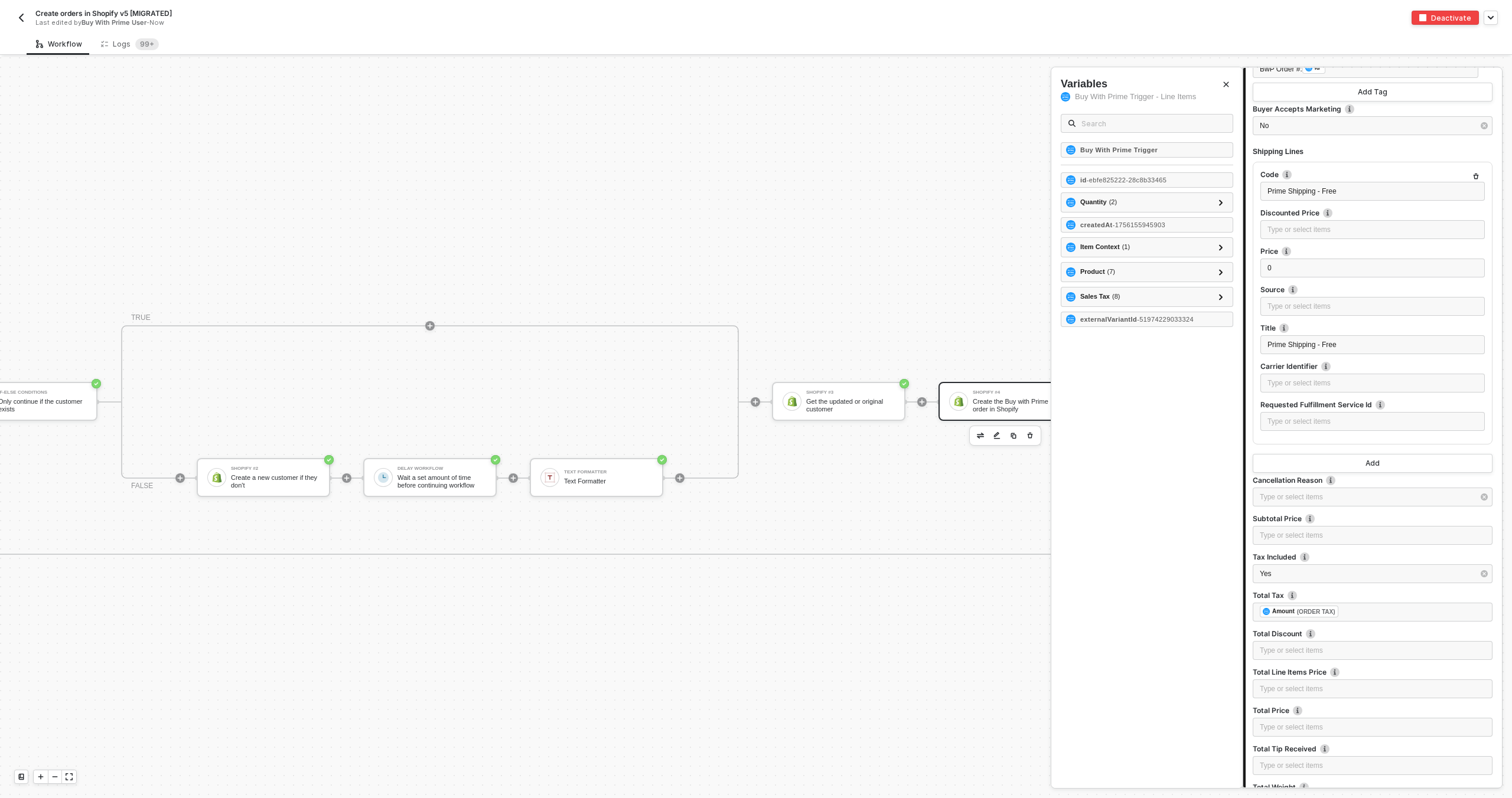
scroll to position [3387, 0]
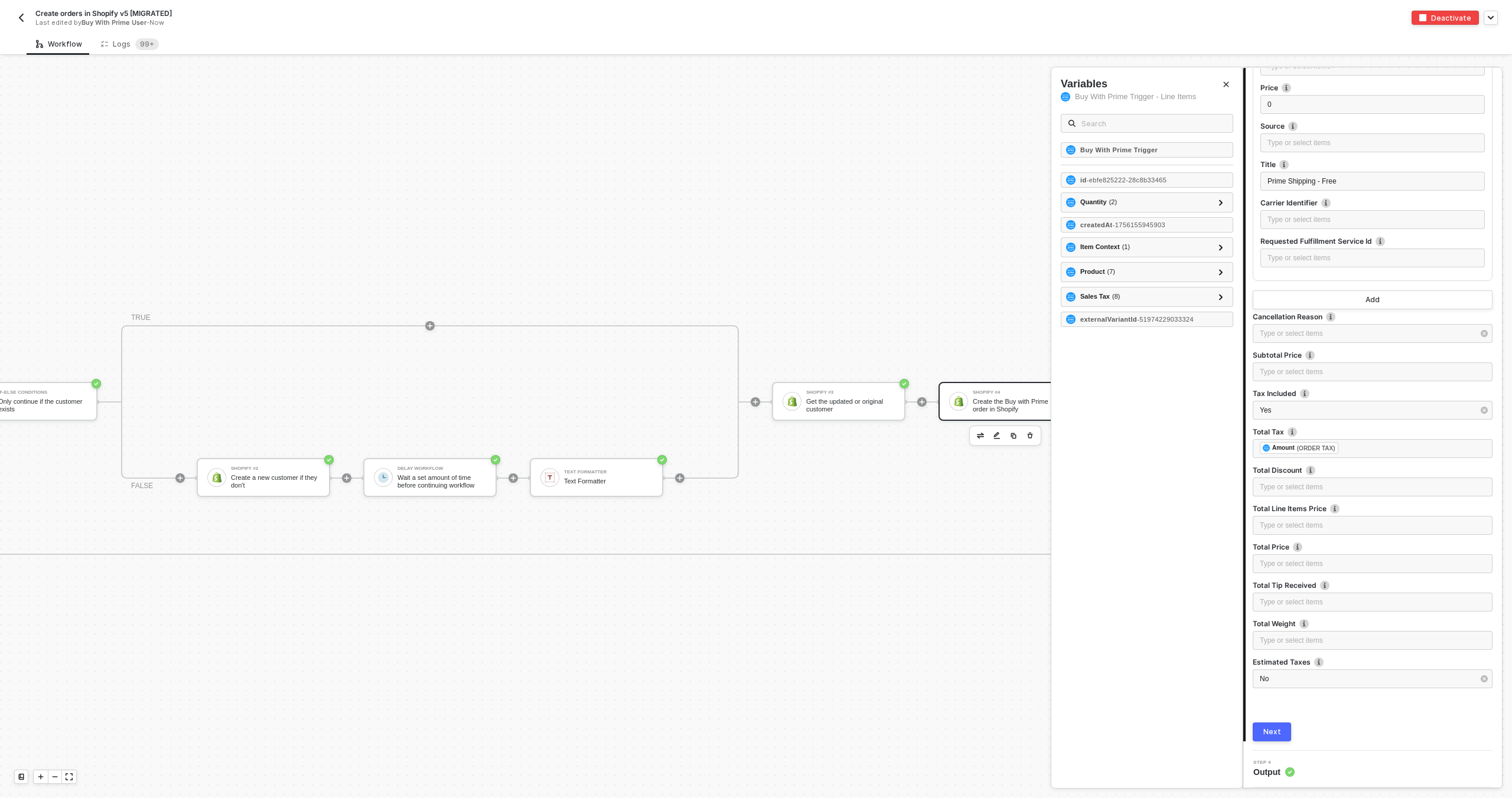
click at [29, 14] on div "Create orders in Shopify v5 [MIGRATED] Last edited by Buy With Prime User - Now" at bounding box center [385, 18] width 742 height 19
click at [24, 19] on img "button" at bounding box center [21, 17] width 9 height 9
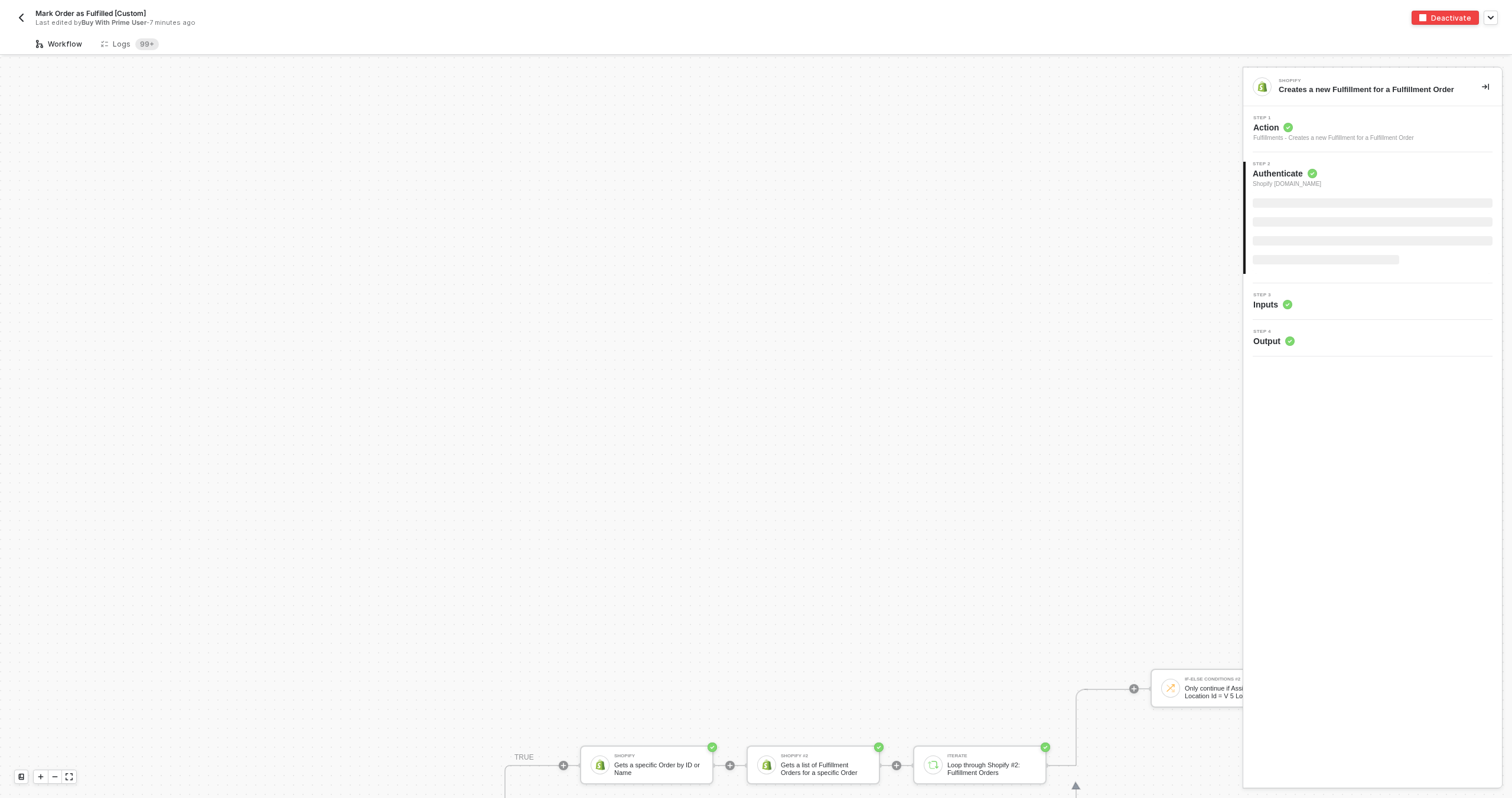
scroll to position [421, 0]
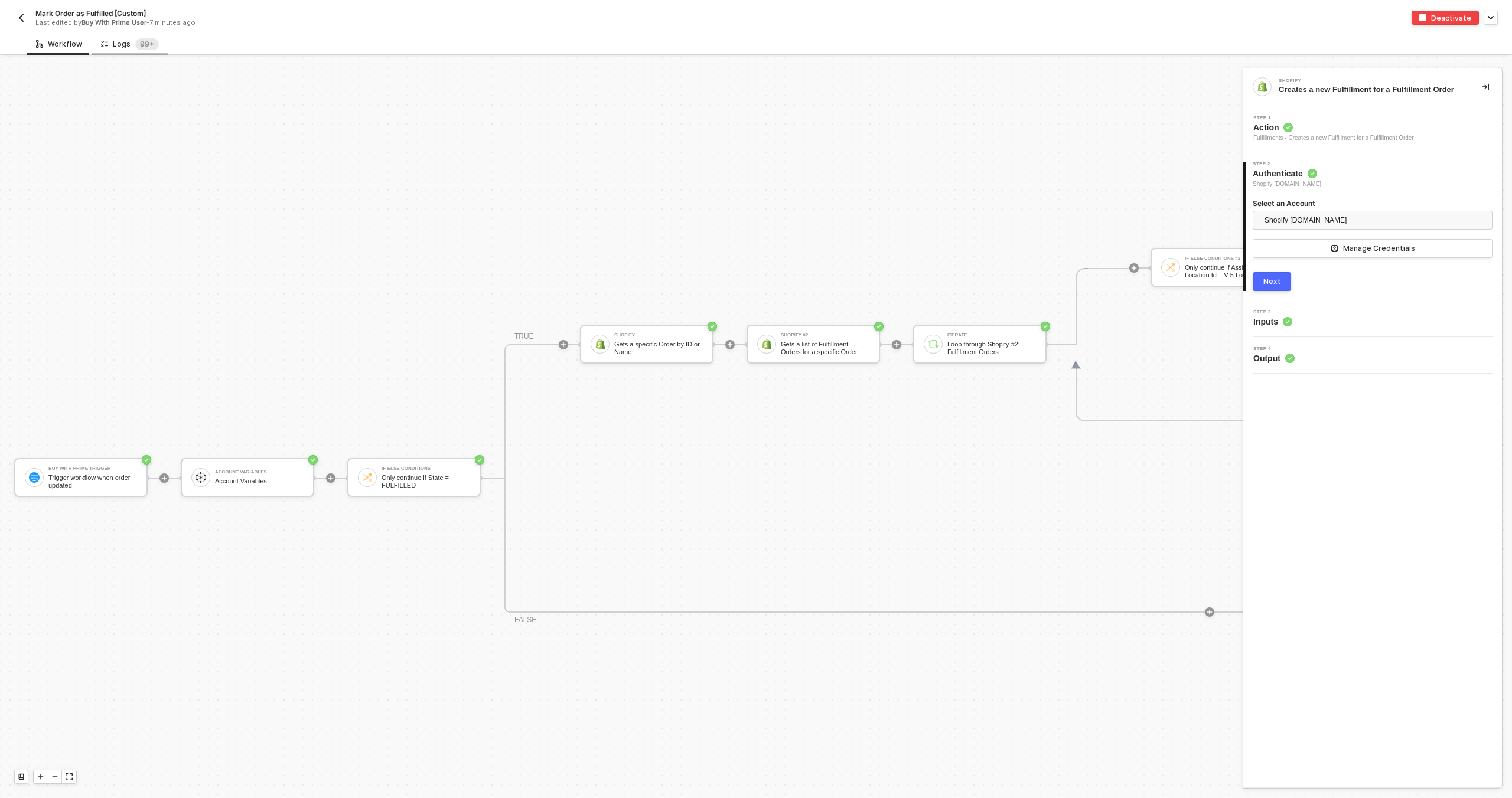
click at [136, 52] on div "Logs 99+" at bounding box center [129, 44] width 77 height 22
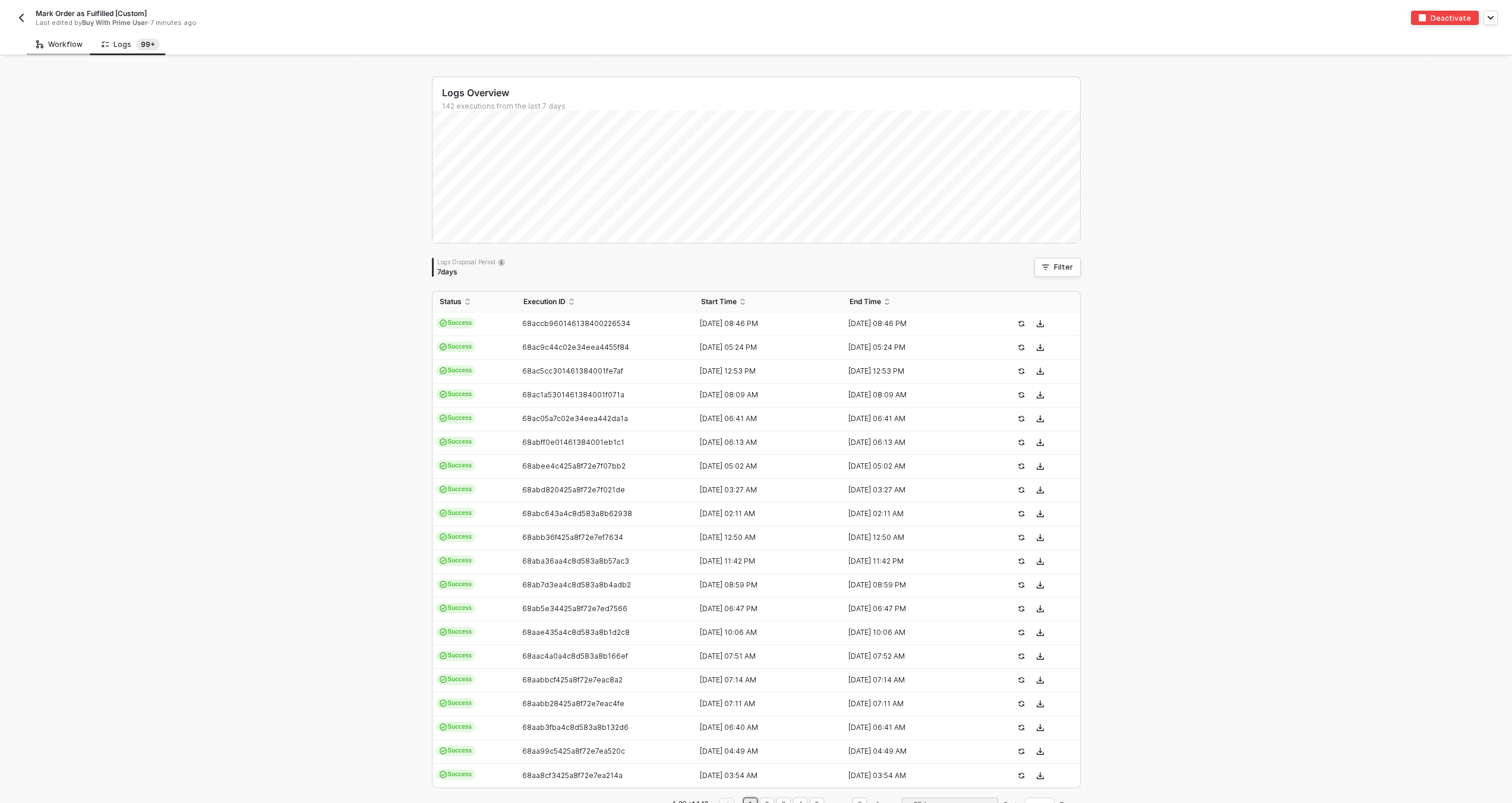
click at [81, 46] on div "Workflow" at bounding box center [59, 44] width 65 height 22
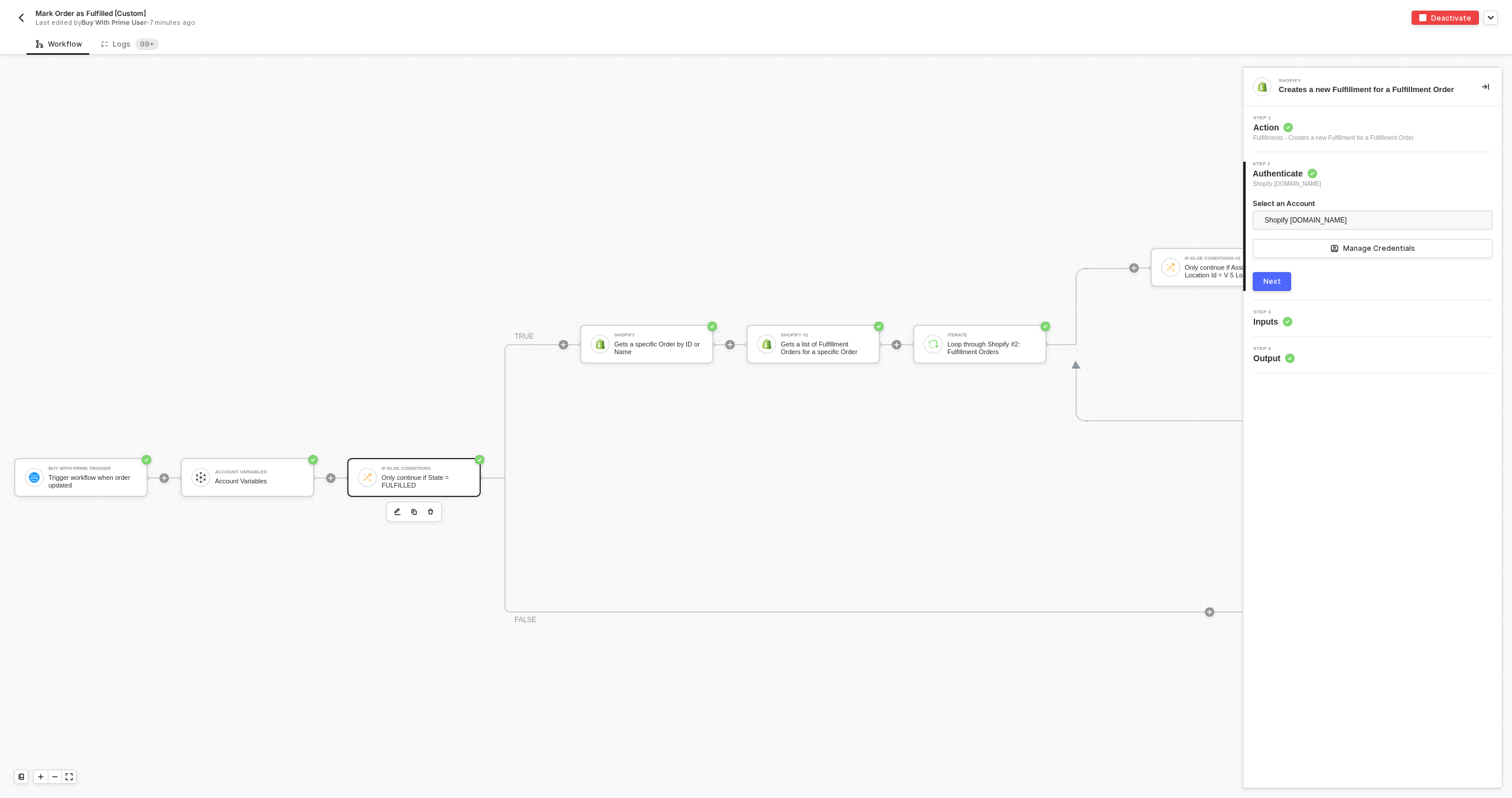
click at [393, 480] on div "Only continue if State = FULFILLED" at bounding box center [426, 480] width 89 height 14
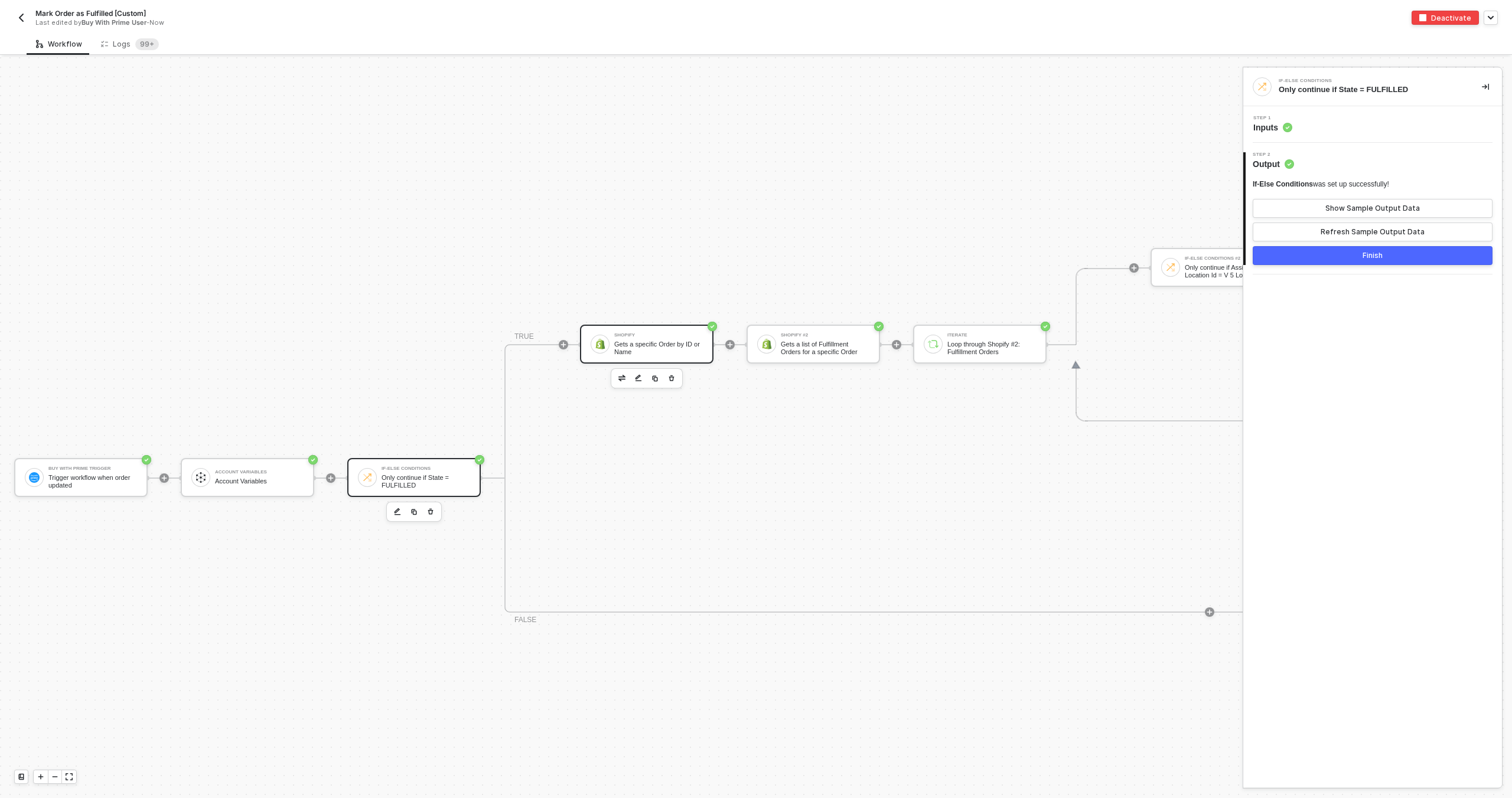
click at [623, 345] on div "Gets a specific Order by ID or Name" at bounding box center [658, 347] width 89 height 14
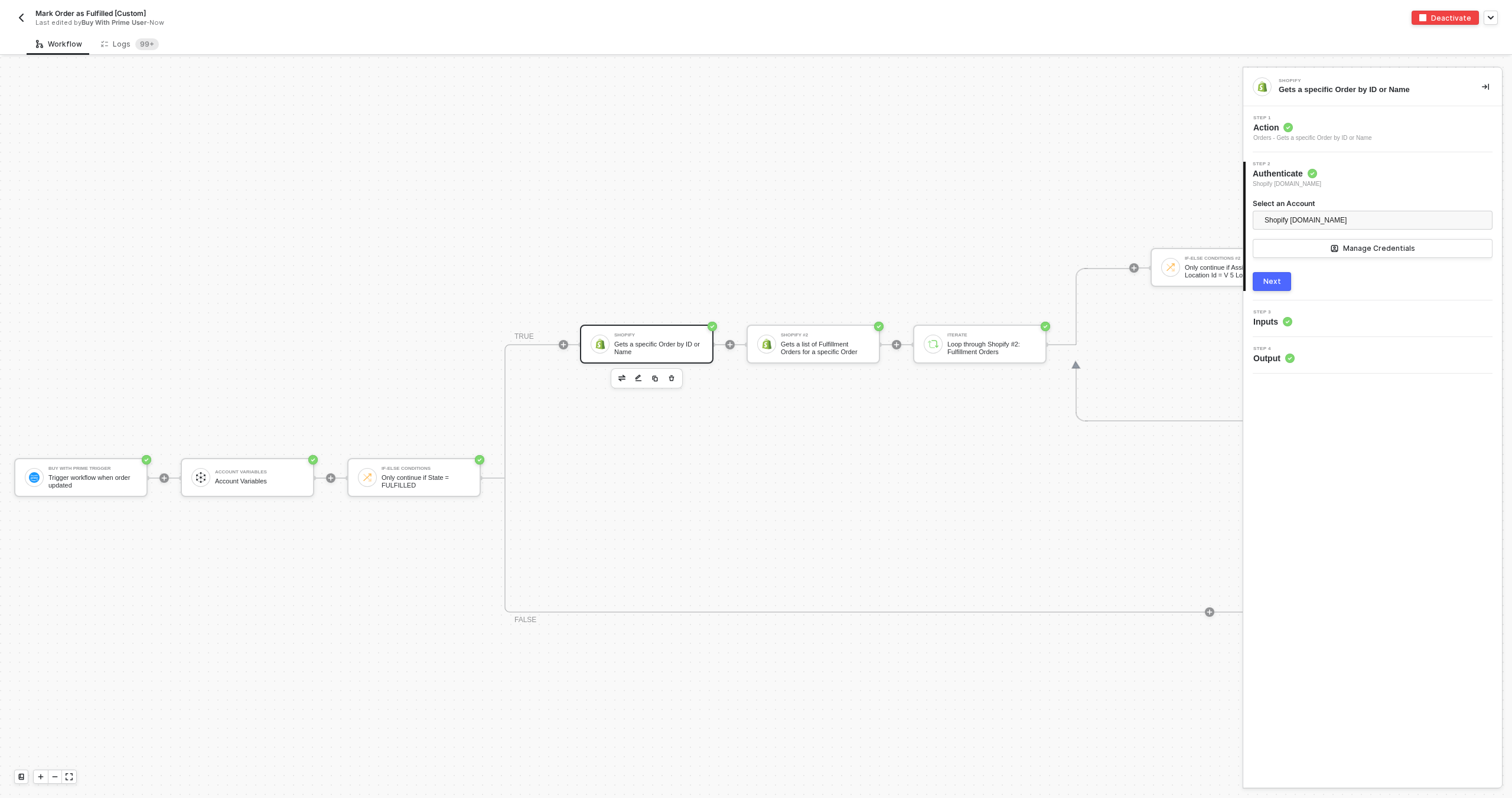
click at [1318, 291] on div "Step 2 Authenticate Shopify arcade-belts.myshopify.com Select an Account Shopif…" at bounding box center [1373, 226] width 258 height 129
click at [1318, 308] on div "3 Step 3 Inputs" at bounding box center [1373, 318] width 258 height 36
click at [1316, 319] on div "Step 3 Inputs" at bounding box center [1373, 318] width 256 height 18
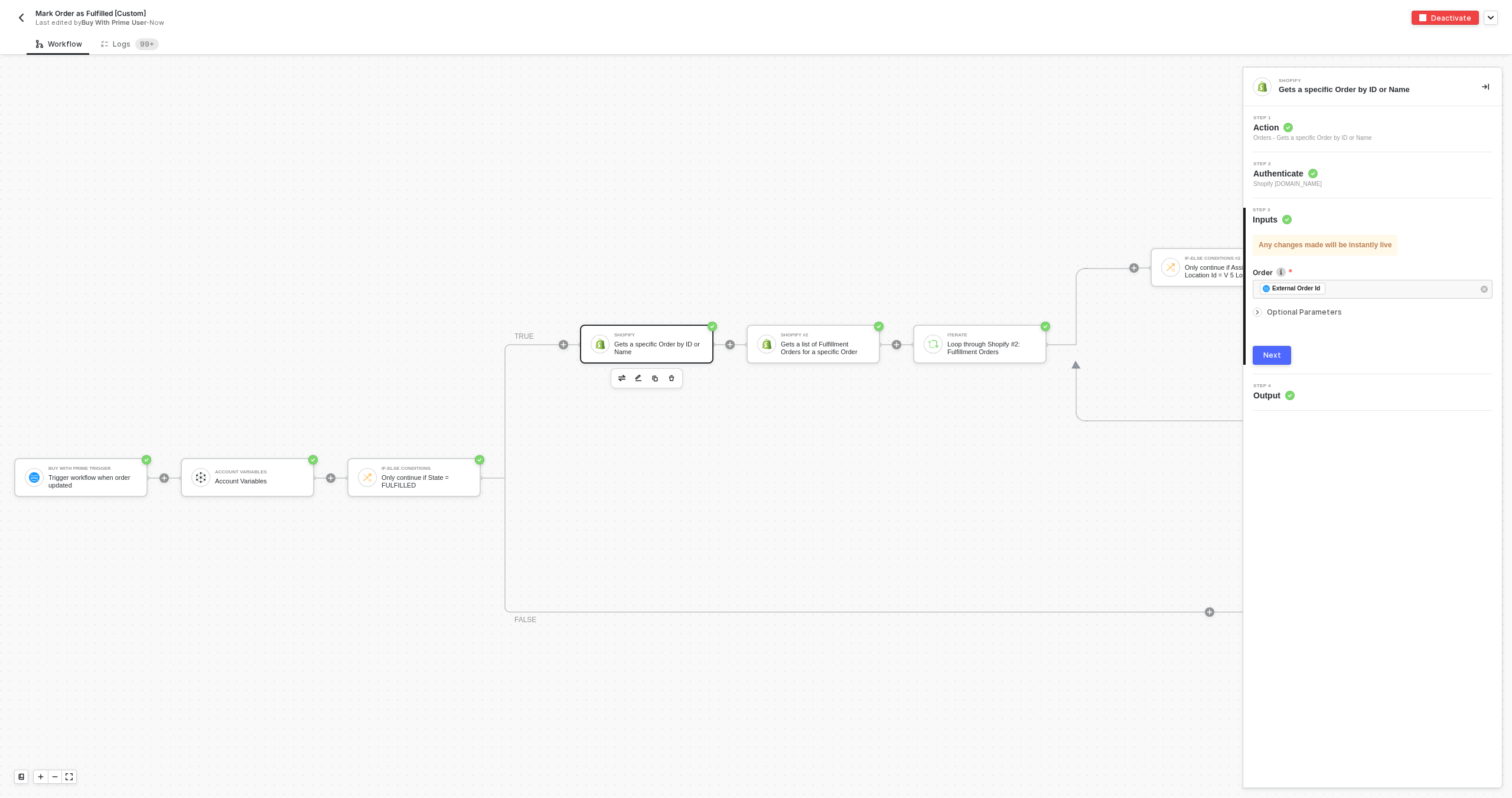
click at [1303, 315] on span "Optional Parameters" at bounding box center [1304, 312] width 75 height 8
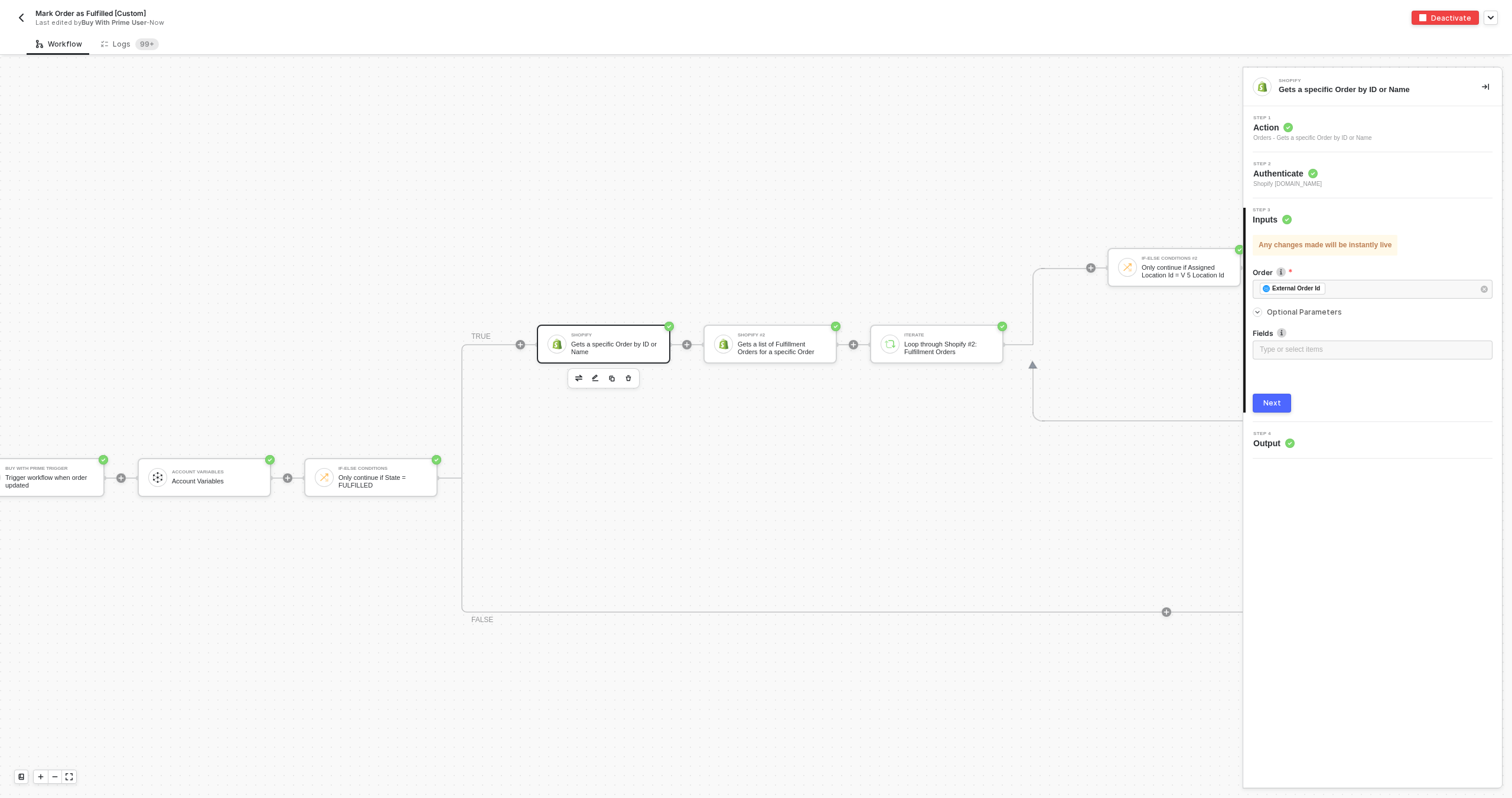
scroll to position [421, 36]
click at [387, 484] on div "Only continue if State = FULFILLED" at bounding box center [389, 480] width 89 height 14
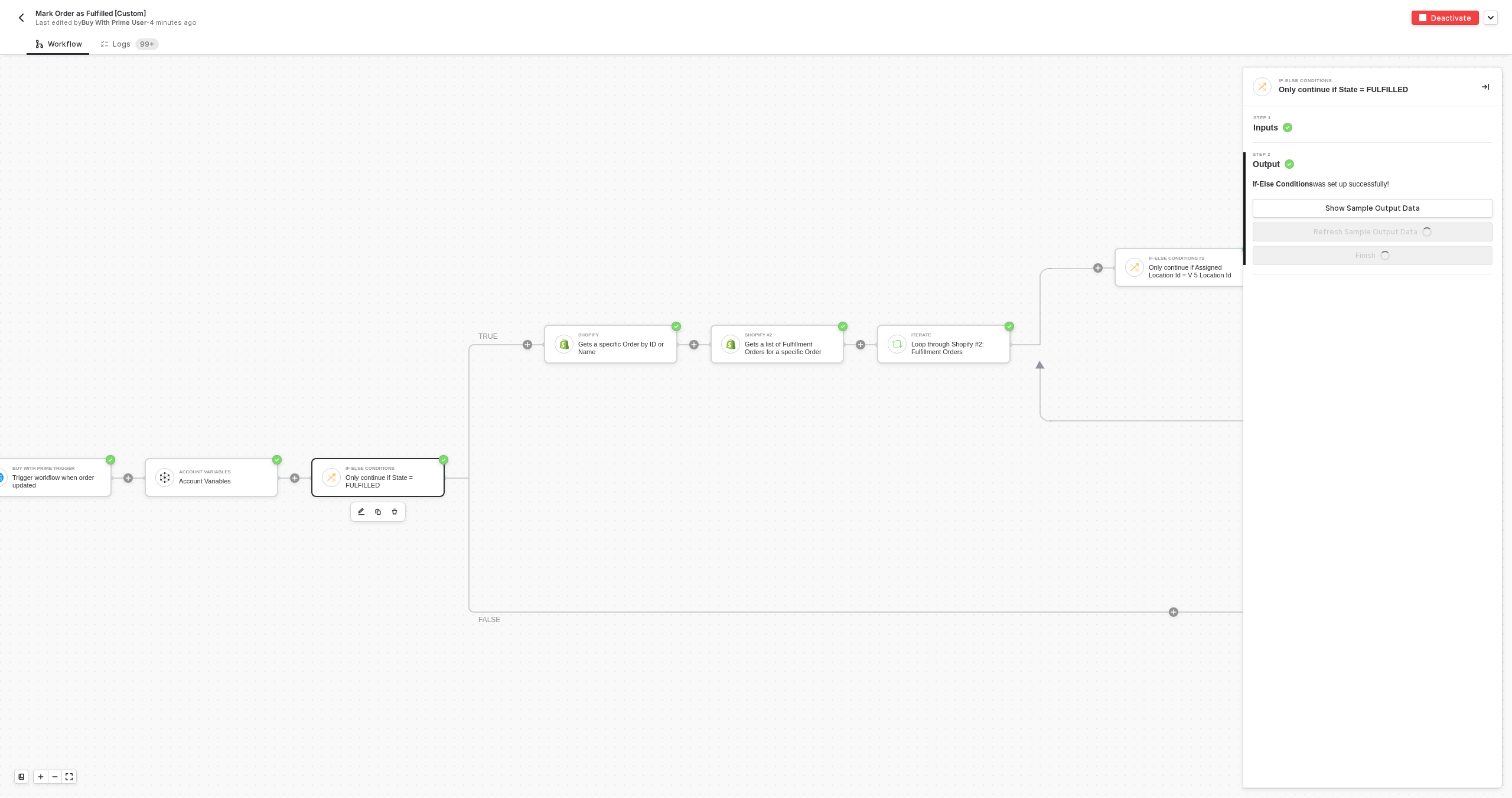
click at [1290, 131] on icon at bounding box center [1286, 127] width 9 height 9
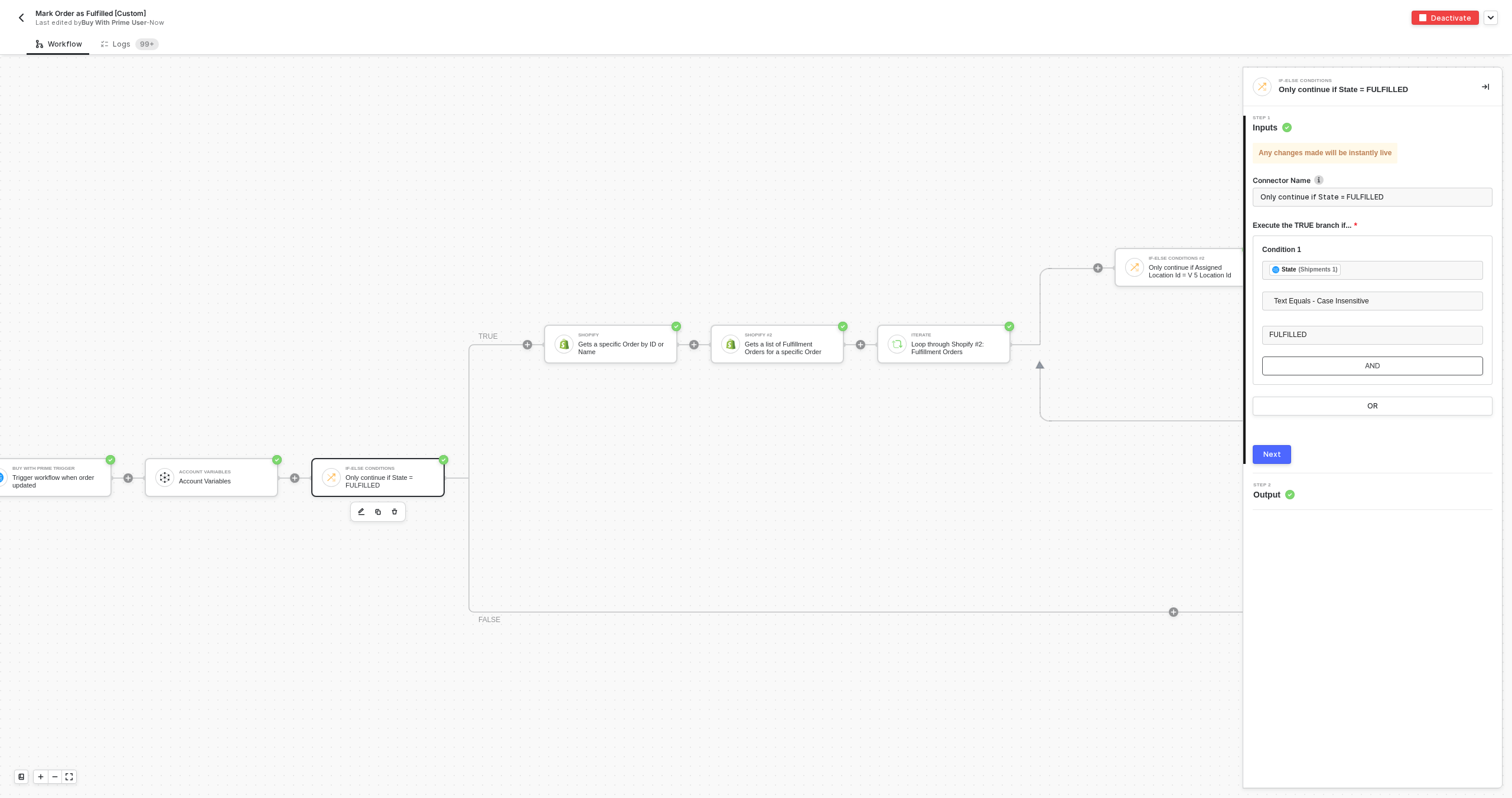
click at [1341, 363] on button "AND" at bounding box center [1372, 366] width 220 height 19
click at [1330, 377] on div "Type or select items ﻿" at bounding box center [1372, 381] width 207 height 11
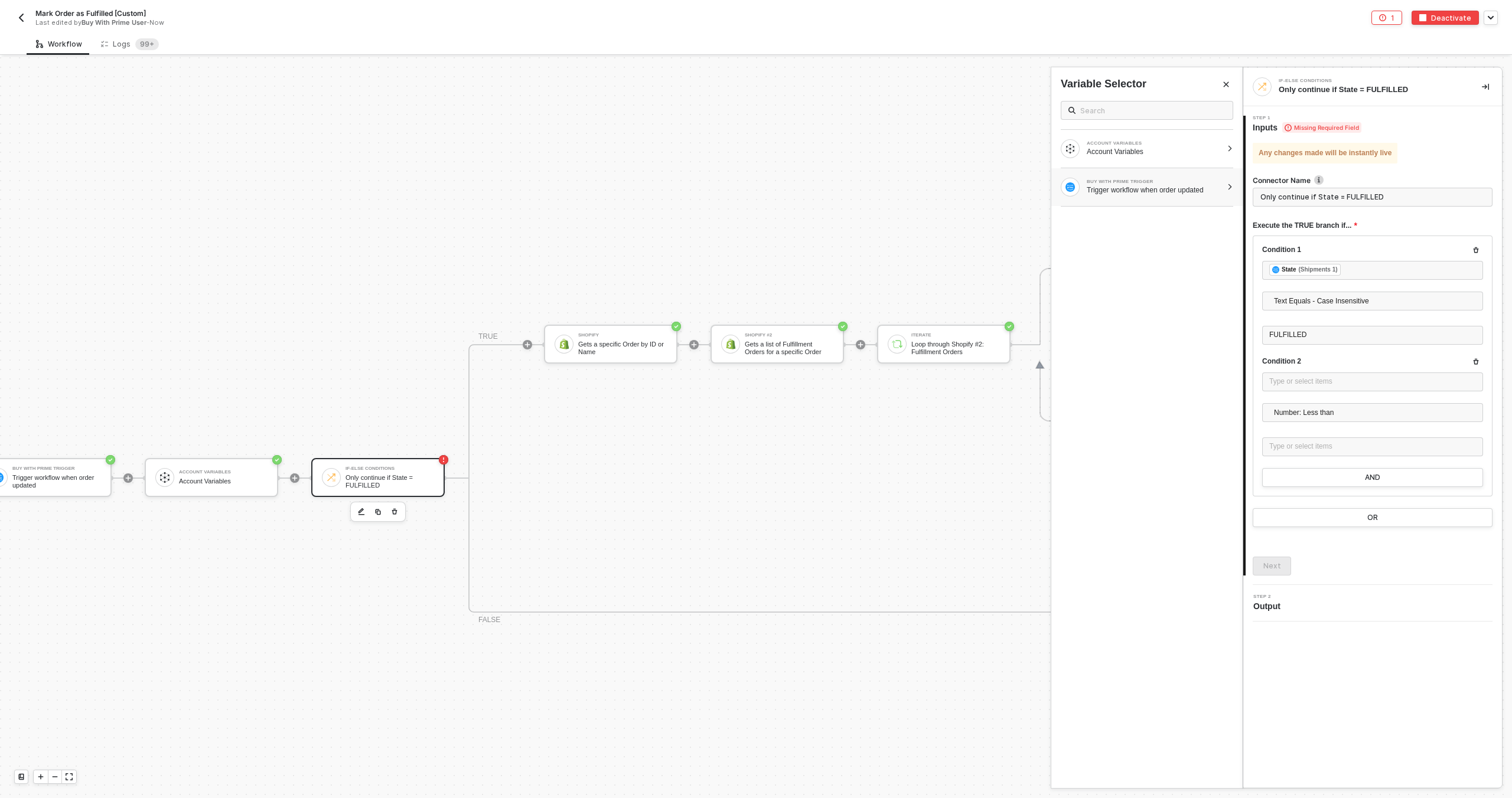
click at [1178, 189] on div "Trigger workflow when order updated" at bounding box center [1154, 190] width 135 height 9
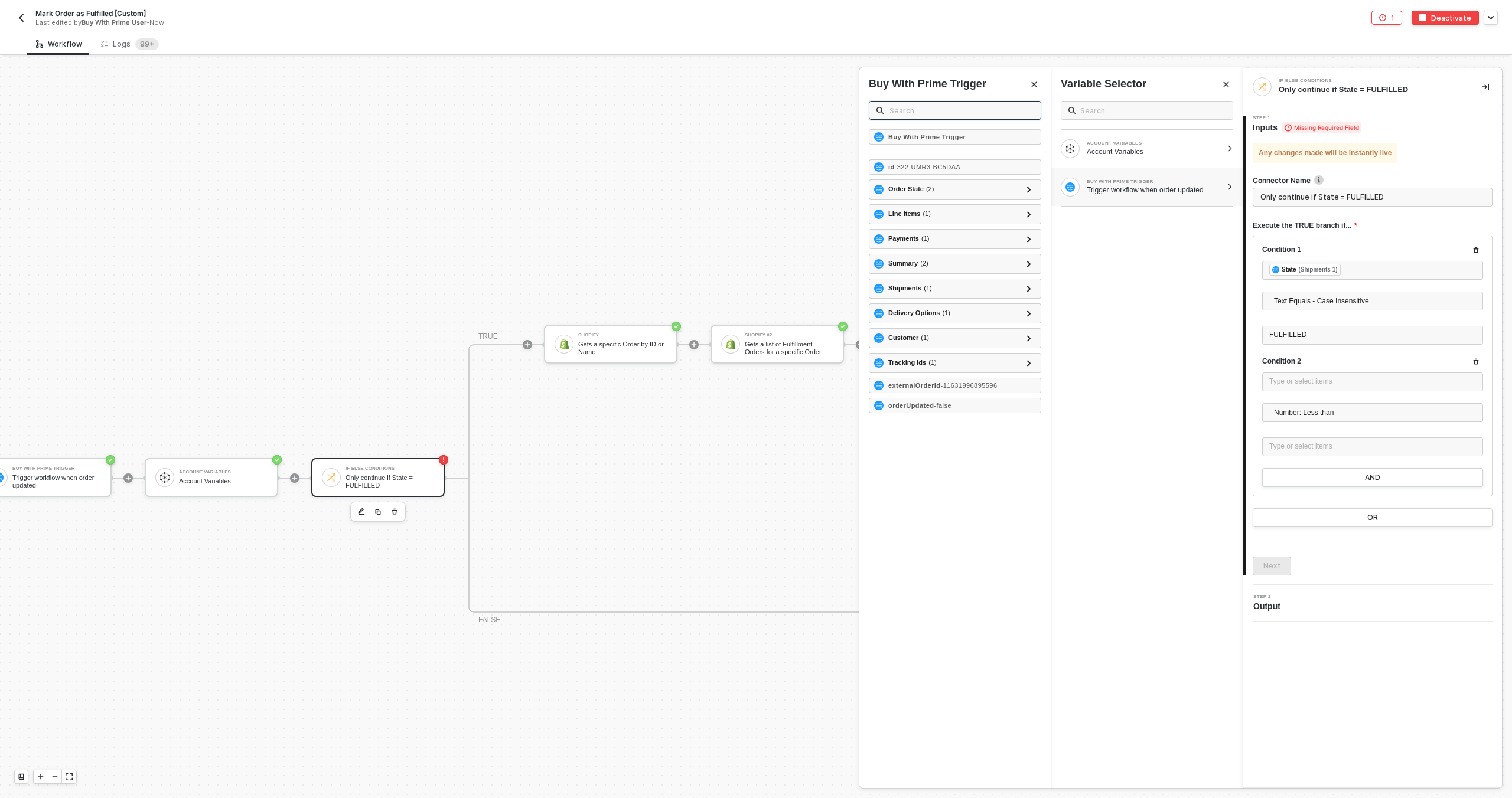
click at [971, 108] on input "text" at bounding box center [961, 110] width 144 height 13
click at [971, 377] on div "externalOrderId - 11631996895596" at bounding box center [955, 385] width 172 height 15
click at [1282, 416] on span "Number: Less than" at bounding box center [1374, 412] width 202 height 18
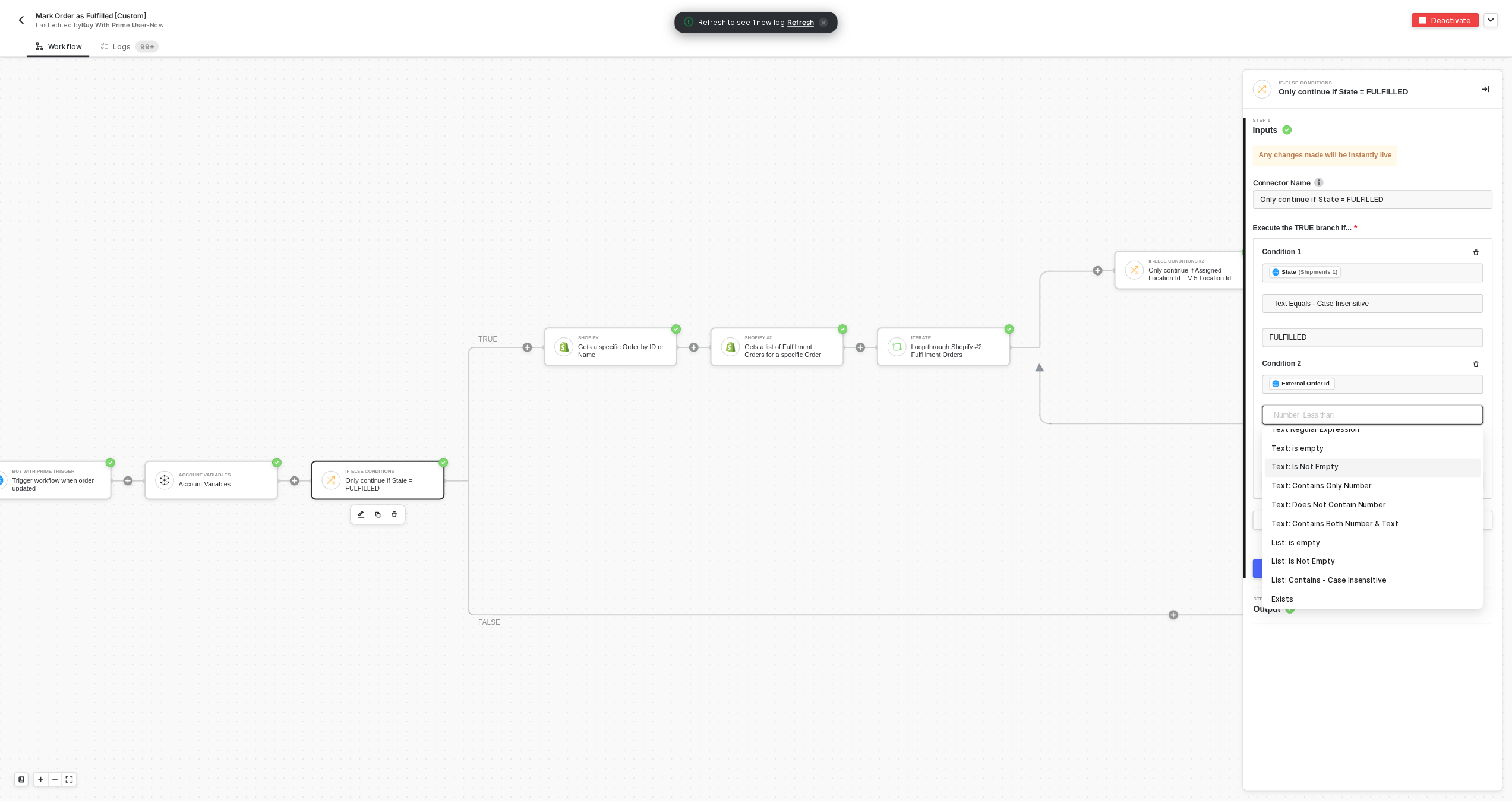
scroll to position [392, 0]
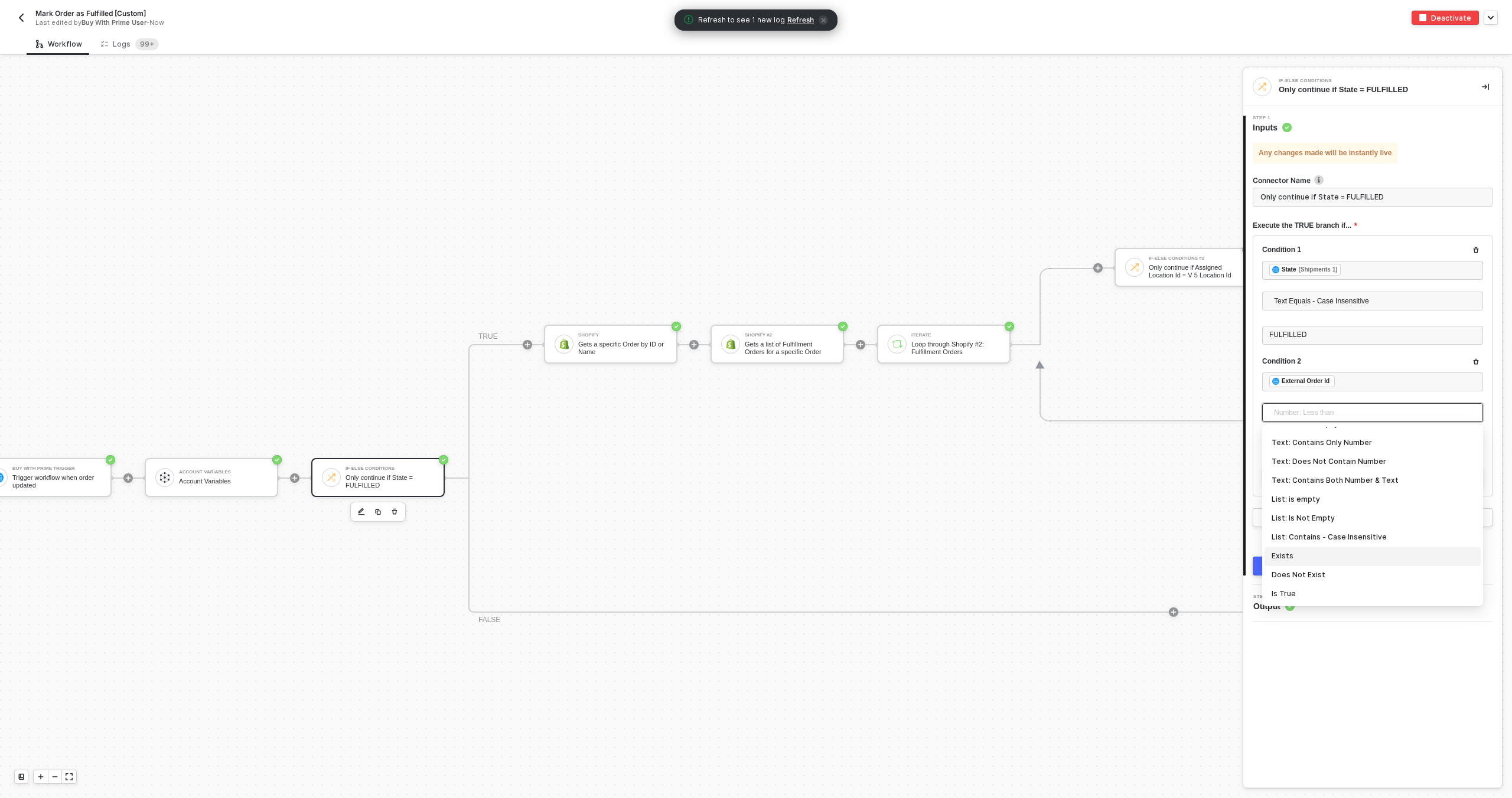
click at [1312, 552] on div "Exists" at bounding box center [1372, 556] width 202 height 13
click at [1326, 546] on div "1 Step 1 Inputs Any changes made will be instantly live Connector Name Only con…" at bounding box center [1373, 330] width 258 height 448
click at [1286, 535] on button "Next" at bounding box center [1271, 535] width 38 height 19
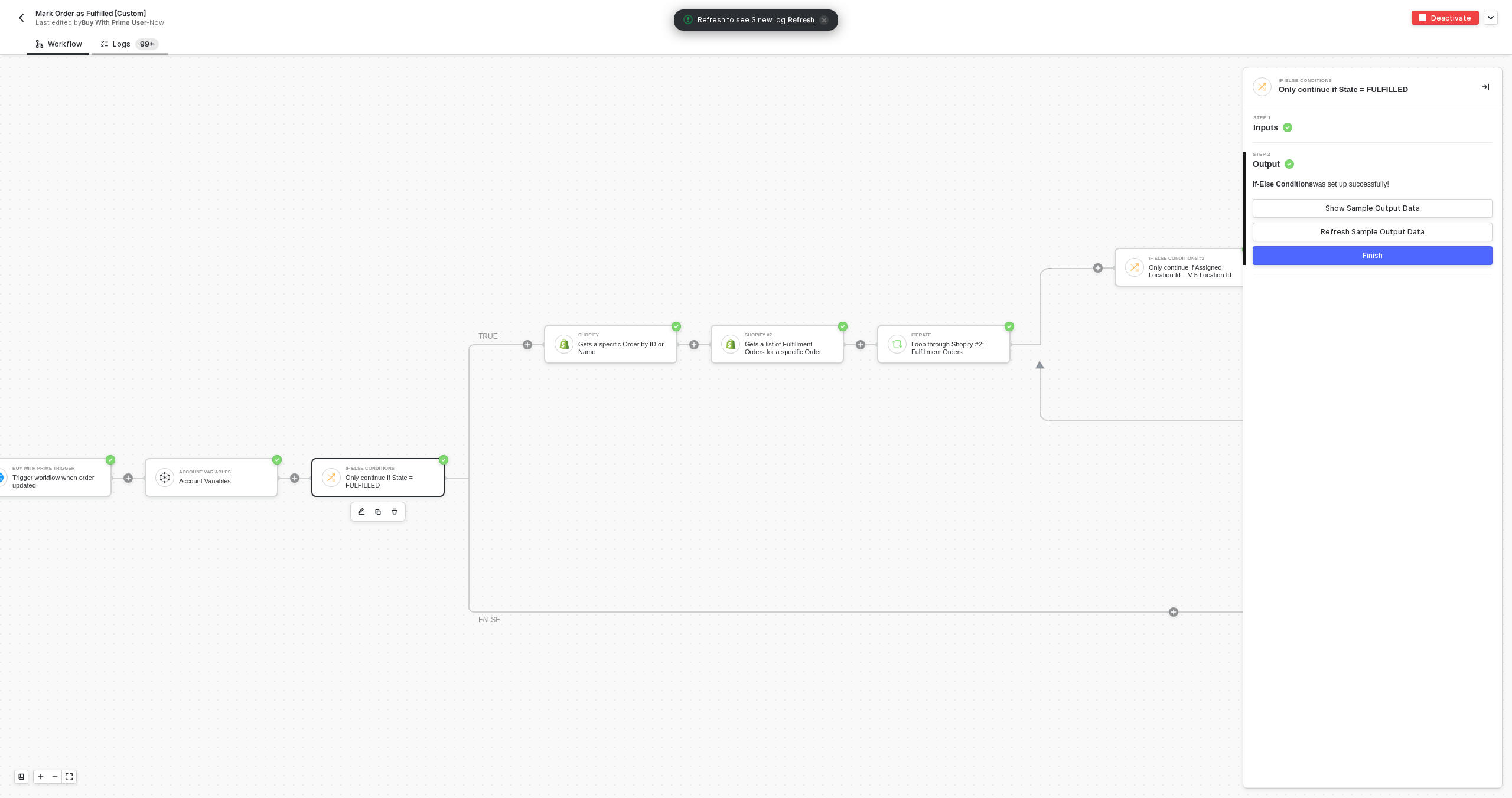
click at [150, 39] on sup "99+" at bounding box center [147, 44] width 24 height 12
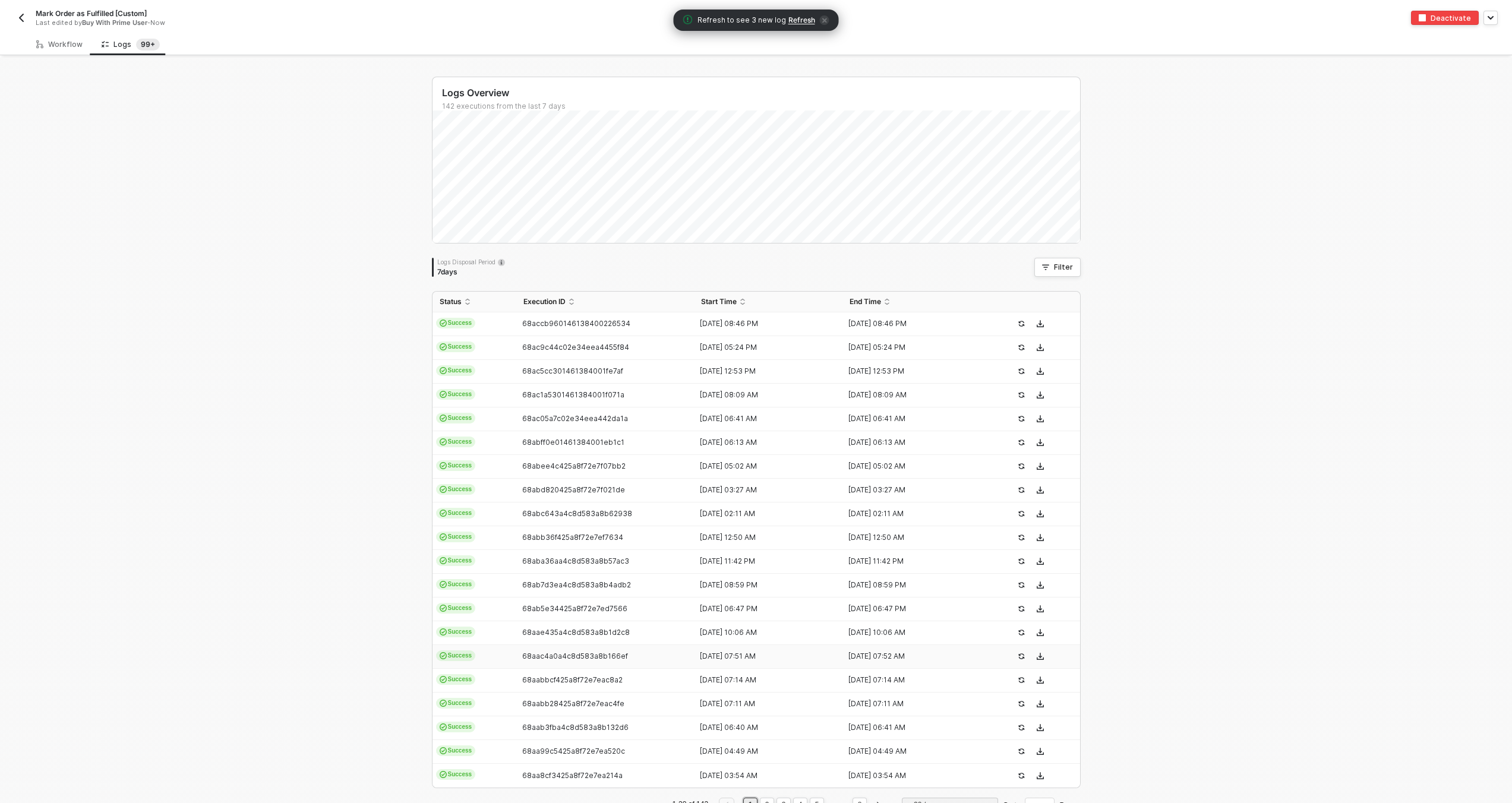
scroll to position [37, 0]
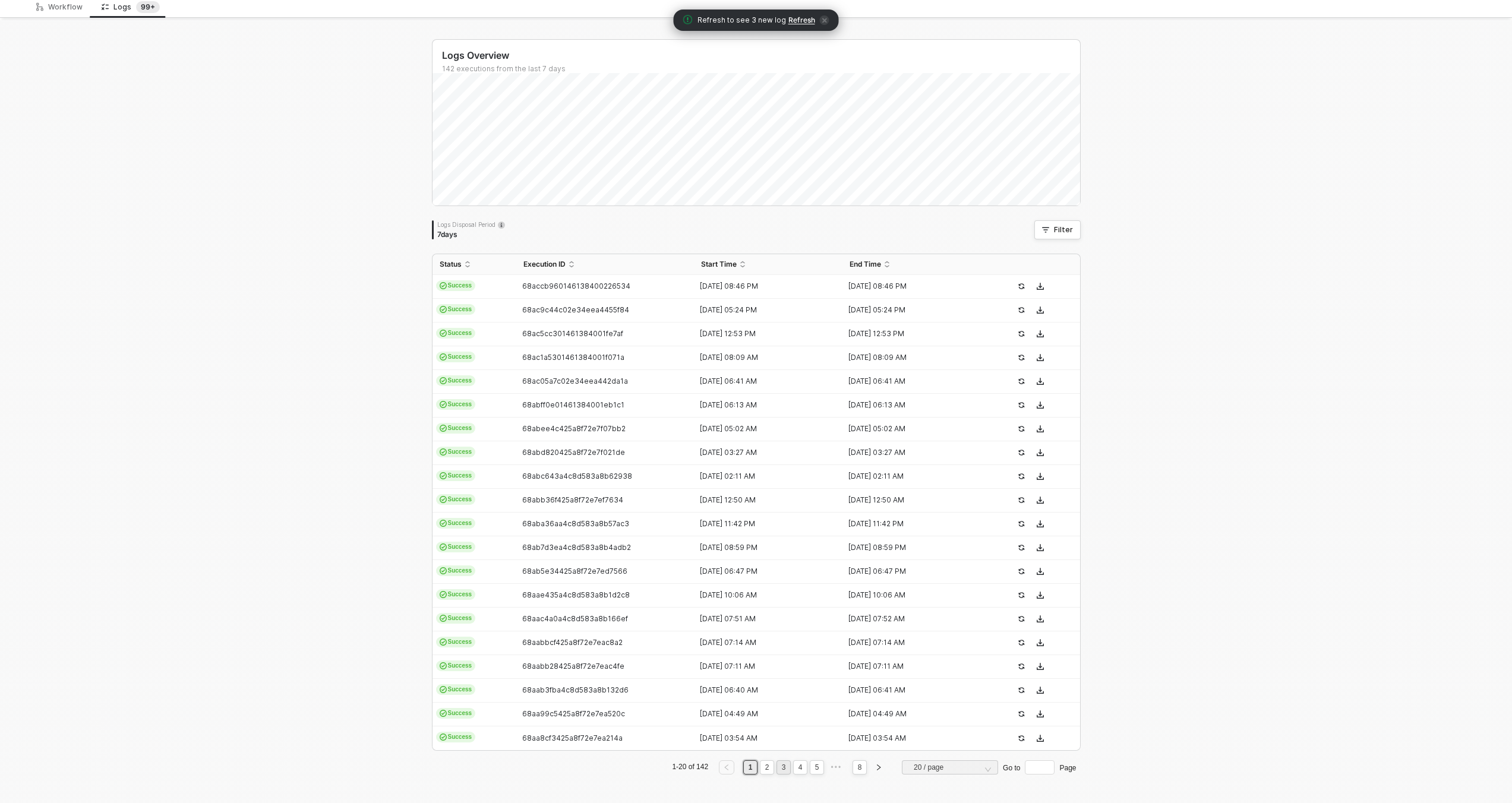
click at [779, 765] on link "3" at bounding box center [784, 767] width 11 height 13
click at [459, 660] on div "Failure" at bounding box center [451, 665] width 38 height 11
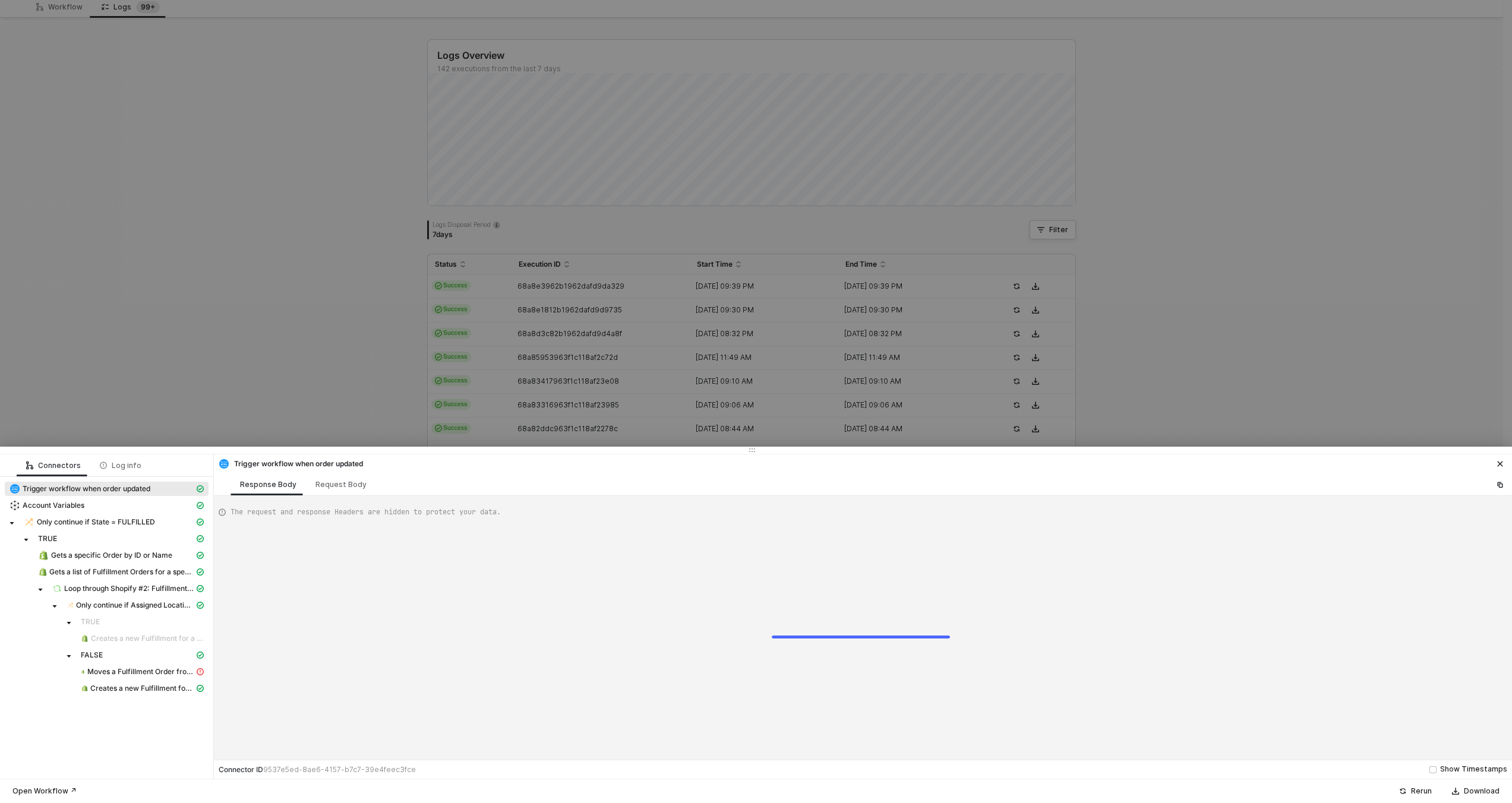
type textarea "{ "json": { "id": "322-KQE8-NNDXUK", "orderState": { "createdAt": "[DATE]T16:28…"
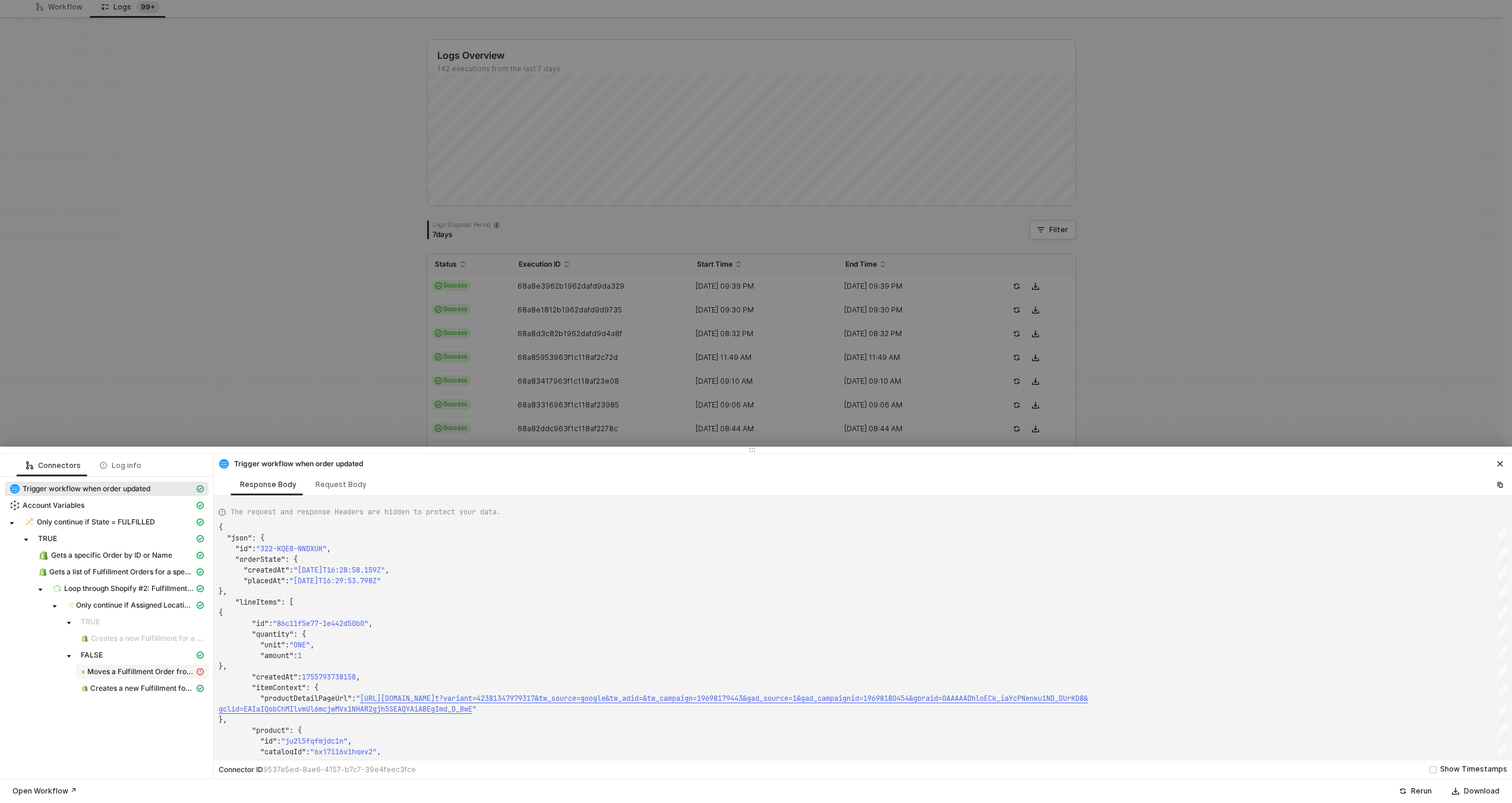
click at [129, 665] on span "Moves a Fulfillment Order from one merchant managed location to another merchan…" at bounding box center [142, 671] width 133 height 14
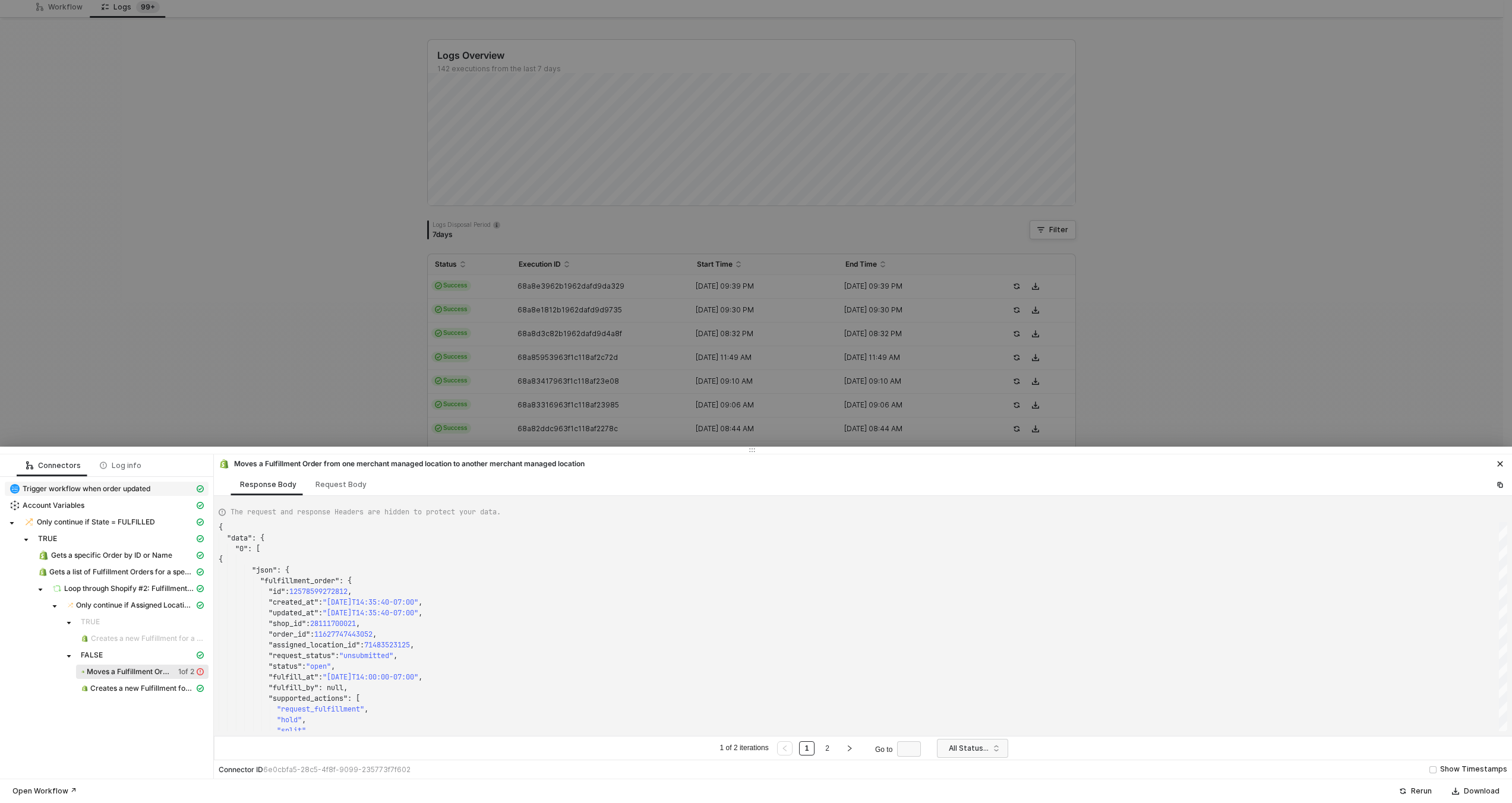
click at [108, 490] on span "Trigger workflow when order updated" at bounding box center [87, 489] width 127 height 9
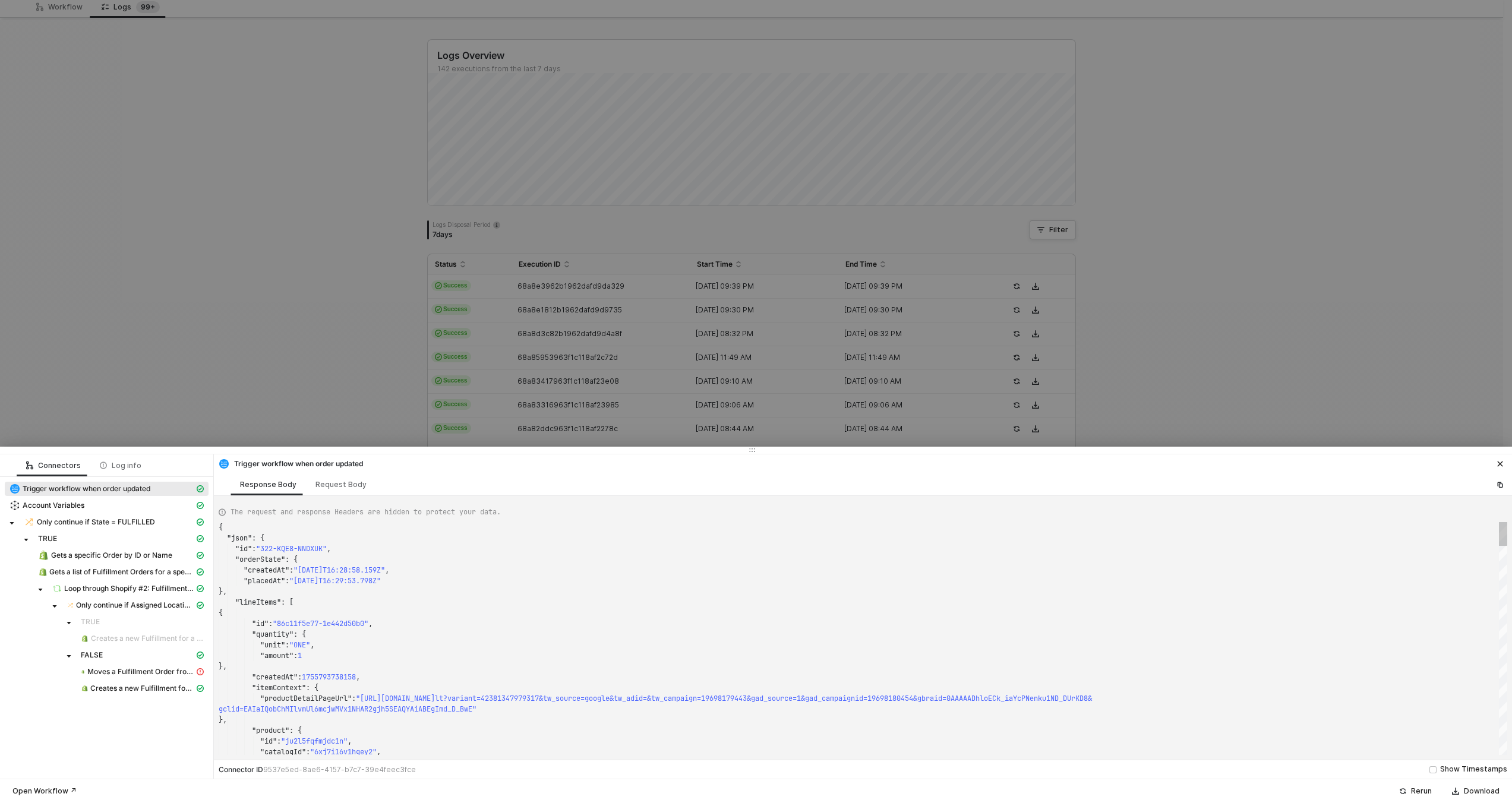
scroll to position [21, 90]
click at [440, 650] on div ""amount" : 1" at bounding box center [863, 655] width 1288 height 11
type textarea ""quantity": { "unit": "ONE", "amount": 1 }, "createdAt": 1755793738158, "itemCo…"
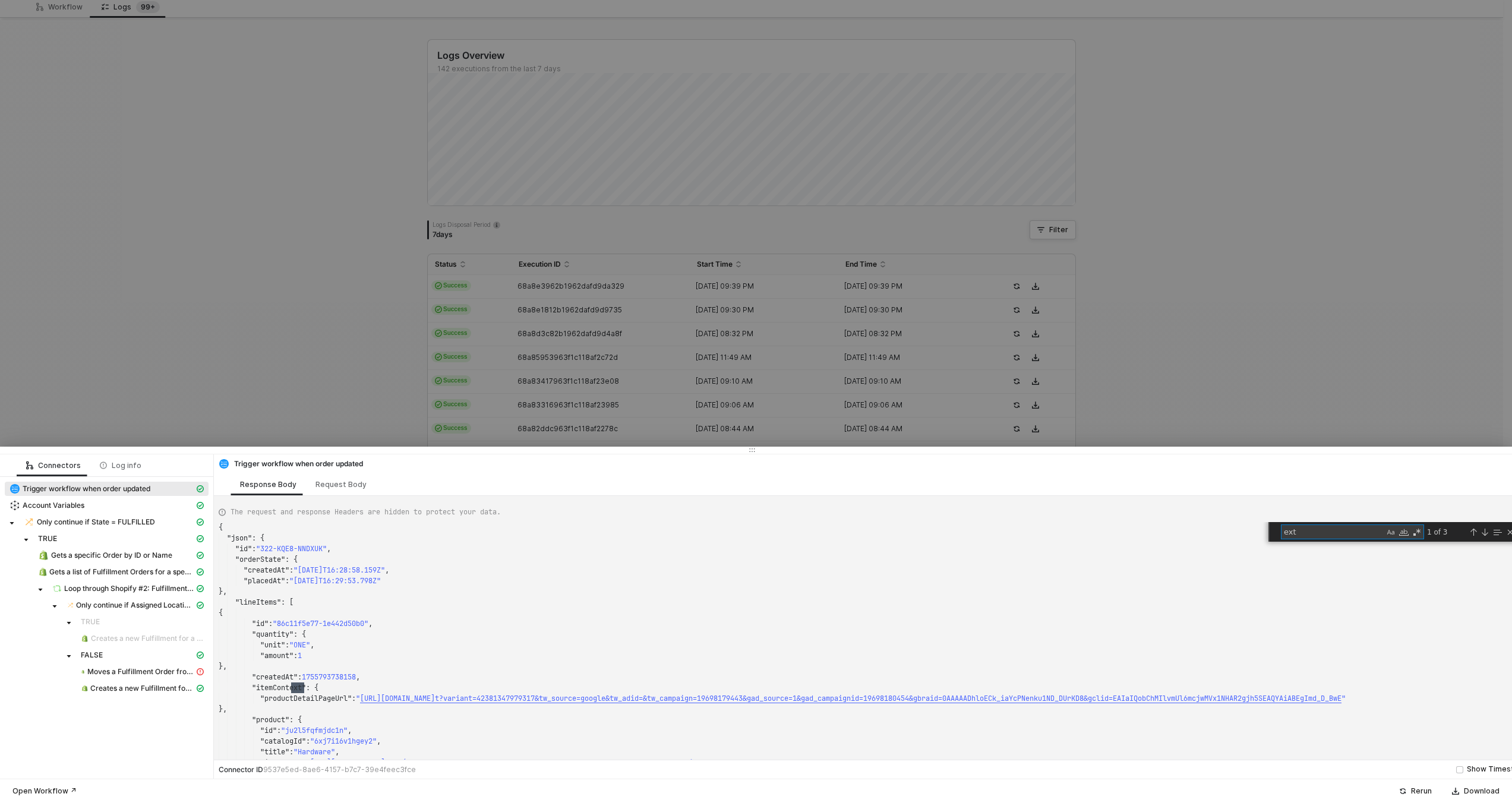
type textarea "exte"
type textarea ""taxNexus": "DESTINATION", "taxRate": 0.06, "taxableAmount": { "amount": 44.95,…"
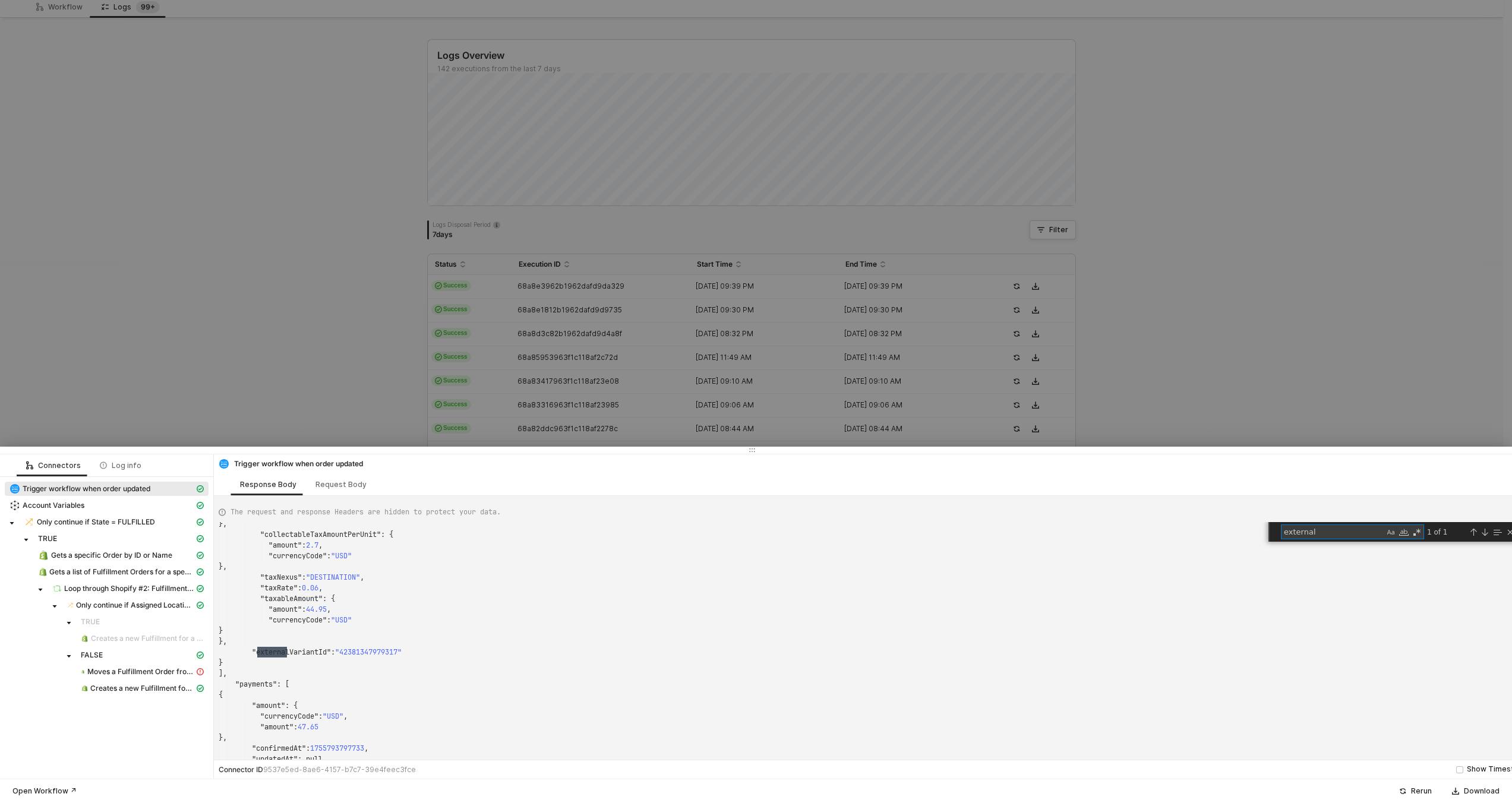
scroll to position [107, 72]
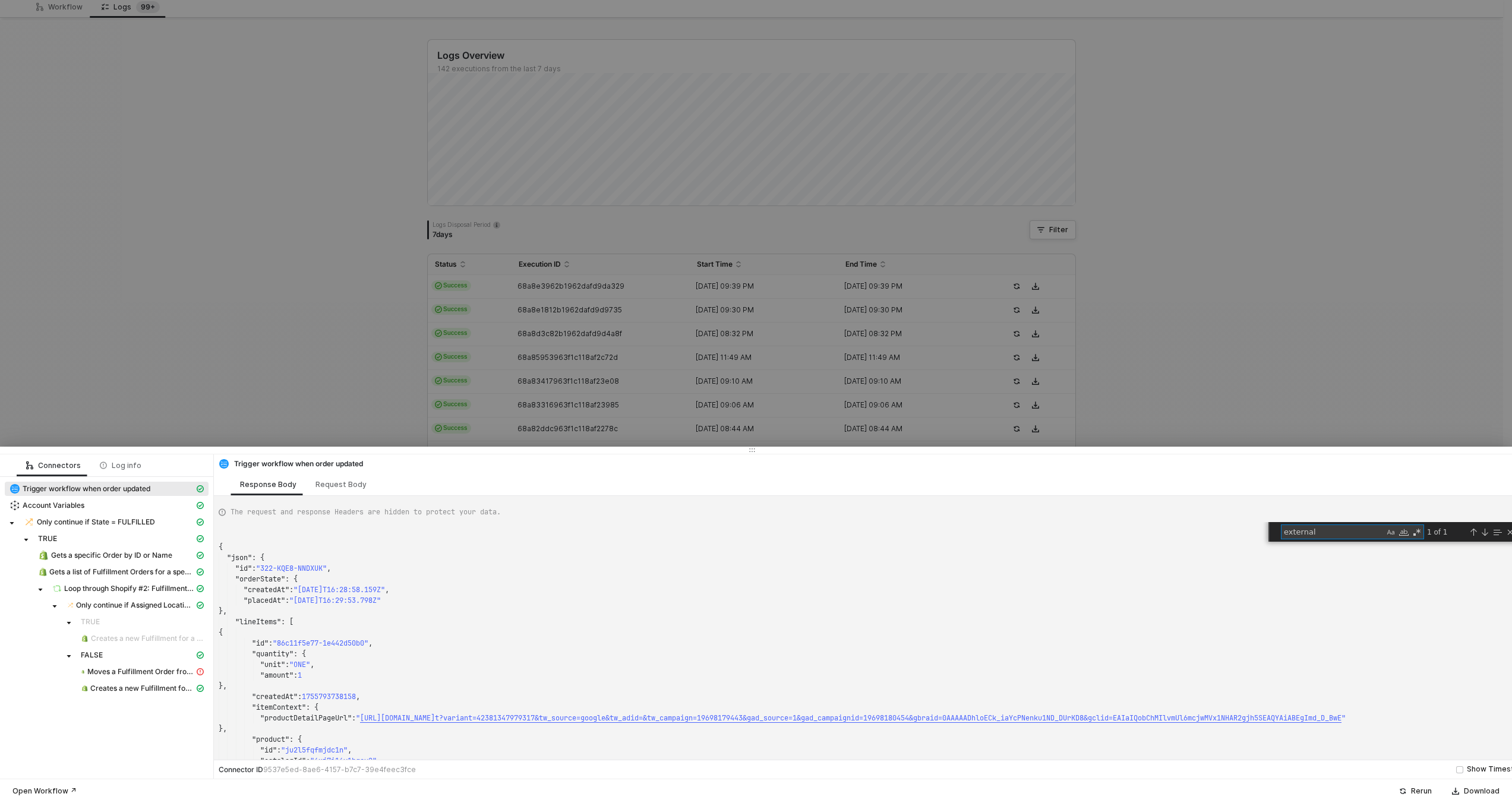
type textarea "external"
type textarea "{ "json": { "id": "322-KQE8-NNDXUK", "orderState": { "createdAt": "[DATE]T16:28…"
drag, startPoint x: 265, startPoint y: 569, endPoint x: 330, endPoint y: 569, distance: 65.0
click at [484, 294] on div at bounding box center [756, 401] width 1512 height 803
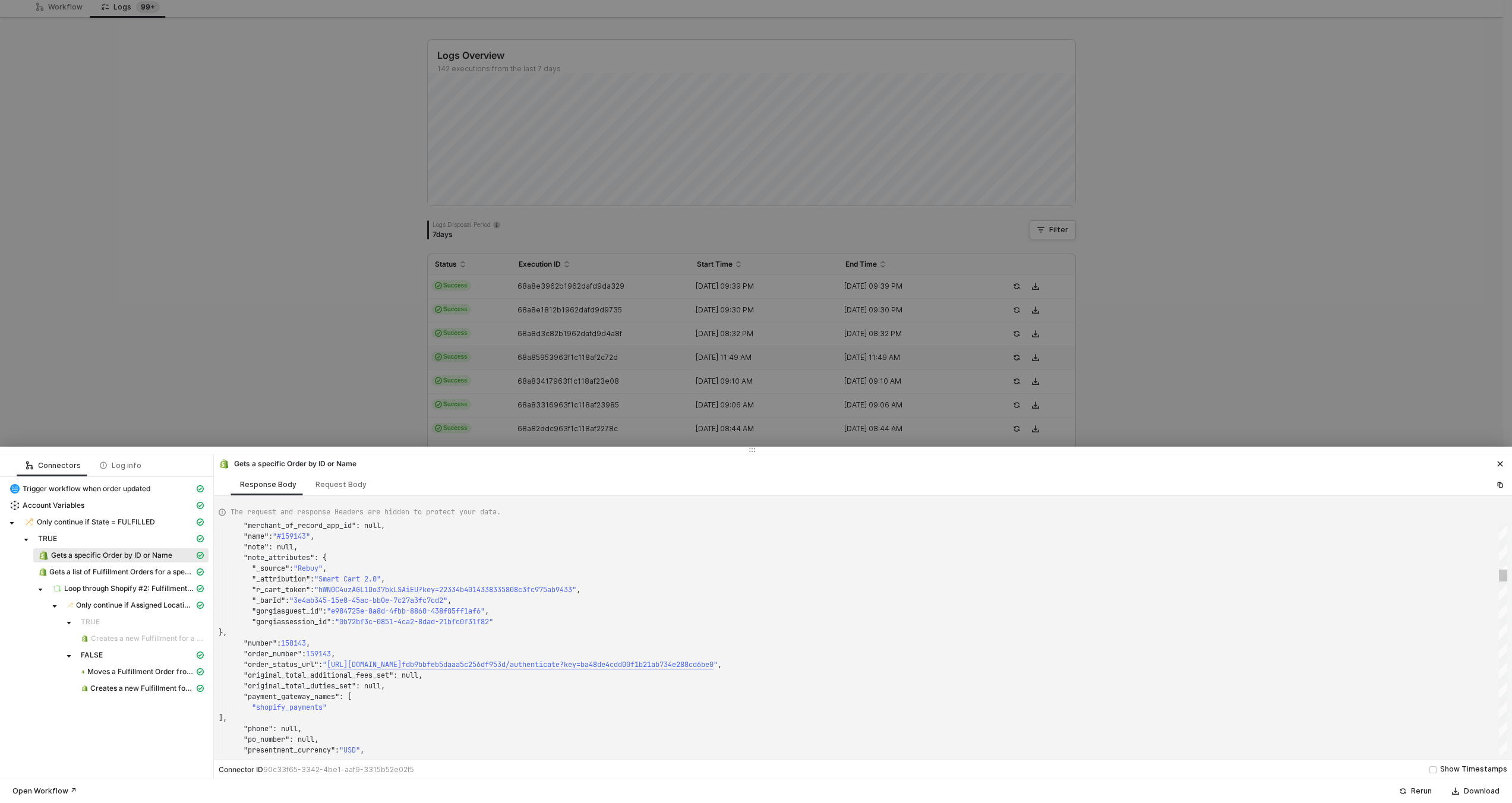
scroll to position [107, 0]
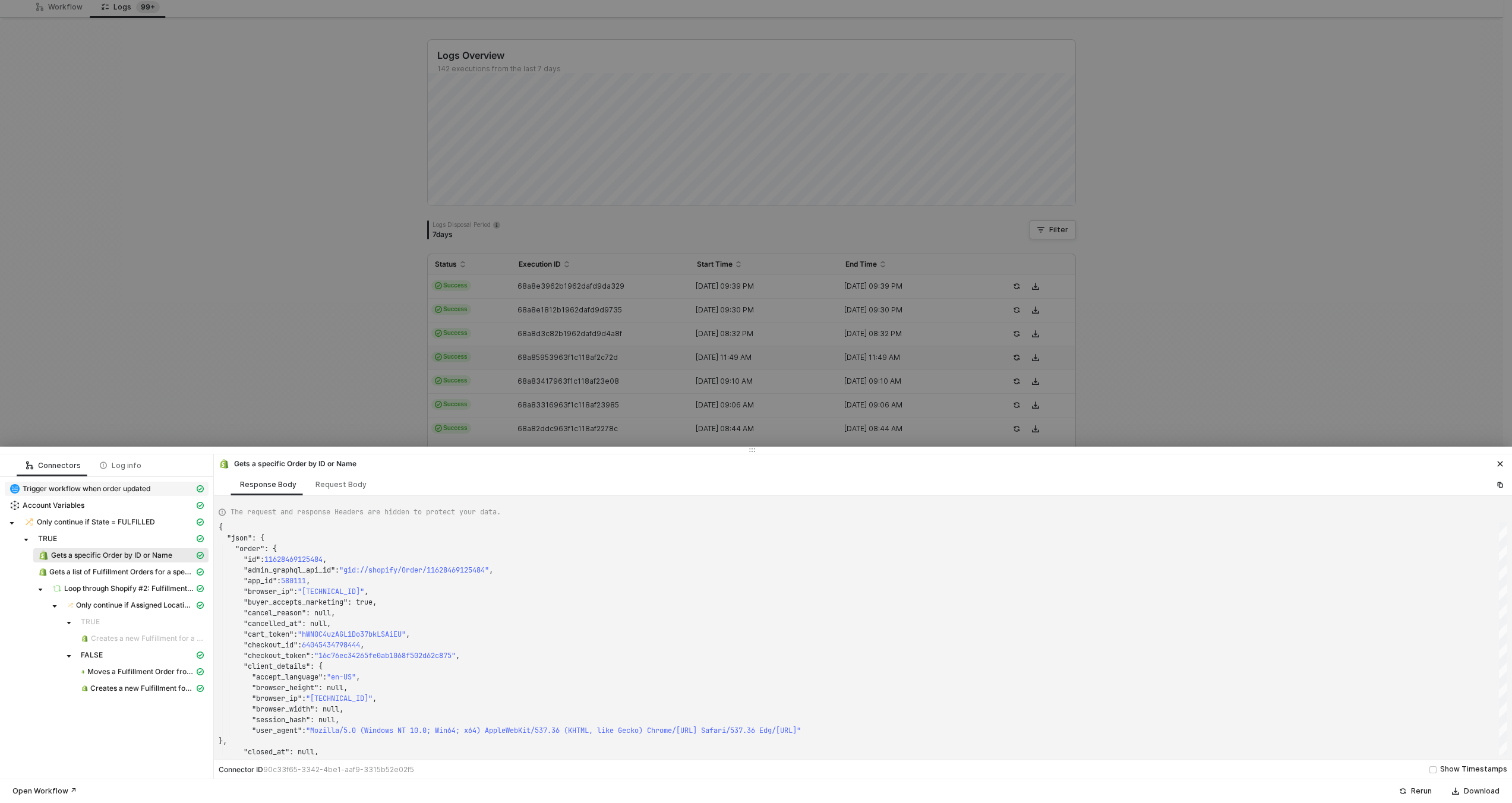
click at [116, 487] on span "Trigger workflow when order updated" at bounding box center [87, 489] width 127 height 9
type textarea "{ "json": { "id": "322-KQE8-NNDXUK", "orderState": { "createdAt": "[DATE]T16:28…"
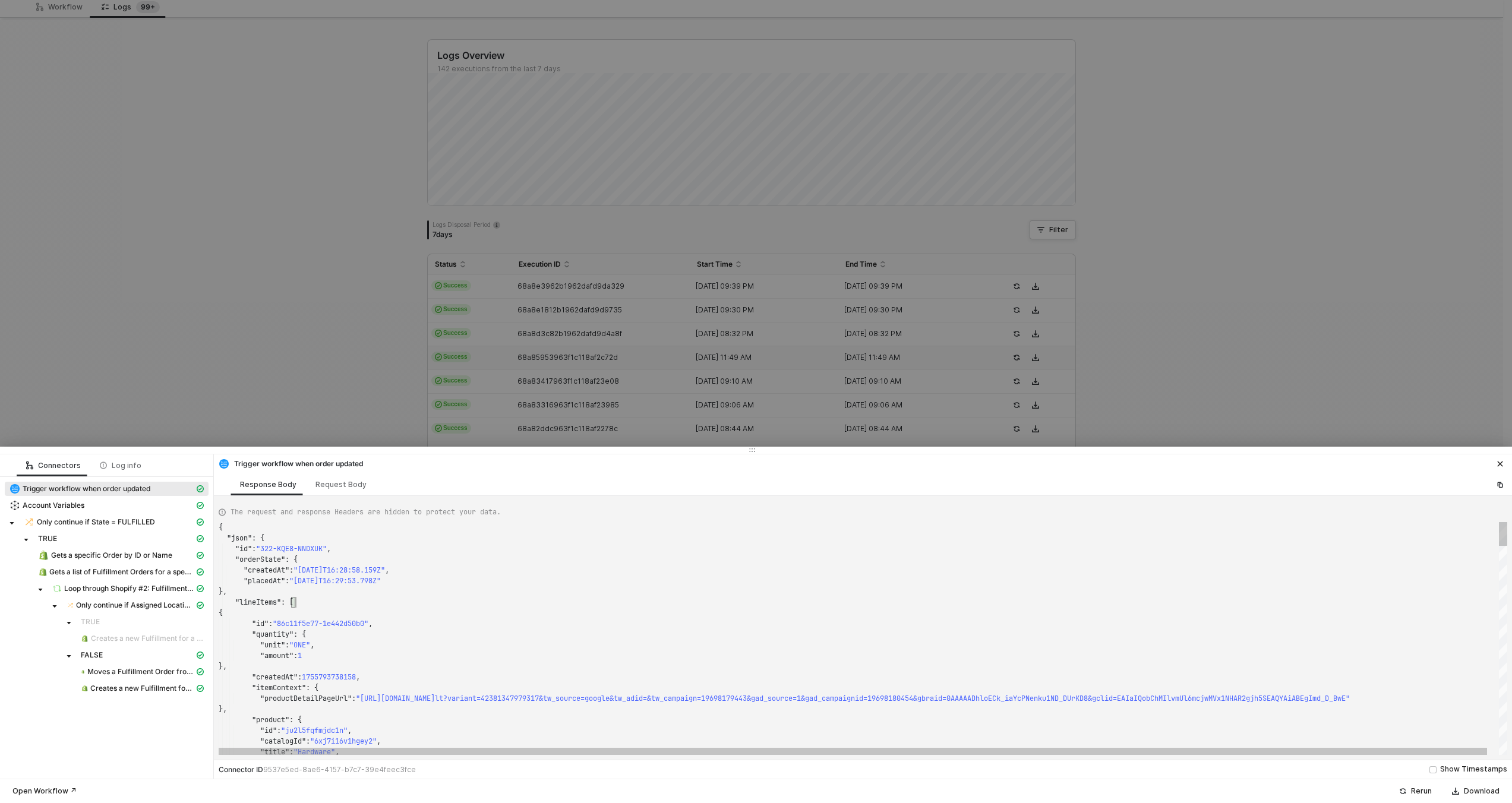
scroll to position [75, 77]
click at [507, 608] on div "{" at bounding box center [869, 613] width 1300 height 11
type textarea "e"
type textarea ""quantity": { "unit": "ONE", "amount": 1 }, "createdAt": 1755793738158, "itemCo…"
type textarea "ext"
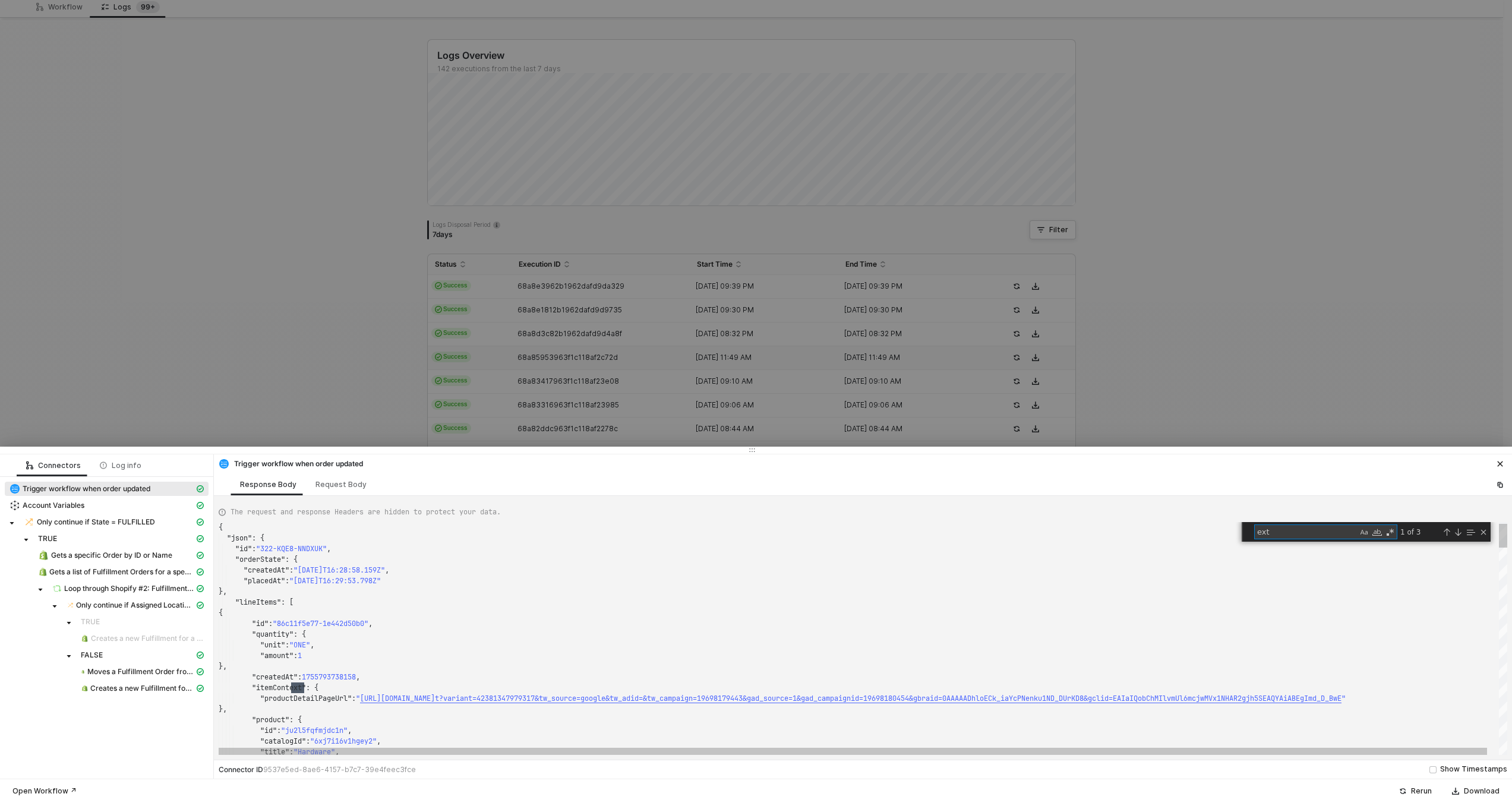
type textarea ""taxNexus": "DESTINATION", "taxRate": 0.06, "taxableAmount": { "amount": 44.95,…"
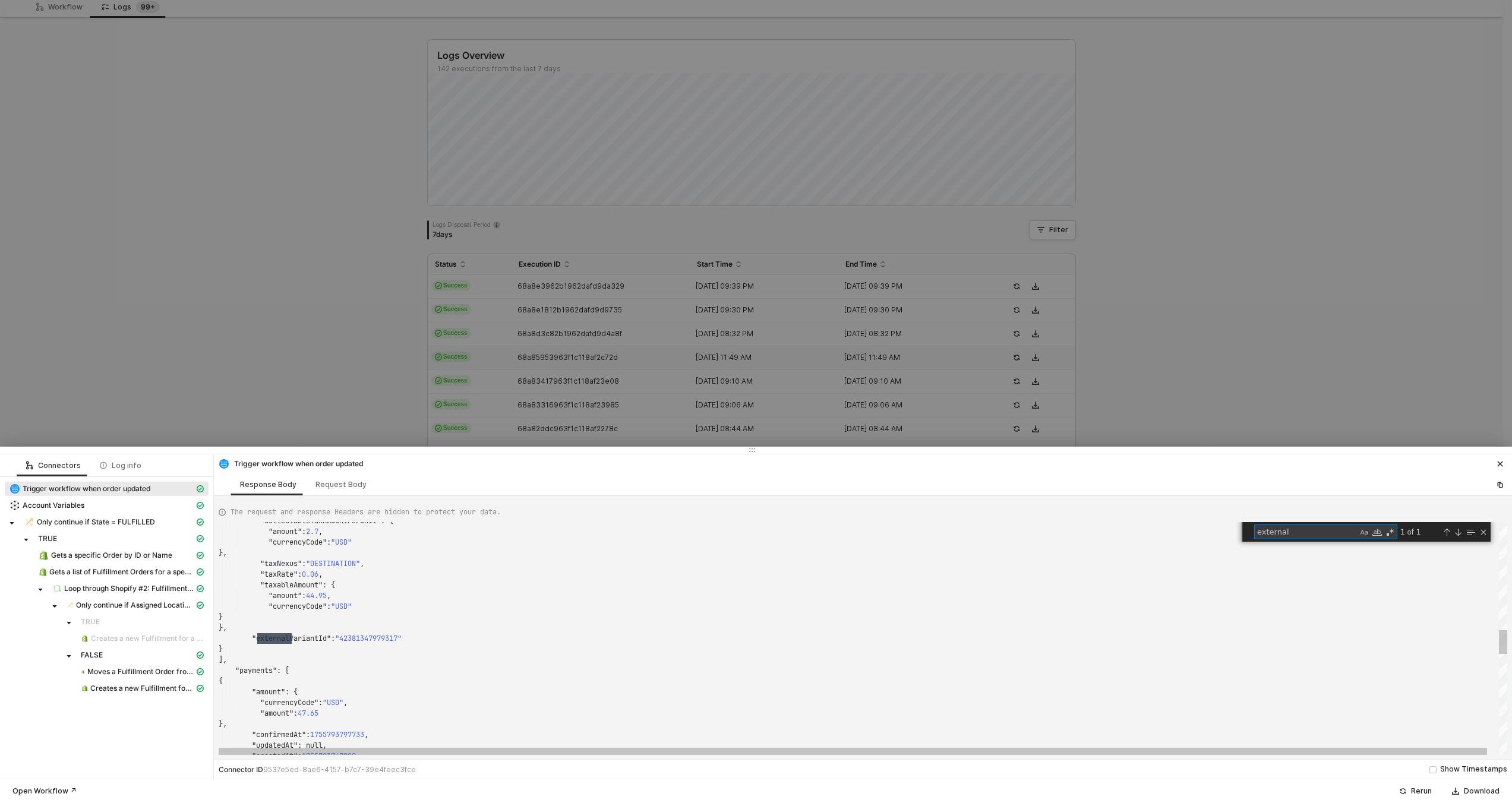
scroll to position [107, 72]
type textarea "externalorde"
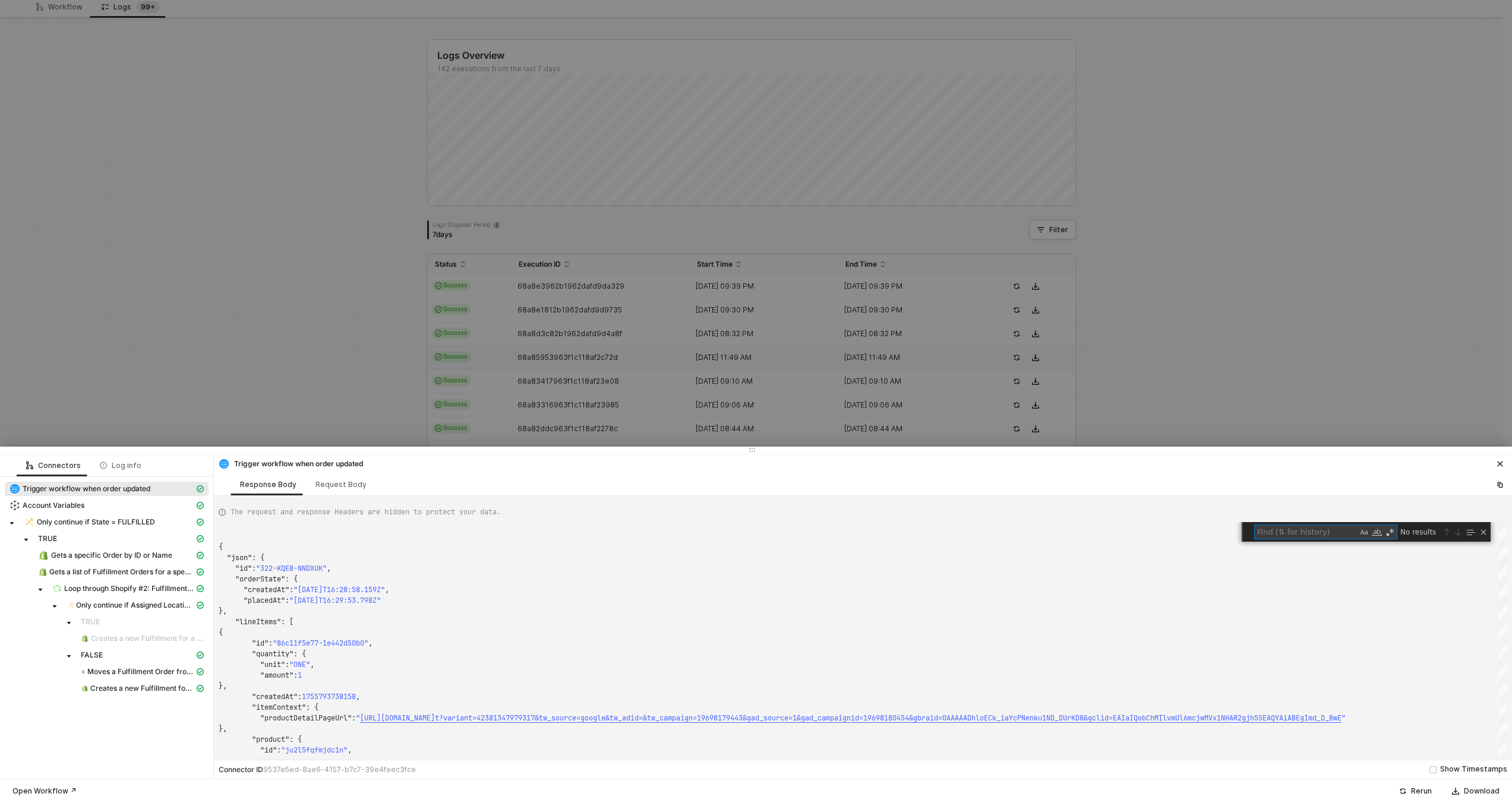
scroll to position [0, 0]
click at [544, 404] on div at bounding box center [756, 401] width 1512 height 803
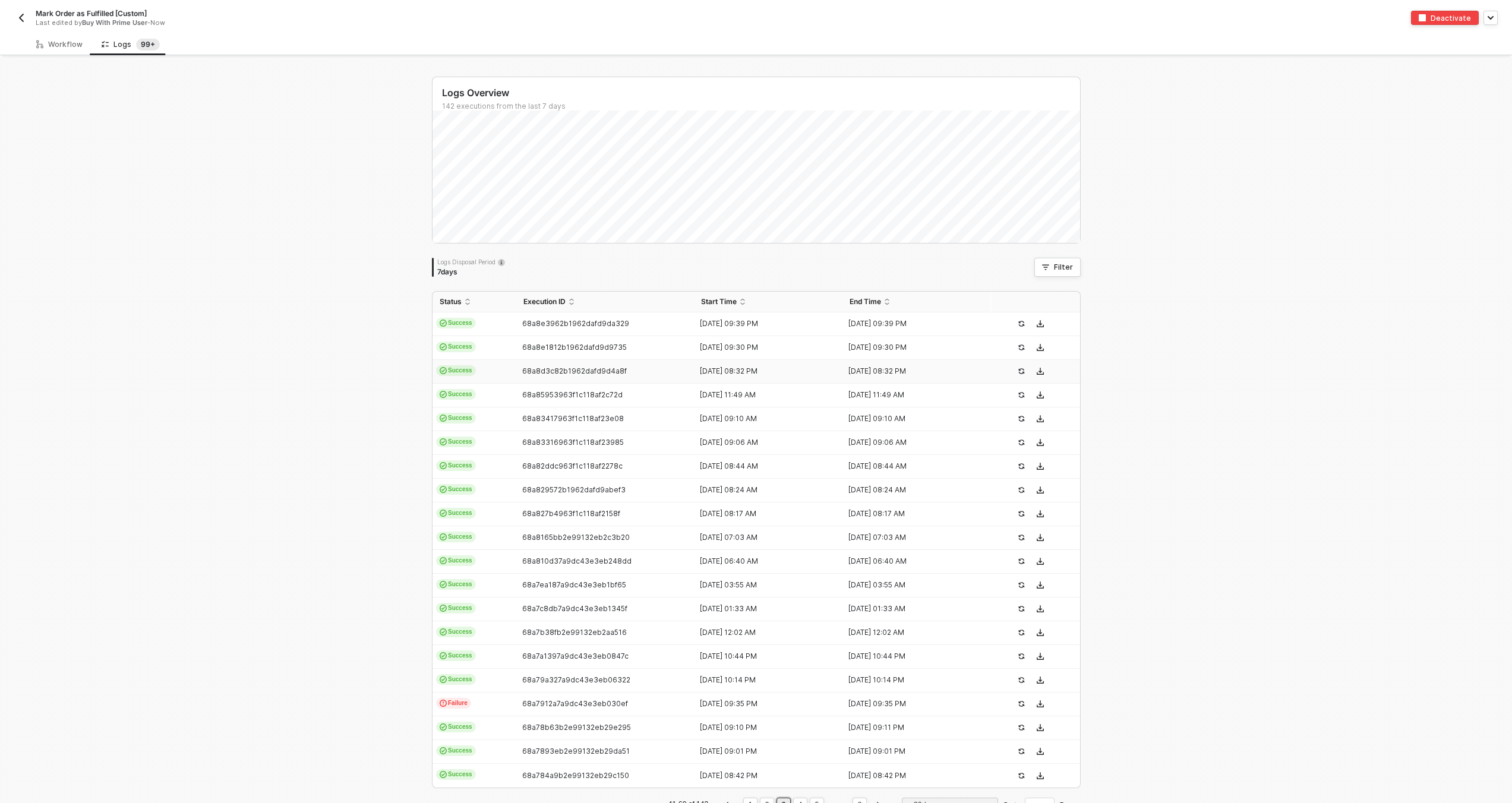
click at [540, 370] on span "68a8d3c82b1962dafd9d4a8f" at bounding box center [574, 370] width 105 height 8
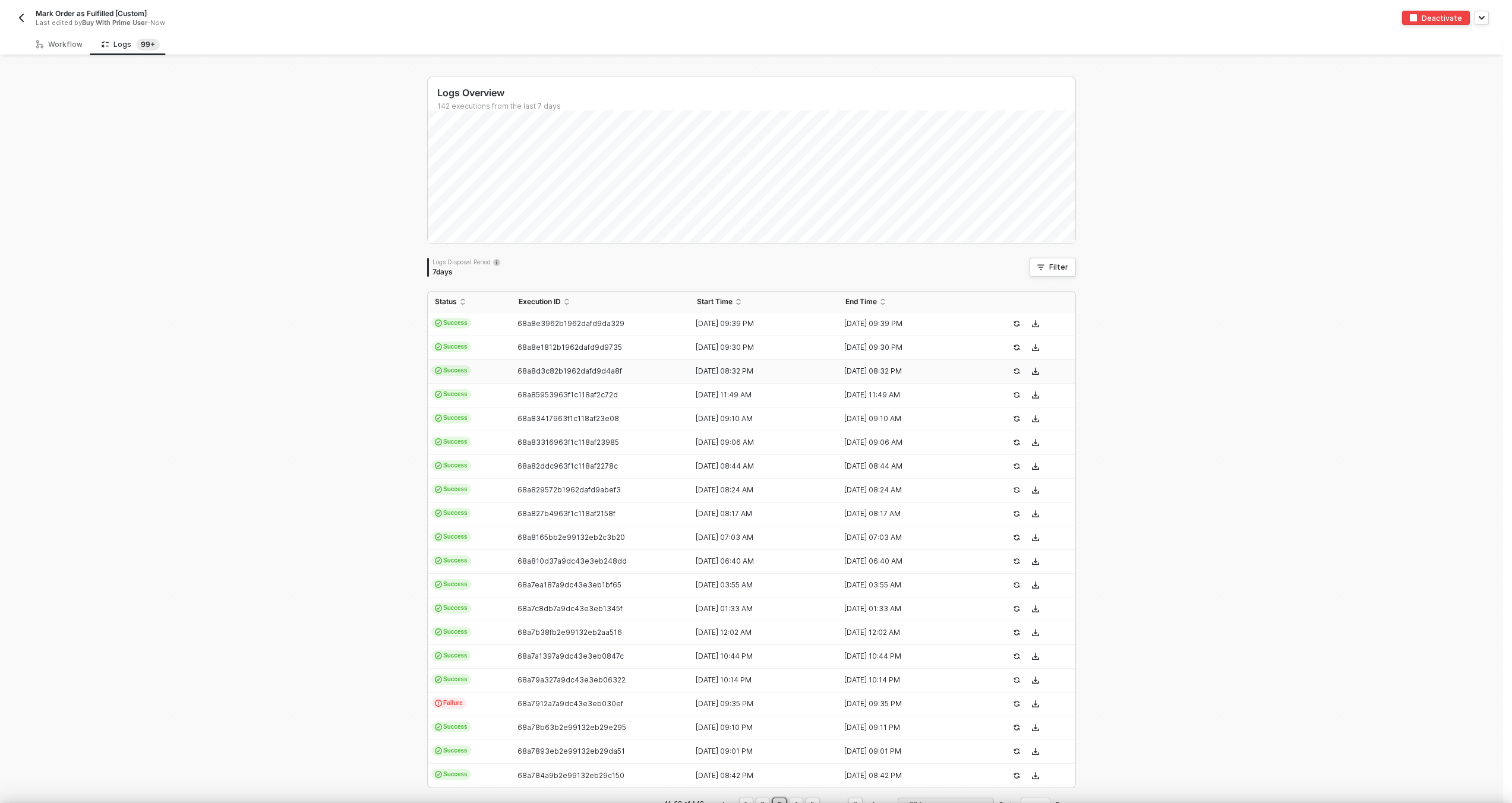
scroll to position [107, 0]
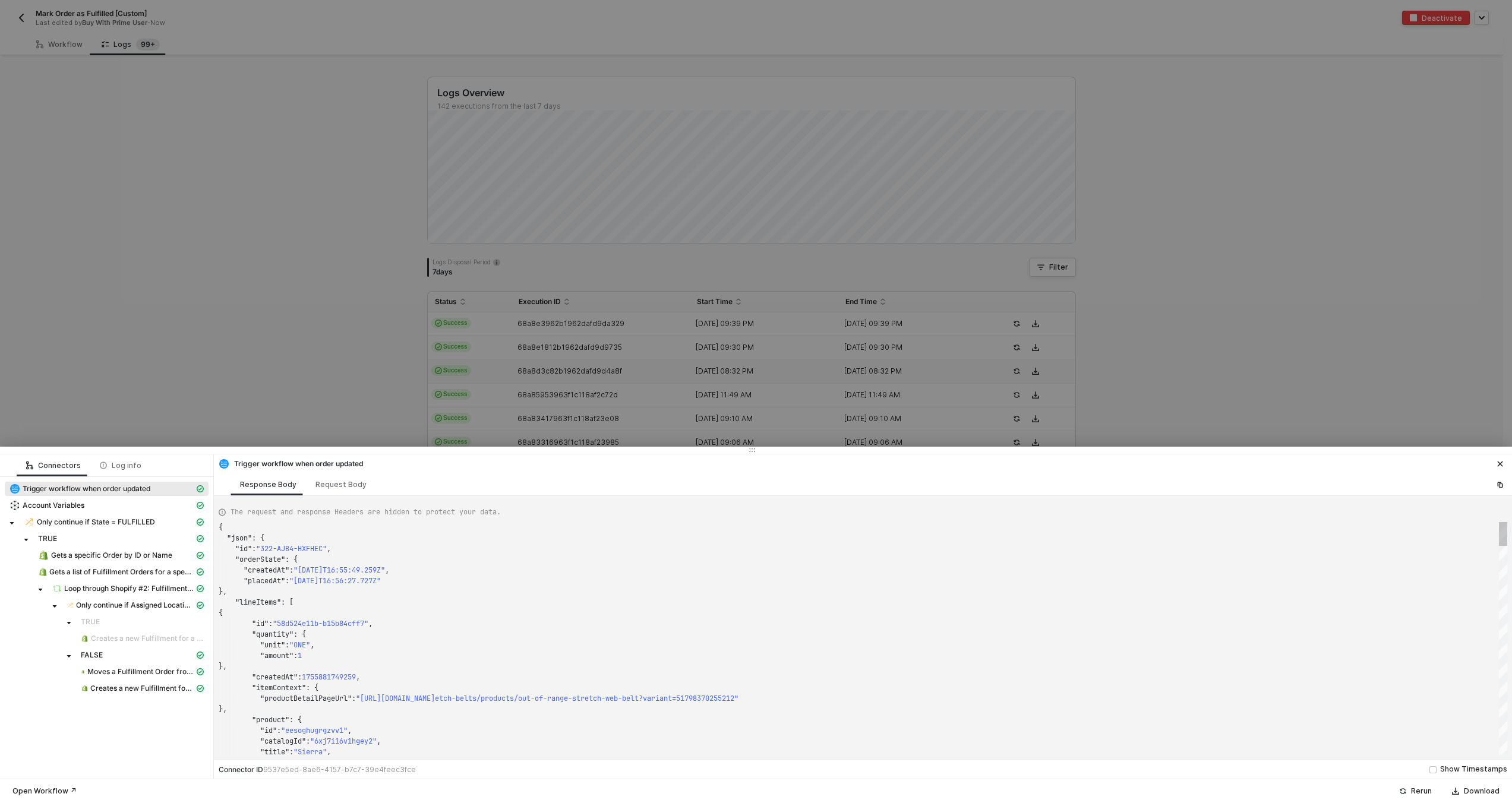
type textarea ""quantity": { "unit": "ONE", "amount": 1 }, "createdAt": 1755881749259, "itemCo…"
click at [469, 636] on div ""quantity" : {" at bounding box center [863, 634] width 1288 height 11
type textarea "ext"
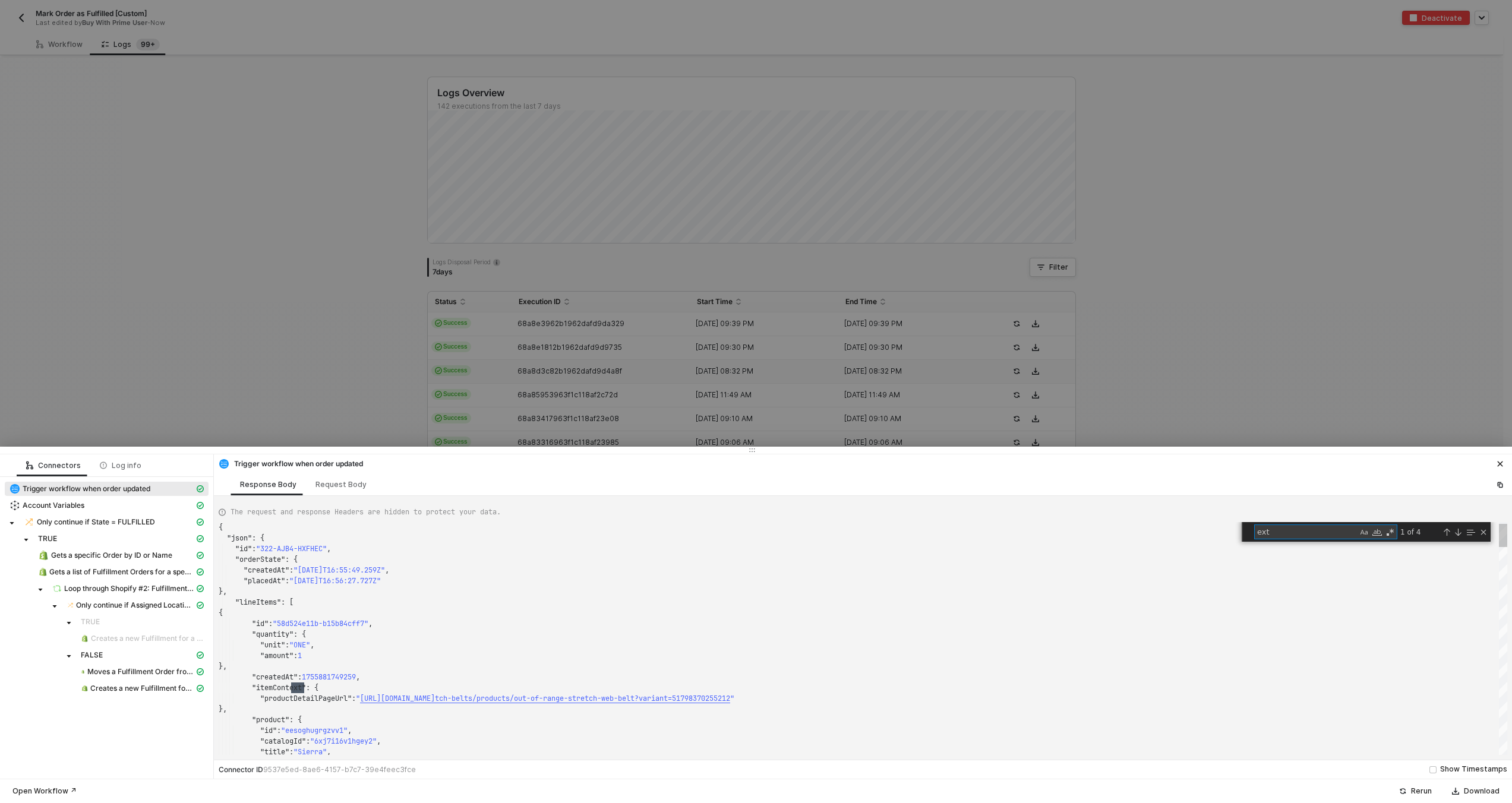
type textarea ""taxNexus": "DESTINATION", "taxRate": 0.0725, "taxableAmount": { "amount": 39.9…"
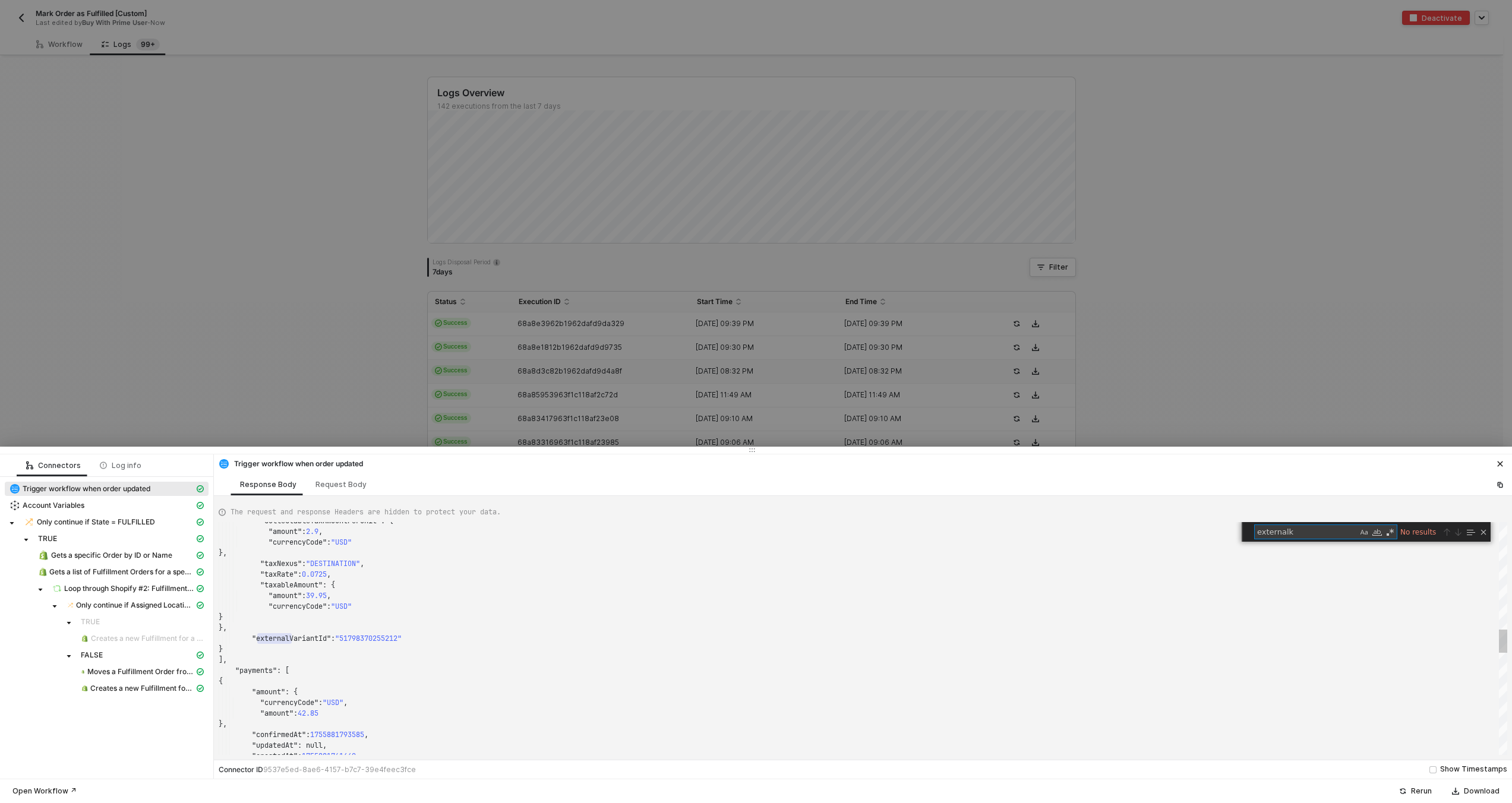
type textarea "external"
type textarea ""refundPayments": [], "returnFulfillments": [], "promotionApplications": [], "t…"
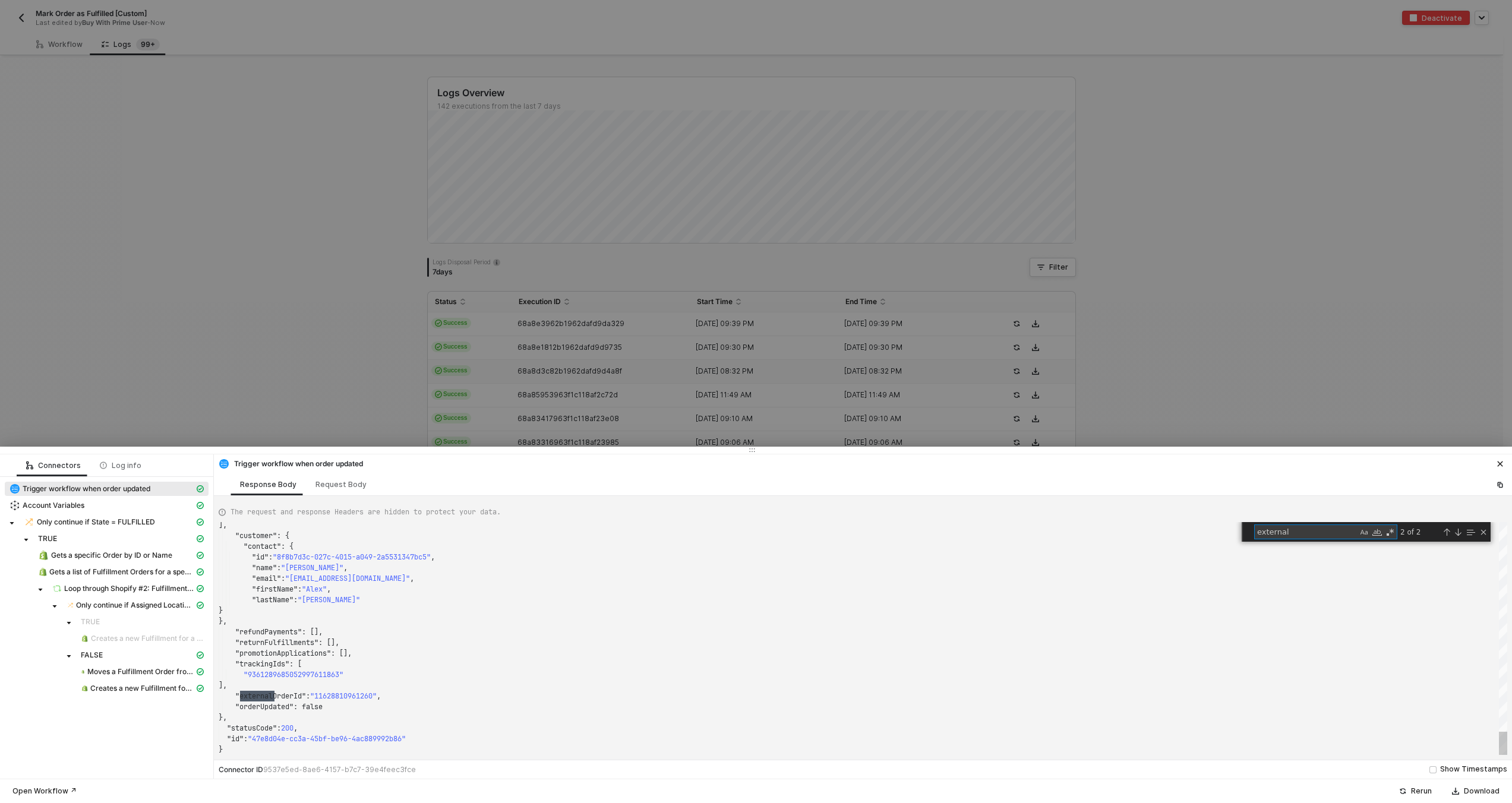
type textarea "external"
click at [275, 690] on div "]," at bounding box center [863, 685] width 1288 height 11
click at [277, 693] on span ""externalOrderId"" at bounding box center [270, 696] width 71 height 9
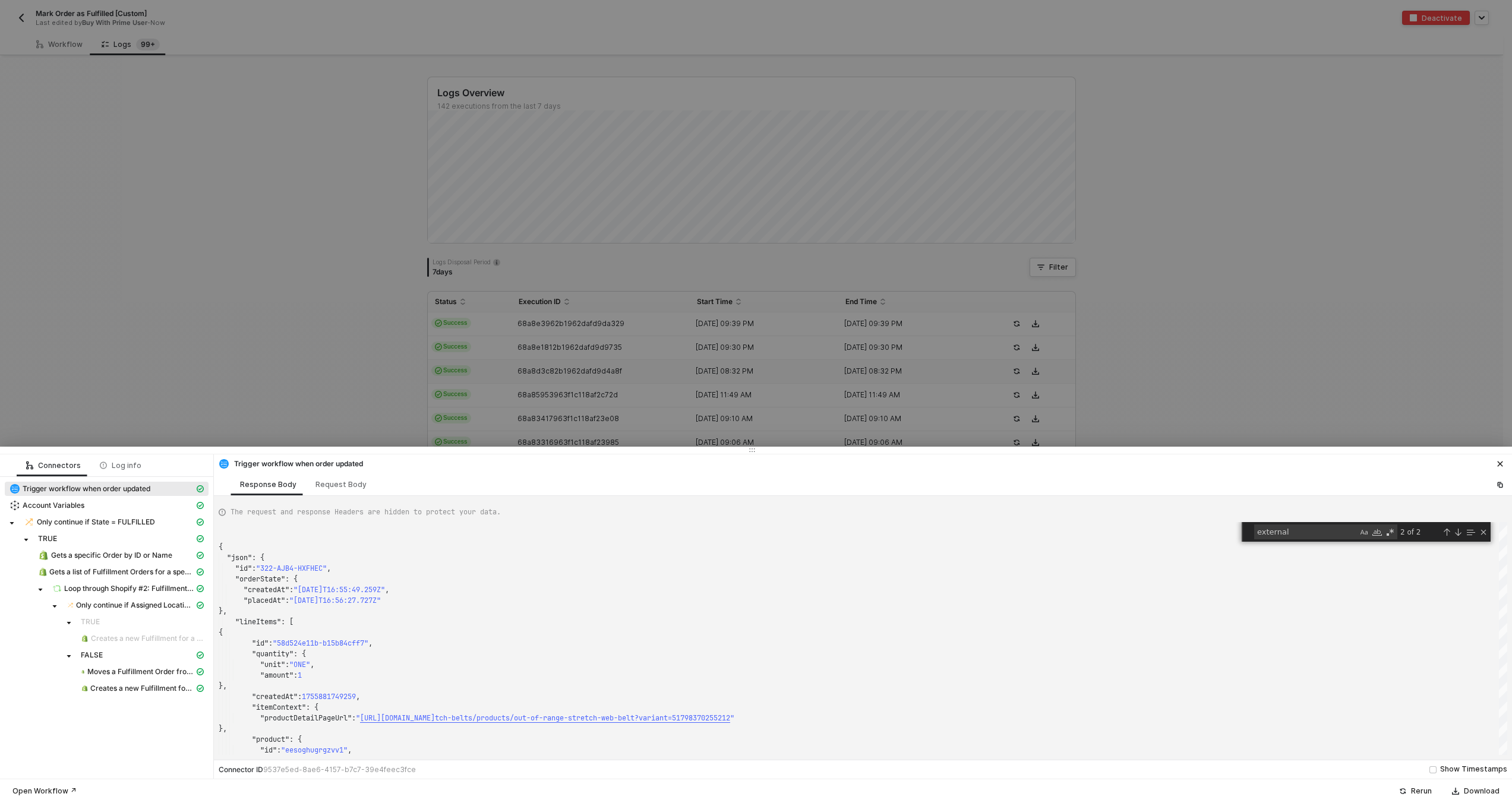
click at [536, 383] on div at bounding box center [756, 401] width 1512 height 803
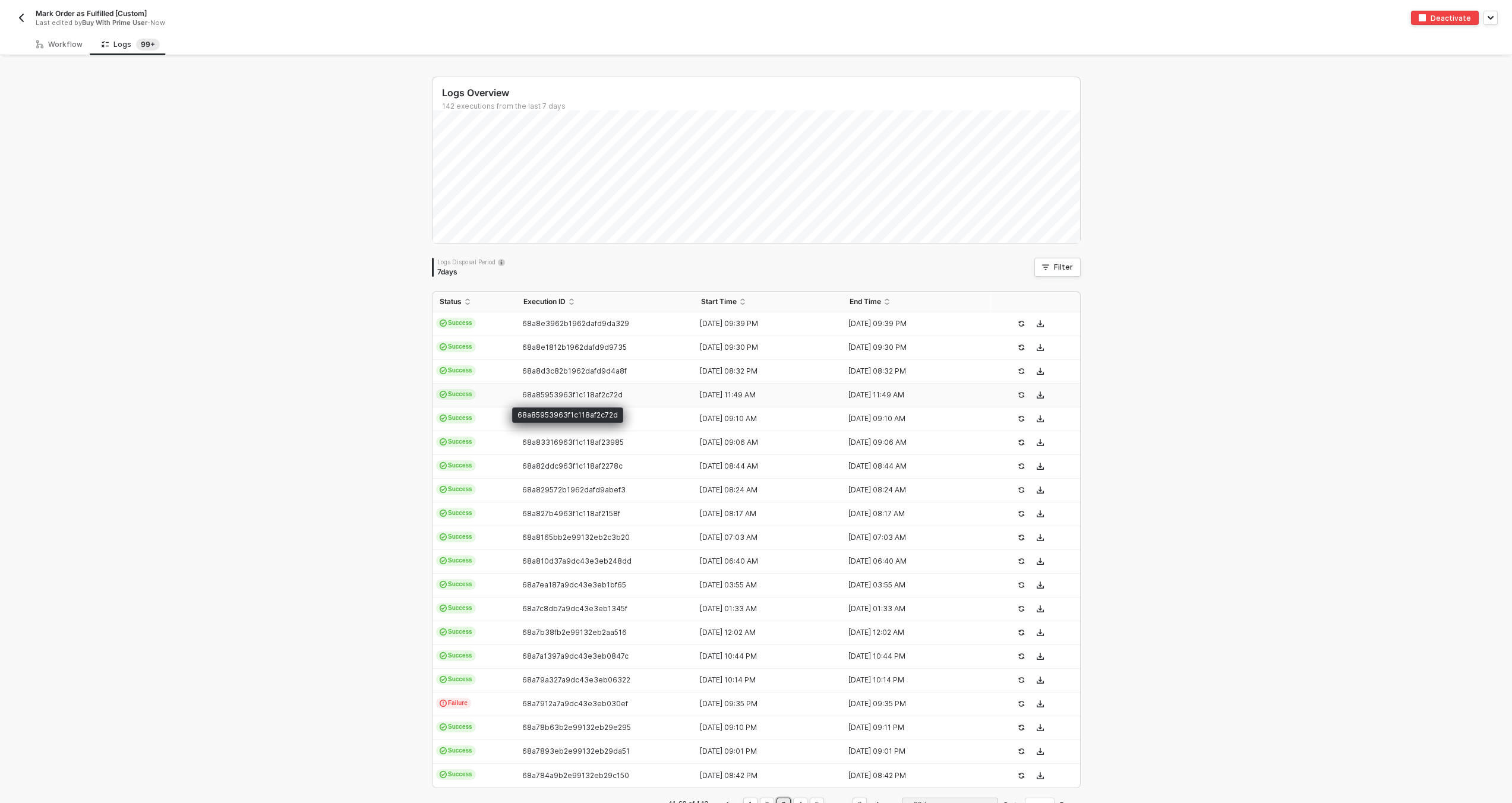
click at [538, 397] on span "68a85953963f1c118af2c72d" at bounding box center [572, 394] width 100 height 8
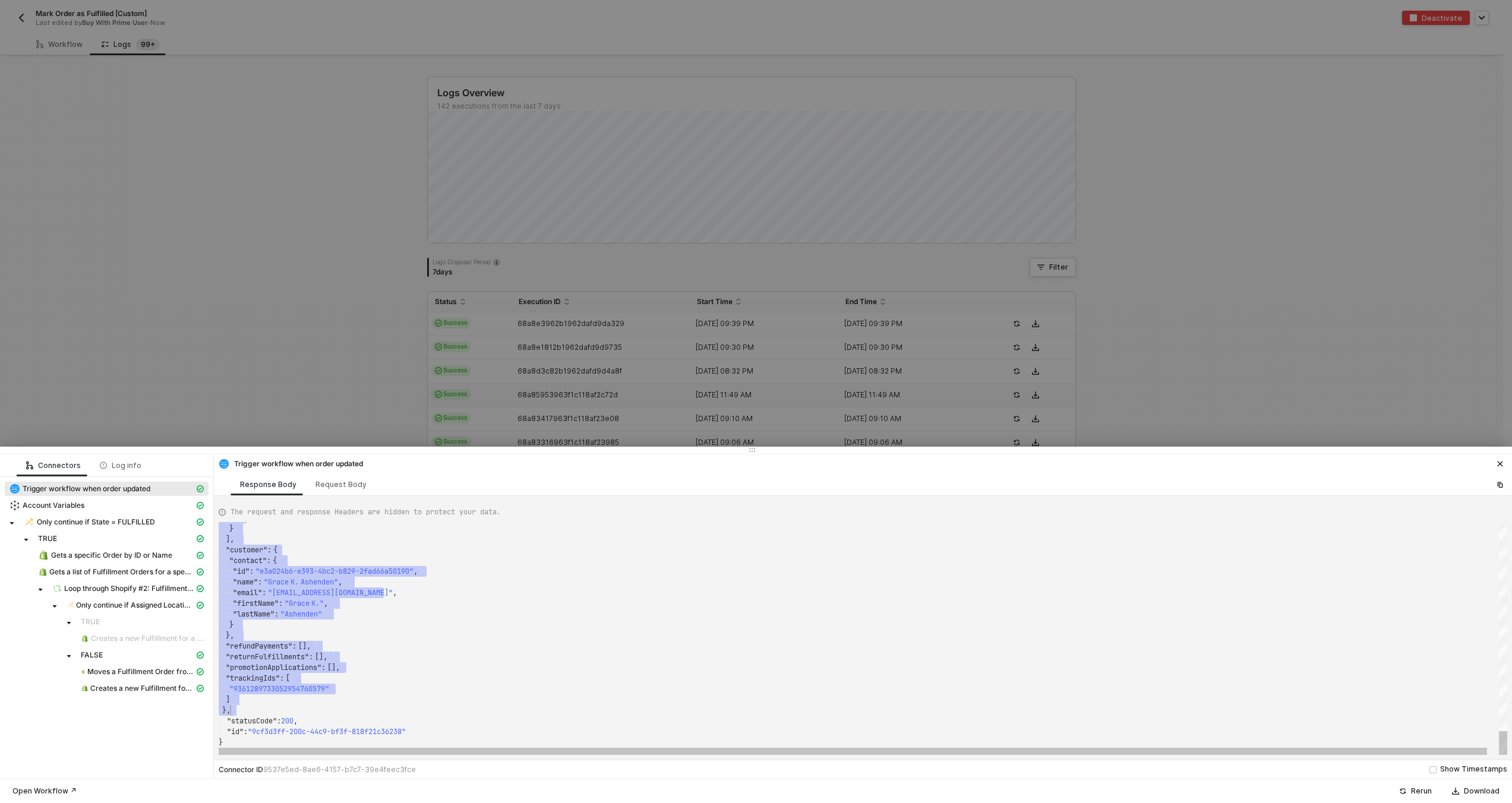
scroll to position [0, 4]
drag, startPoint x: 219, startPoint y: 528, endPoint x: 311, endPoint y: 745, distance: 235.7
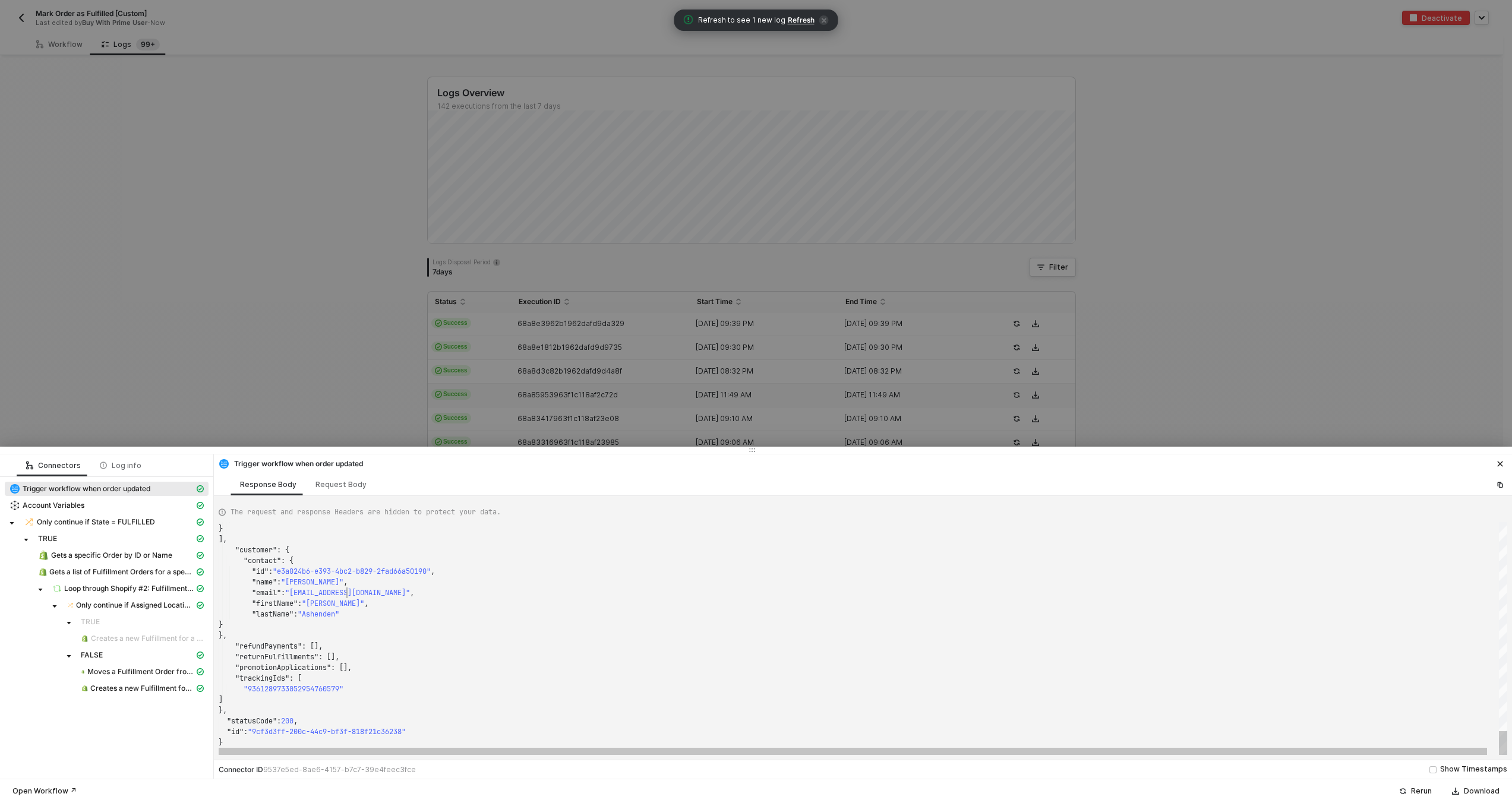
scroll to position [54, 128]
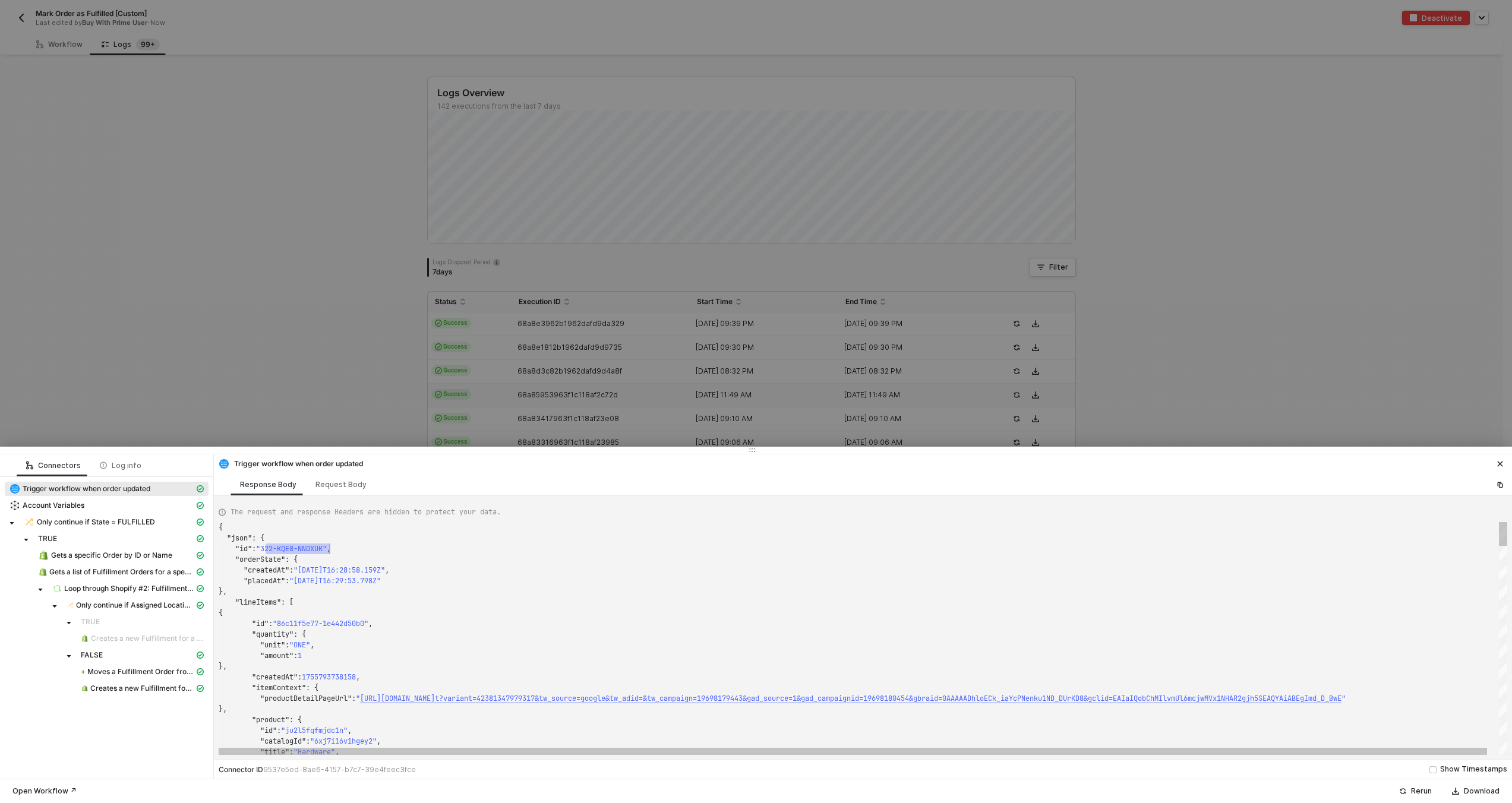
drag, startPoint x: 267, startPoint y: 550, endPoint x: 331, endPoint y: 548, distance: 64.0
click at [552, 608] on div "{" at bounding box center [869, 613] width 1300 height 11
type textarea ""quantity": { "unit": "ONE", "amount": 1 }, "createdAt": 1755793738158, "itemCo…"
type textarea "or"
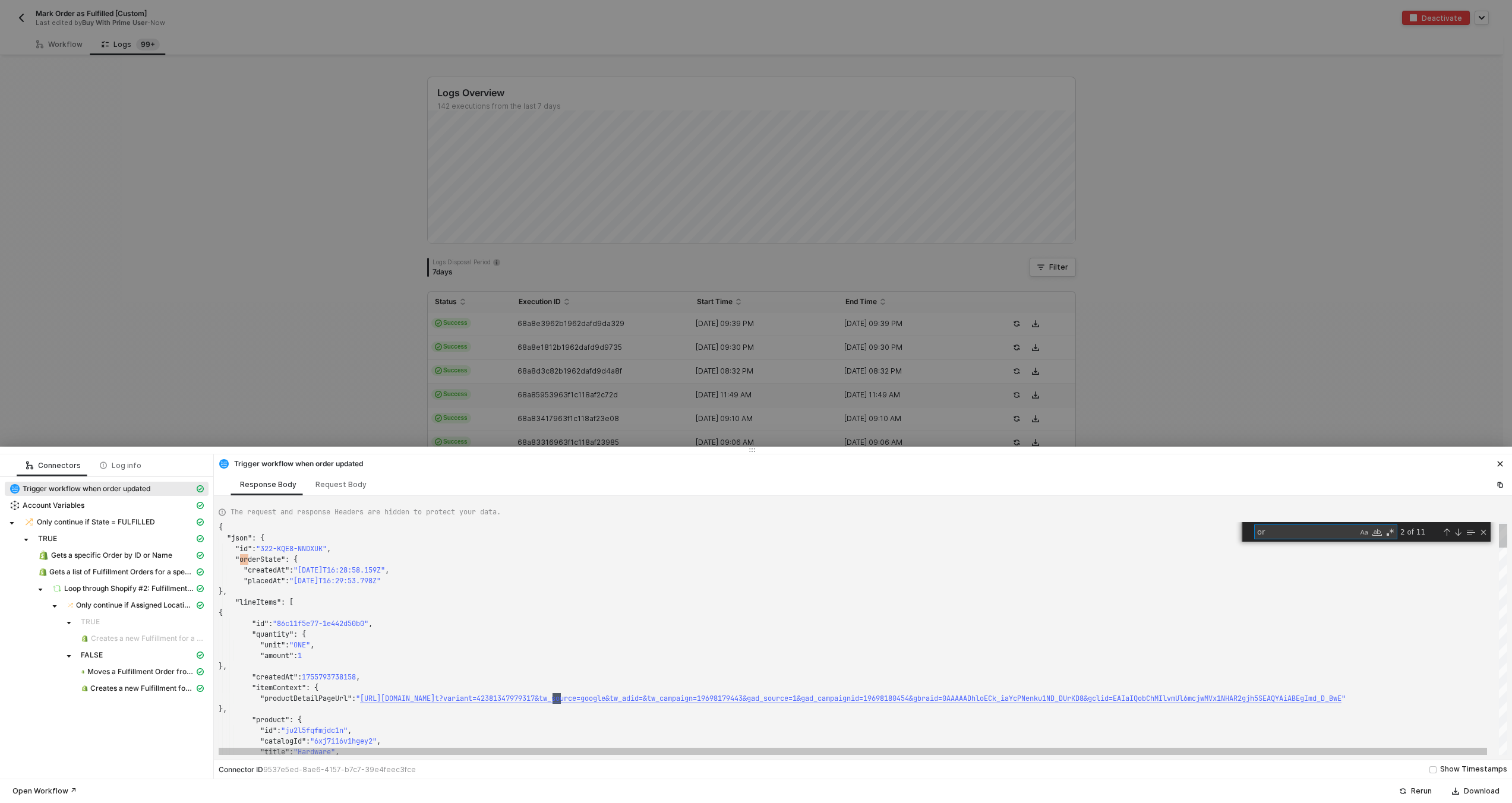
type textarea ""paymentMethodType": "AMAZON_PAY_EXPRESS", "billingAddress": null } ], "summary…"
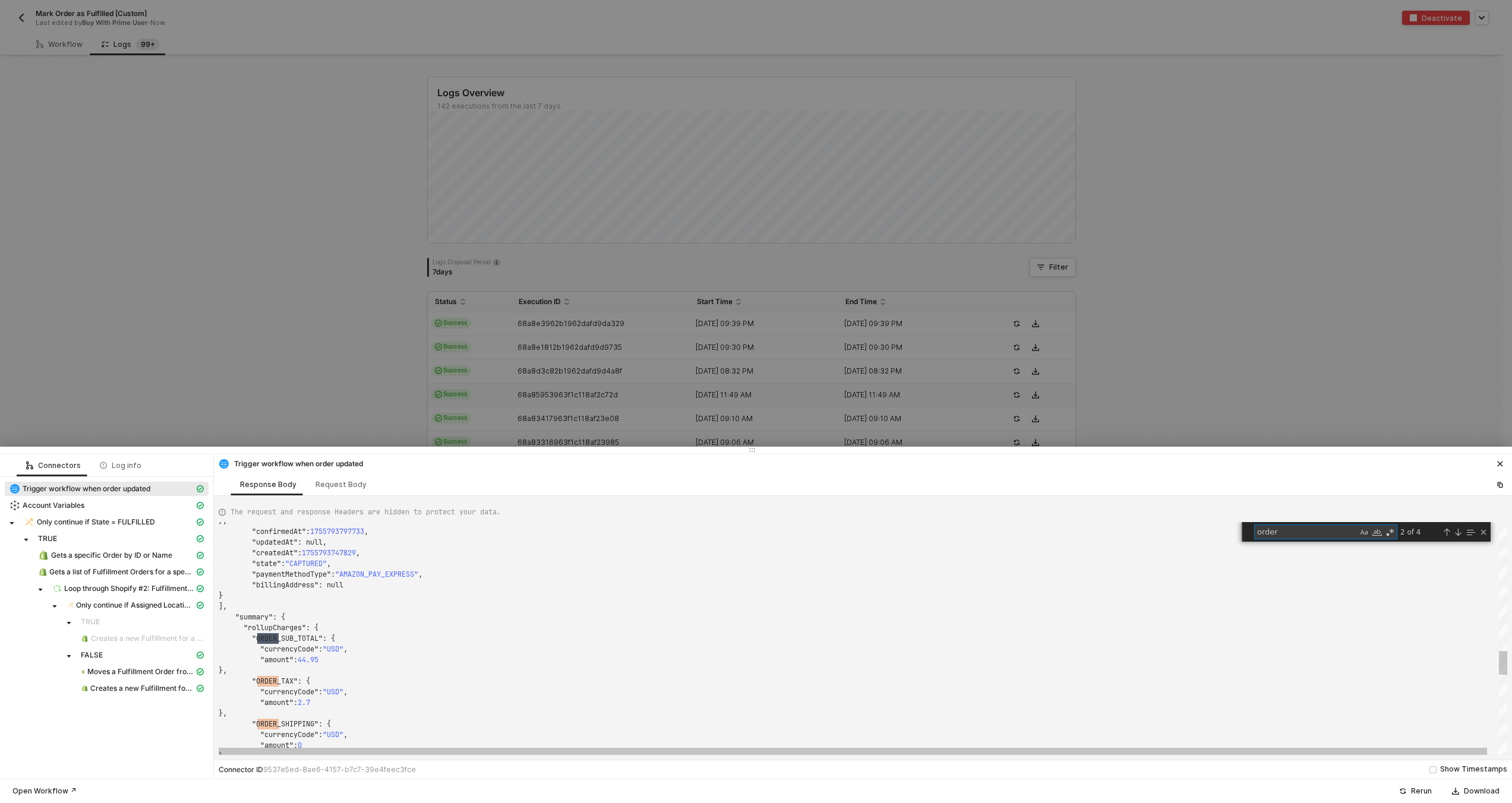
scroll to position [107, 60]
type textarea "orderId"
type textarea "{ "json": { "id": "322-KQE8-NNDXUK", "orderState": { "createdAt": "[DATE]T16:28…"
type textarea "e"
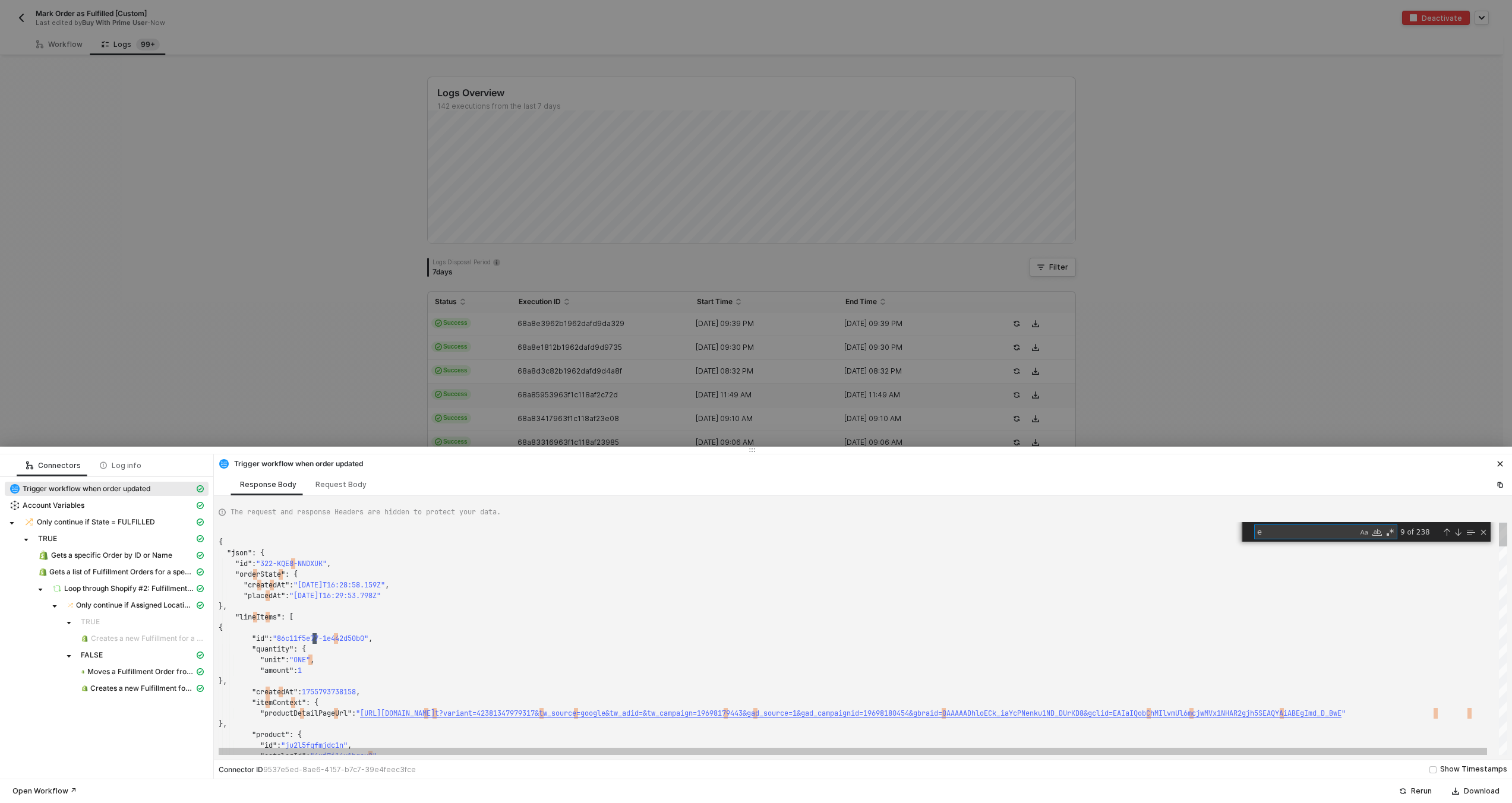
type textarea ""quantity": { "unit": "ONE", "amount": 1 }, "createdAt": 1755793738158, "itemCo…"
type textarea "ext"
type textarea ""taxNexus": "DESTINATION", "taxRate": 0.06, "taxableAmount": { "amount": 44.95,…"
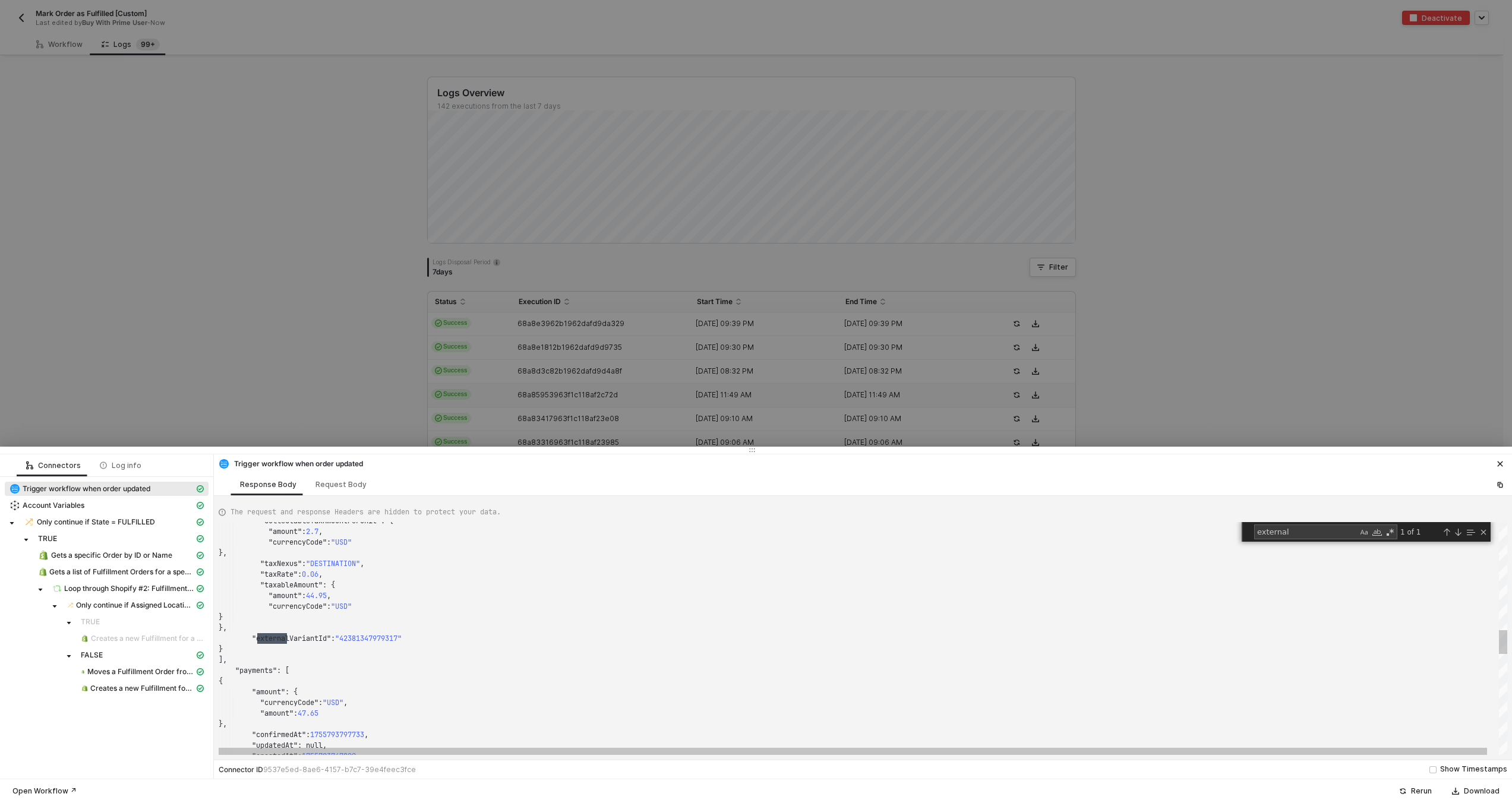
scroll to position [107, 72]
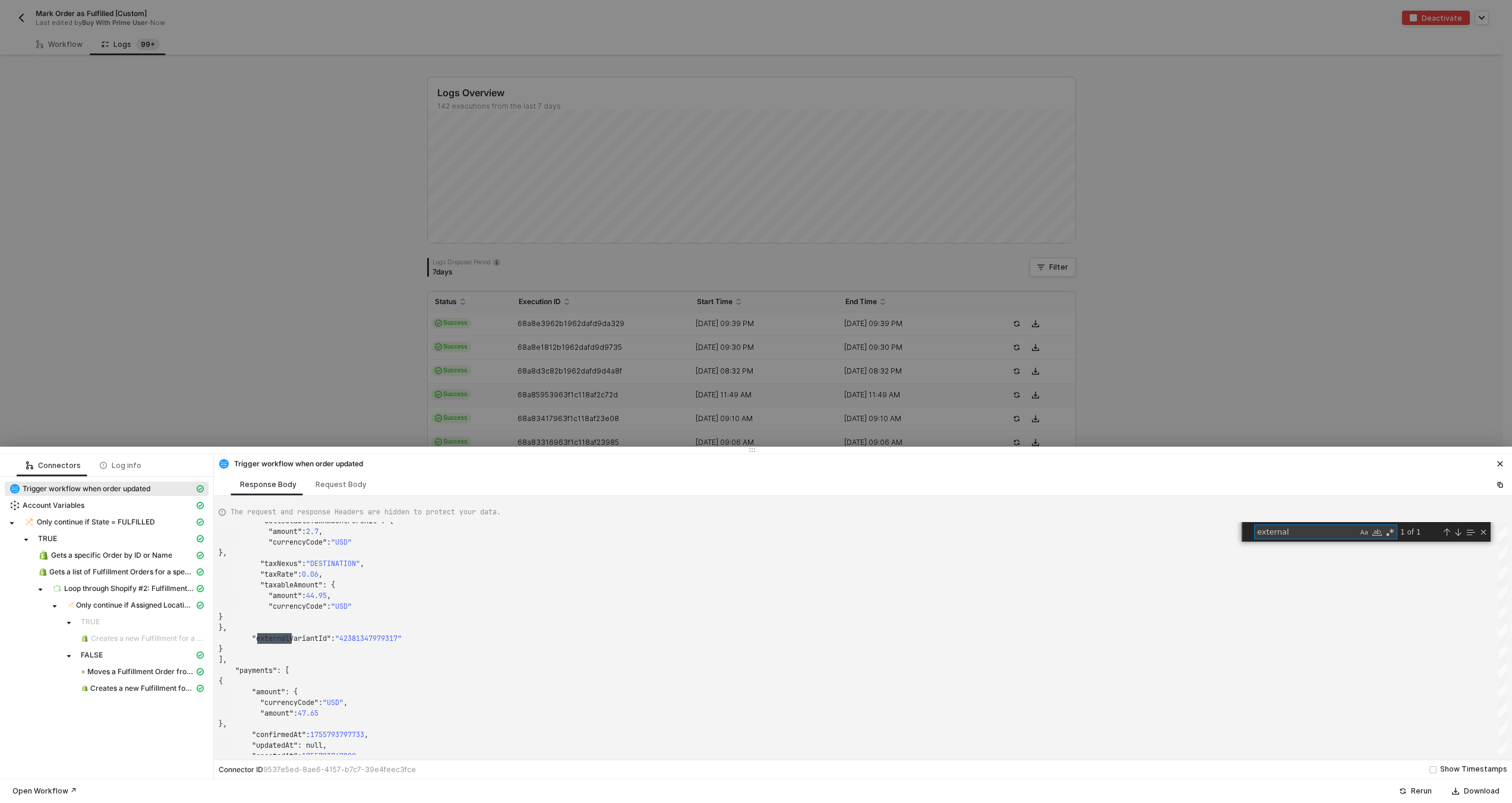
type textarea "external"
click at [352, 157] on div at bounding box center [756, 401] width 1512 height 803
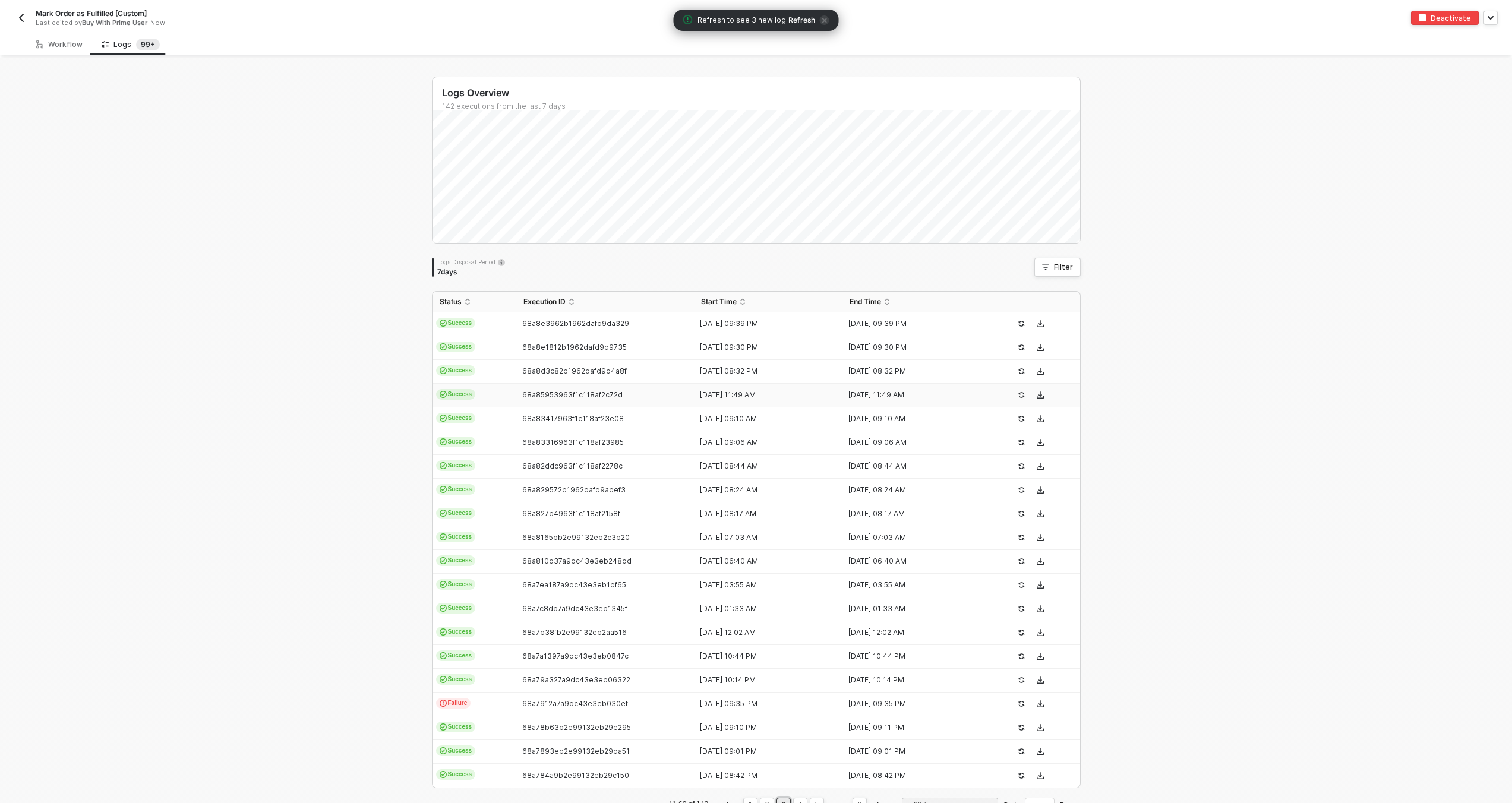
click at [25, 20] on img "button" at bounding box center [21, 17] width 9 height 9
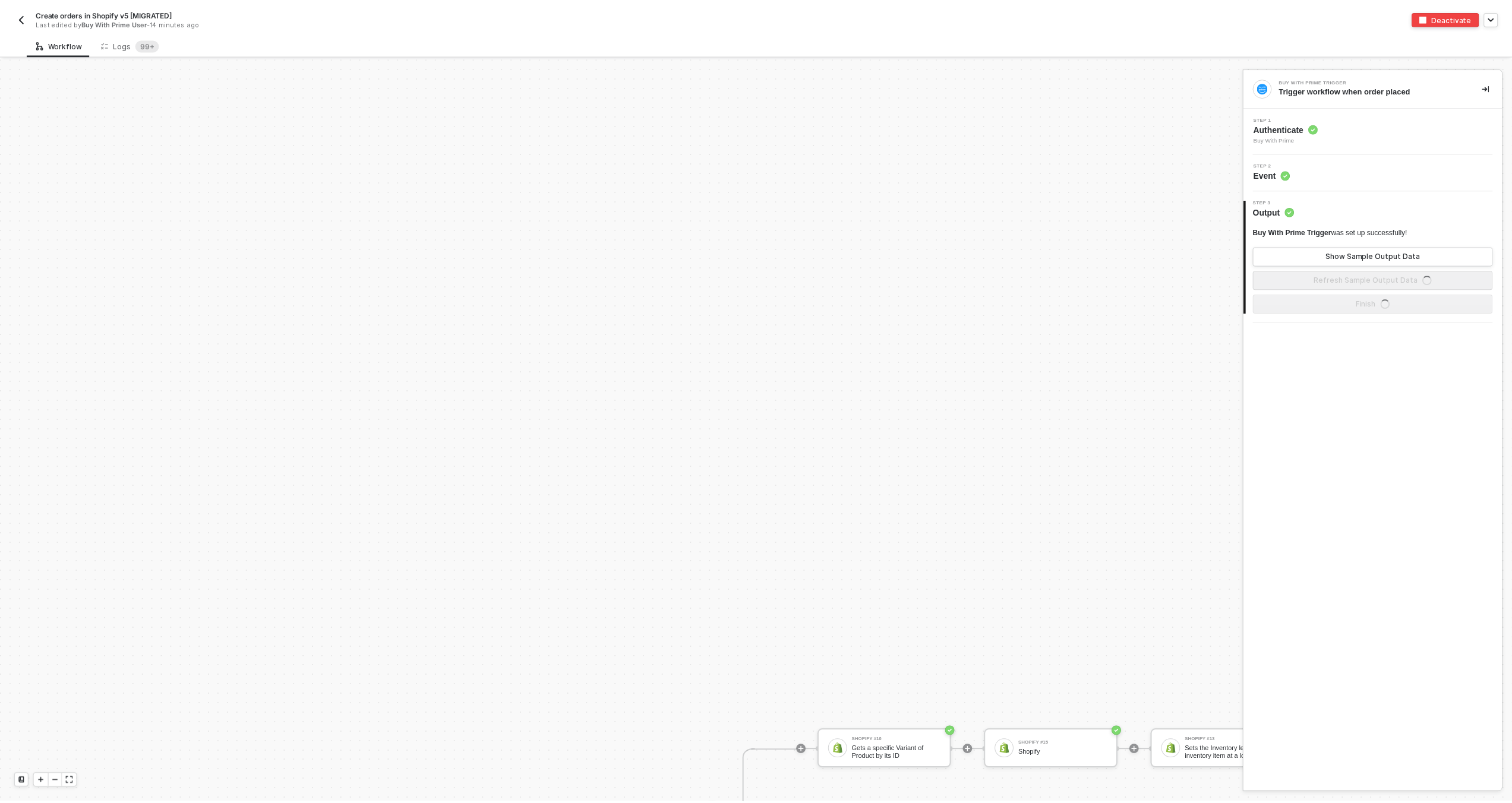
scroll to position [423, 0]
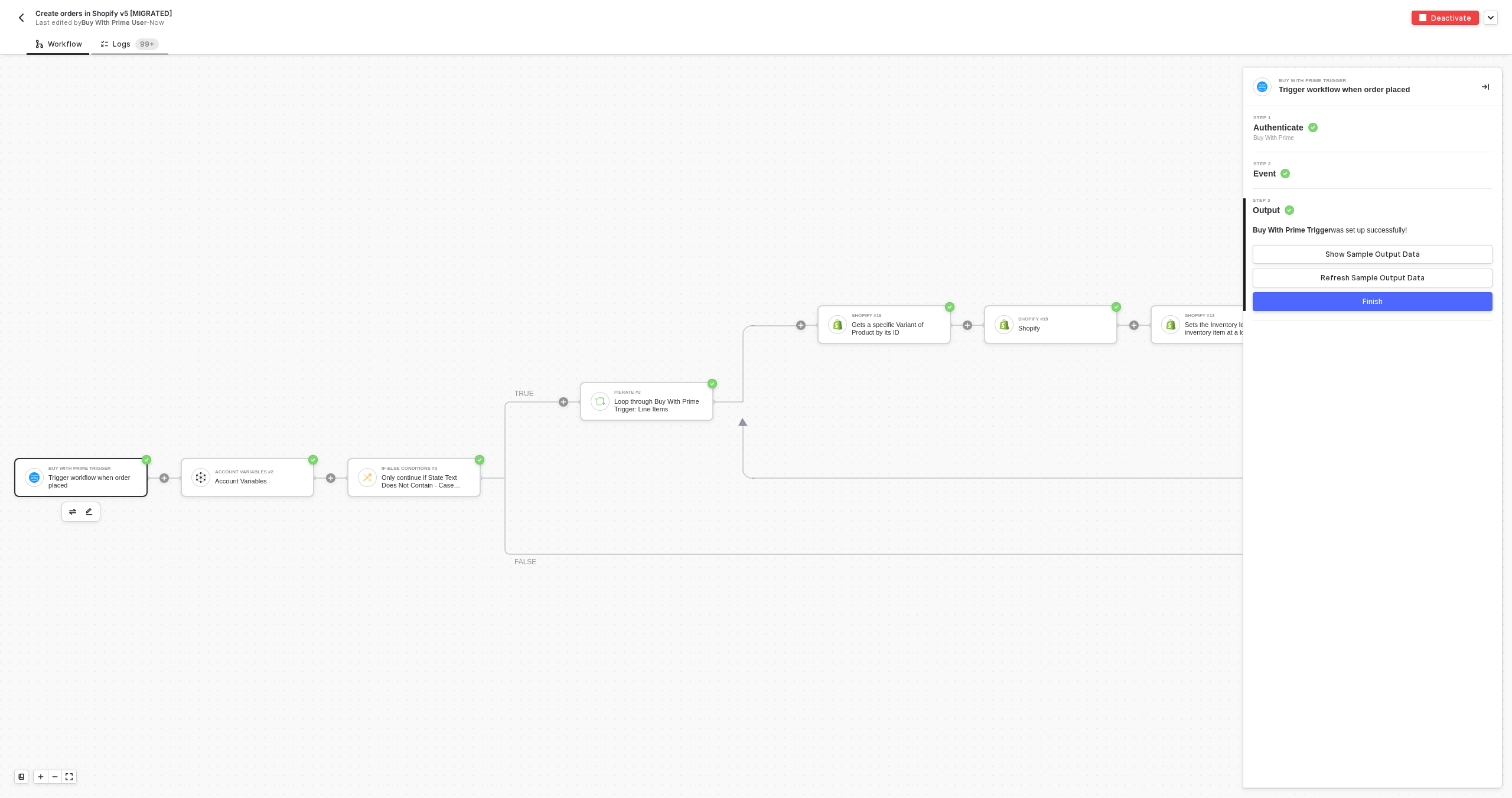
click at [144, 52] on div "Logs 99+" at bounding box center [129, 44] width 77 height 22
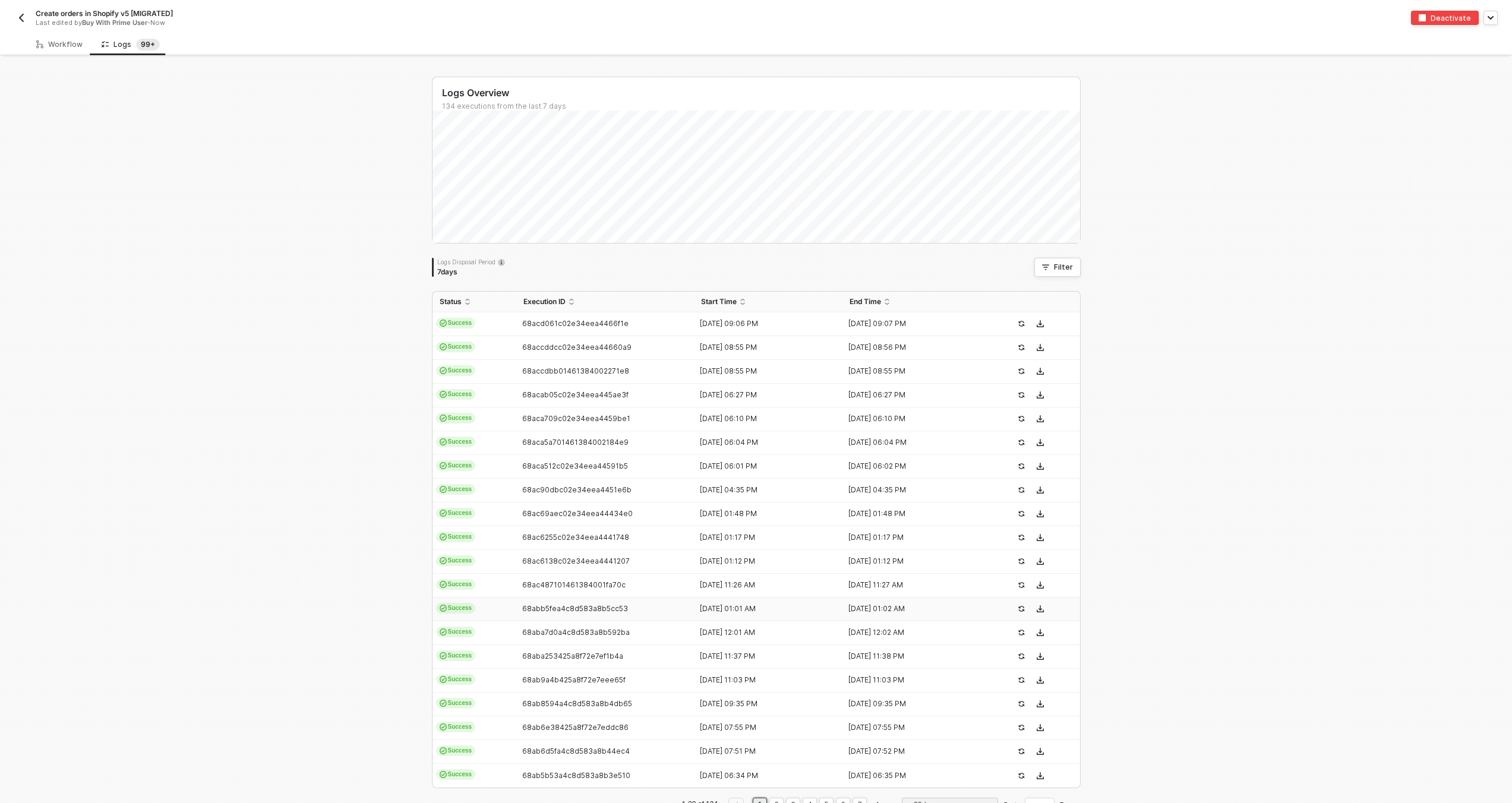
scroll to position [37, 0]
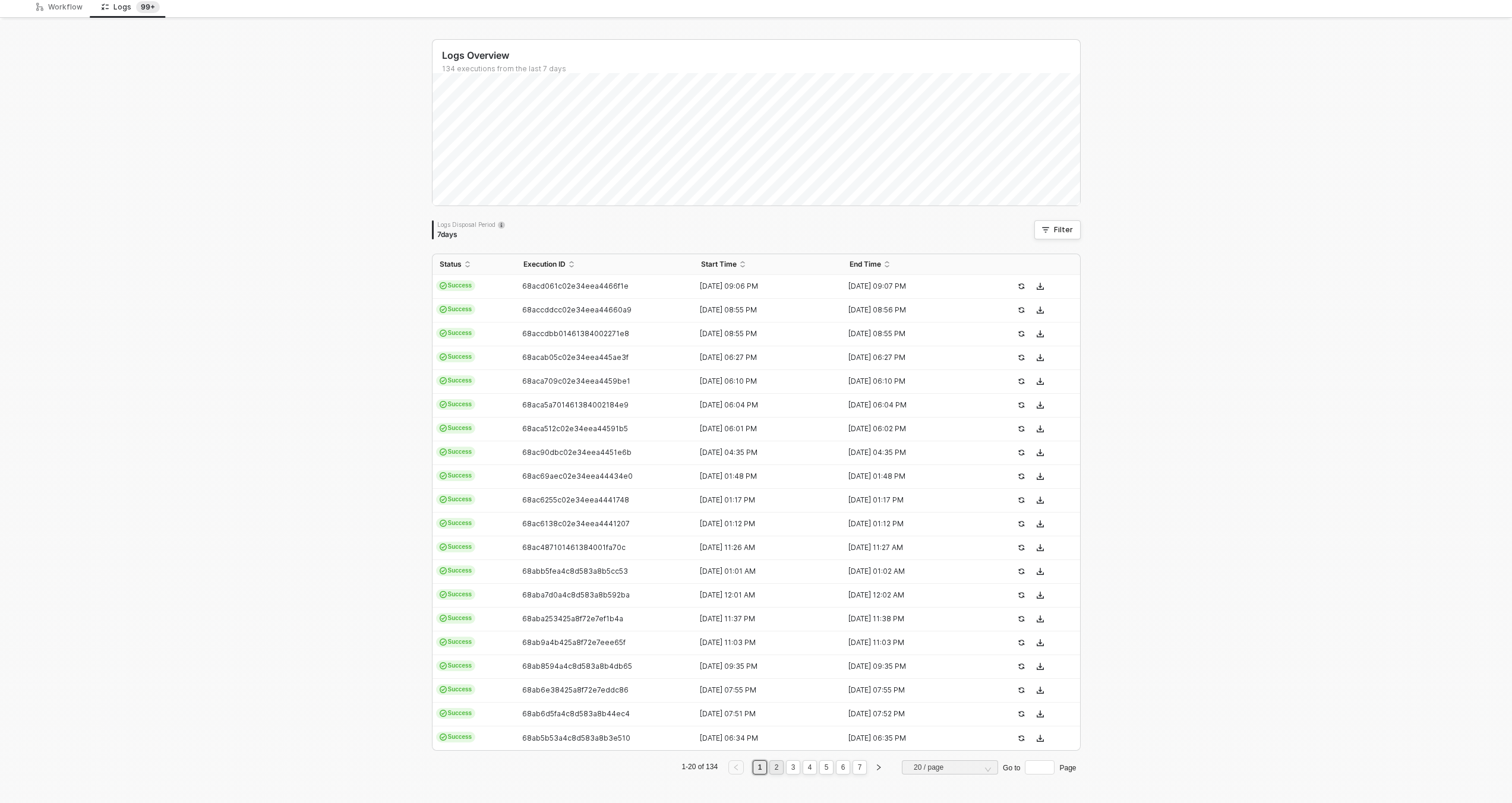
click at [773, 765] on link "2" at bounding box center [776, 767] width 11 height 13
click at [788, 767] on link "3" at bounding box center [793, 767] width 11 height 13
click at [805, 767] on link "4" at bounding box center [810, 767] width 11 height 13
click at [821, 767] on link "5" at bounding box center [826, 767] width 11 height 13
click at [838, 766] on link "6" at bounding box center [843, 767] width 11 height 13
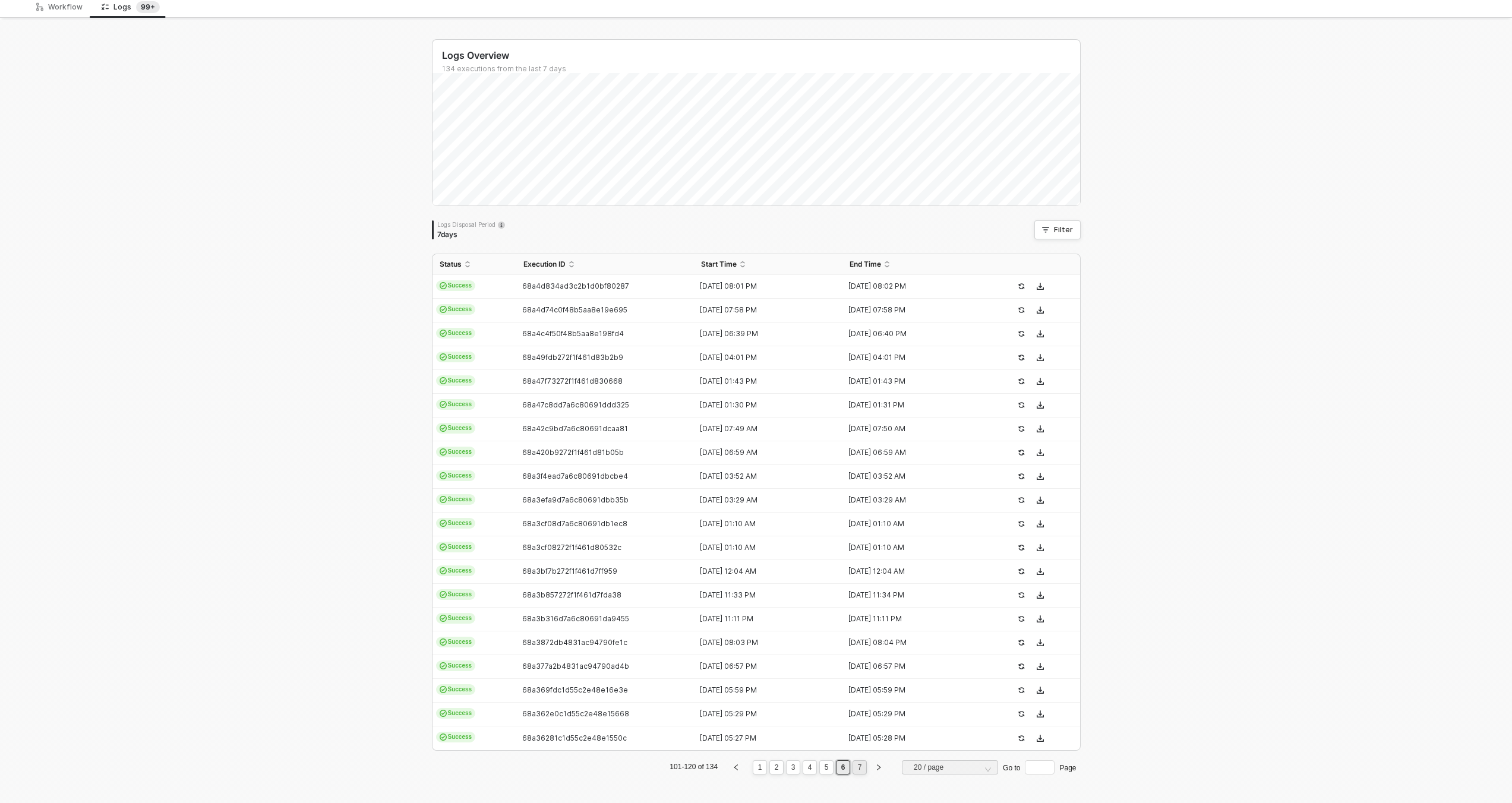
click at [854, 768] on link "7" at bounding box center [859, 767] width 11 height 13
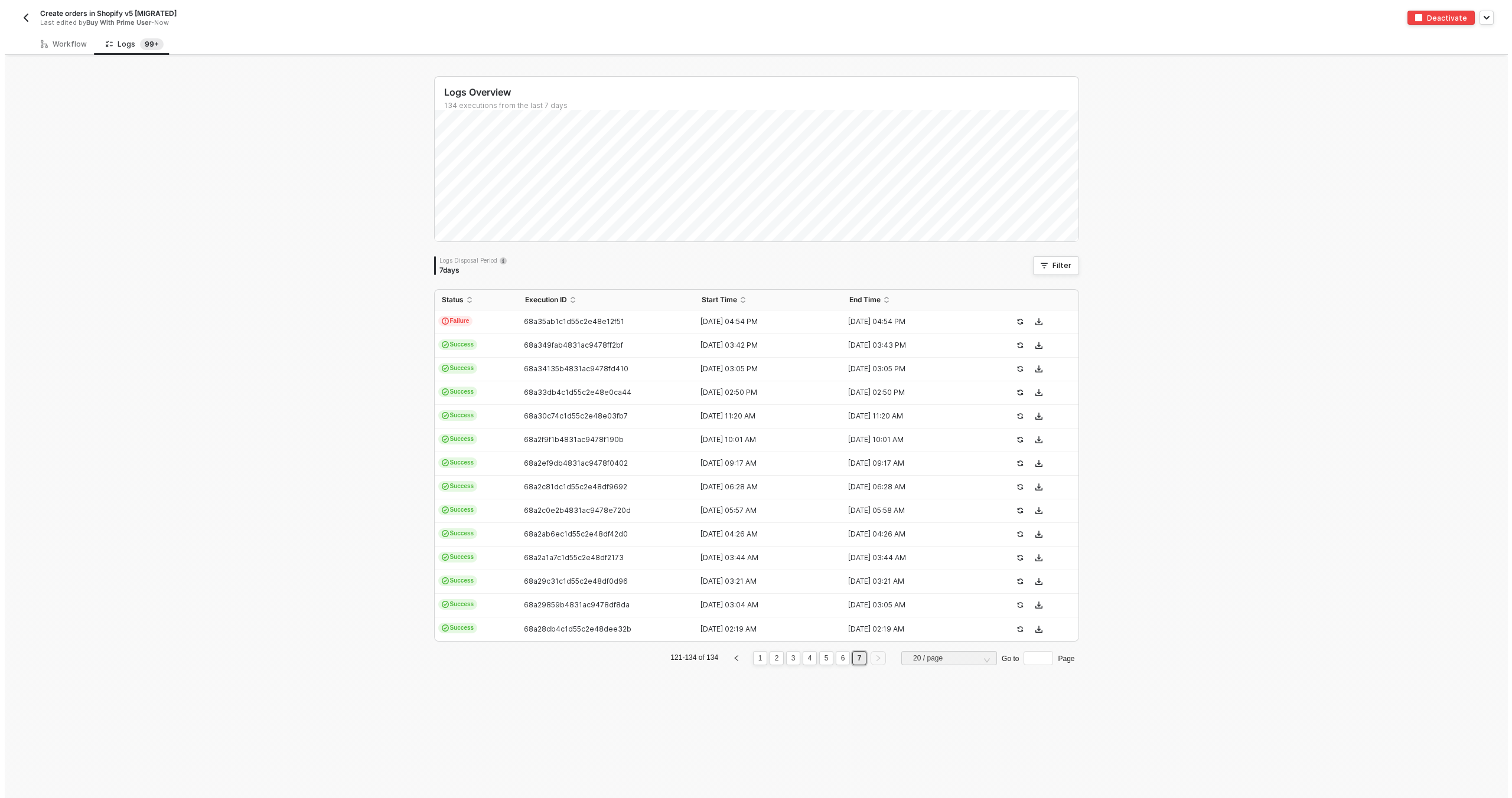
scroll to position [0, 0]
click at [617, 327] on td "68a35ab1c1d55c2e48e12f51" at bounding box center [606, 323] width 177 height 24
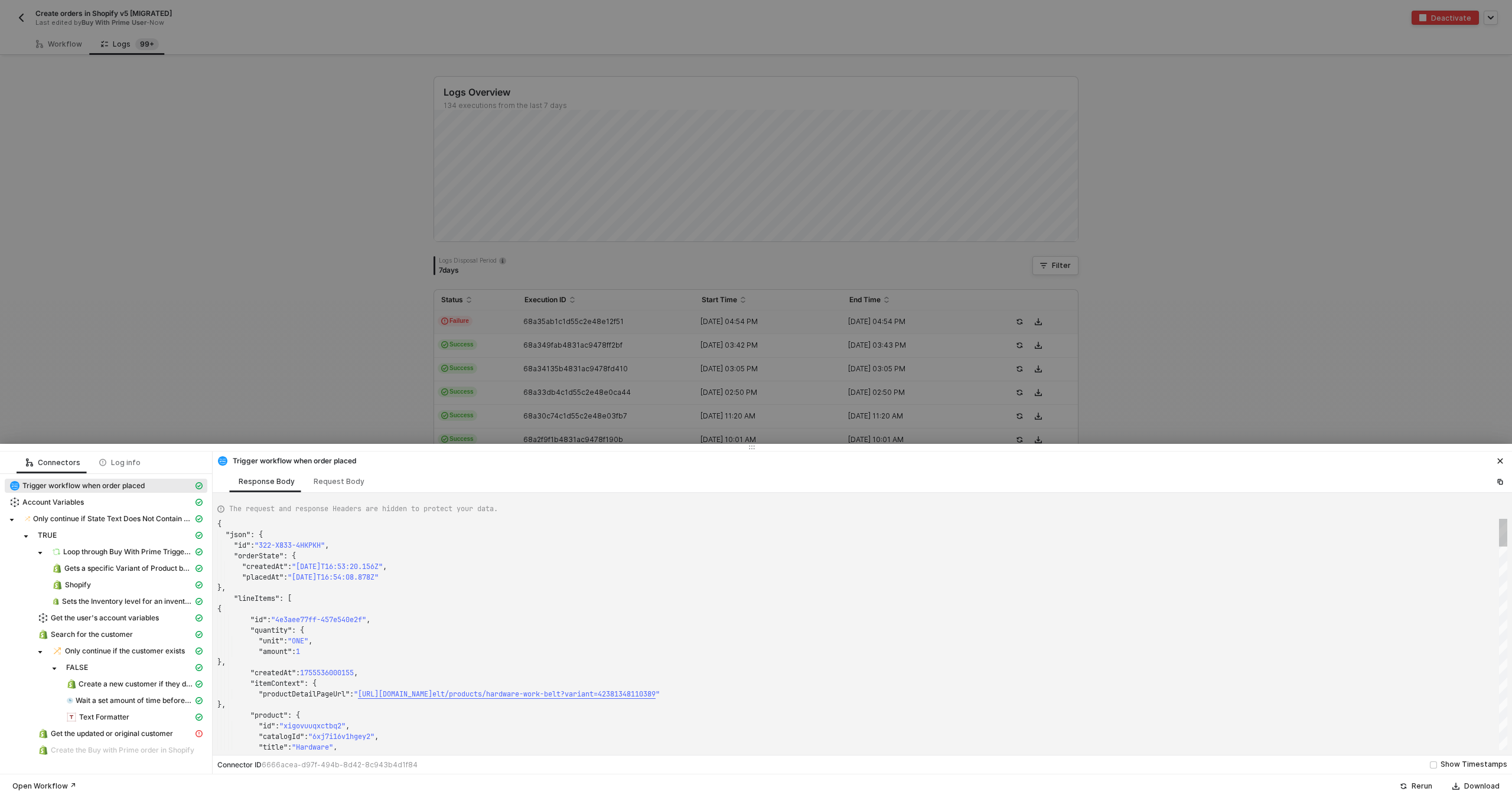
scroll to position [106, 0]
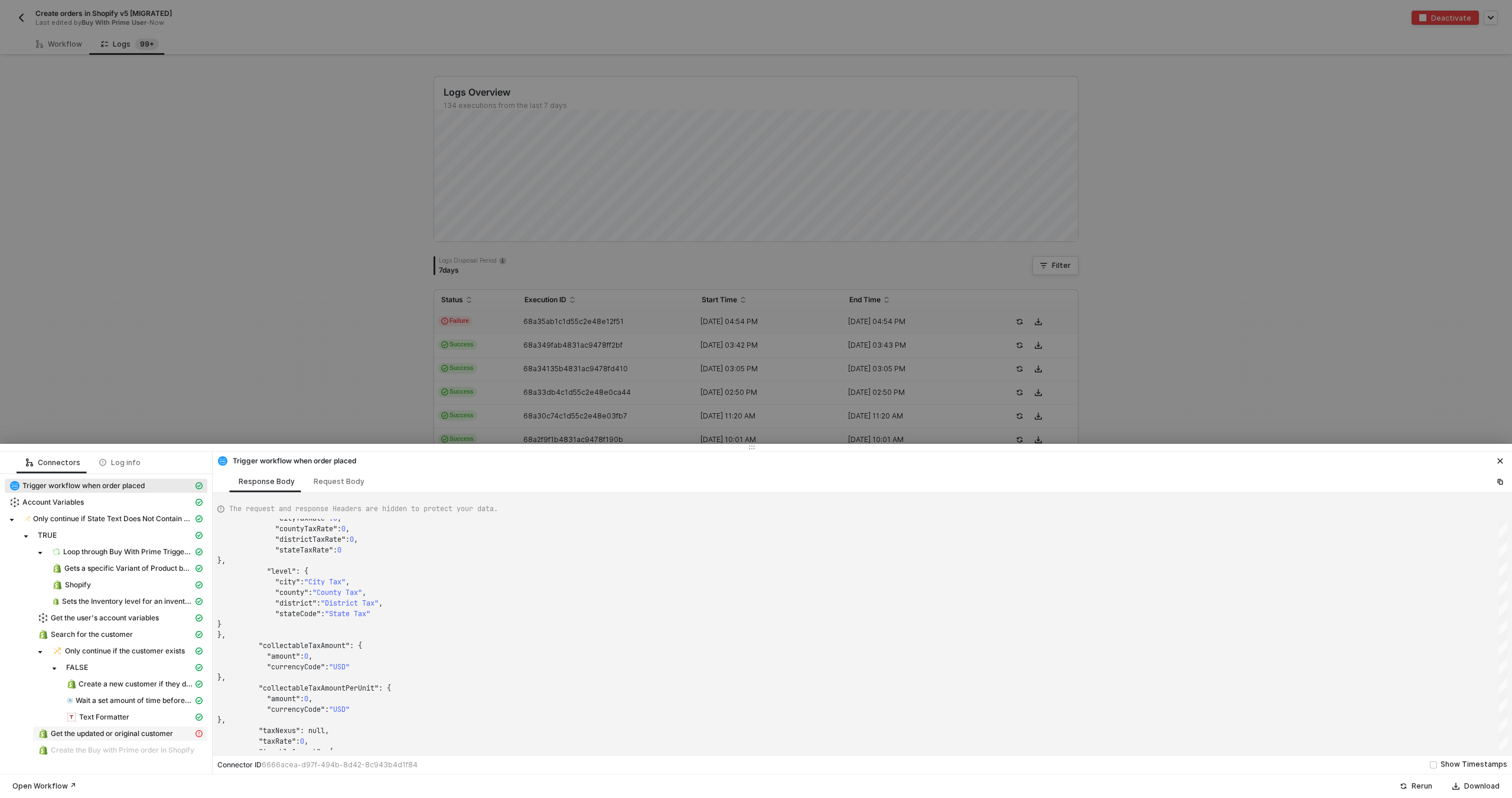
click at [114, 735] on span "Get the updated or original customer" at bounding box center [111, 733] width 122 height 9
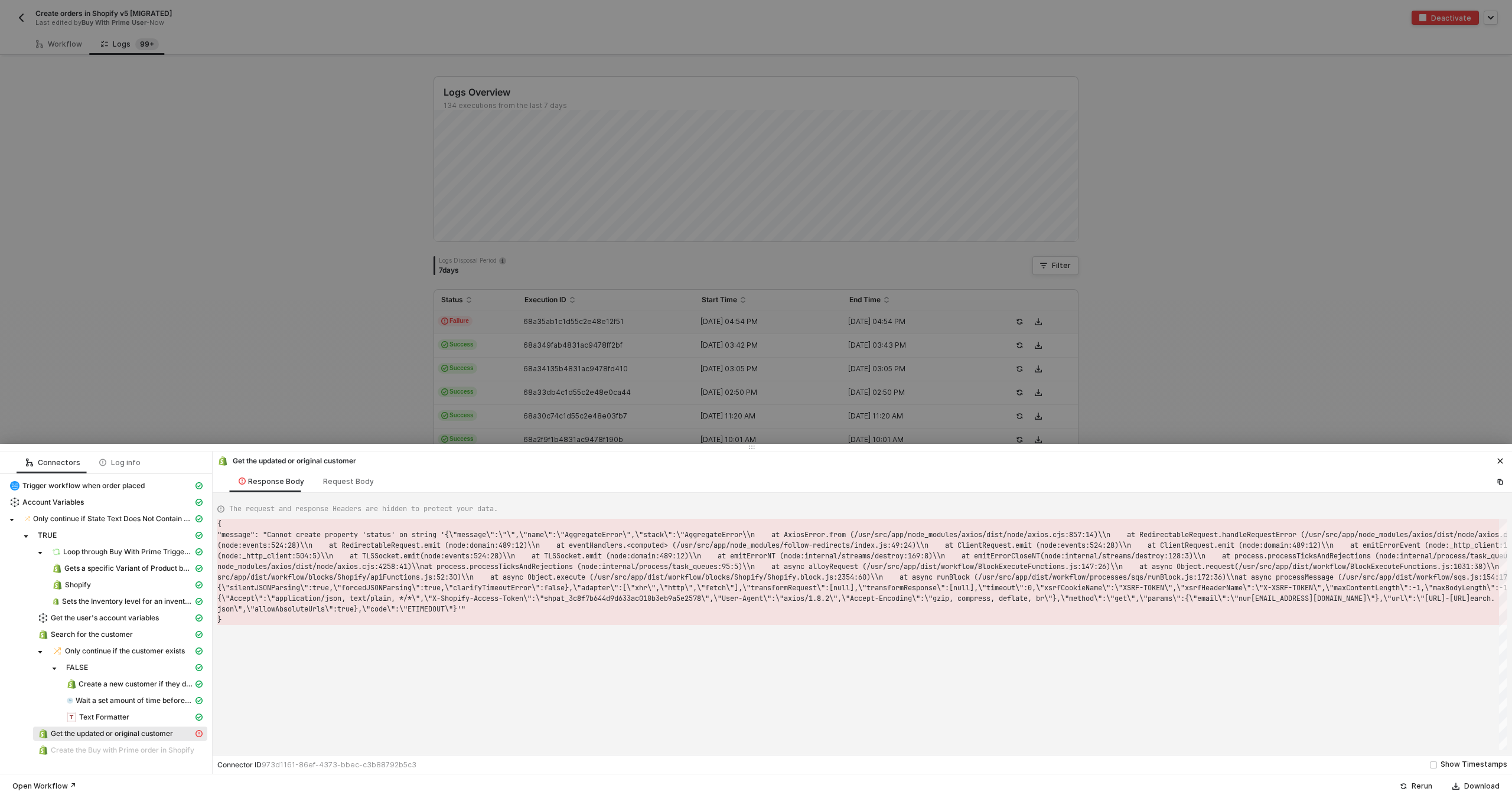
scroll to position [11, 0]
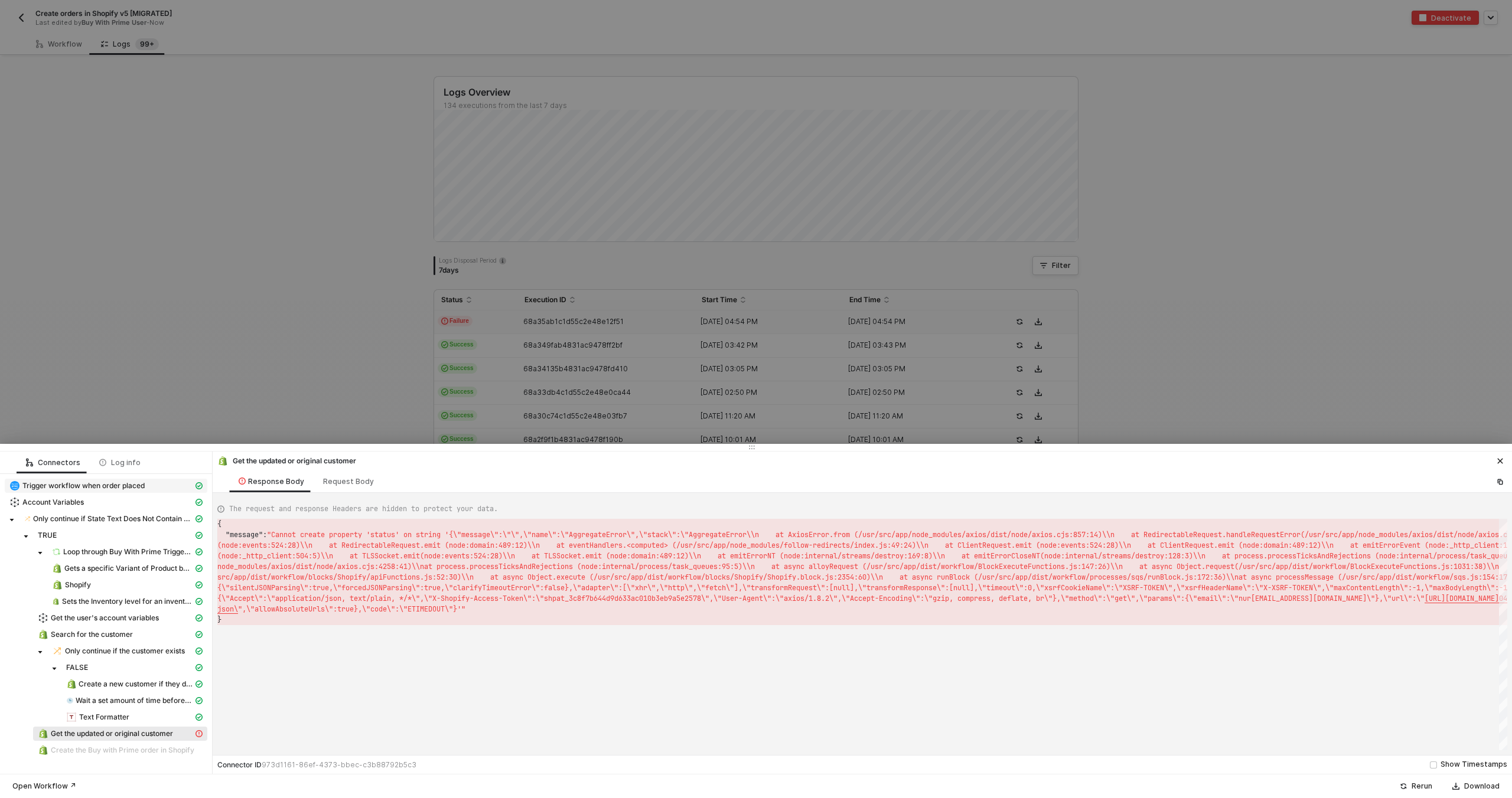
click at [64, 481] on span "Trigger workflow when order placed" at bounding box center [84, 486] width 122 height 9
type textarea "{ "json": { "id": "322-X833-4HKPKH", "orderState": { "createdAt": "2025-08-18T1…"
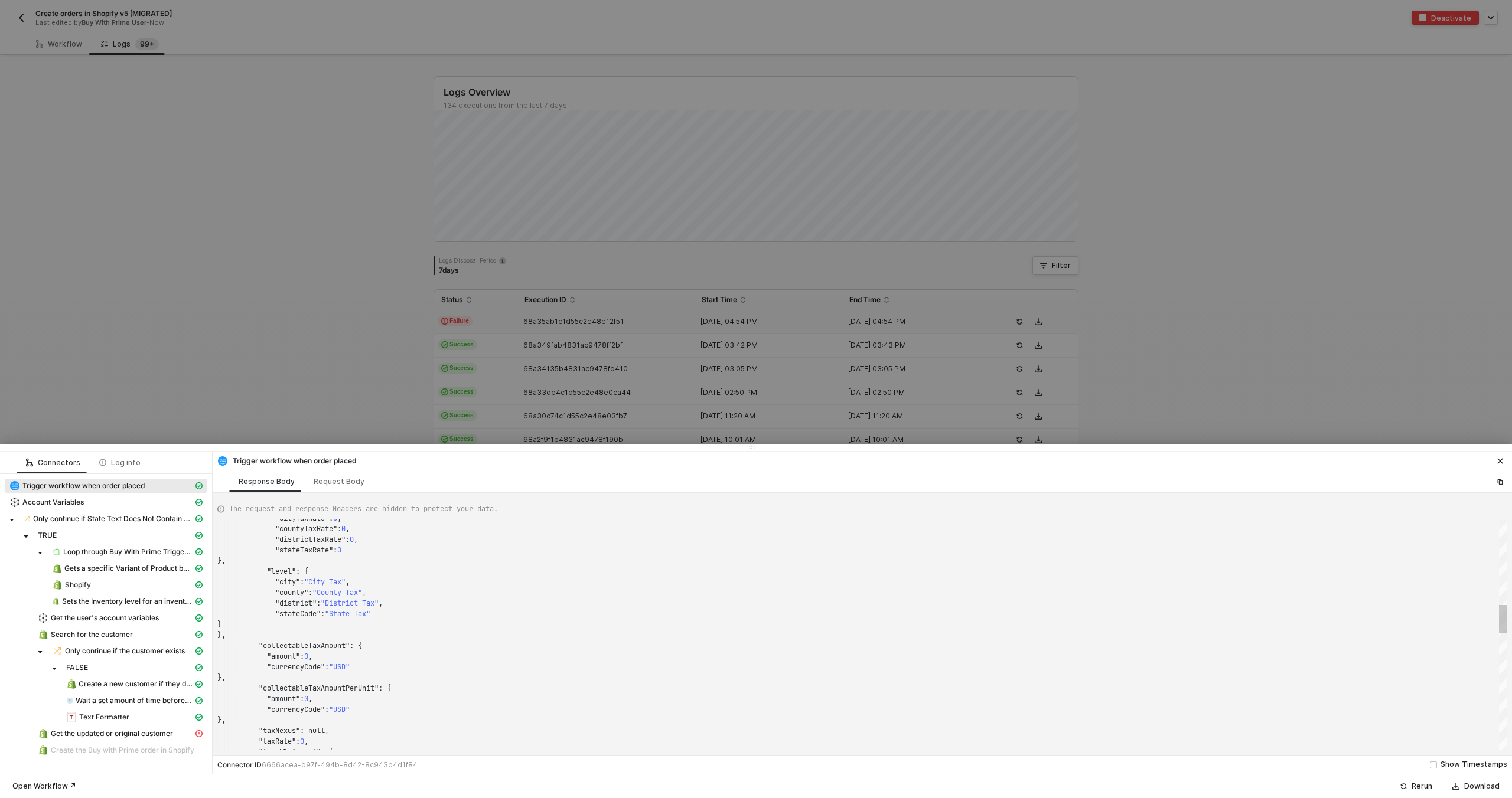
scroll to position [106, 0]
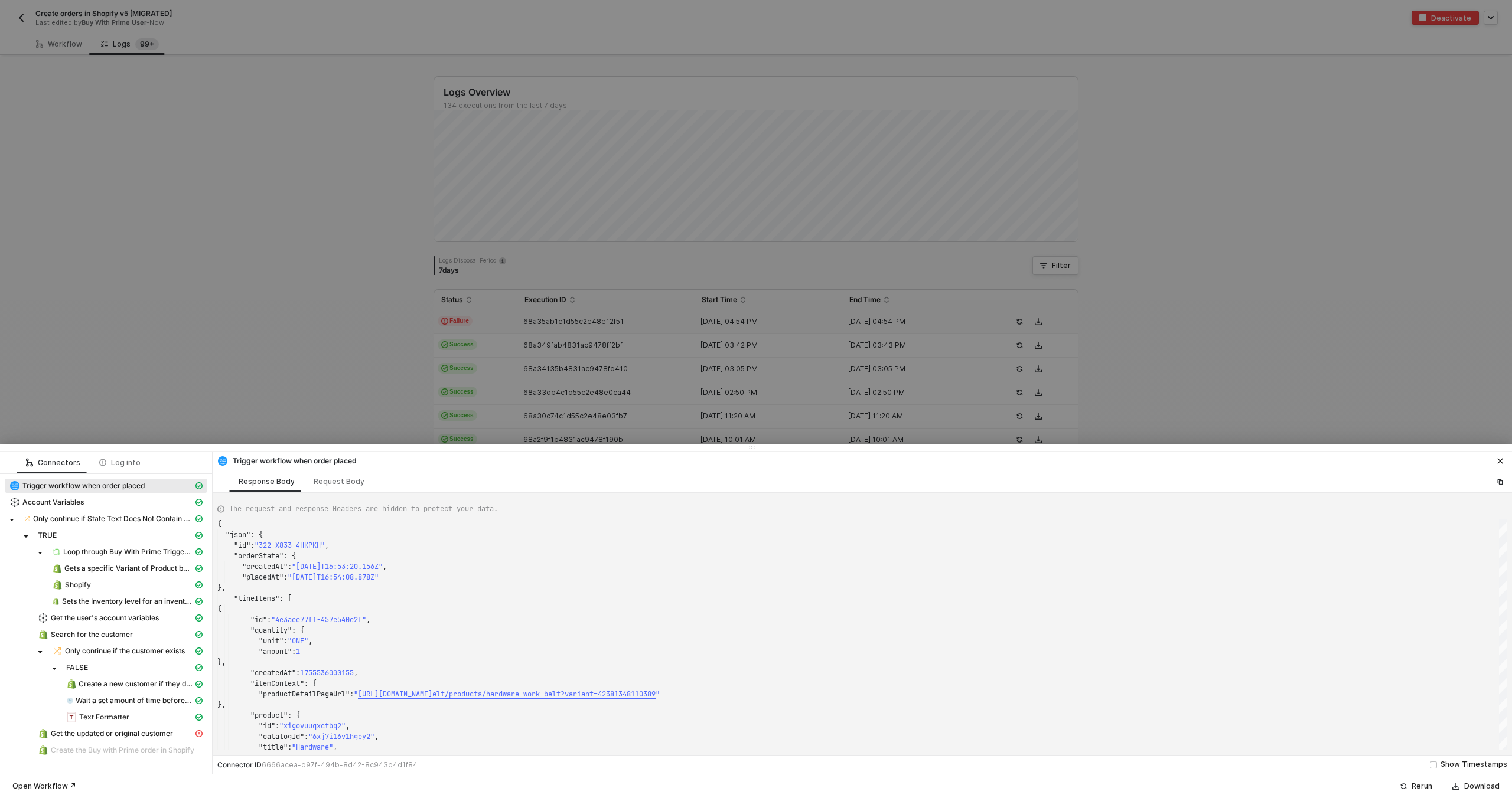
click at [469, 285] on div at bounding box center [756, 399] width 1512 height 798
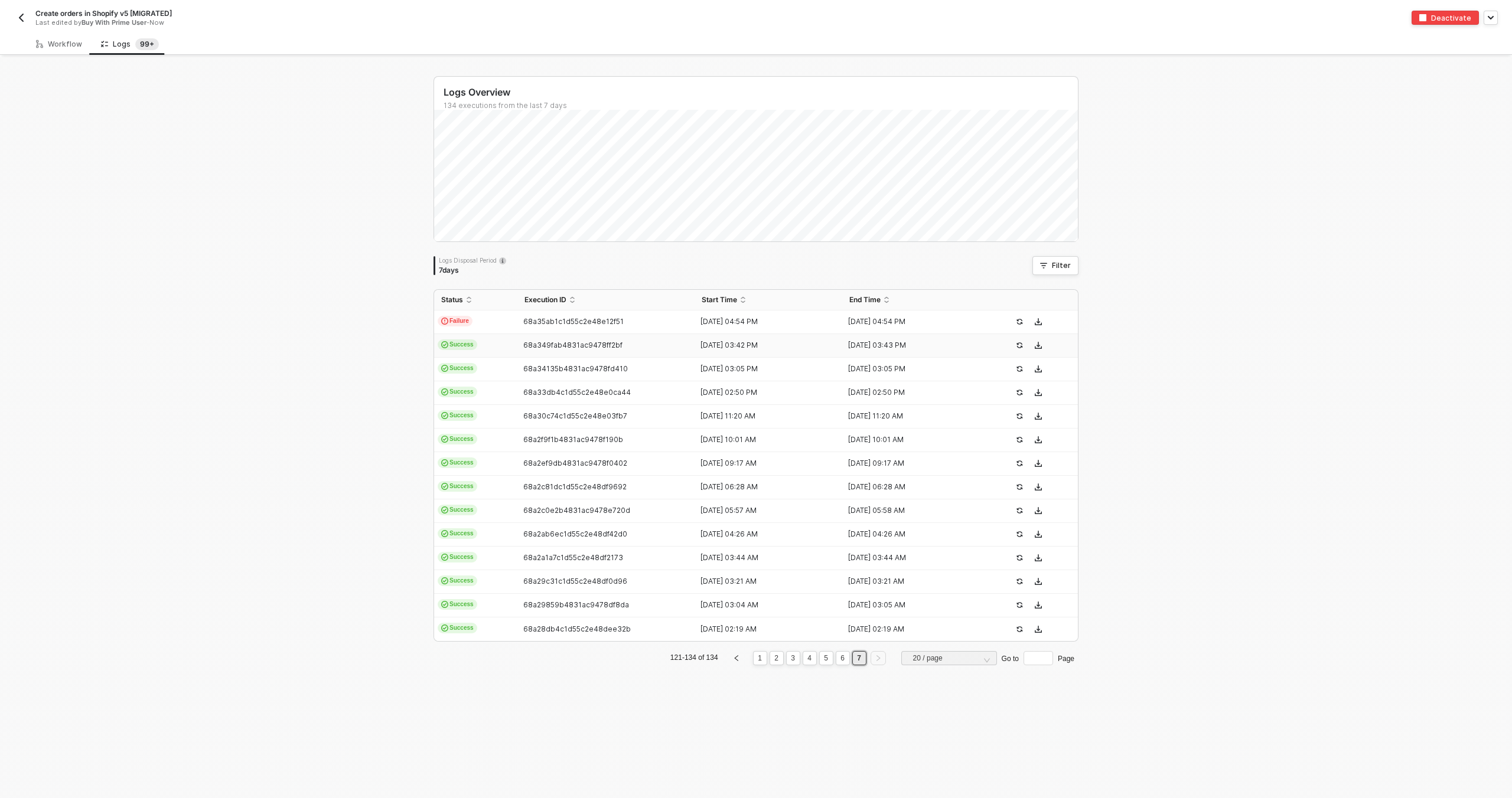
click at [546, 350] on td "68a349fab4831ac9478ff2bf" at bounding box center [606, 346] width 177 height 24
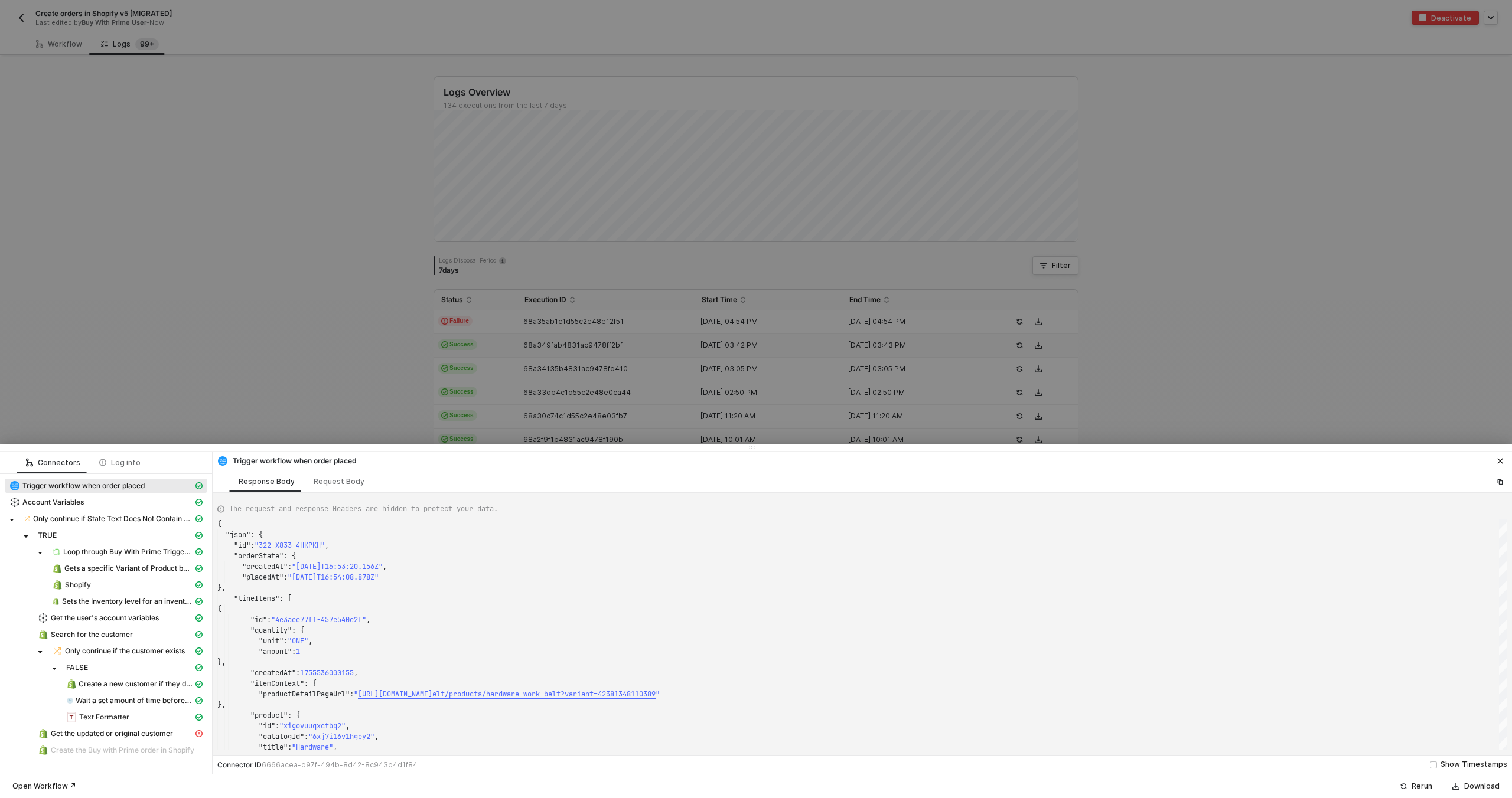
type textarea "{ "json": { "id": "322-UHP2-6M3249", "orderState": { "createdAt": "2025-08-18T1…"
click at [494, 372] on div at bounding box center [756, 399] width 1512 height 798
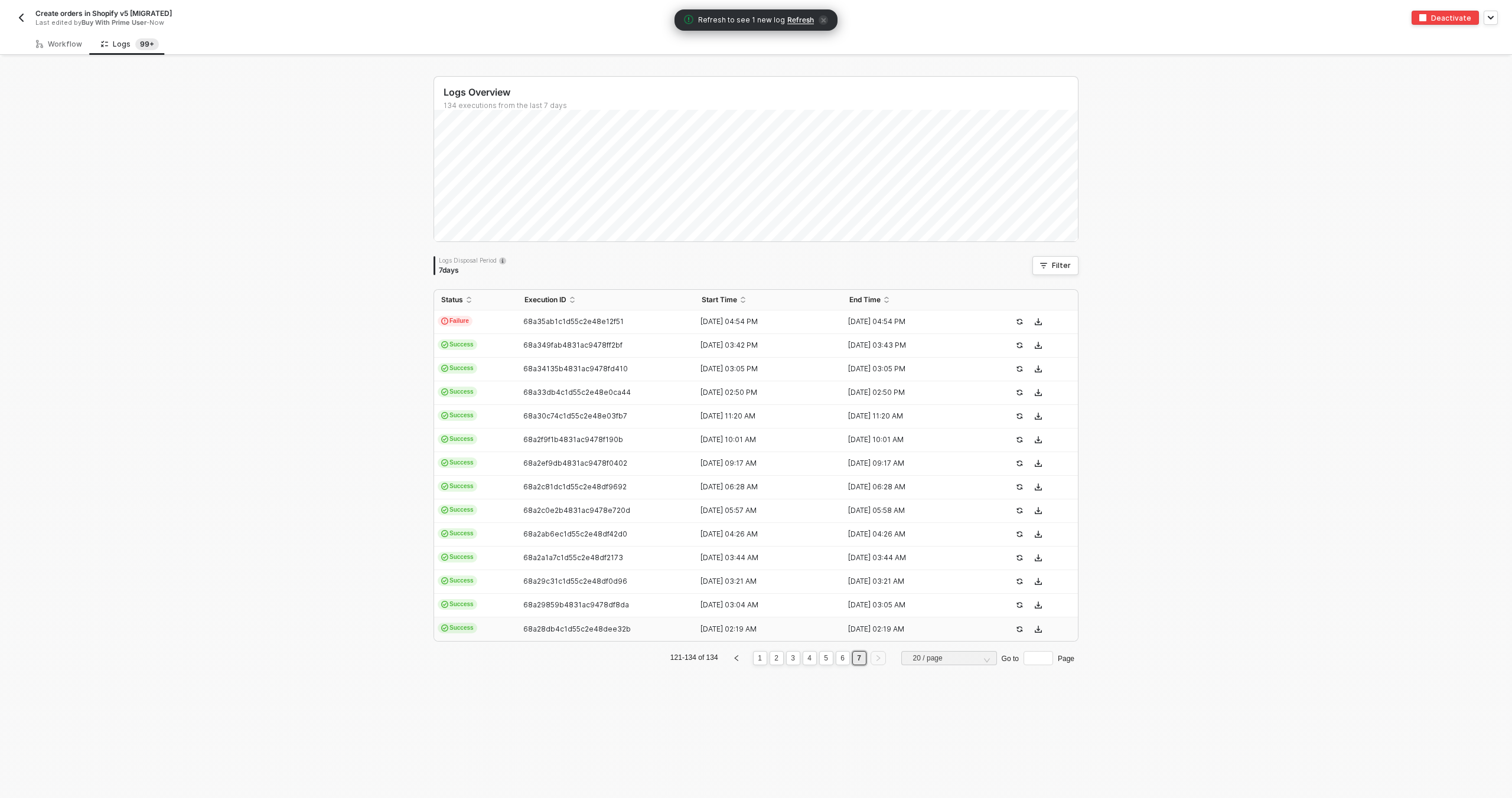
click at [634, 631] on div "68a28db4c1d55c2e48dee32b" at bounding box center [601, 629] width 168 height 9
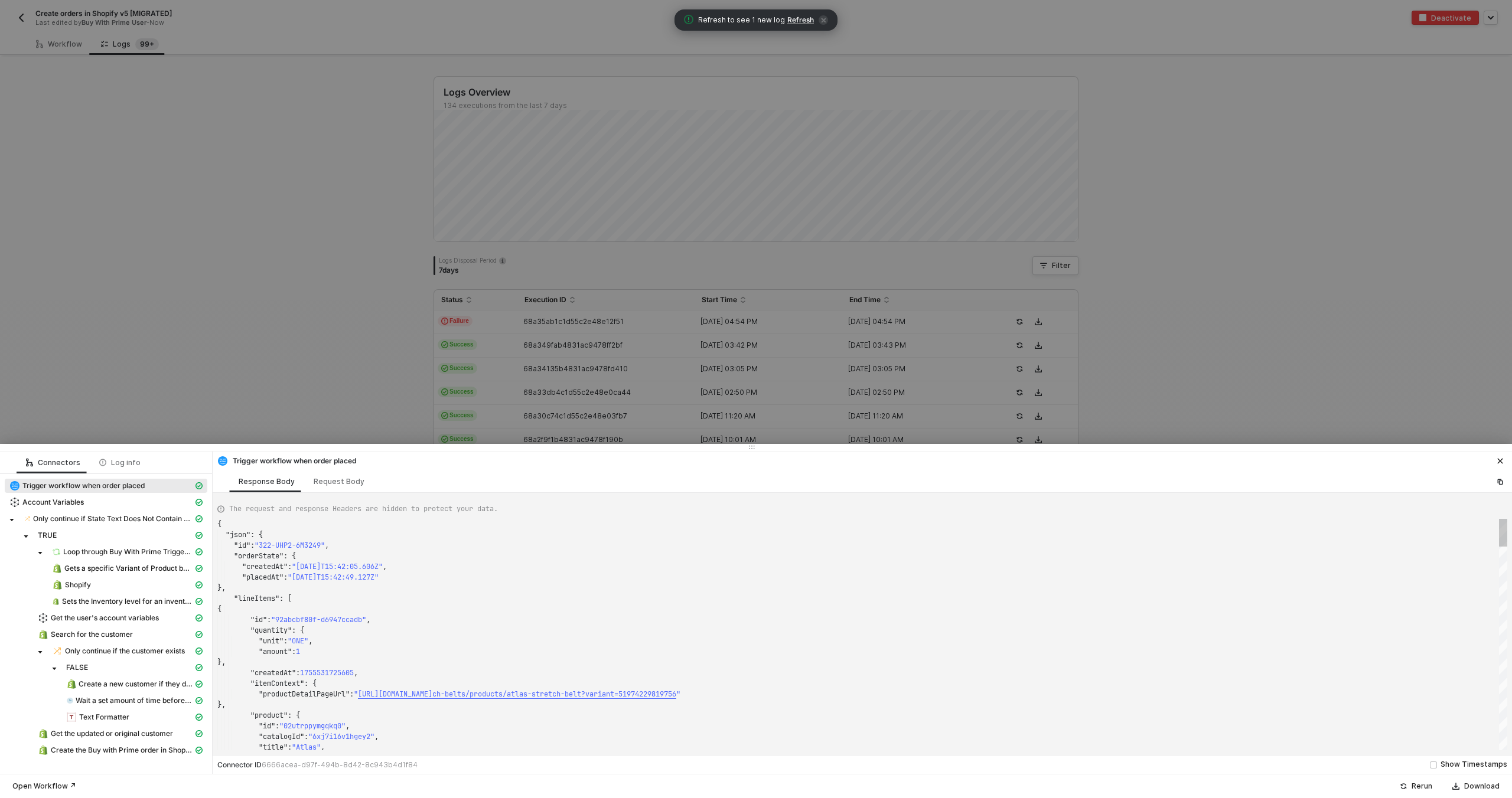
type textarea "{ "json": { "id": "322-N5HM-37ESRK", "orderState": { "createdAt": "2025-08-18T0…"
click at [611, 339] on div at bounding box center [756, 399] width 1512 height 798
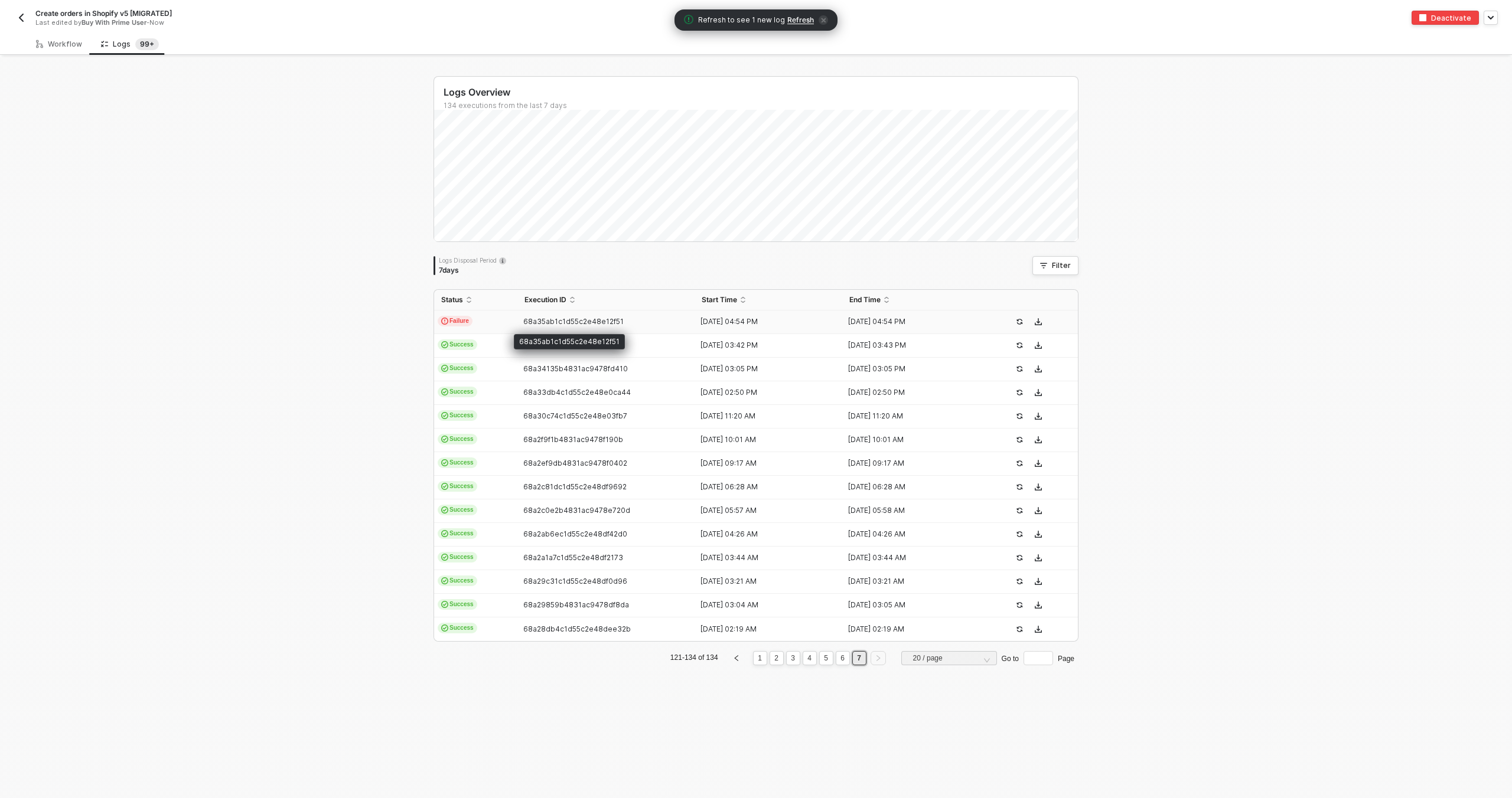
click at [605, 323] on span "68a35ab1c1d55c2e48e12f51" at bounding box center [573, 321] width 101 height 8
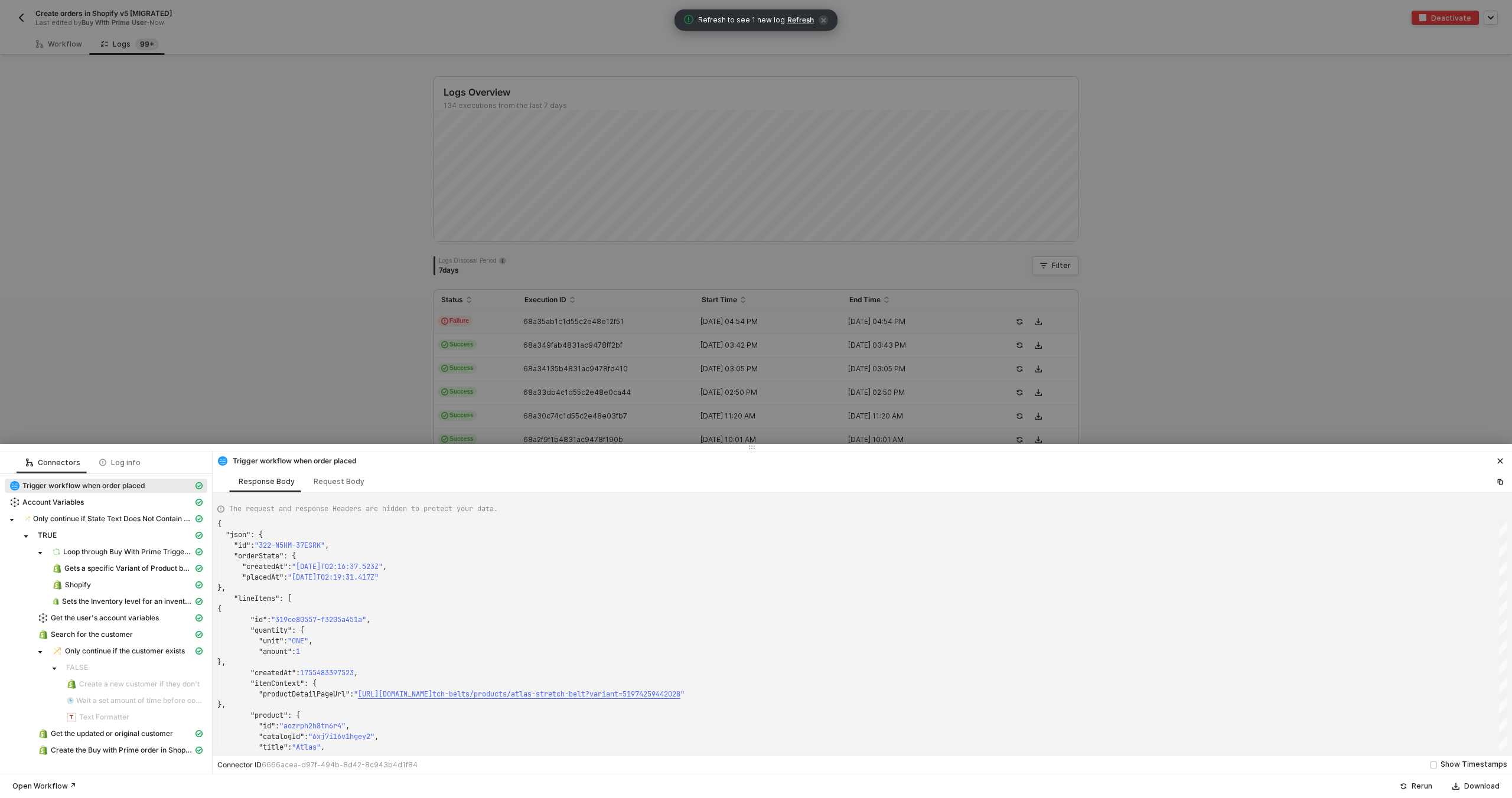
type textarea "{ "json": { "id": "322-X833-4HKPKH", "orderState": { "createdAt": "2025-08-18T1…"
click at [561, 413] on div at bounding box center [756, 399] width 1512 height 798
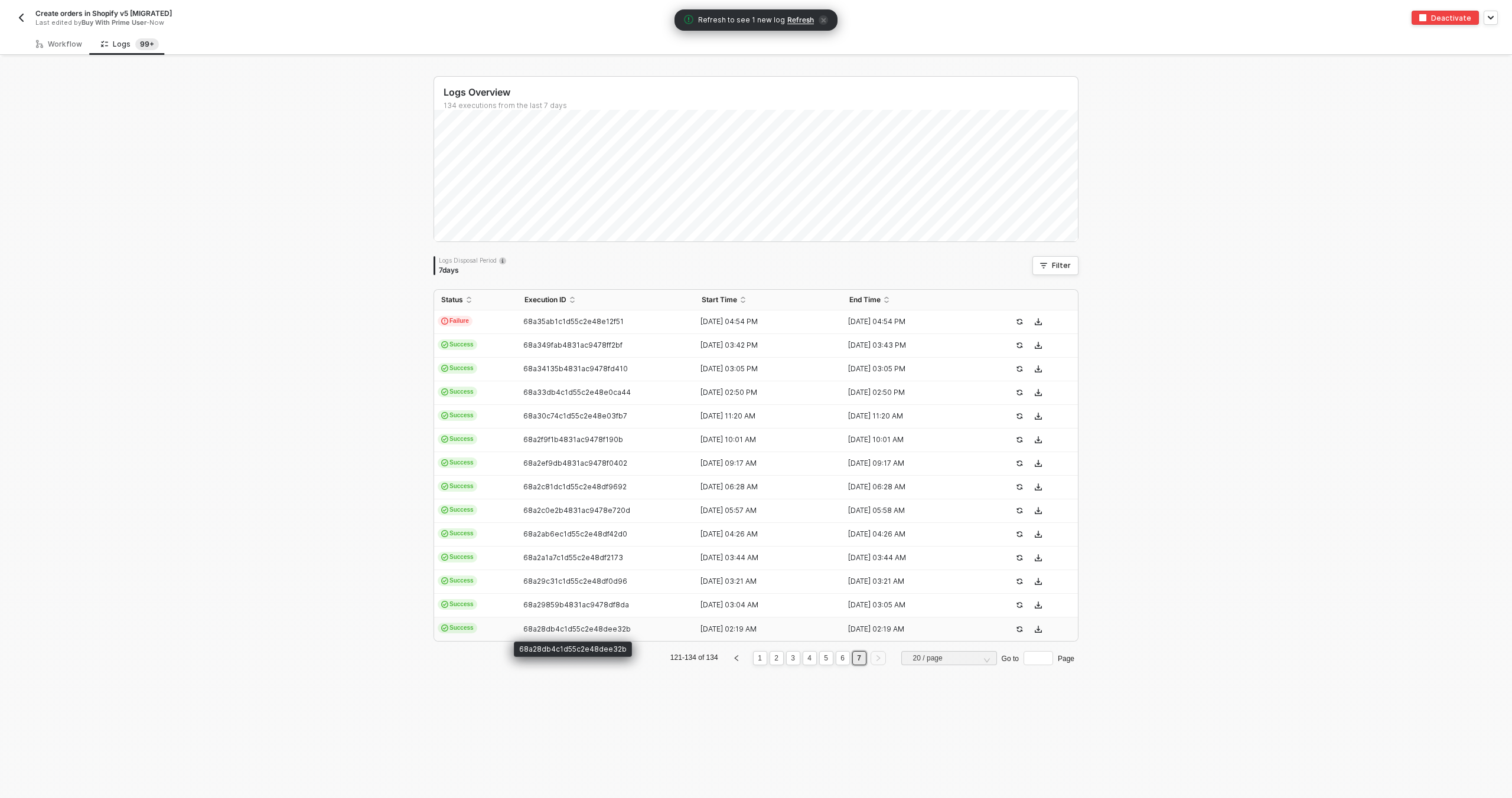
click at [596, 628] on span "68a28db4c1d55c2e48dee32b" at bounding box center [576, 629] width 107 height 8
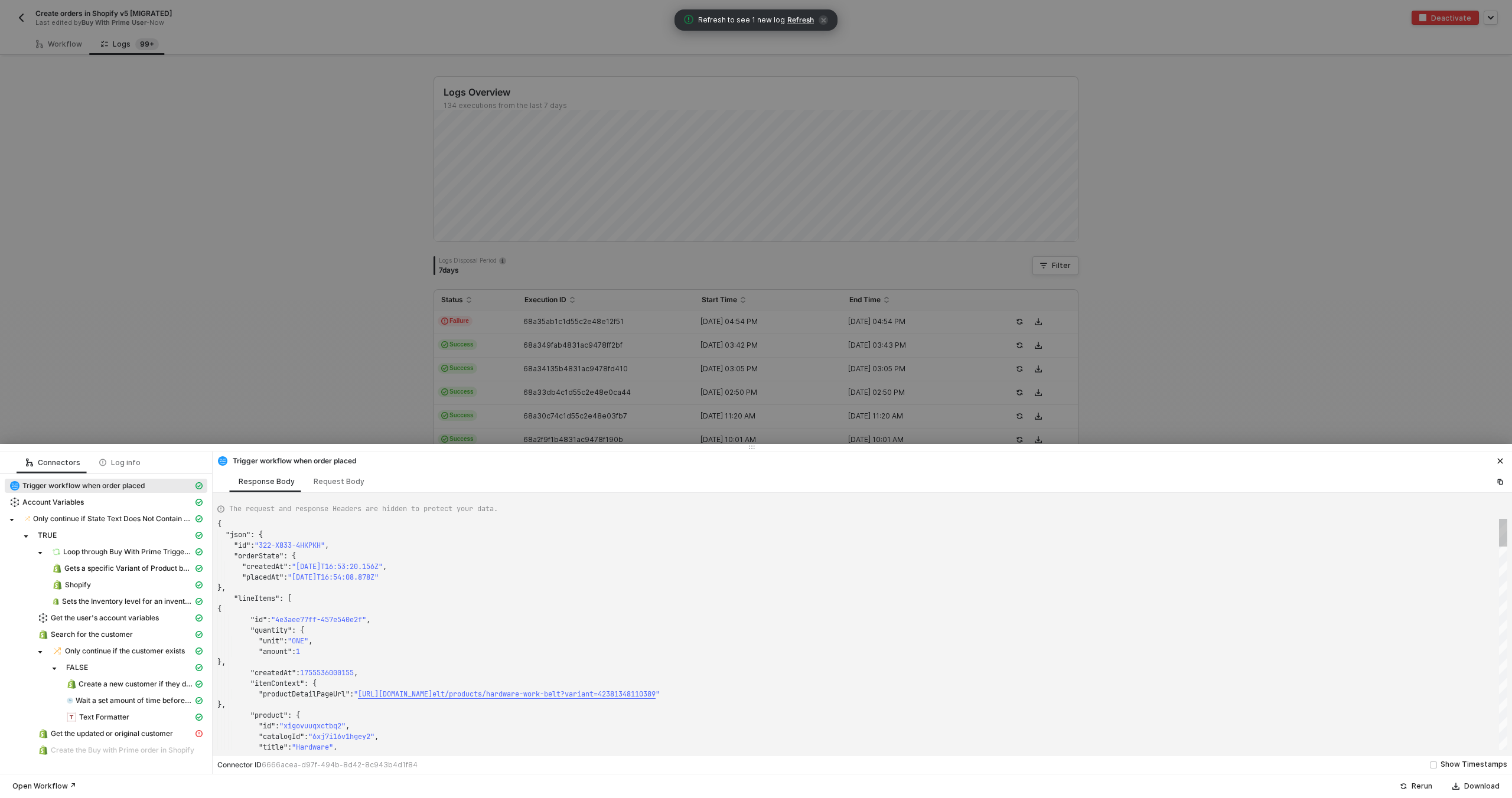
click at [399, 625] on div ""quantity" : {" at bounding box center [862, 630] width 1290 height 11
type textarea "{ "json": { "id": "322-N5HM-37ESRK", "orderState": { "createdAt": "2025-08-18T0…"
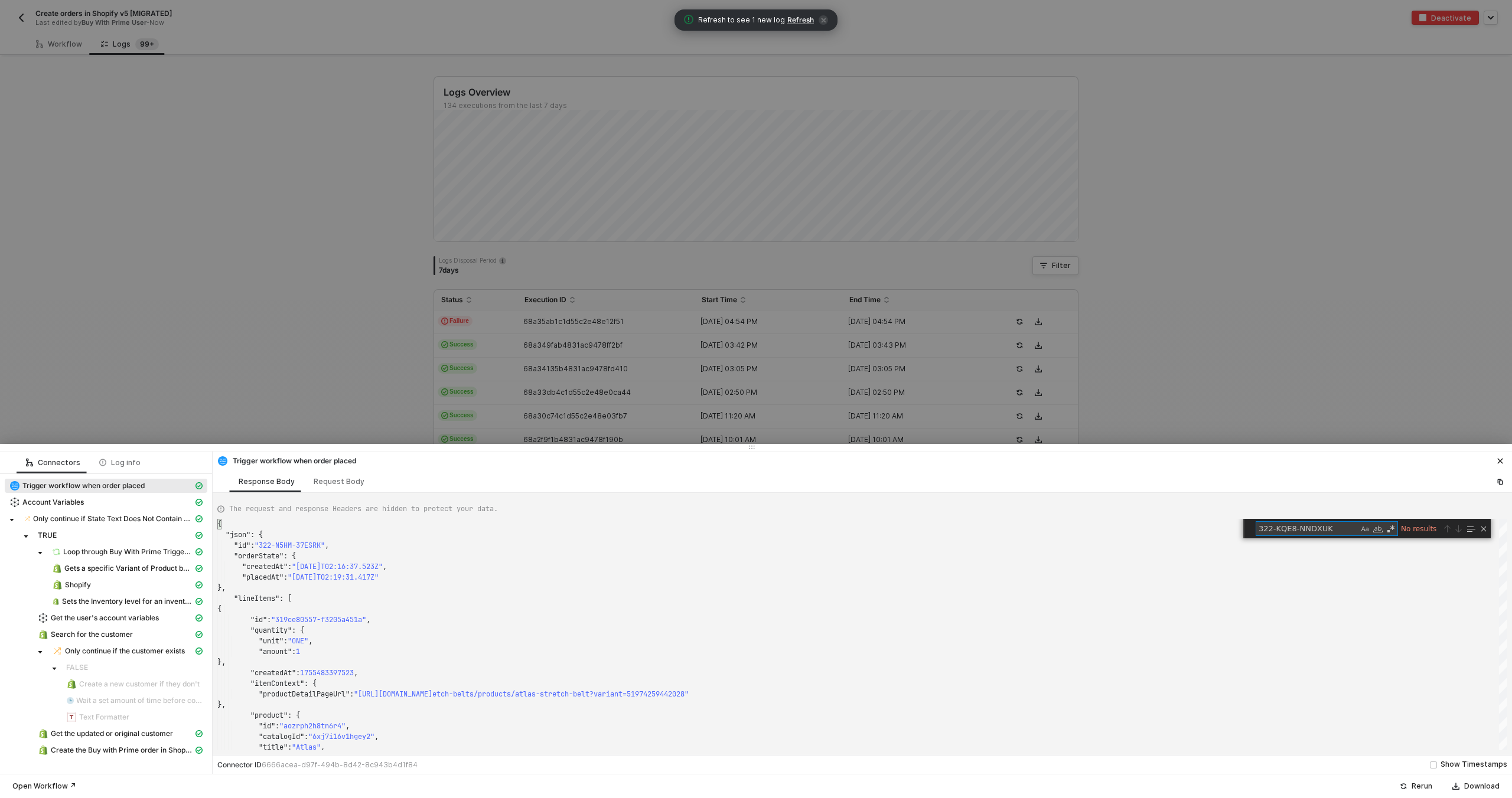
type textarea "322-KQE8-NNDXUK"
click at [488, 365] on div at bounding box center [756, 399] width 1512 height 798
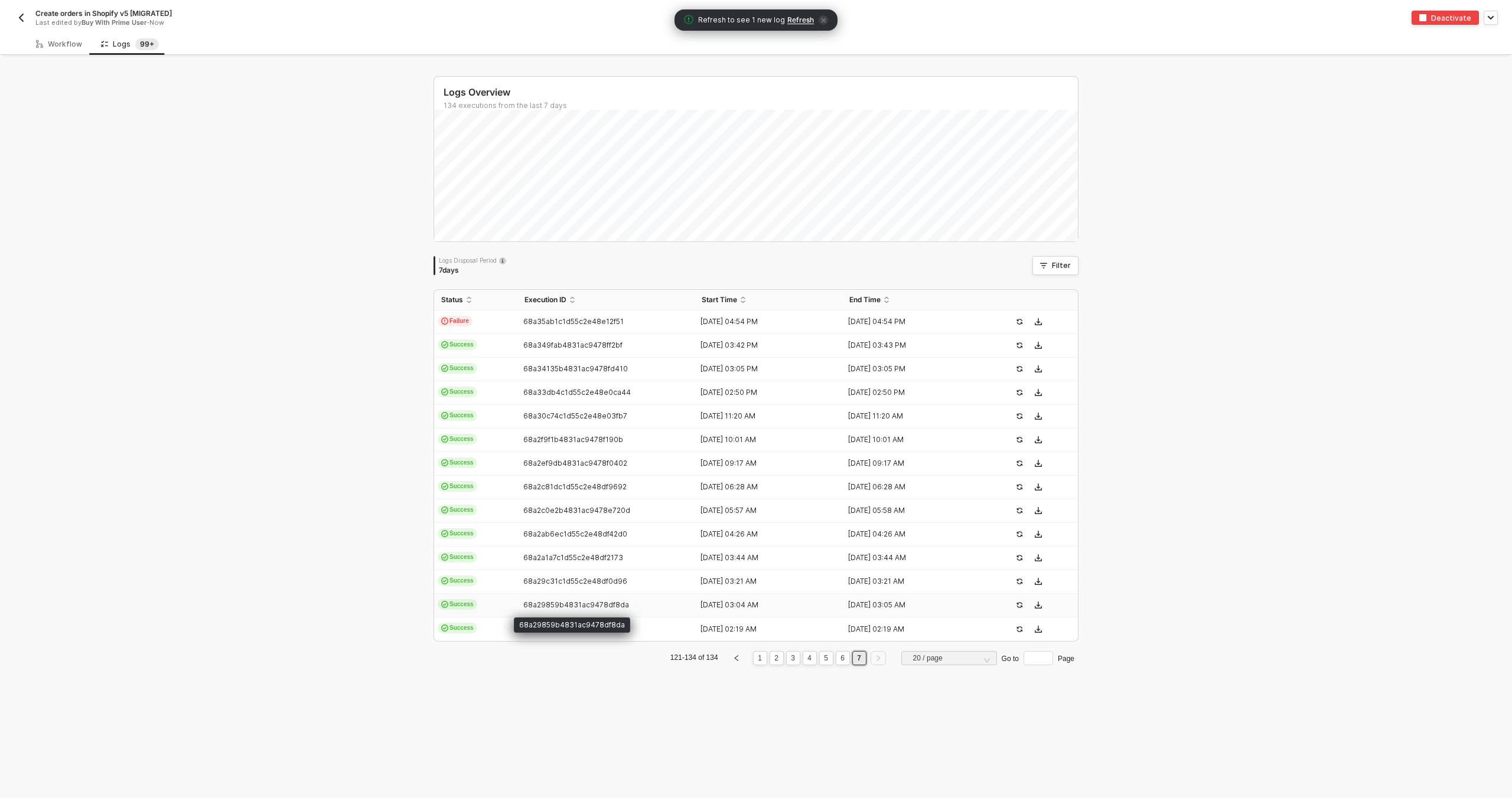
click at [552, 597] on td "68a29859b4831ac9478df8da" at bounding box center [606, 605] width 177 height 24
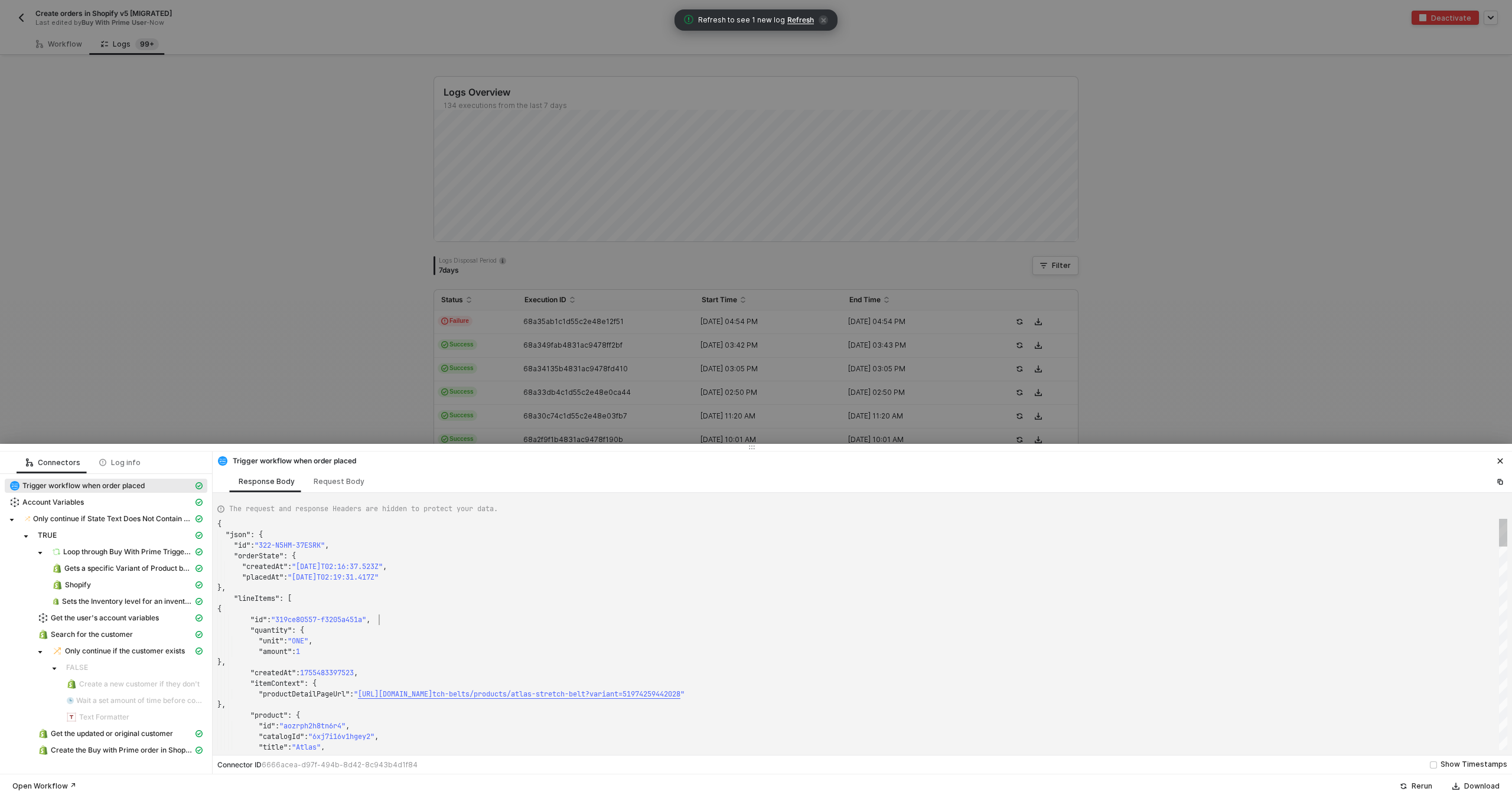
scroll to position [95, 162]
click at [520, 625] on div ""quantity" : {" at bounding box center [862, 630] width 1290 height 11
type textarea "{ "json": { "id": "322-W3G3-BGMJ2A", "orderState": { "createdAt": "2025-08-18T0…"
type textarea "322-KQE8-NNDXUK"
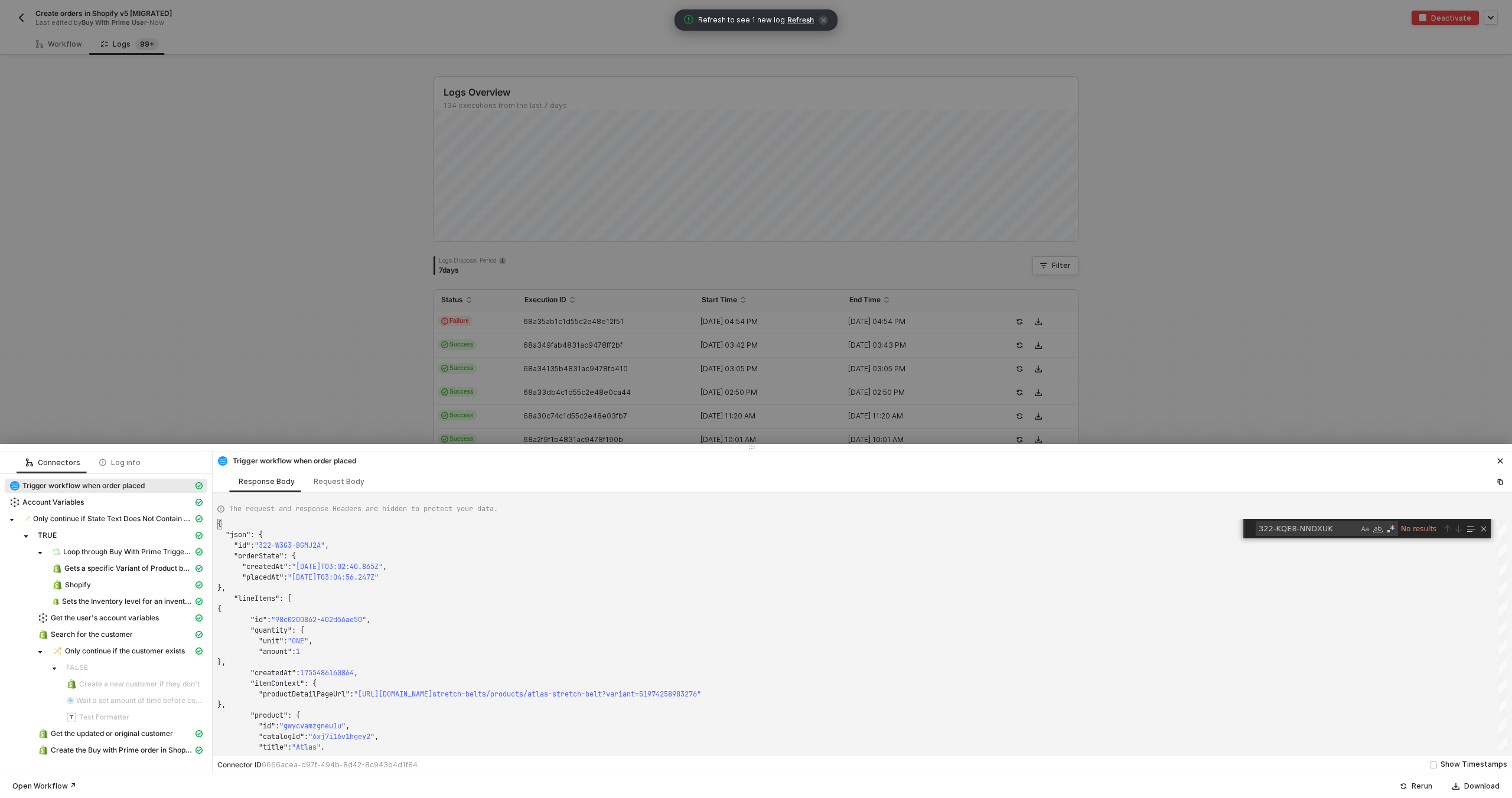
click at [613, 395] on div at bounding box center [756, 399] width 1512 height 798
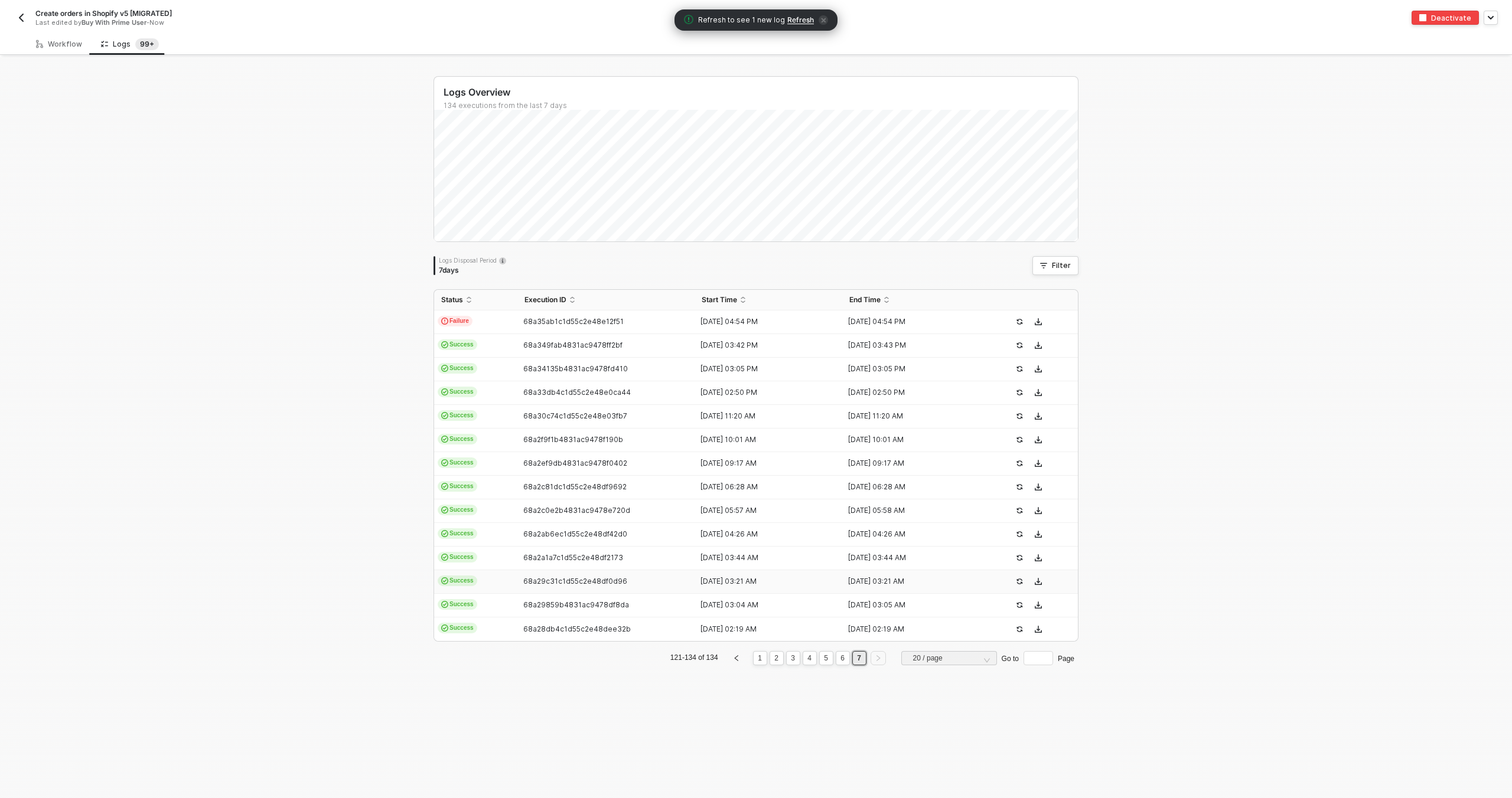
click at [584, 580] on span "68a29c31c1d55c2e48df0d96" at bounding box center [574, 581] width 104 height 8
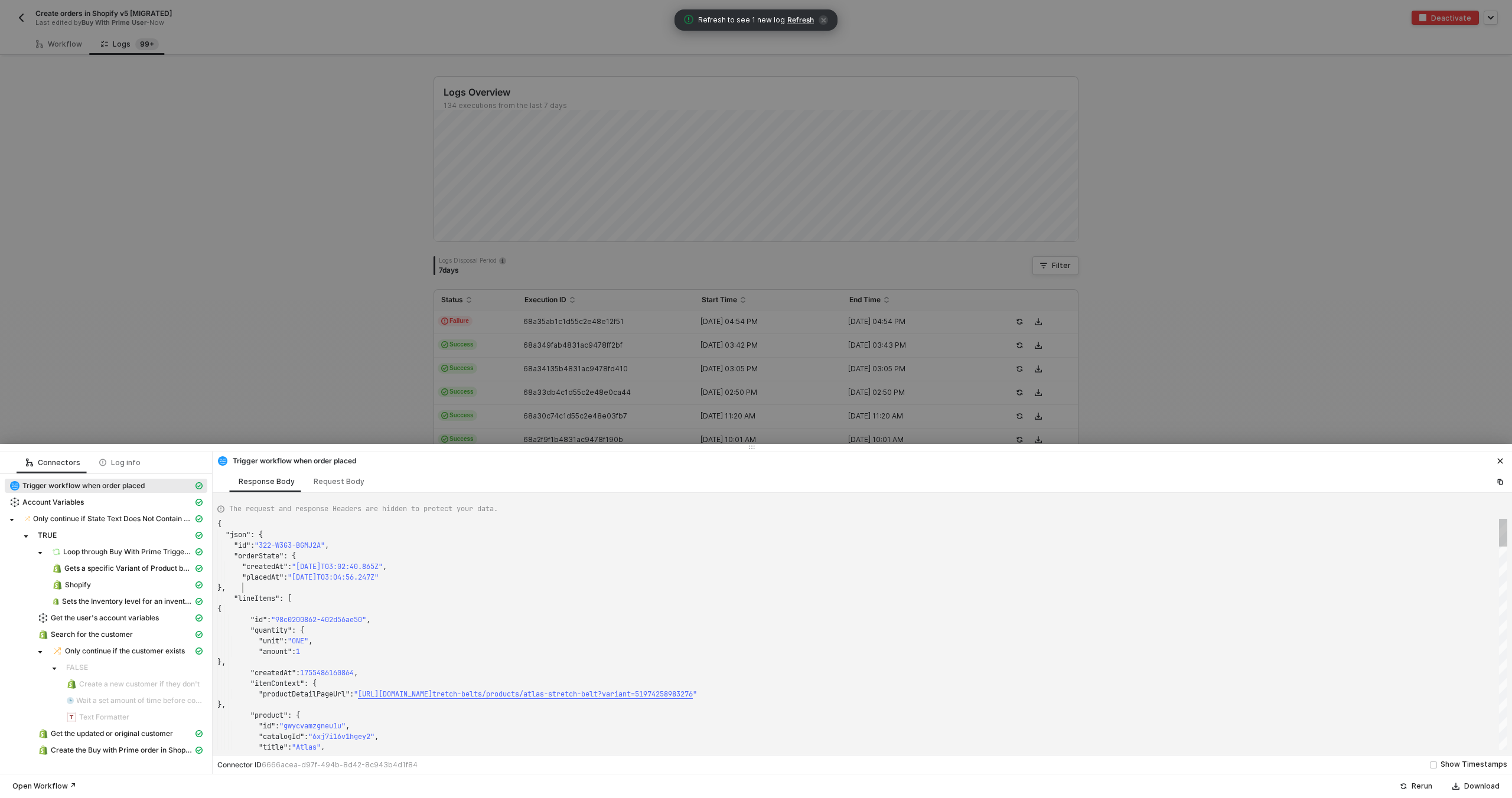
click at [575, 588] on div "}," at bounding box center [862, 588] width 1290 height 11
type textarea "{ "json": { "id": "322-2VMK-T2V4FC", "orderState": { "createdAt": "2025-08-18T0…"
type textarea "322-KQE8-NNDXUK"
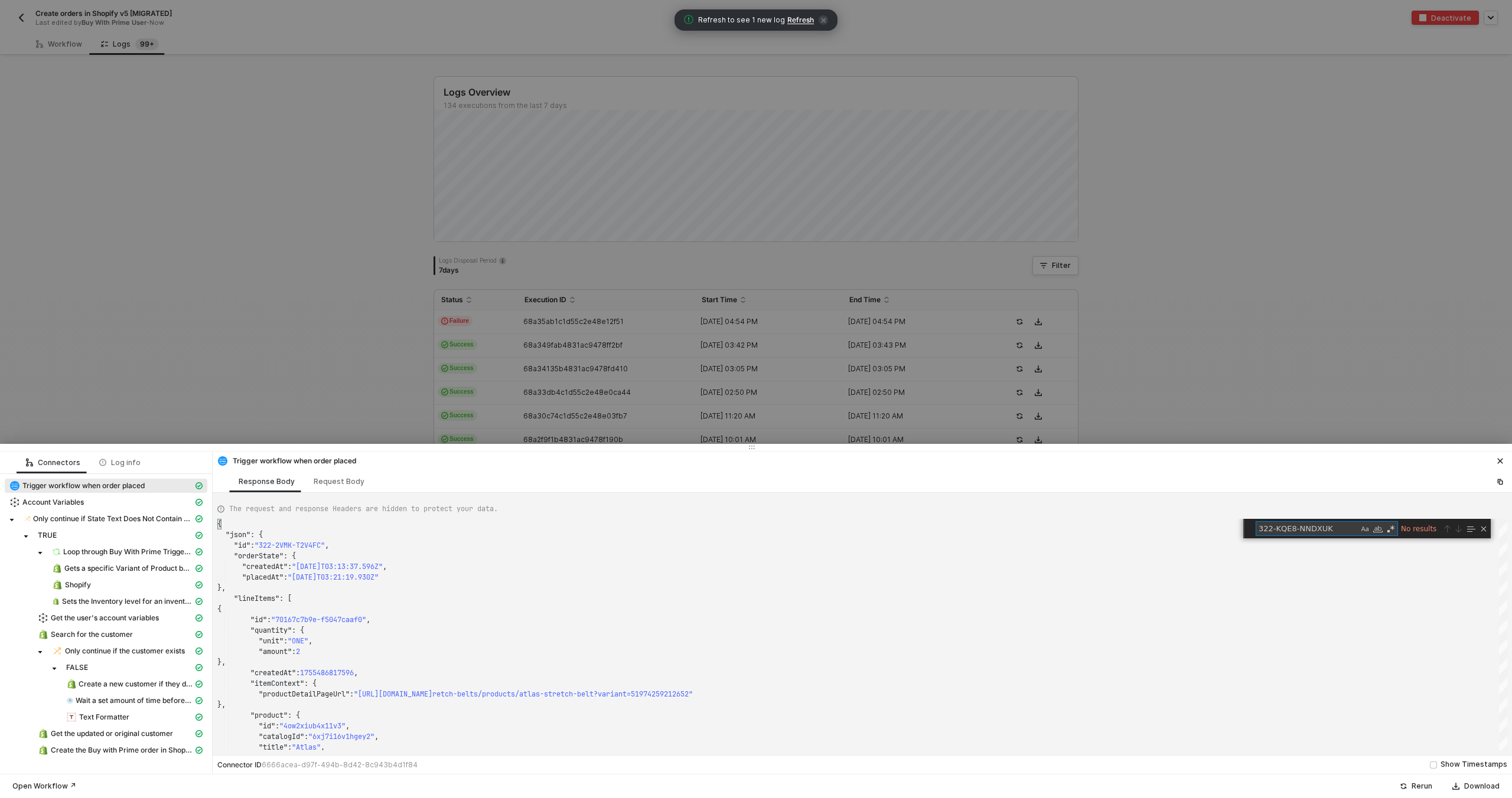
click at [639, 380] on div at bounding box center [756, 399] width 1512 height 798
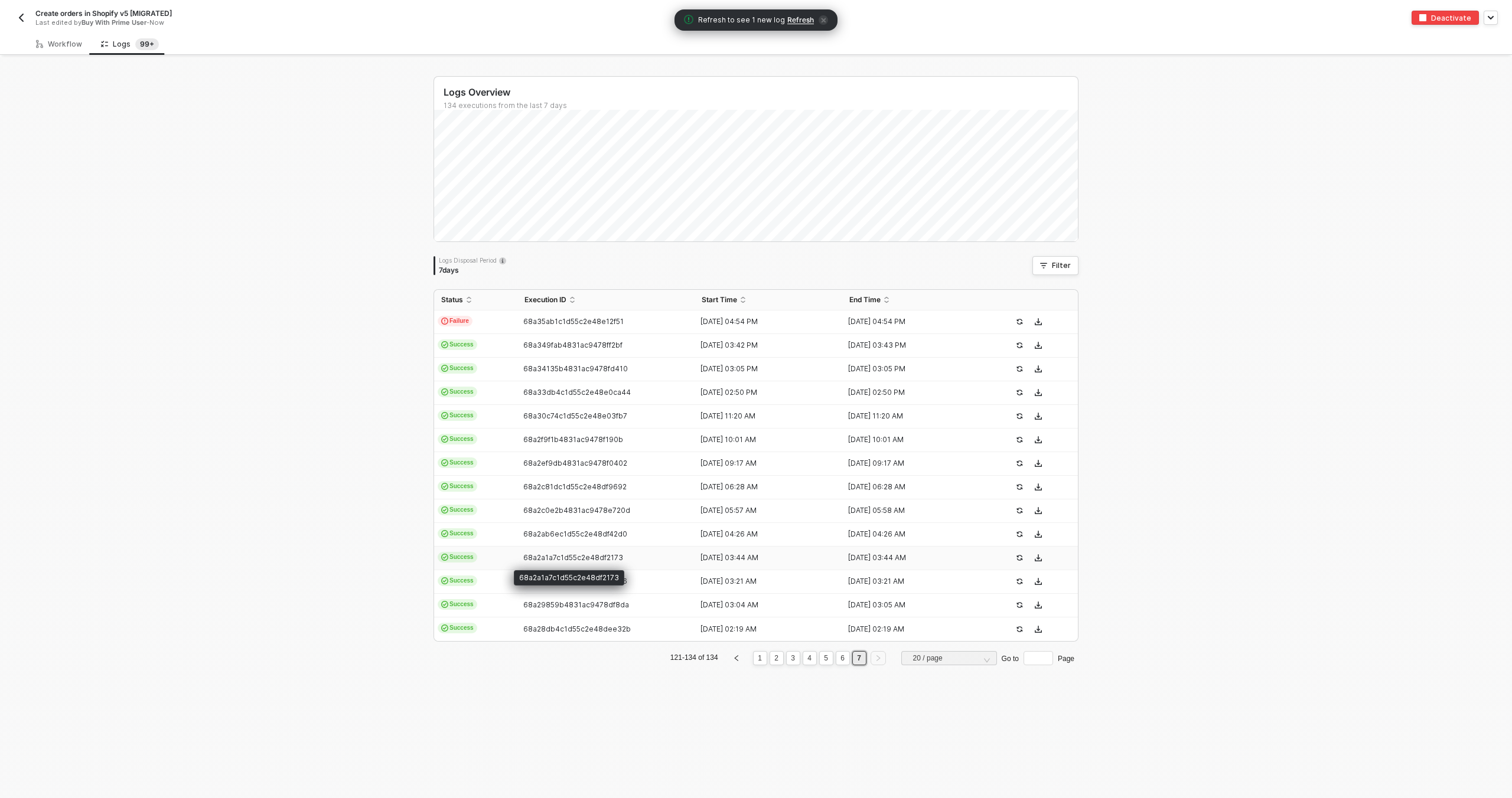
click at [585, 555] on span "68a2a1a7c1d55c2e48df2173" at bounding box center [573, 557] width 100 height 8
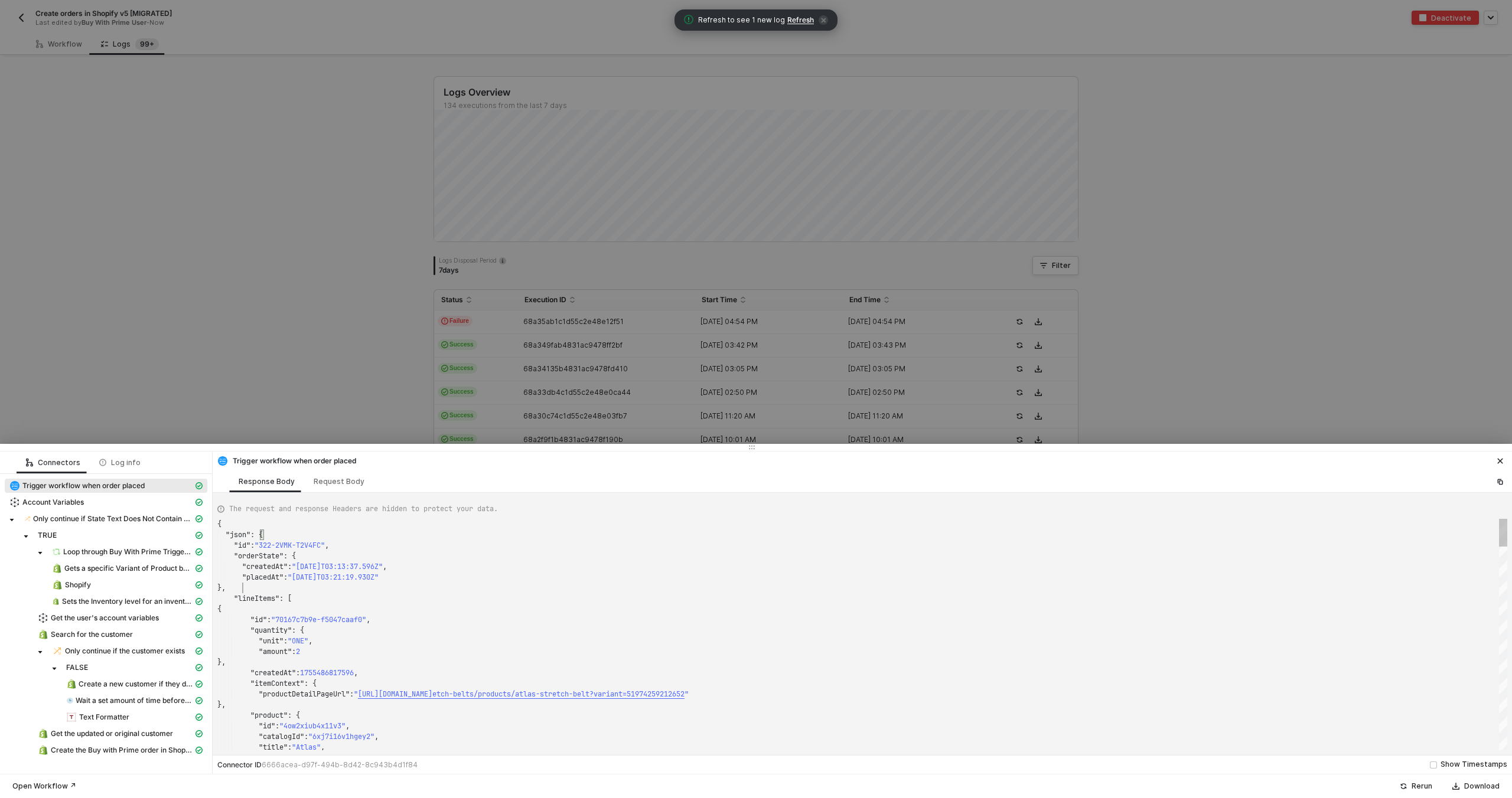
click at [565, 589] on div "}," at bounding box center [862, 588] width 1290 height 11
type textarea "{ "json": { "id": "322-HCFY-USAZH2", "orderState": { "createdAt": "2025-08-17T1…"
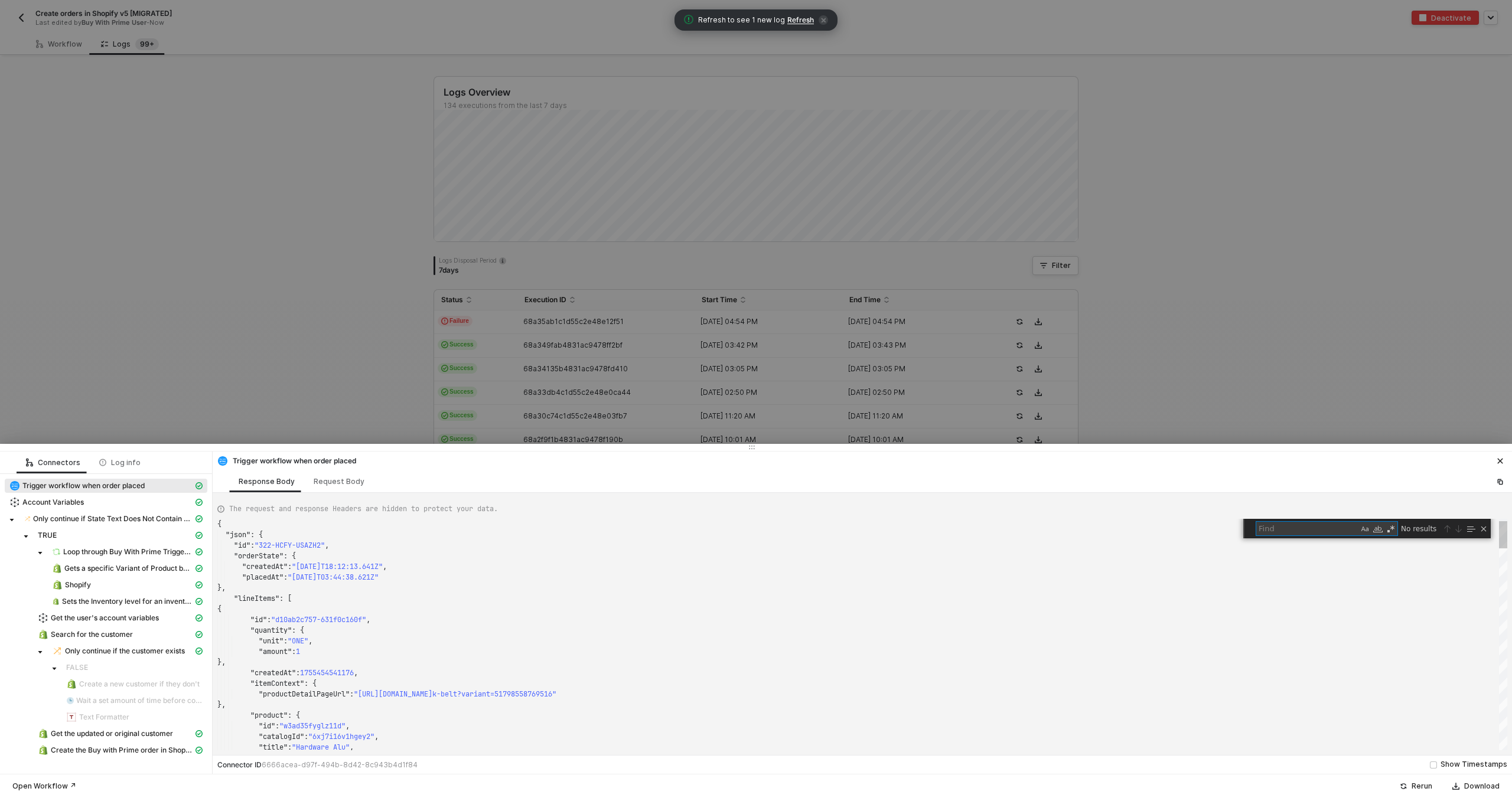
scroll to position [106, 0]
type textarea "322-KQE8-NNDXUK"
drag, startPoint x: 659, startPoint y: 356, endPoint x: 653, endPoint y: 383, distance: 27.7
click at [659, 356] on div at bounding box center [756, 399] width 1512 height 798
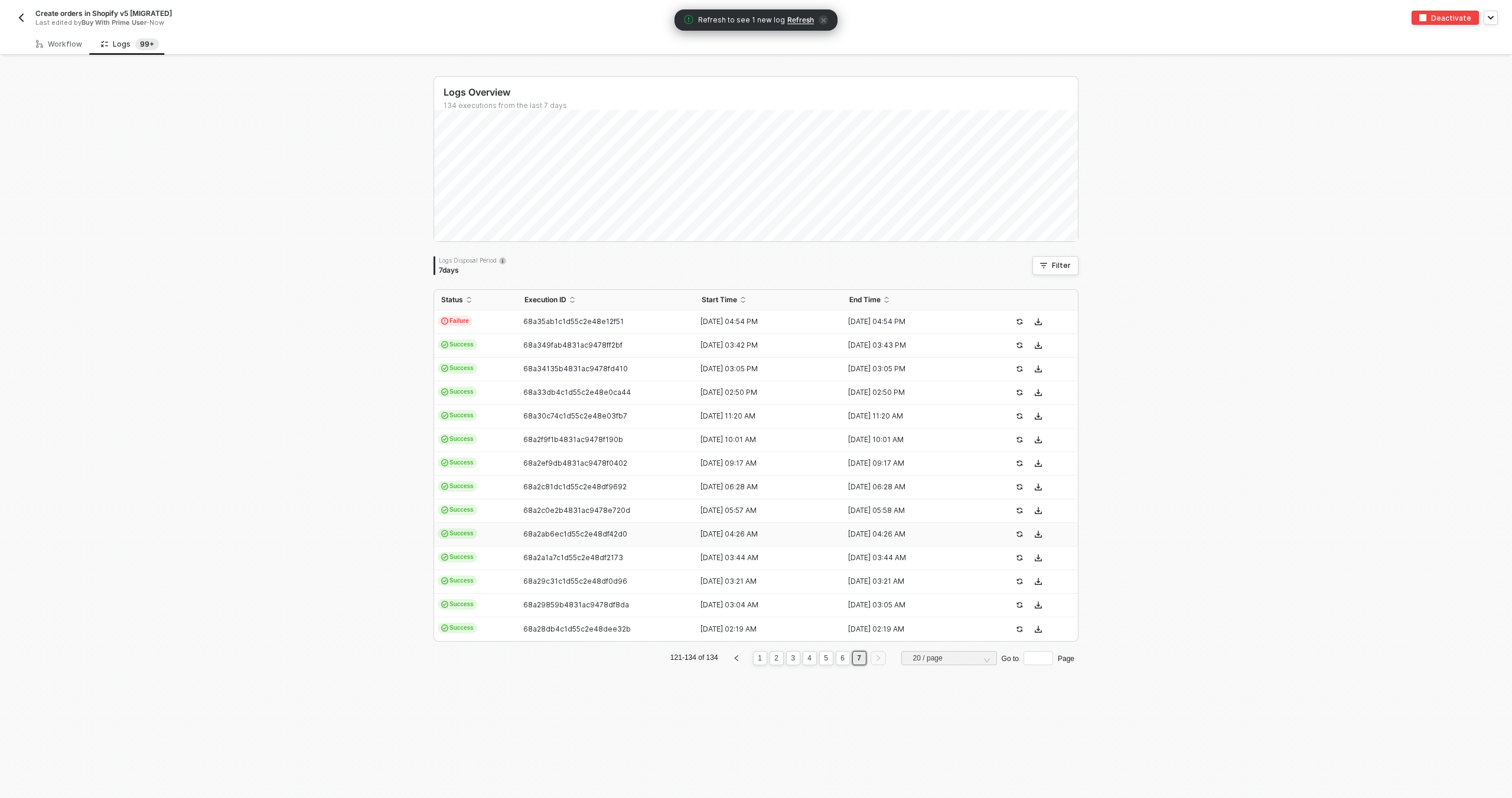
click at [588, 527] on td "68a2ab6ec1d55c2e48df42d0" at bounding box center [606, 535] width 177 height 24
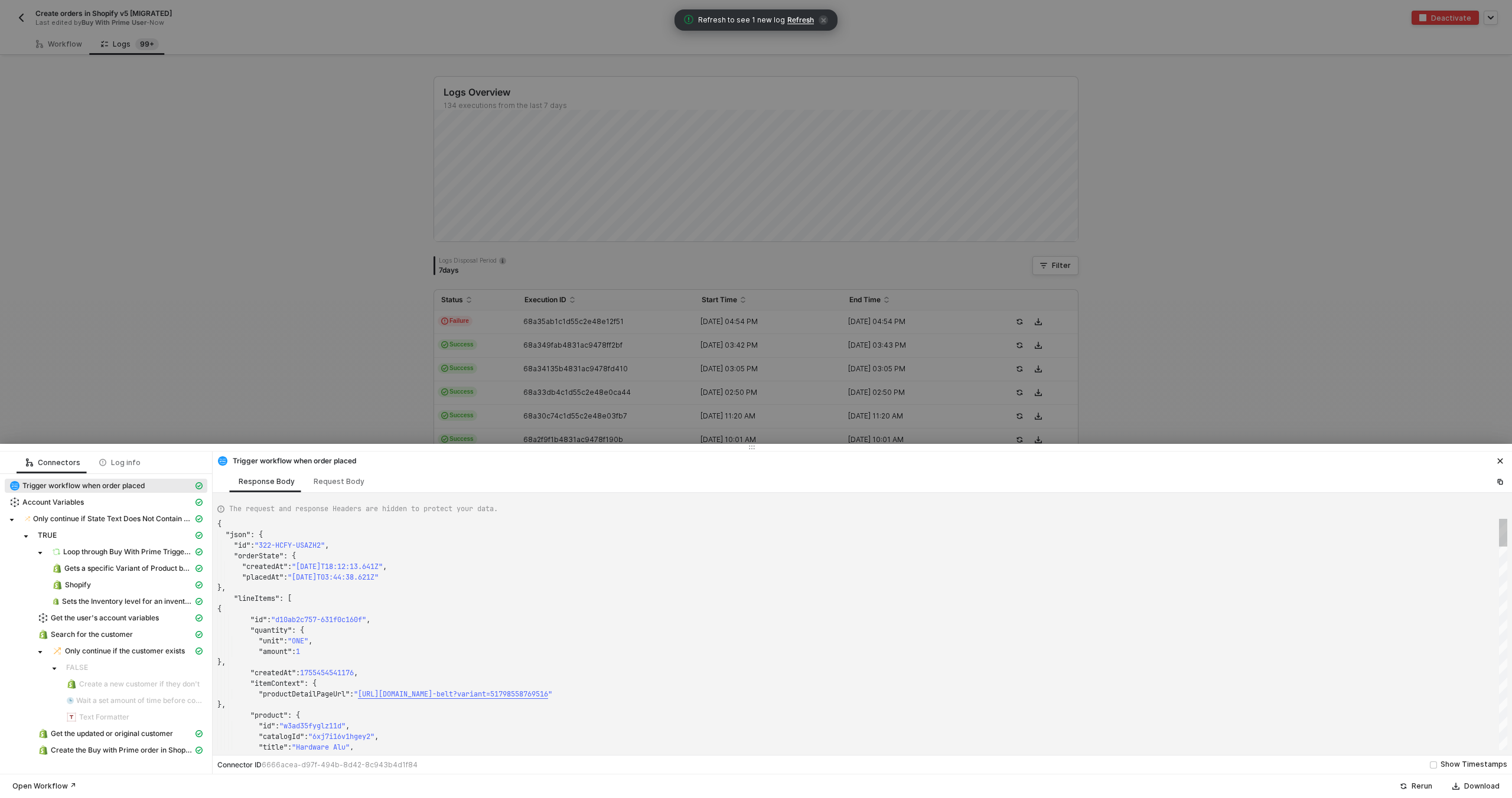
click at [562, 555] on div ""orderState" : {" at bounding box center [862, 556] width 1290 height 11
type textarea "{ "json": { "id": "322-JJPM-B6PS89", "orderState": { "createdAt": "2025-08-18T0…"
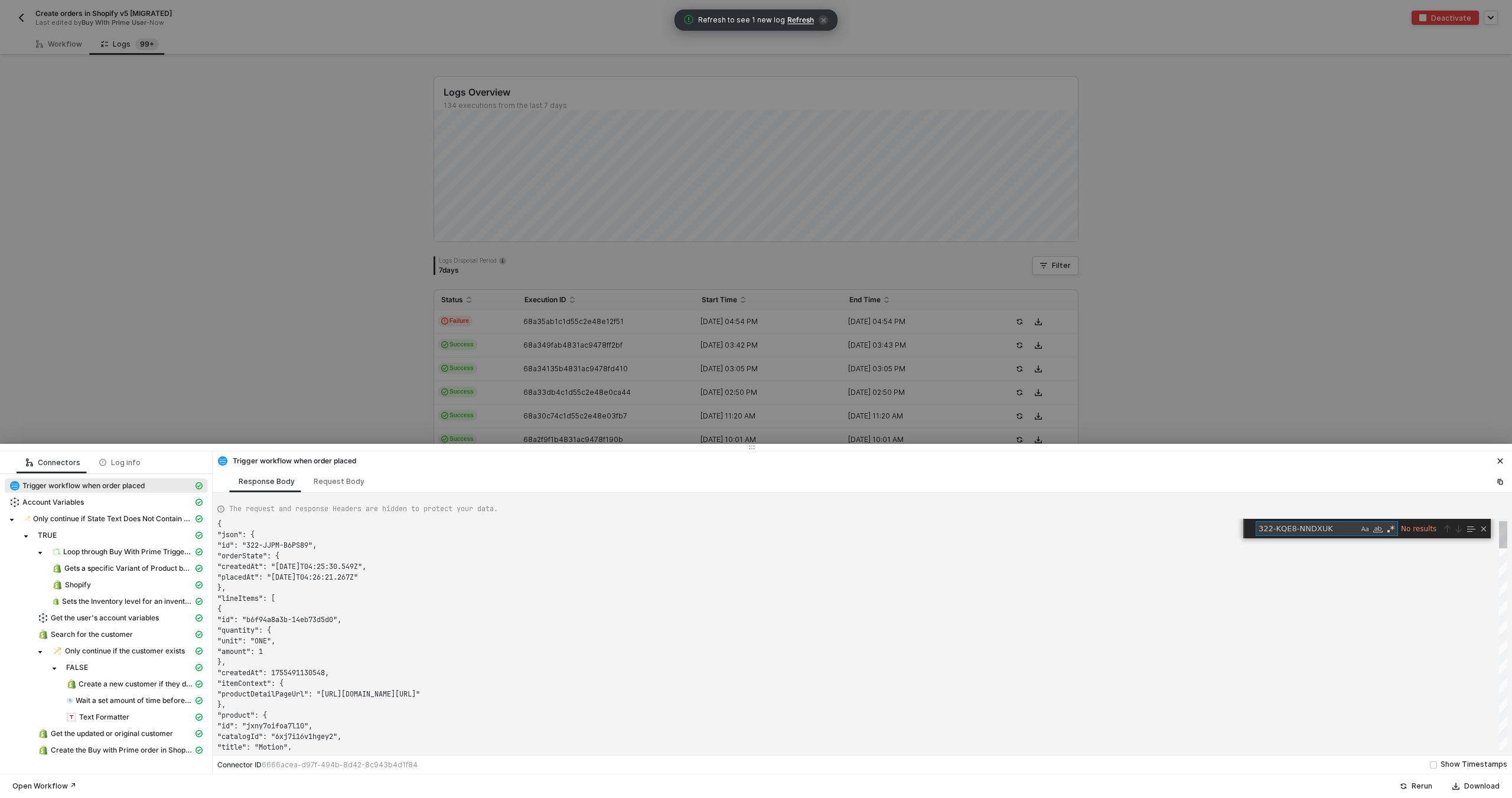
scroll to position [106, 0]
type textarea "322-KQE8-NNDXUK"
click at [552, 409] on div at bounding box center [756, 399] width 1512 height 798
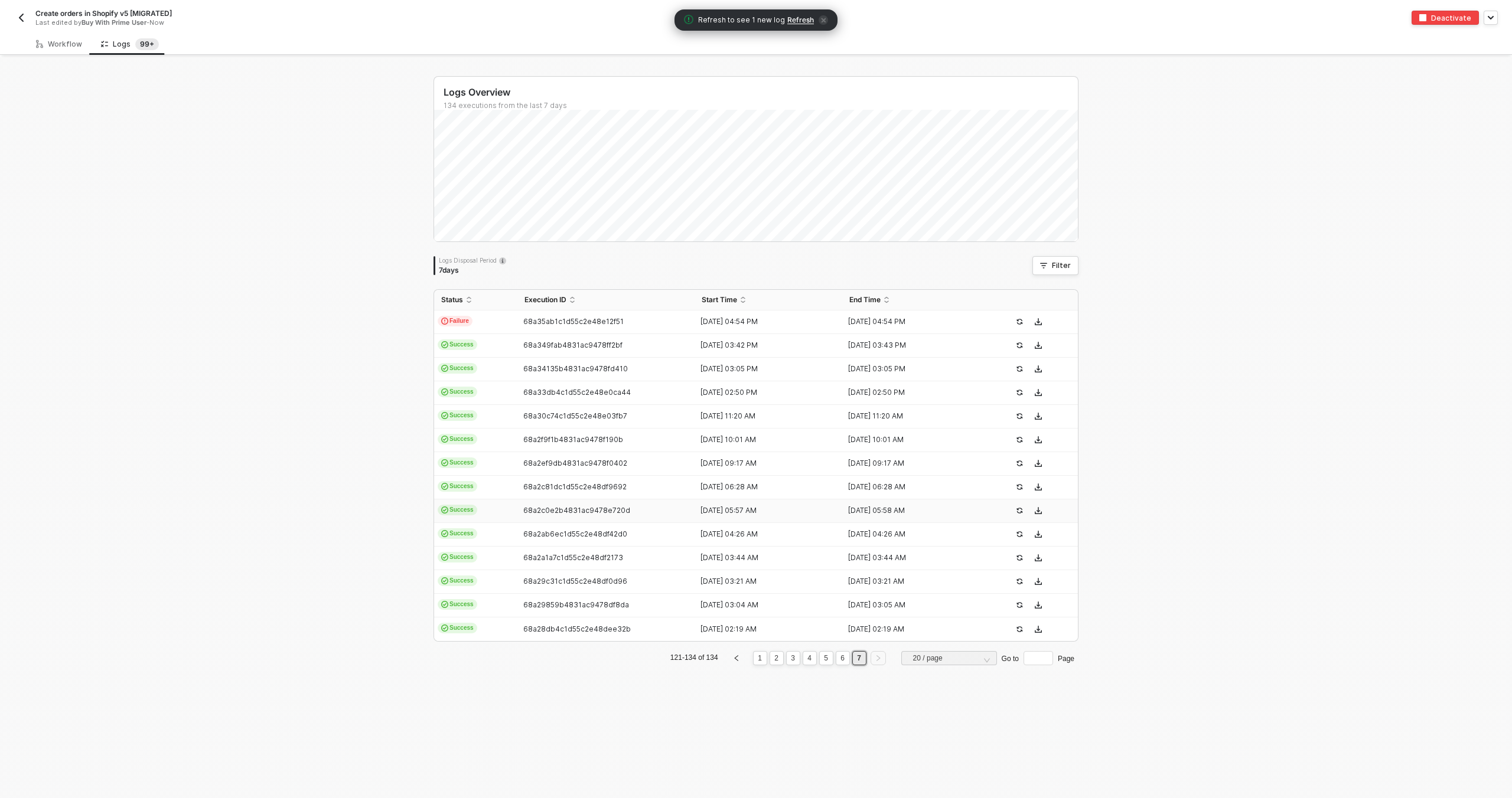
click at [505, 514] on td "Success" at bounding box center [476, 511] width 84 height 24
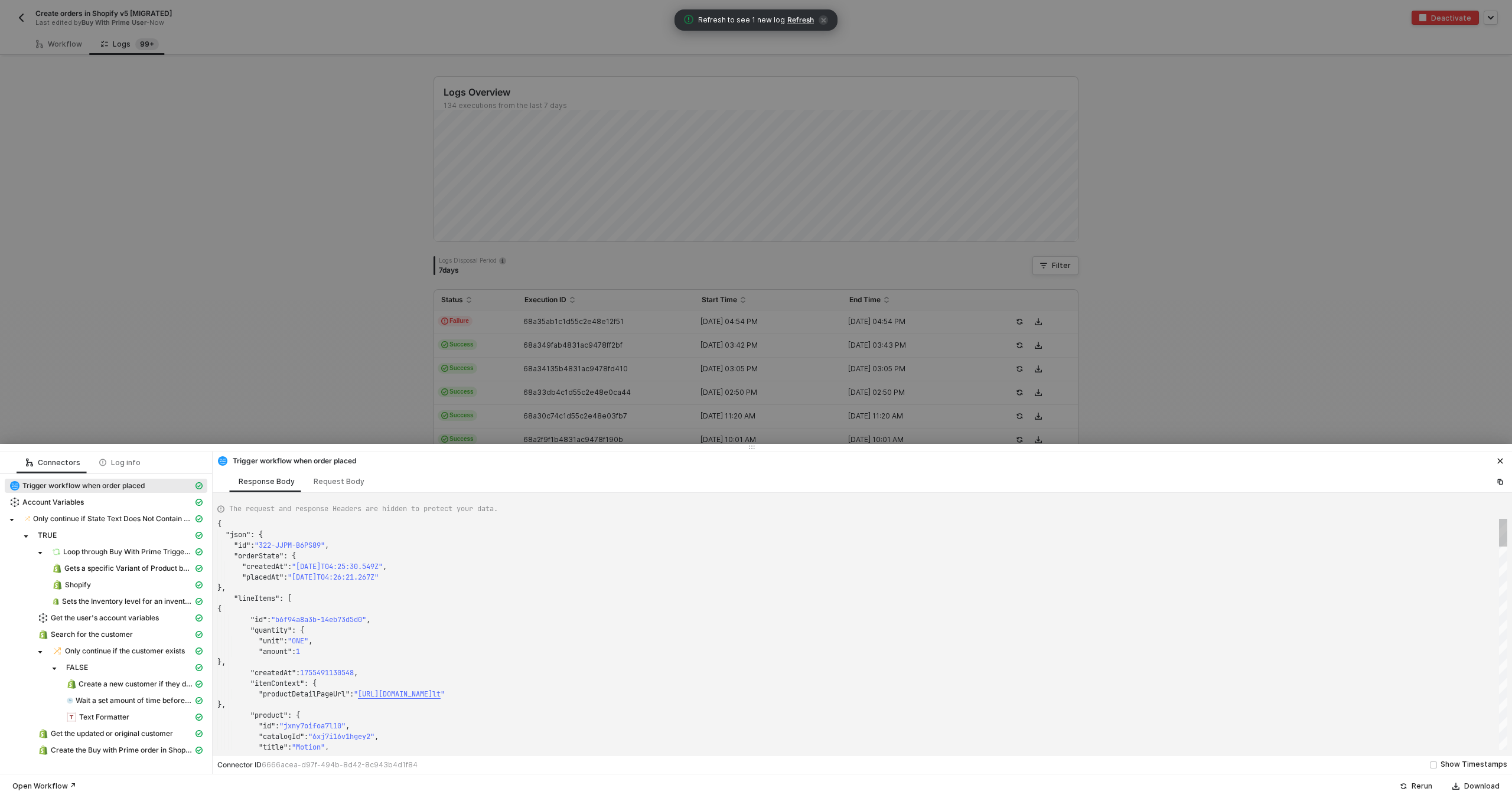
type textarea "{ "json": { "id": "322-C4AC-PM287P", "orderState": { "createdAt": "2025-08-18T0…"
click at [467, 608] on div "{" at bounding box center [862, 609] width 1290 height 11
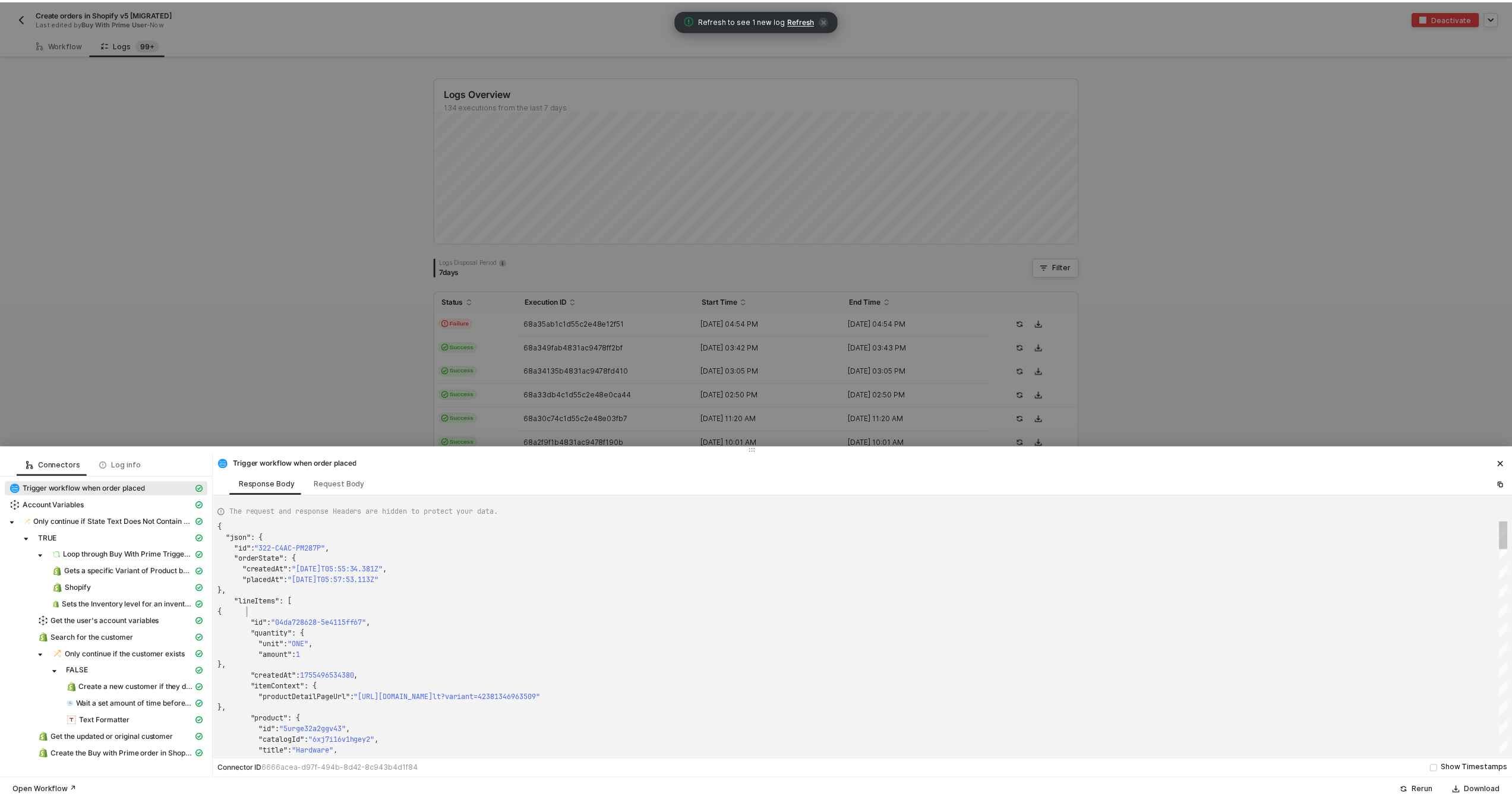
scroll to position [86, 30]
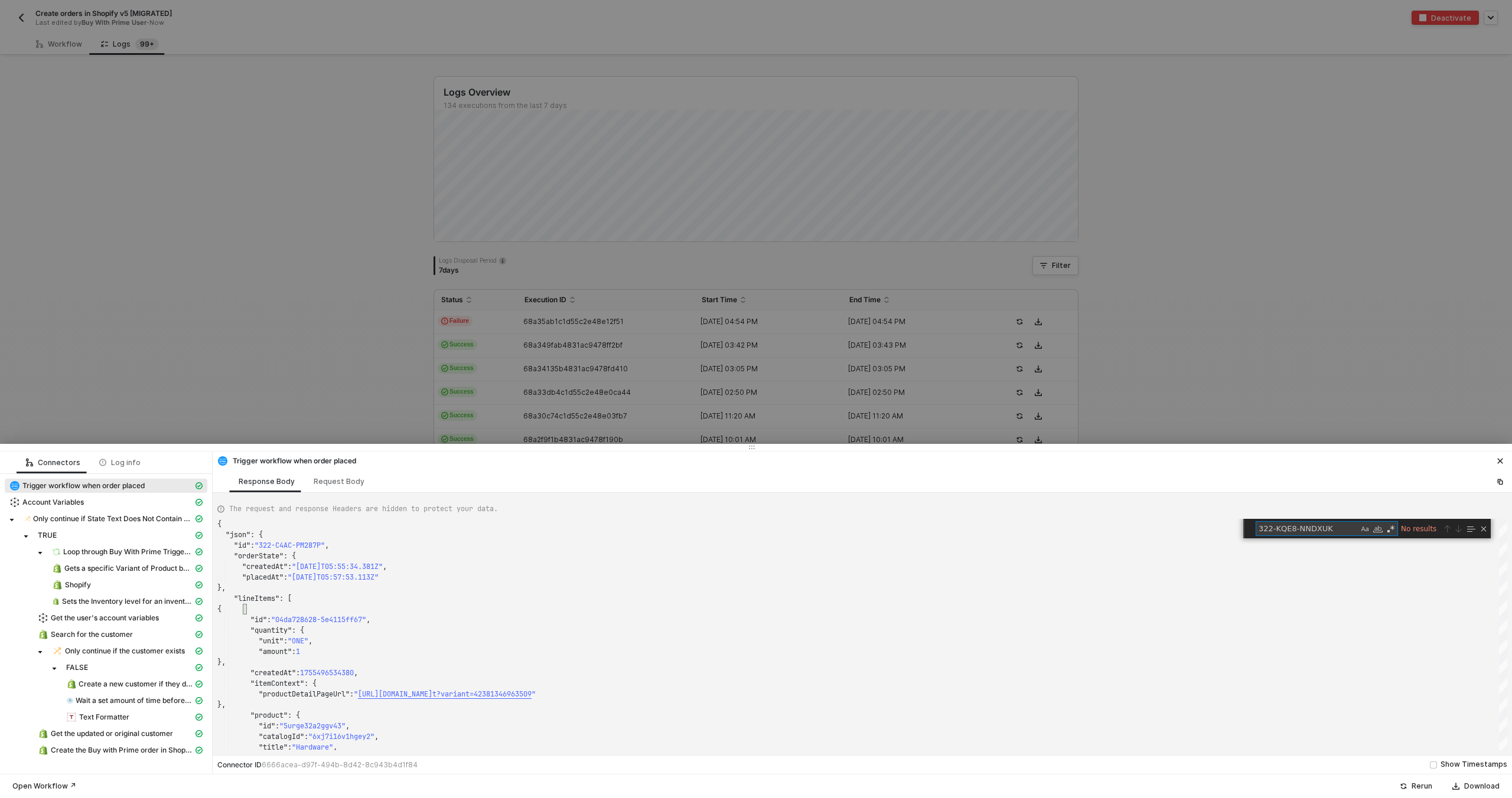
type textarea "322-KQE8-NNDXUK"
click at [556, 359] on div at bounding box center [756, 399] width 1512 height 798
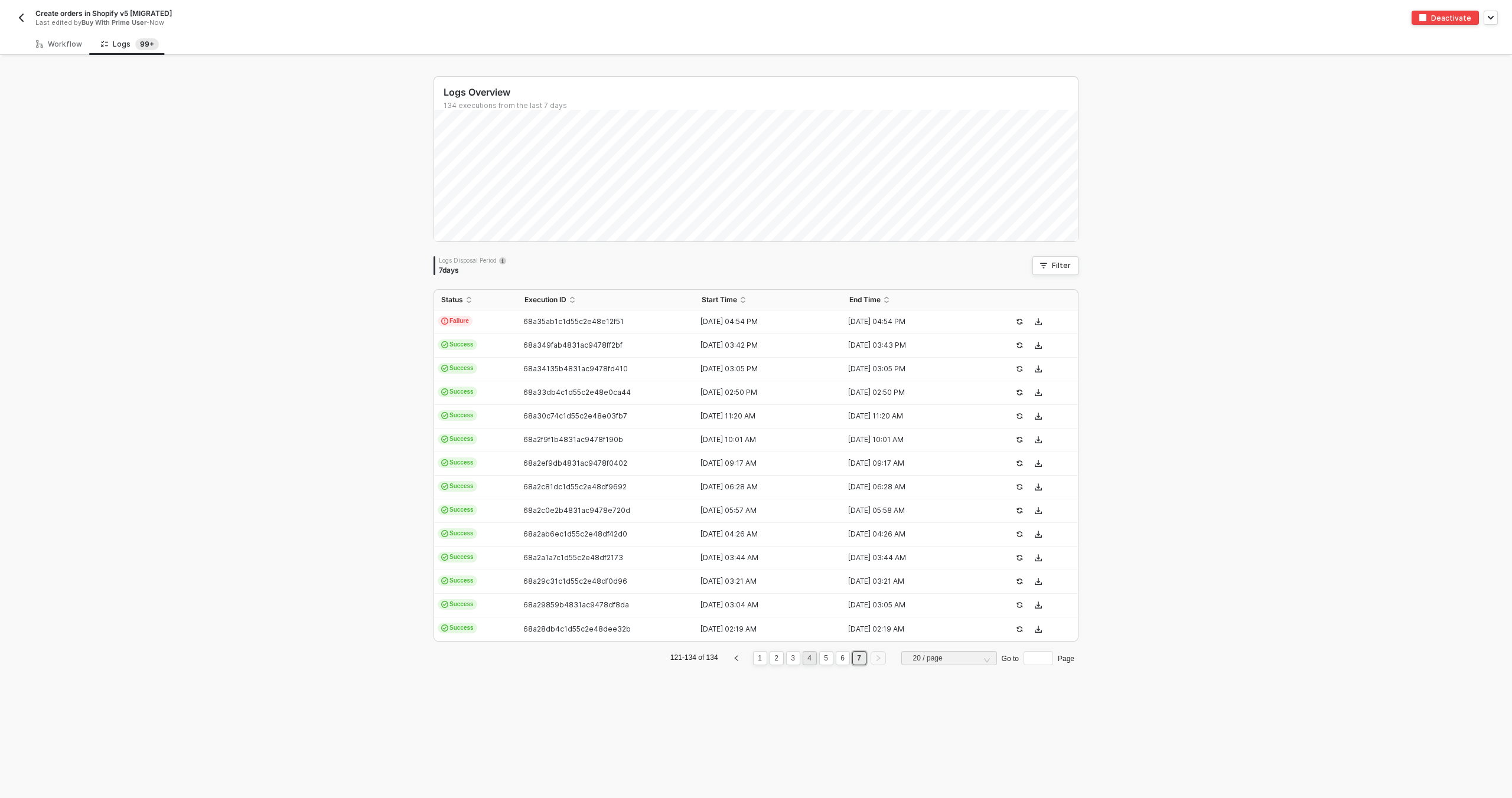
click at [803, 658] on link "4" at bounding box center [808, 658] width 11 height 13
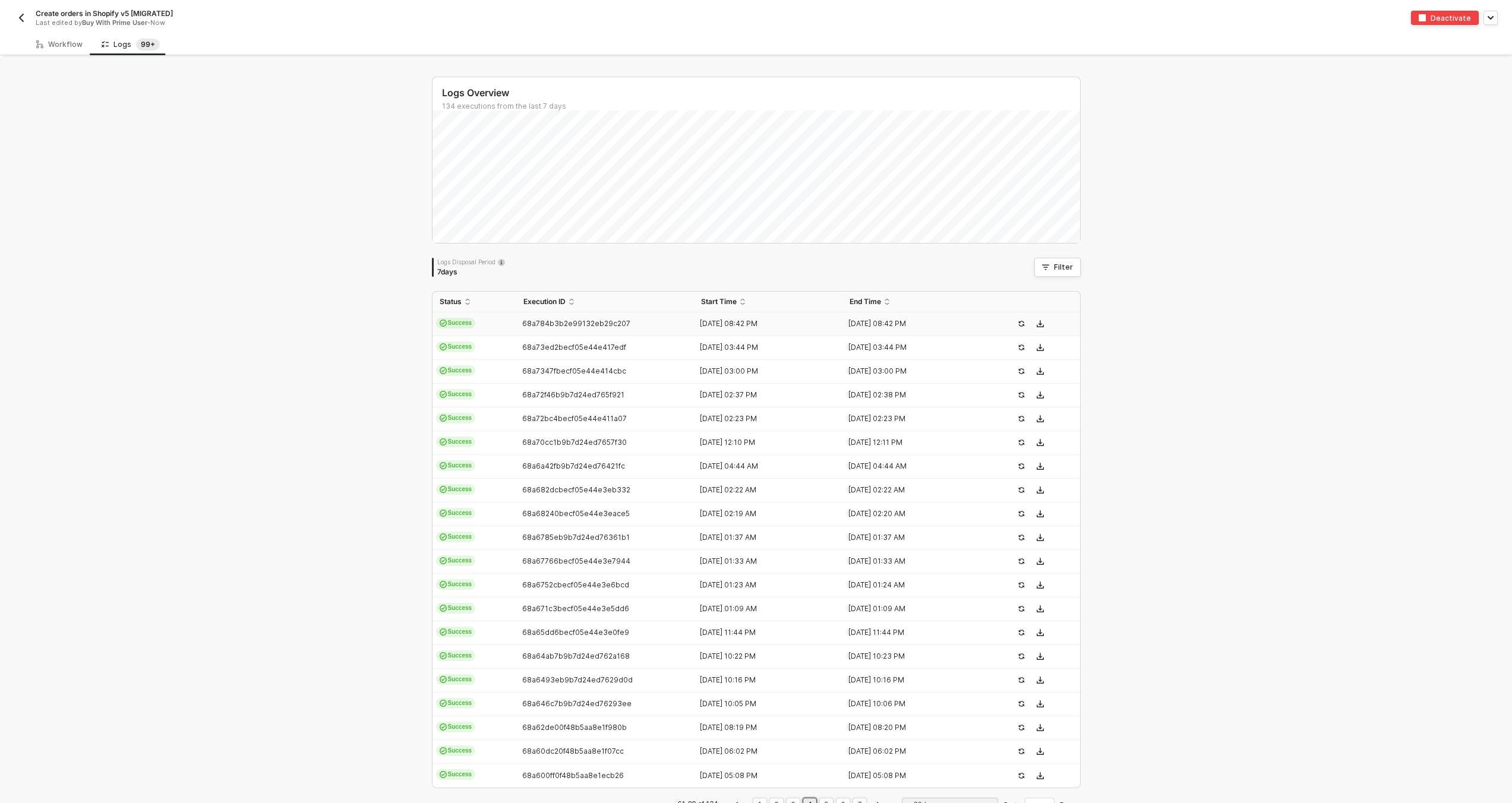
click at [580, 326] on span "68a784b3b2e99132eb29c207" at bounding box center [575, 323] width 108 height 8
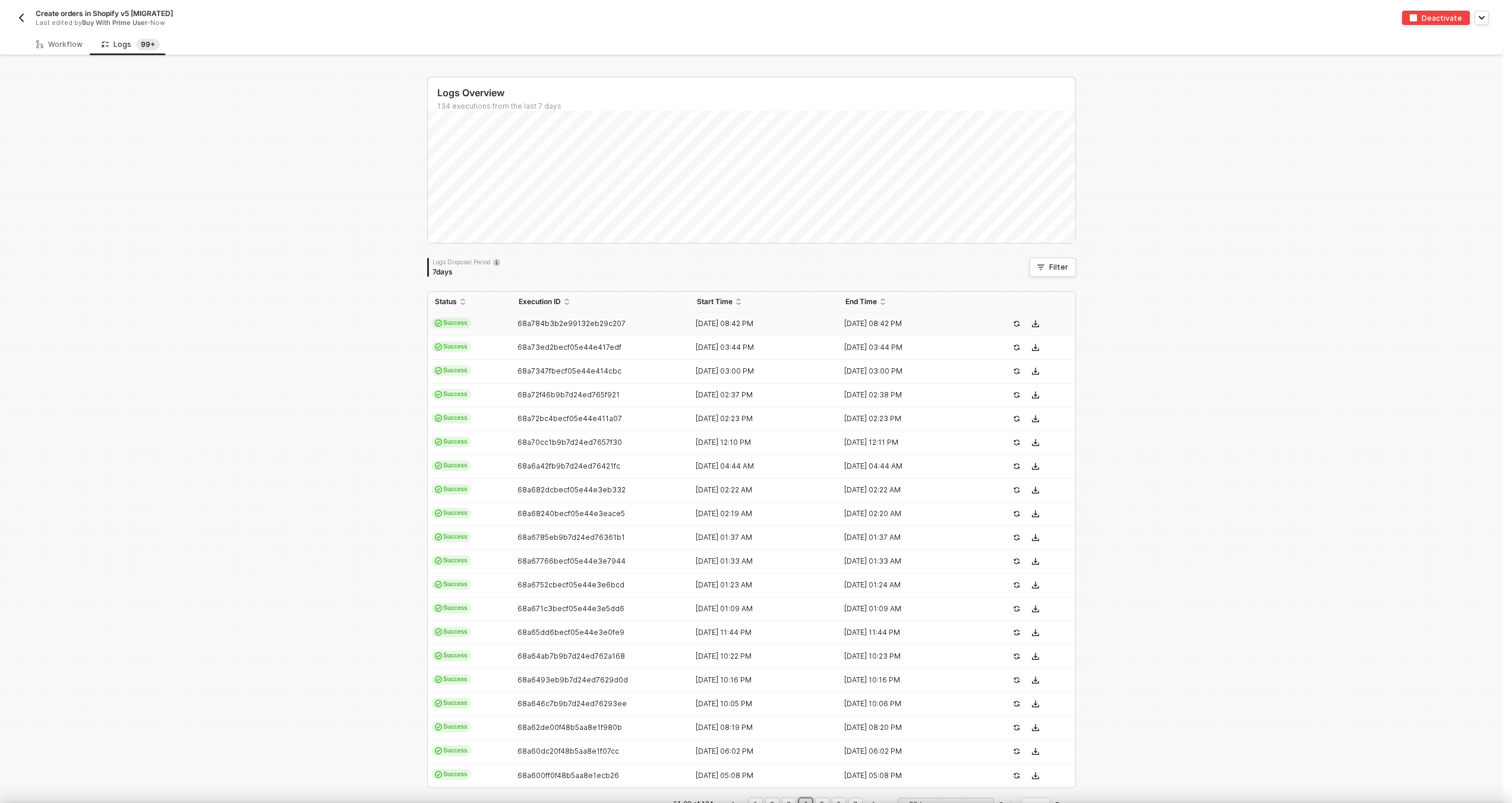
scroll to position [107, 0]
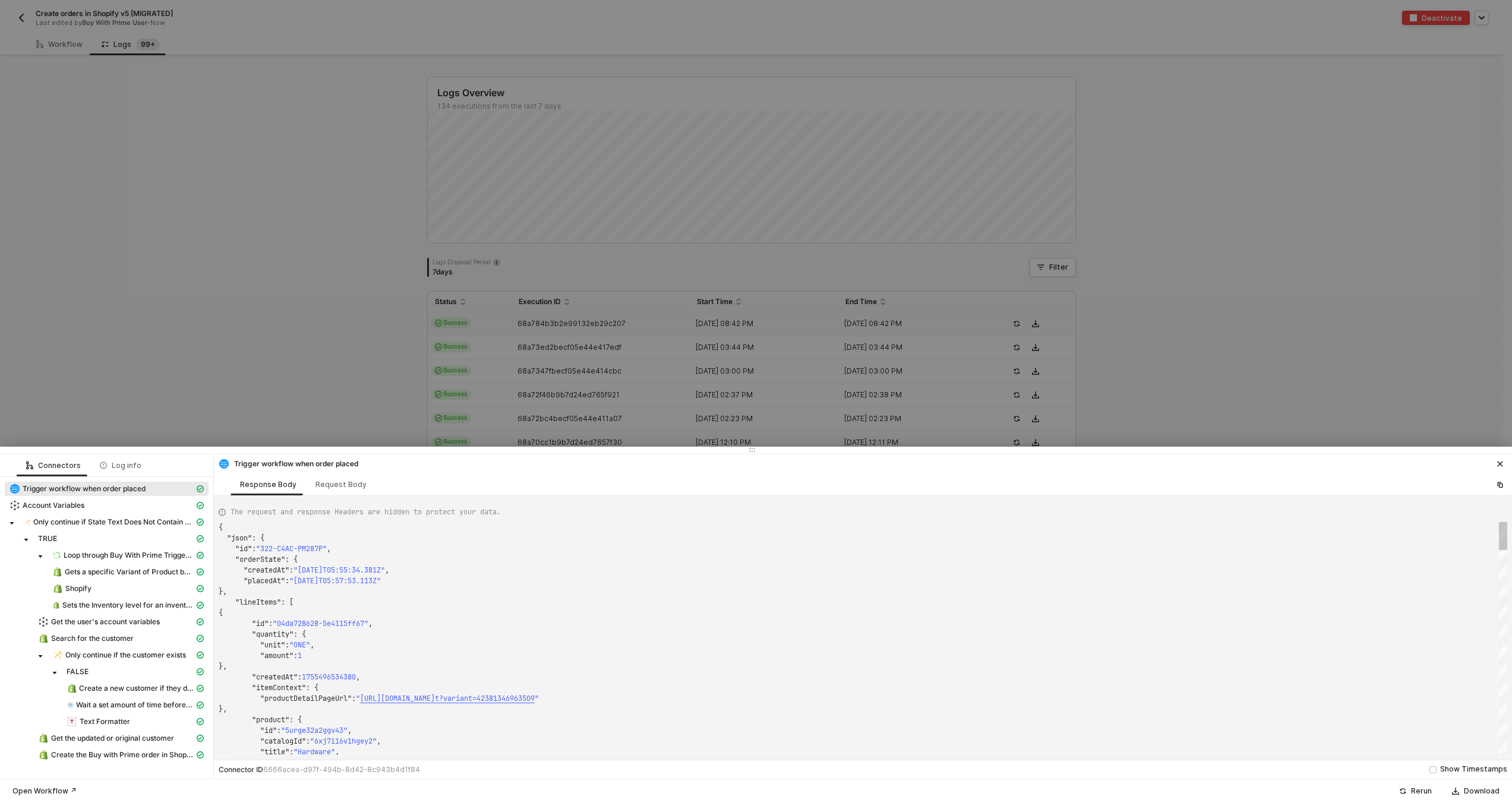
type textarea ""quantity": { "unit": "ONE", "amount": 1 }, "createdAt": 1755496534380, "itemCo…"
click at [511, 669] on div "}," at bounding box center [863, 666] width 1288 height 11
type textarea "322-KQE8-NNDXUK"
click at [643, 353] on div at bounding box center [756, 401] width 1512 height 803
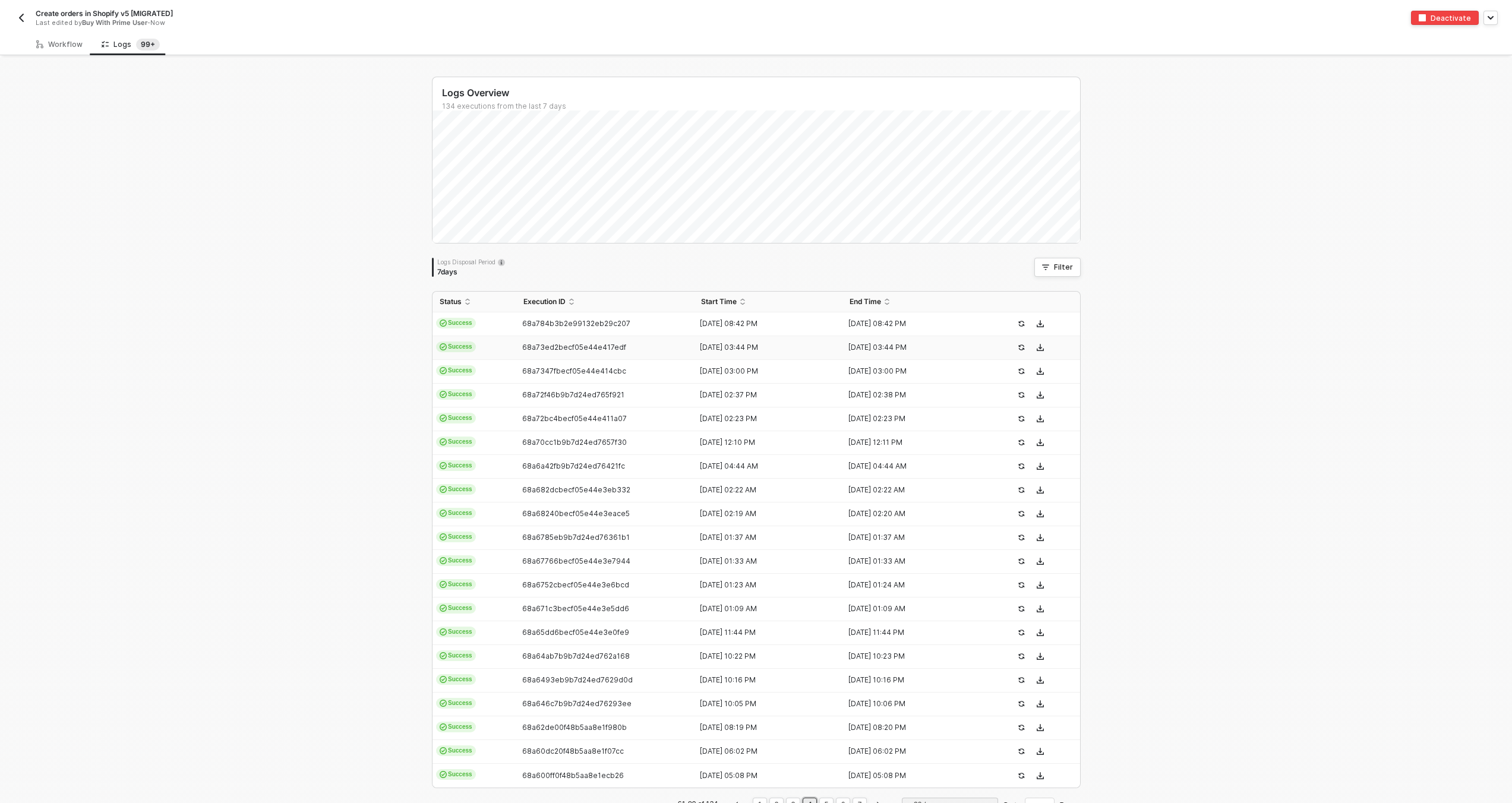
click at [646, 342] on div "68a73ed2becf05e44e417edf" at bounding box center [601, 347] width 169 height 9
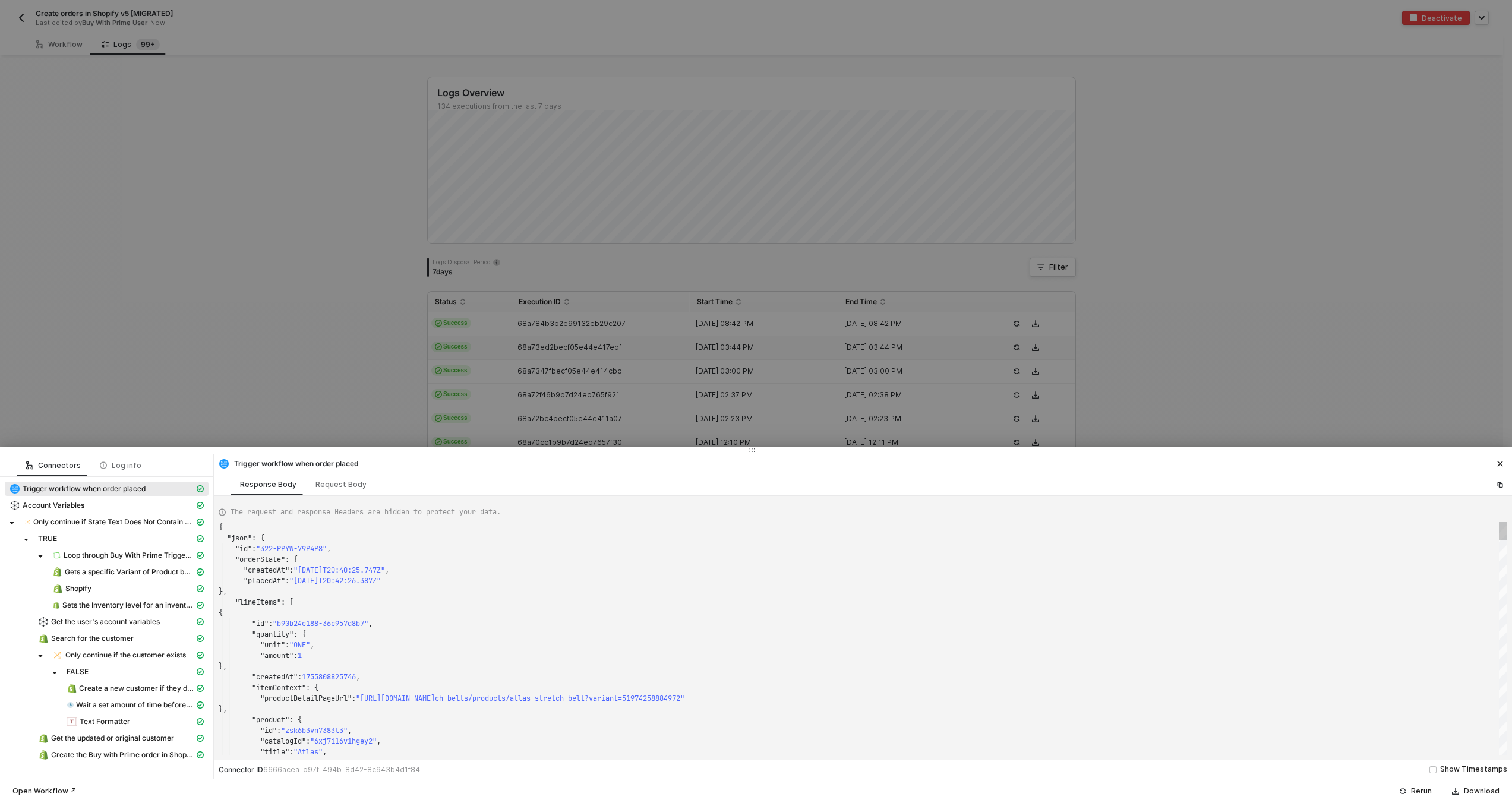
scroll to position [107, 0]
type textarea "{ "json": { "id": "322-NVZ9-WN7GTF", "orderState": { "createdAt": "[DATE]T15:43…"
type textarea "322-KQE8-NNDXUK"
click at [661, 374] on div at bounding box center [756, 401] width 1512 height 803
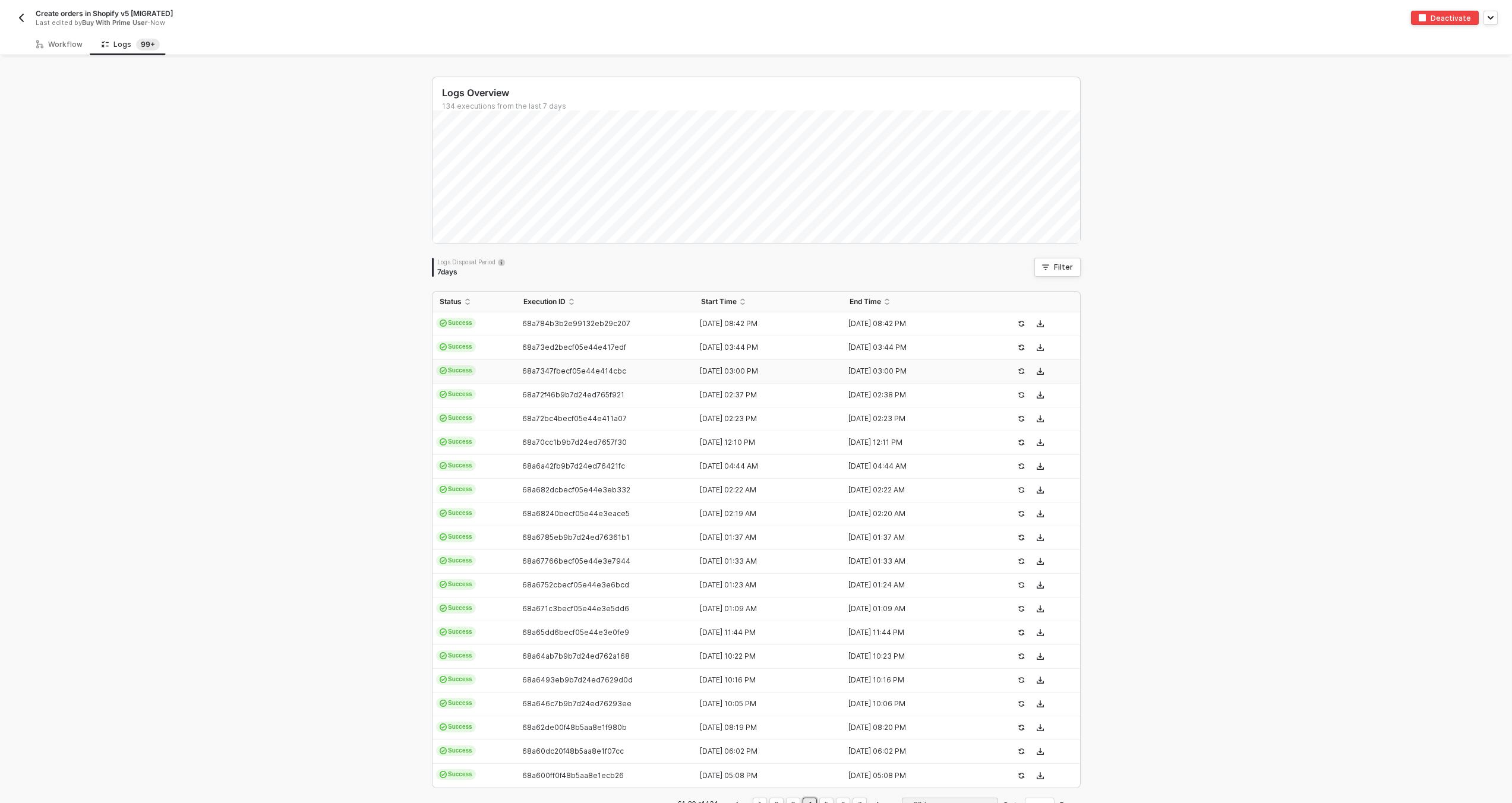
click at [665, 372] on div "68a7347fbecf05e44e414cbc" at bounding box center [601, 370] width 169 height 9
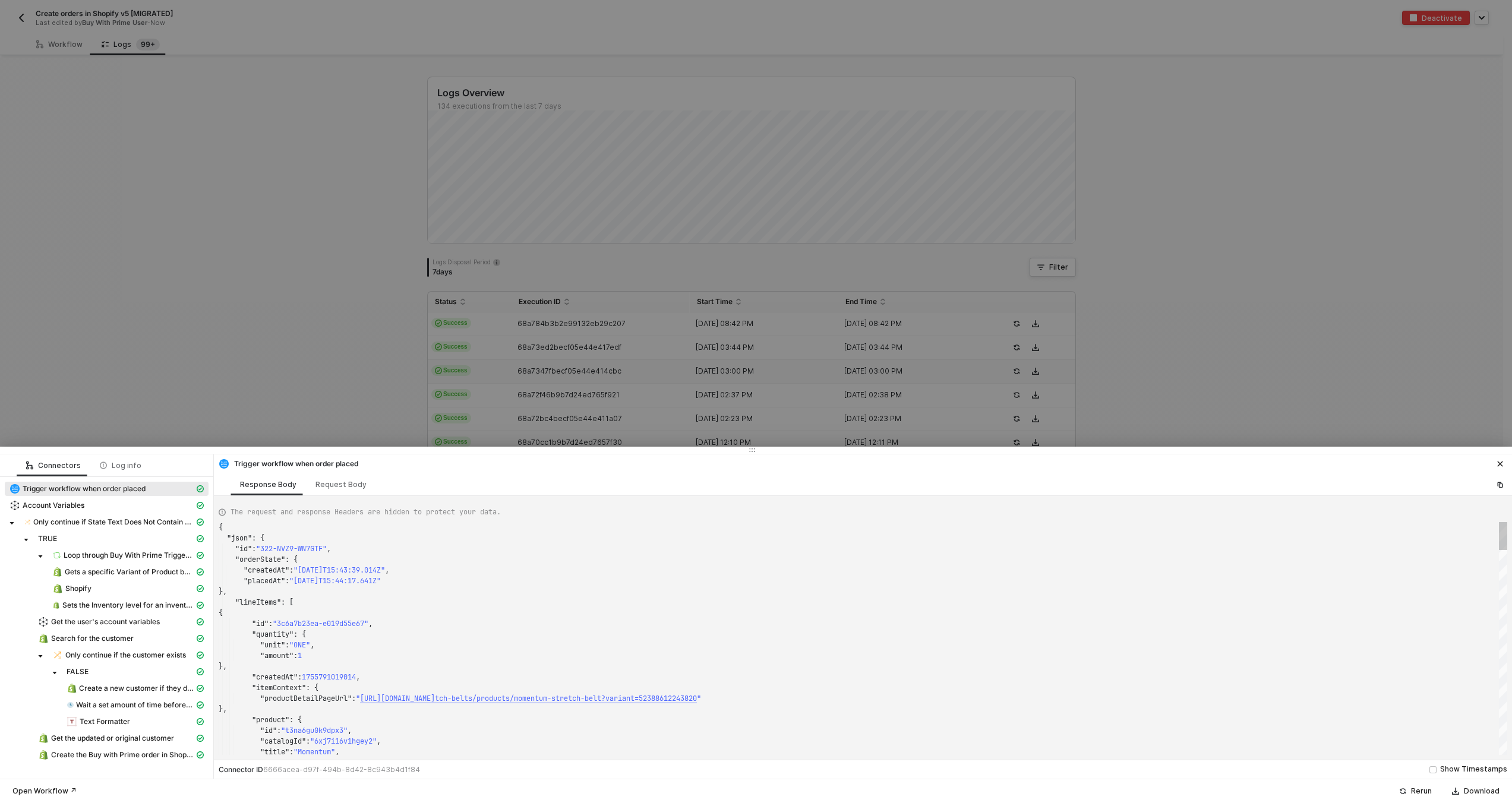
scroll to position [107, 0]
type textarea "{ "json": { "id": "322-T4UG-96NABC", "orderState": { "createdAt": "2025-08-21T1…"
click at [665, 384] on div at bounding box center [756, 401] width 1512 height 803
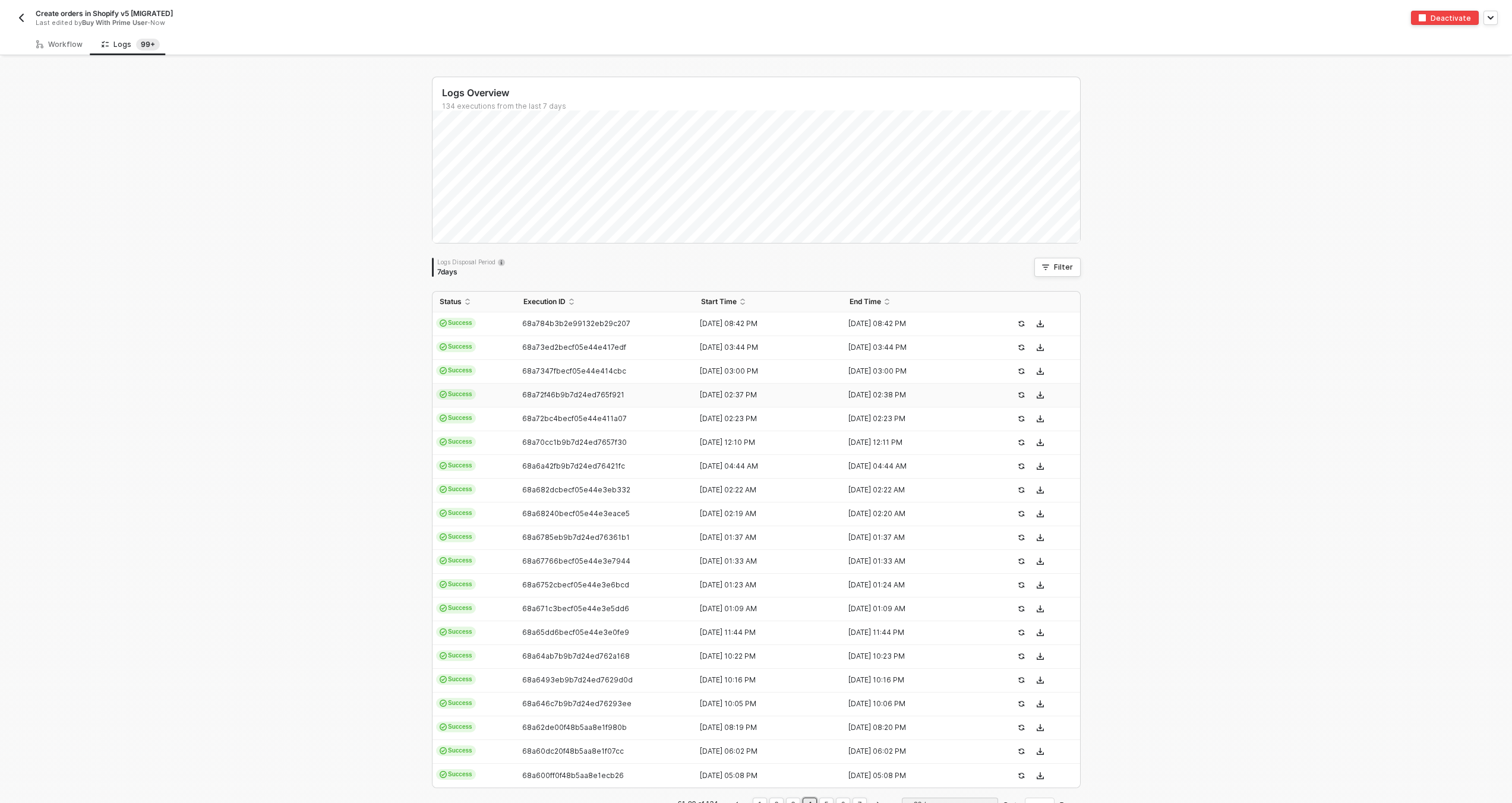
click at [665, 399] on div "68a72f46b9b7d24ed765f921" at bounding box center [601, 394] width 169 height 9
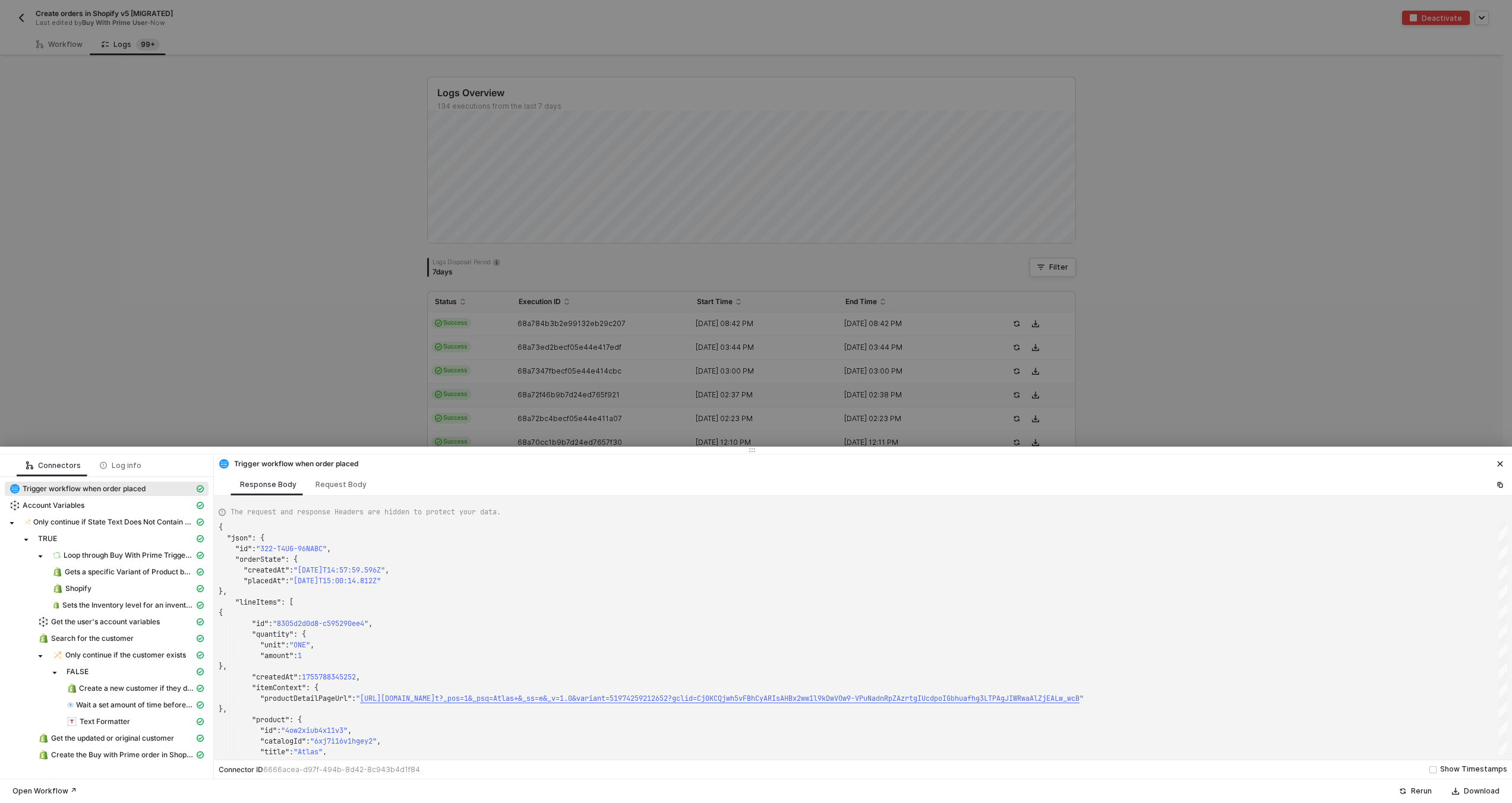
type textarea "{ "json": { "id": "322-TEF4-J3C8KG", "orderState": { "createdAt": "2025-08-21T1…"
click at [665, 399] on div at bounding box center [756, 401] width 1512 height 803
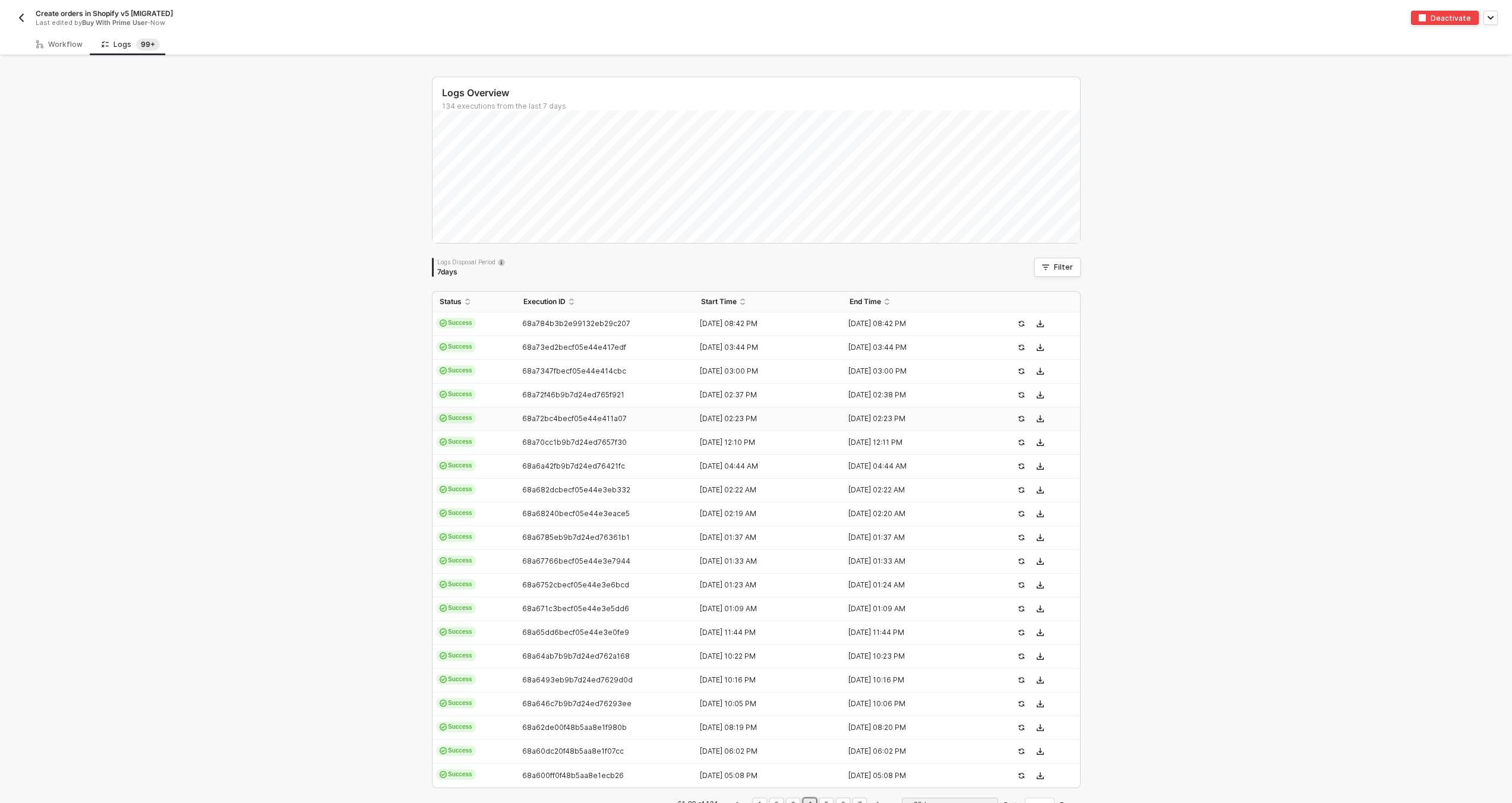
click at [653, 421] on div "68a72bc4becf05e44e411a07" at bounding box center [601, 418] width 169 height 9
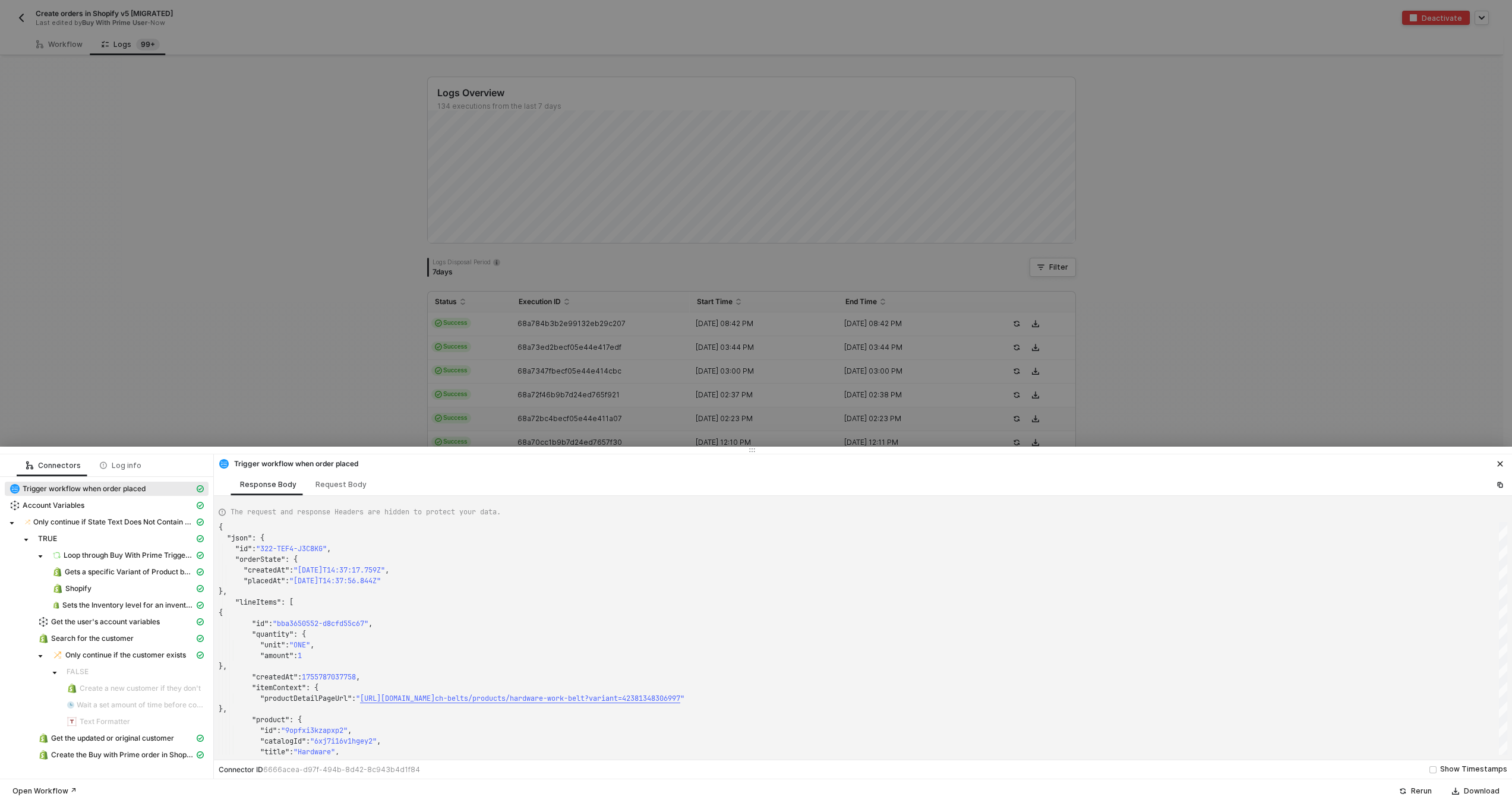
type textarea "{ "json": { "id": "322-JYBA-DRY356", "orderState": { "createdAt": "2025-08-21T1…"
click at [648, 425] on div at bounding box center [756, 401] width 1512 height 803
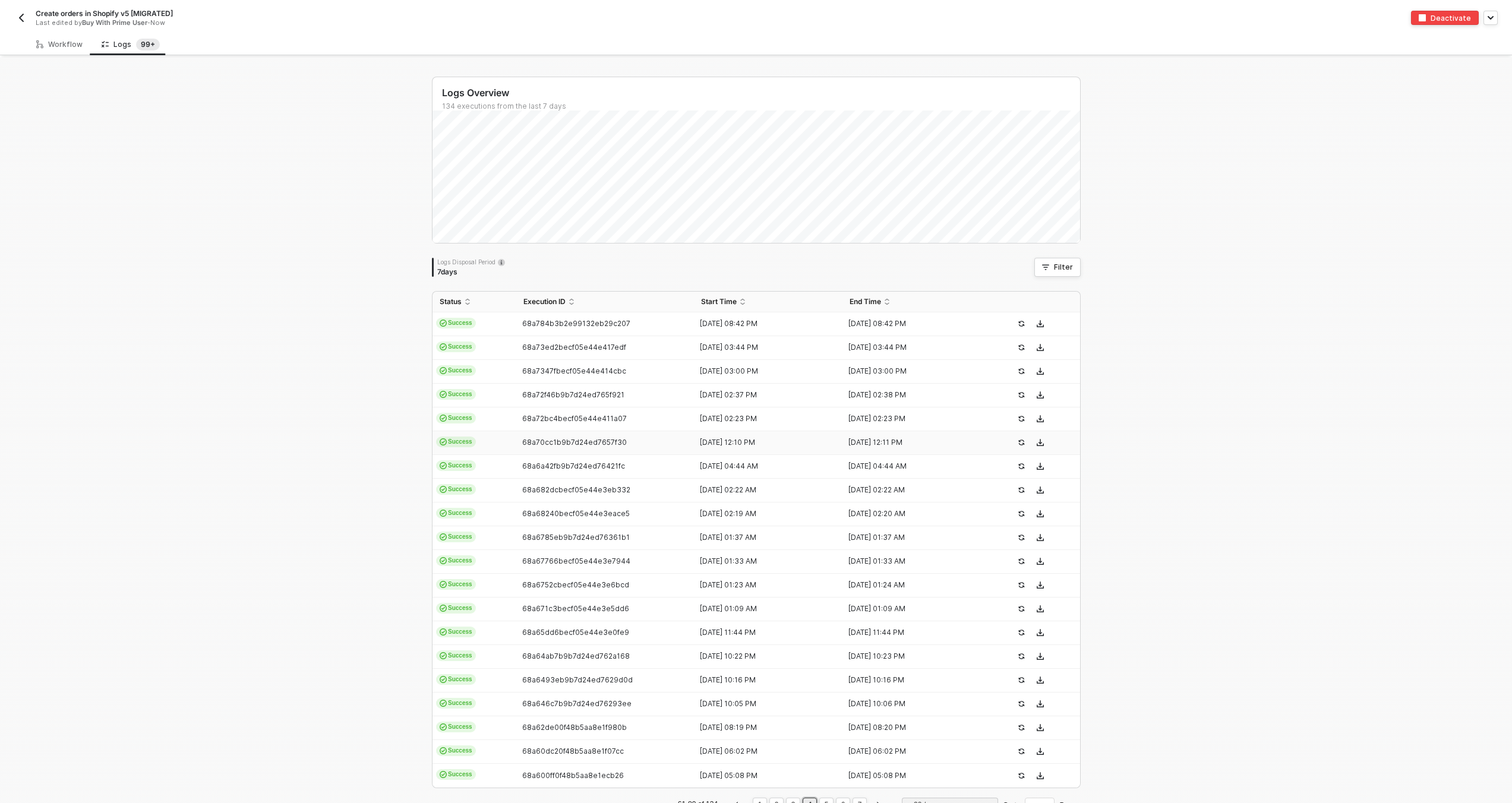
click at [652, 443] on div "68a70cc1b9b7d24ed7657f30" at bounding box center [601, 442] width 169 height 9
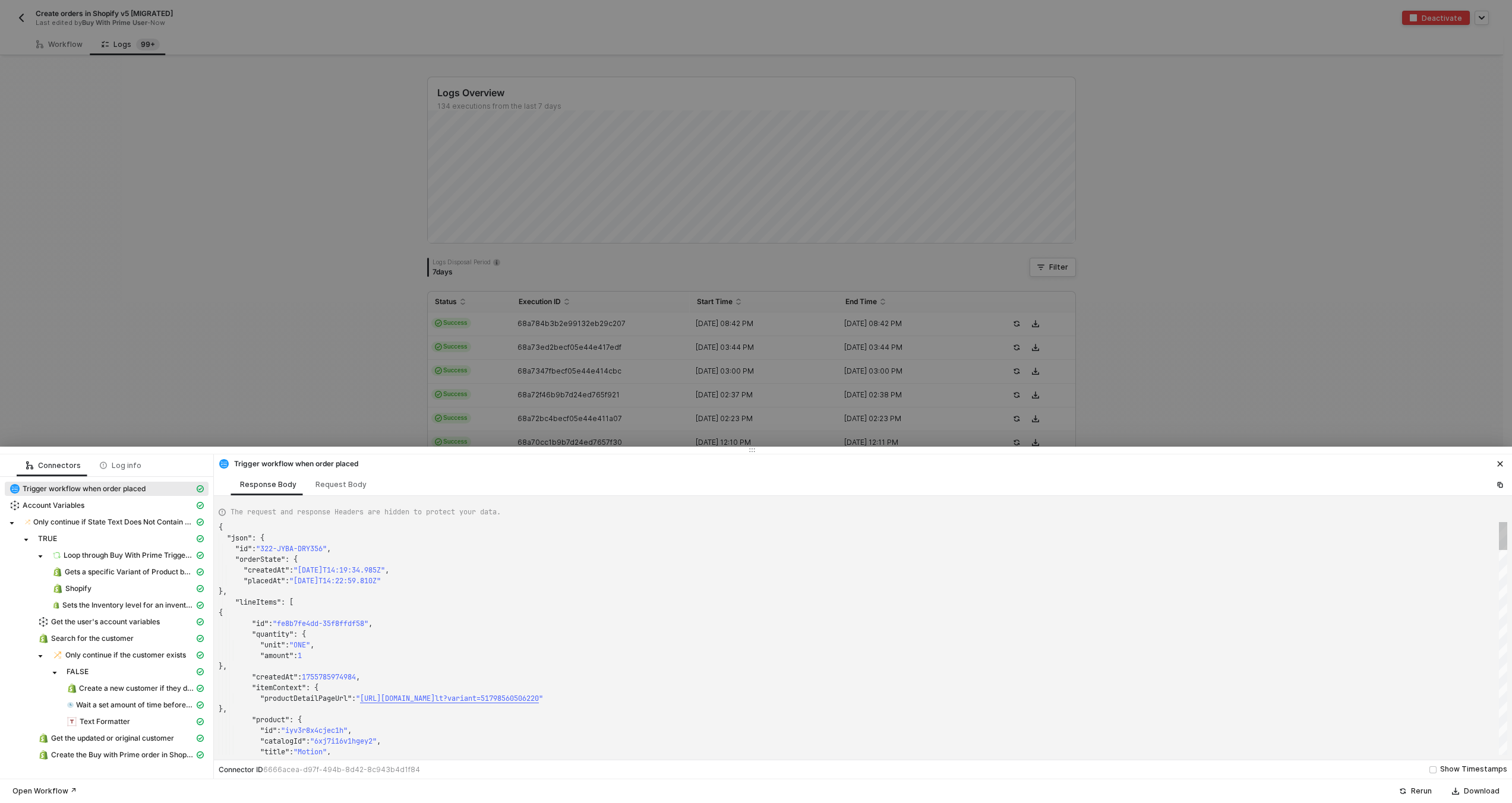
type textarea "{ "json": { "id": "322-4CJD-WV5DPJ", "orderState": { "createdAt": "2025-08-21T1…"
click at [652, 443] on div at bounding box center [756, 401] width 1512 height 803
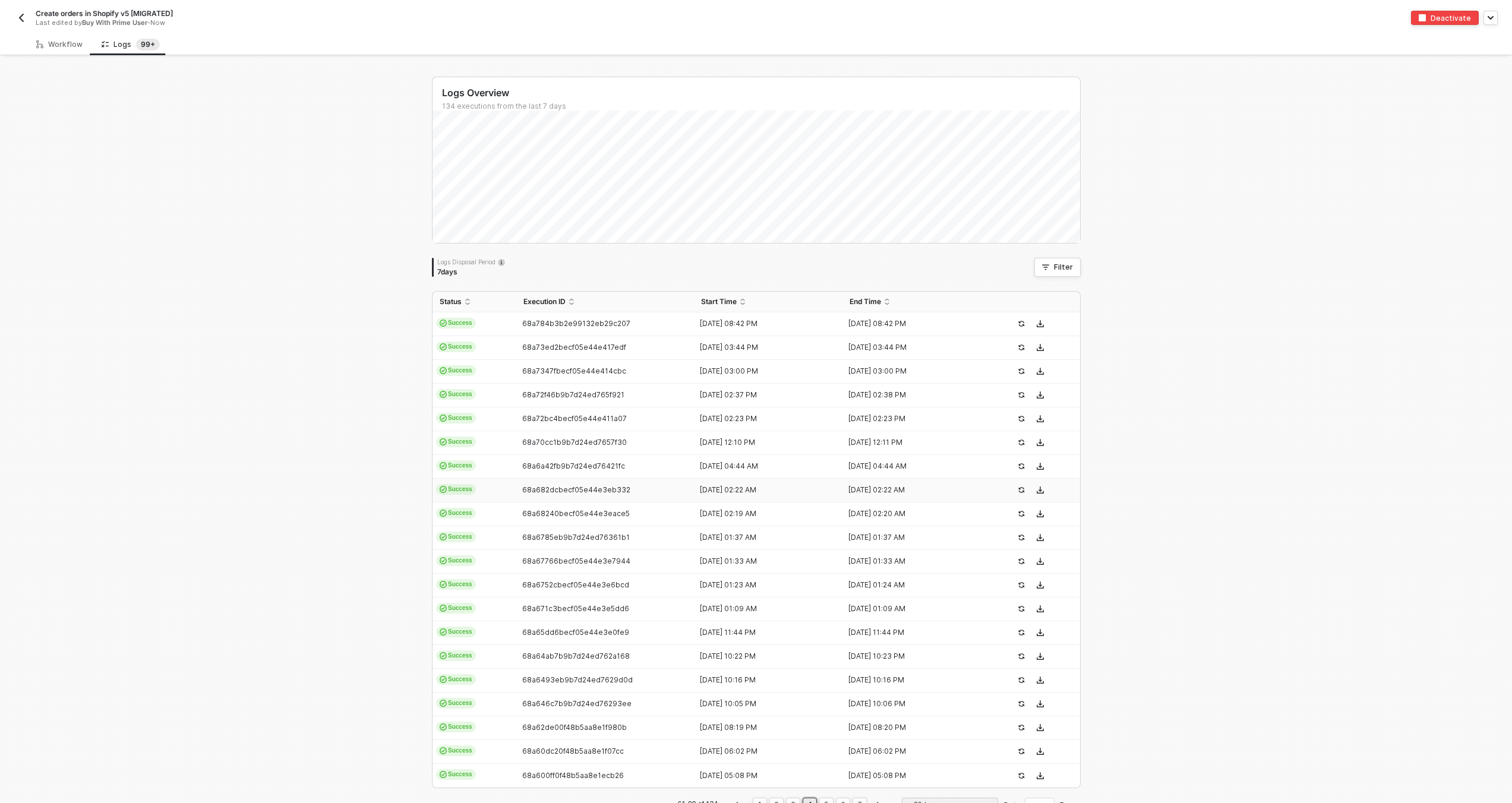
click at [662, 483] on td "68a682dcbecf05e44e3eb332" at bounding box center [606, 490] width 178 height 24
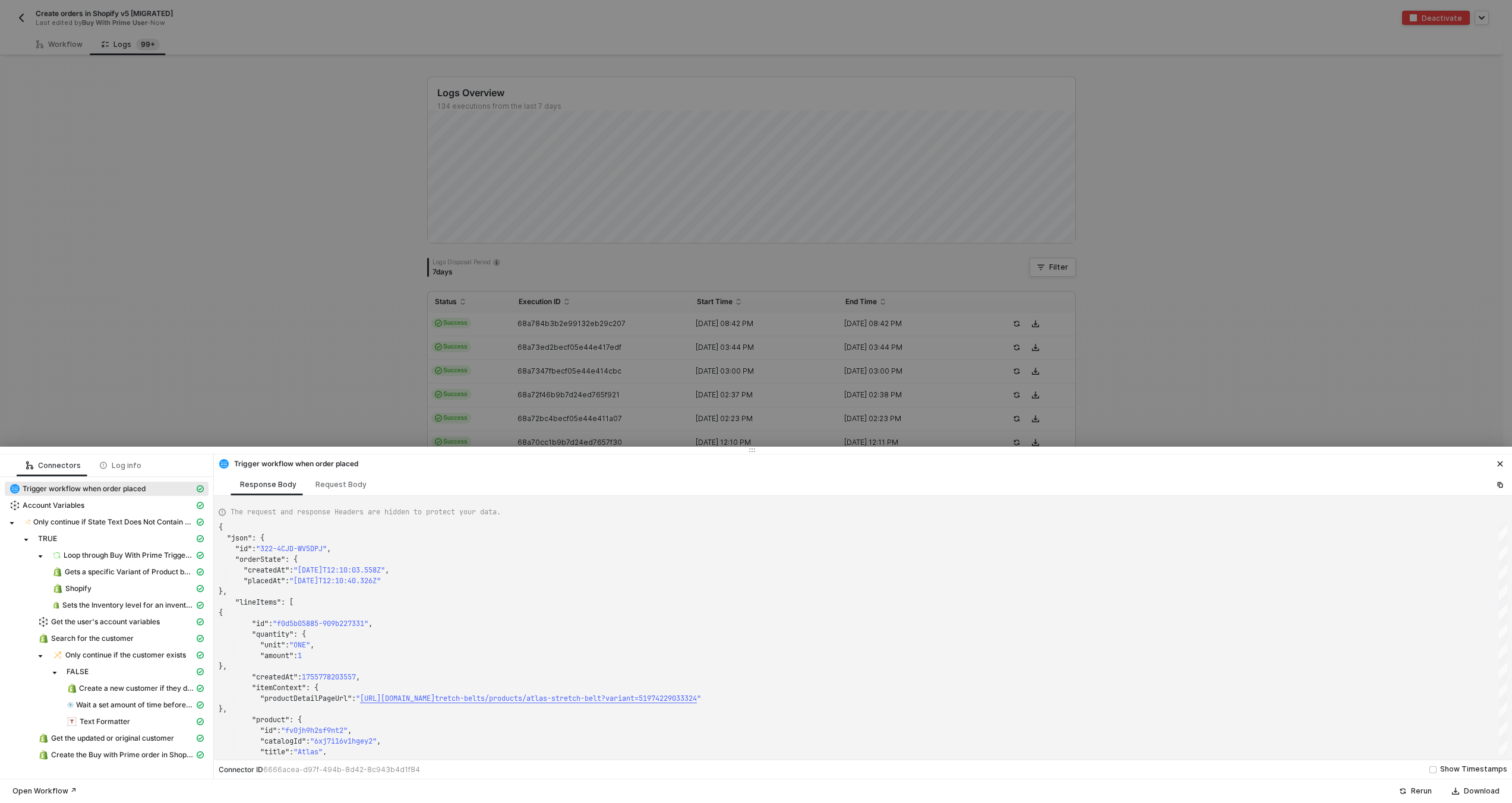
type textarea "{ "json": { "id": "322-Y7WC-XFFV95", "orderState": { "createdAt": "2025-08-21T0…"
click at [662, 406] on div at bounding box center [756, 401] width 1512 height 803
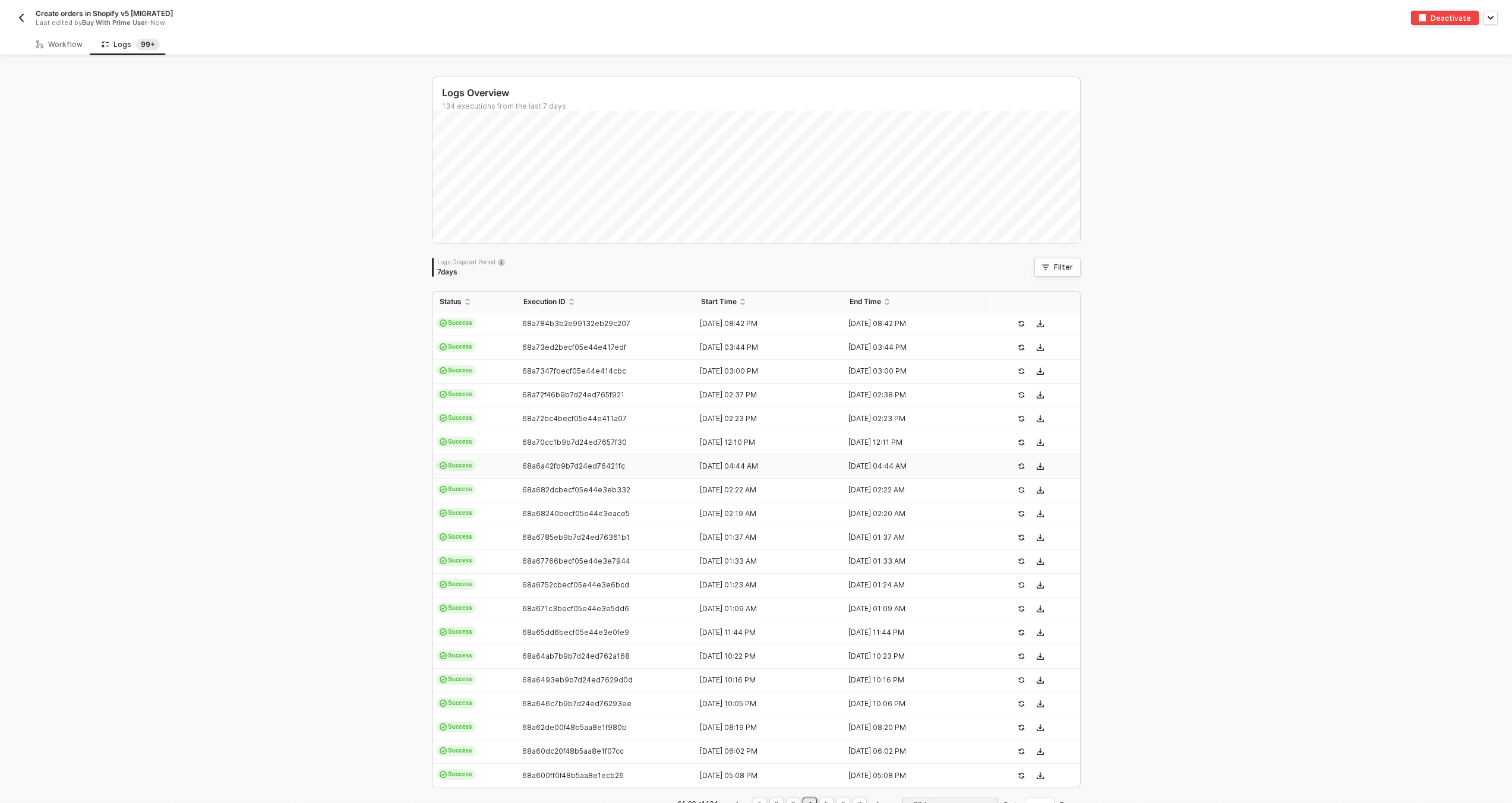
click at [667, 465] on div "68a6a42fb9b7d24ed76421fc" at bounding box center [601, 466] width 169 height 9
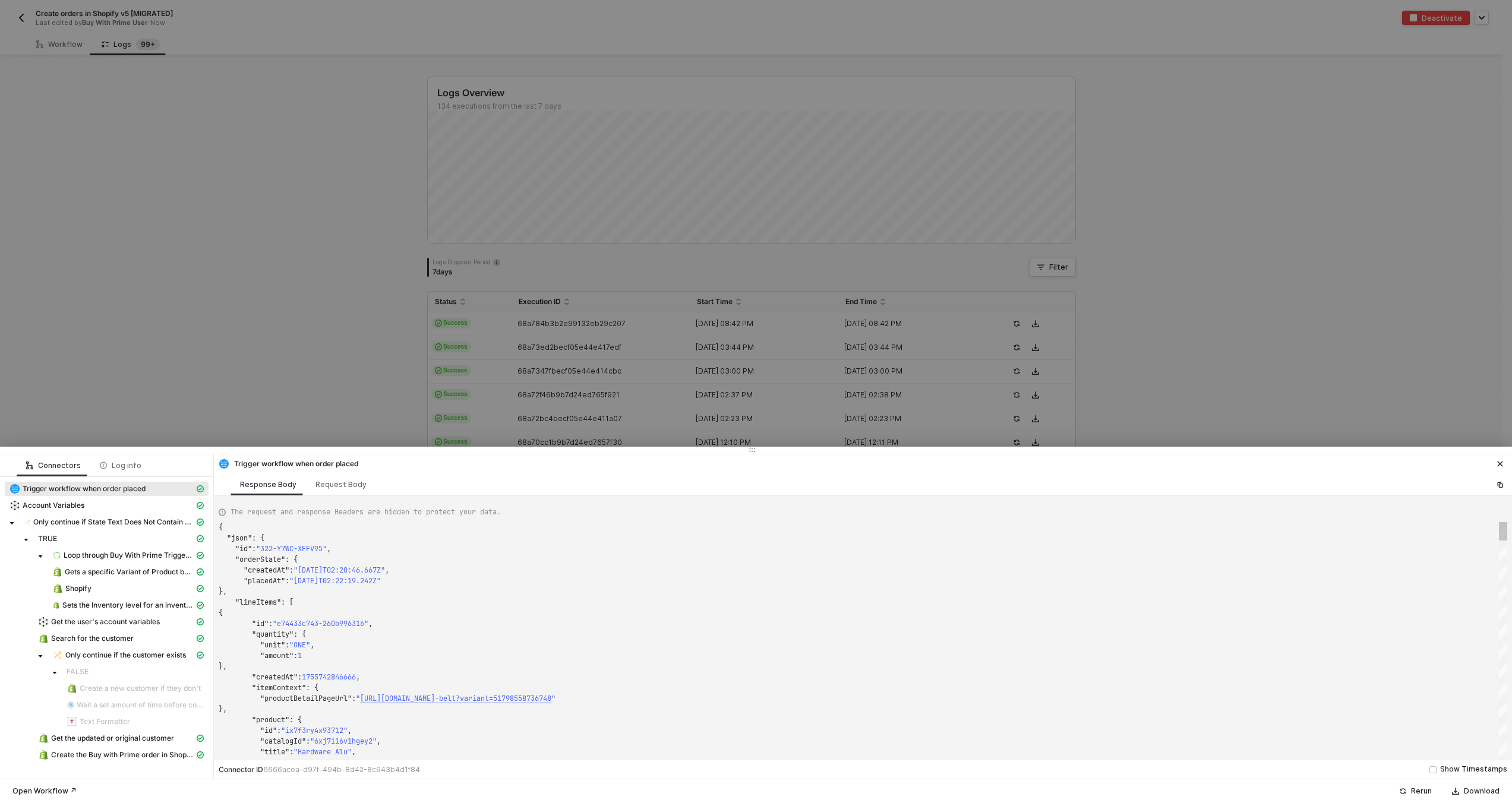
type textarea "{ "json": { "id": "322-UG8Y-C5EUZP", "orderState": { "createdAt": "2025-08-21T0…"
click at [669, 373] on div at bounding box center [756, 401] width 1512 height 803
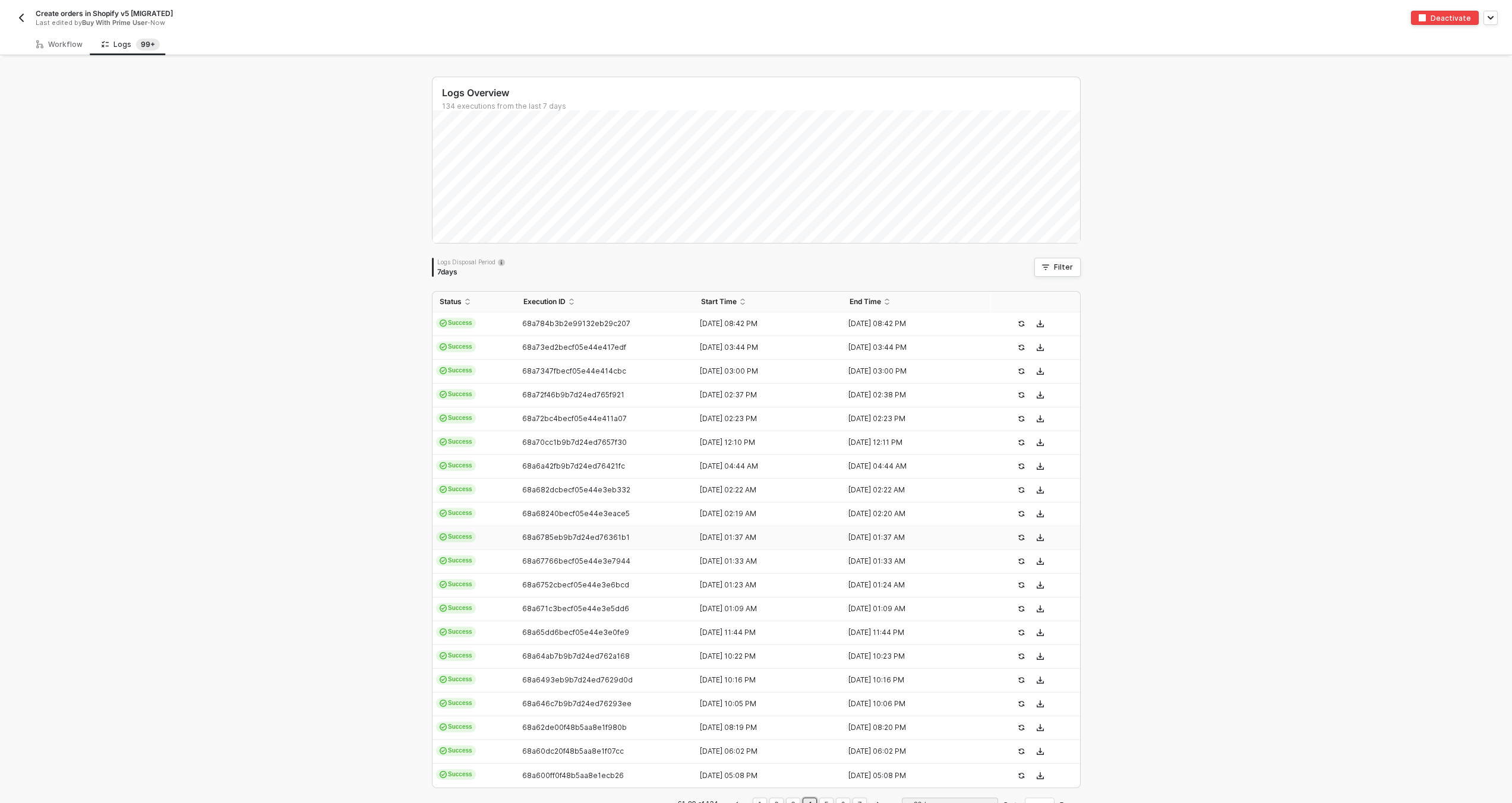
click at [666, 528] on td "68a6785eb9b7d24ed76361b1" at bounding box center [606, 538] width 178 height 24
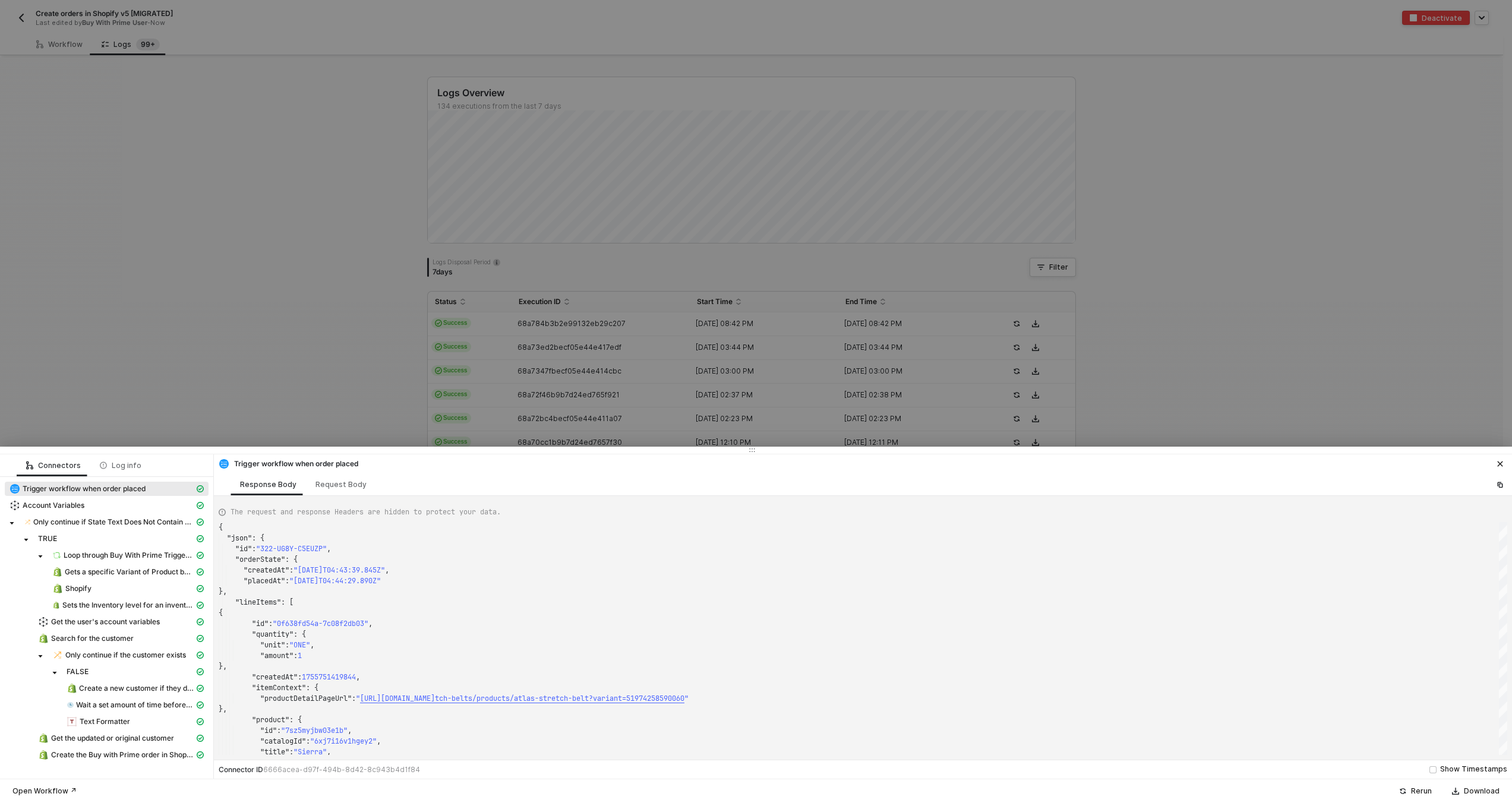
type textarea "{ "json": { "id": "322-XPQU-XXY53P", "orderState": { "createdAt": "2025-08-21T0…"
click at [643, 392] on div at bounding box center [756, 401] width 1512 height 803
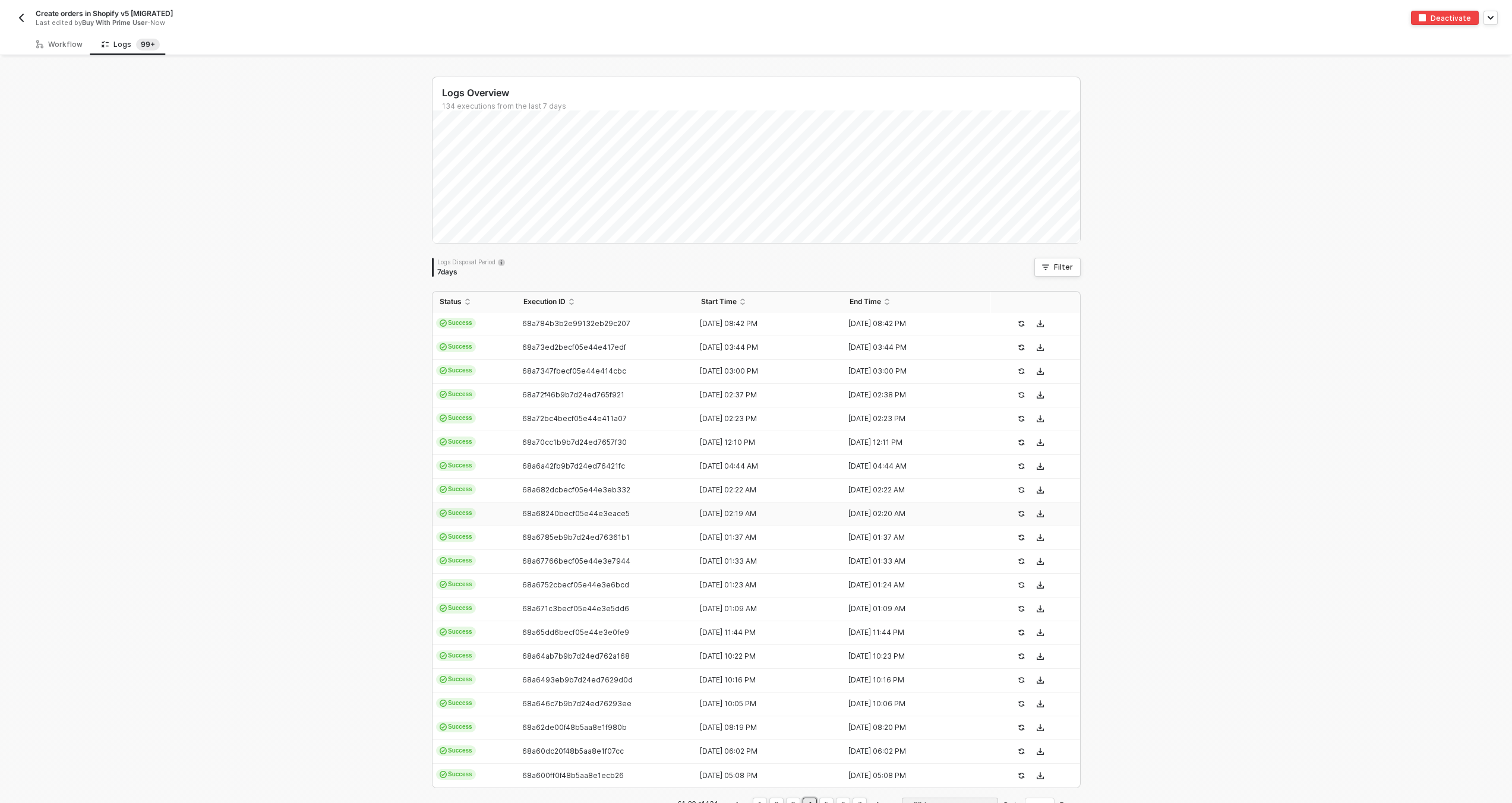
click at [662, 518] on td "68a68240becf05e44e3eace5" at bounding box center [606, 514] width 178 height 24
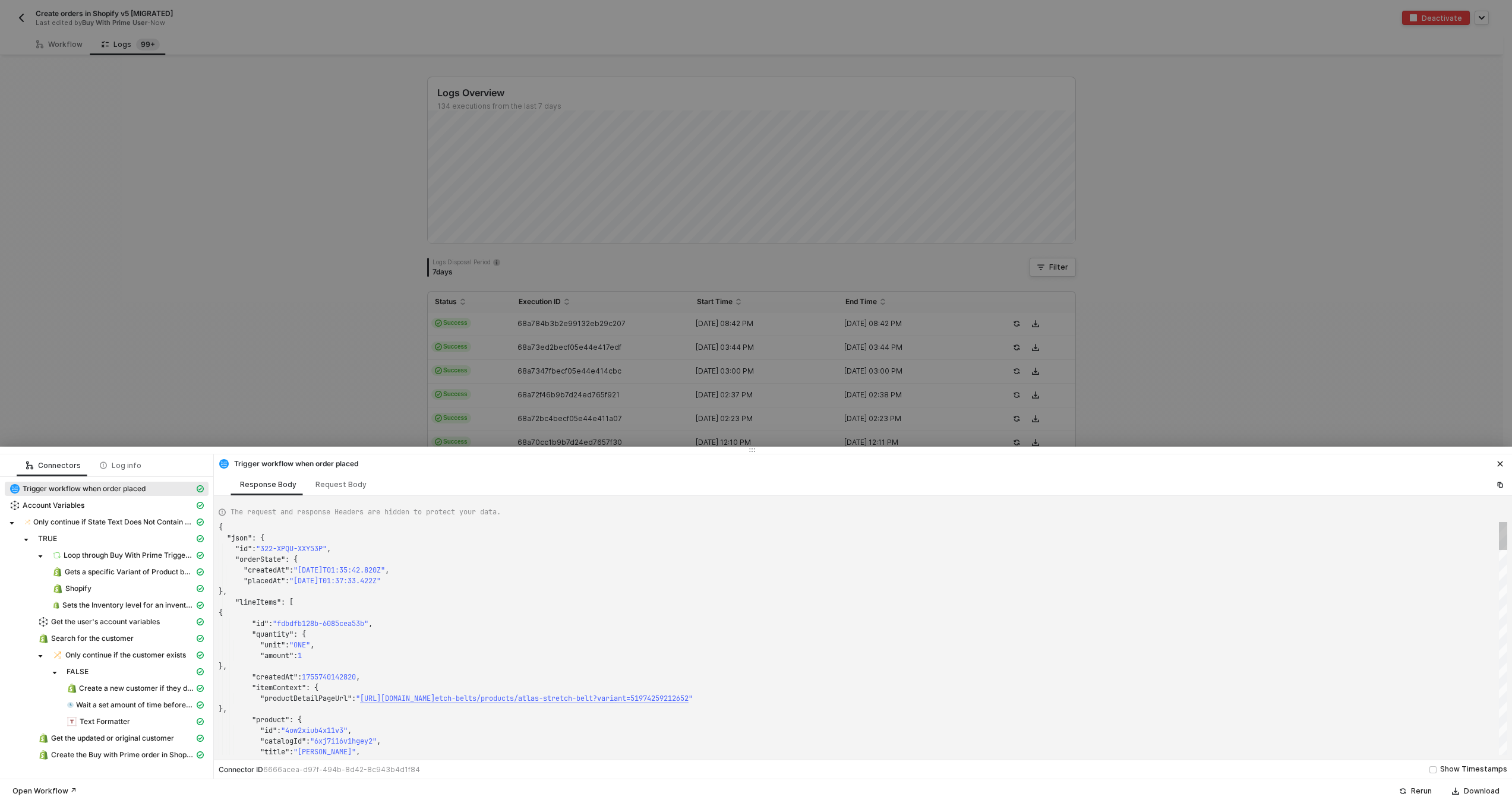
type textarea "{ "json": { "id": "322-DJ62-W2XNGP", "orderState": { "createdAt": "2025-08-21T0…"
click at [658, 414] on div at bounding box center [756, 401] width 1512 height 803
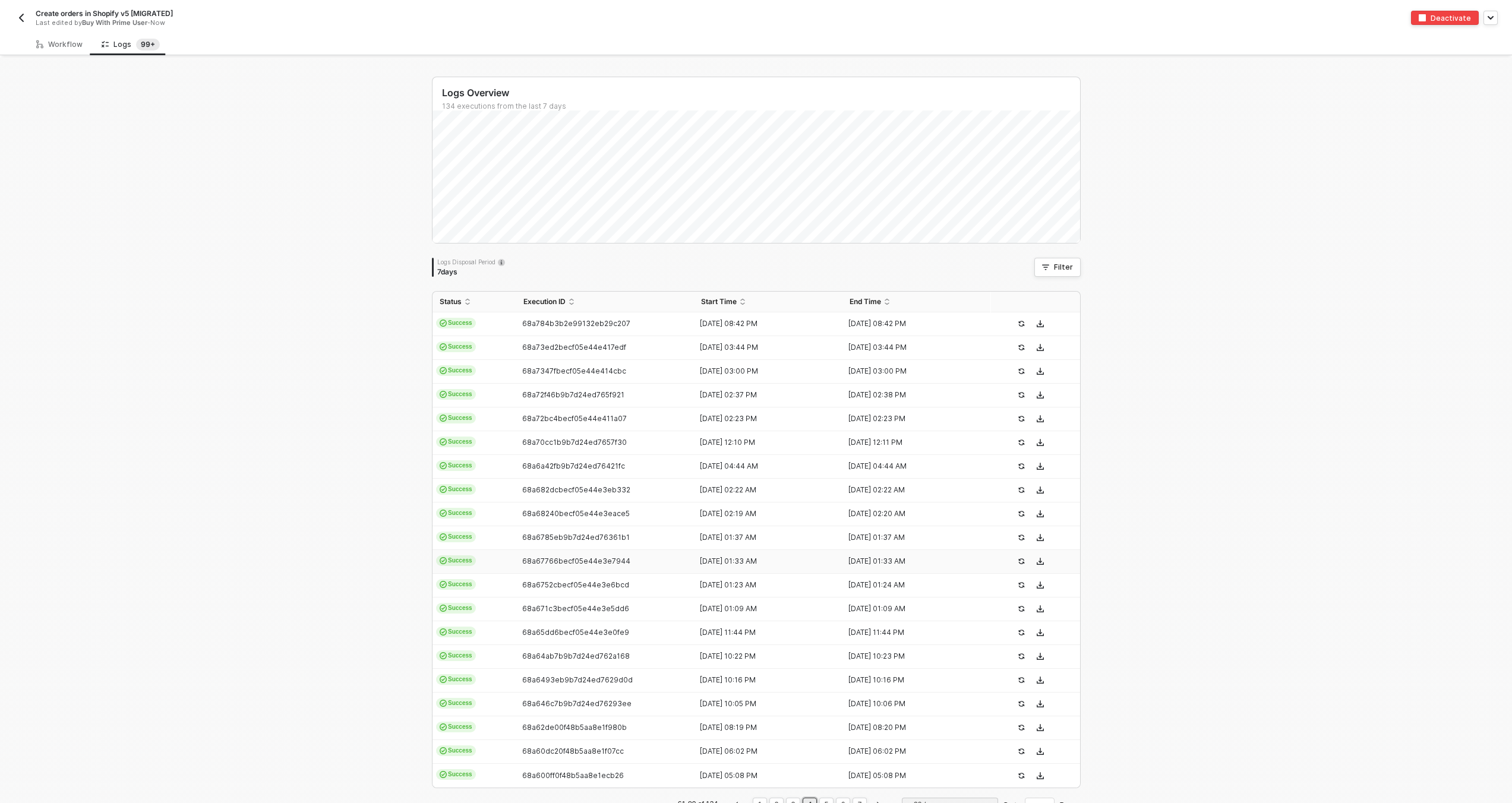
click at [663, 564] on div "68a67766becf05e44e3e7944" at bounding box center [601, 561] width 169 height 9
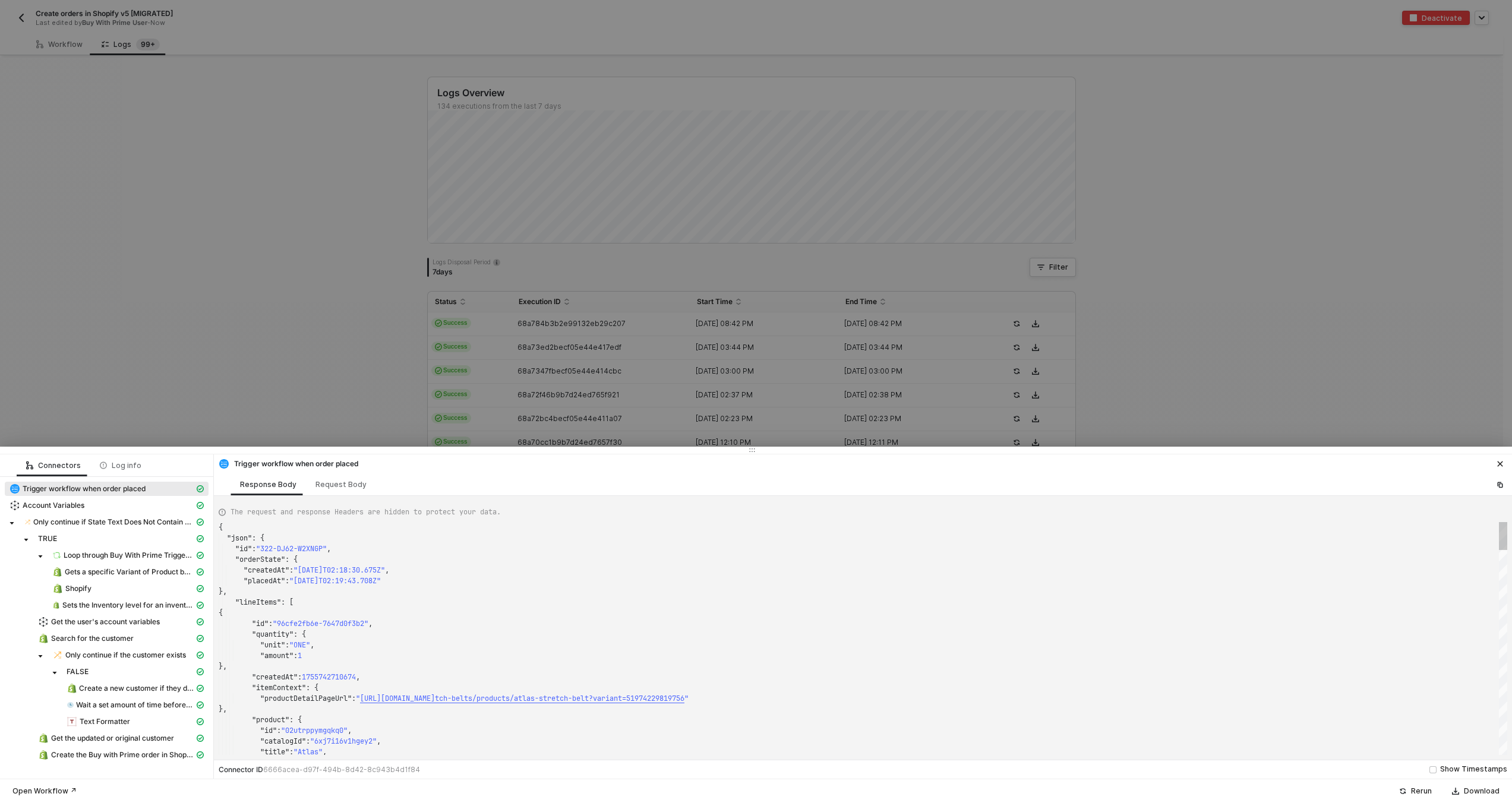
type textarea "{ "json": { "id": "322-D695-N5ZEJ3", "orderState": { "createdAt": "2025-08-21T0…"
click at [641, 382] on div at bounding box center [756, 401] width 1512 height 803
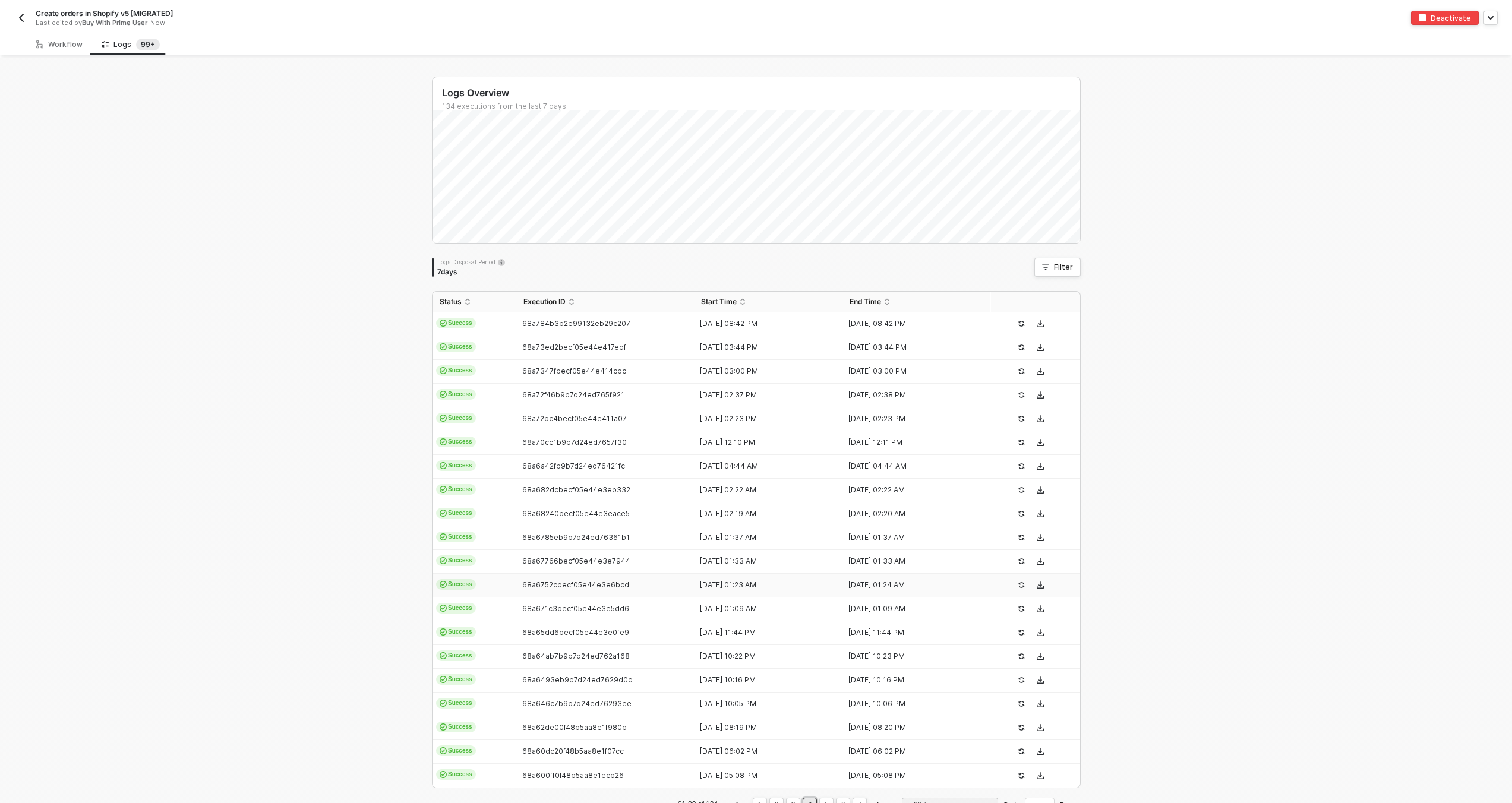
click at [661, 590] on td "68a6752cbecf05e44e3e6bcd" at bounding box center [606, 585] width 178 height 24
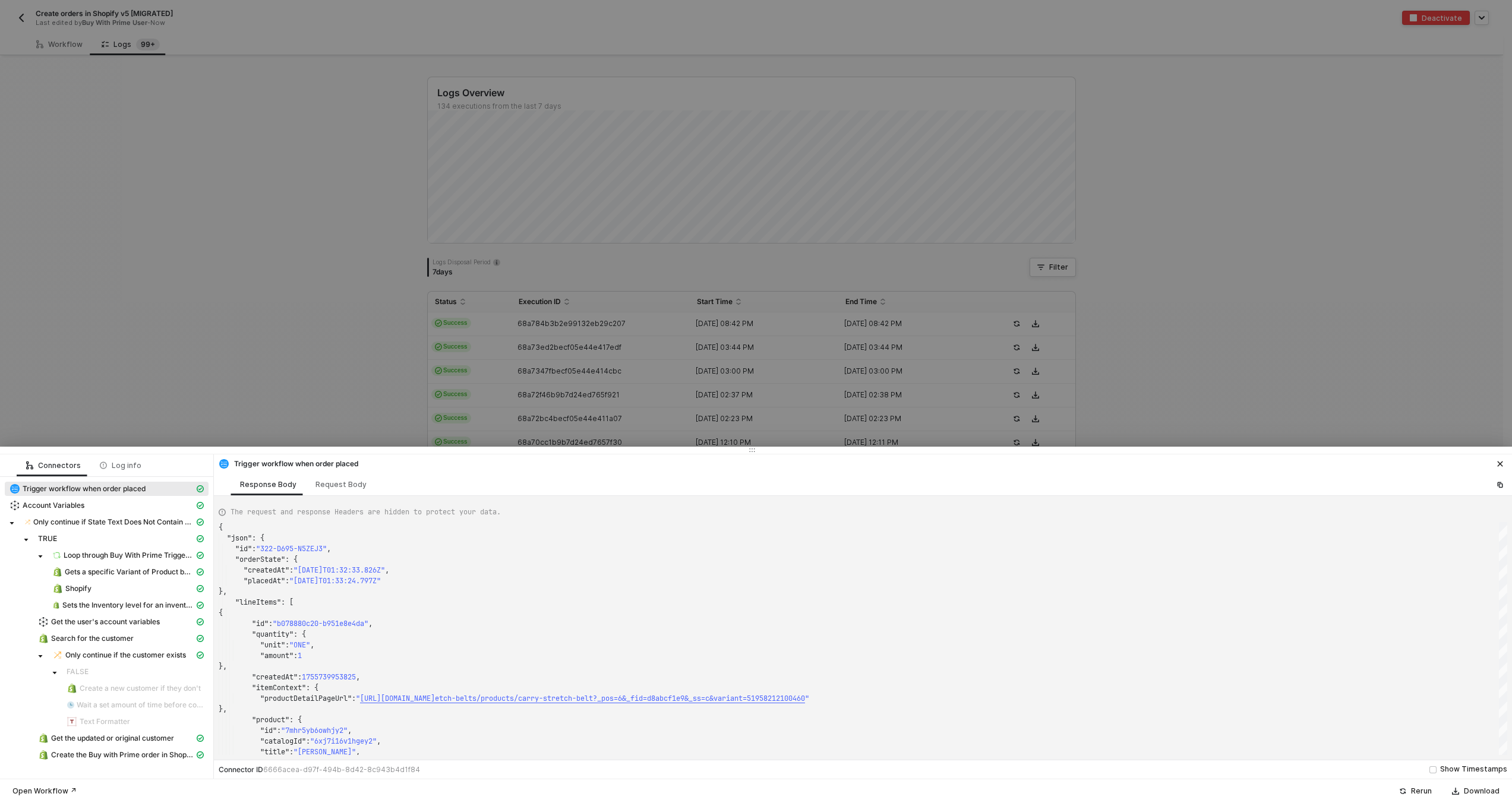
type textarea "{ "json": { "id": "322-T96J-YJSJ7F", "orderState": { "createdAt": "2025-08-21T0…"
click at [655, 411] on div at bounding box center [756, 401] width 1512 height 803
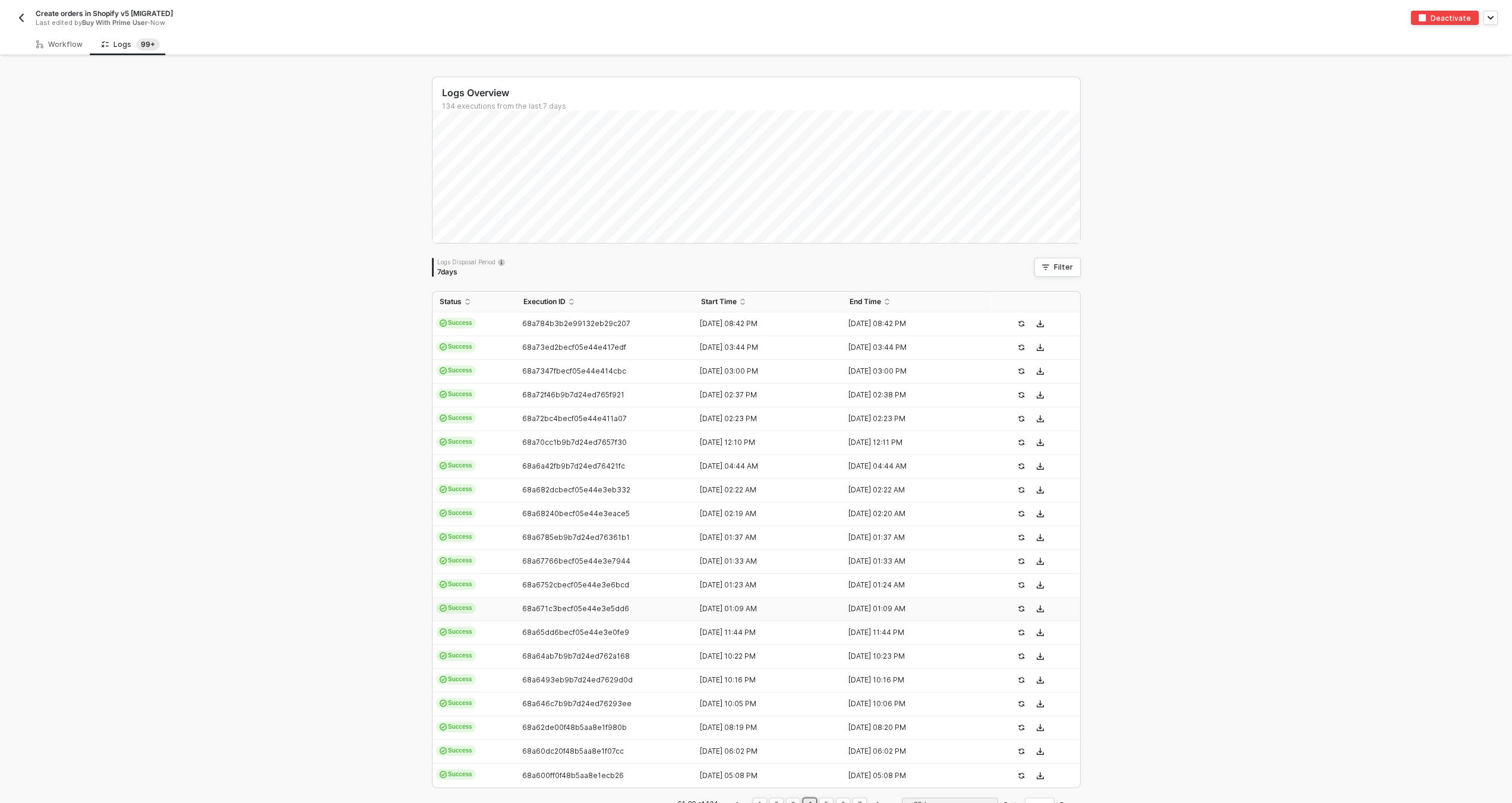
click at [675, 612] on div "68a671c3becf05e44e3e5dd6" at bounding box center [601, 608] width 169 height 9
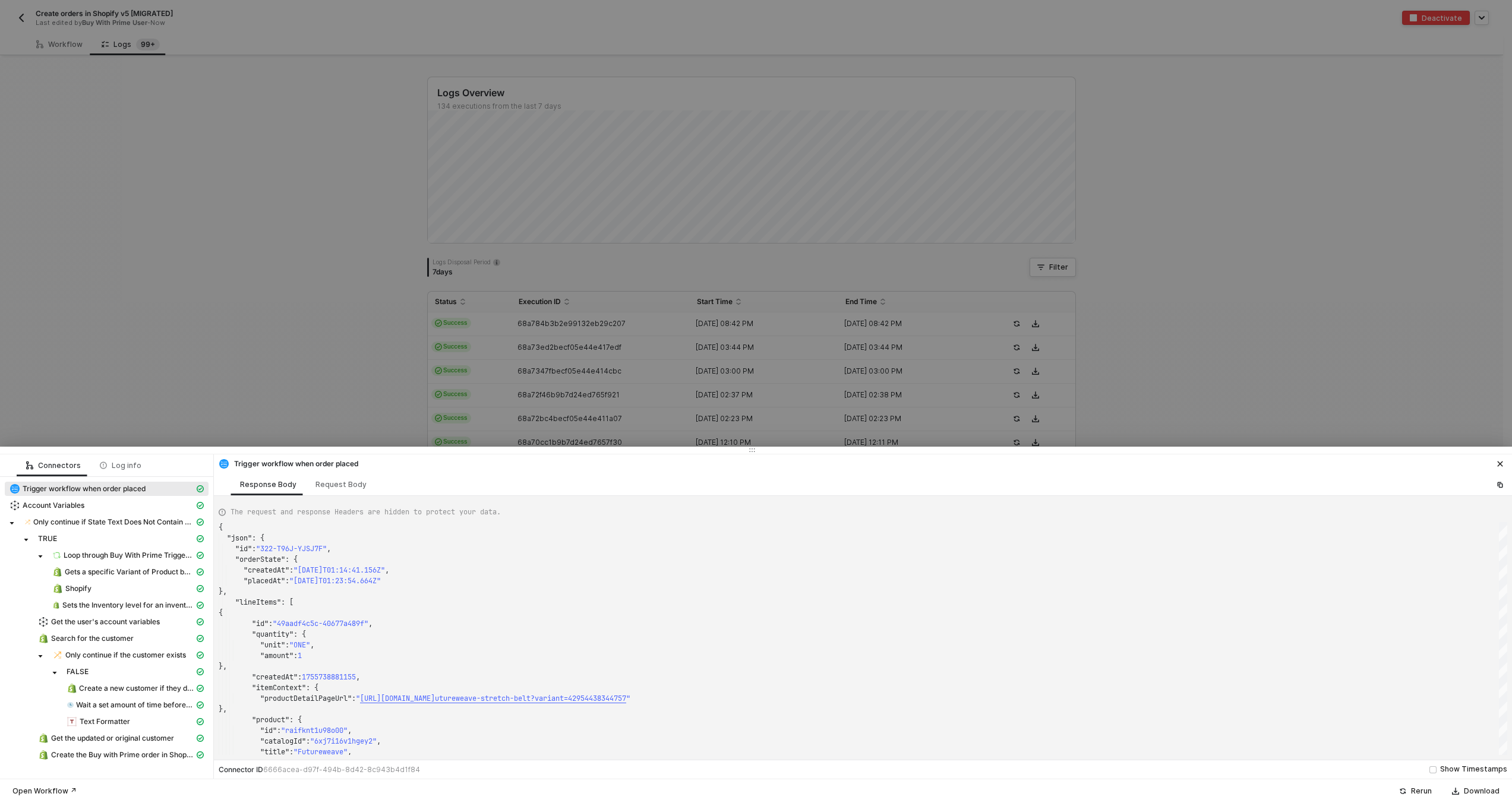
type textarea "{ "json": { "id": "322-8DM6-NBQHT5", "orderState": { "createdAt": "2025-08-21T0…"
click at [648, 410] on div at bounding box center [756, 401] width 1512 height 803
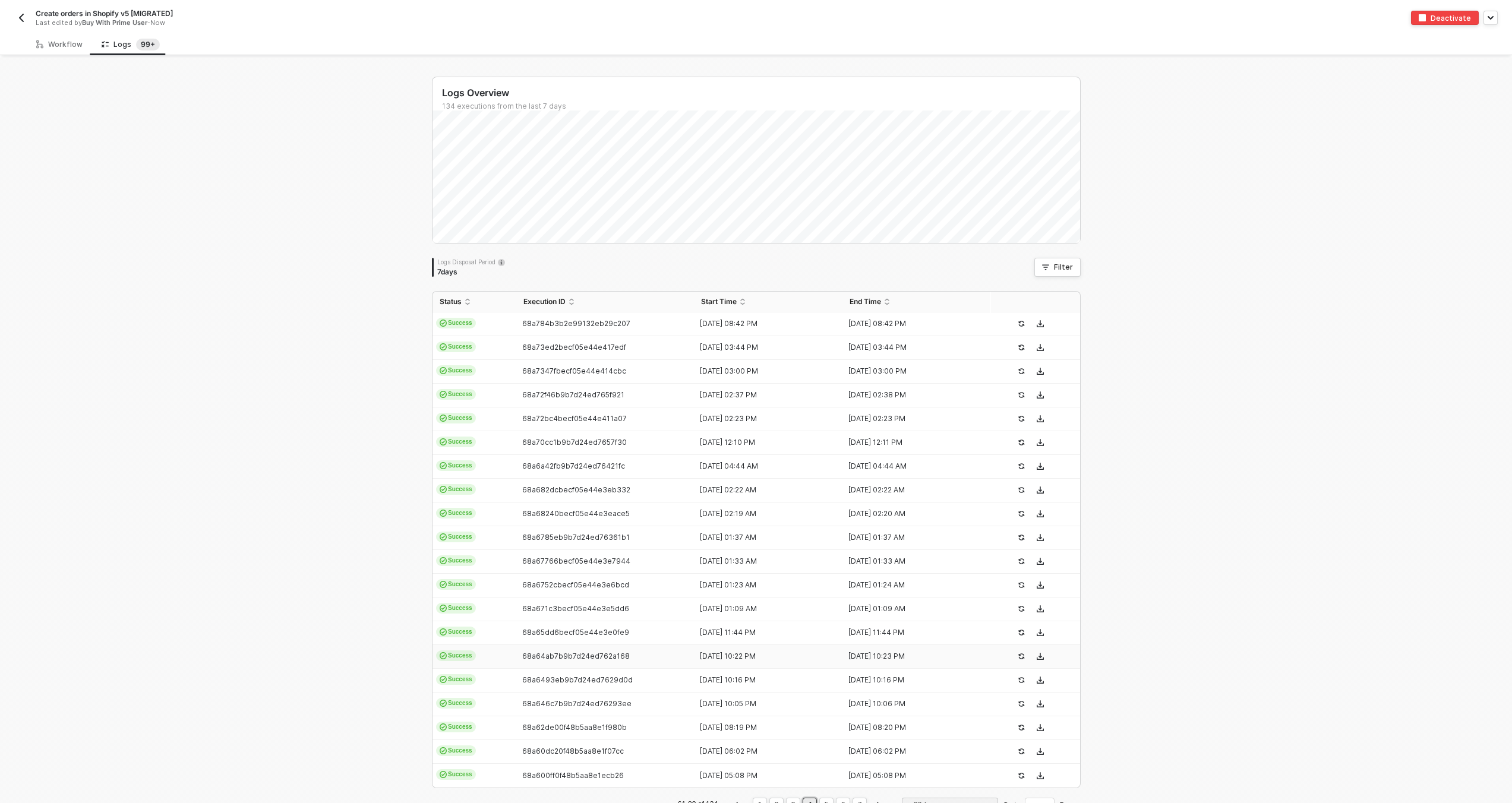
click at [677, 660] on div "68a64ab7b9b7d24ed762a168" at bounding box center [601, 656] width 169 height 9
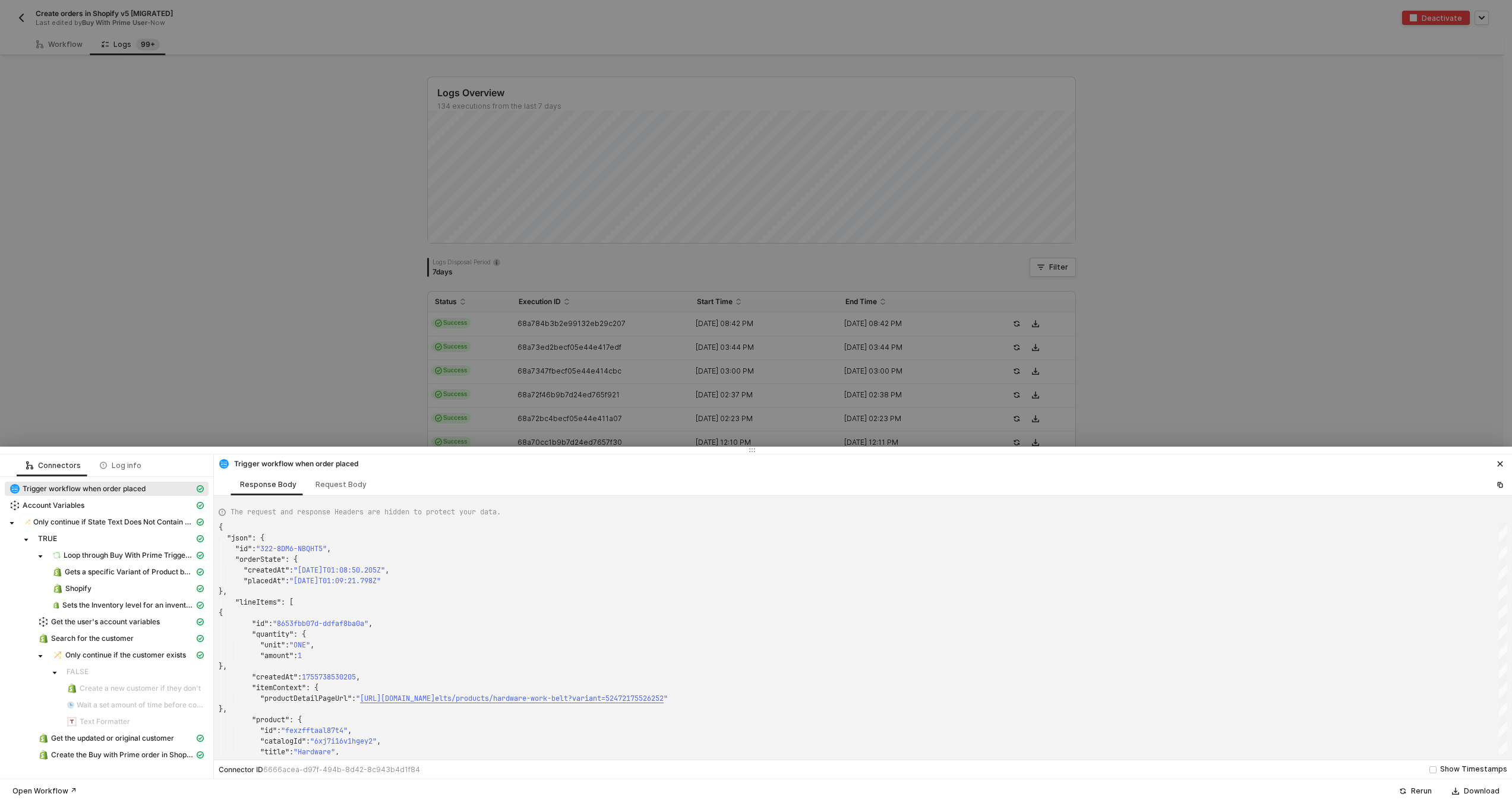
type textarea "{ "json": { "id": "322-WJTA-CF7CJM", "orderState": { "createdAt": "2025-08-20T2…"
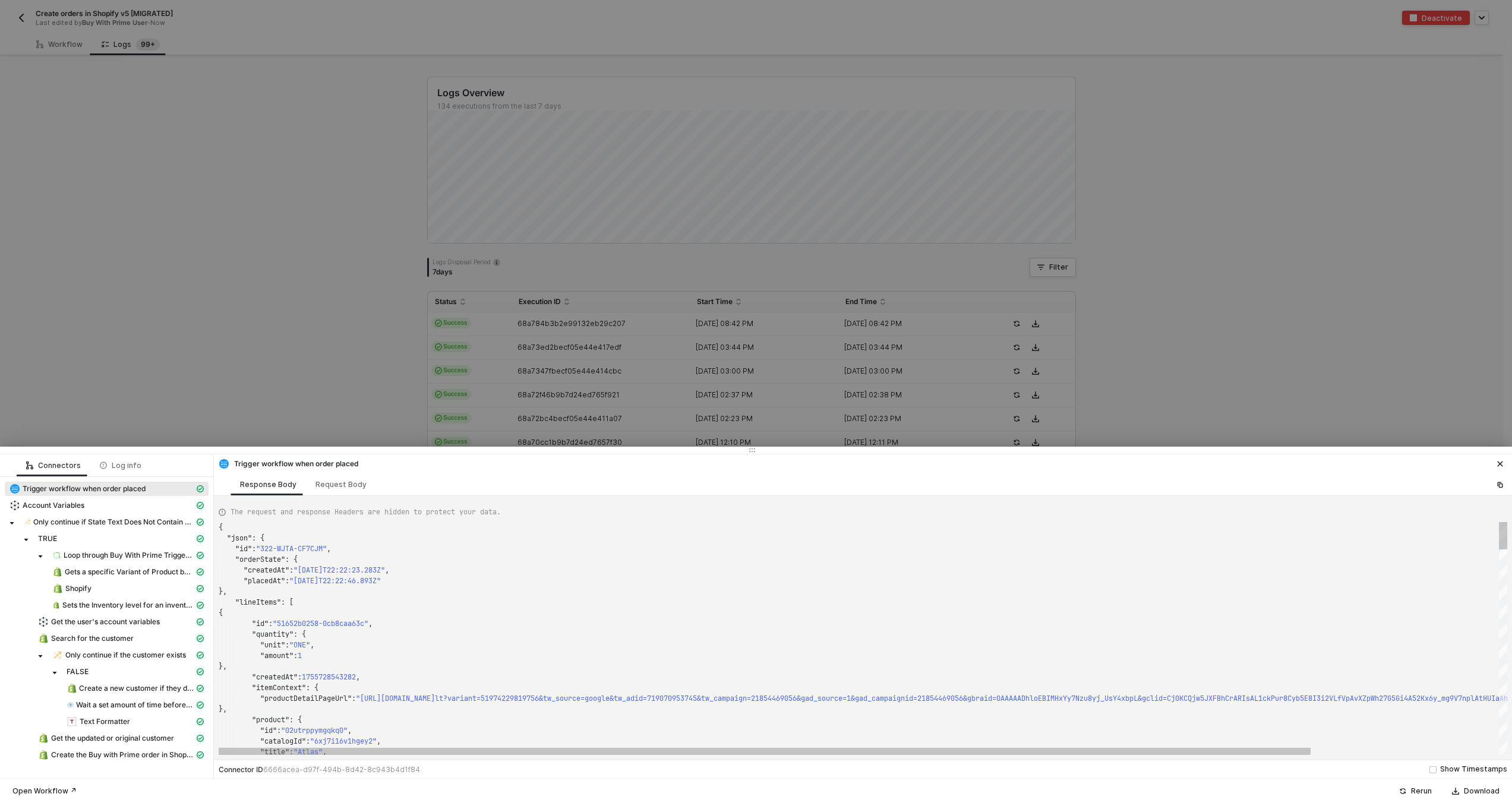
click at [676, 405] on div at bounding box center [756, 401] width 1512 height 803
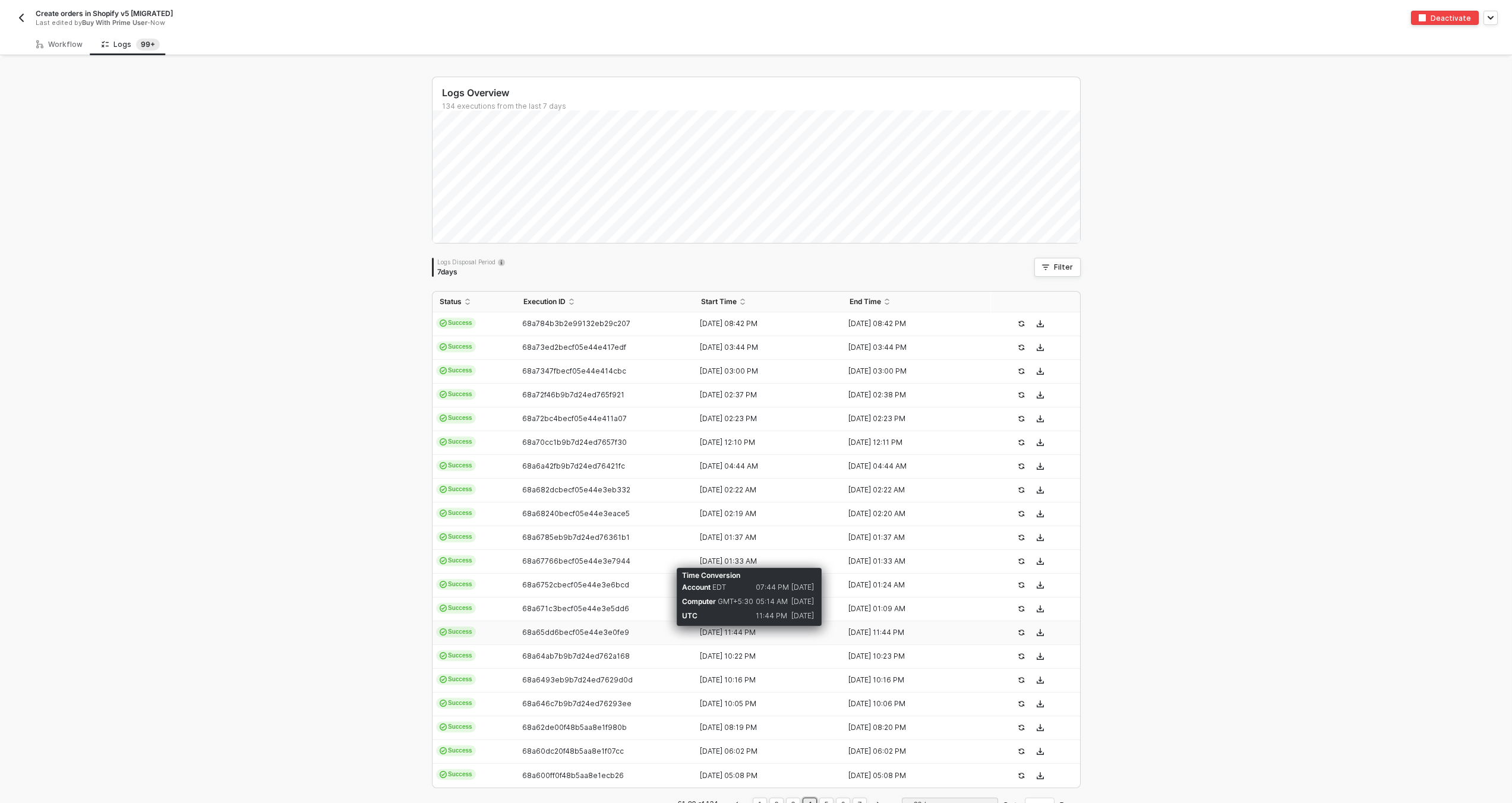
click at [694, 632] on div "[DATE] 11:44 PM" at bounding box center [764, 632] width 139 height 9
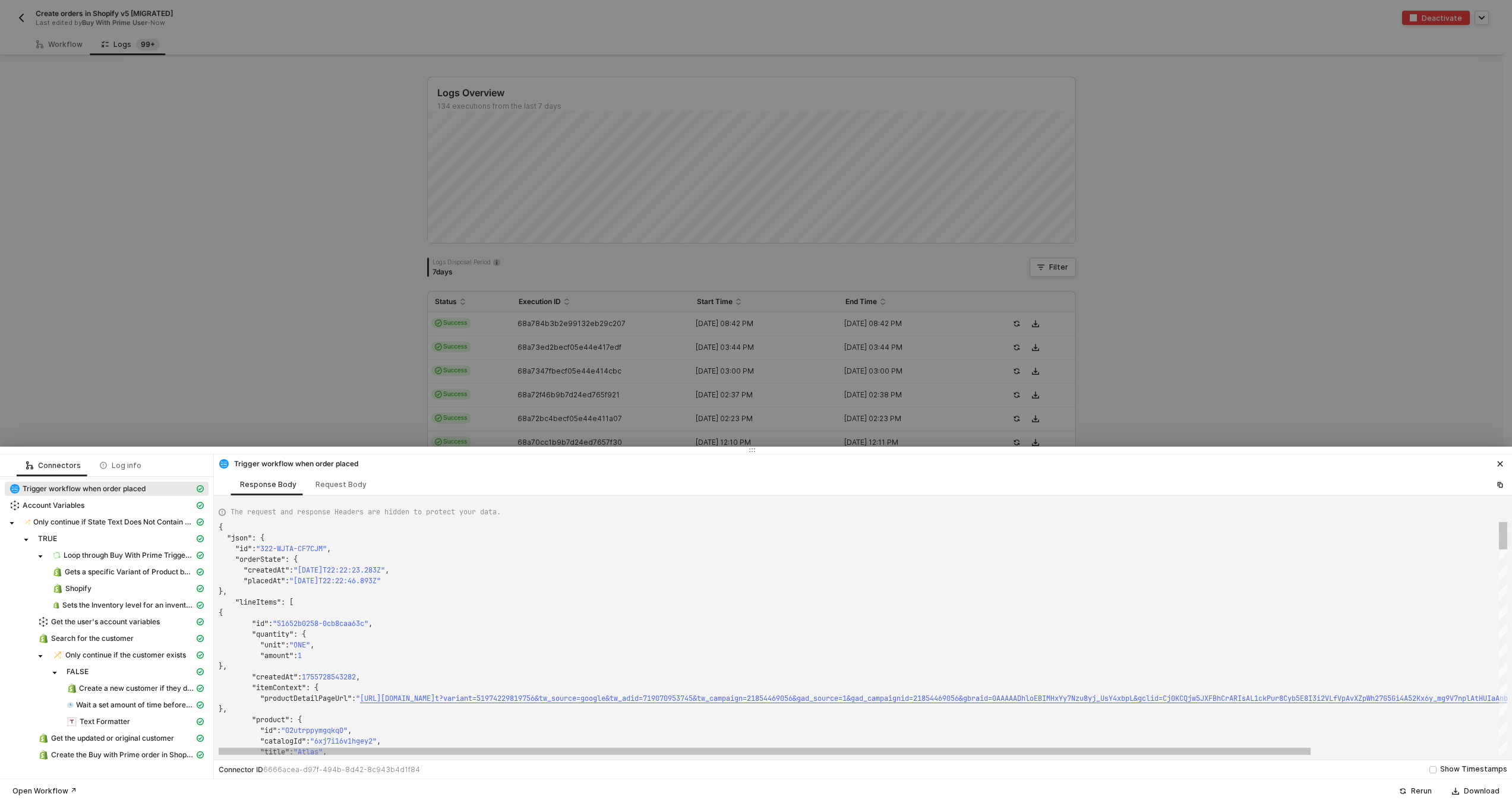
type textarea "{ "json": { "id": "322-FQ86-W37E2M", "orderState": { "createdAt": "2025-08-20T2…"
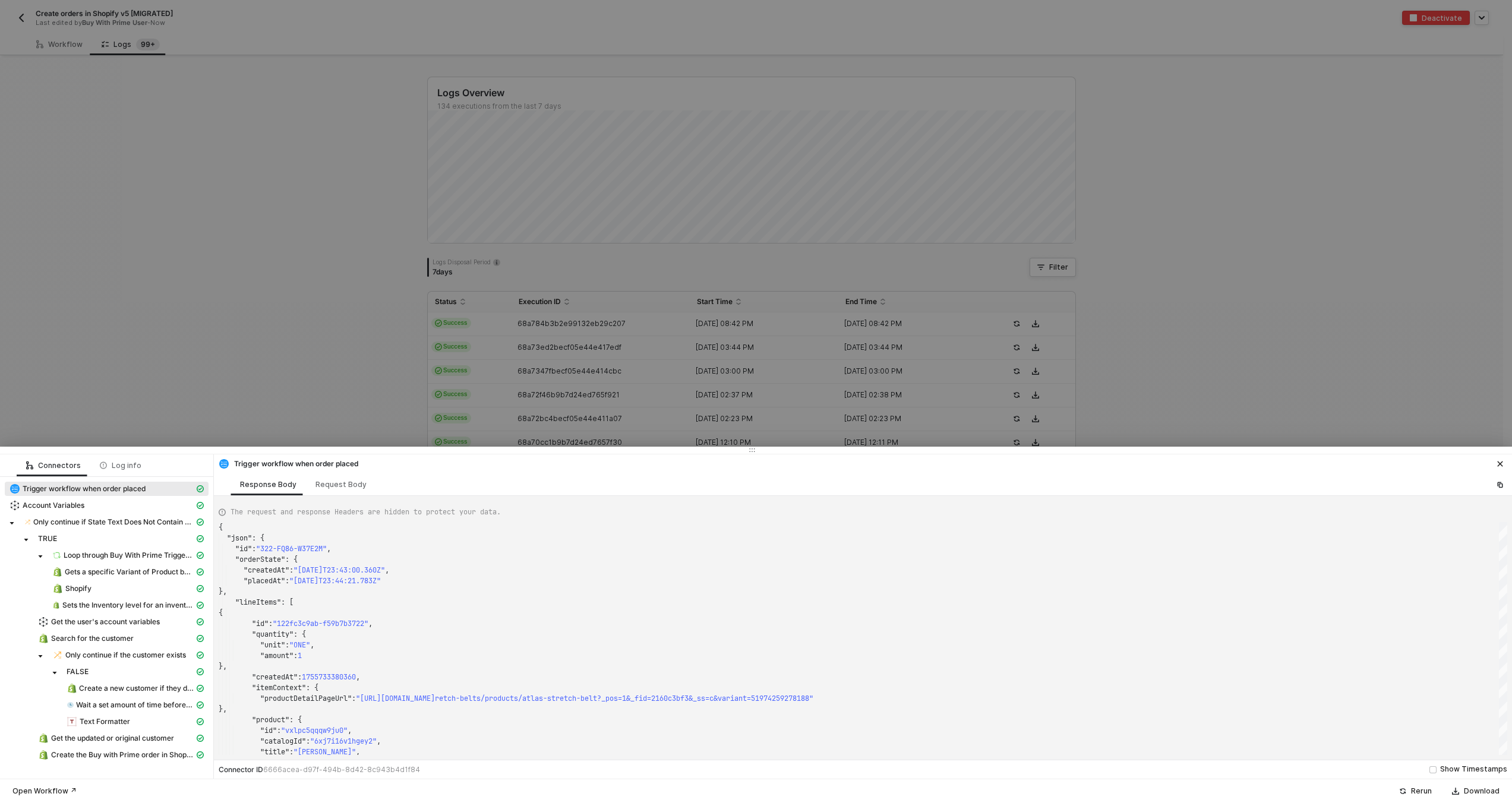
click at [682, 417] on div at bounding box center [756, 401] width 1512 height 803
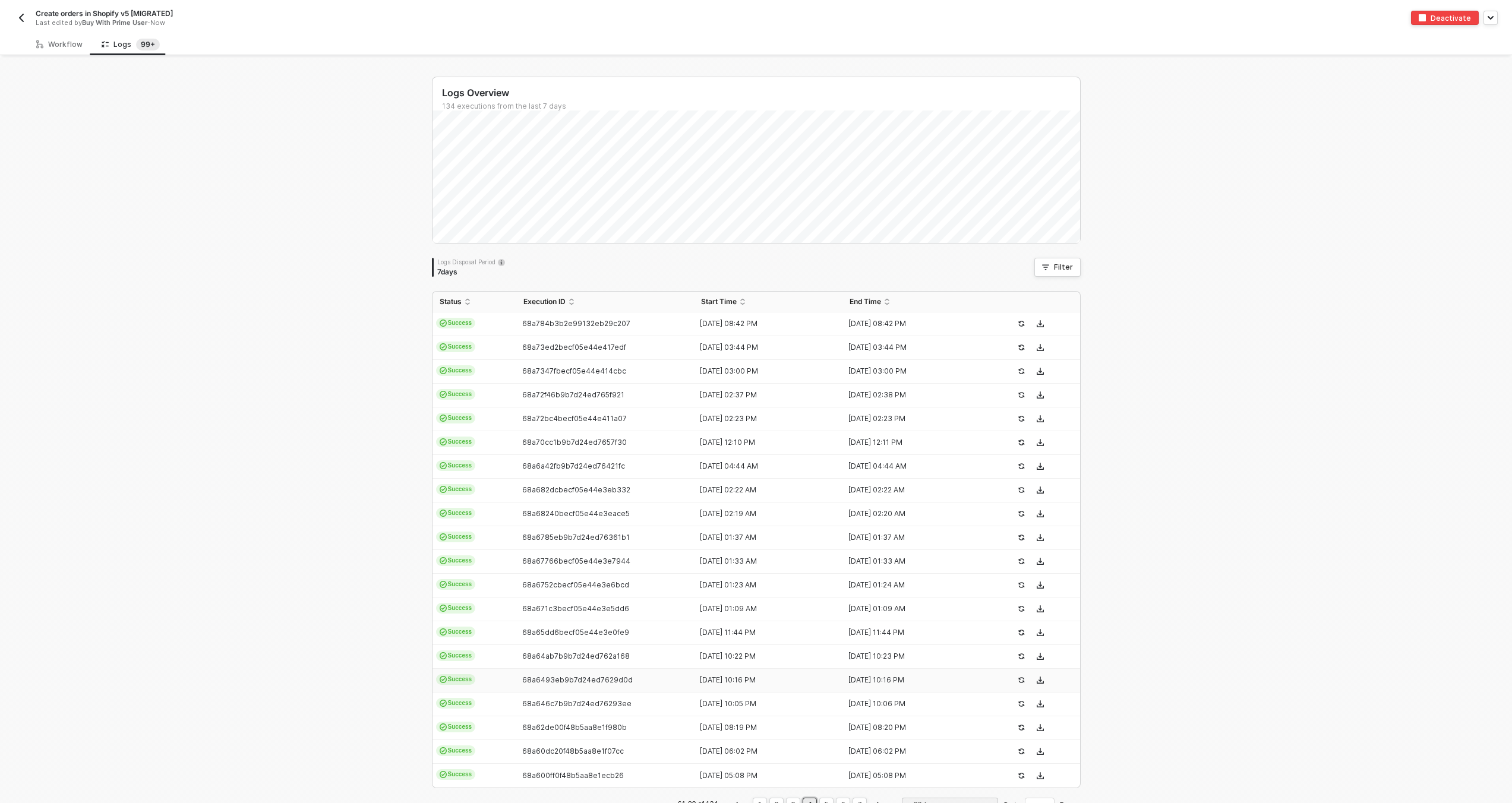
click at [679, 686] on td "68a6493eb9b7d24ed7629d0d" at bounding box center [606, 681] width 178 height 24
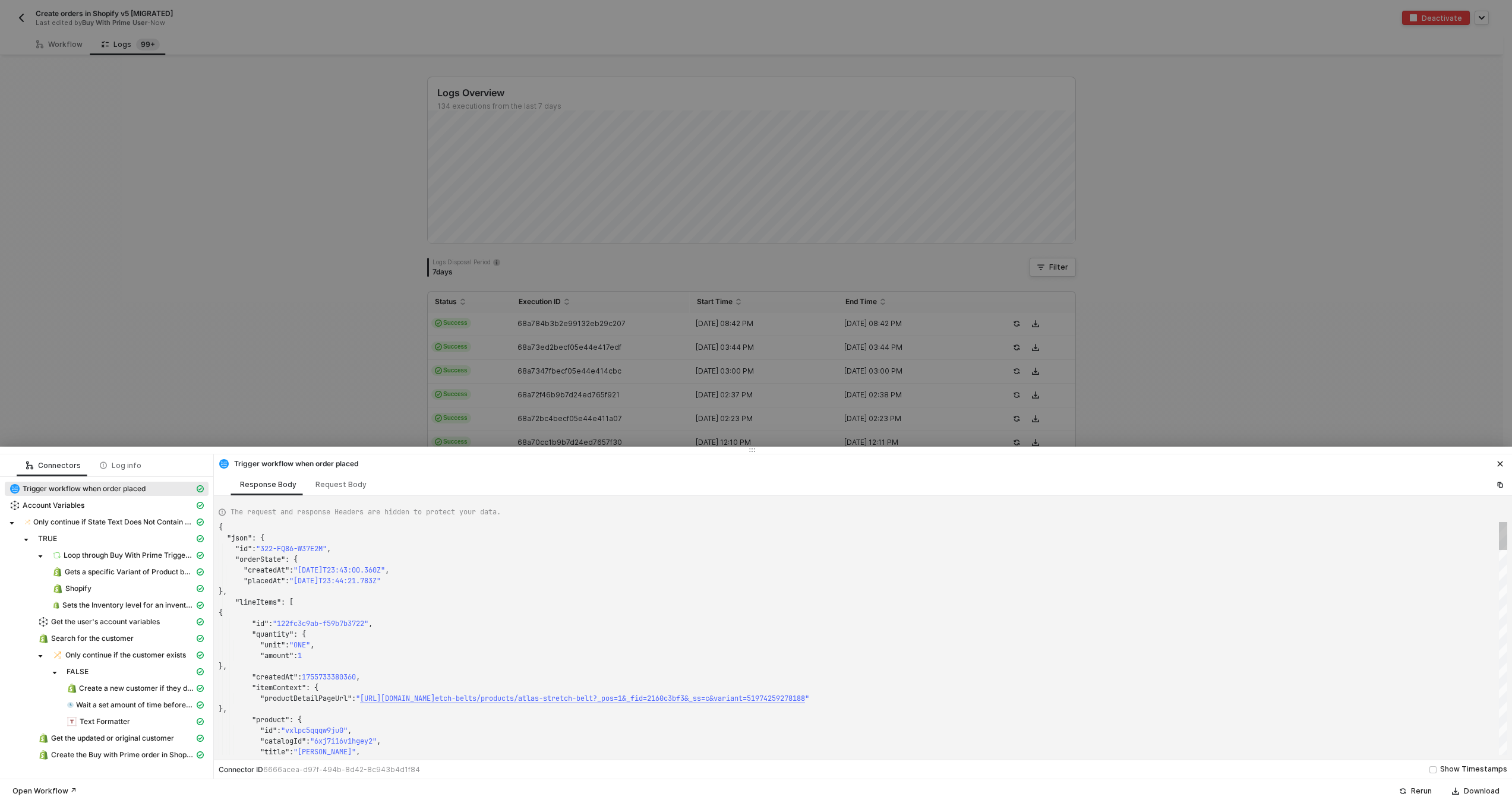
type textarea "{ "json": { "id": "322-2GBC-CTQUMF", "orderState": { "createdAt": "2025-08-20T2…"
click at [687, 409] on div at bounding box center [756, 401] width 1512 height 803
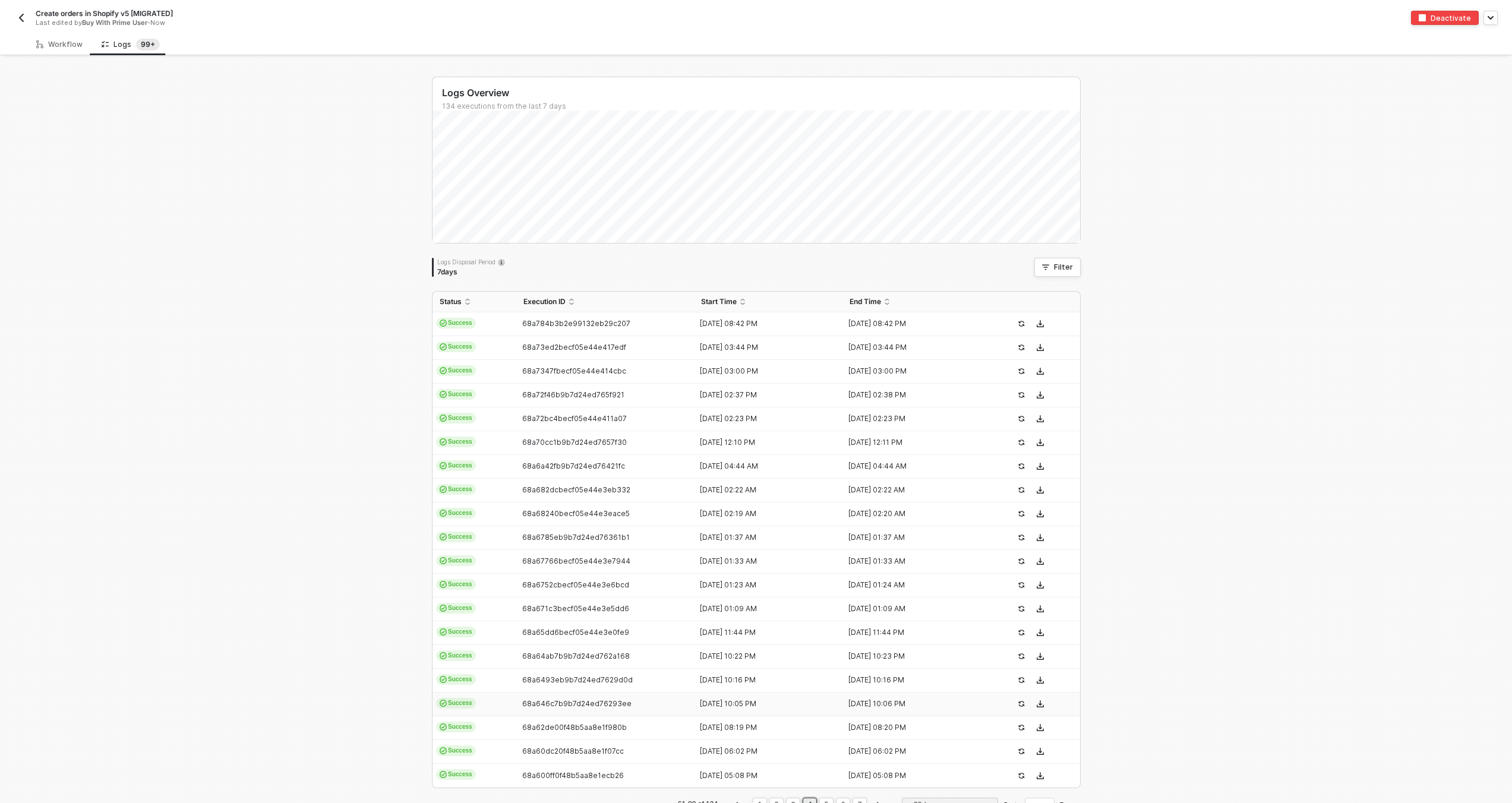
click at [668, 708] on div "68a646c7b9b7d24ed76293ee" at bounding box center [601, 704] width 169 height 9
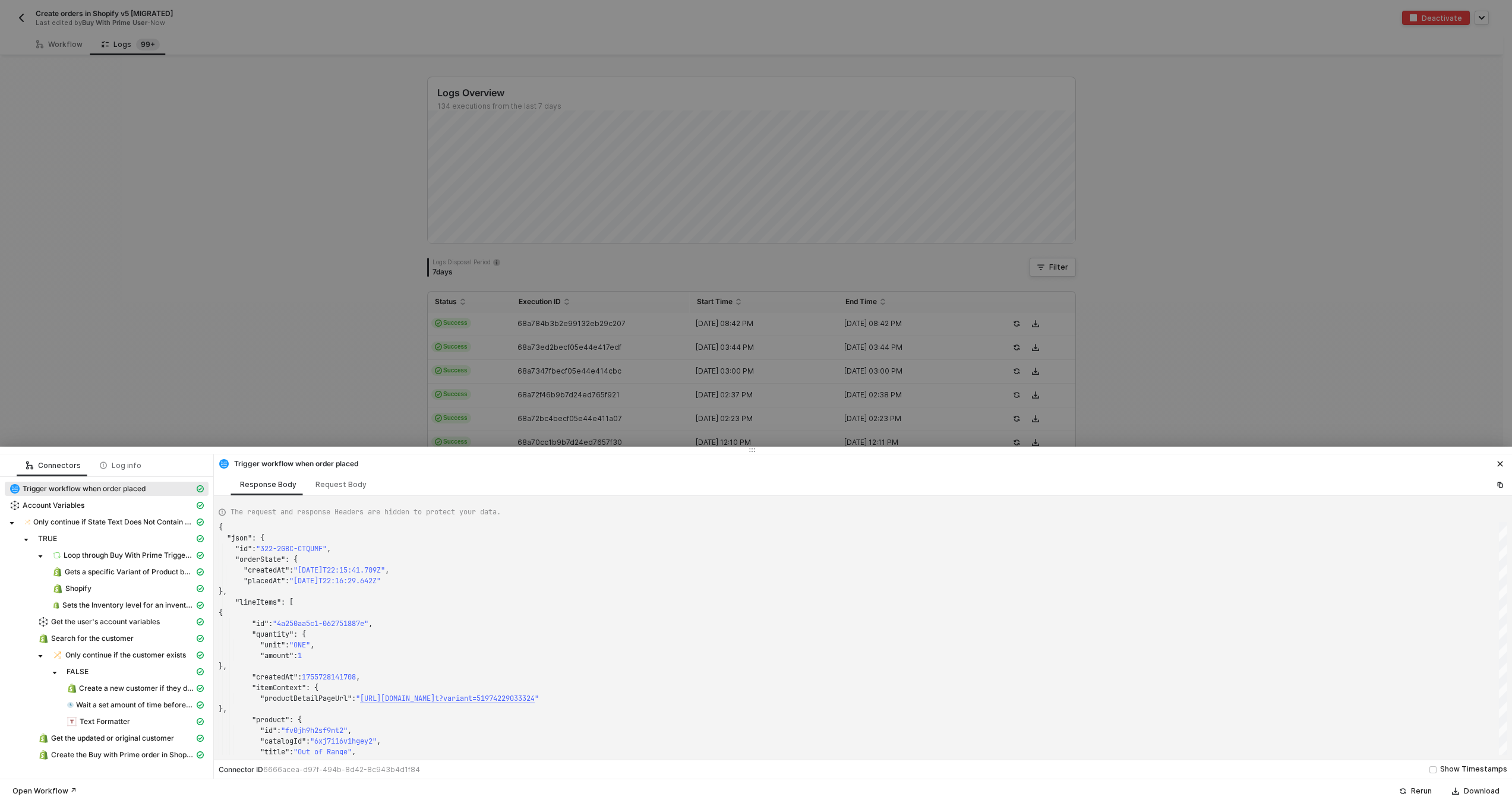
type textarea "{ "json": { "id": "322-VD98-XRHJU4", "orderState": { "createdAt": "2025-08-20T2…"
click at [678, 403] on div at bounding box center [756, 401] width 1512 height 803
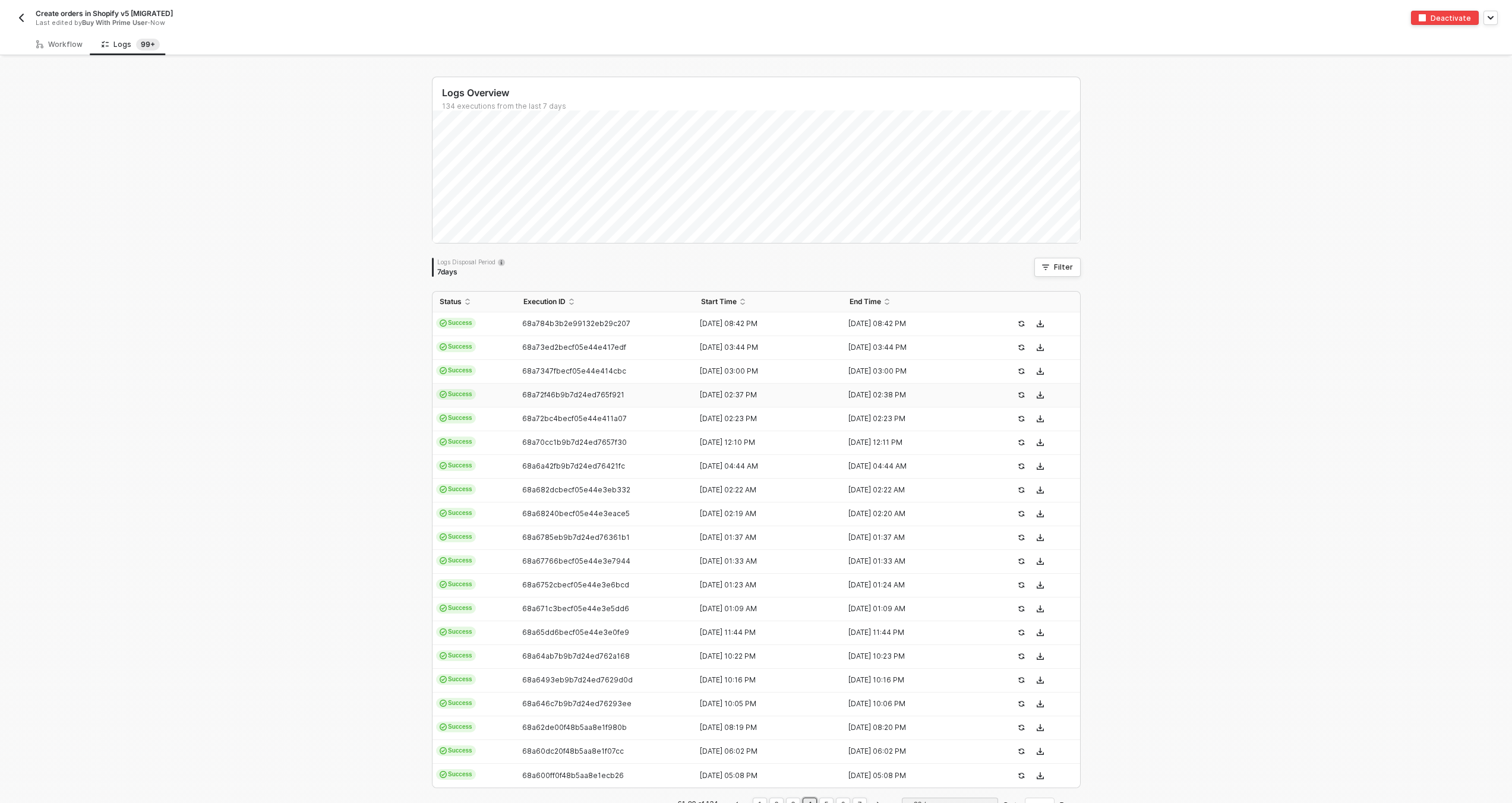
click at [670, 396] on div "68a72f46b9b7d24ed765f921" at bounding box center [601, 394] width 169 height 9
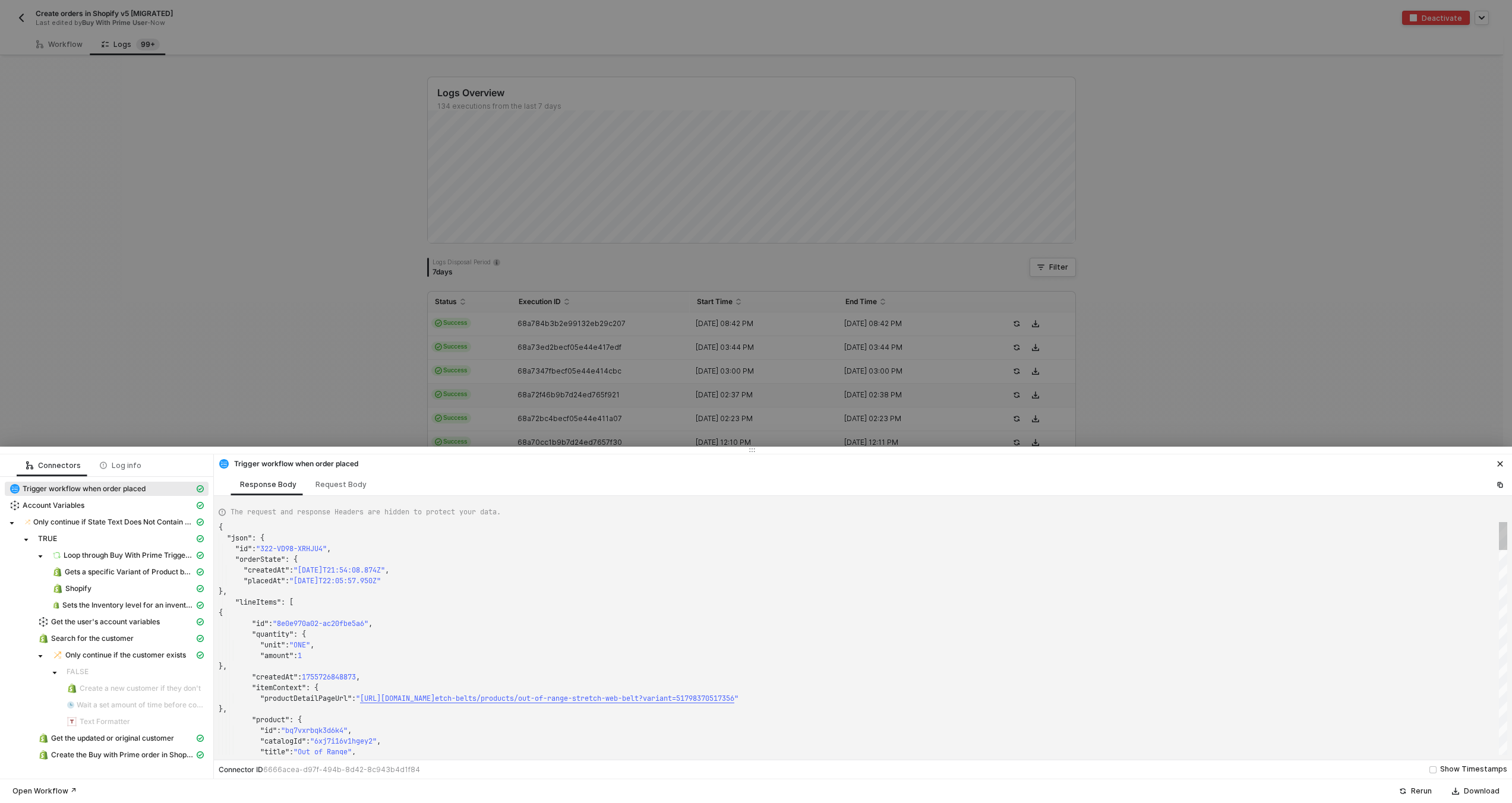
type textarea "{ "json": { "id": "322-TEF4-J3C8KG", "orderState": { "createdAt": "2025-08-21T1…"
click at [654, 366] on div at bounding box center [756, 401] width 1512 height 803
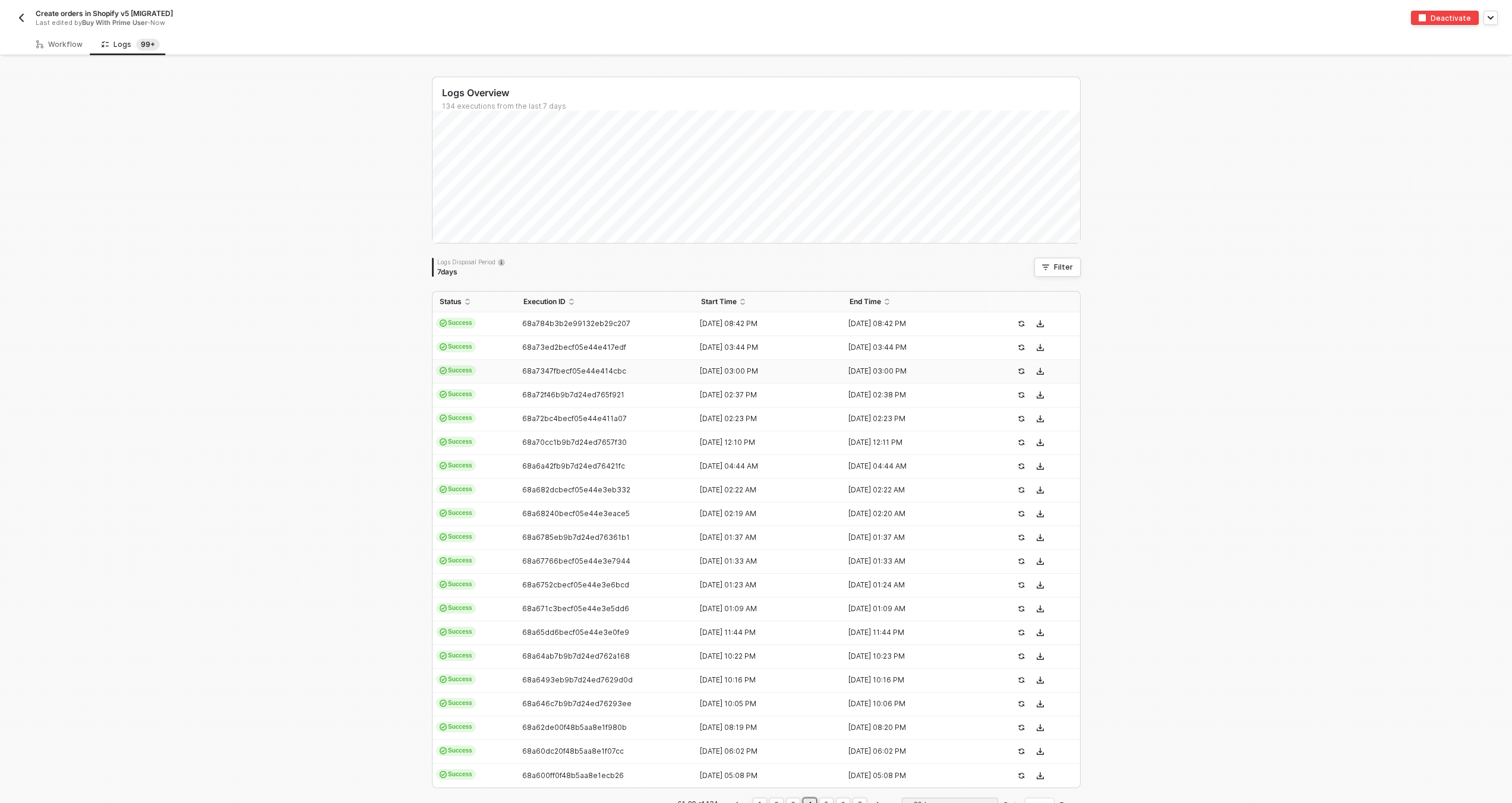
click at [641, 370] on div "68a7347fbecf05e44e414cbc" at bounding box center [601, 370] width 169 height 9
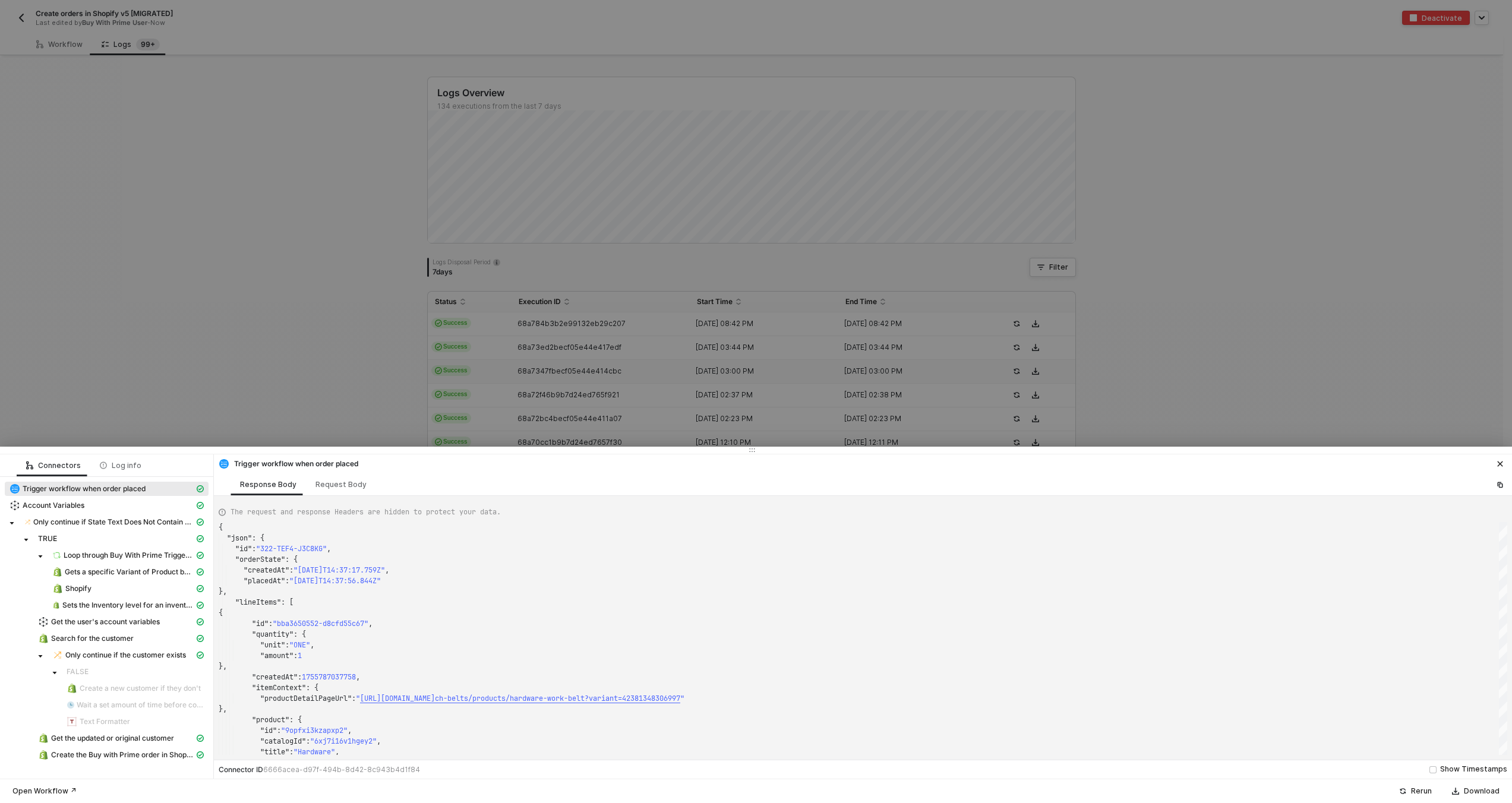
type textarea "{ "json": { "id": "322-T4UG-96NABC", "orderState": { "createdAt": "2025-08-21T1…"
click at [637, 349] on div at bounding box center [756, 401] width 1512 height 803
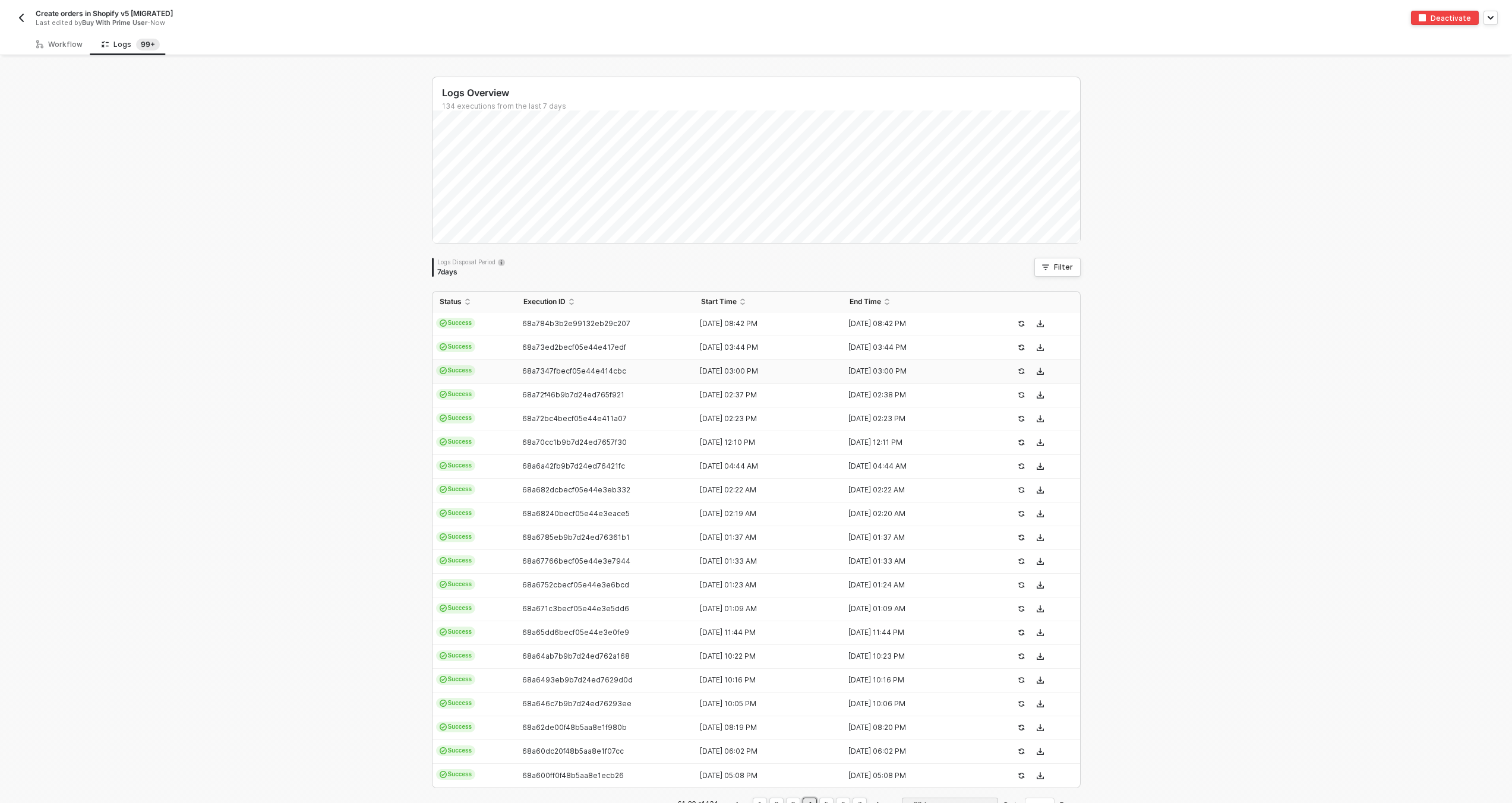
click at [631, 364] on td "68a7347fbecf05e44e414cbc" at bounding box center [606, 372] width 178 height 24
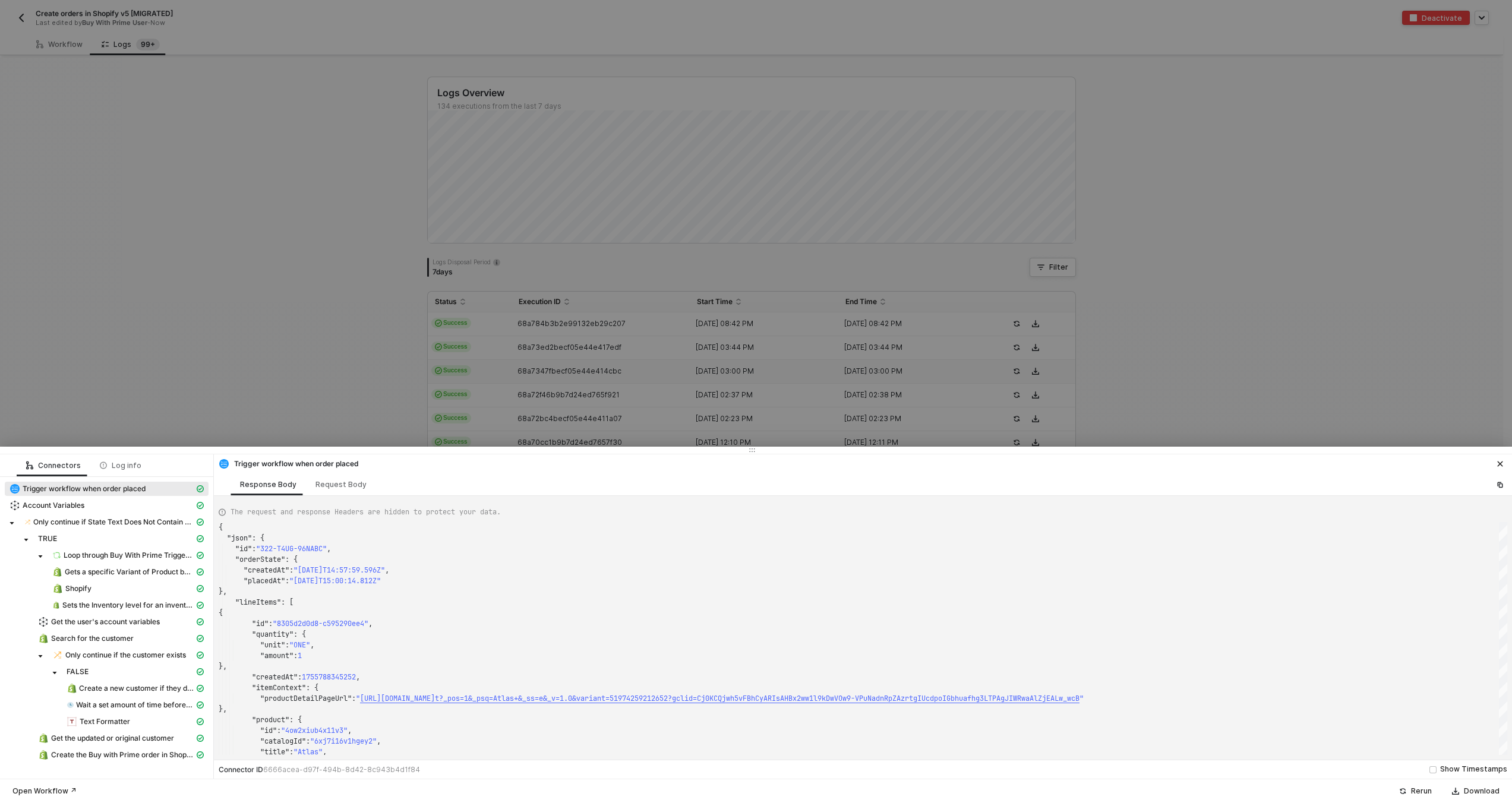
click at [632, 350] on div at bounding box center [756, 401] width 1512 height 803
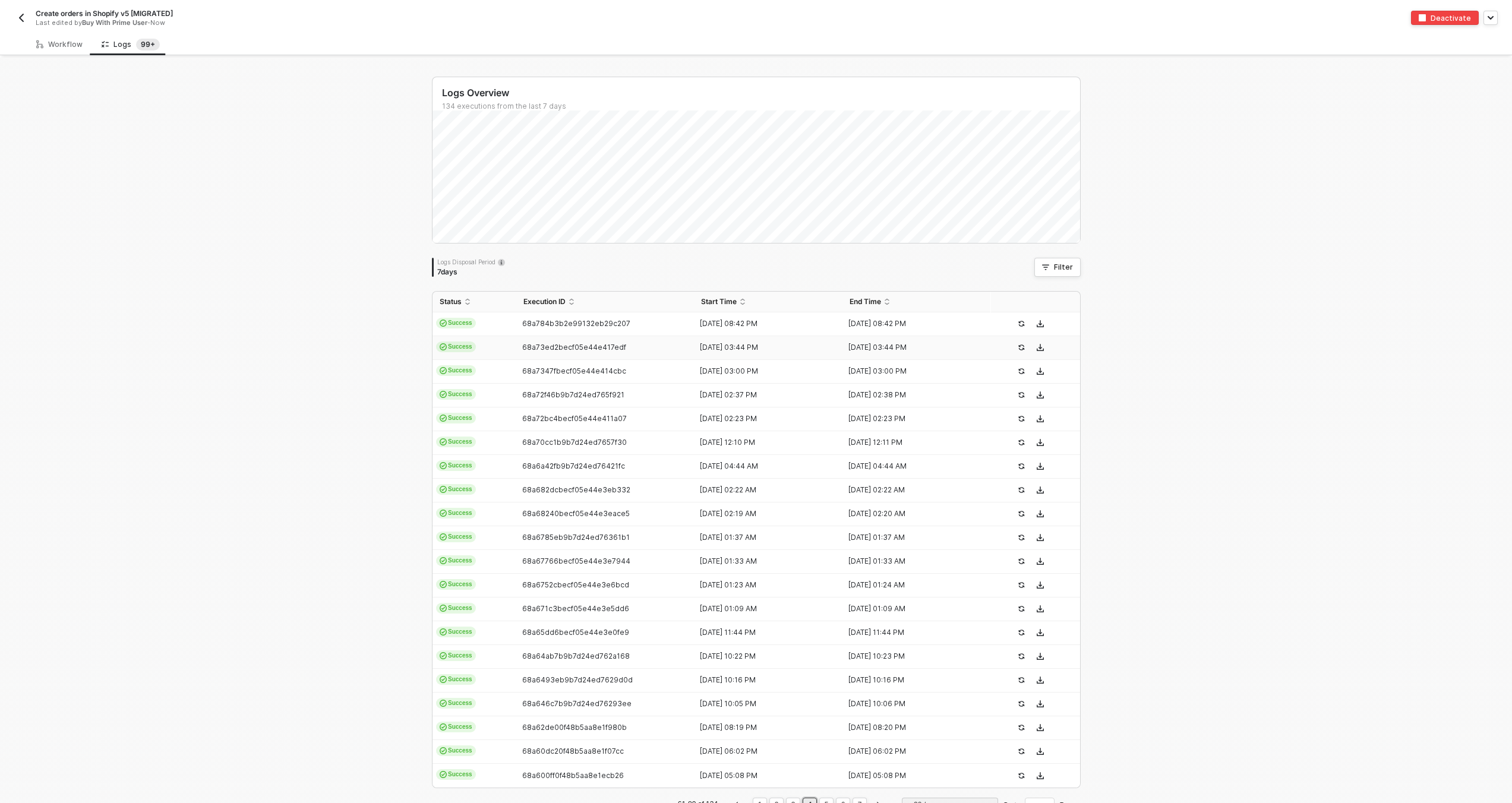
click at [633, 350] on div "68a73ed2becf05e44e417edf" at bounding box center [601, 347] width 169 height 9
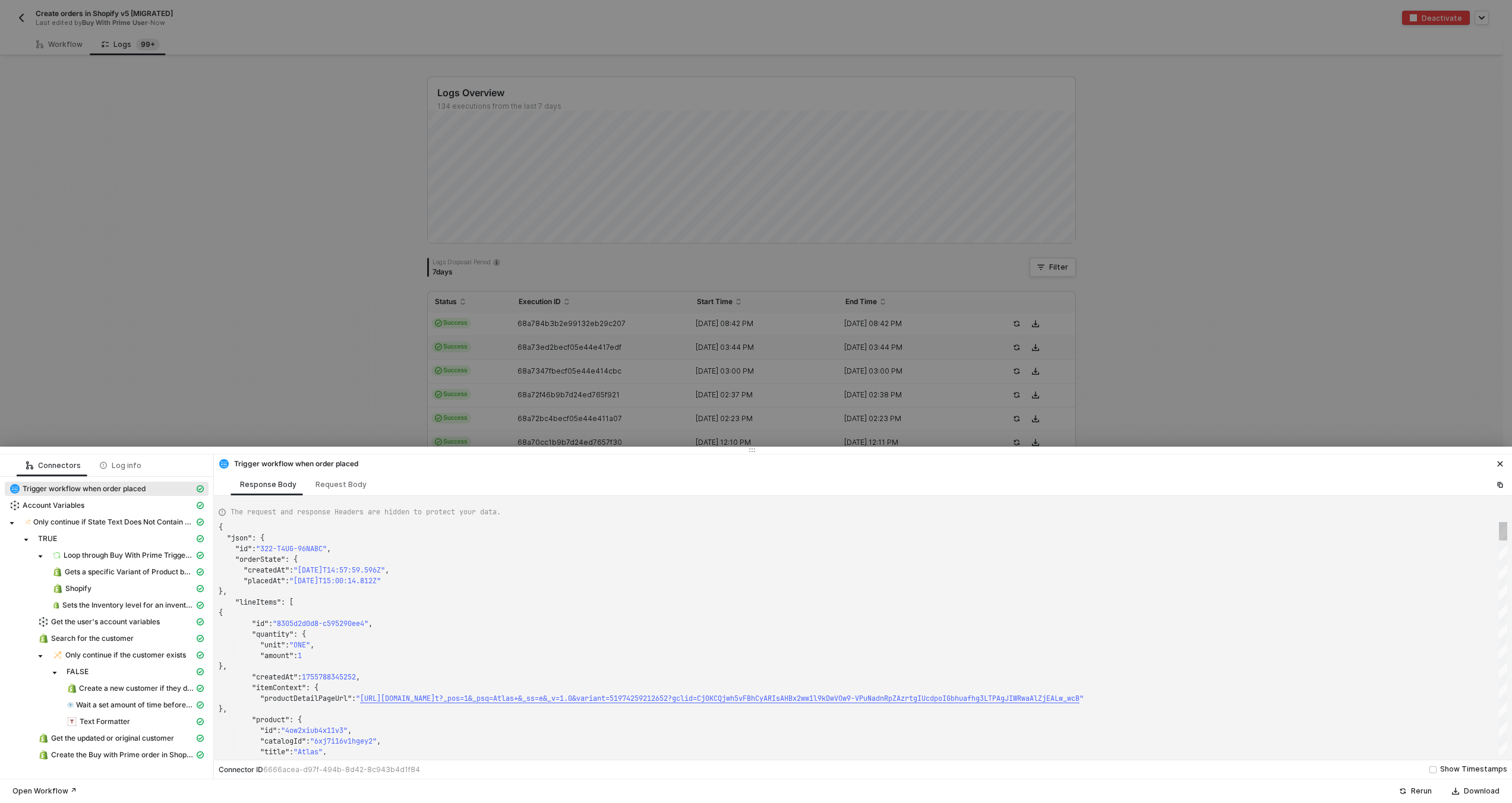
type textarea "{ "json": { "id": "322-NVZ9-WN7GTF", "orderState": { "createdAt": "[DATE]T15:43…"
click at [635, 341] on div at bounding box center [756, 401] width 1512 height 803
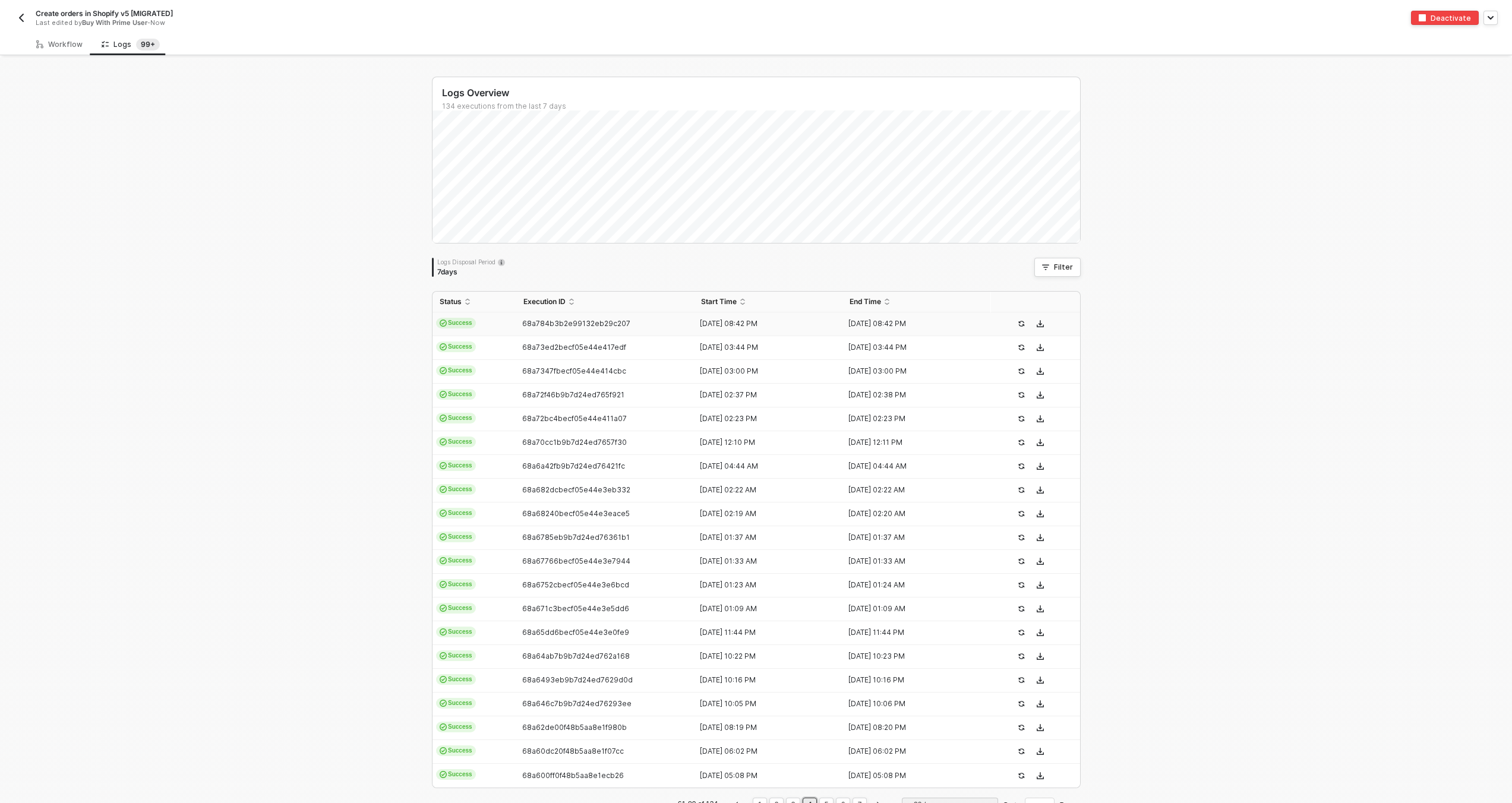
click at [637, 325] on div "68a784b3b2e99132eb29c207" at bounding box center [601, 323] width 169 height 9
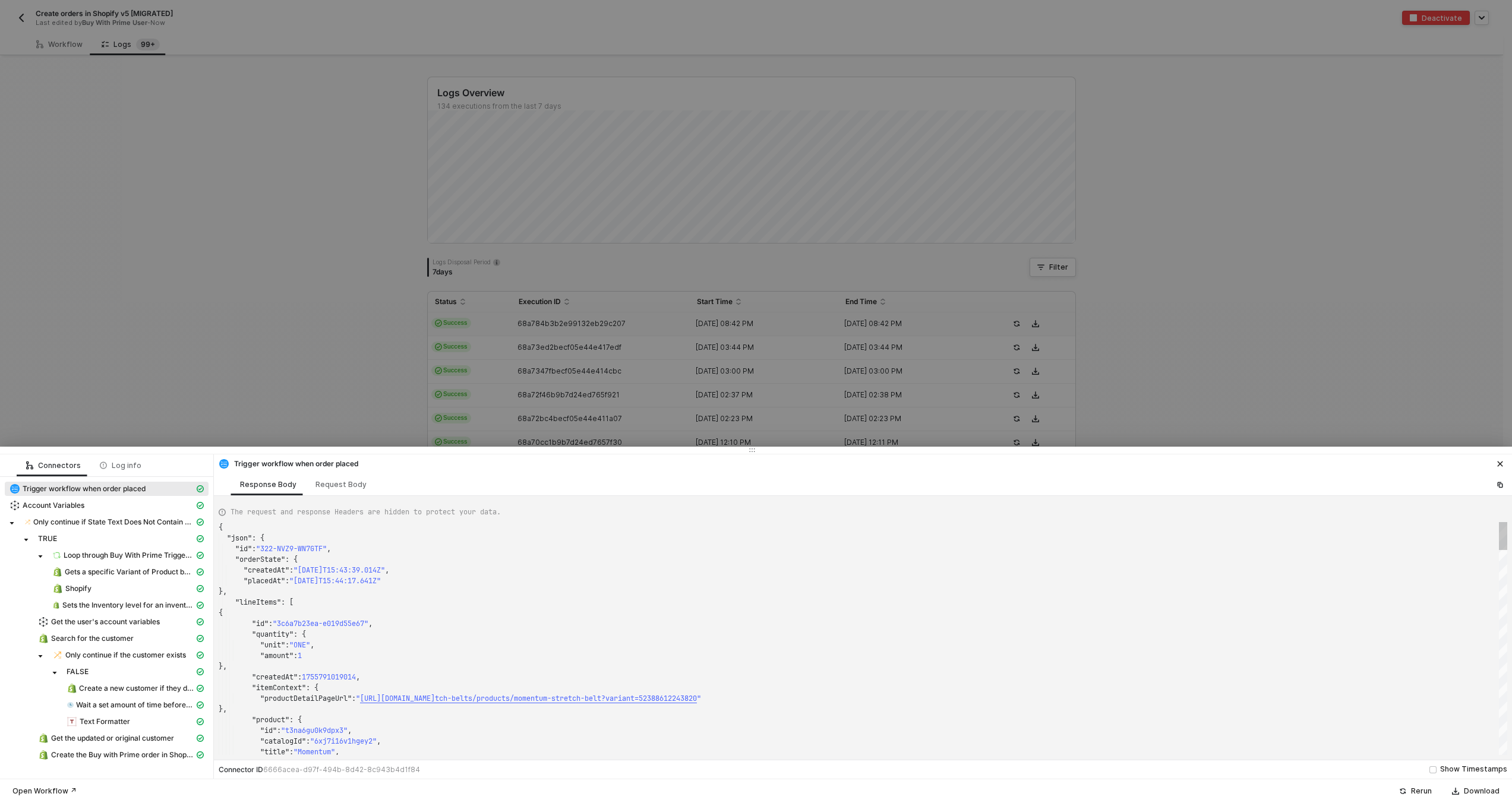
type textarea "{ "json": { "id": "322-PPYW-79P4P8", "orderState": { "createdAt": "[DATE]T20:40…"
click at [637, 348] on div at bounding box center [756, 401] width 1512 height 803
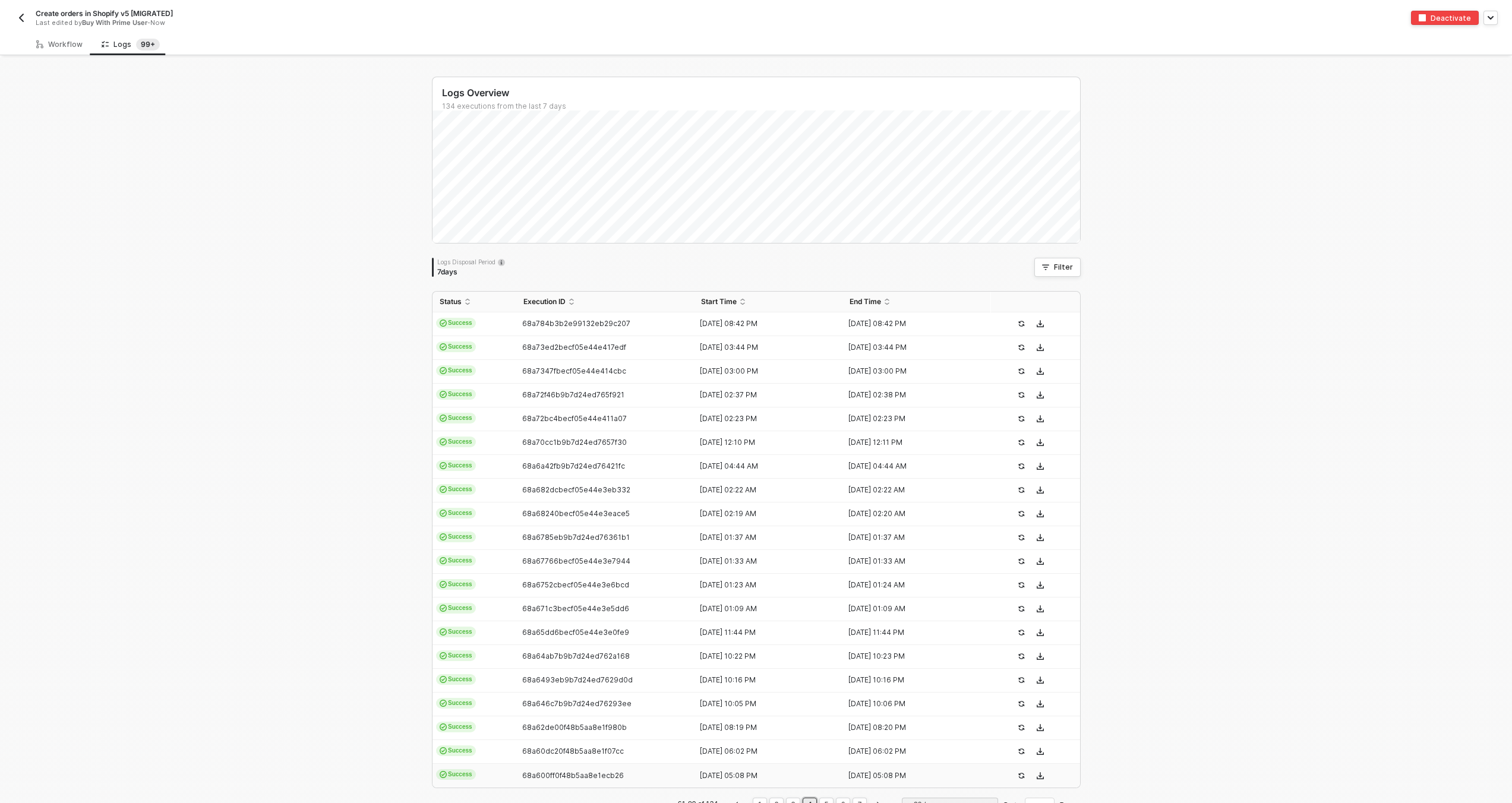
scroll to position [37, 0]
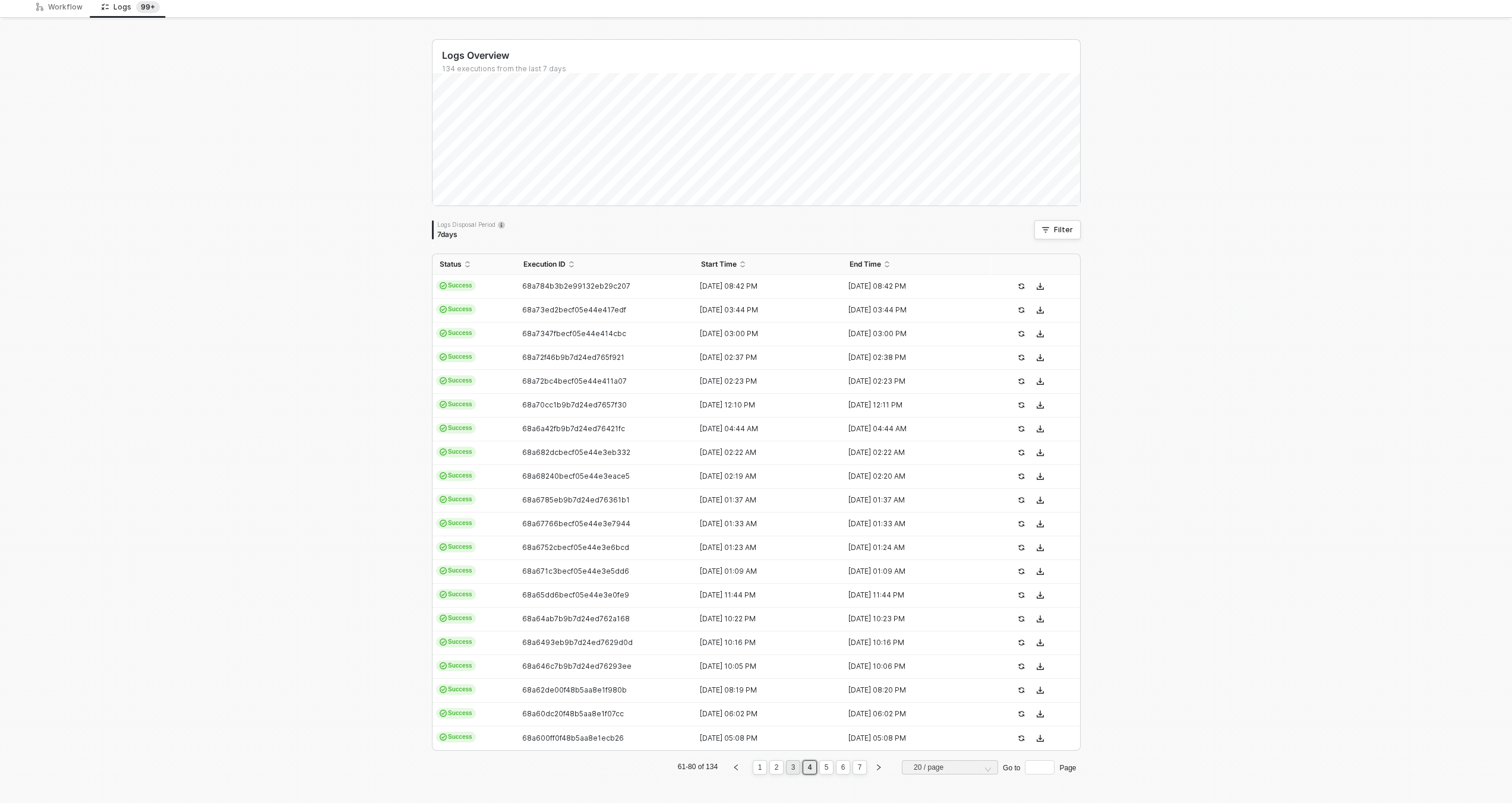
click at [790, 766] on link "3" at bounding box center [793, 767] width 11 height 13
click at [685, 735] on td "68a788377a9dc43e3eb0038a" at bounding box center [606, 738] width 178 height 24
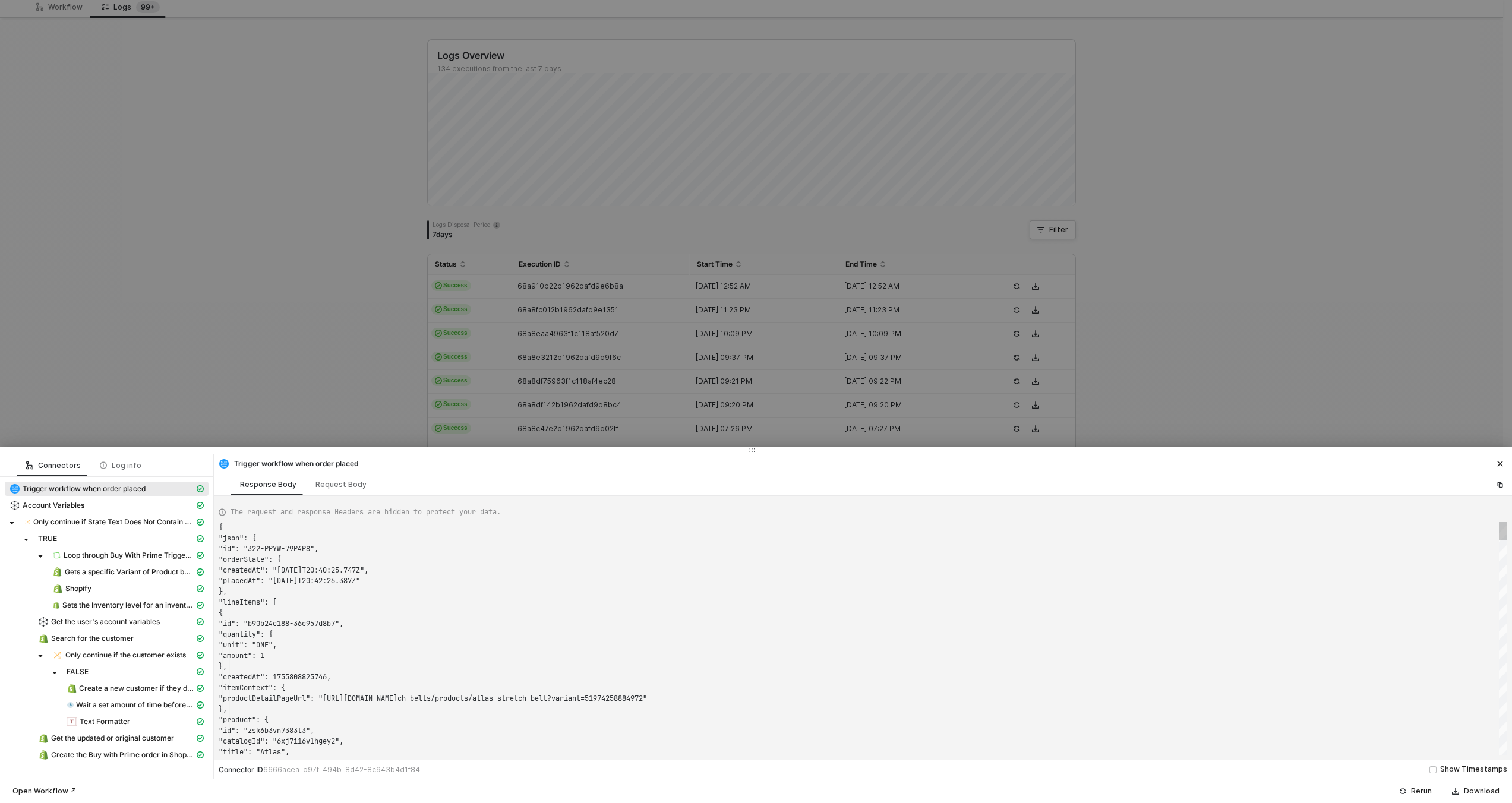
scroll to position [107, 0]
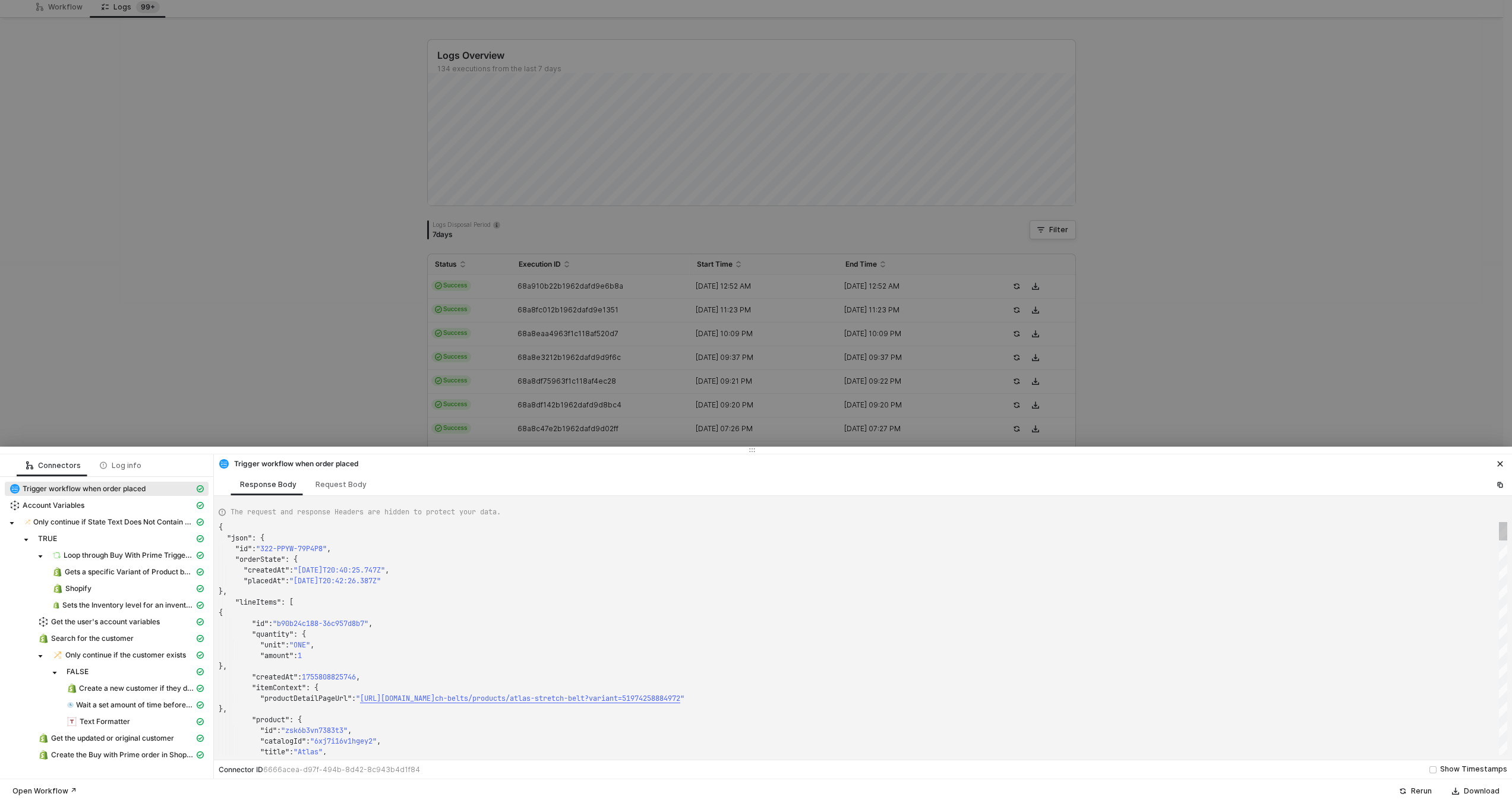
type textarea "{ "json": { "id": "322-EQV7-5ECGU4", "orderState": { "createdAt": "2025-08-21T2…"
click at [640, 351] on div at bounding box center [756, 401] width 1512 height 803
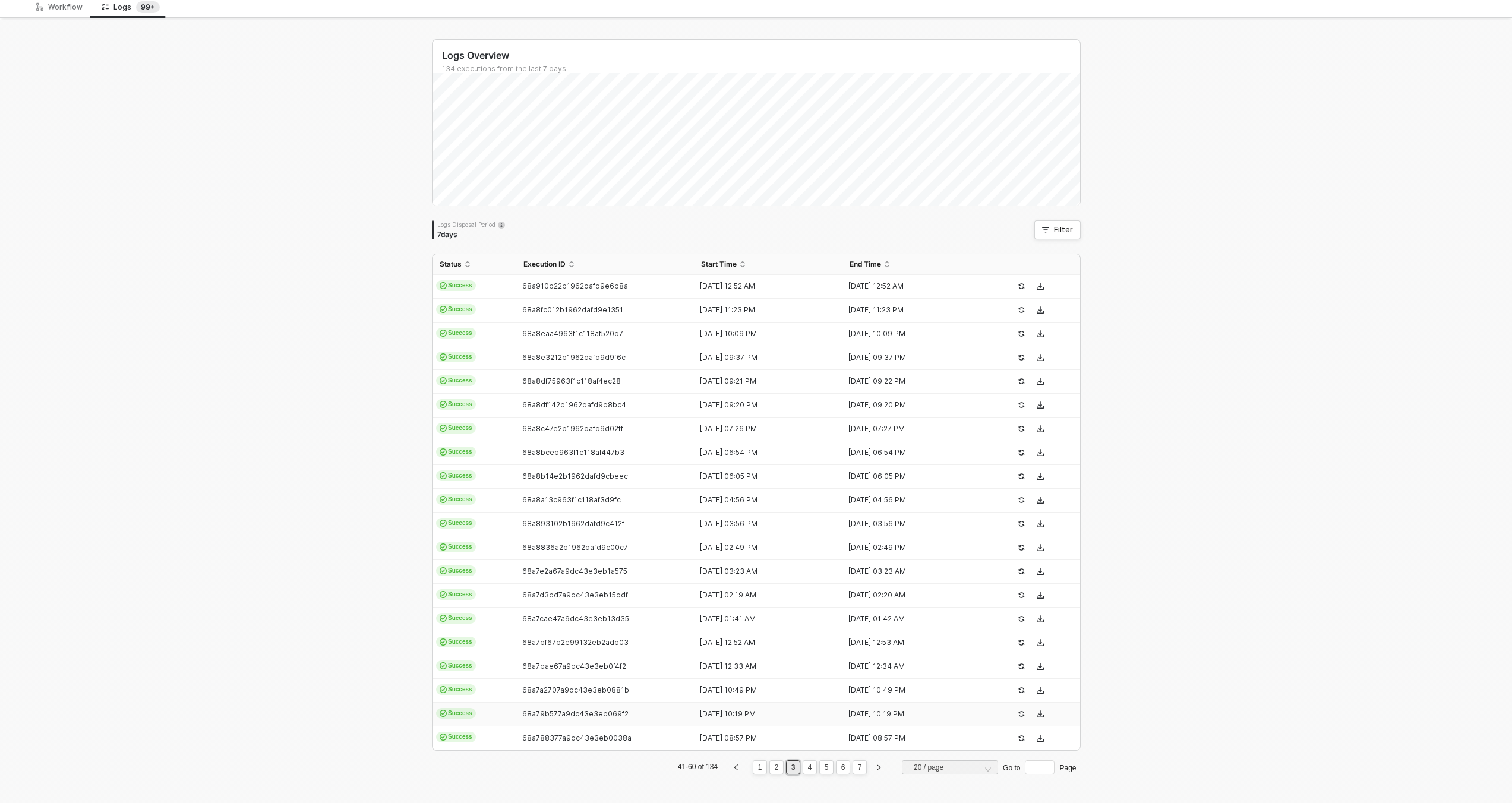
click at [643, 715] on div "68a79b577a9dc43e3eb069f2" at bounding box center [601, 714] width 169 height 9
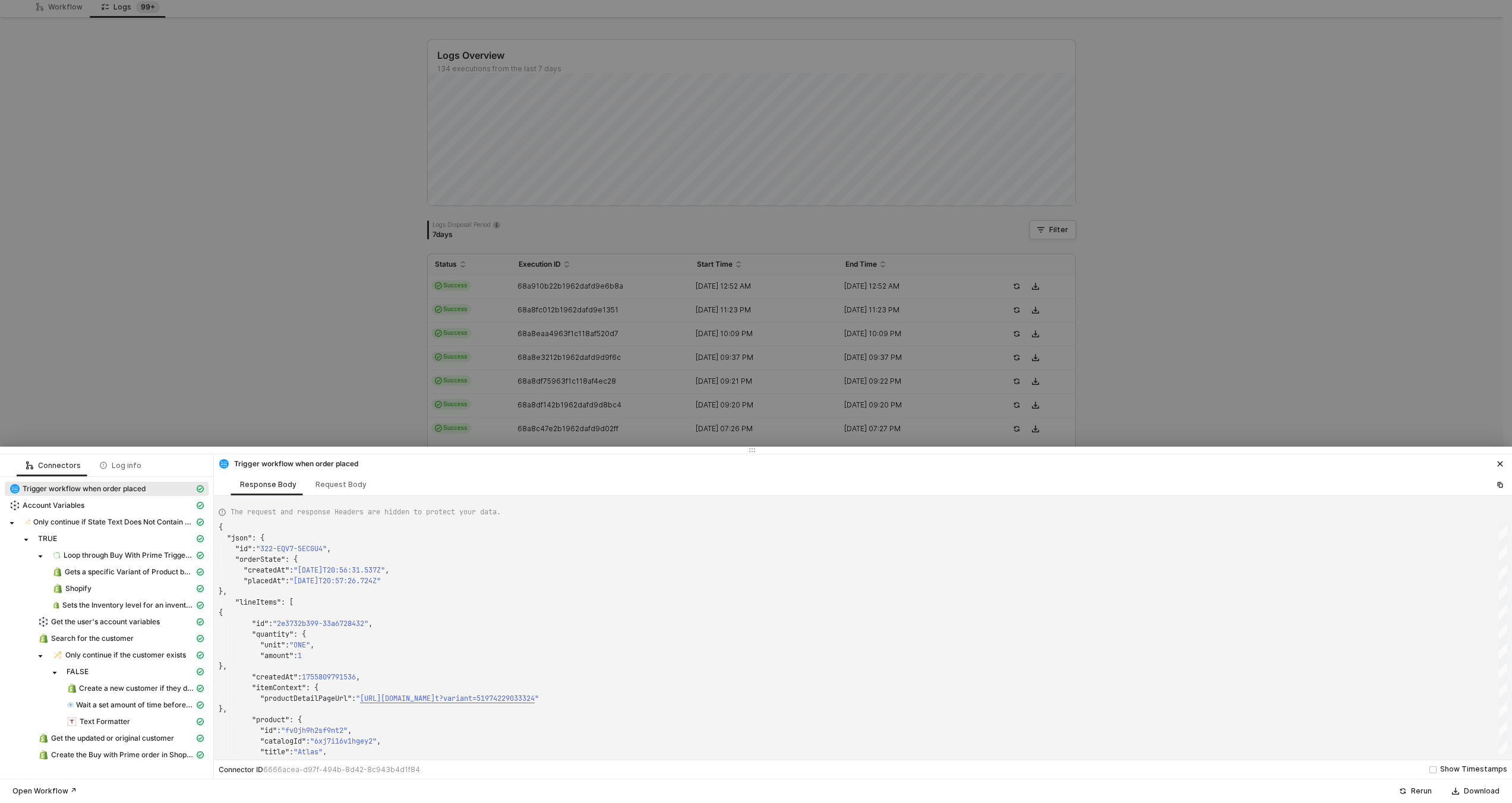
type textarea "{ "json": { "id": "322-55QT-8Z5565", "orderState": { "createdAt": "2025-08-21T2…"
click at [671, 394] on div at bounding box center [756, 401] width 1512 height 803
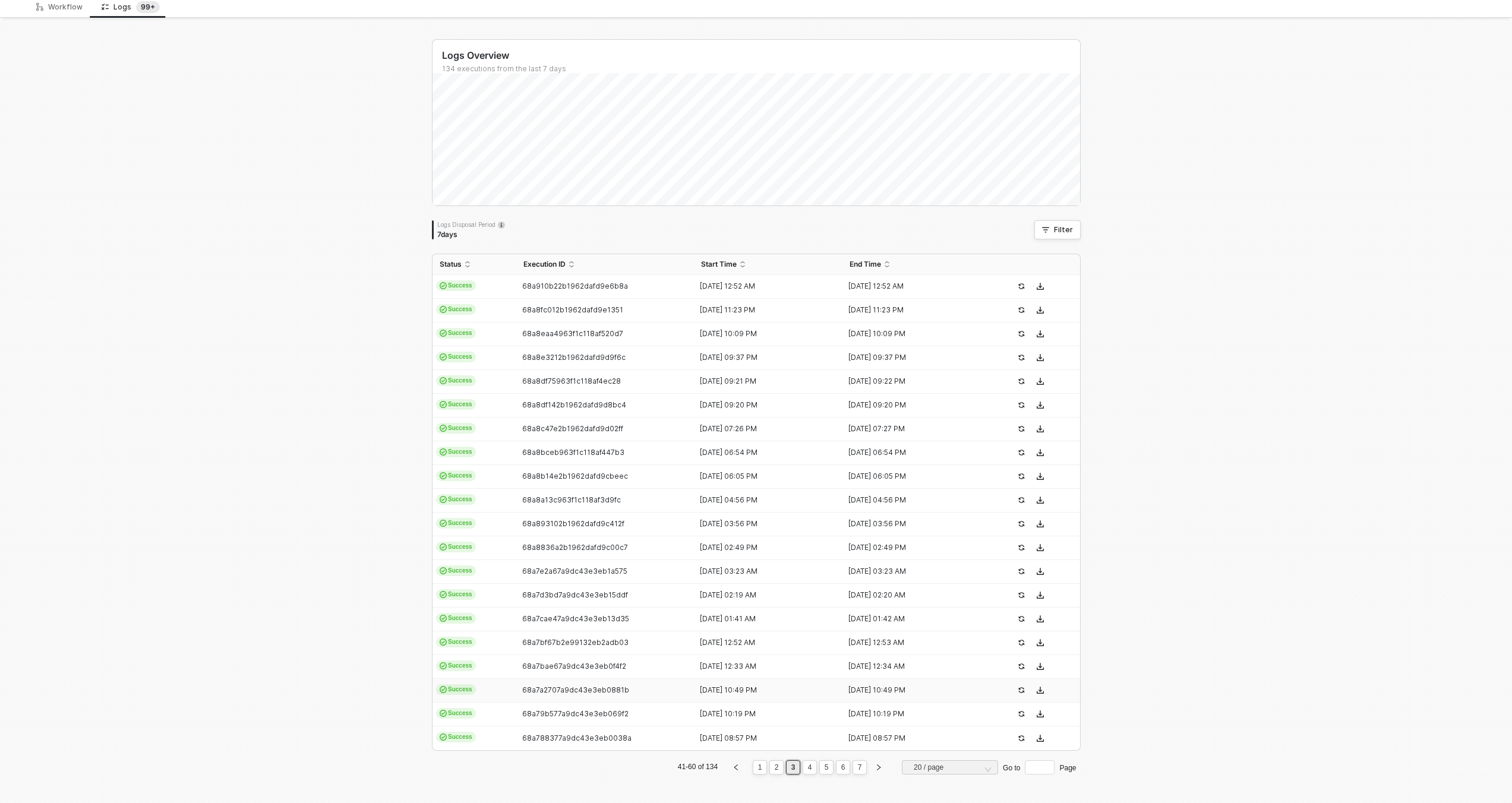
click at [682, 694] on td "68a7a2707a9dc43e3eb0881b" at bounding box center [606, 691] width 178 height 24
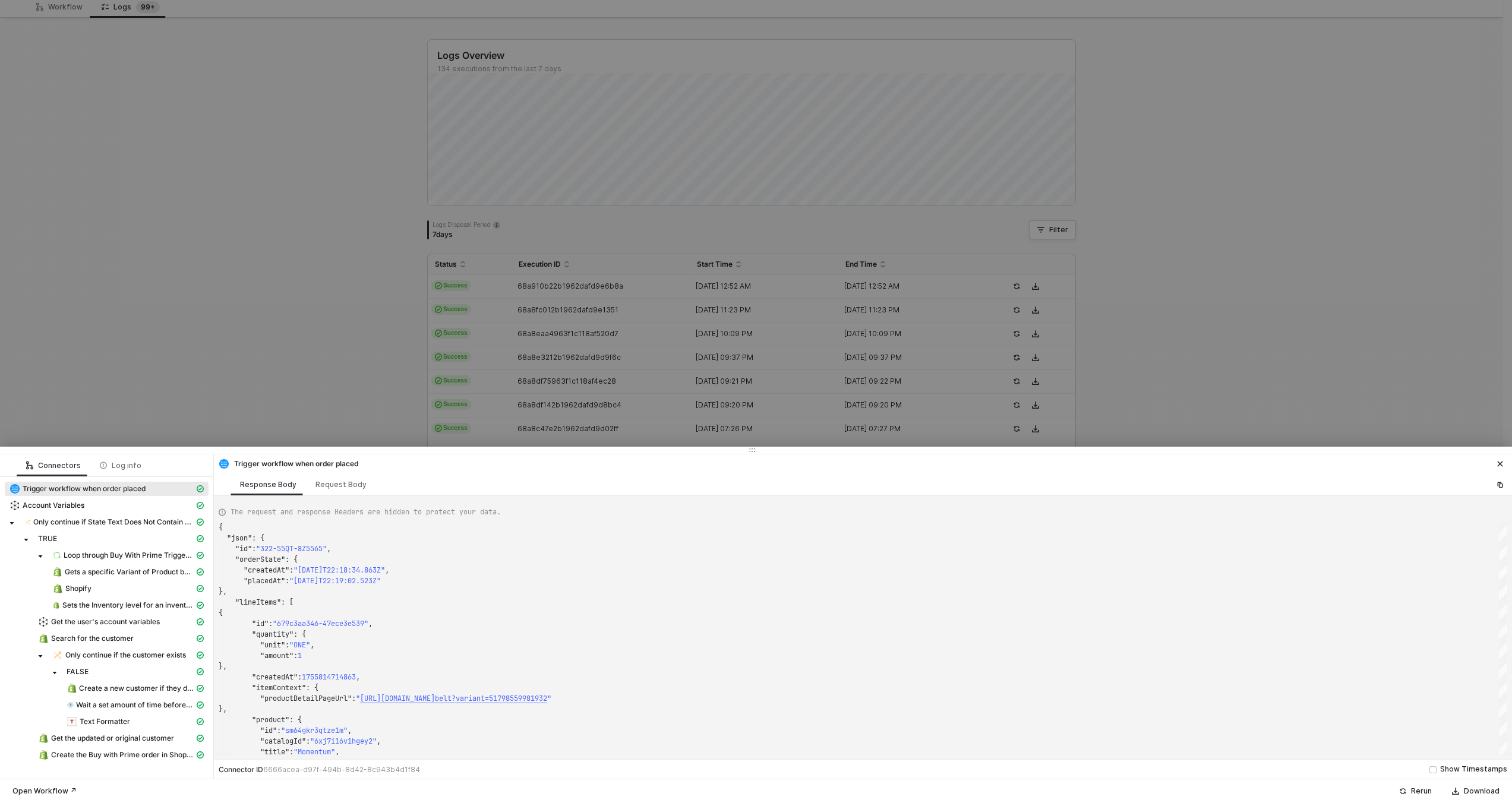
type textarea "{ "json": { "id": "322-CCZS-ZXG8J5", "orderState": { "createdAt": "2025-08-21T2…"
click at [619, 410] on div at bounding box center [756, 401] width 1512 height 803
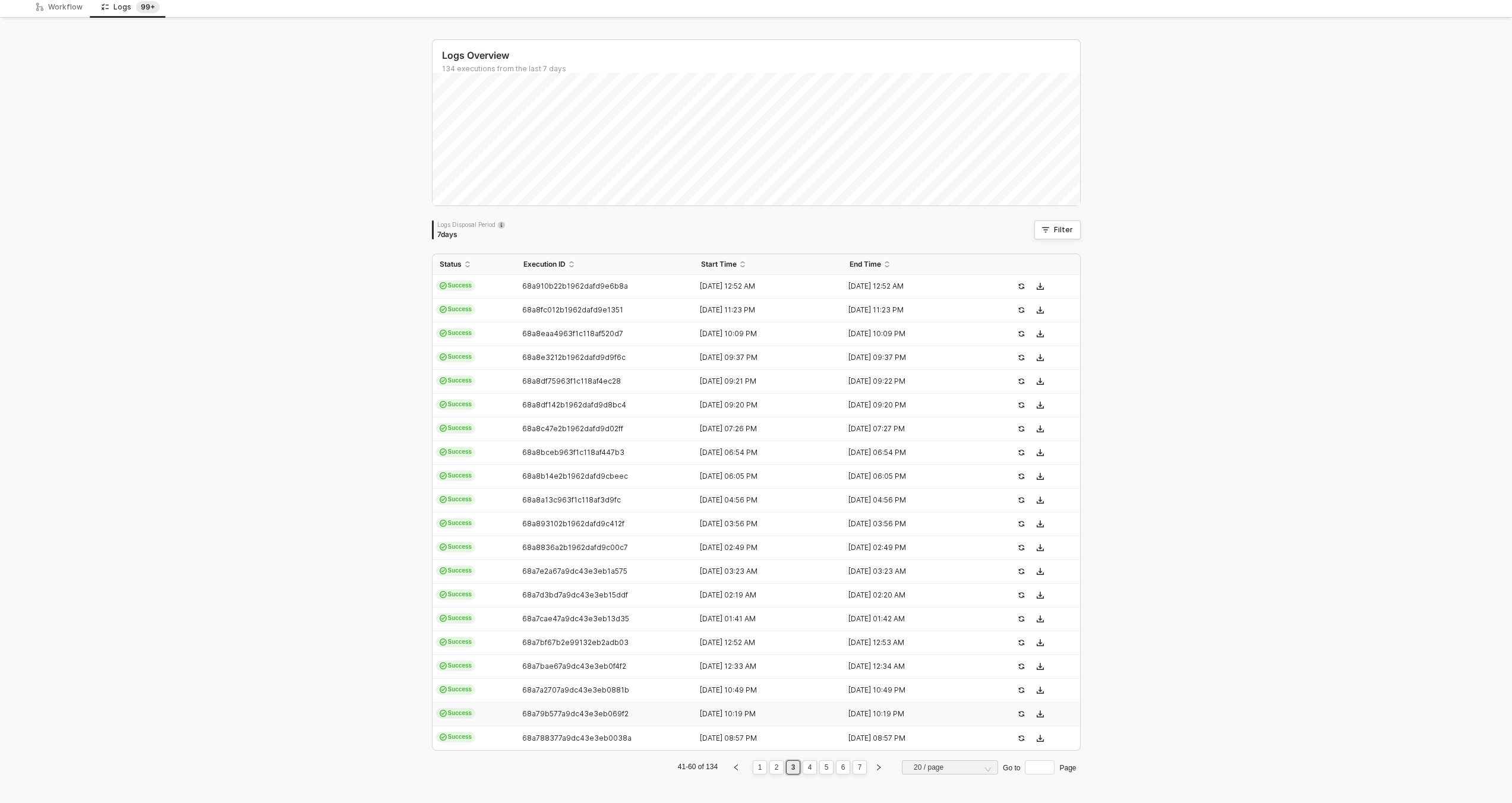
click at [641, 712] on div "68a79b577a9dc43e3eb069f2" at bounding box center [601, 714] width 169 height 9
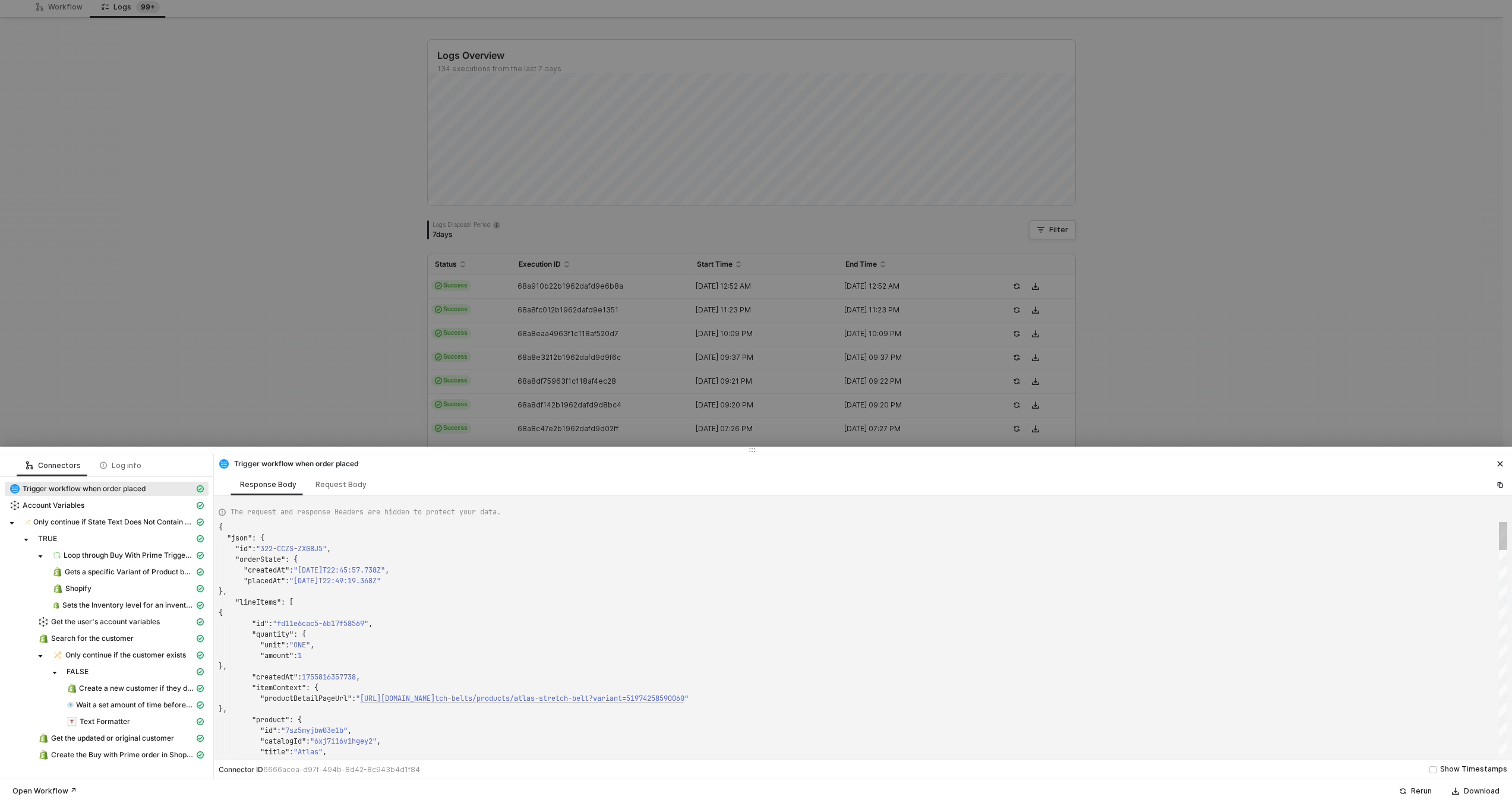
type textarea "{ "json": { "id": "322-55QT-8Z5565", "orderState": { "createdAt": "2025-08-21T2…"
click at [662, 380] on div at bounding box center [756, 401] width 1512 height 803
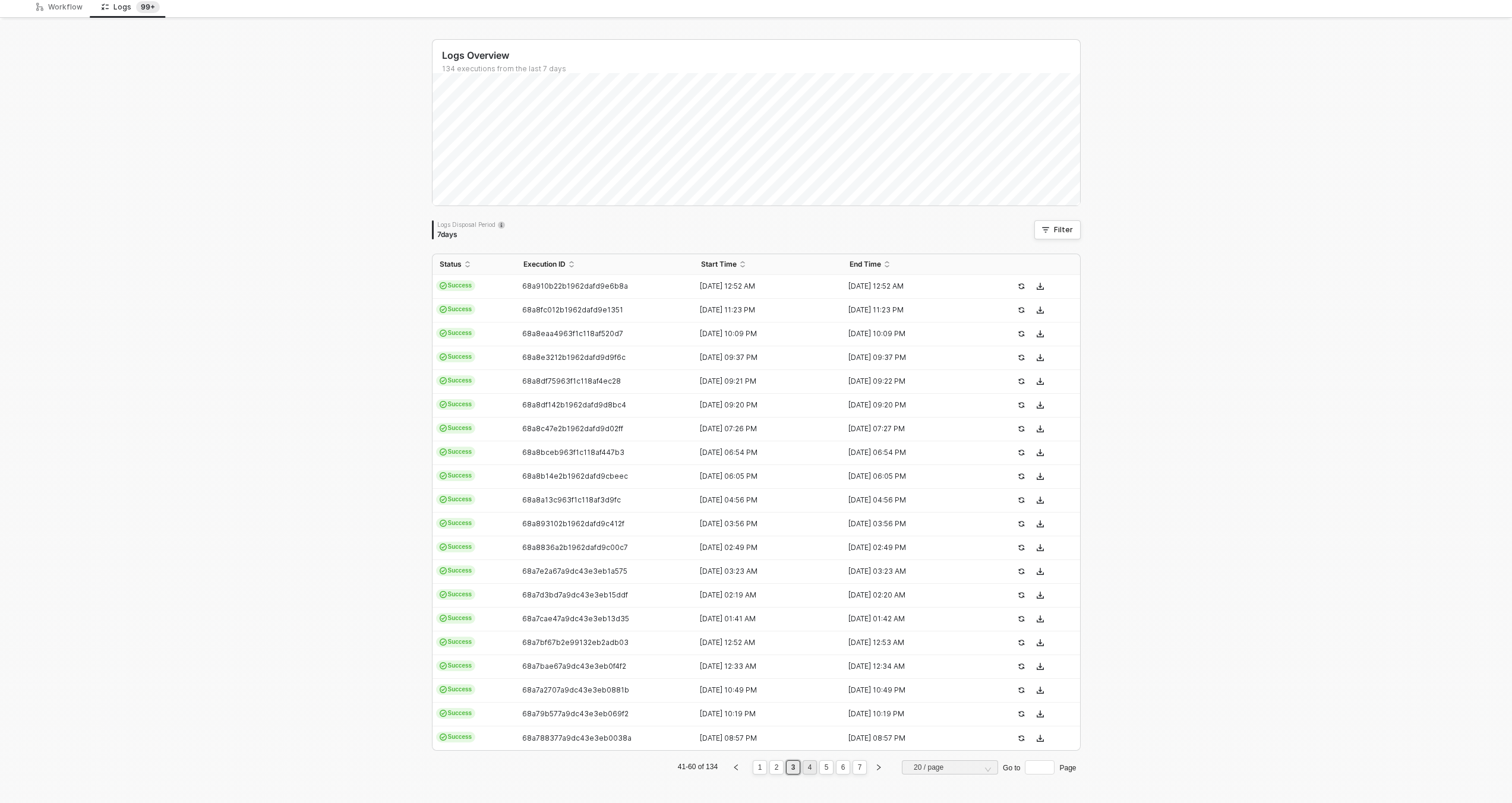
click at [807, 766] on link "4" at bounding box center [810, 767] width 11 height 13
click at [674, 312] on div "68a73ed2becf05e44e417edf" at bounding box center [601, 309] width 169 height 9
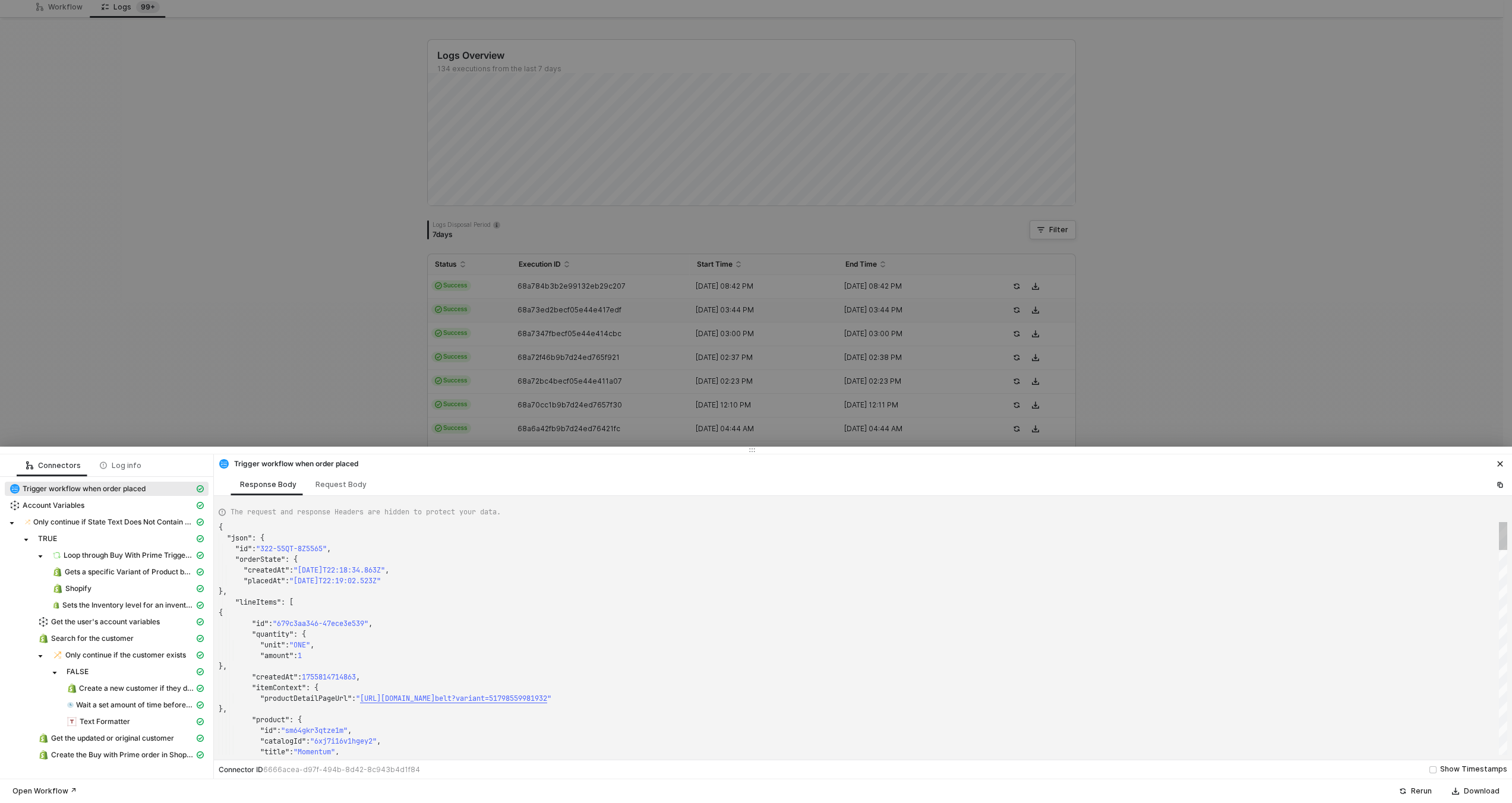
type textarea "{ "json": { "id": "322-NVZ9-WN7GTF", "orderState": { "createdAt": "[DATE]T15:43…"
drag, startPoint x: 674, startPoint y: 311, endPoint x: 674, endPoint y: 293, distance: 18.0
click at [674, 311] on div at bounding box center [756, 401] width 1512 height 803
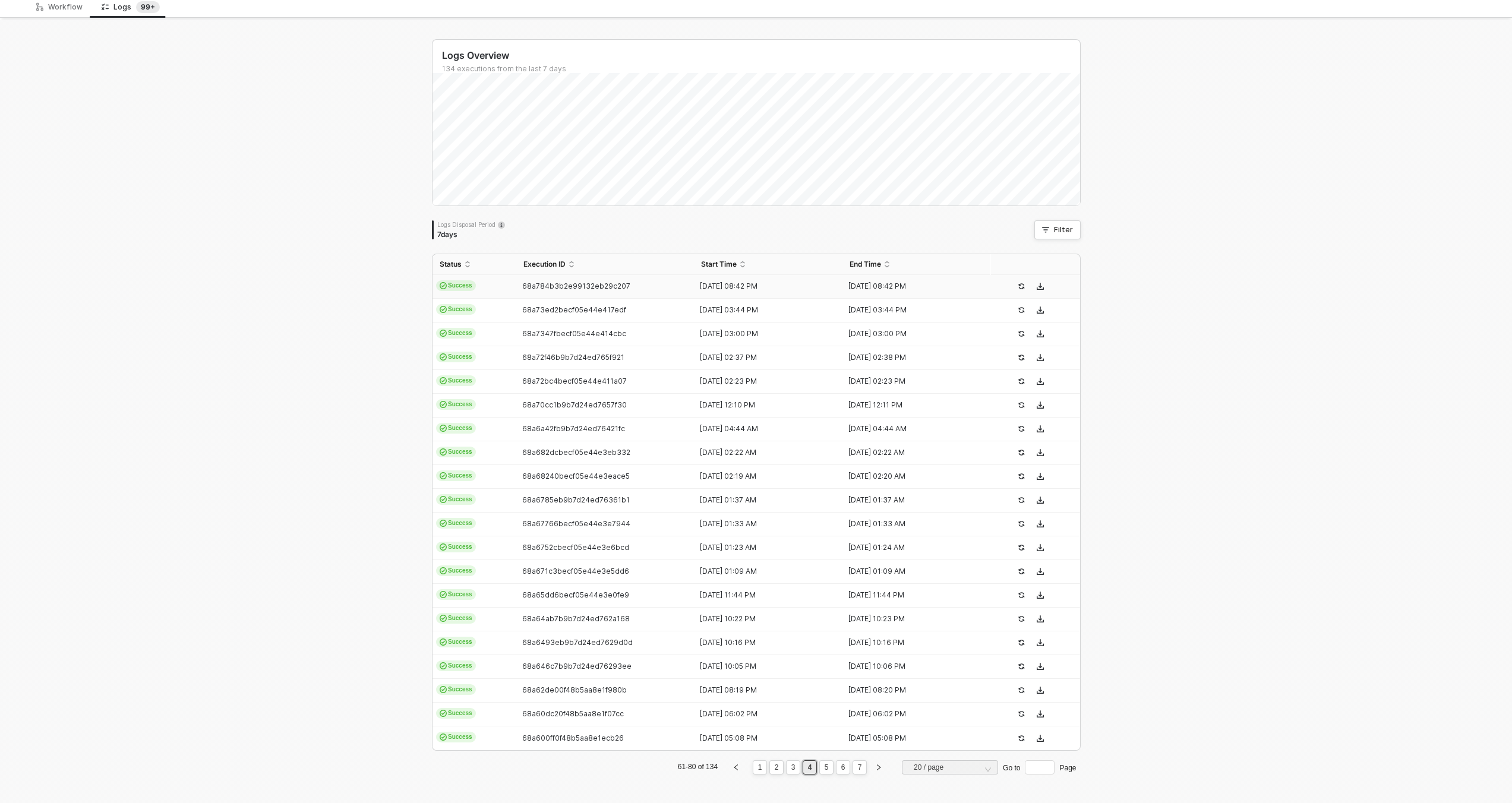
click at [672, 286] on div "68a784b3b2e99132eb29c207" at bounding box center [601, 286] width 169 height 9
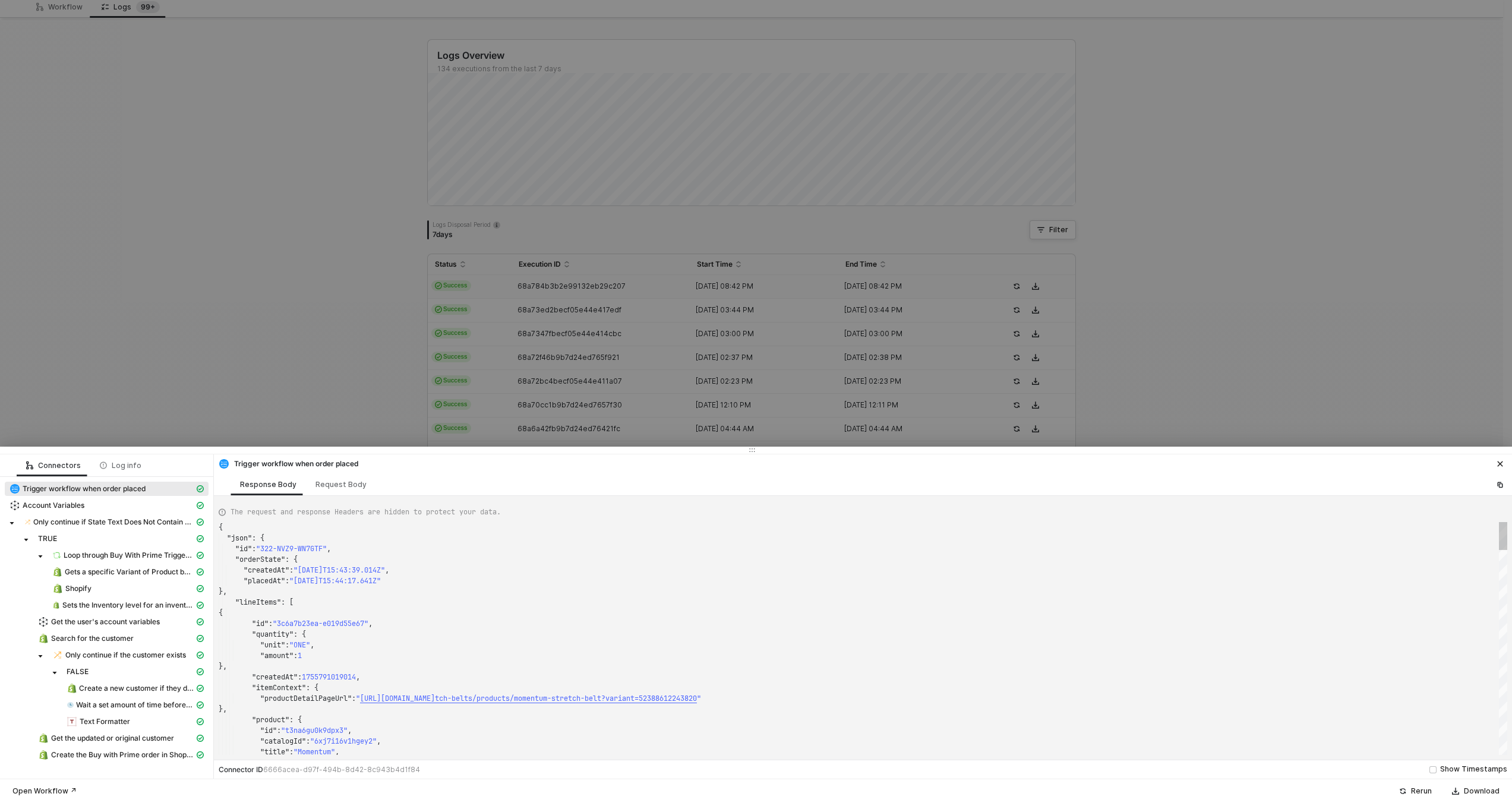
type textarea "{ "json": { "id": "322-PPYW-79P4P8", "orderState": { "createdAt": "[DATE]T20:40…"
click at [674, 303] on div at bounding box center [756, 401] width 1512 height 803
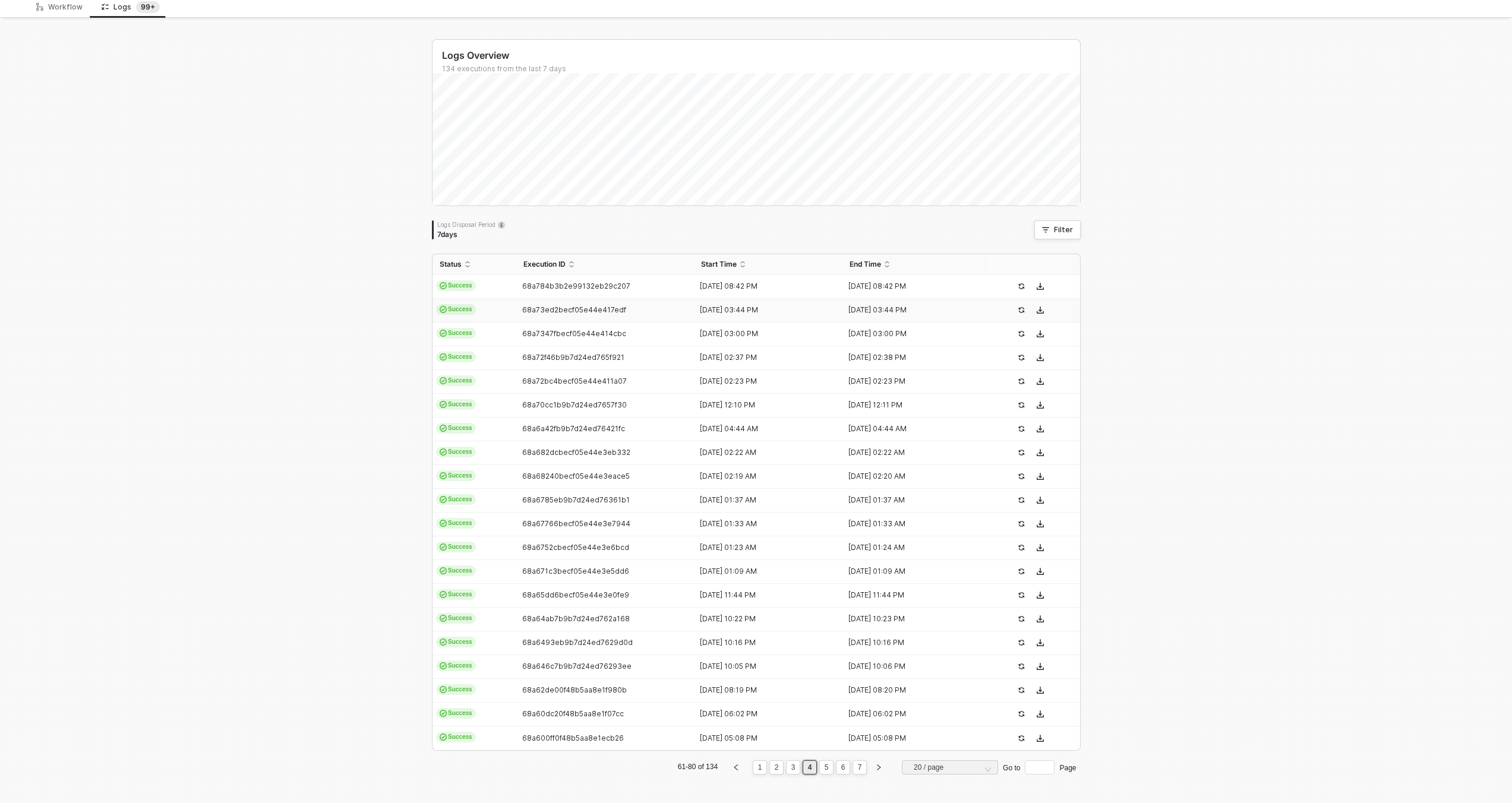
click at [679, 315] on td "68a73ed2becf05e44e417edf" at bounding box center [606, 311] width 178 height 24
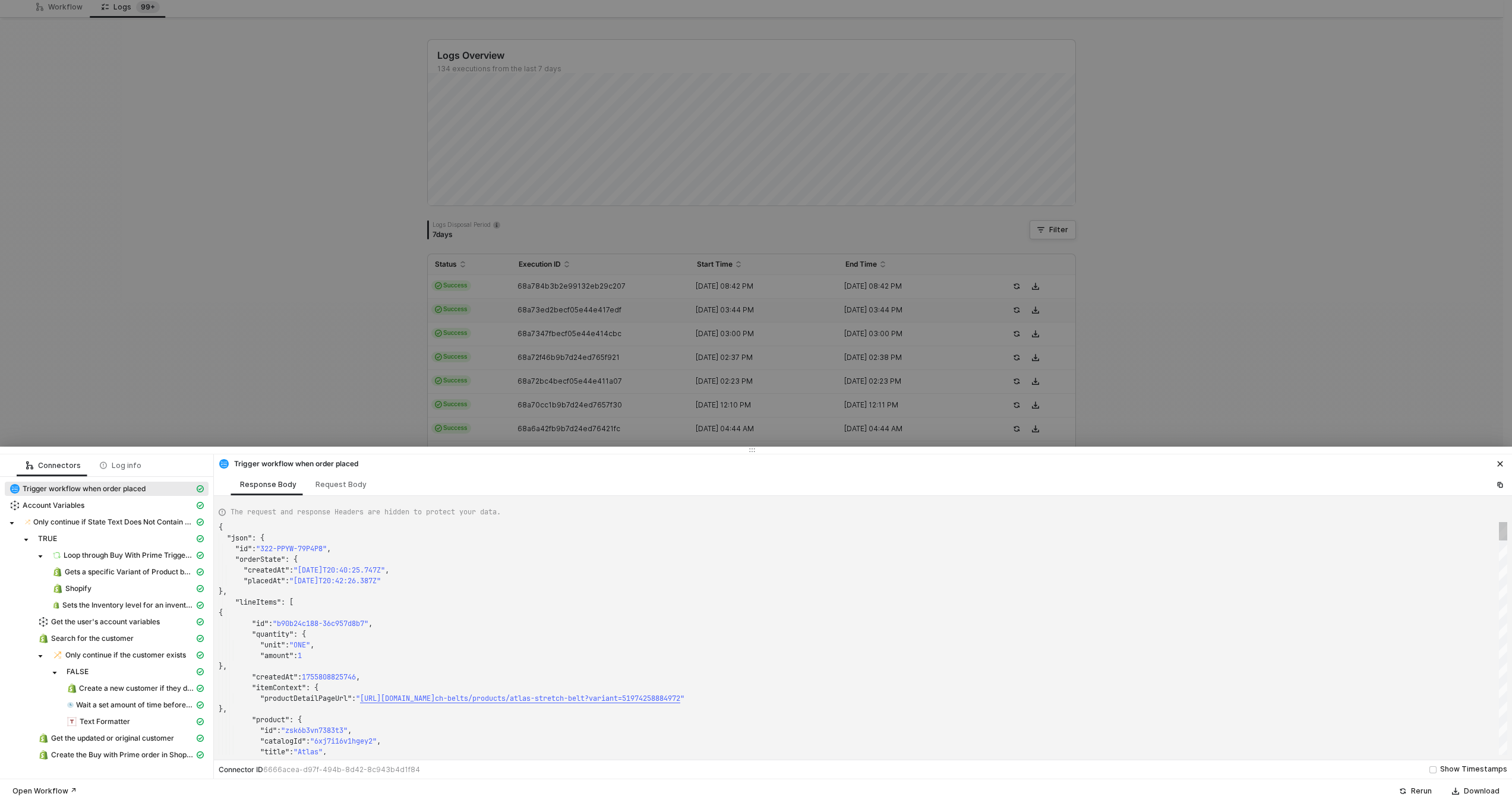
type textarea "{ "json": { "id": "322-NVZ9-WN7GTF", "orderState": { "createdAt": "[DATE]T15:43…"
click at [682, 336] on div at bounding box center [756, 401] width 1512 height 803
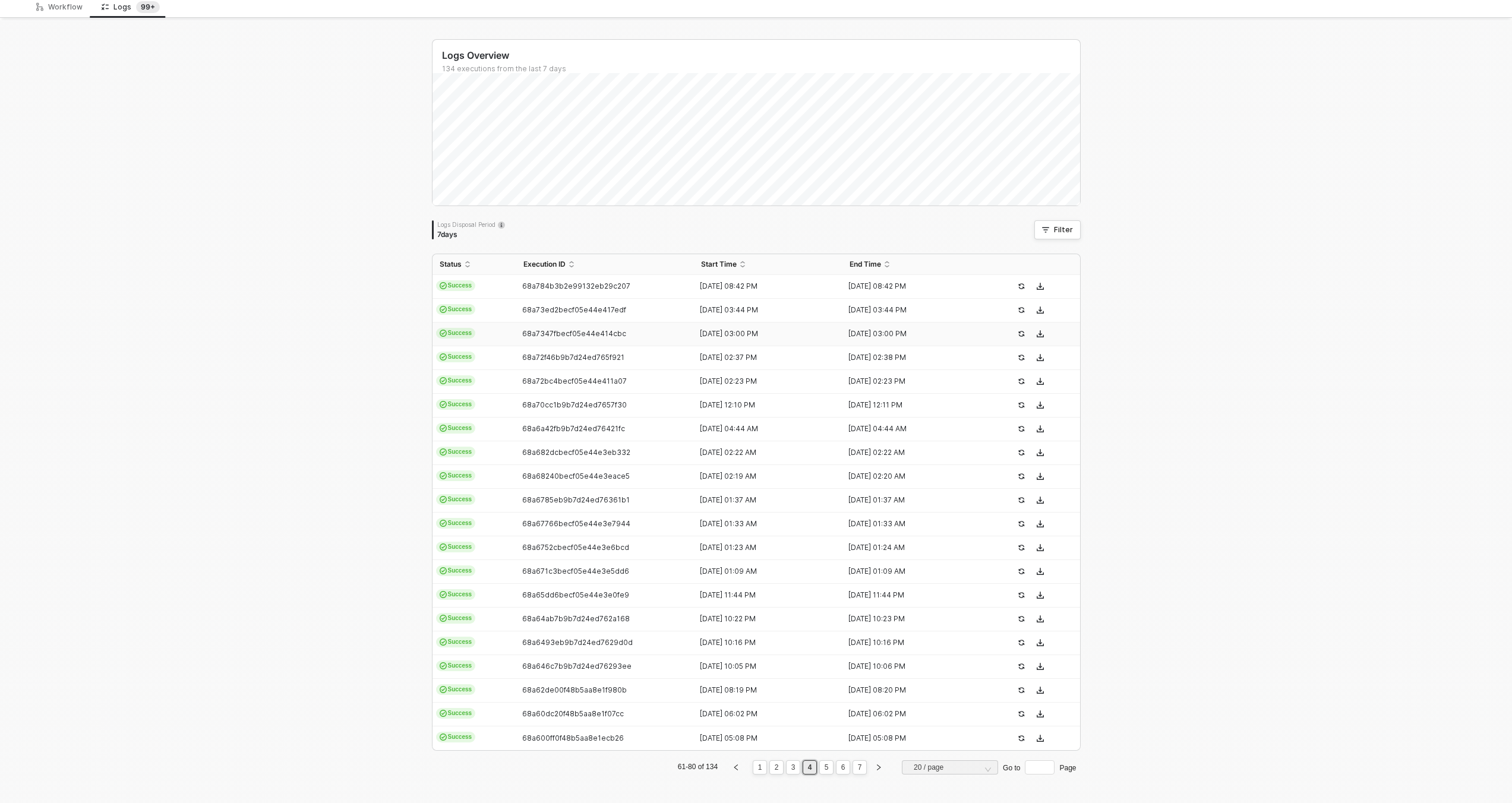
click at [681, 336] on td "68a7347fbecf05e44e414cbc" at bounding box center [606, 335] width 178 height 24
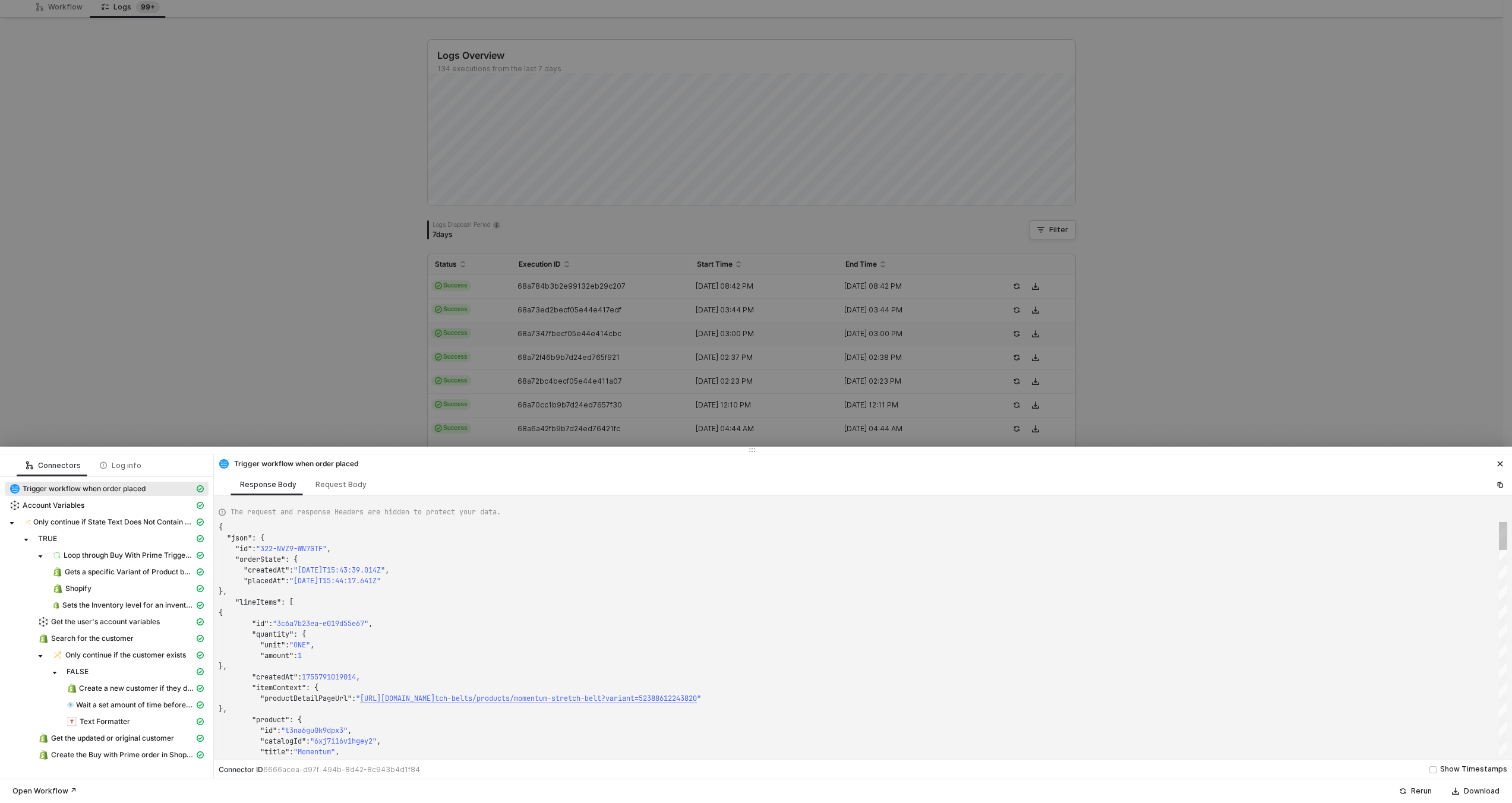
type textarea "{ "json": { "id": "322-T4UG-96NABC", "orderState": { "createdAt": "2025-08-21T1…"
click at [680, 342] on div at bounding box center [756, 401] width 1512 height 803
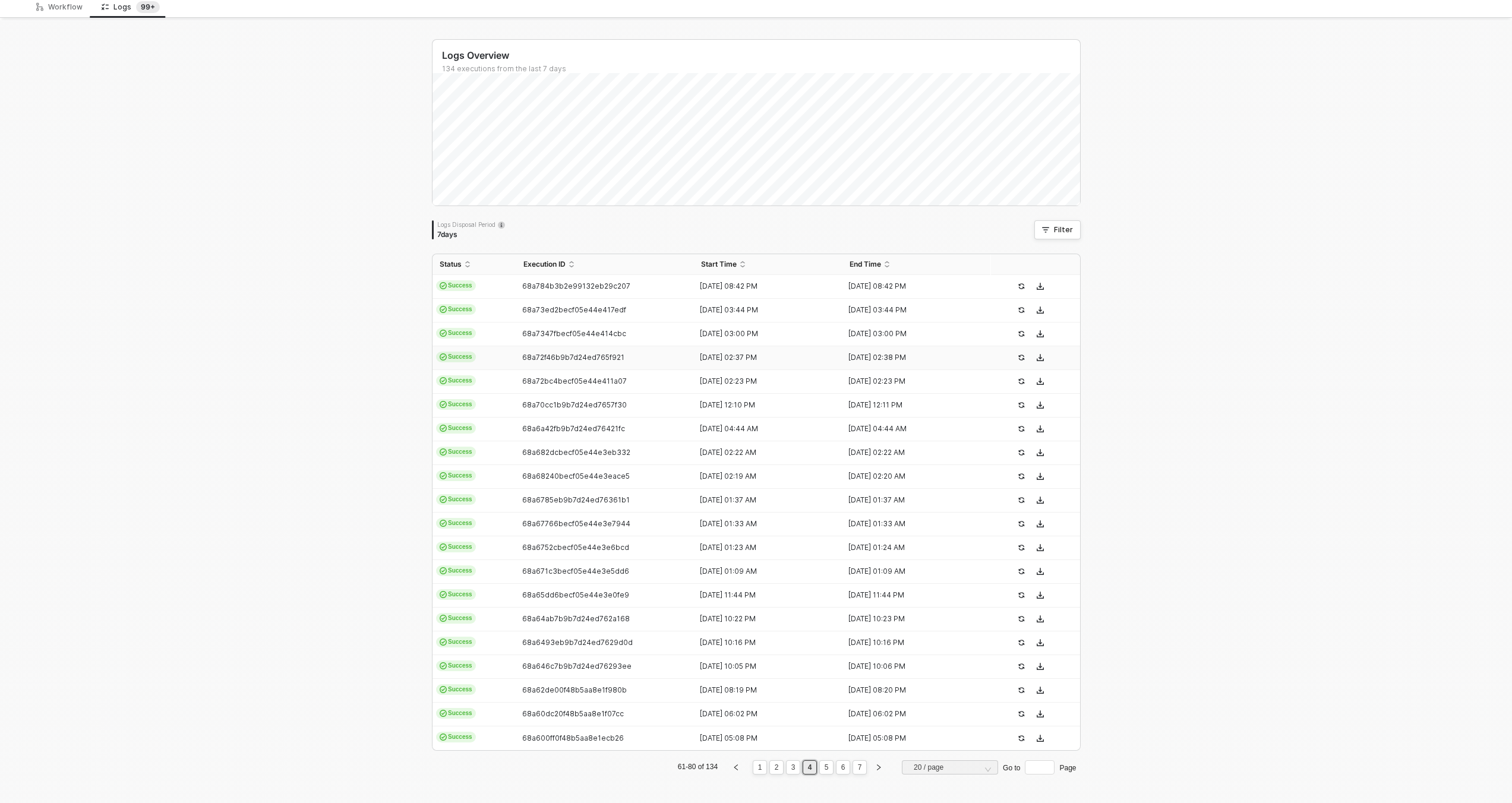
click at [674, 365] on td "68a72f46b9b7d24ed765f921" at bounding box center [606, 359] width 178 height 24
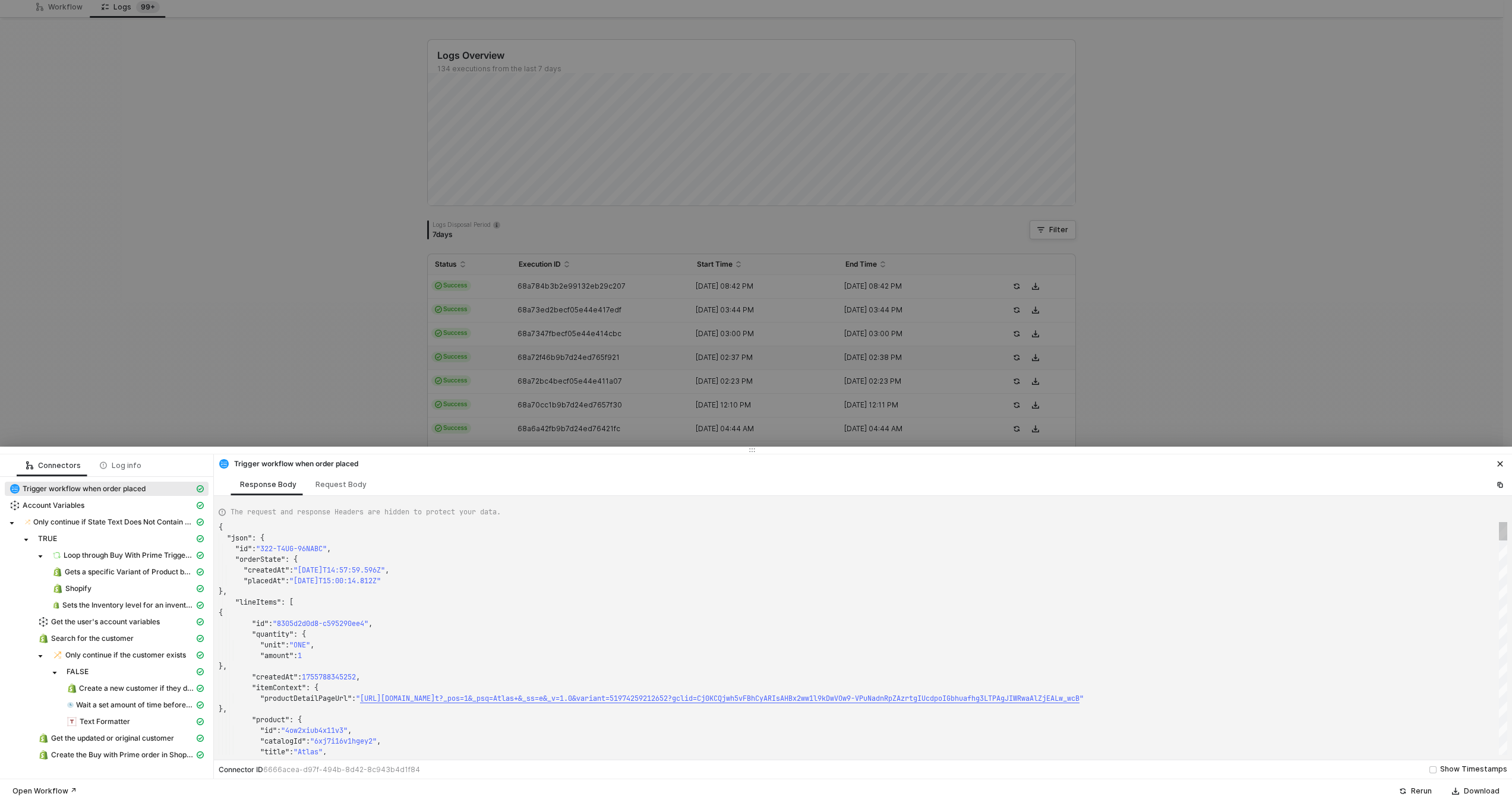
type textarea "{ "json": { "id": "322-TEF4-J3C8KG", "orderState": { "createdAt": "2025-08-21T1…"
click at [674, 365] on div at bounding box center [756, 401] width 1512 height 803
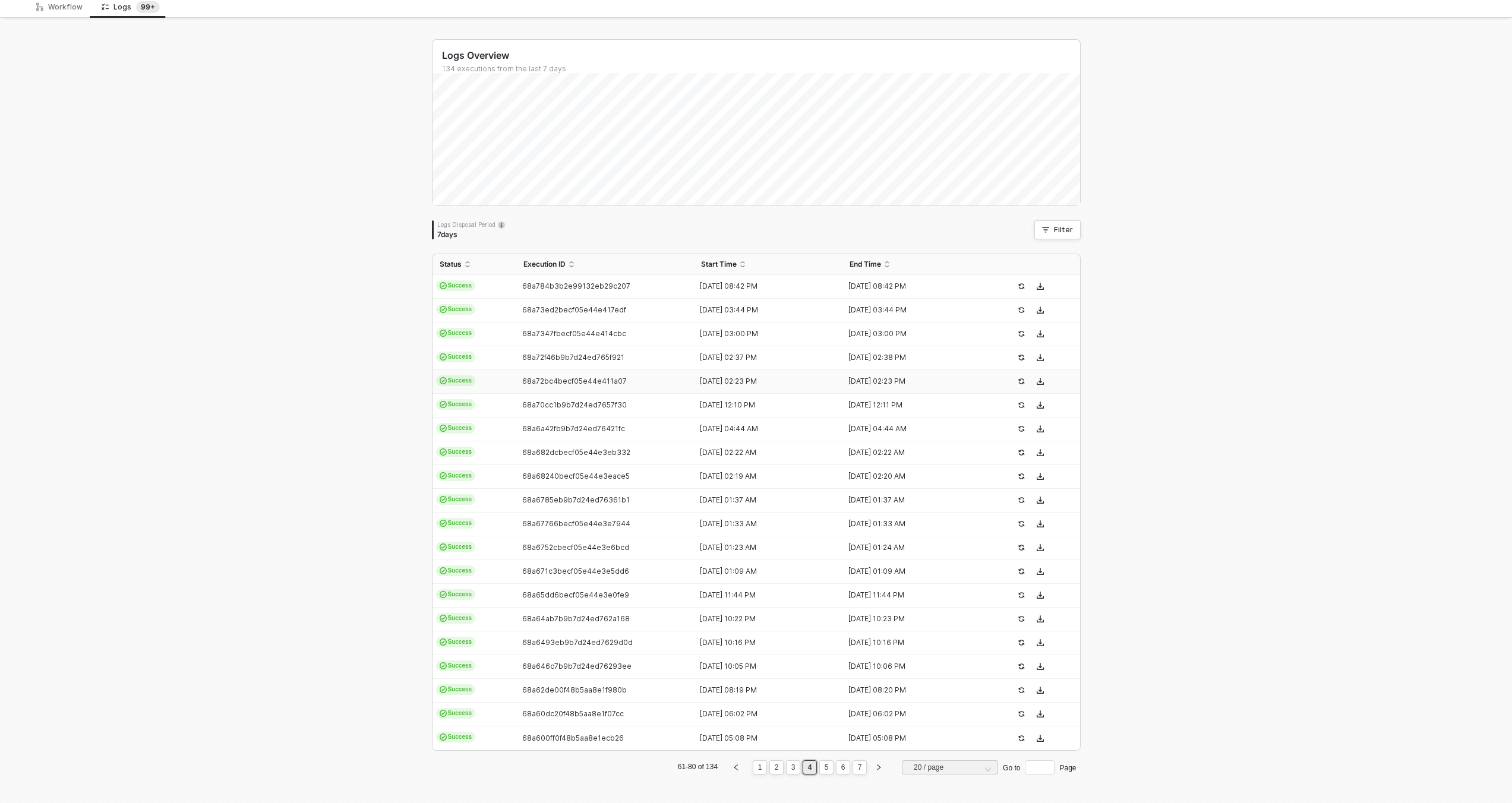
click at [677, 384] on div "68a72bc4becf05e44e411a07" at bounding box center [601, 381] width 169 height 9
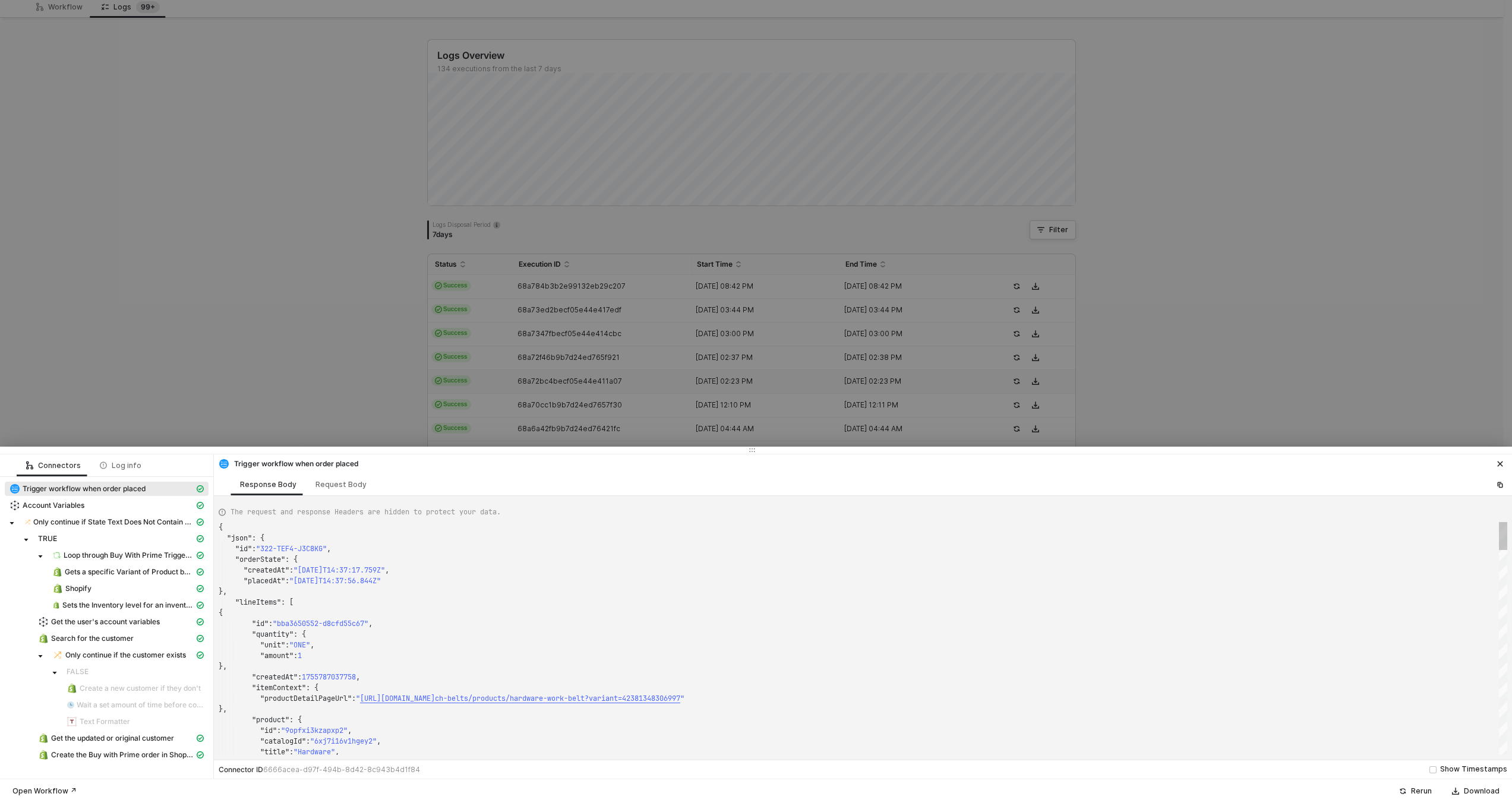
type textarea "{ "json": { "id": "322-JYBA-DRY356", "orderState": { "createdAt": "2025-08-21T1…"
click at [626, 393] on div at bounding box center [756, 401] width 1512 height 803
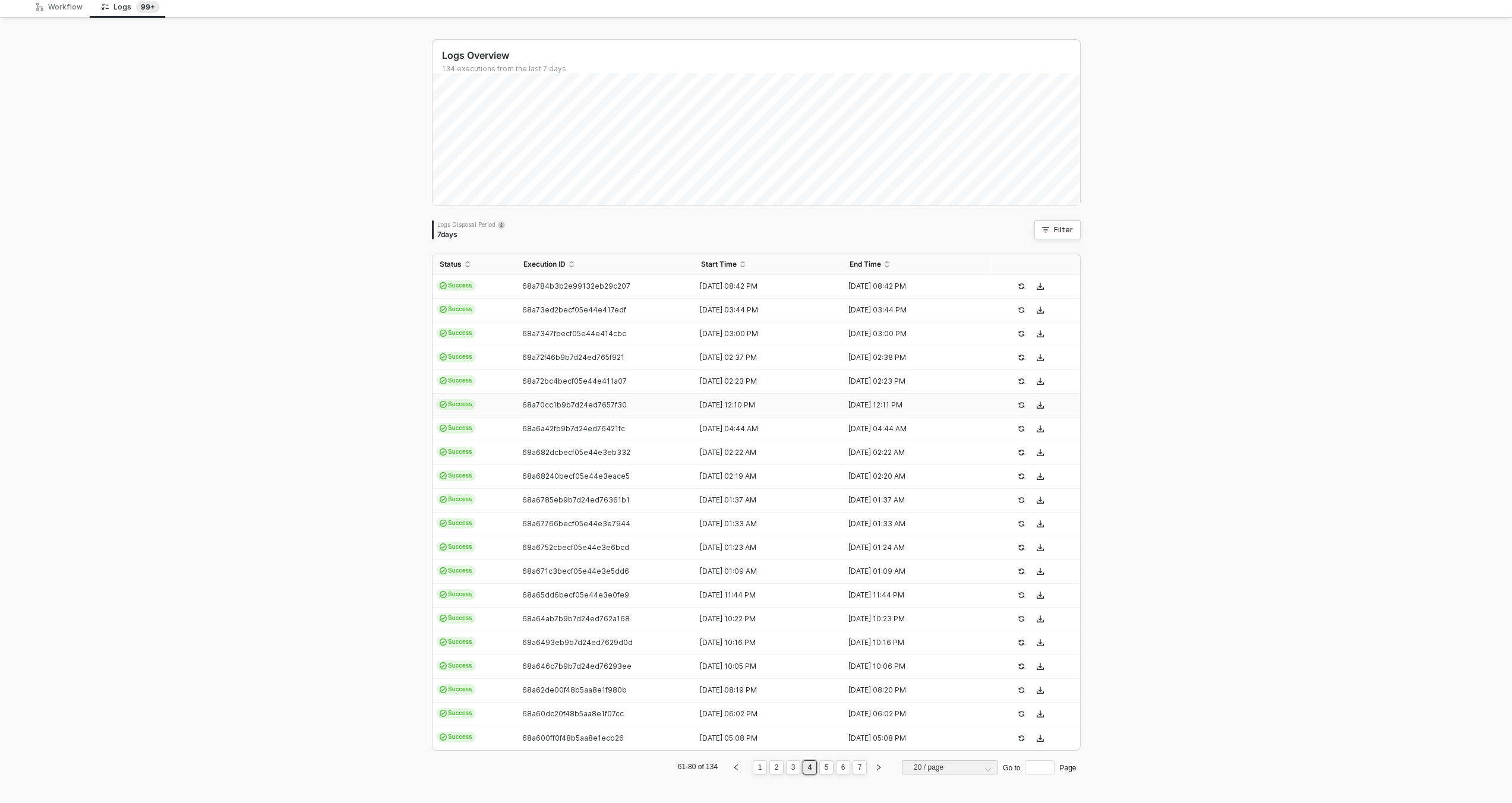
click at [629, 405] on div "68a70cc1b9b7d24ed7657f30" at bounding box center [601, 404] width 169 height 9
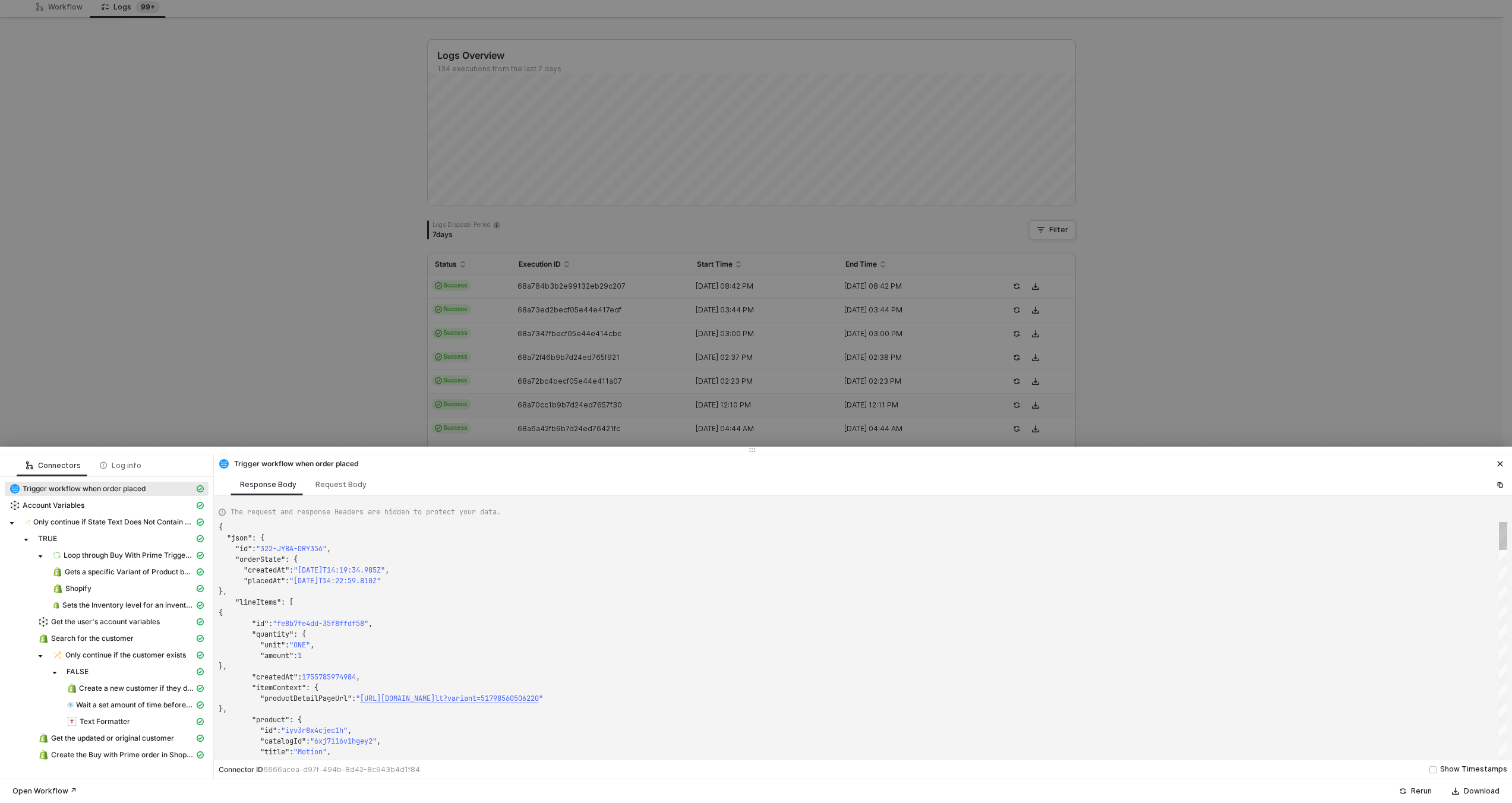
type textarea "{ "json": { "id": "322-4CJD-WV5DPJ", "orderState": { "createdAt": "2025-08-21T1…"
click at [628, 403] on div at bounding box center [756, 401] width 1512 height 803
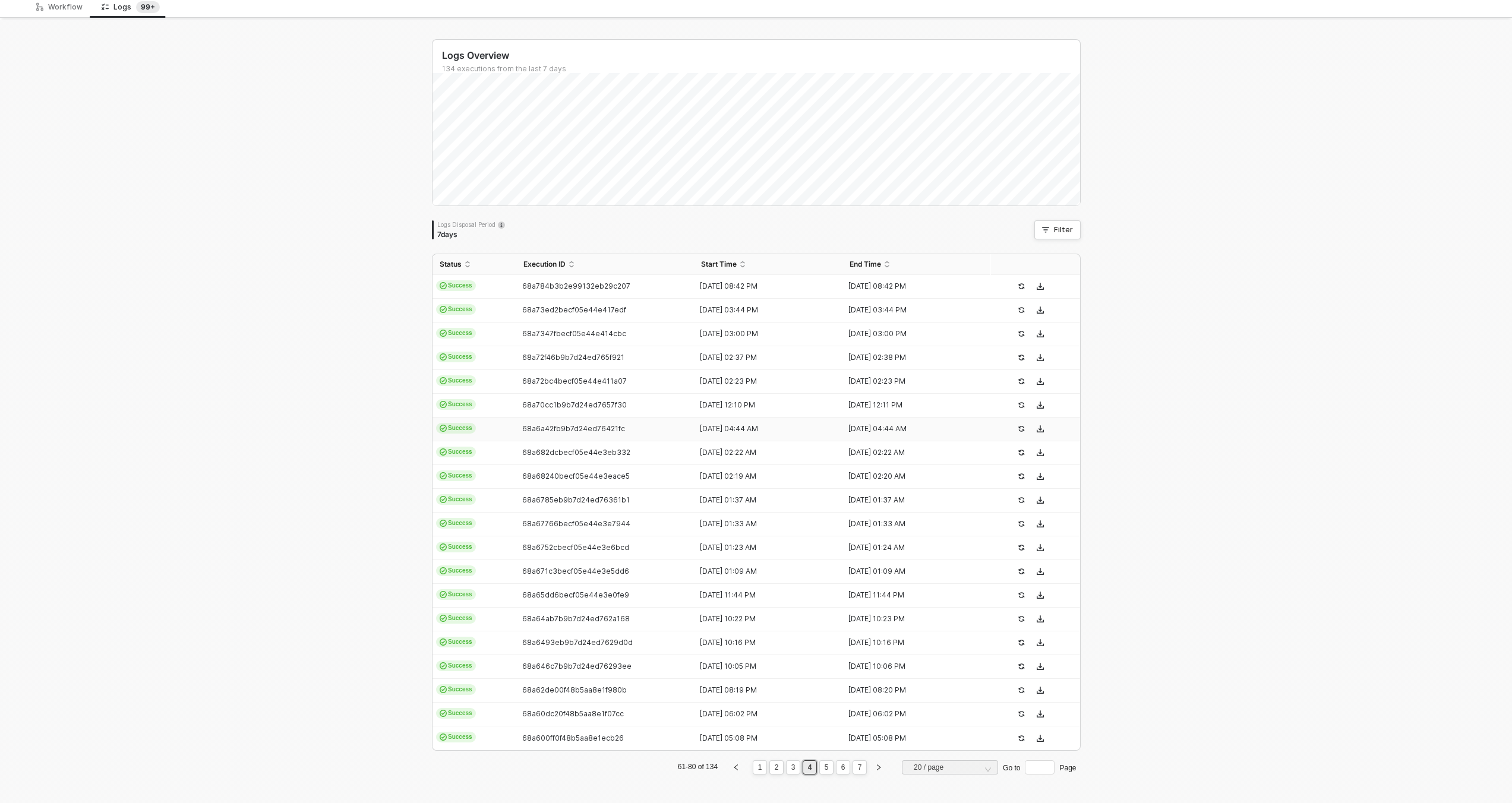
click at [631, 432] on div "68a6a42fb9b7d24ed76421fc" at bounding box center [601, 428] width 169 height 9
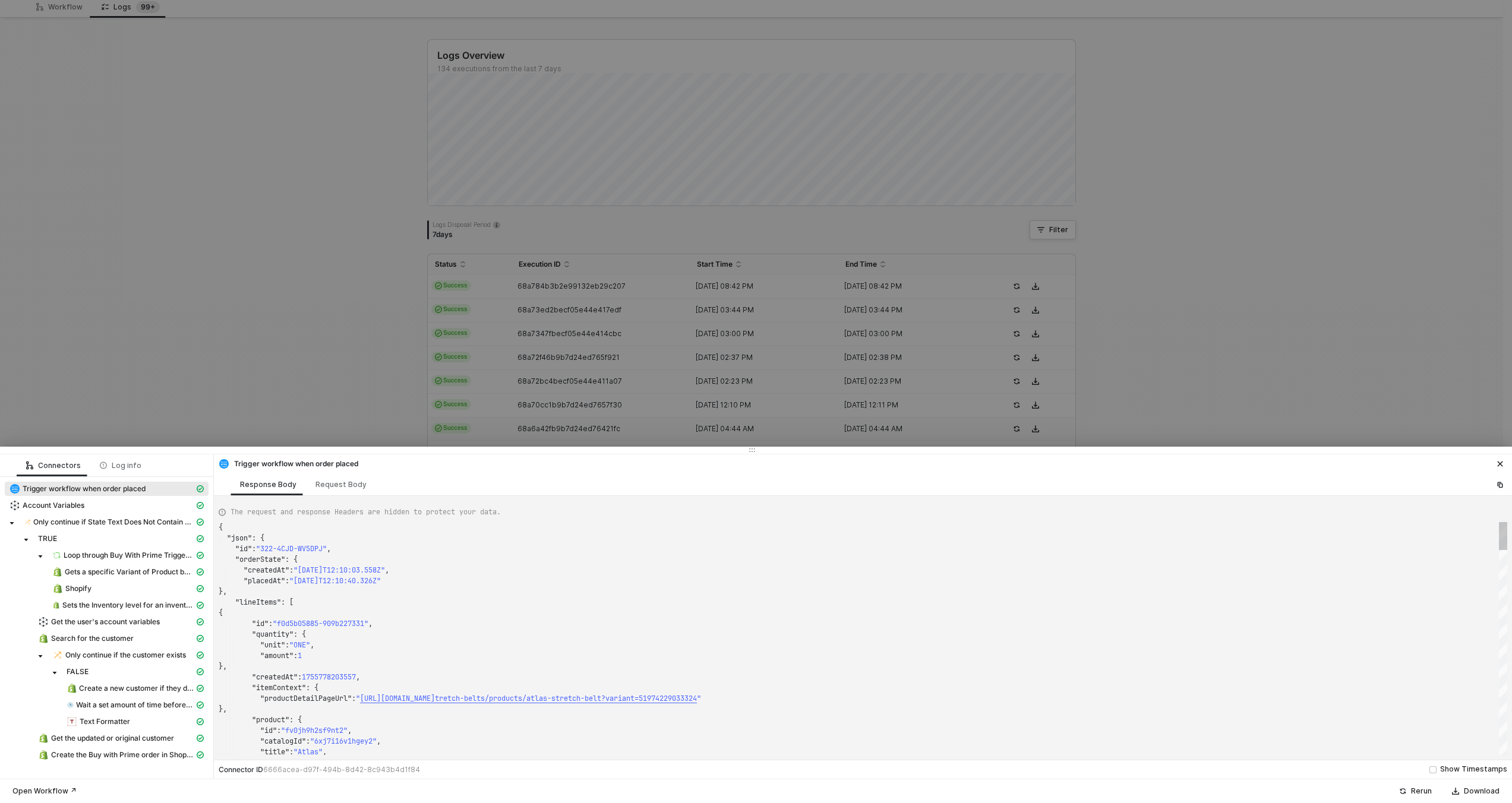
type textarea "{ "json": { "id": "322-UG8Y-C5EUZP", "orderState": { "createdAt": "2025-08-21T0…"
click at [631, 414] on div at bounding box center [756, 401] width 1512 height 803
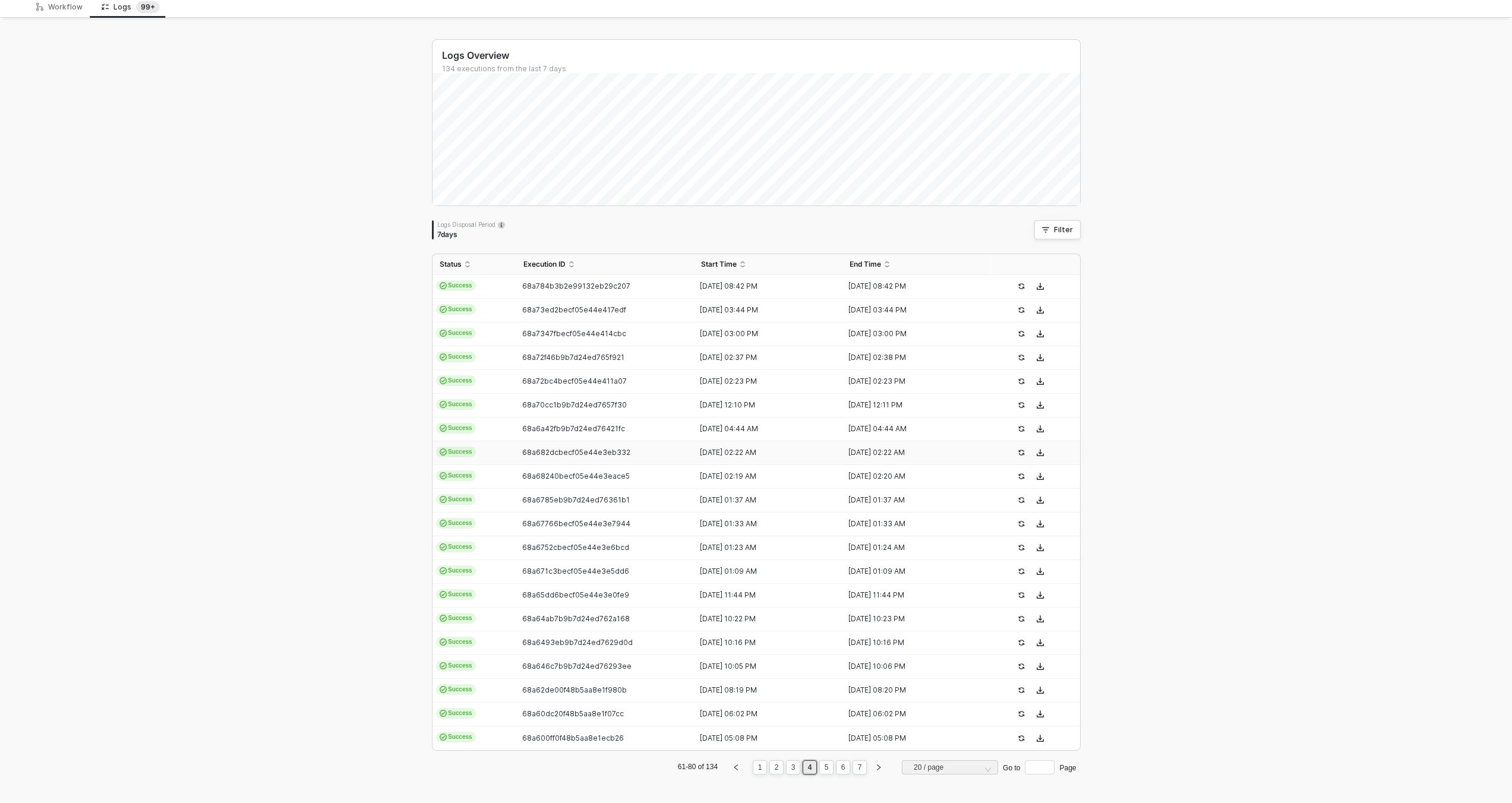
click at [631, 457] on td "68a682dcbecf05e44e3eb332" at bounding box center [606, 453] width 178 height 24
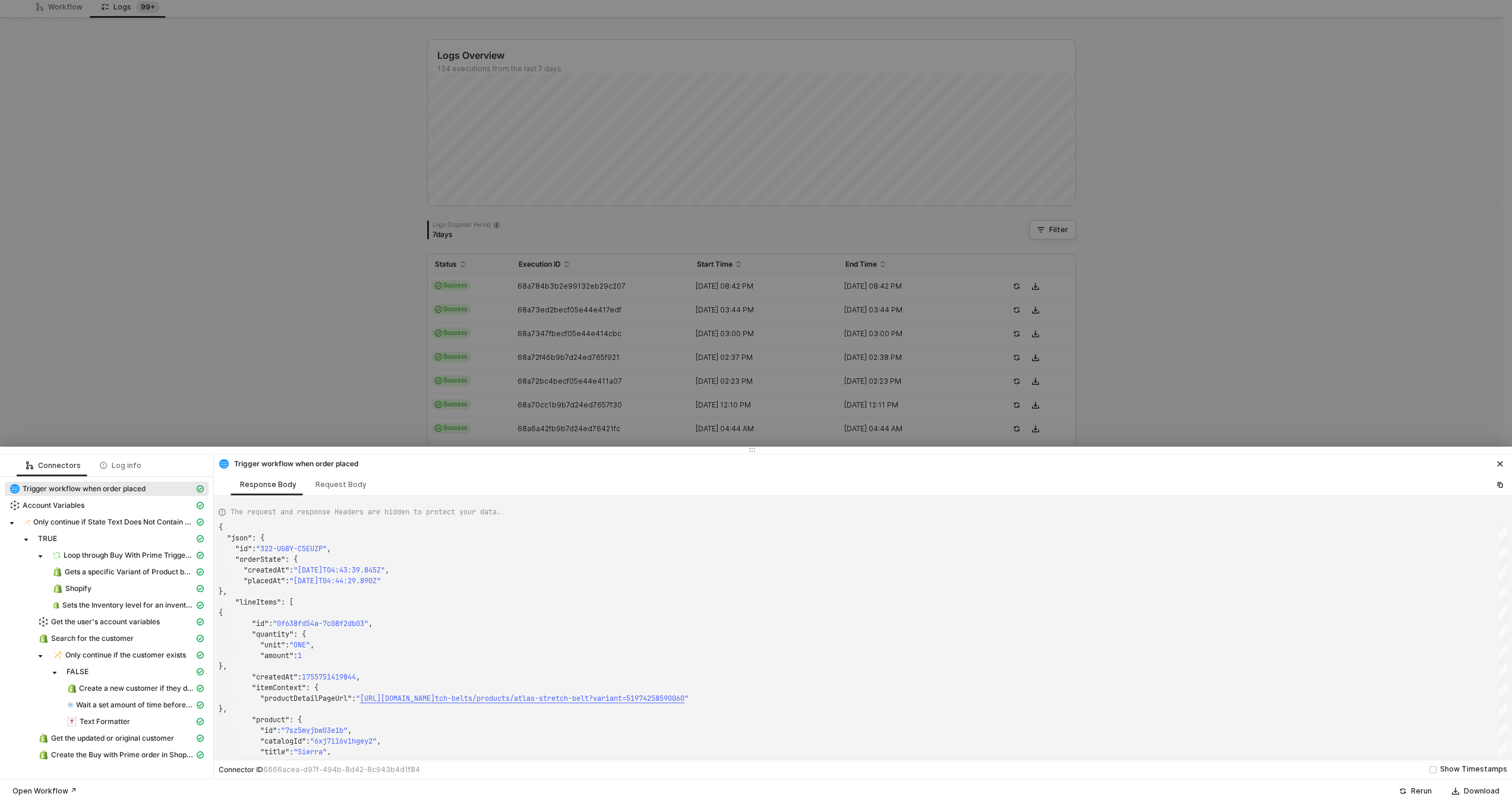
type textarea "{ "json": { "id": "322-Y7WC-XFFV95", "orderState": { "createdAt": "2025-08-21T0…"
click at [637, 414] on div at bounding box center [756, 401] width 1512 height 803
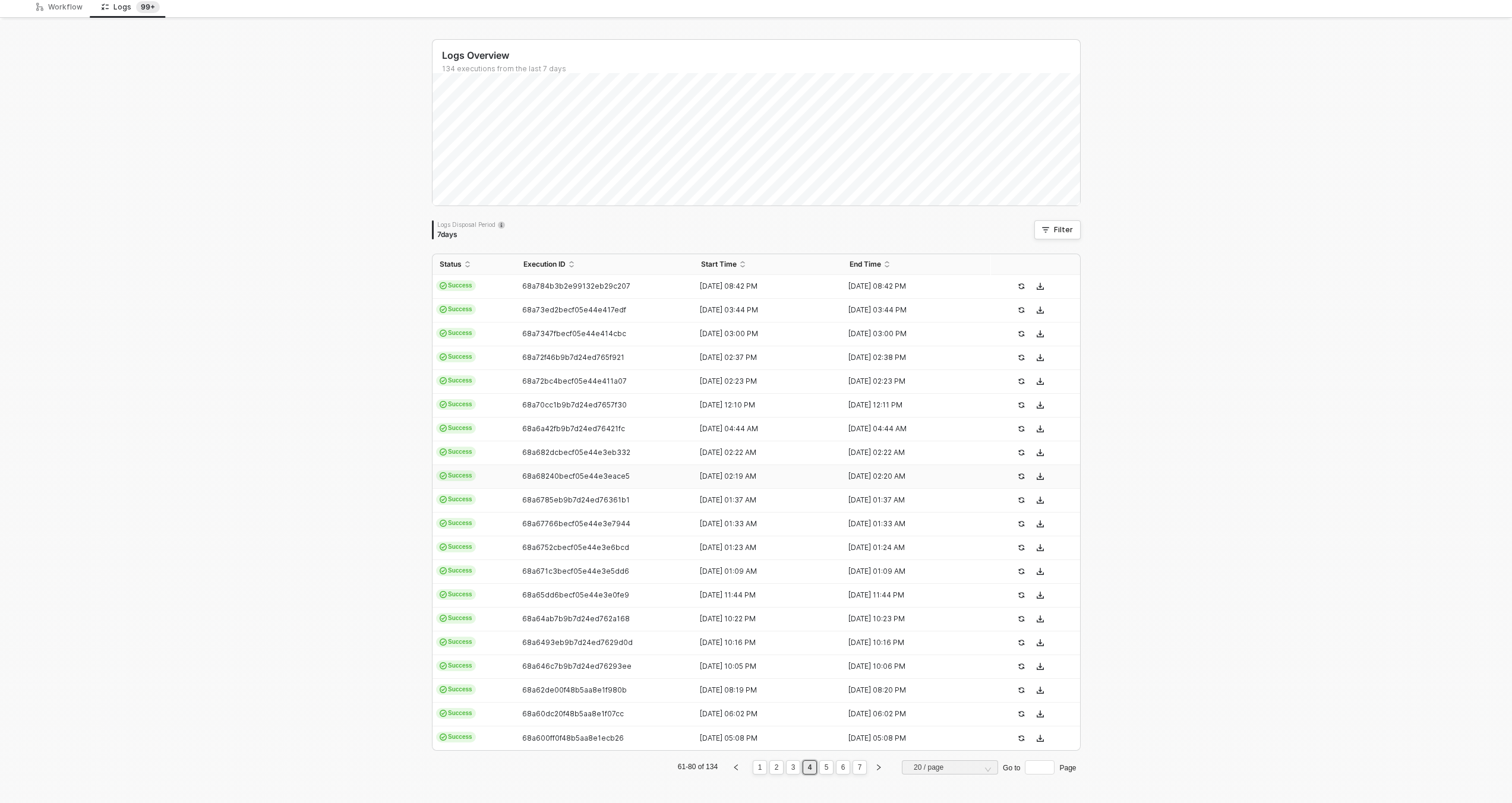
click at [631, 481] on div "68a68240becf05e44e3eace5" at bounding box center [601, 476] width 169 height 9
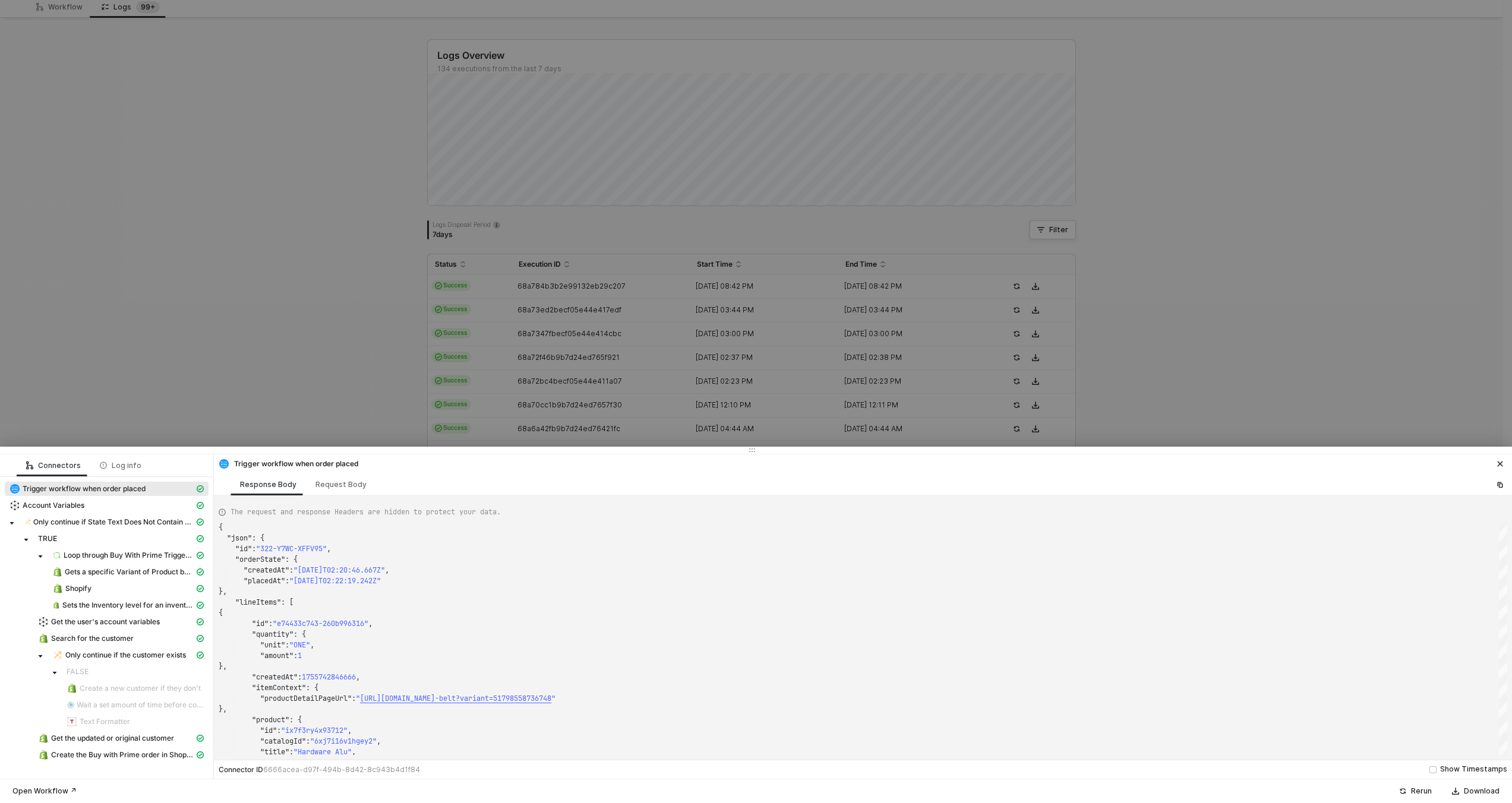
type textarea "{ "json": { "id": "322-DJ62-W2XNGP", "orderState": { "createdAt": "2025-08-21T0…"
click at [635, 342] on div at bounding box center [756, 401] width 1512 height 803
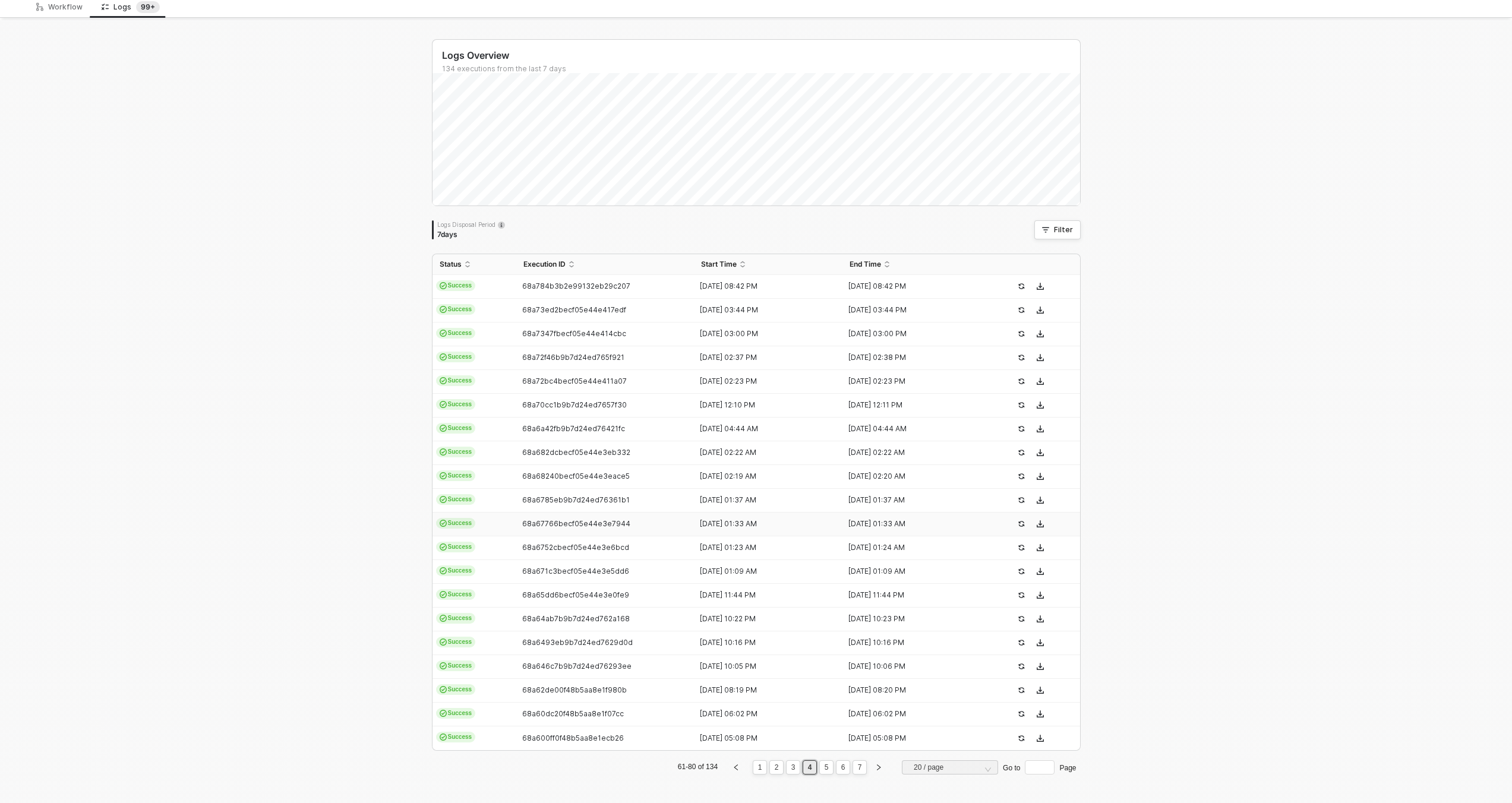
click at [630, 517] on td "68a67766becf05e44e3e7944" at bounding box center [606, 524] width 178 height 24
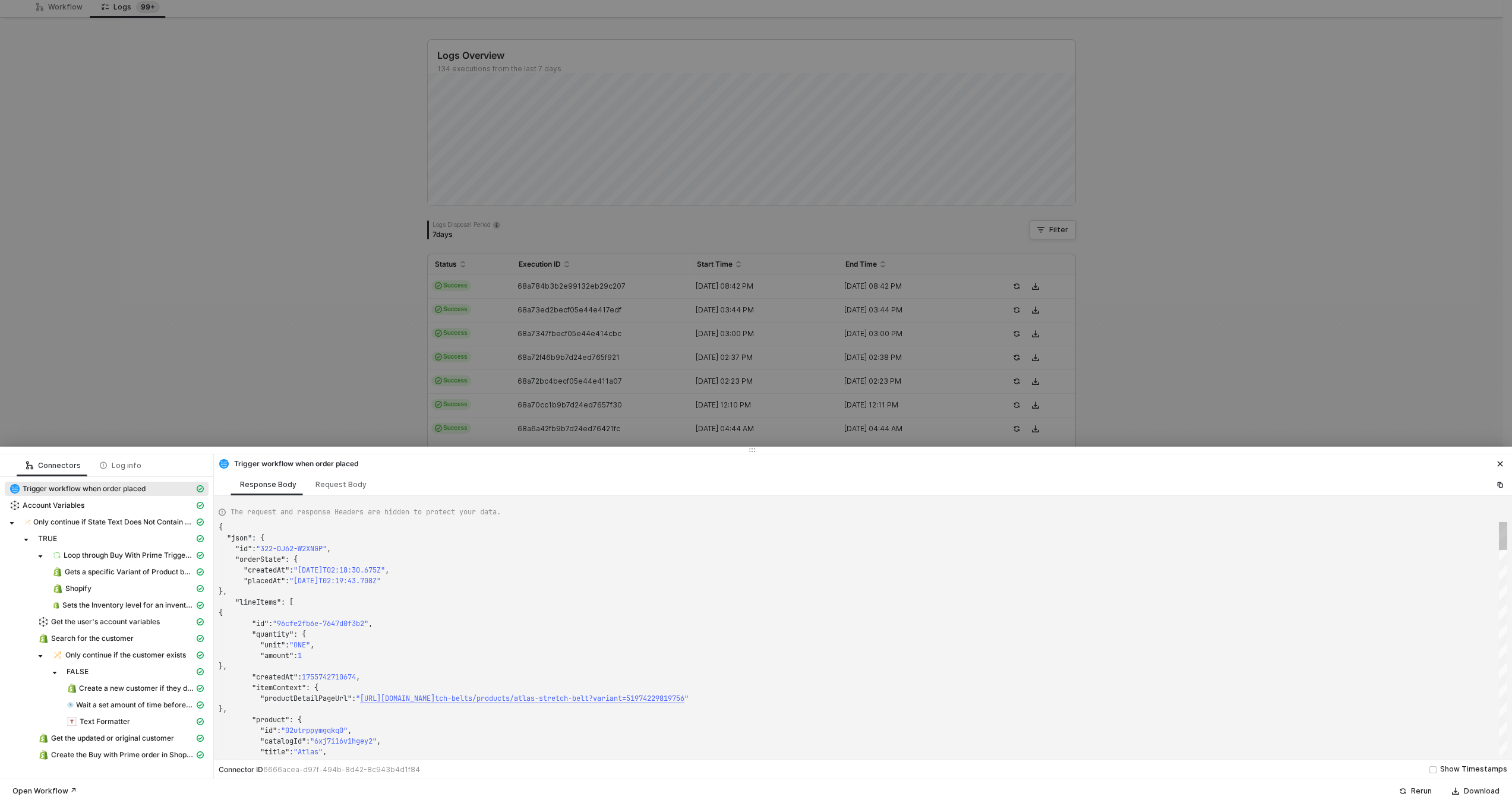
type textarea "{ "json": { "id": "322-D695-N5ZEJ3", "orderState": { "createdAt": "2025-08-21T0…"
click at [629, 356] on div at bounding box center [756, 401] width 1512 height 803
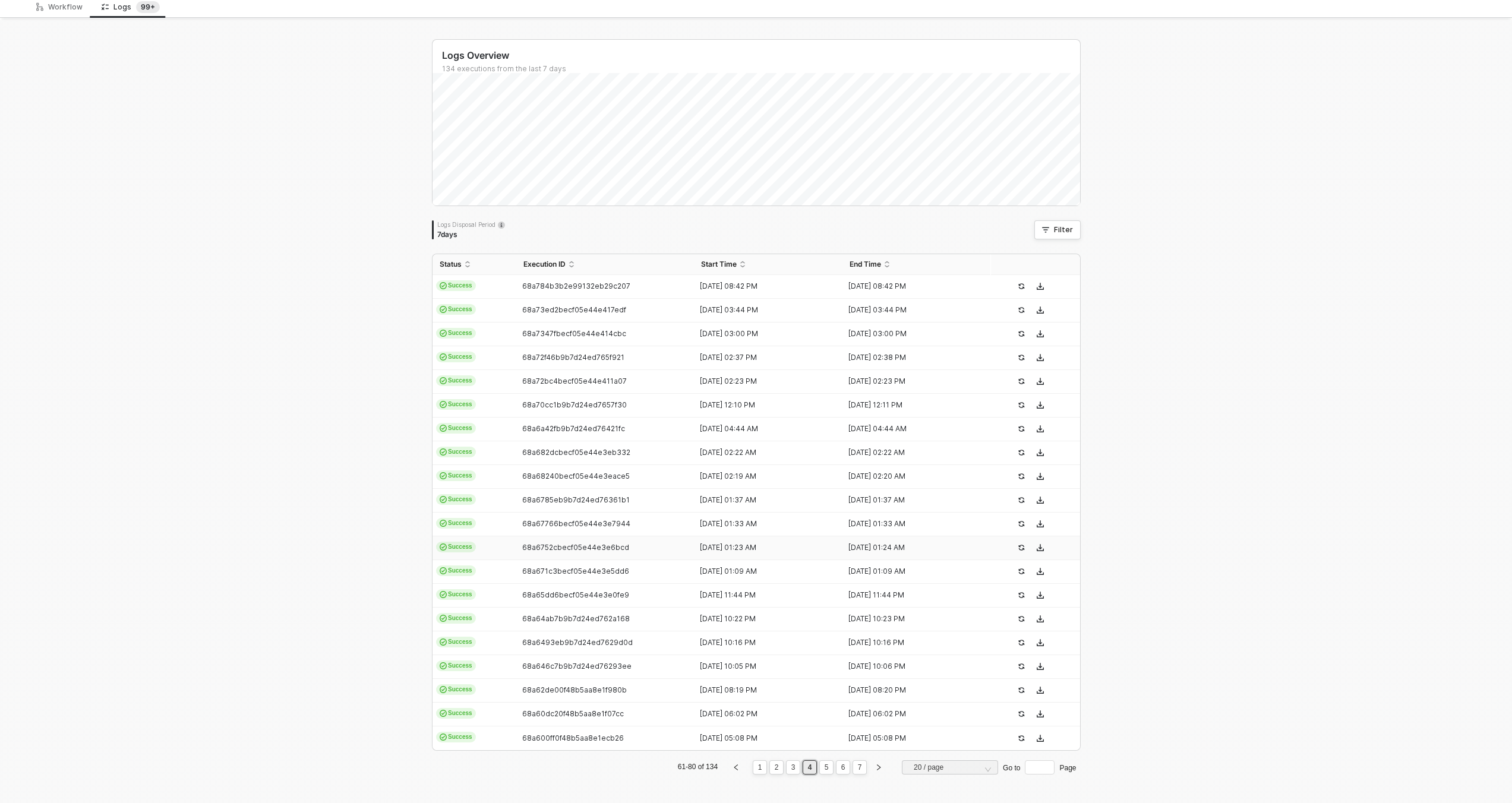
click at [645, 553] on td "68a6752cbecf05e44e3e6bcd" at bounding box center [606, 548] width 178 height 24
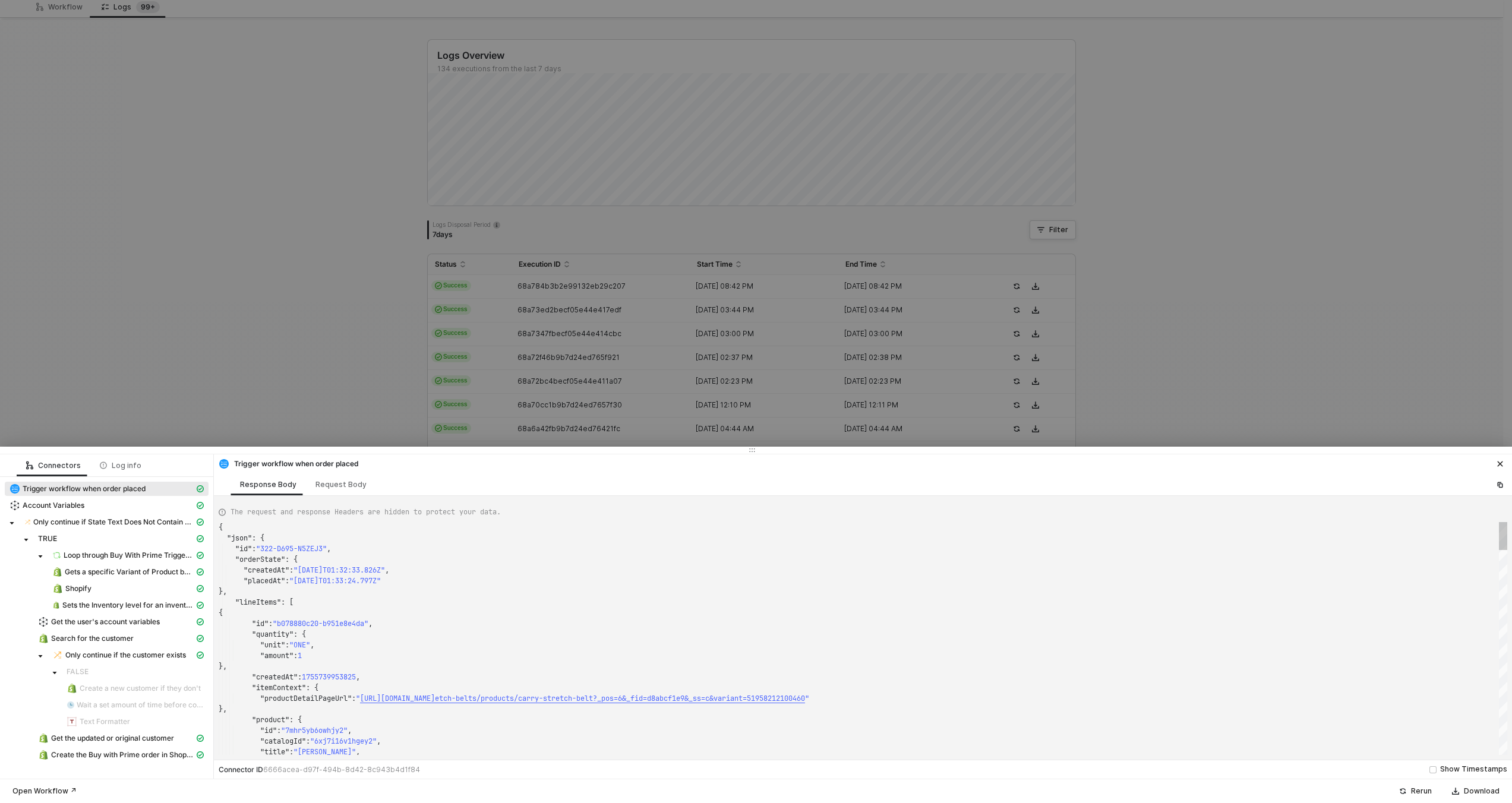
type textarea "{ "json": { "id": "322-T96J-YJSJ7F", "orderState": { "createdAt": "2025-08-21T0…"
click at [647, 325] on div at bounding box center [756, 401] width 1512 height 803
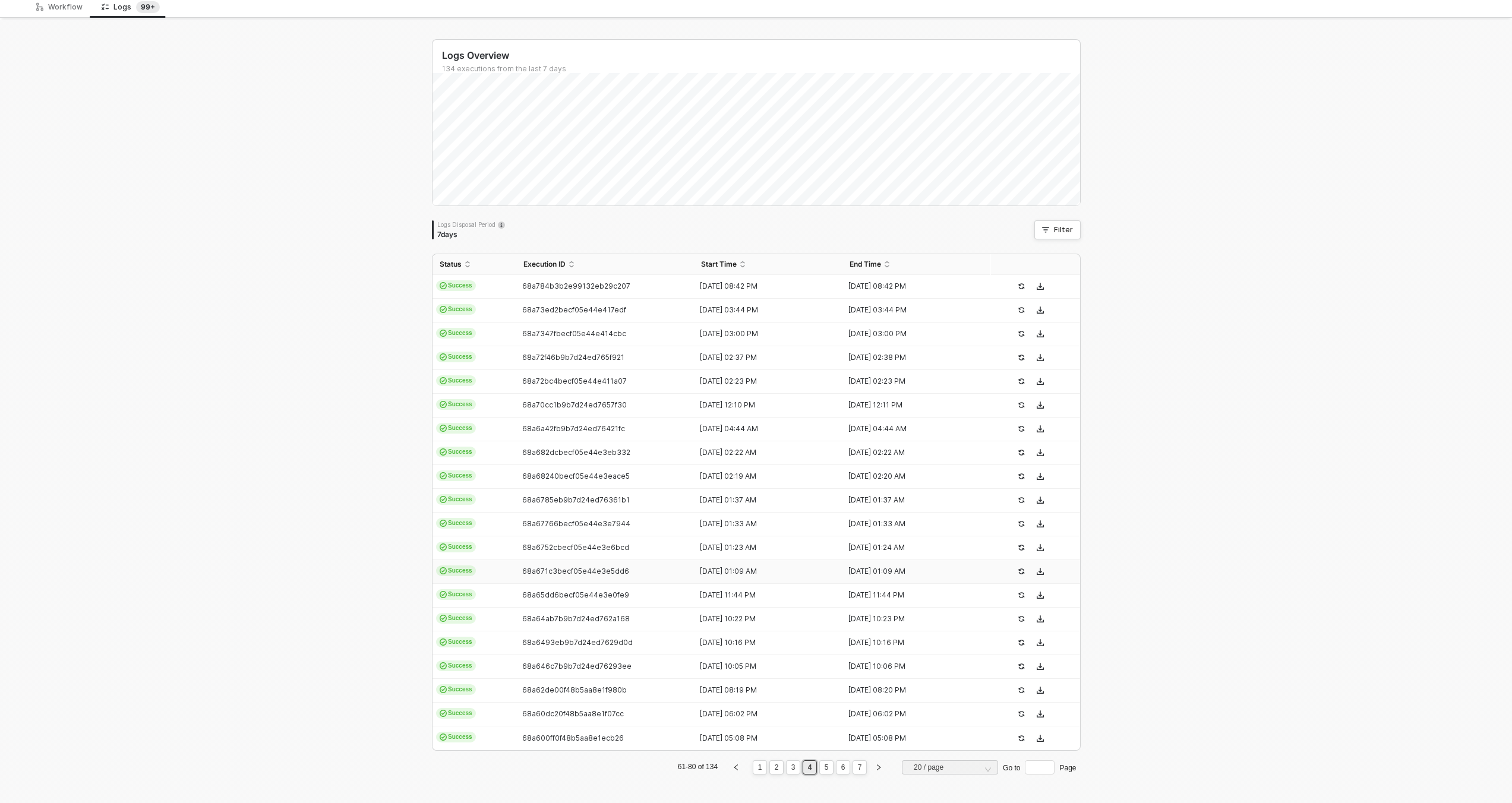
click at [655, 575] on div "68a671c3becf05e44e3e5dd6" at bounding box center [601, 571] width 169 height 9
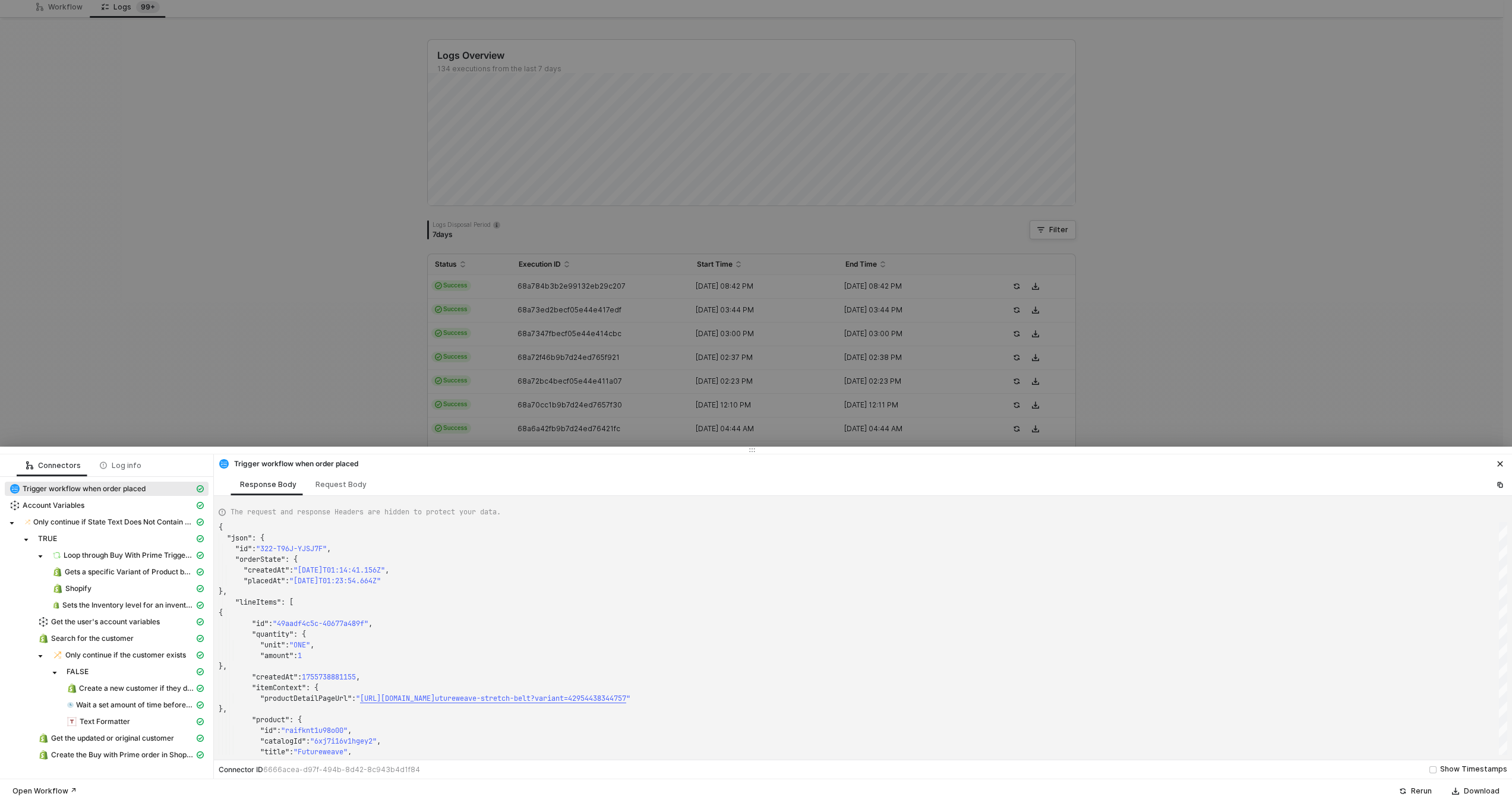
type textarea "{ "json": { "id": "322-8DM6-NBQHT5", "orderState": { "createdAt": "2025-08-21T0…"
click at [488, 157] on div at bounding box center [756, 401] width 1512 height 803
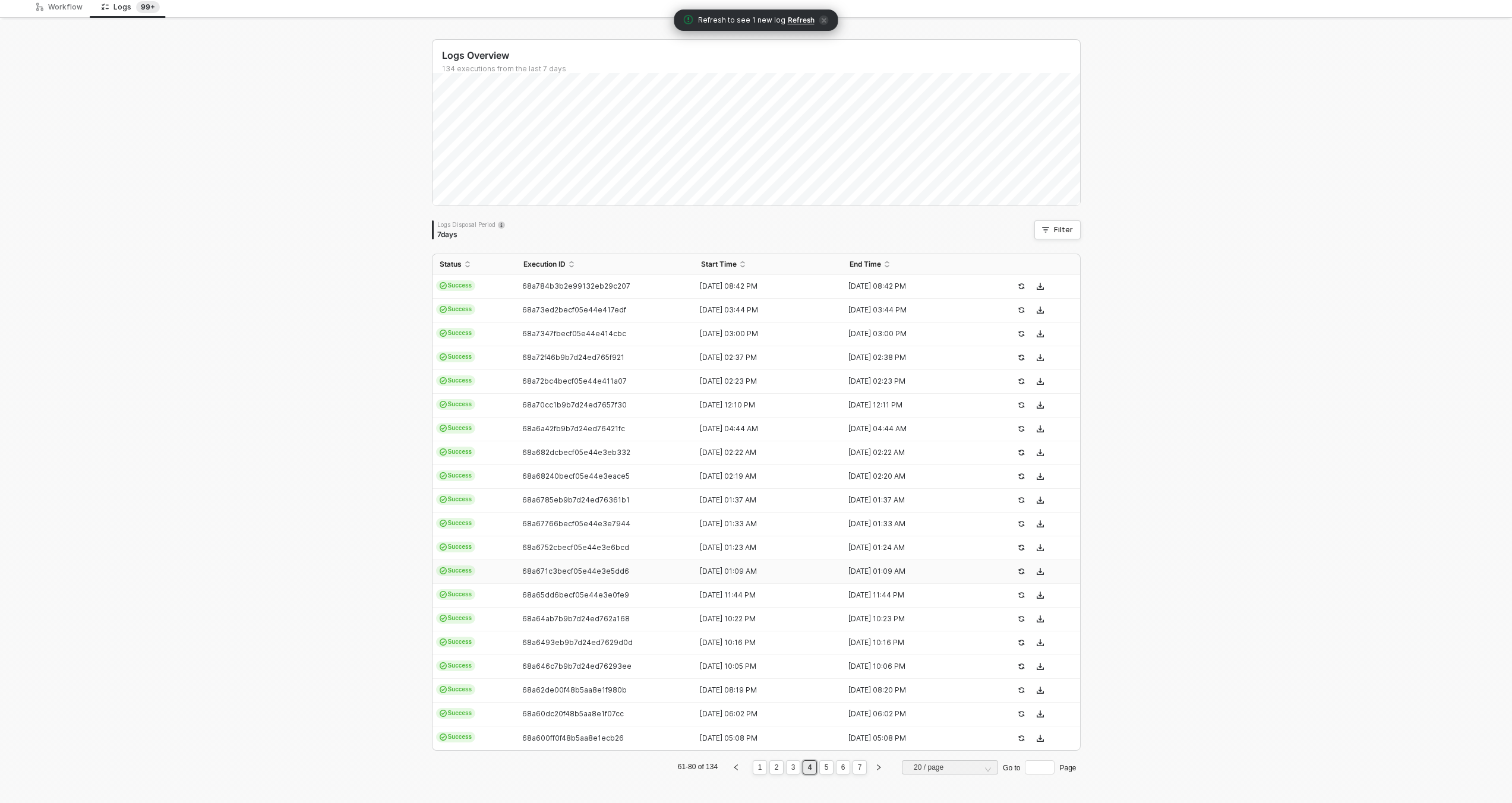
click at [665, 572] on div "68a671c3becf05e44e3e5dd6" at bounding box center [601, 571] width 169 height 9
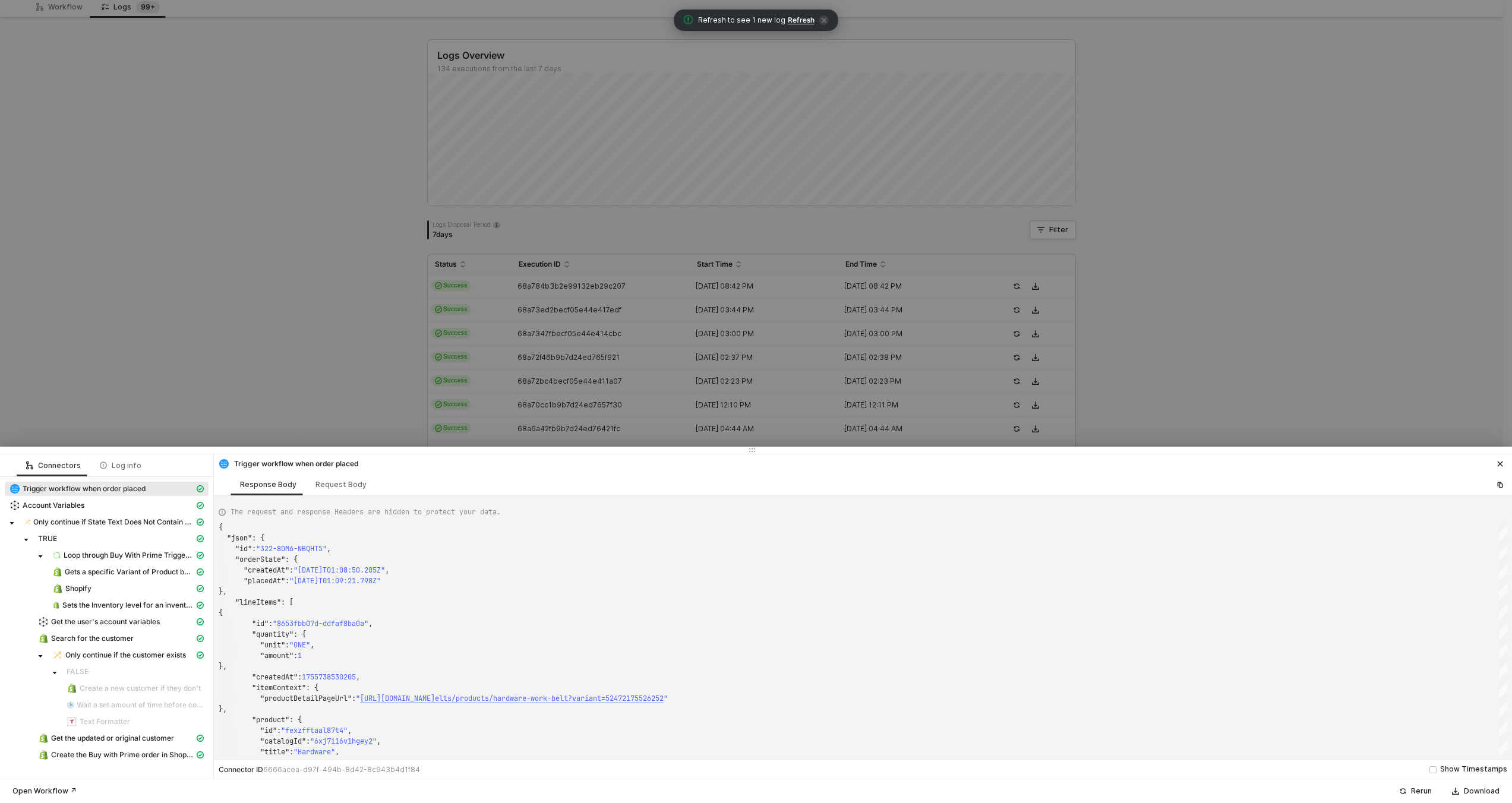
click at [682, 390] on div at bounding box center [756, 401] width 1512 height 803
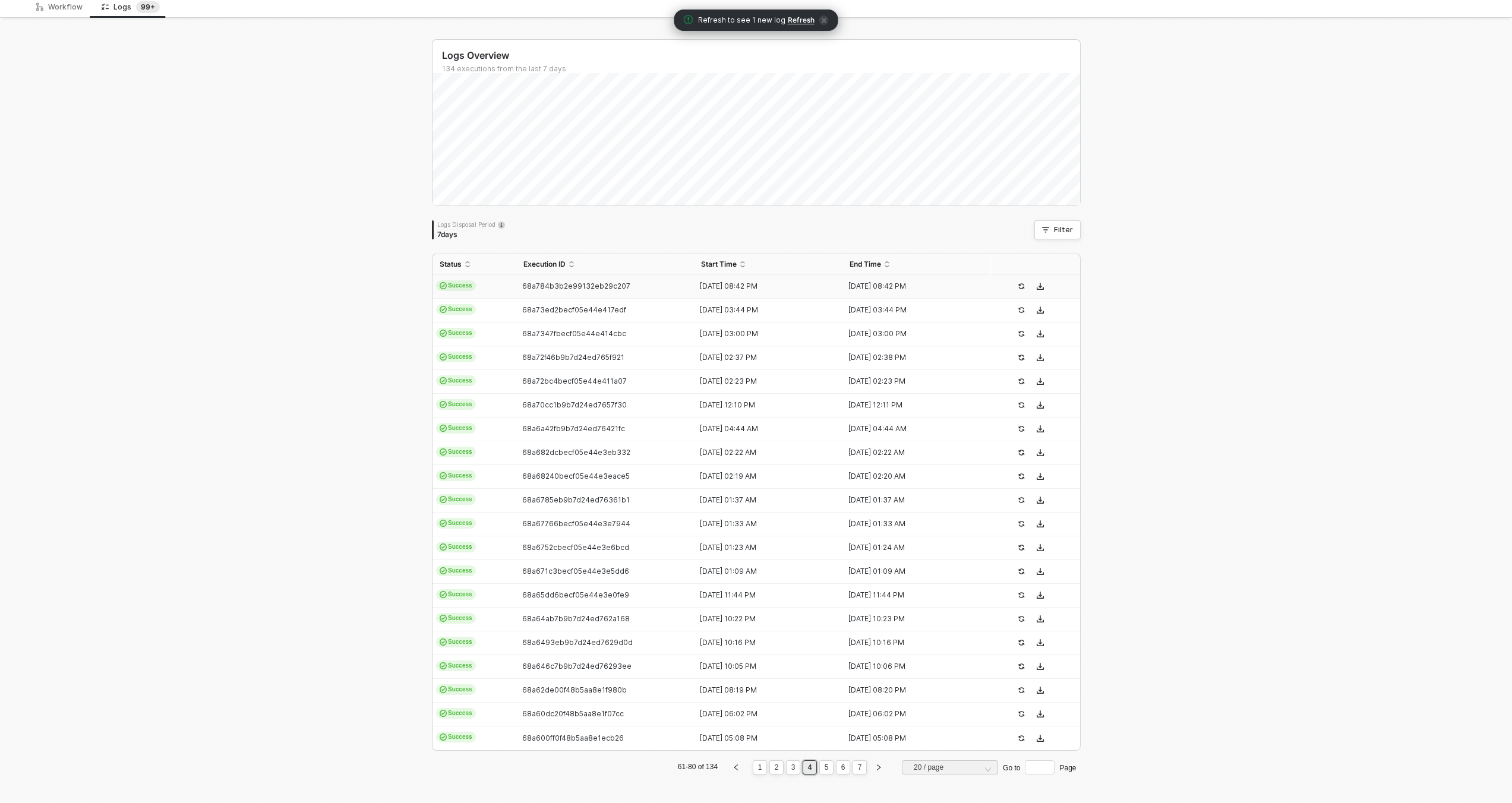
click at [696, 281] on div "[DATE] 08:42 PM" at bounding box center [764, 286] width 139 height 9
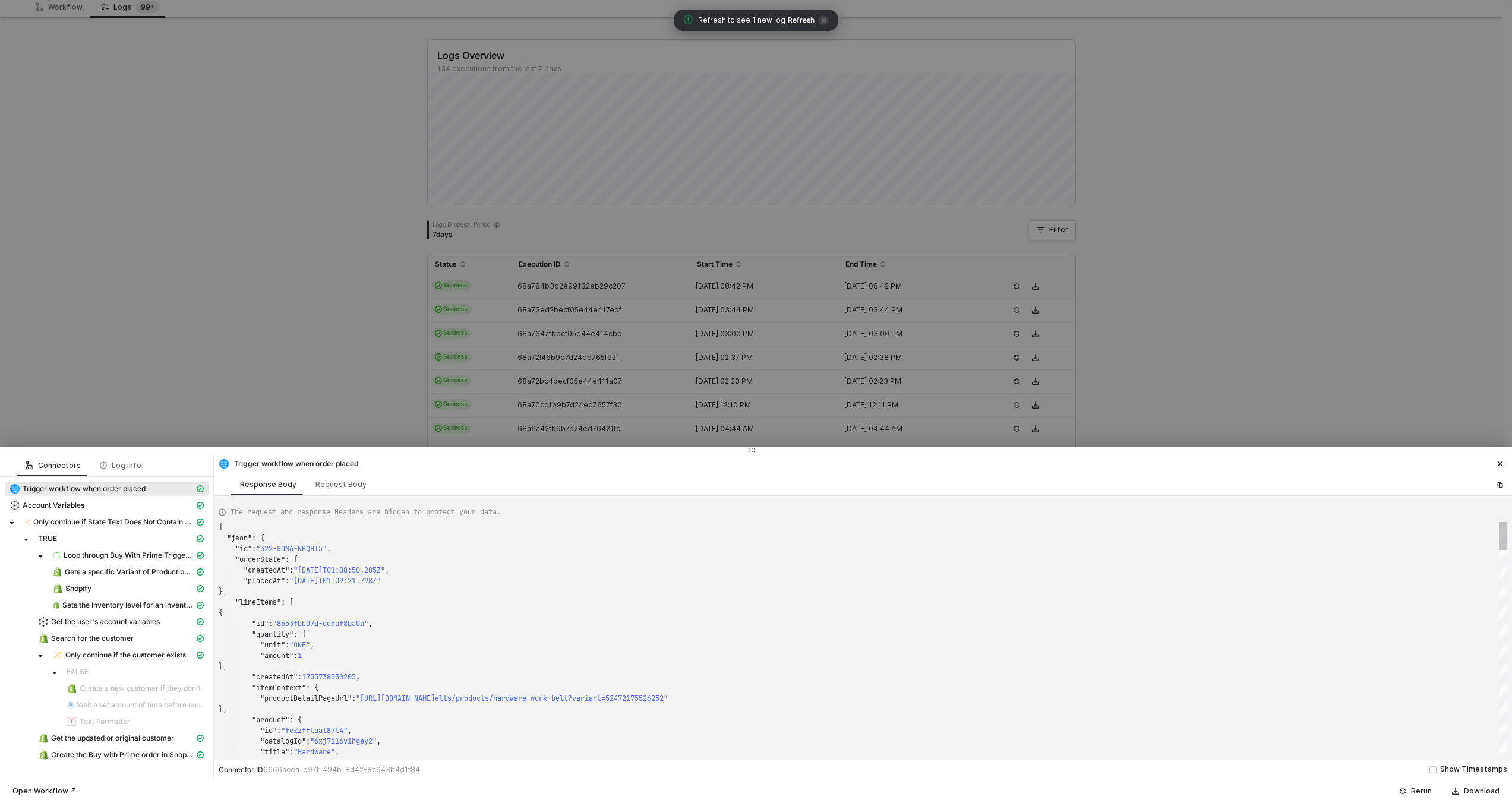
type textarea "{ "json": { "id": "322-PPYW-79P4P8", "orderState": { "createdAt": "[DATE]T20:40…"
click at [692, 296] on div at bounding box center [756, 401] width 1512 height 803
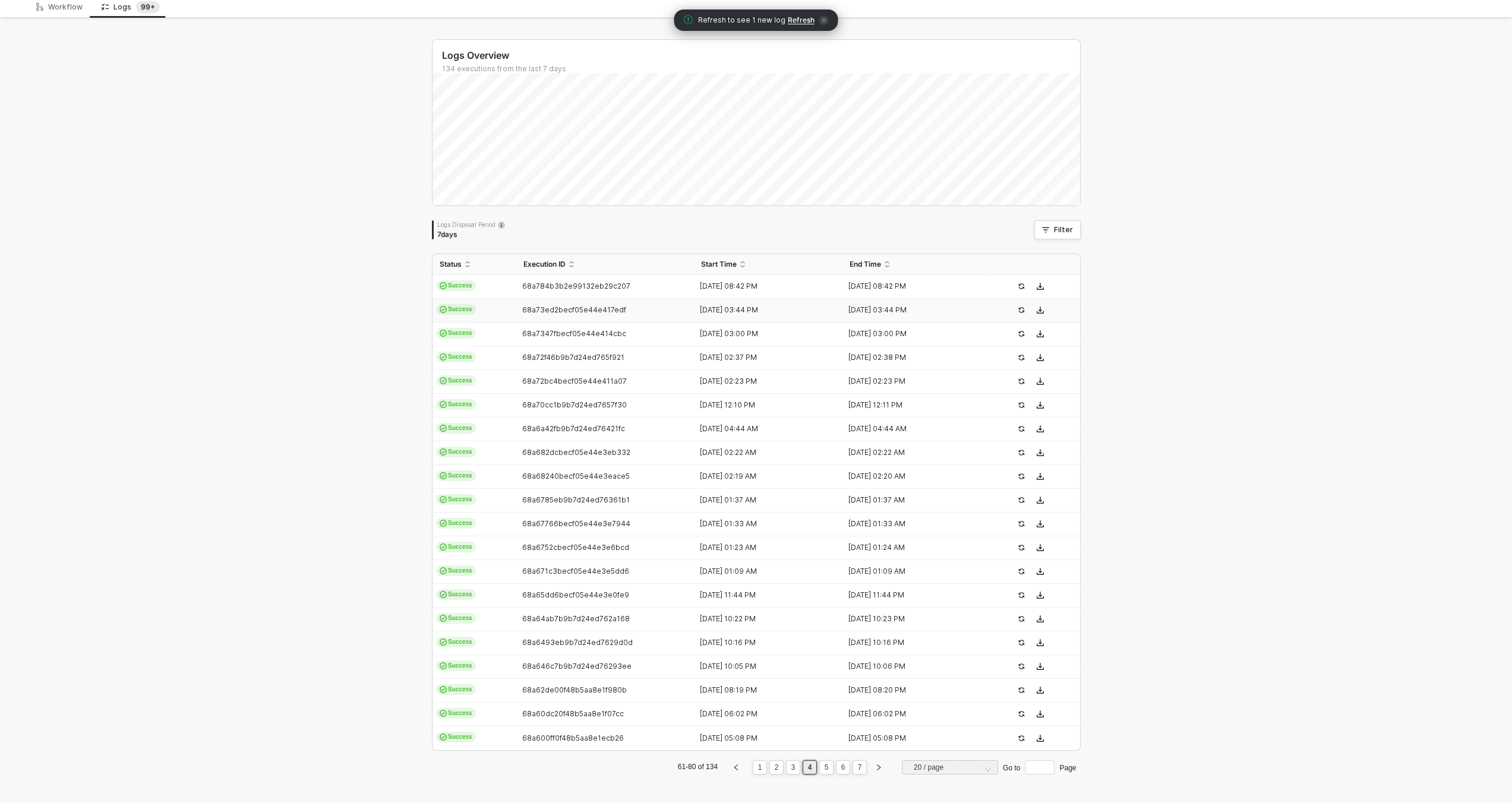
click at [686, 313] on td "68a73ed2becf05e44e417edf" at bounding box center [606, 311] width 178 height 24
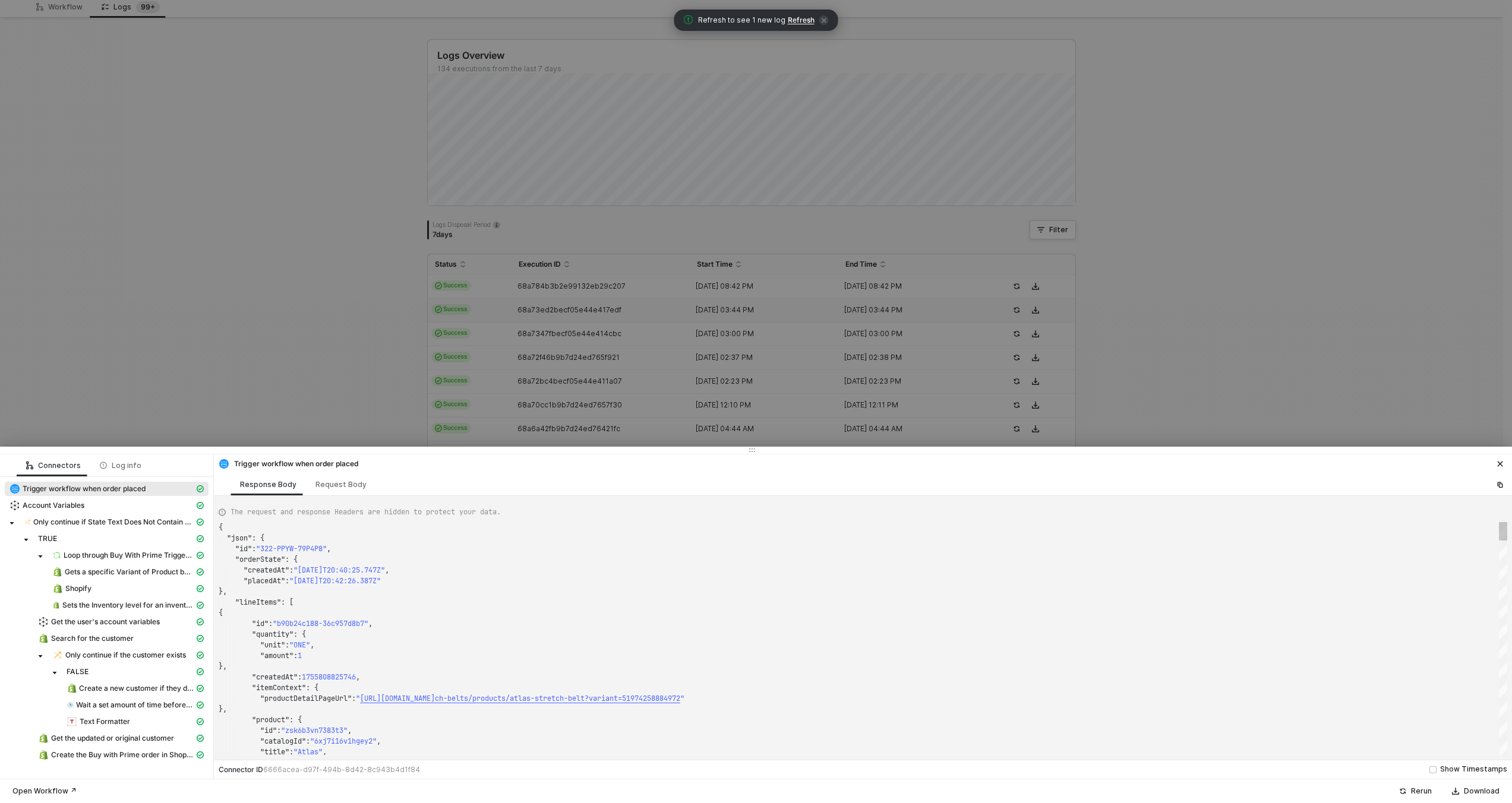
type textarea "{ "json": { "id": "322-NVZ9-WN7GTF", "orderState": { "createdAt": "[DATE]T15:43…"
click at [688, 311] on div at bounding box center [756, 401] width 1512 height 803
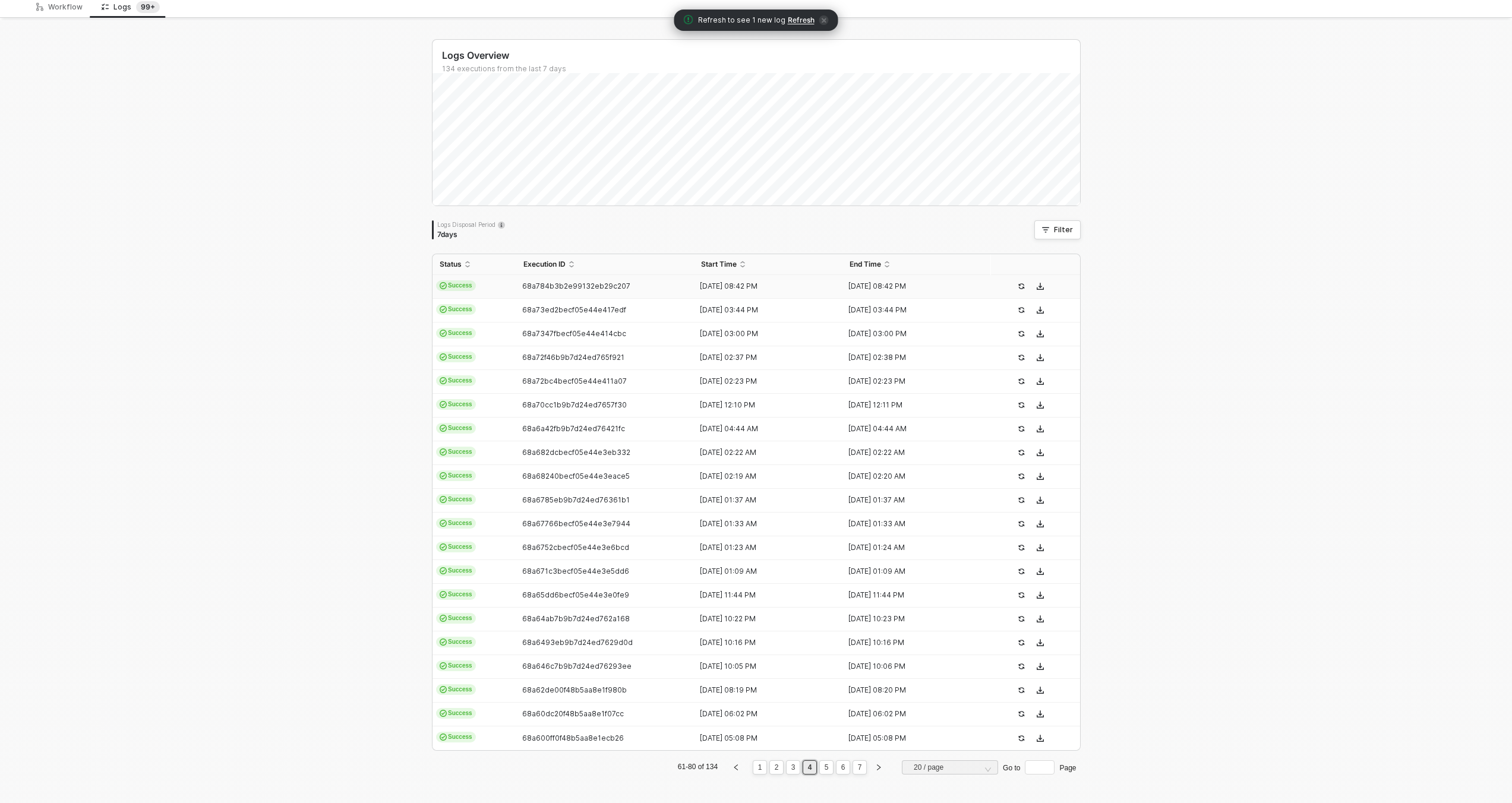
click at [678, 291] on td "68a784b3b2e99132eb29c207" at bounding box center [606, 287] width 178 height 24
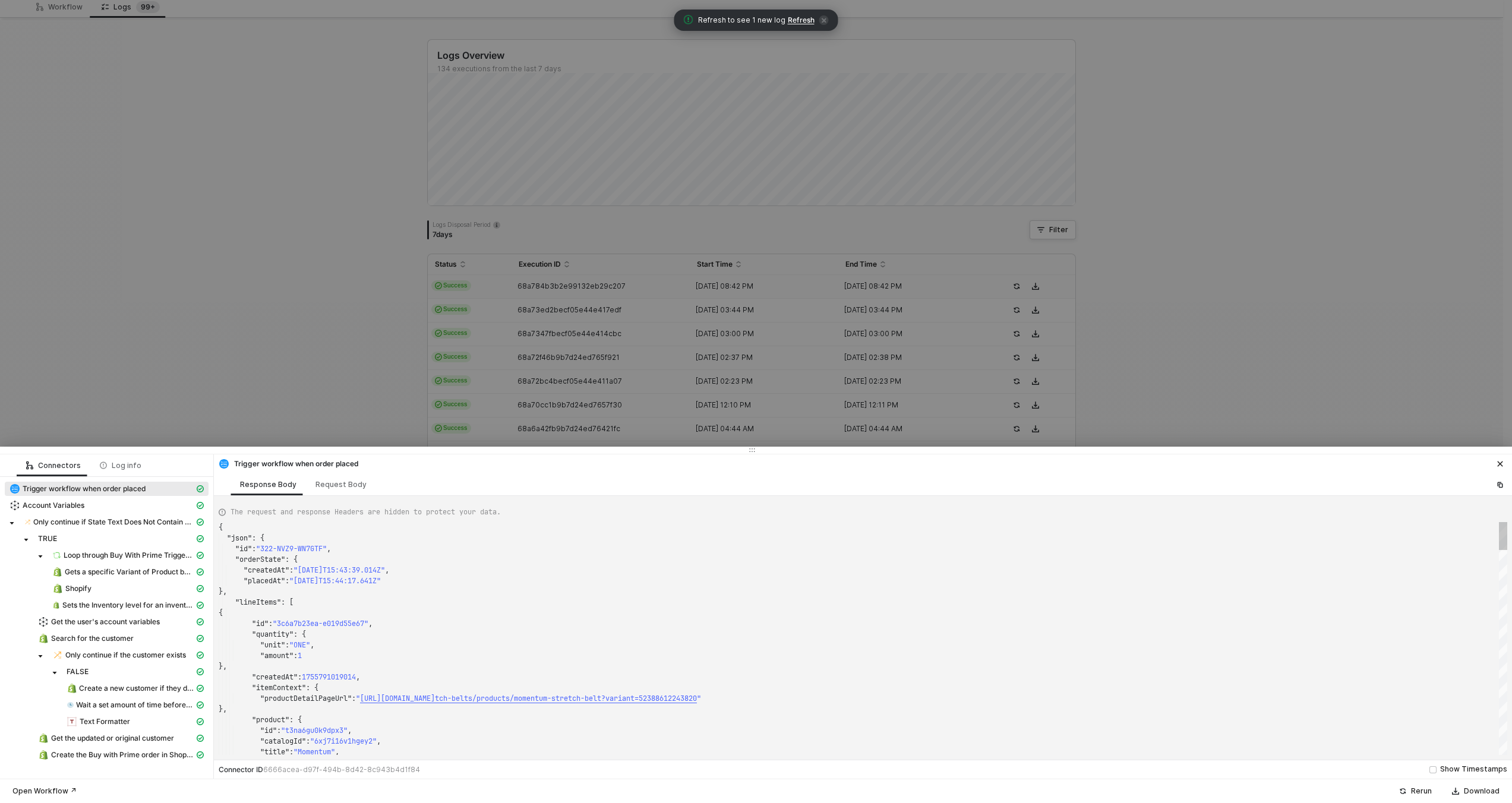
type textarea "{ "json": { "id": "322-PPYW-79P4P8", "orderState": { "createdAt": "[DATE]T20:40…"
click at [674, 313] on div at bounding box center [756, 401] width 1512 height 803
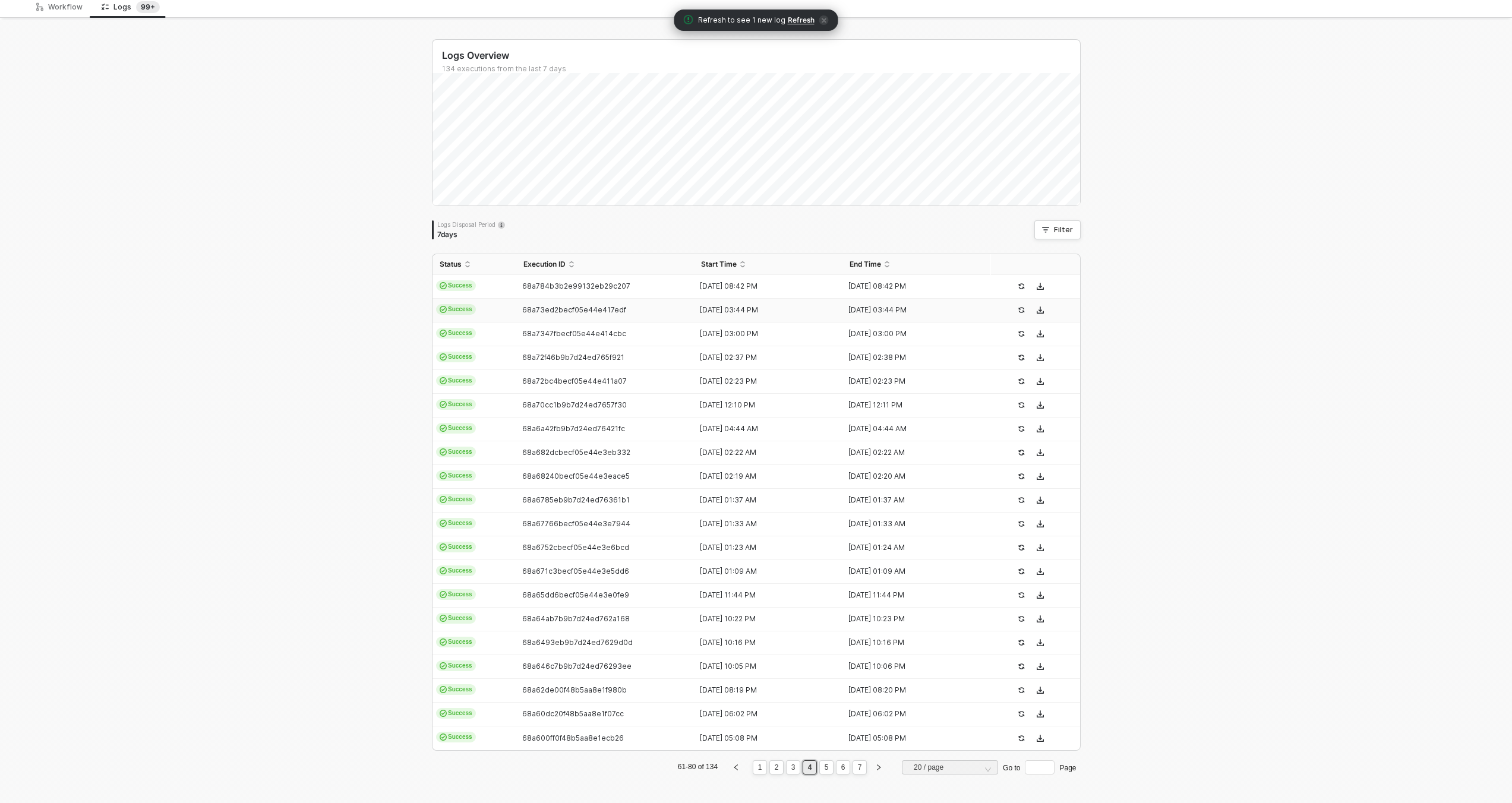
click at [673, 317] on td "68a73ed2becf05e44e417edf" at bounding box center [606, 311] width 178 height 24
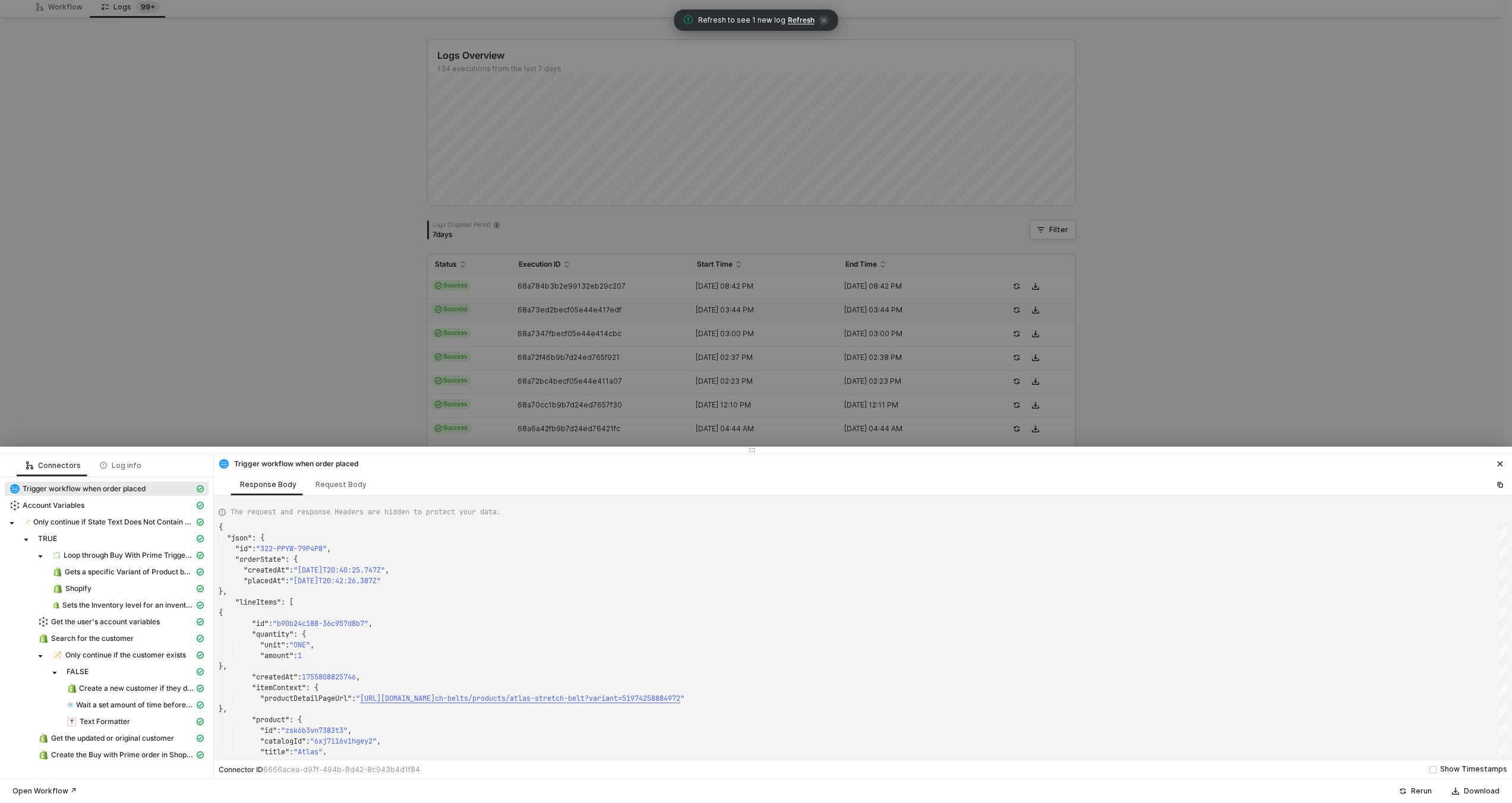
type textarea "{ "json": { "id": "322-NVZ9-WN7GTF", "orderState": { "createdAt": "[DATE]T15:43…"
